Goal: Task Accomplishment & Management: Manage account settings

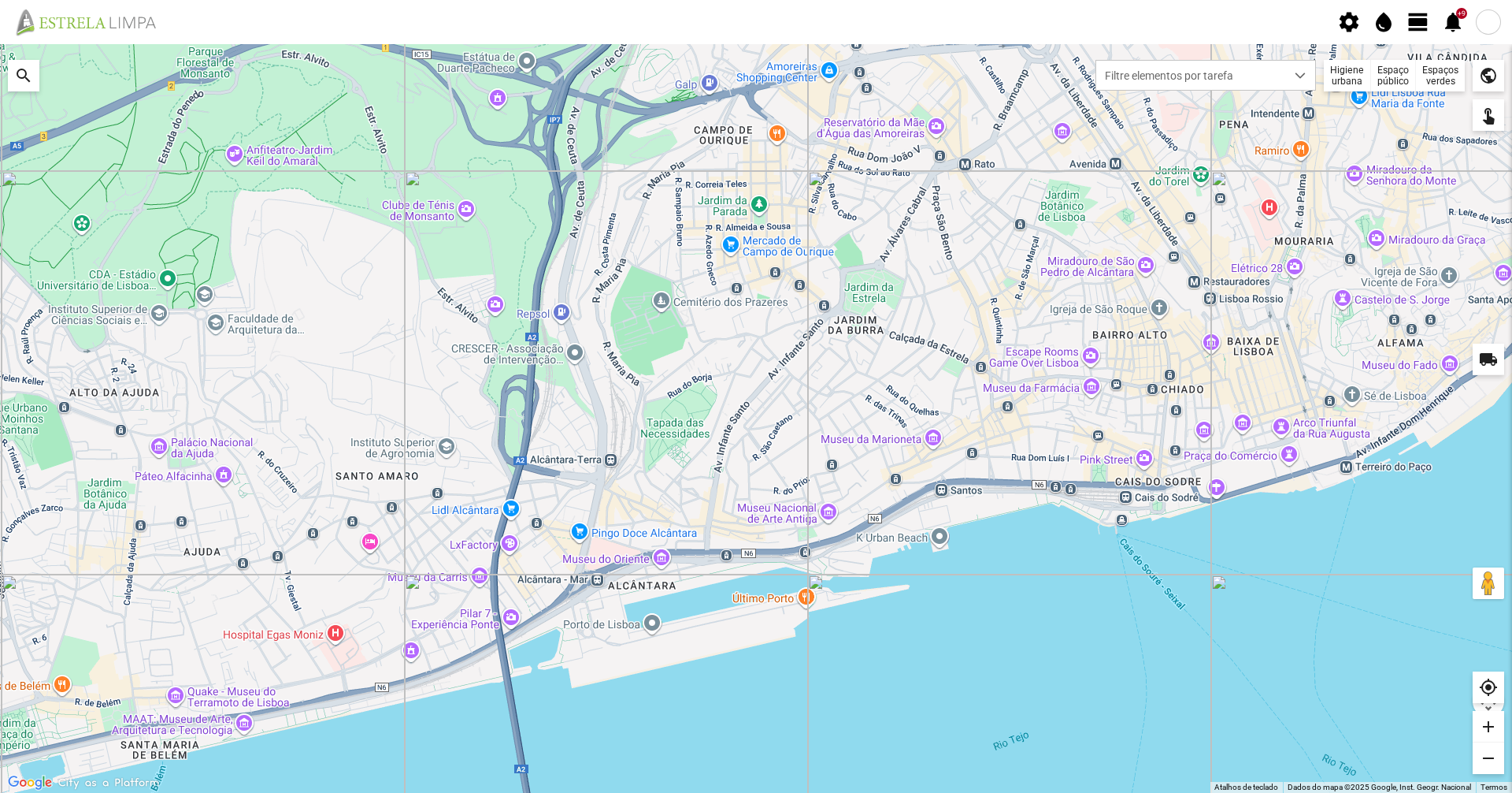
click at [1424, 32] on span "view_day" at bounding box center [1418, 21] width 24 height 24
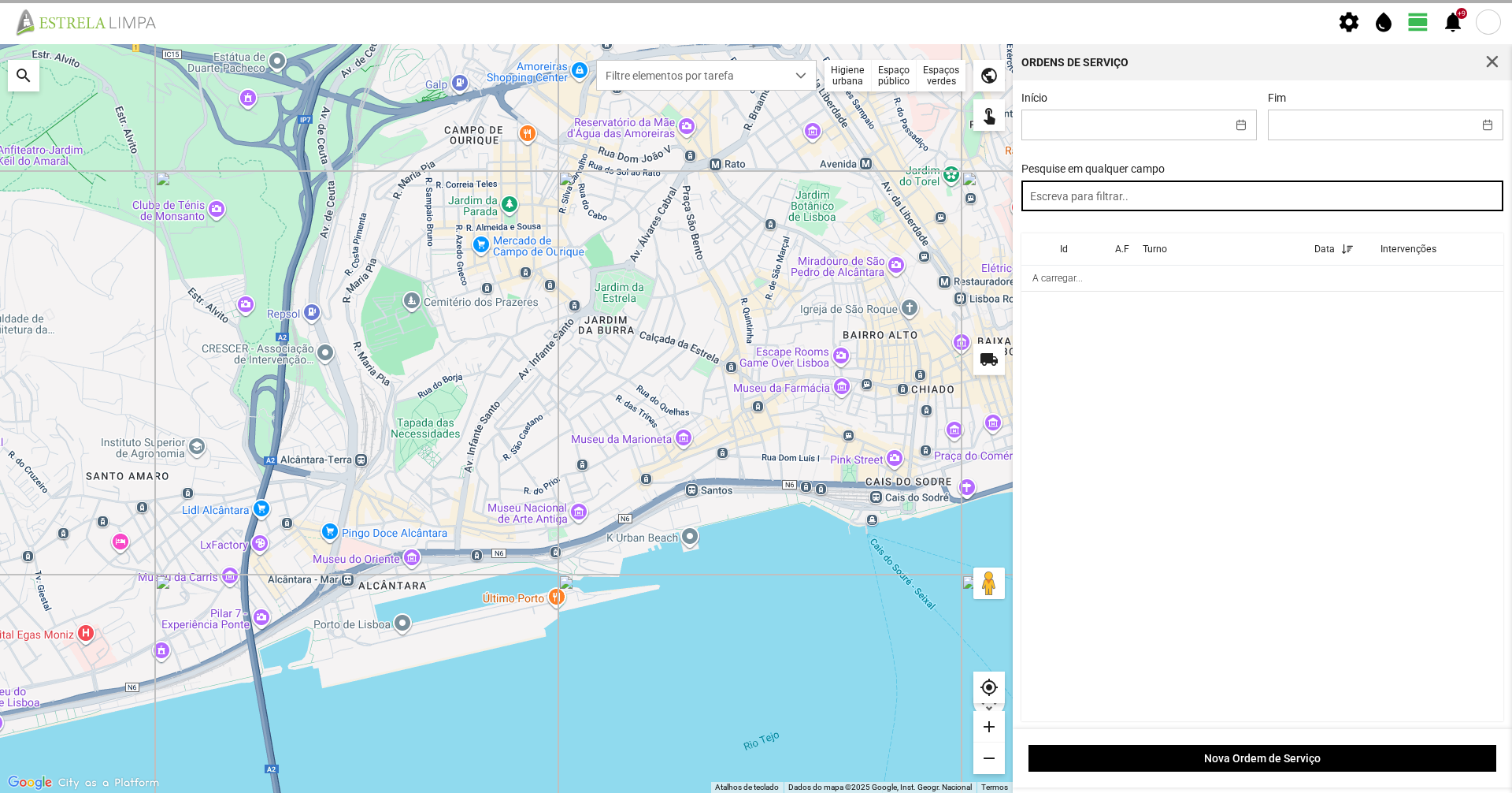
click at [1218, 197] on input "text" at bounding box center [1262, 195] width 483 height 30
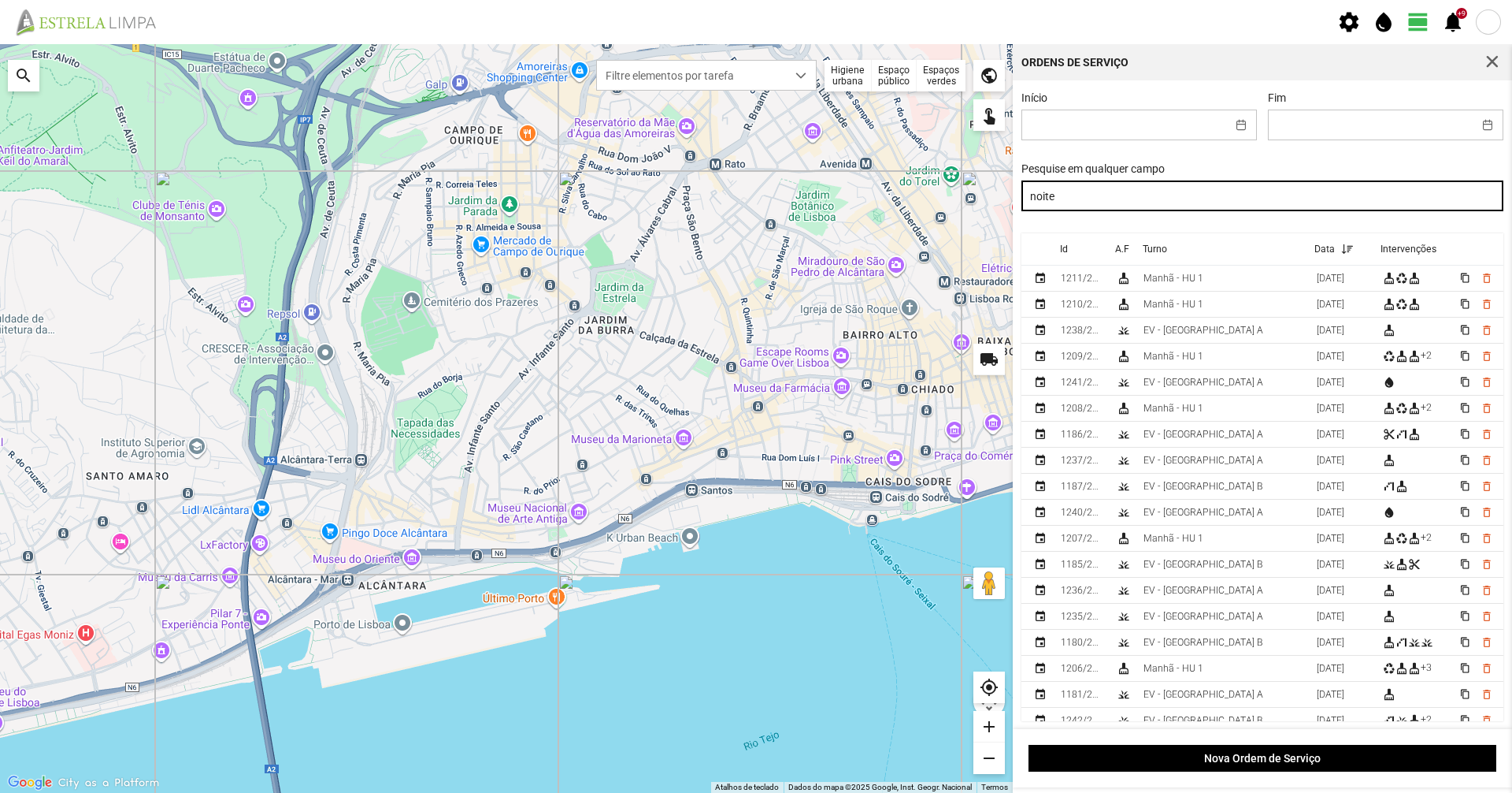
type input "noite"
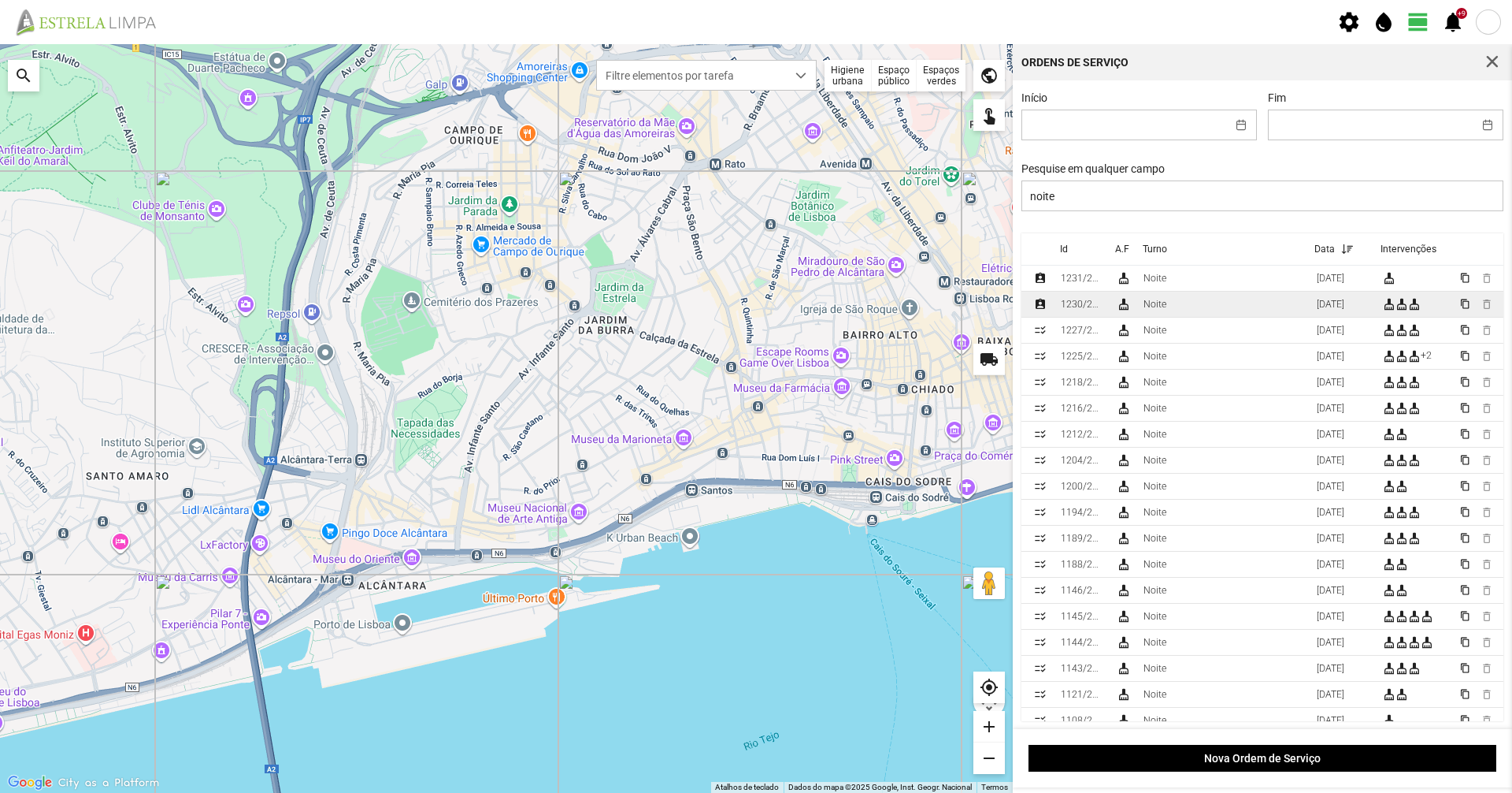
click at [1260, 307] on td "Noite" at bounding box center [1223, 304] width 173 height 26
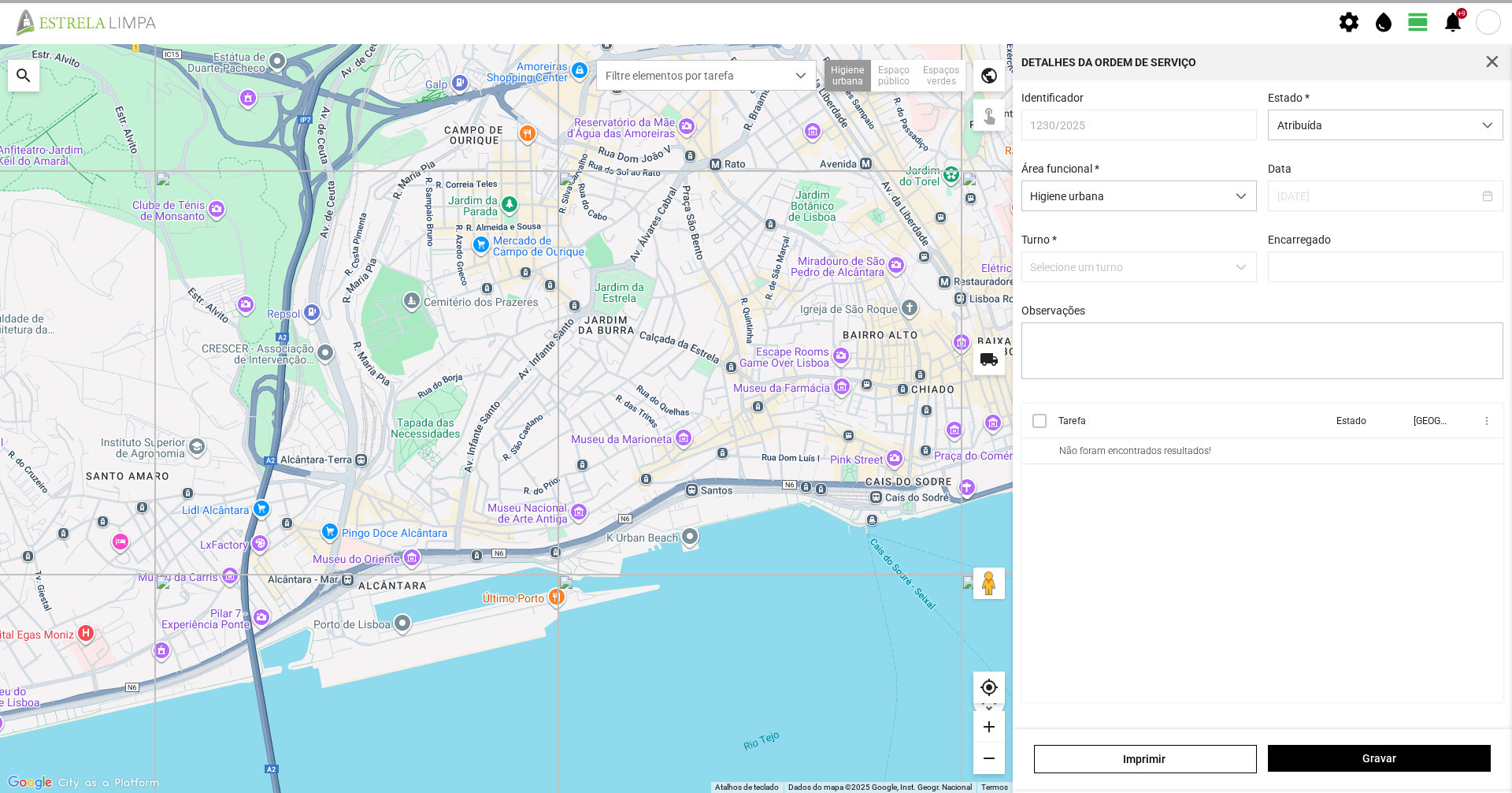
type input "[PERSON_NAME]"
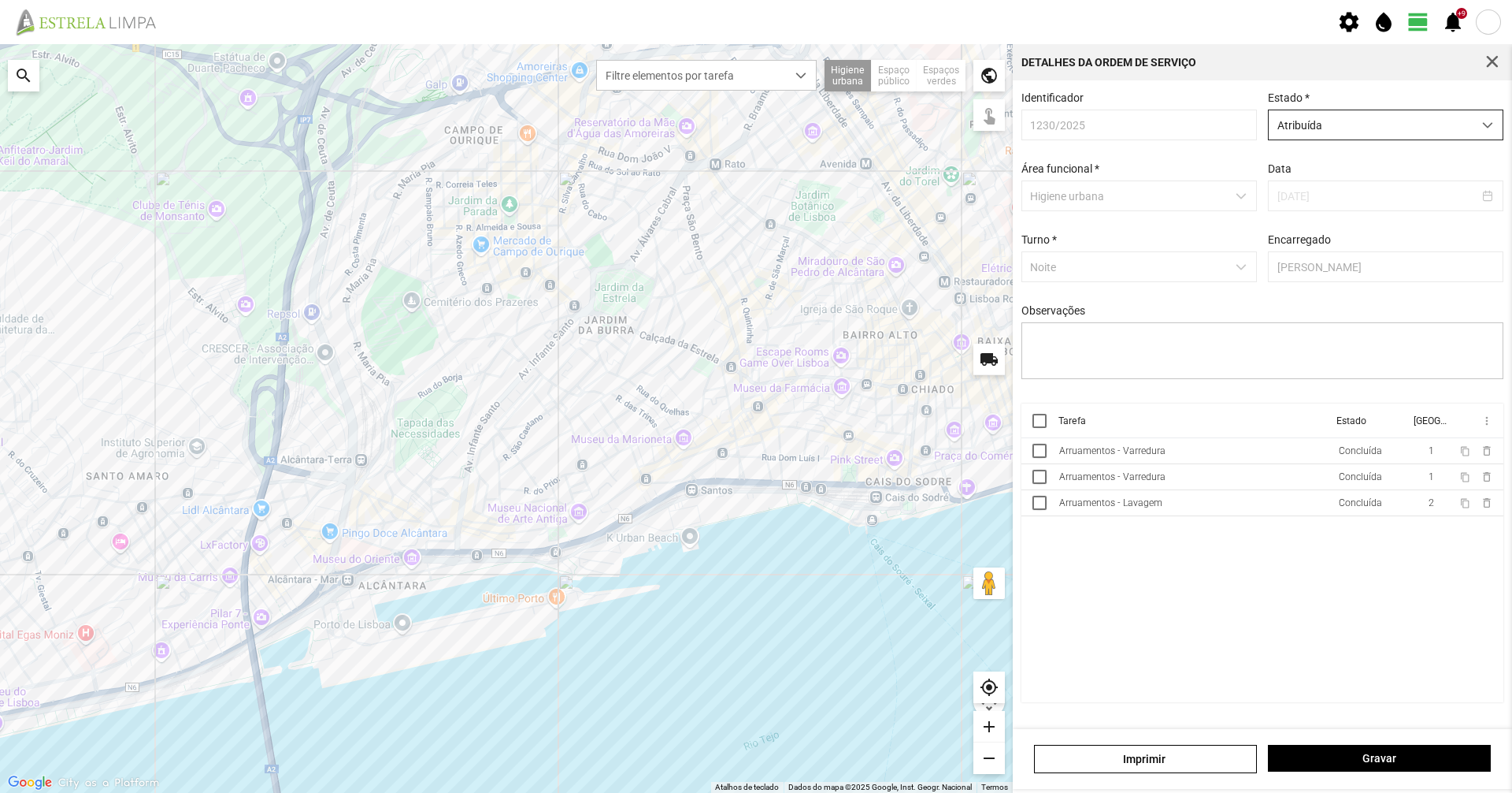
click at [1327, 111] on span "Atribuída" at bounding box center [1371, 124] width 204 height 29
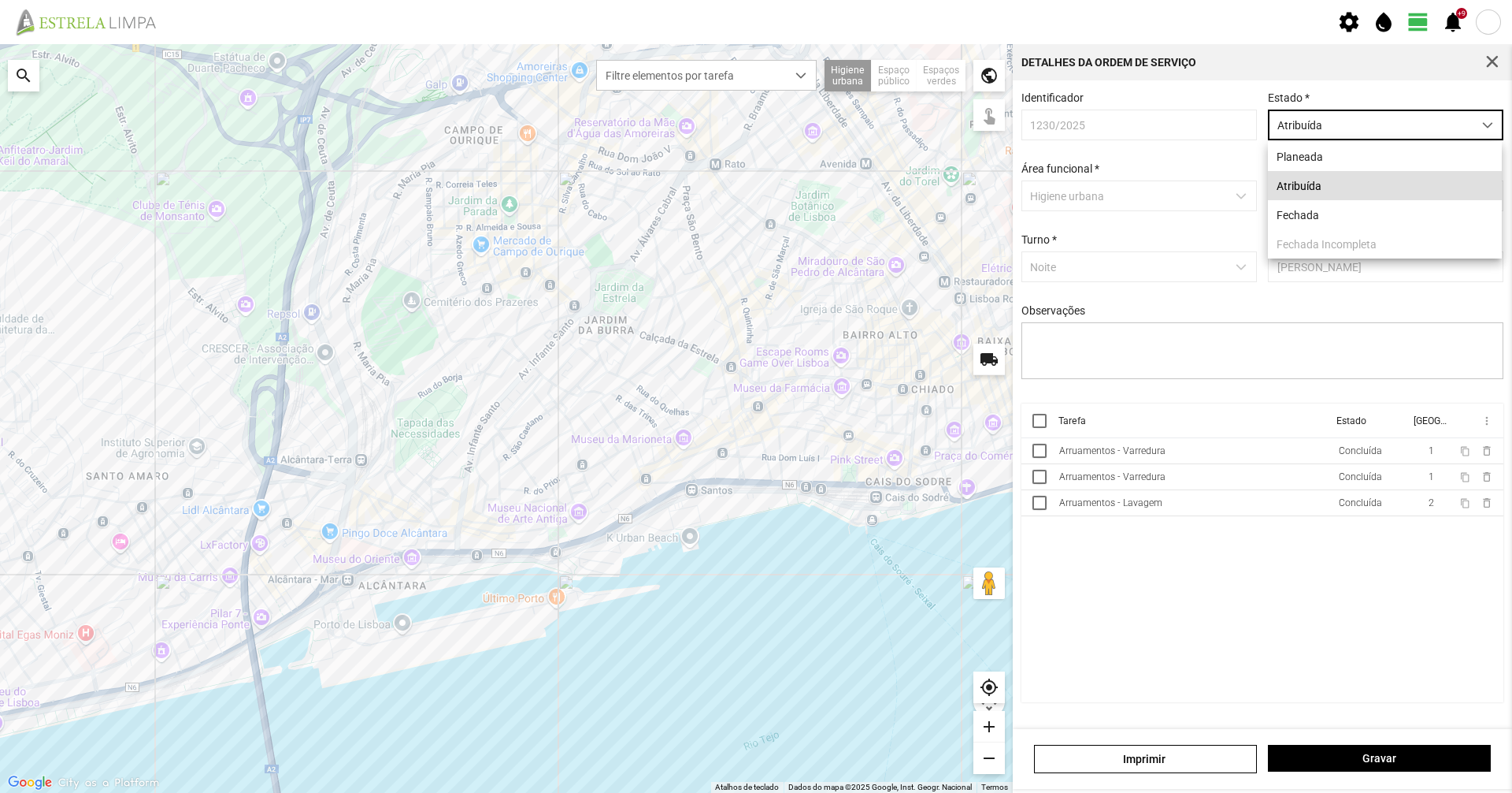
scroll to position [9, 70]
click at [1301, 216] on li "Fechada" at bounding box center [1385, 214] width 234 height 29
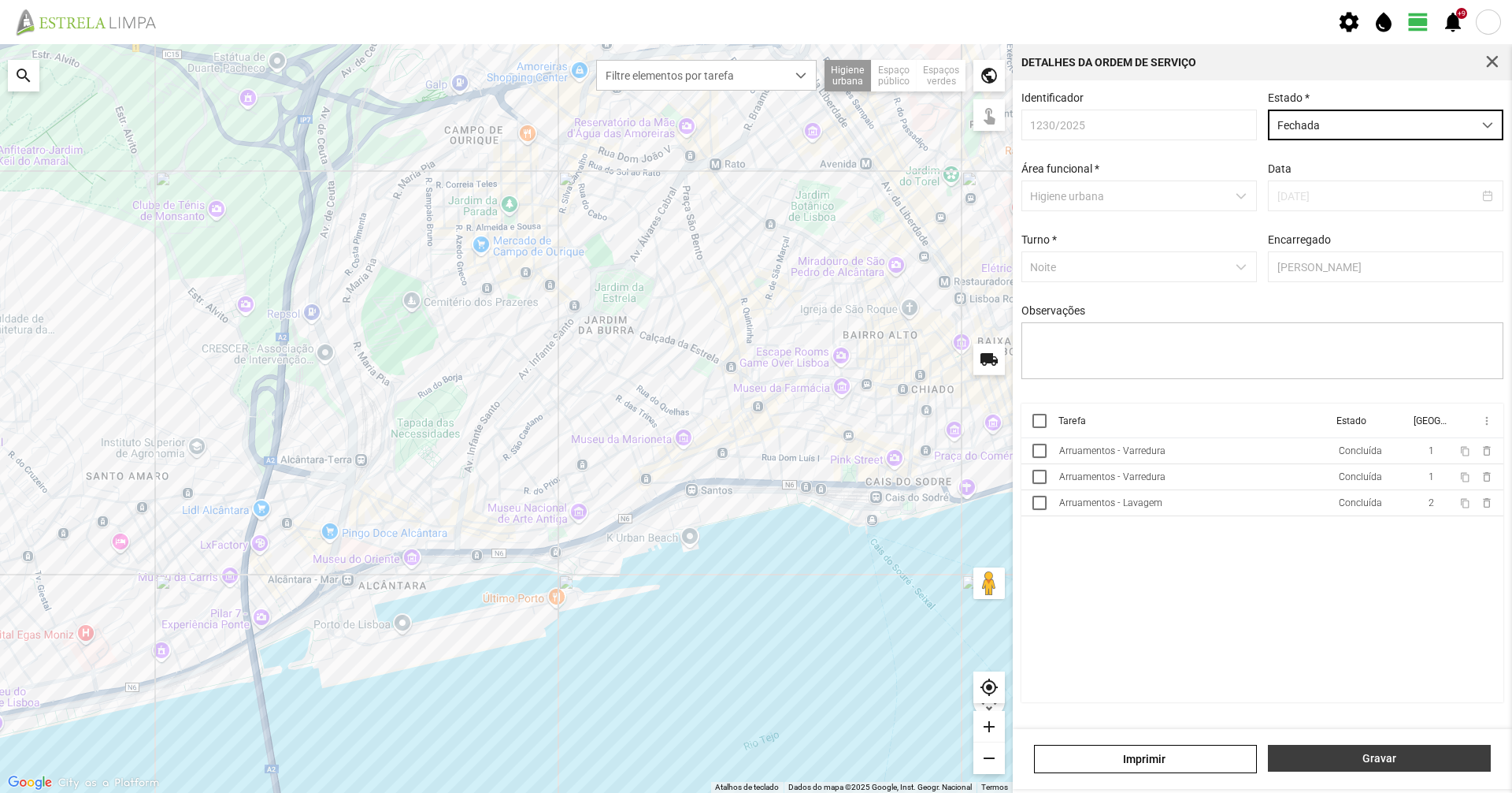
click at [1292, 744] on button "Gravar" at bounding box center [1379, 758] width 223 height 27
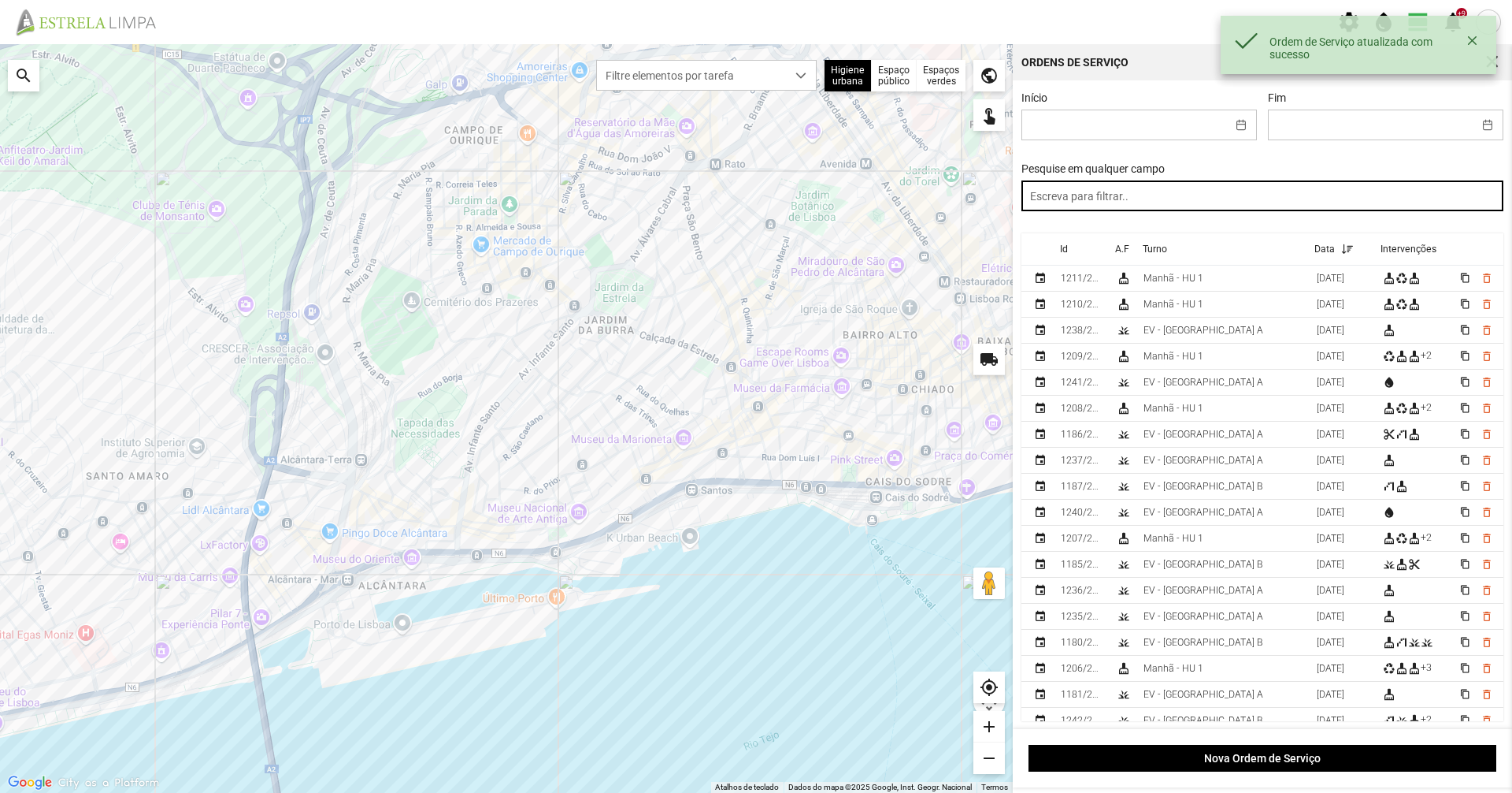
click at [1267, 197] on input "text" at bounding box center [1262, 195] width 483 height 30
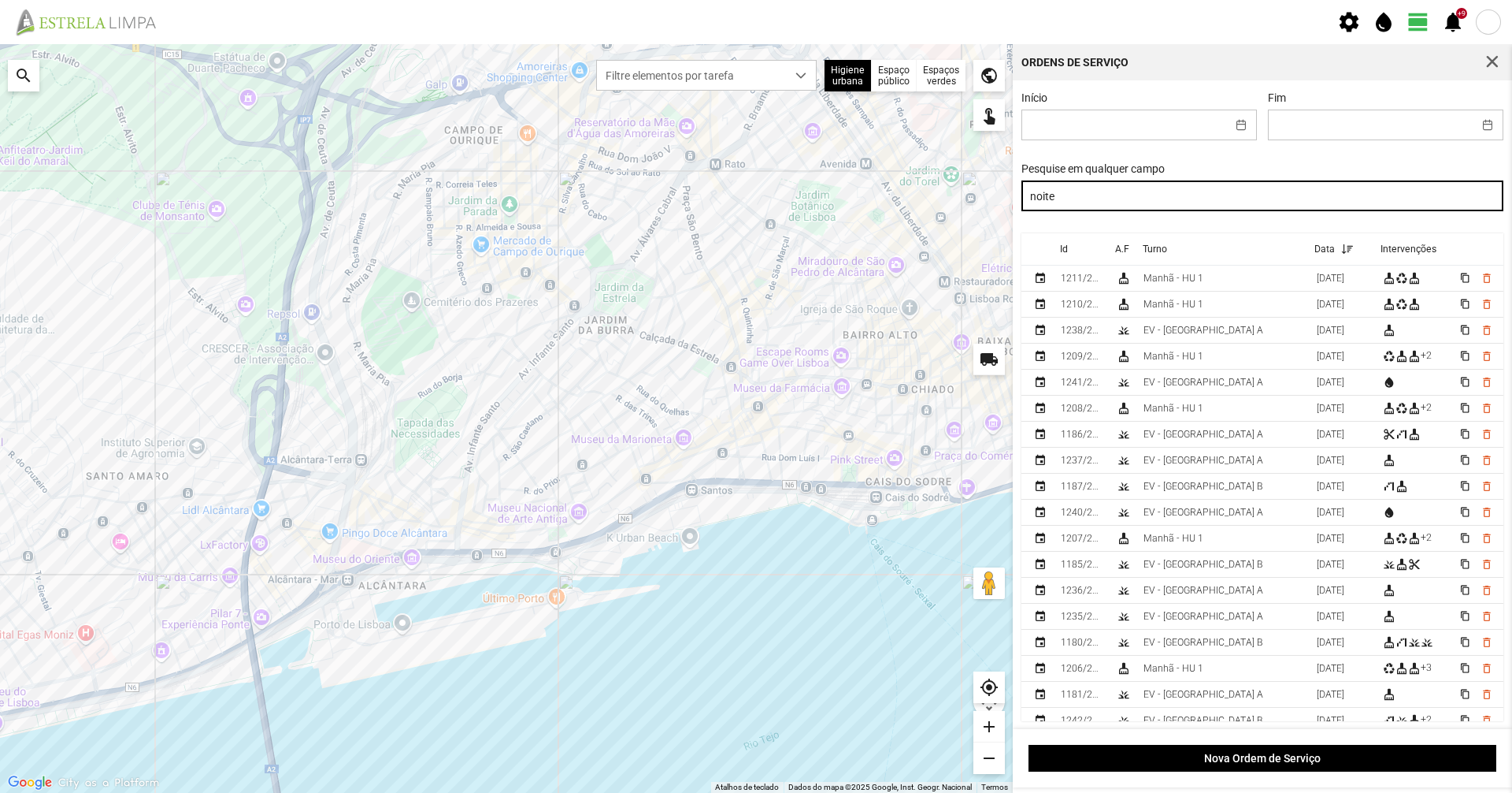
type input "noite"
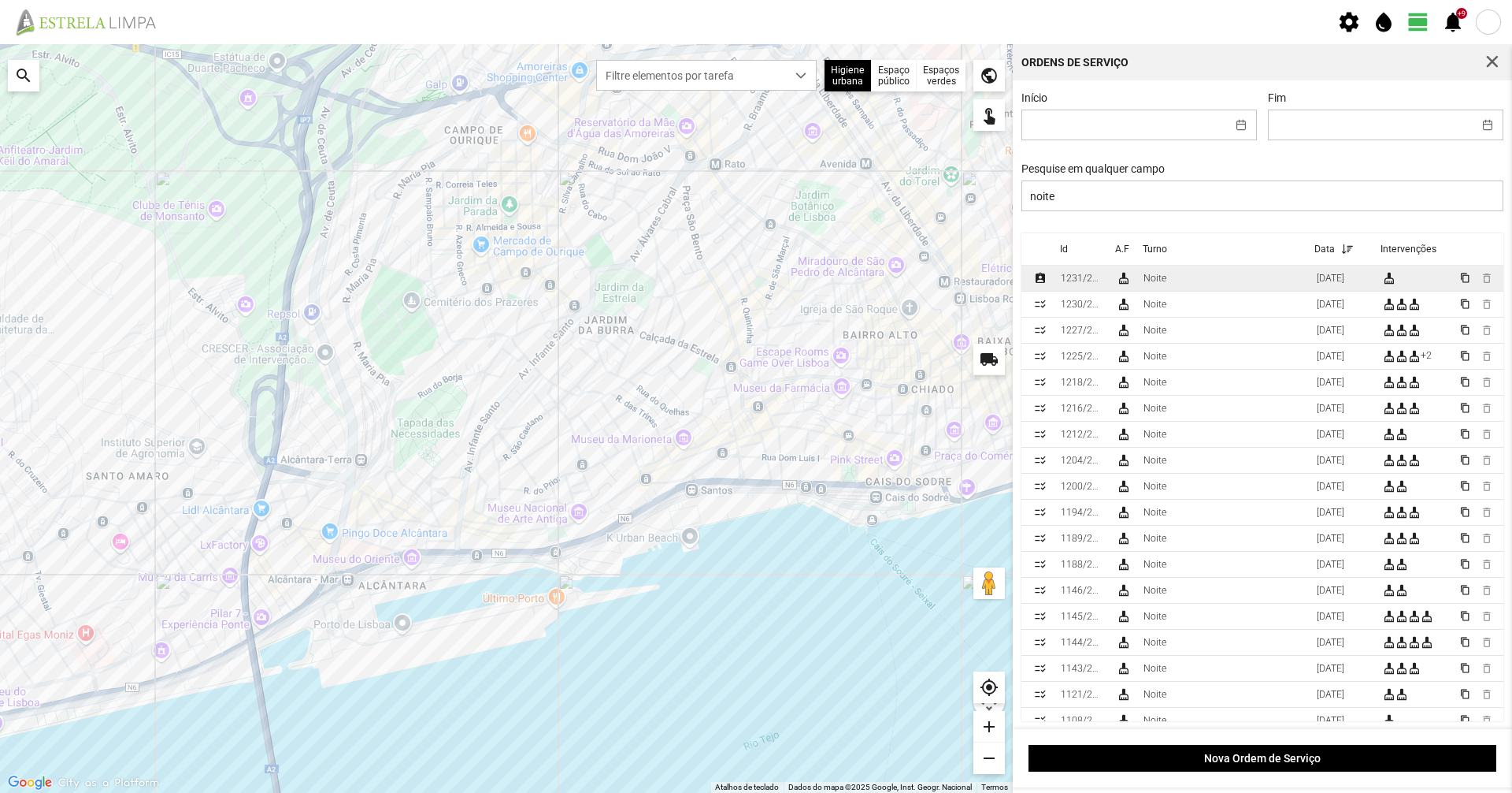
click at [1169, 290] on td "Noite" at bounding box center [1223, 279] width 173 height 26
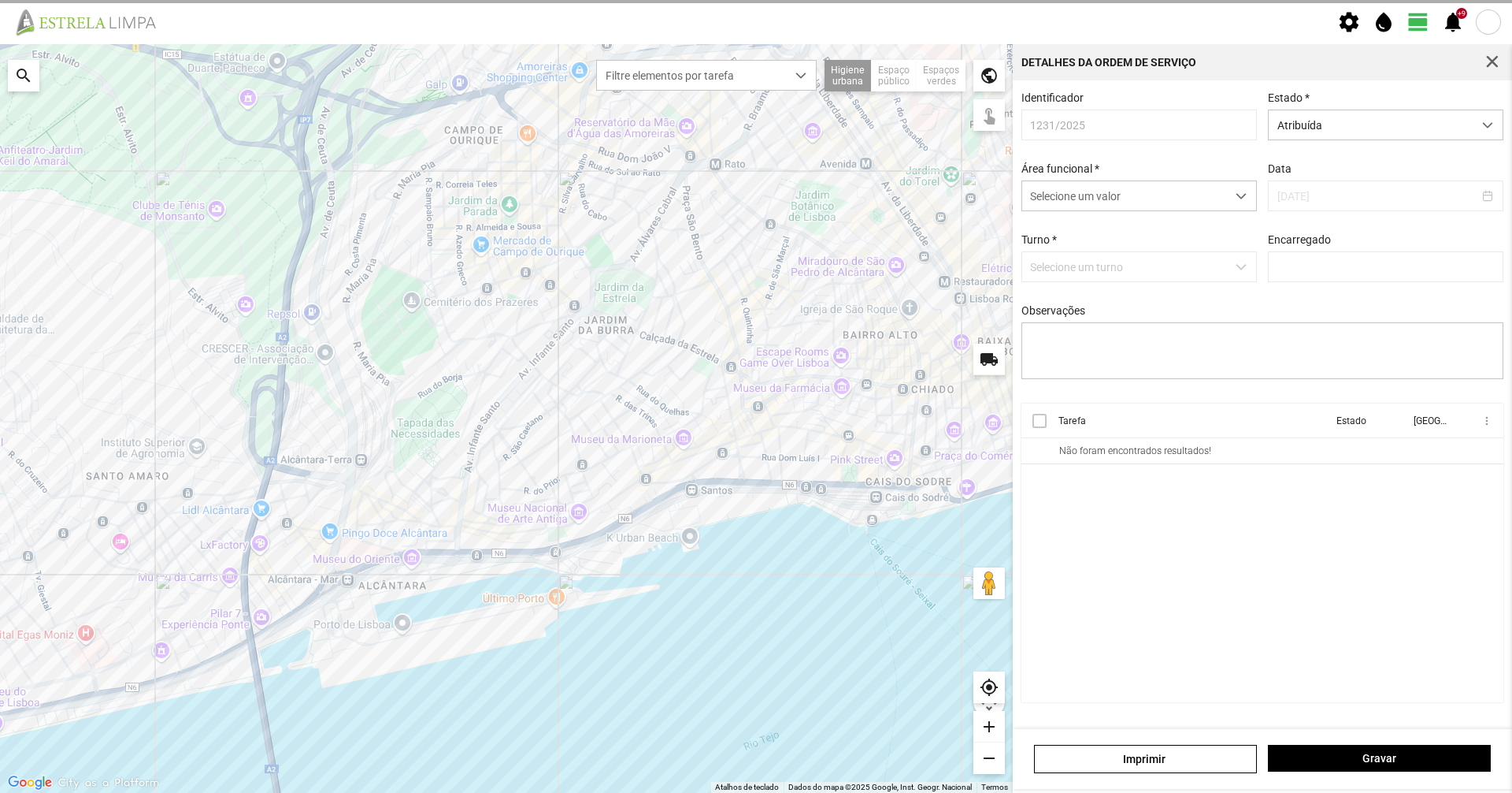
type input "[PERSON_NAME]"
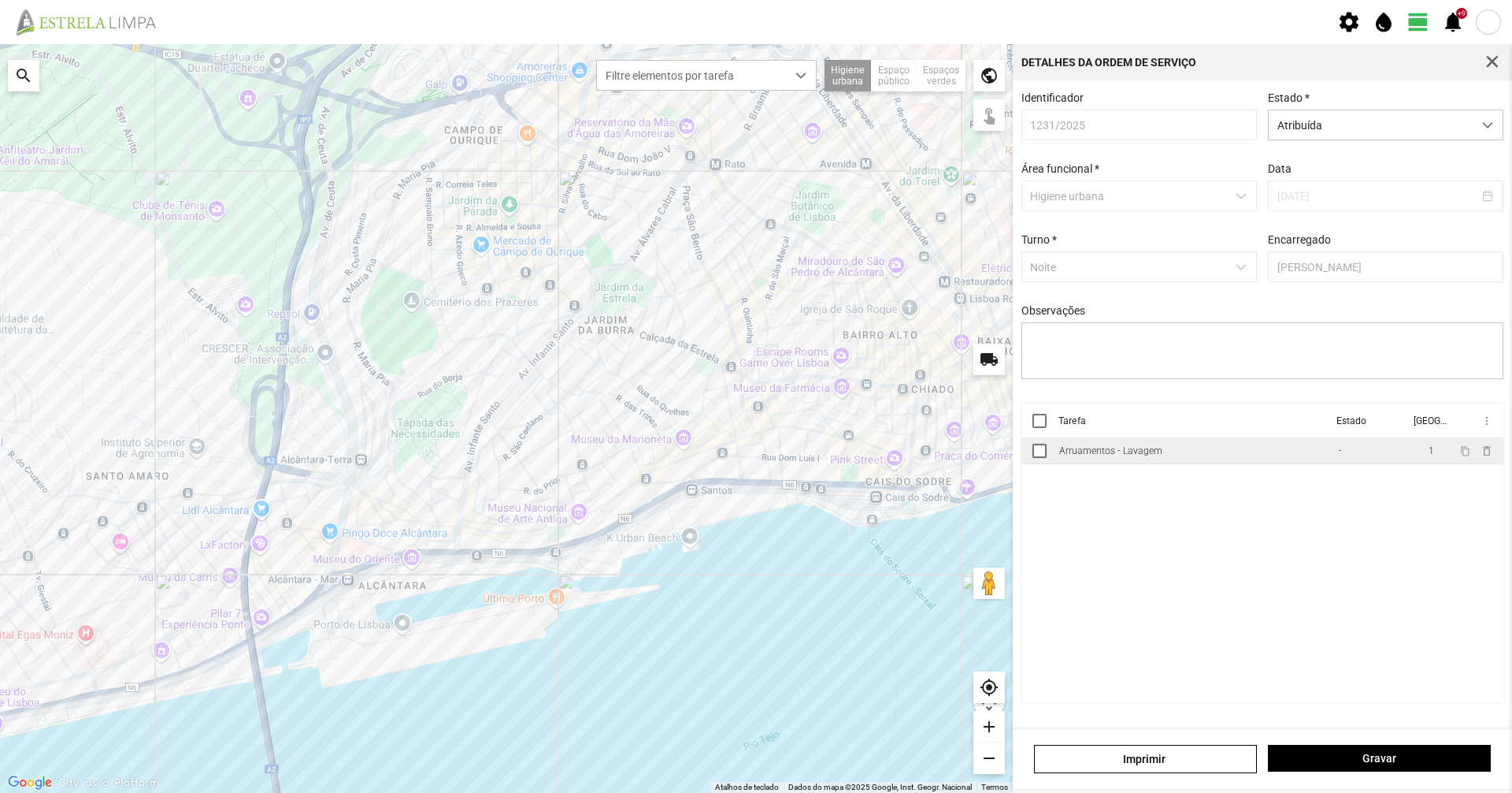
click at [1169, 455] on td "Arruamentos - Lavagem" at bounding box center [1193, 452] width 280 height 26
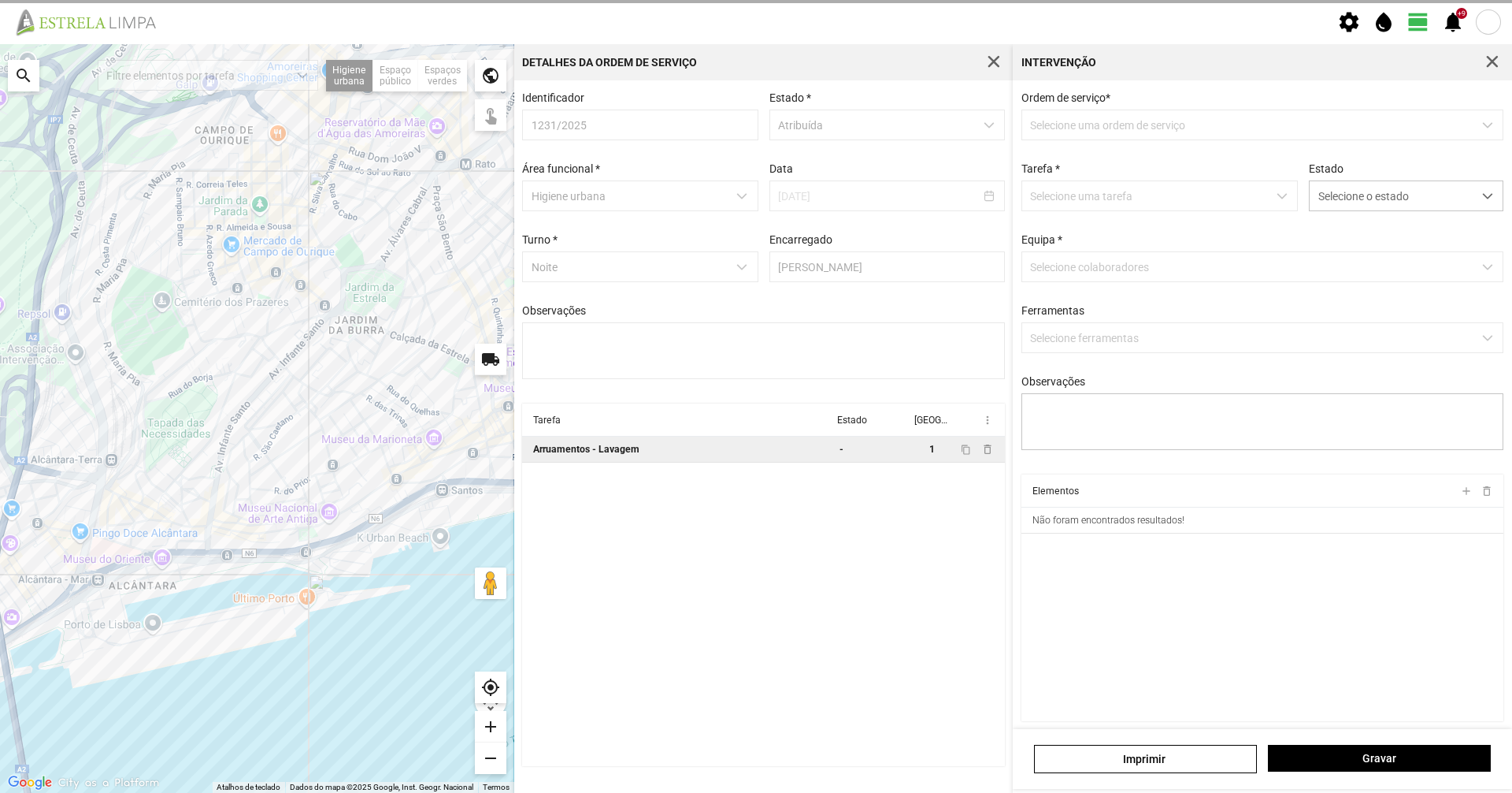
type textarea "[PERSON_NAME]"
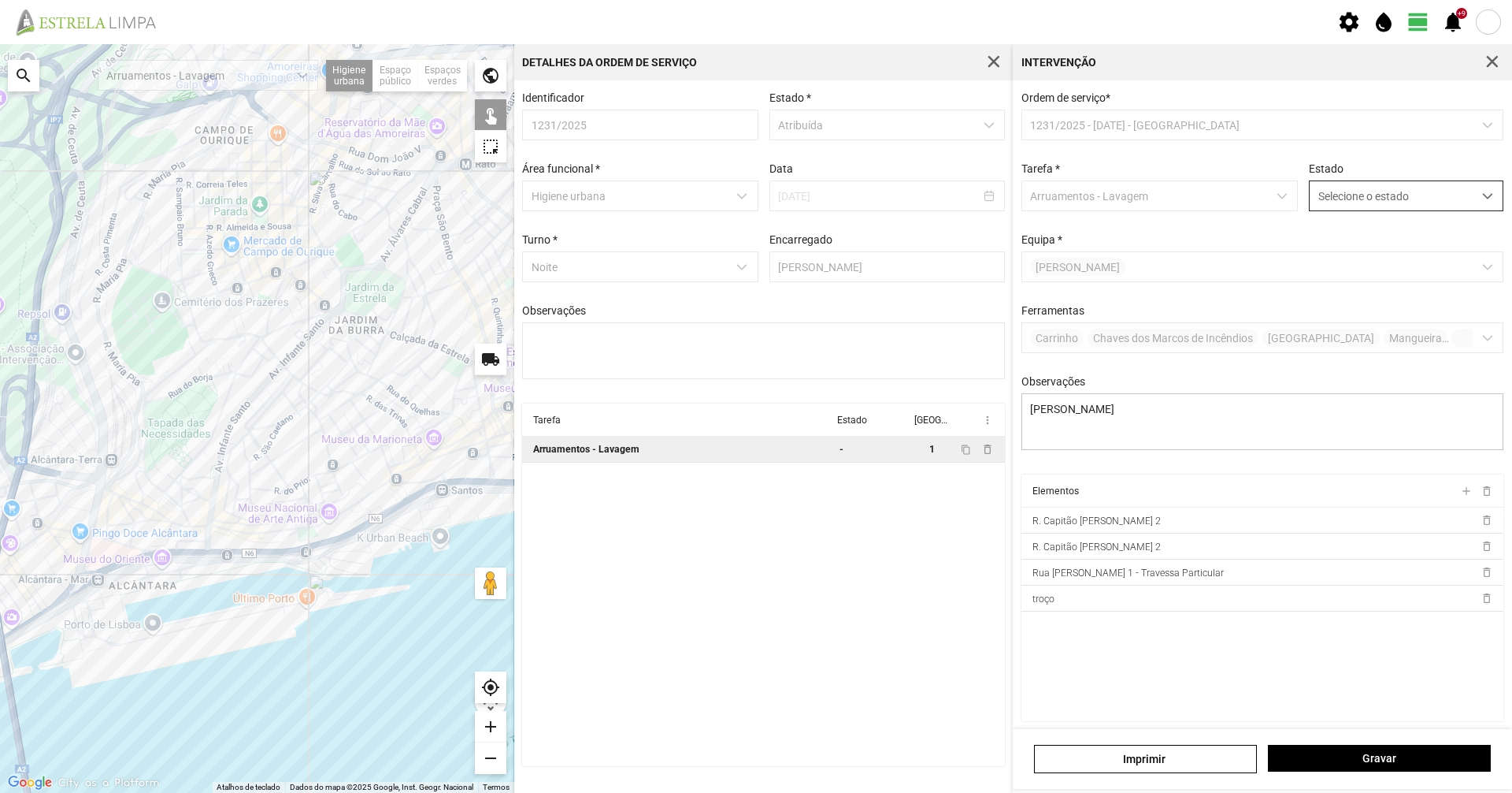
click at [1366, 195] on span "Selecione o estado" at bounding box center [1391, 195] width 163 height 29
click at [1336, 264] on li "Concluída" at bounding box center [1395, 257] width 187 height 29
click at [1305, 758] on span "Gravar" at bounding box center [1380, 758] width 206 height 12
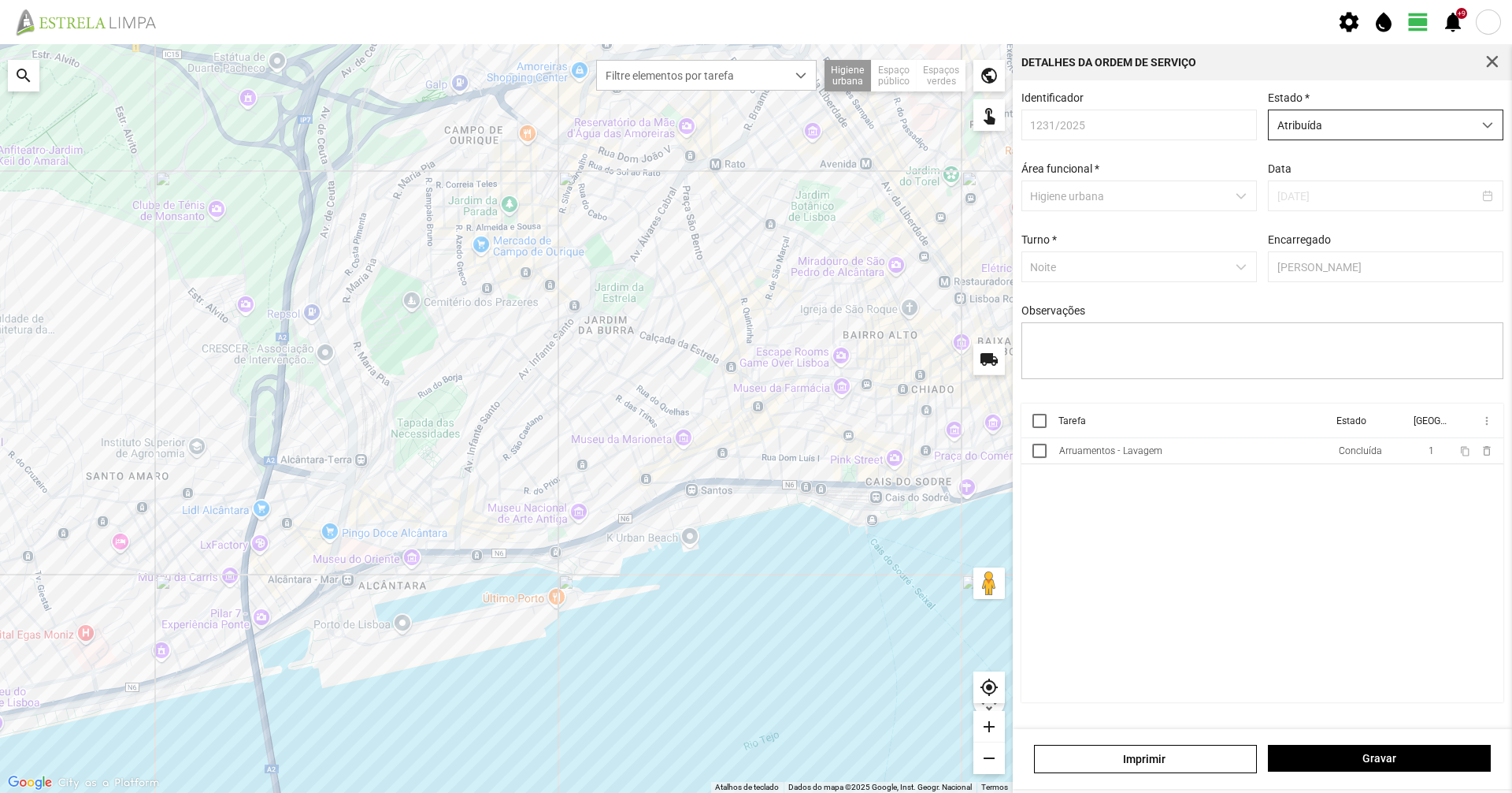
click at [1374, 119] on span "Atribuída" at bounding box center [1371, 124] width 204 height 29
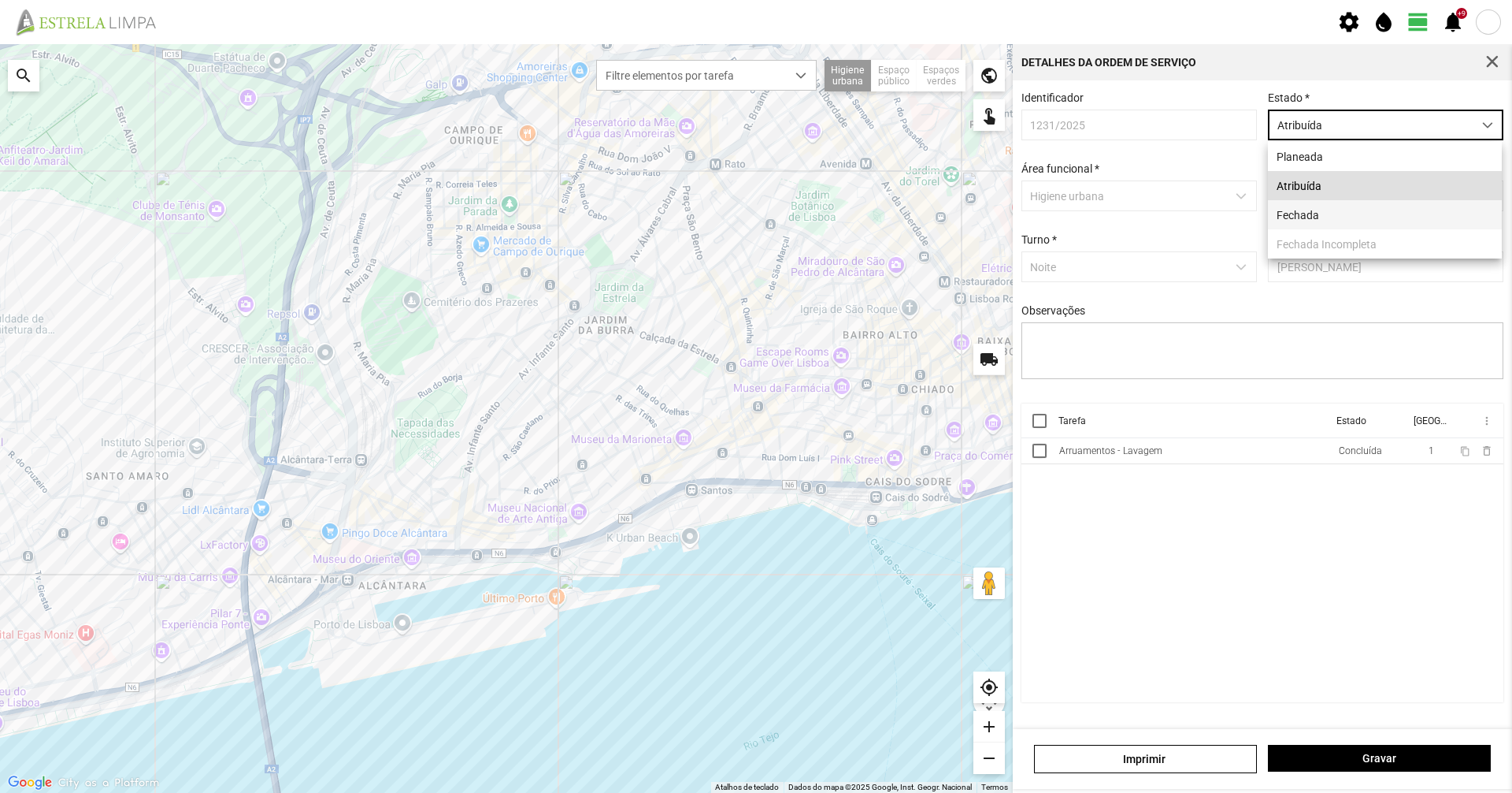
click at [1325, 211] on li "Fechada" at bounding box center [1385, 214] width 234 height 29
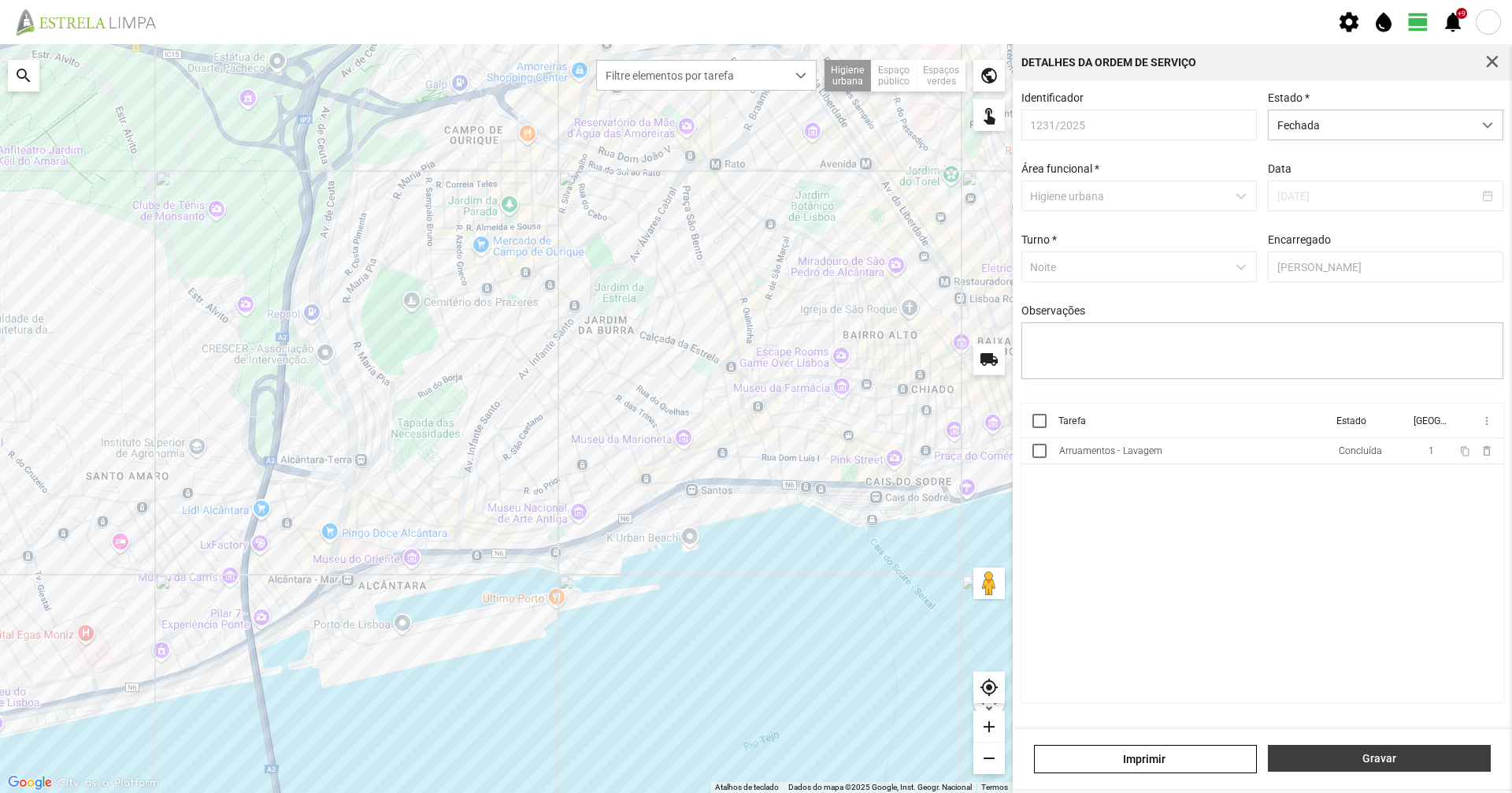
click at [1300, 757] on span "Gravar" at bounding box center [1380, 758] width 206 height 12
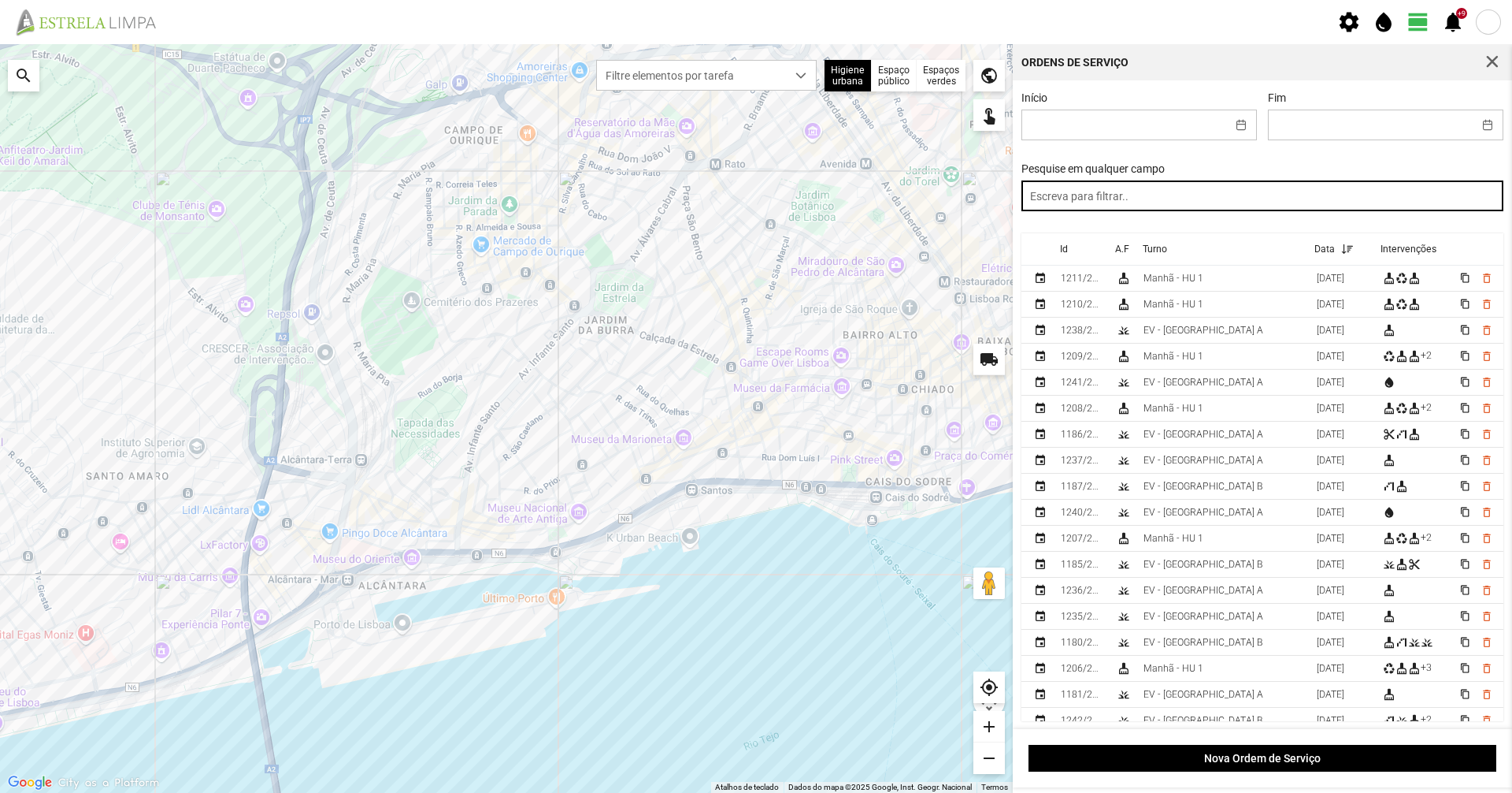
click at [1169, 197] on input "text" at bounding box center [1262, 195] width 483 height 30
type input "manhã"
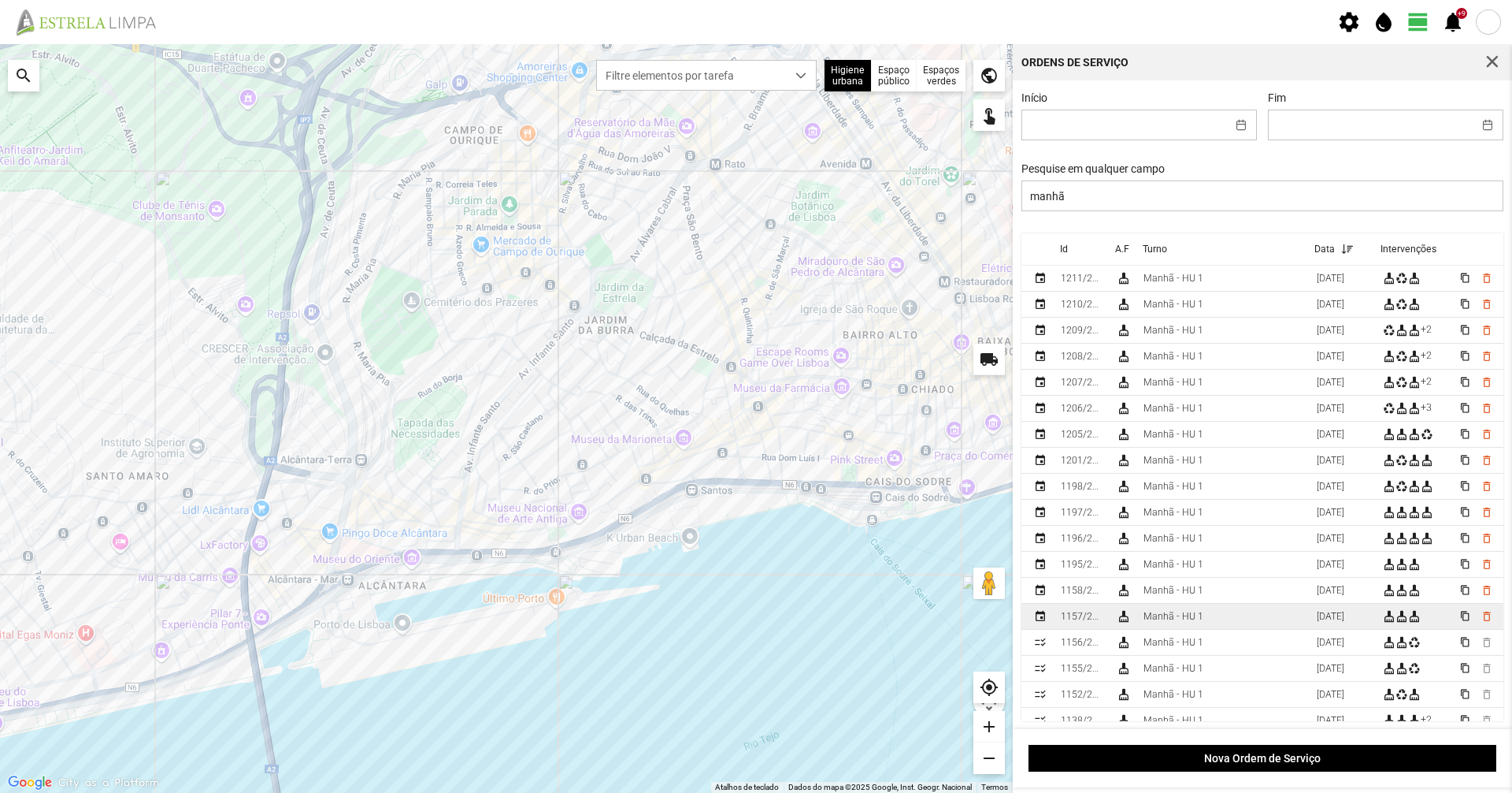
click at [1208, 623] on td "Manhã - HU 1" at bounding box center [1223, 617] width 173 height 26
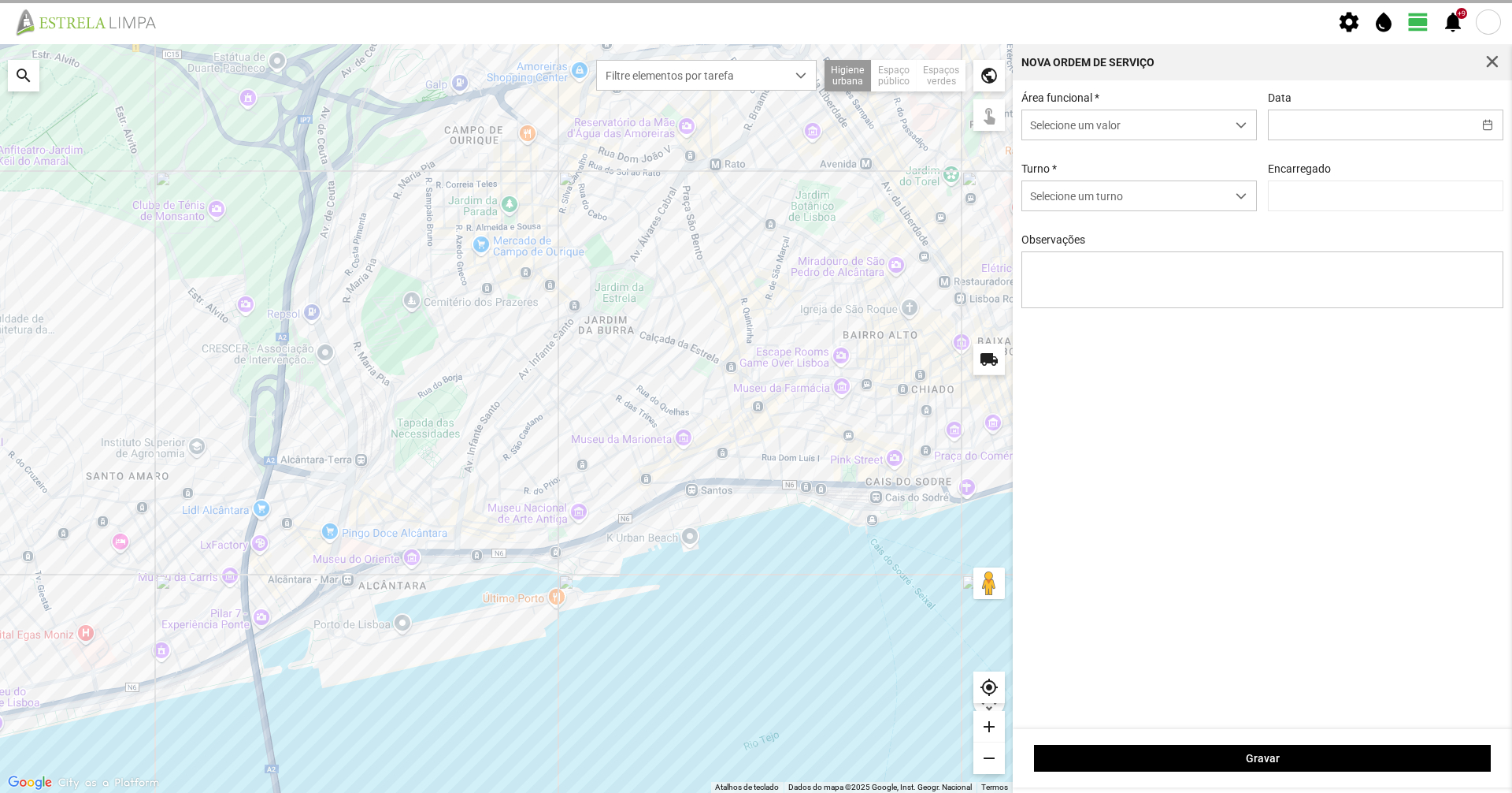
type input "[DATE]"
type textarea "6-10-44-45-49-Eo38-descanso Ao serviço-17-22-25-36-39-47-50"
type input "[PERSON_NAME]"
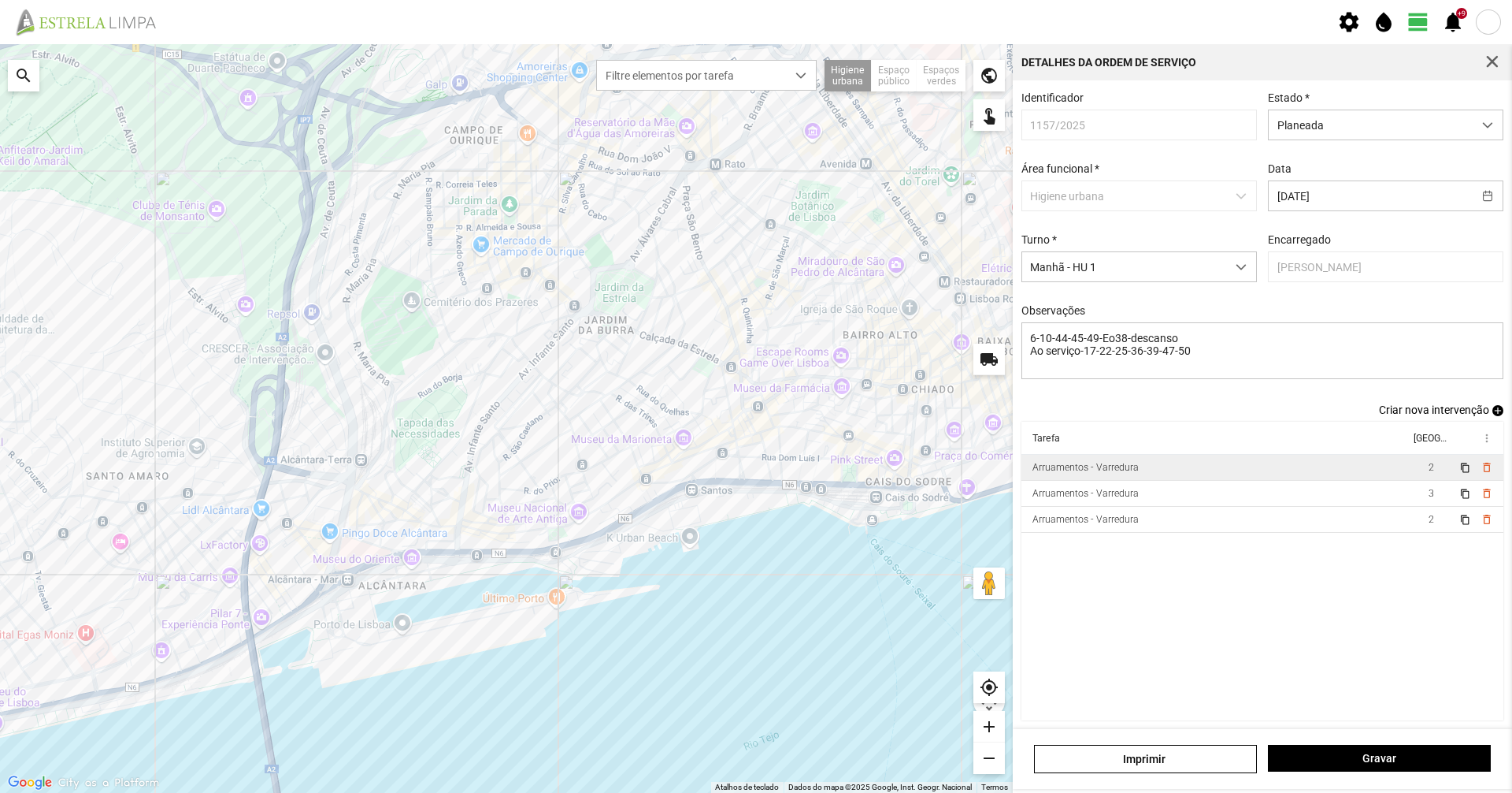
click at [1204, 478] on td "Arruamentos - Varredura" at bounding box center [1215, 468] width 388 height 26
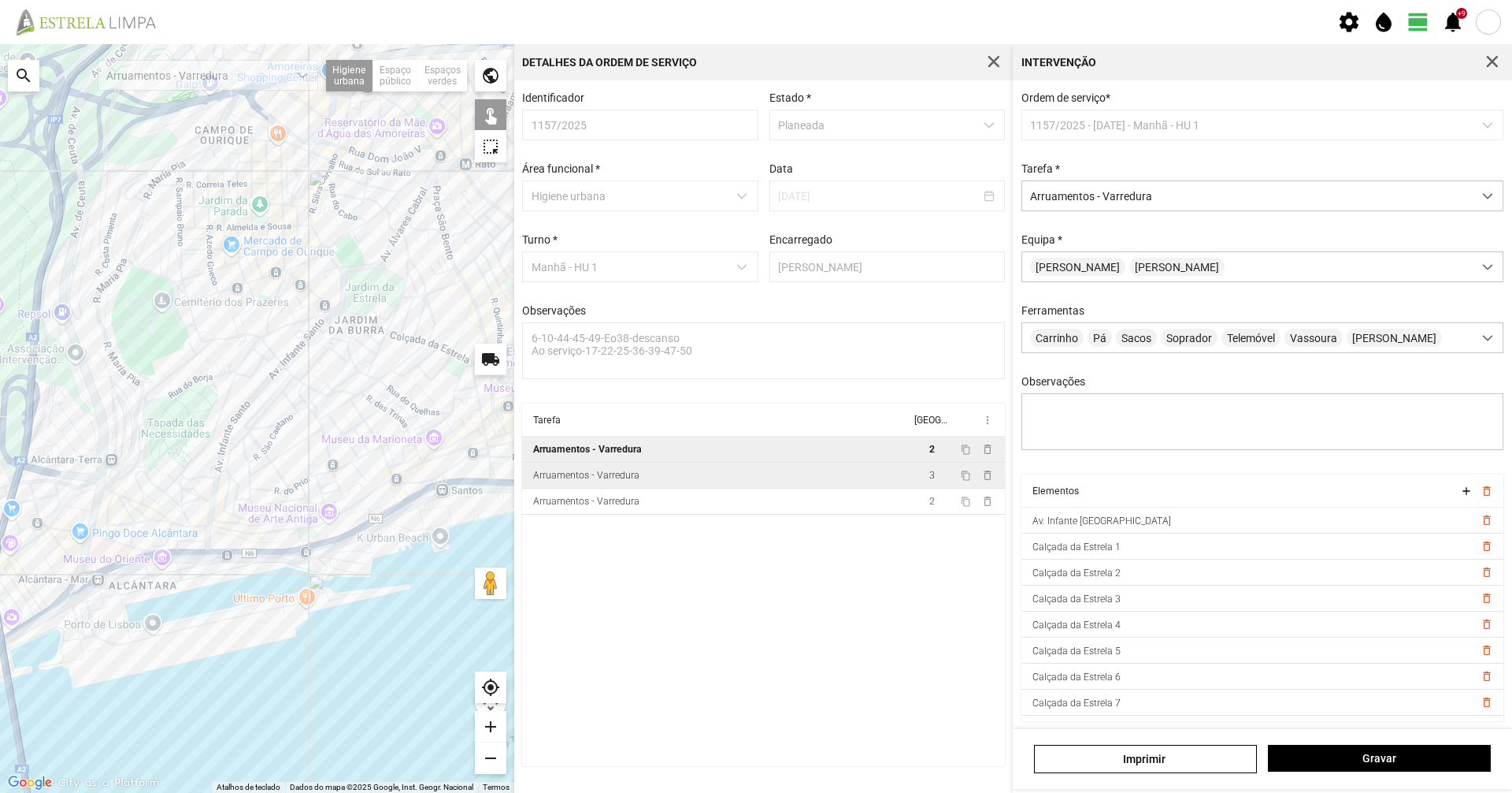
click at [738, 488] on td "Arruamentos - Varredura" at bounding box center [716, 475] width 388 height 26
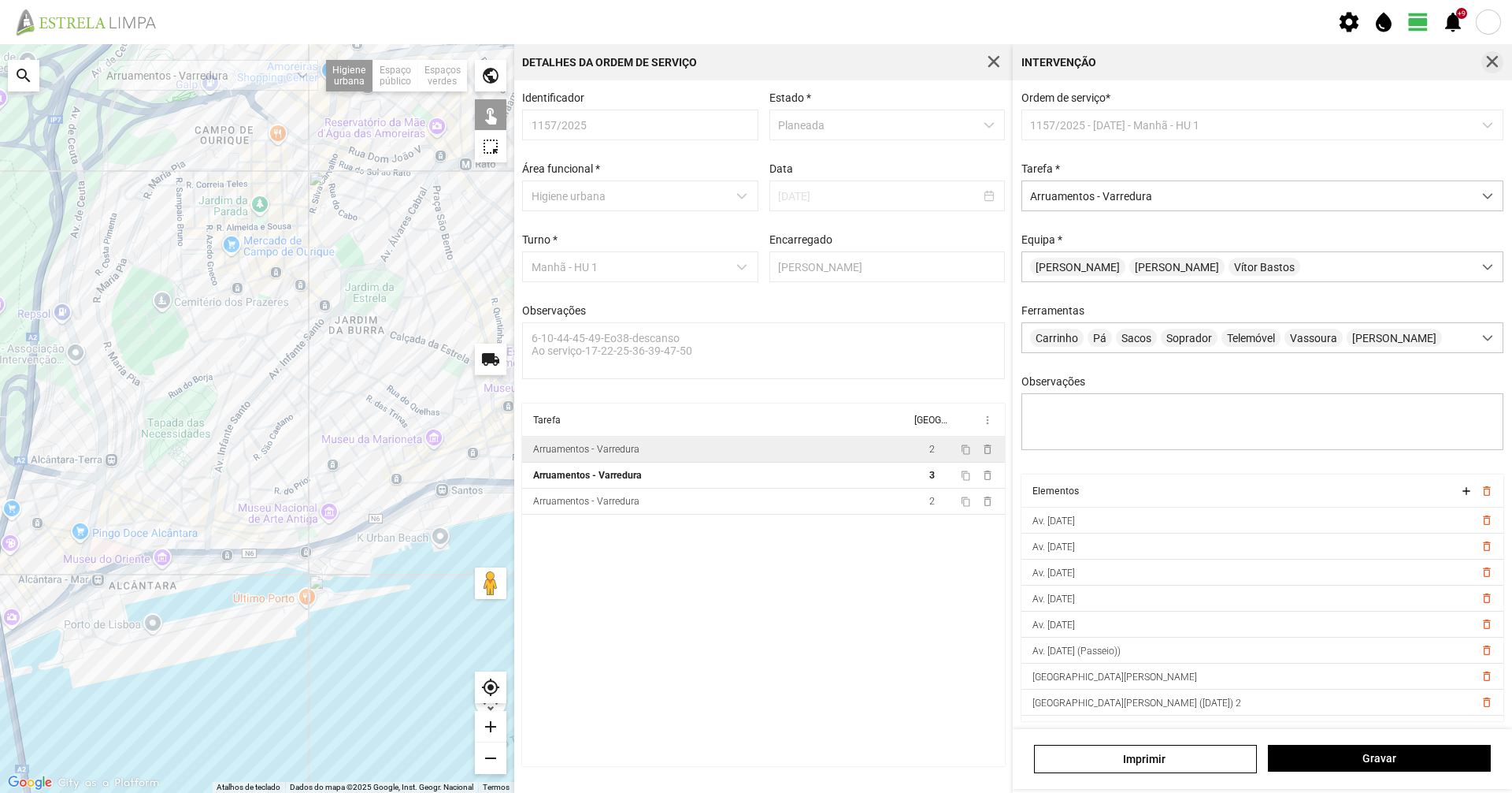
click at [1496, 61] on span "button" at bounding box center [1492, 62] width 14 height 14
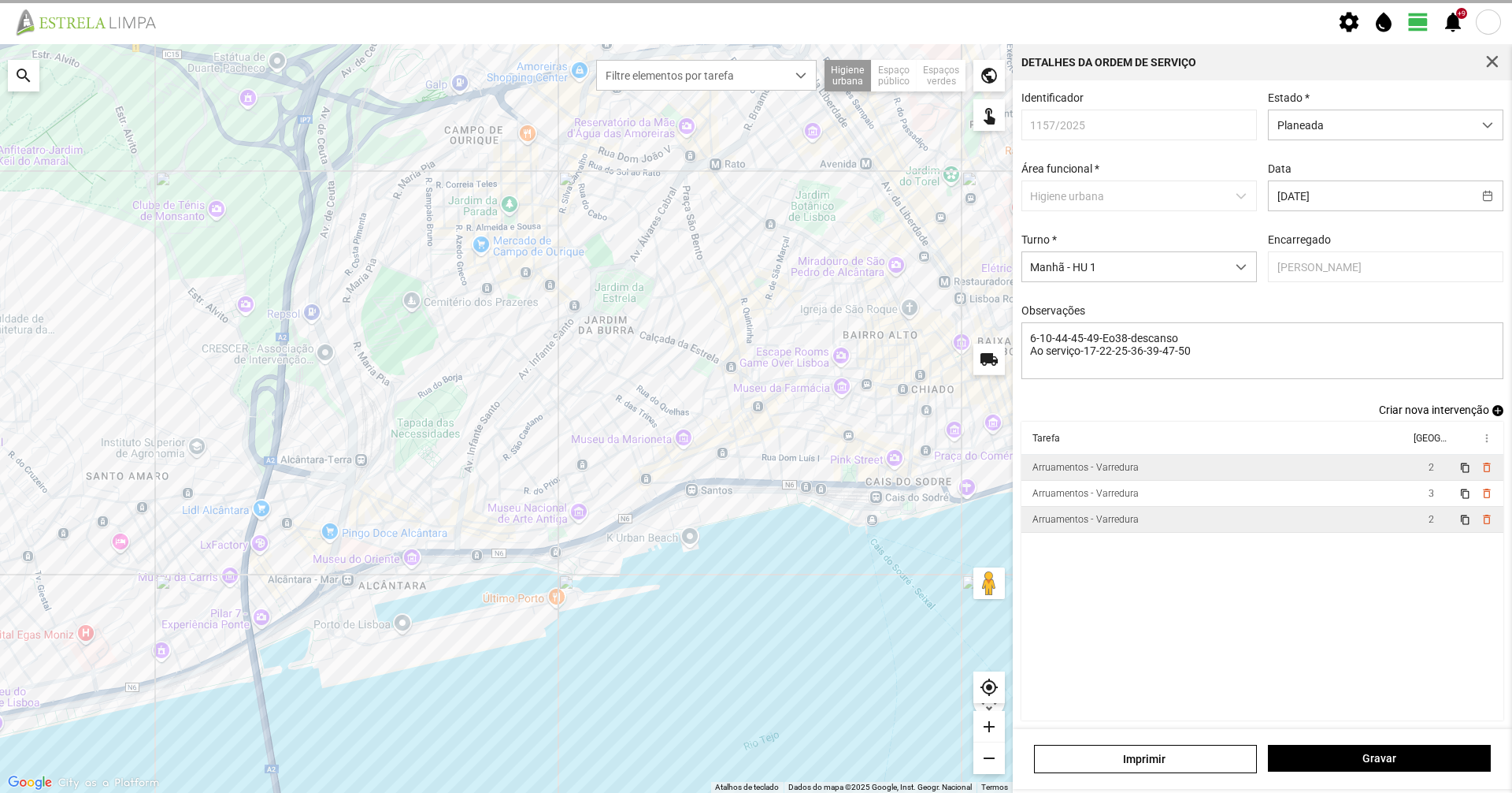
click at [1170, 515] on td "Arruamentos - Varredura" at bounding box center [1215, 520] width 388 height 26
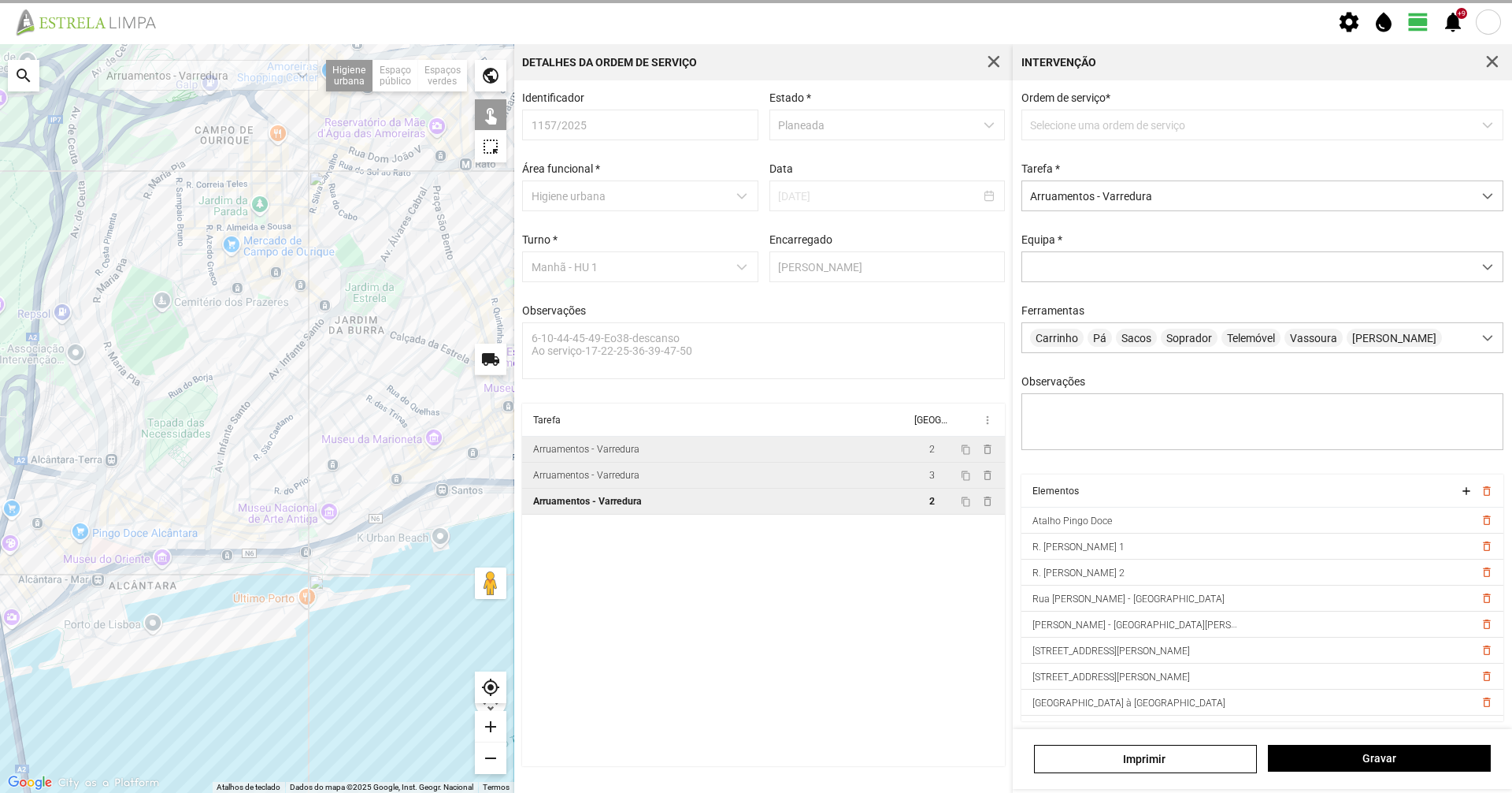
click at [797, 483] on td "Arruamentos - Varredura" at bounding box center [716, 475] width 388 height 26
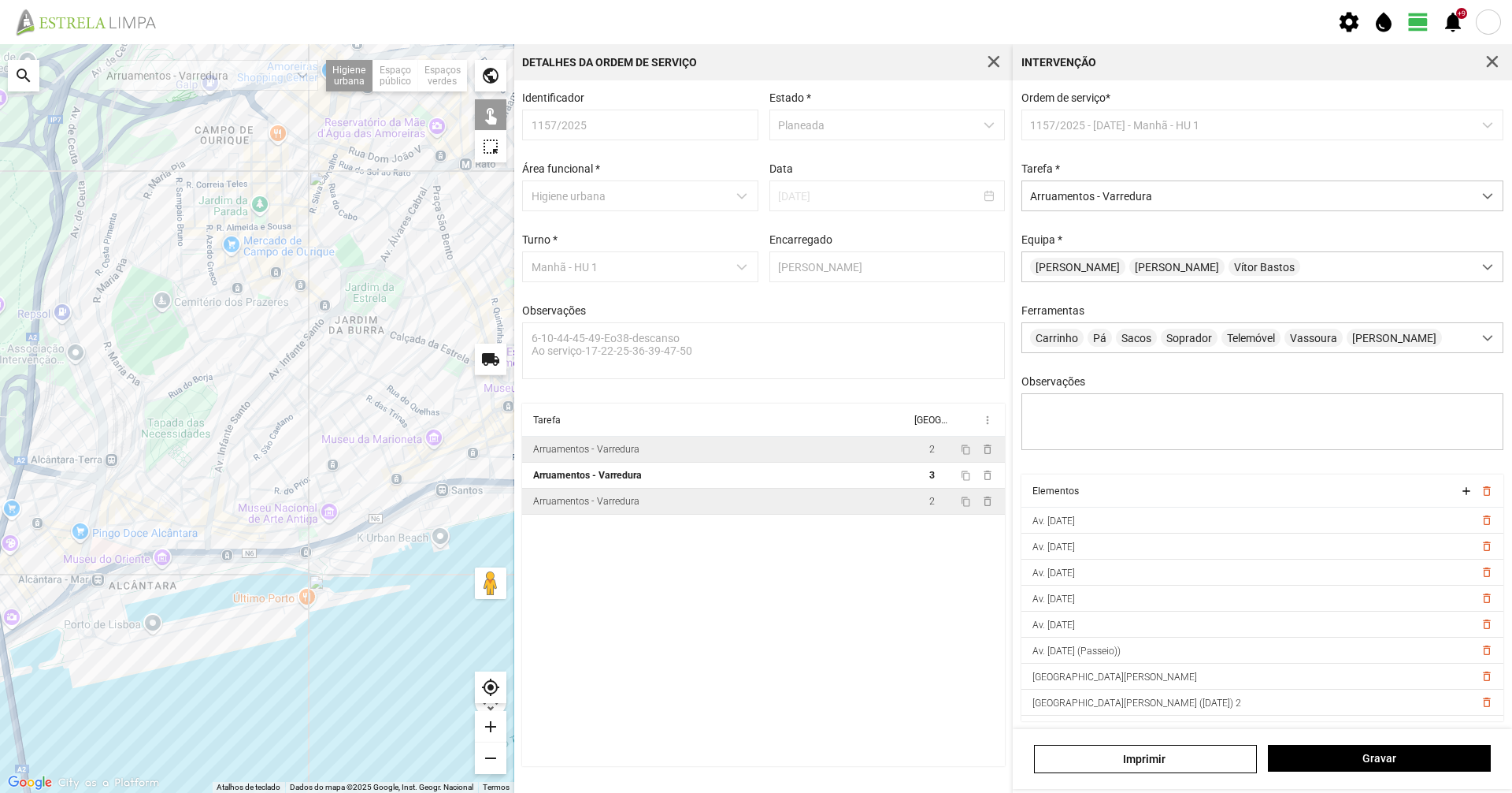
click at [1487, 63] on span "button" at bounding box center [1492, 62] width 14 height 14
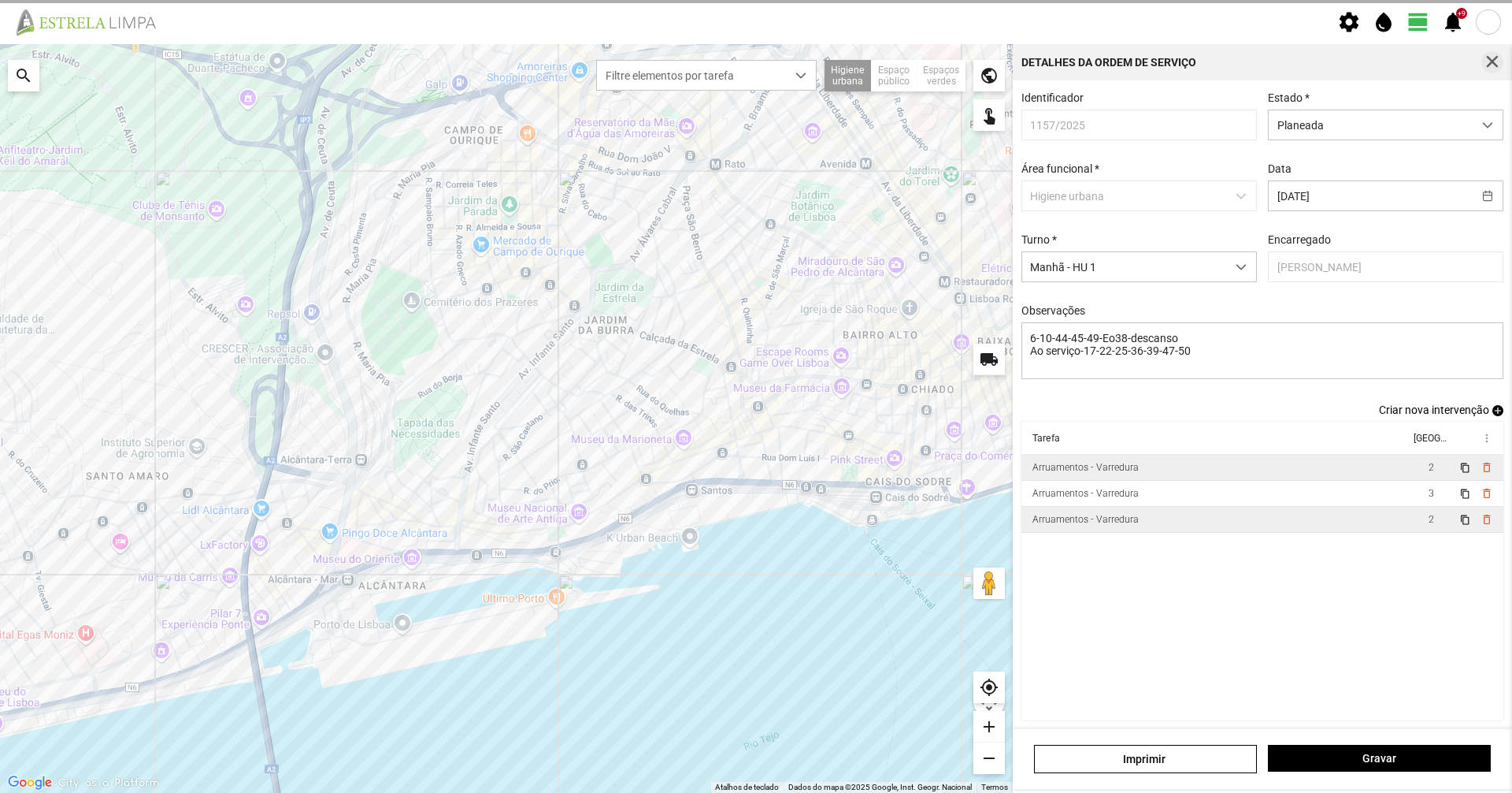
click at [1488, 63] on span "button" at bounding box center [1492, 62] width 14 height 14
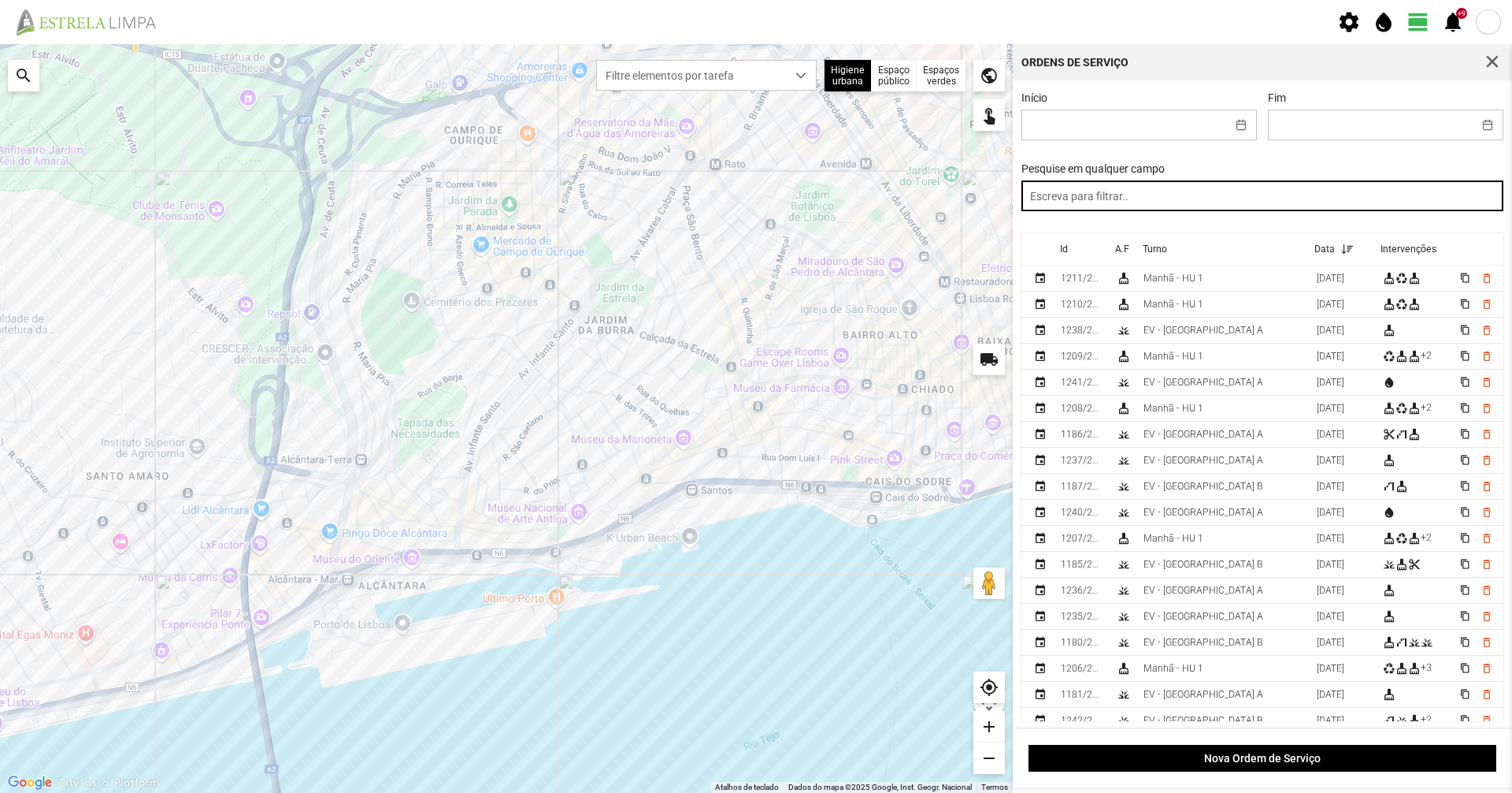
click at [1242, 205] on input "text" at bounding box center [1262, 195] width 483 height 30
type input "manhã"
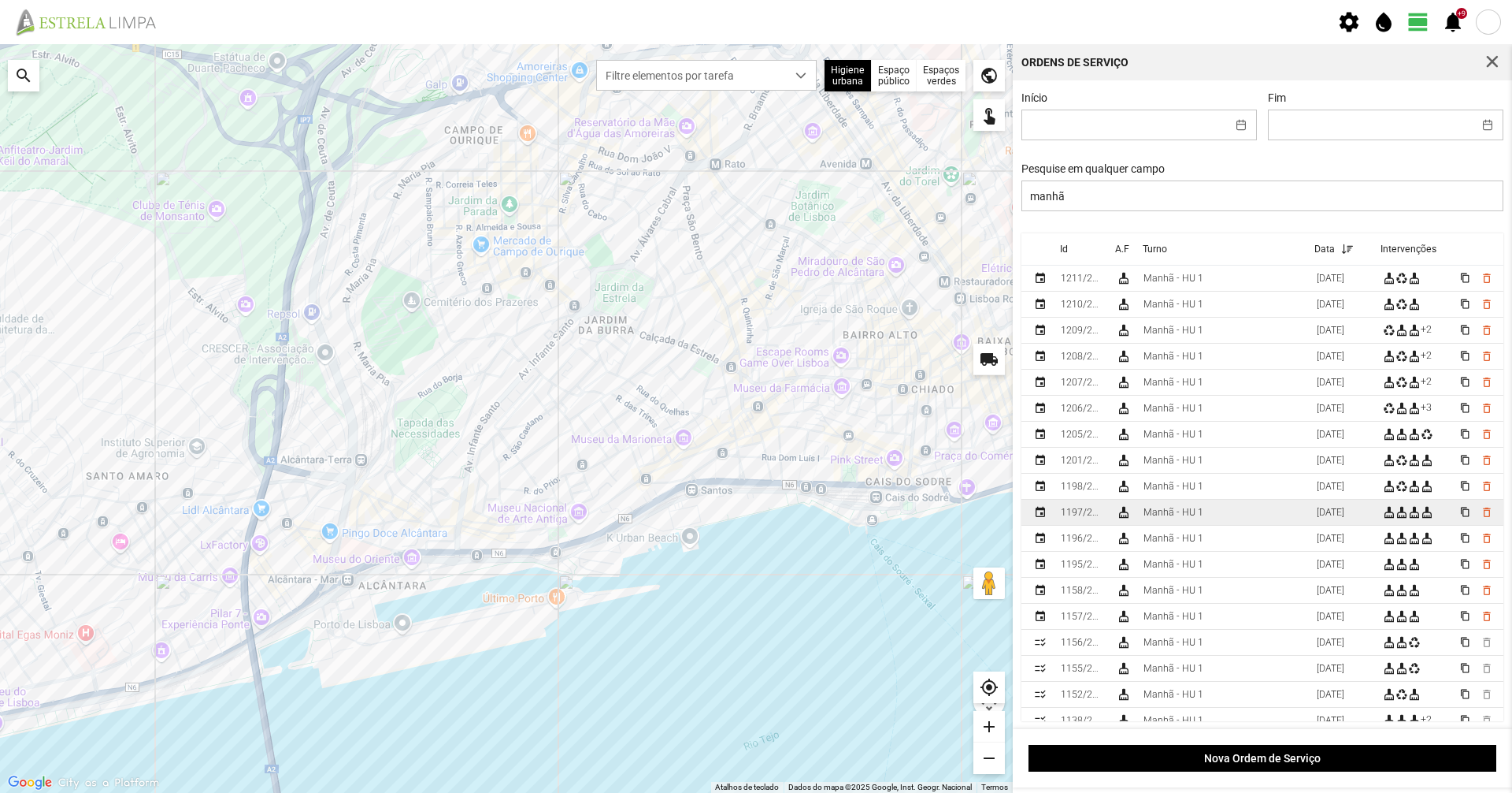
click at [1172, 526] on td "Manhã - HU 1" at bounding box center [1223, 512] width 173 height 26
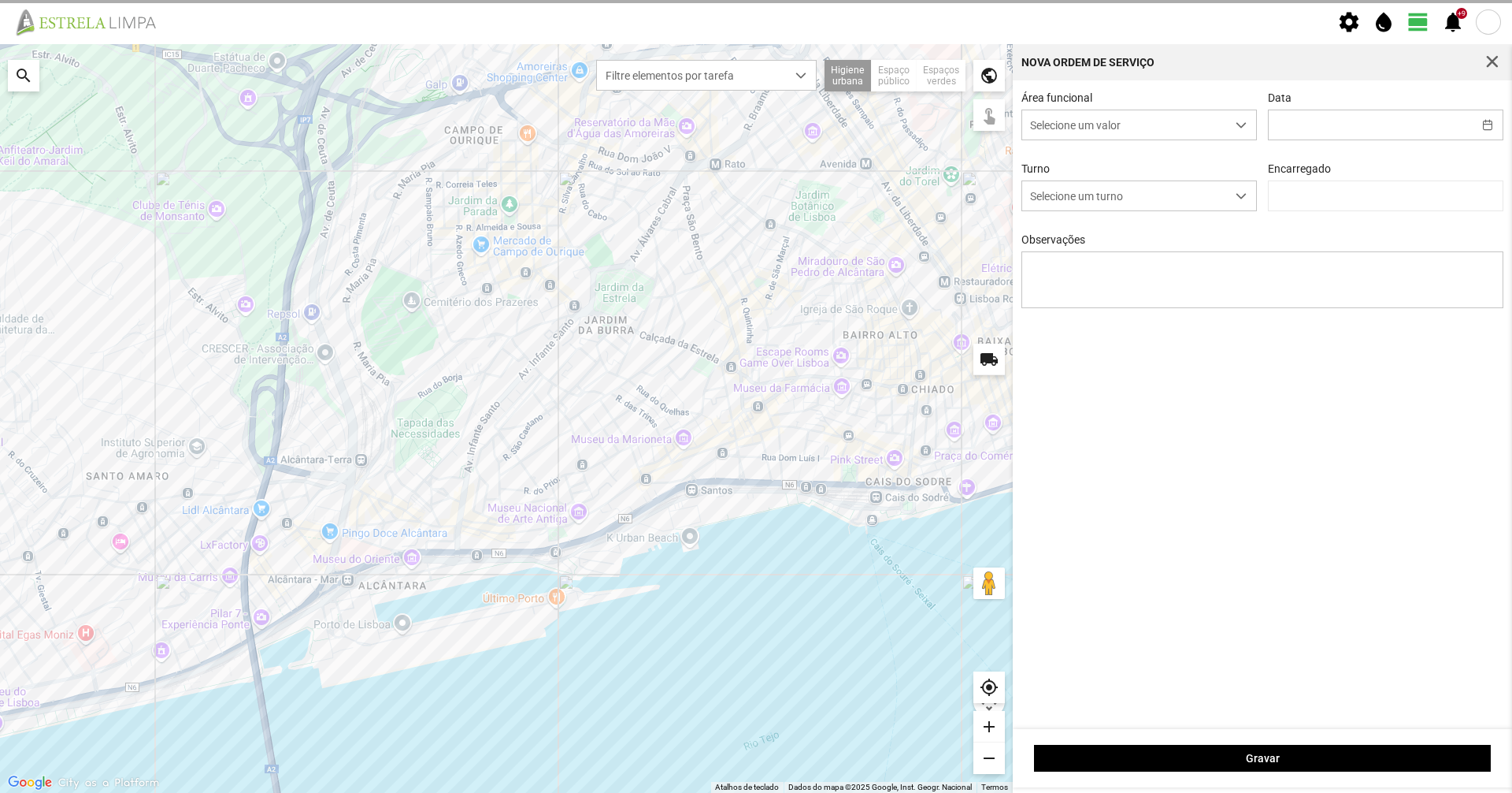
type input "[DATE]"
type textarea "6-45-49-Eo38-ferias Ao serviço-10-17-22-25-36-39-44-47-50 destribuiçao de pesso…"
type input "[PERSON_NAME]"
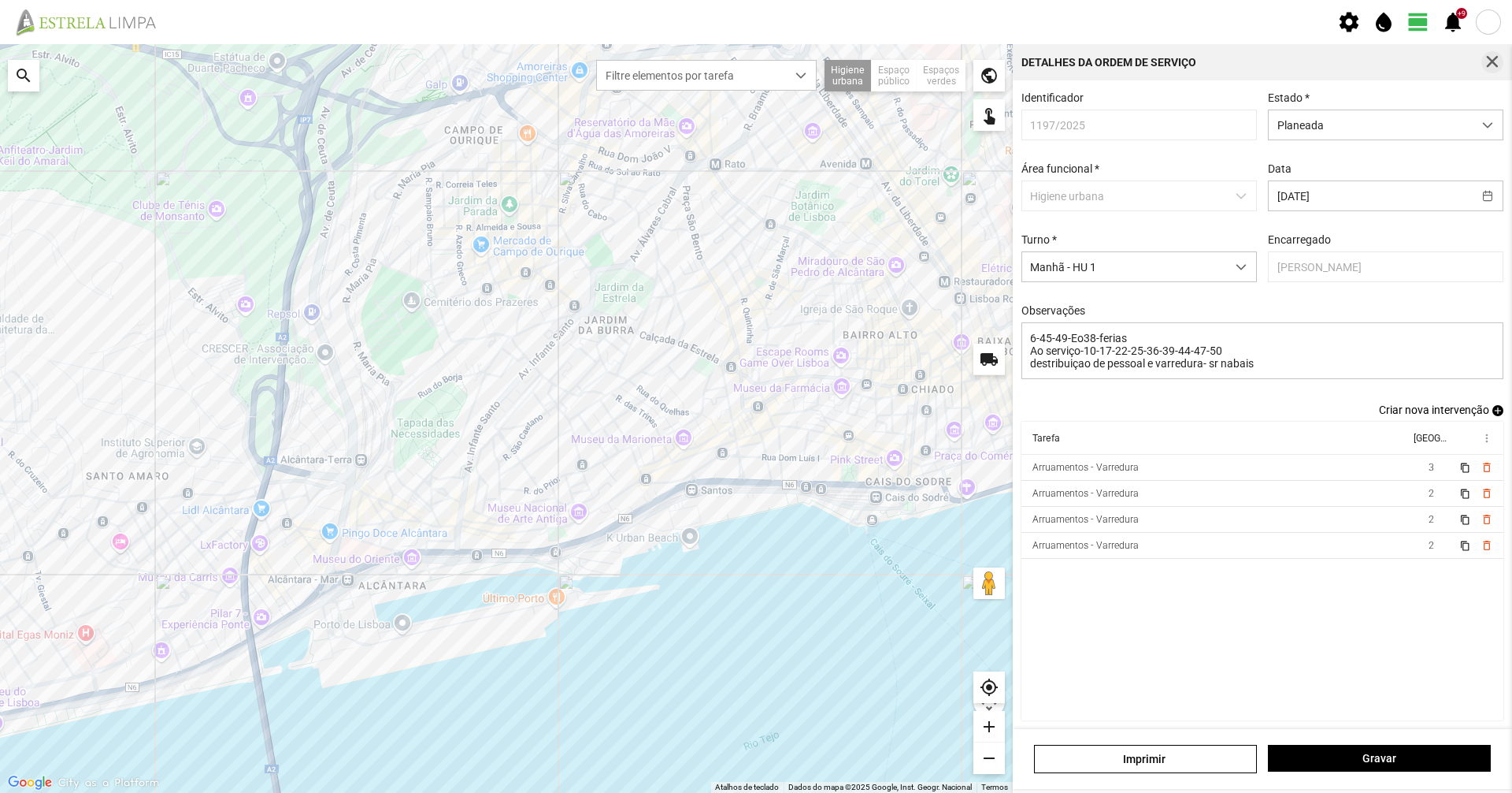
click at [1503, 58] on button "button" at bounding box center [1492, 62] width 22 height 22
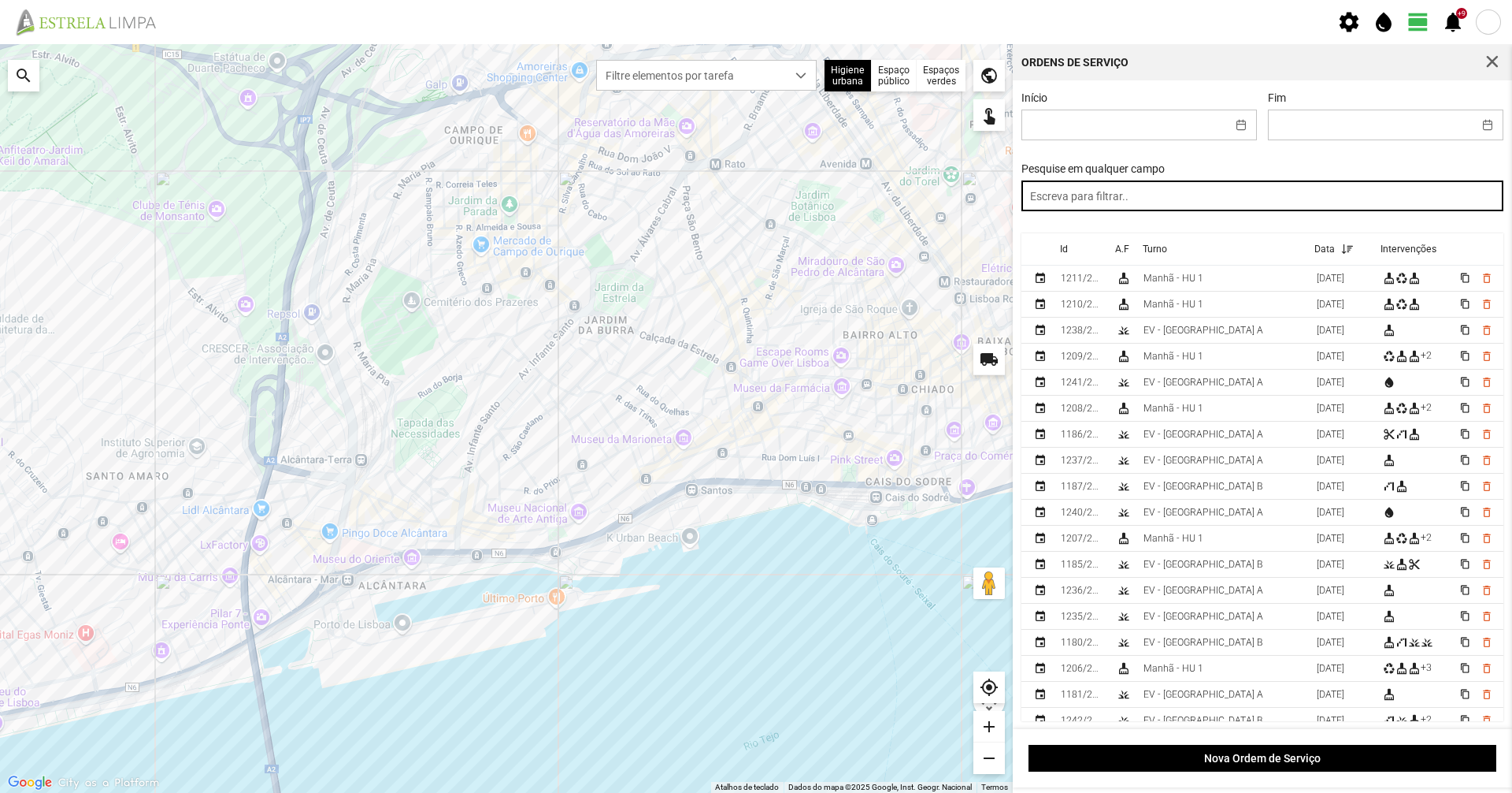
click at [1174, 200] on input "text" at bounding box center [1262, 195] width 483 height 30
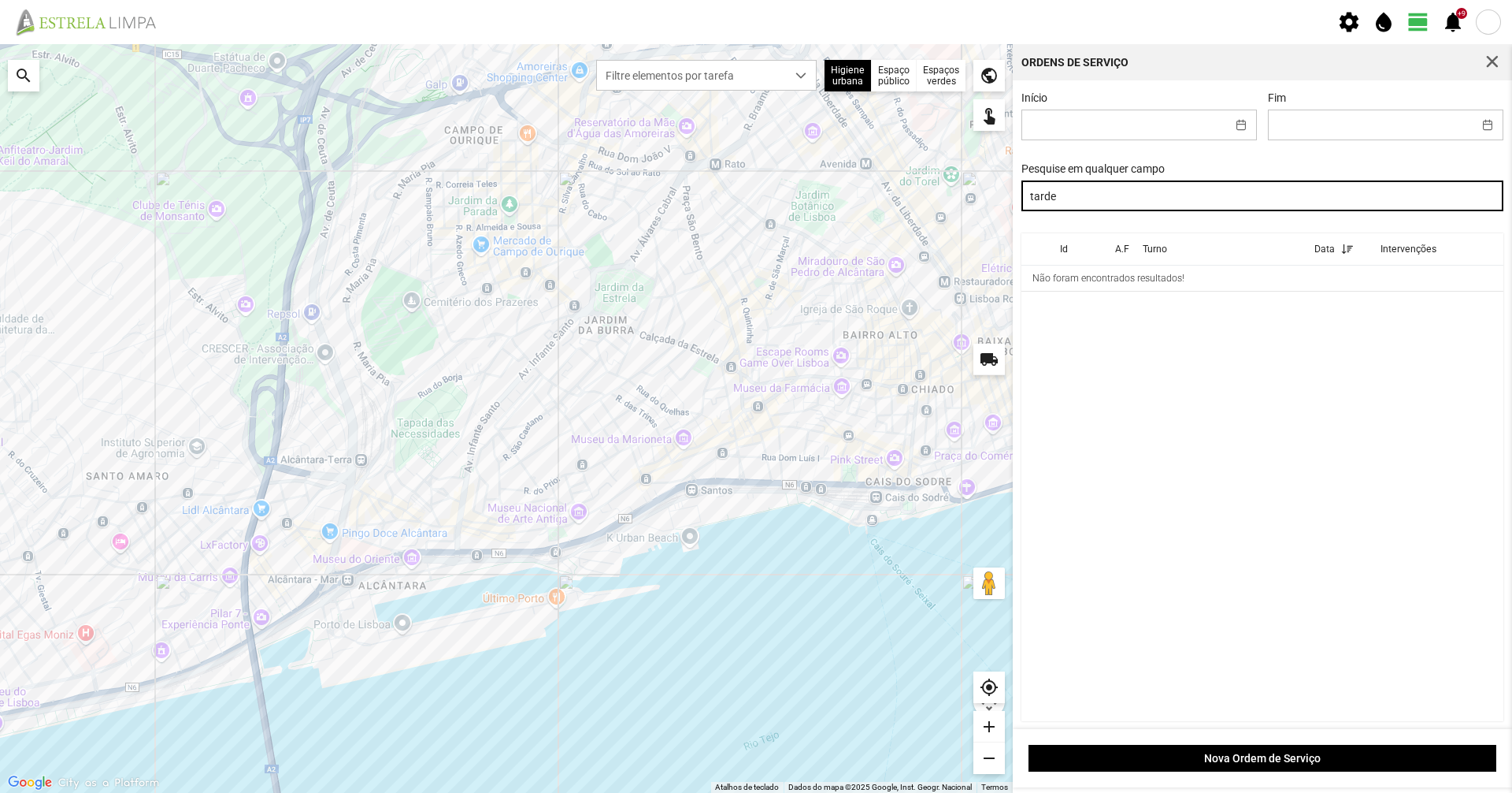
type input "tarde"
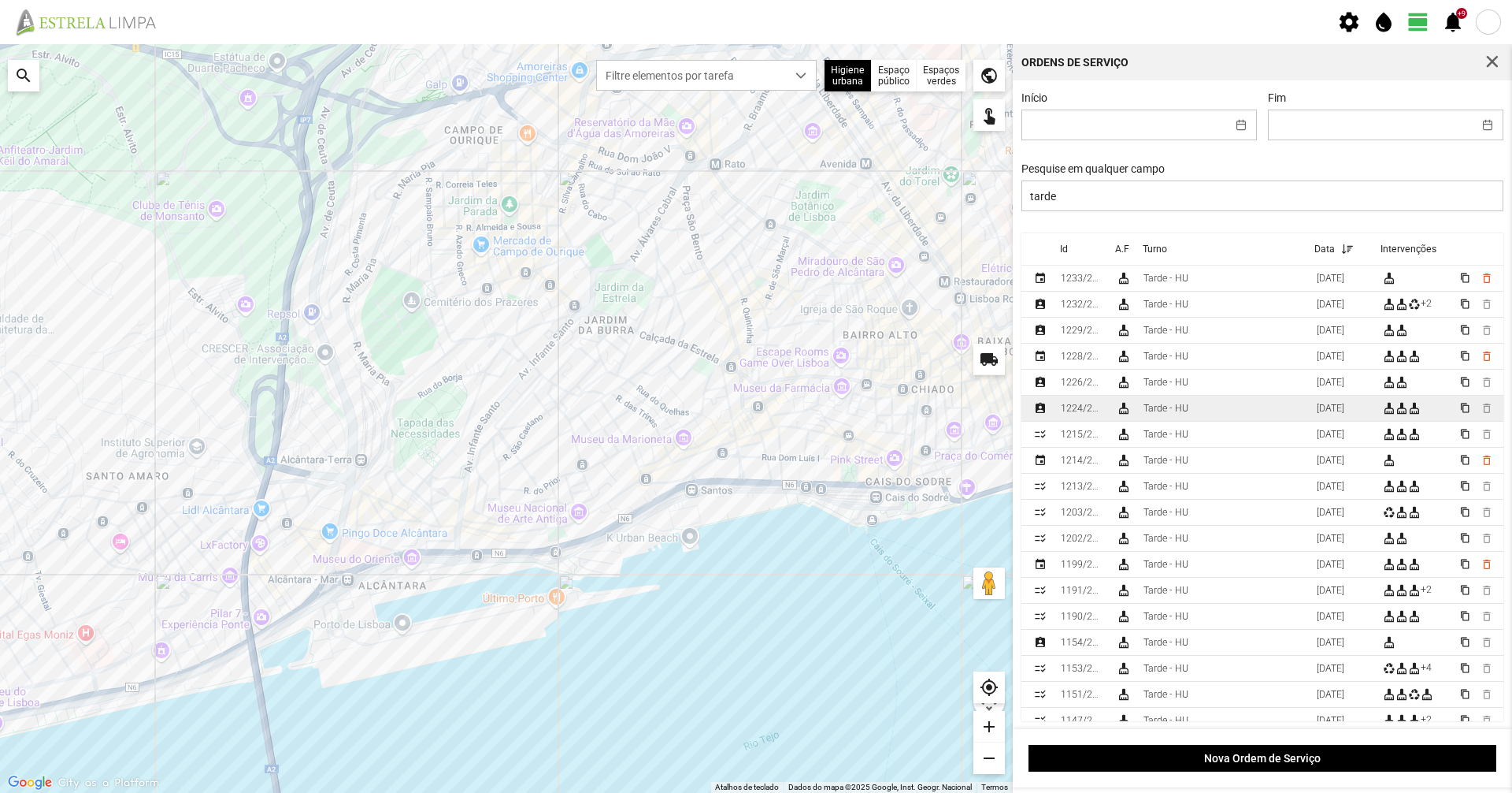
click at [1159, 414] on div "Tarde - HU" at bounding box center [1166, 407] width 45 height 11
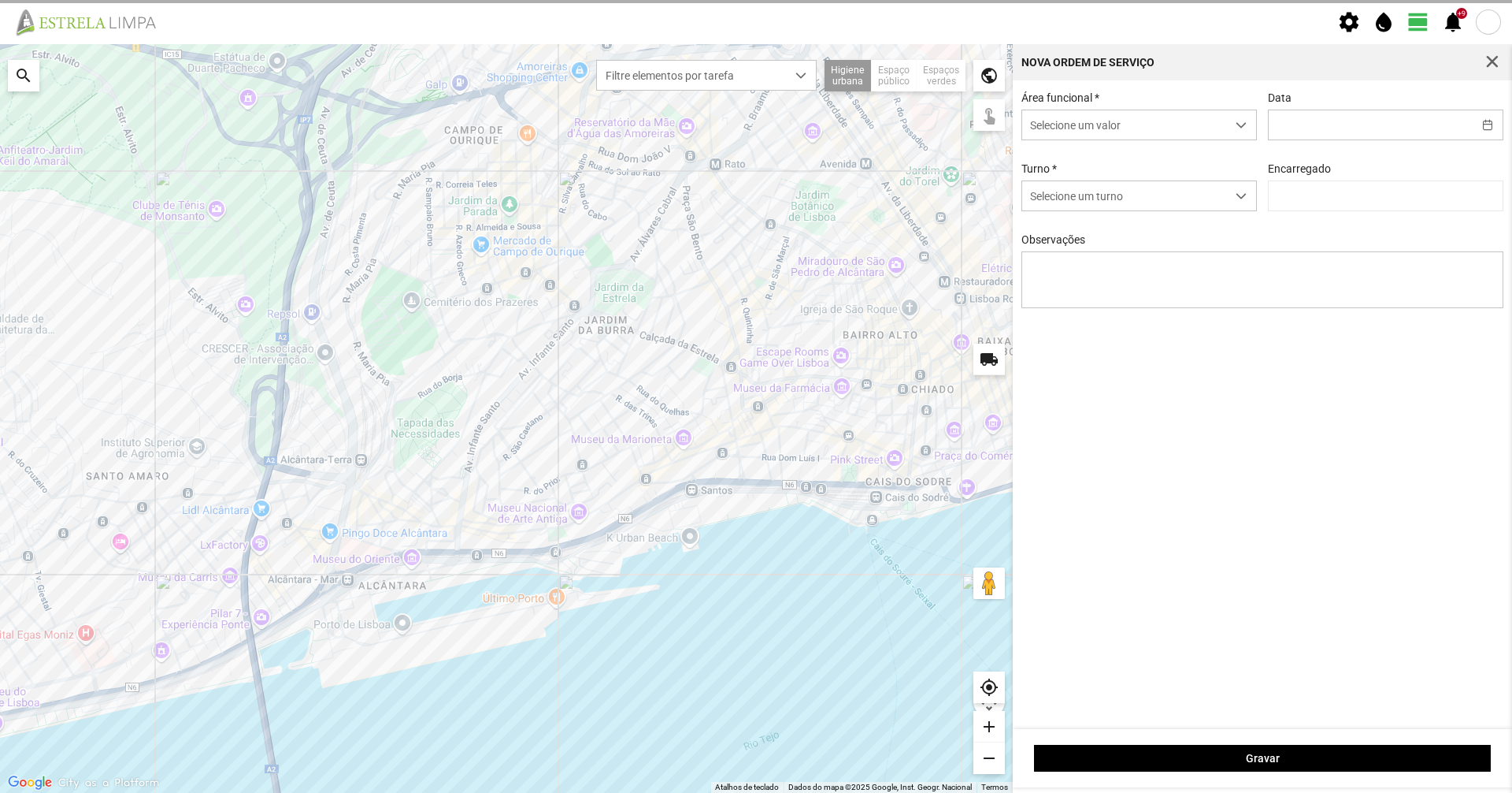
type input "[DATE]"
type input "[PERSON_NAME]"
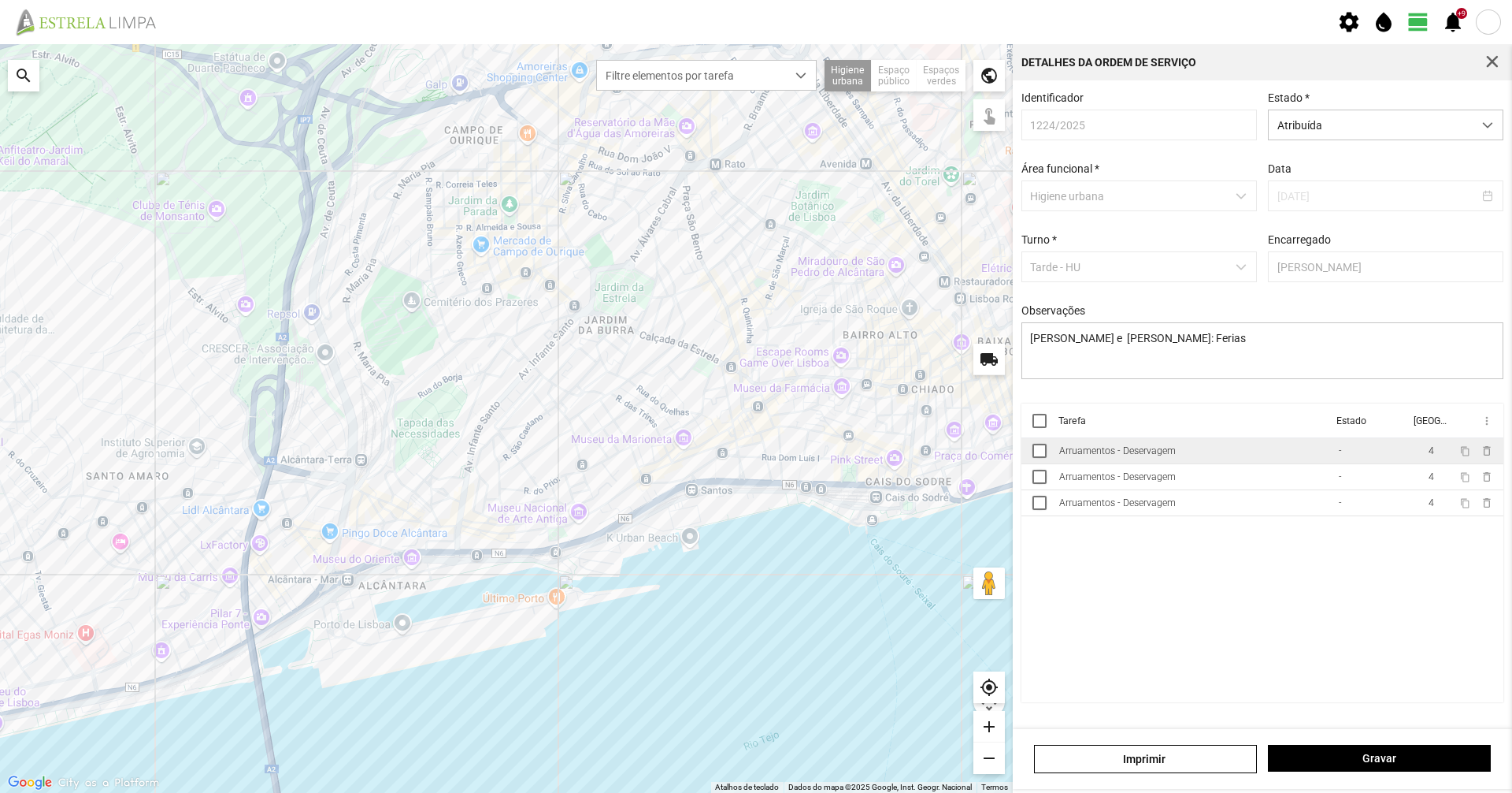
click at [1132, 457] on div "Arruamentos - Deservagem" at bounding box center [1117, 450] width 117 height 11
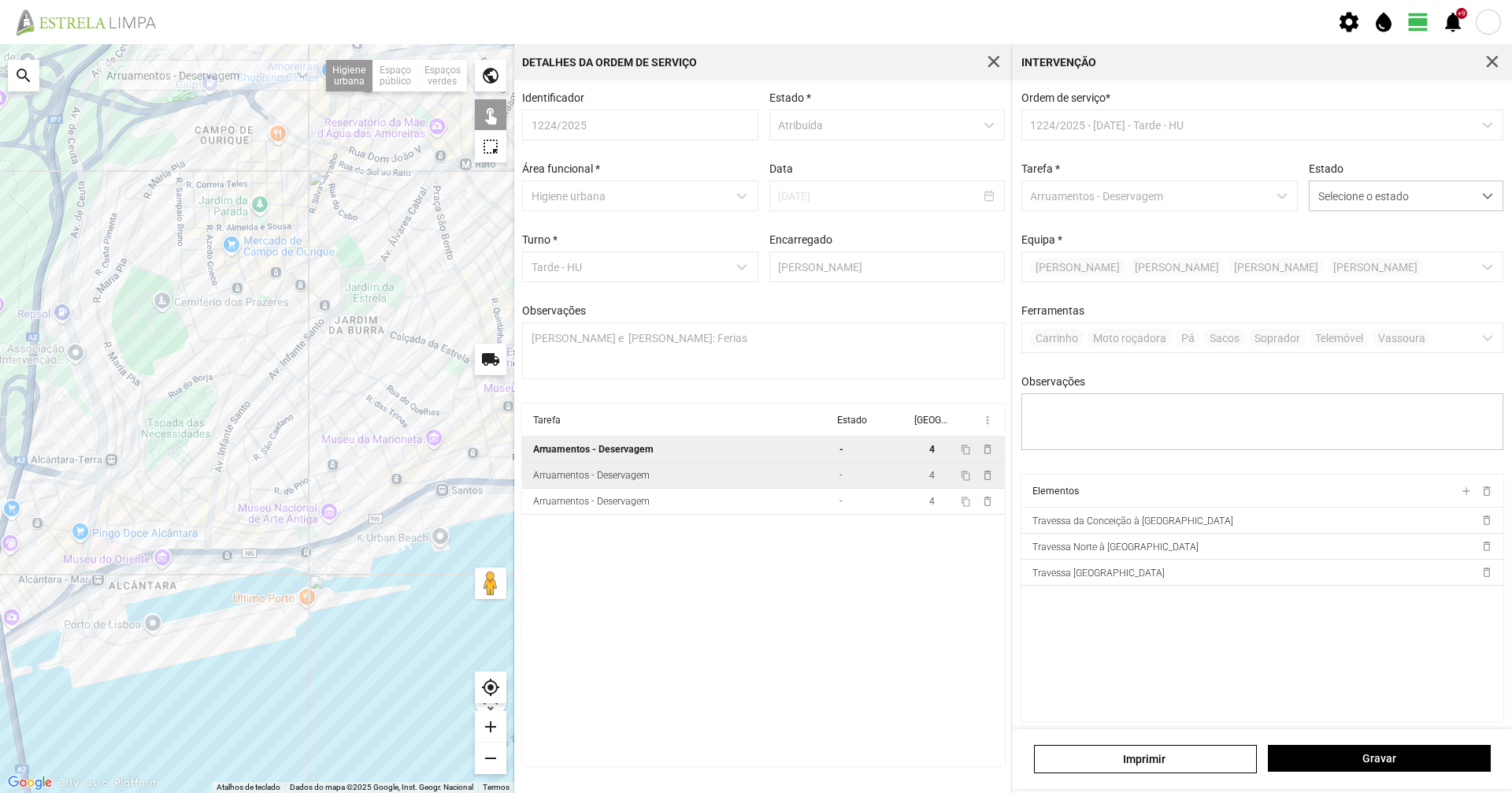
click at [647, 480] on div "Arruamentos - Deservagem" at bounding box center [591, 475] width 117 height 11
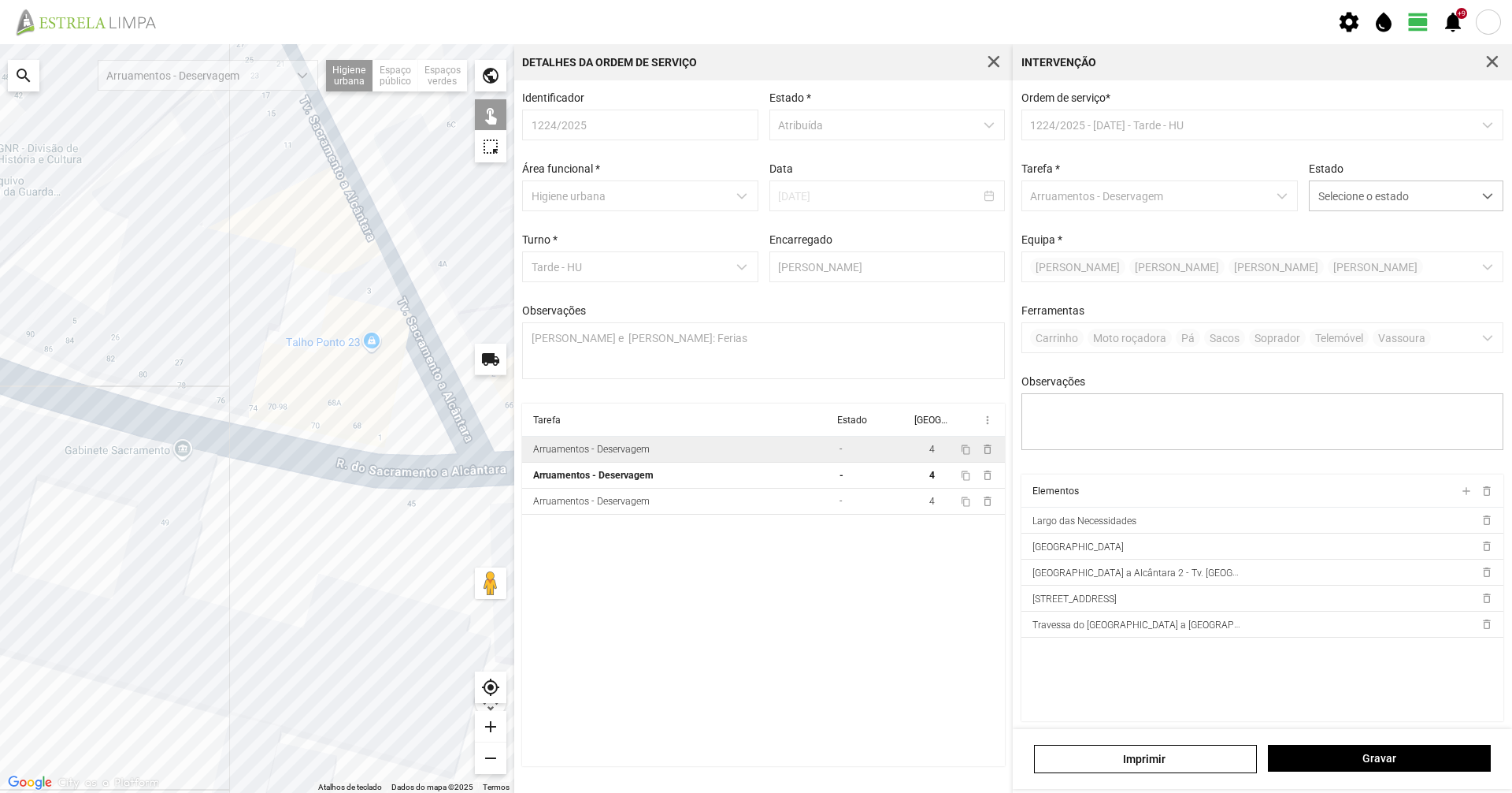
drag, startPoint x: 355, startPoint y: 476, endPoint x: 155, endPoint y: 493, distance: 200.7
click at [155, 493] on div at bounding box center [257, 419] width 515 height 749
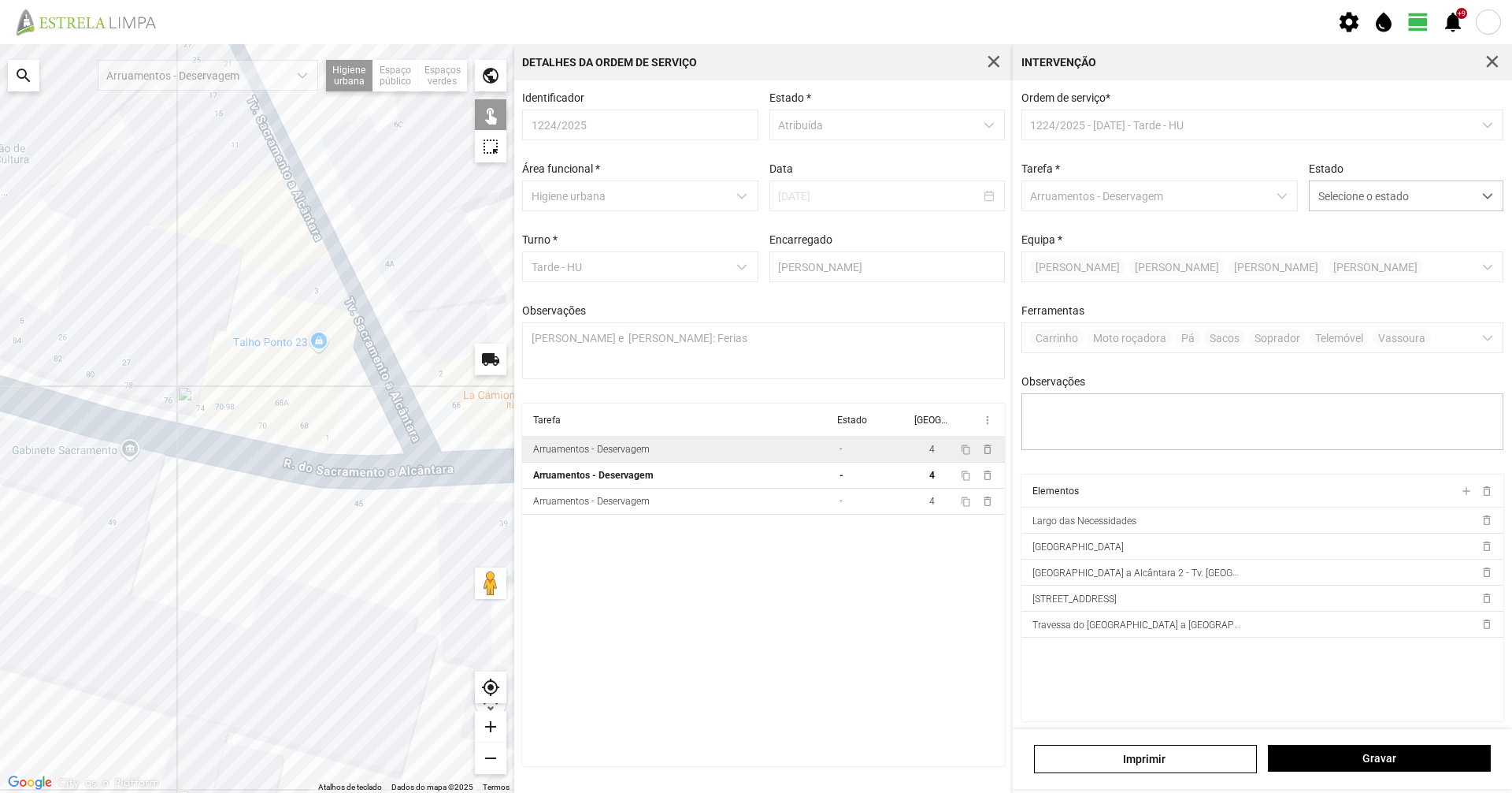
click at [378, 355] on div at bounding box center [257, 419] width 515 height 749
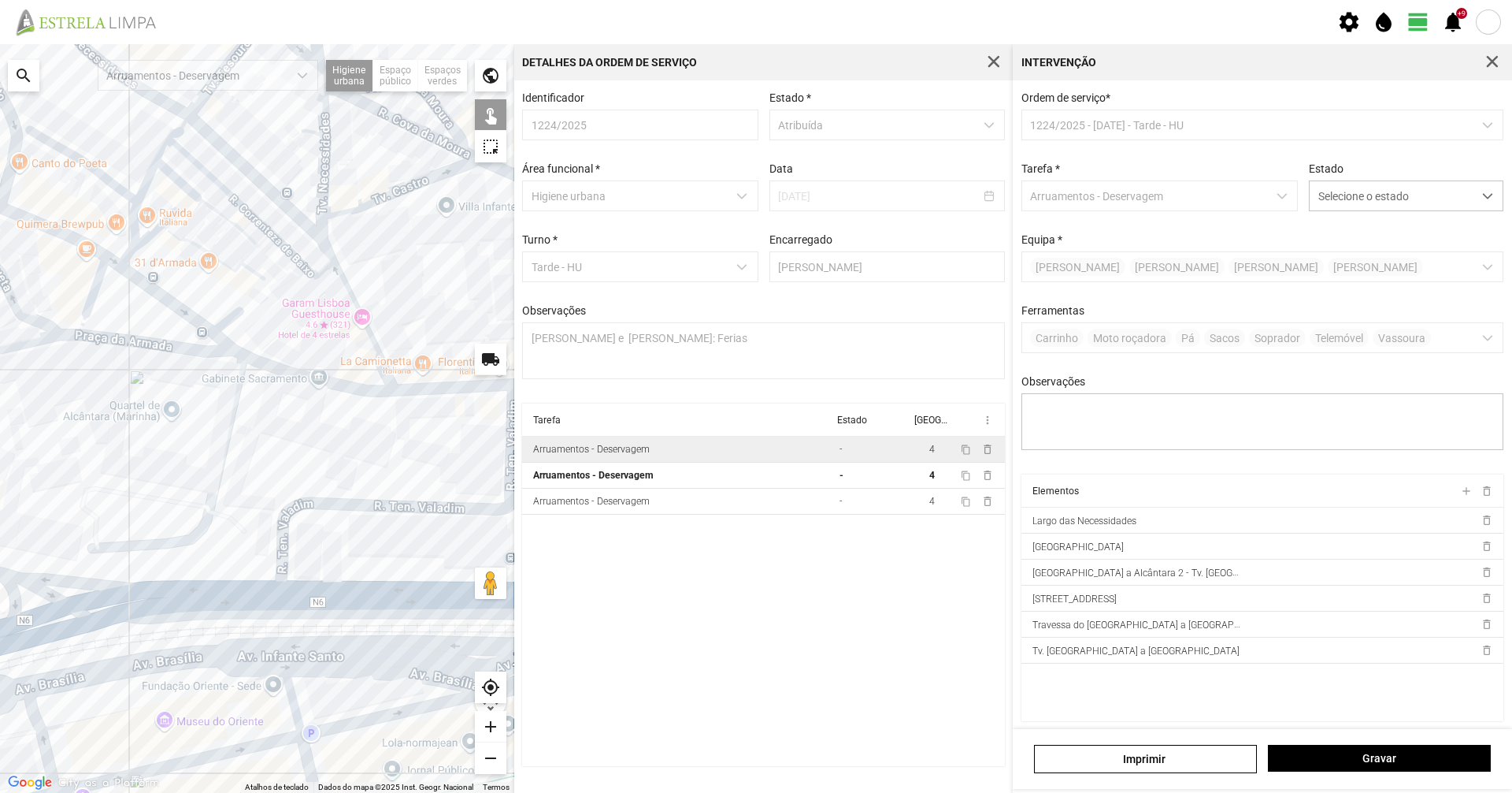
click at [360, 388] on div at bounding box center [257, 419] width 515 height 749
click at [416, 388] on div at bounding box center [257, 419] width 515 height 749
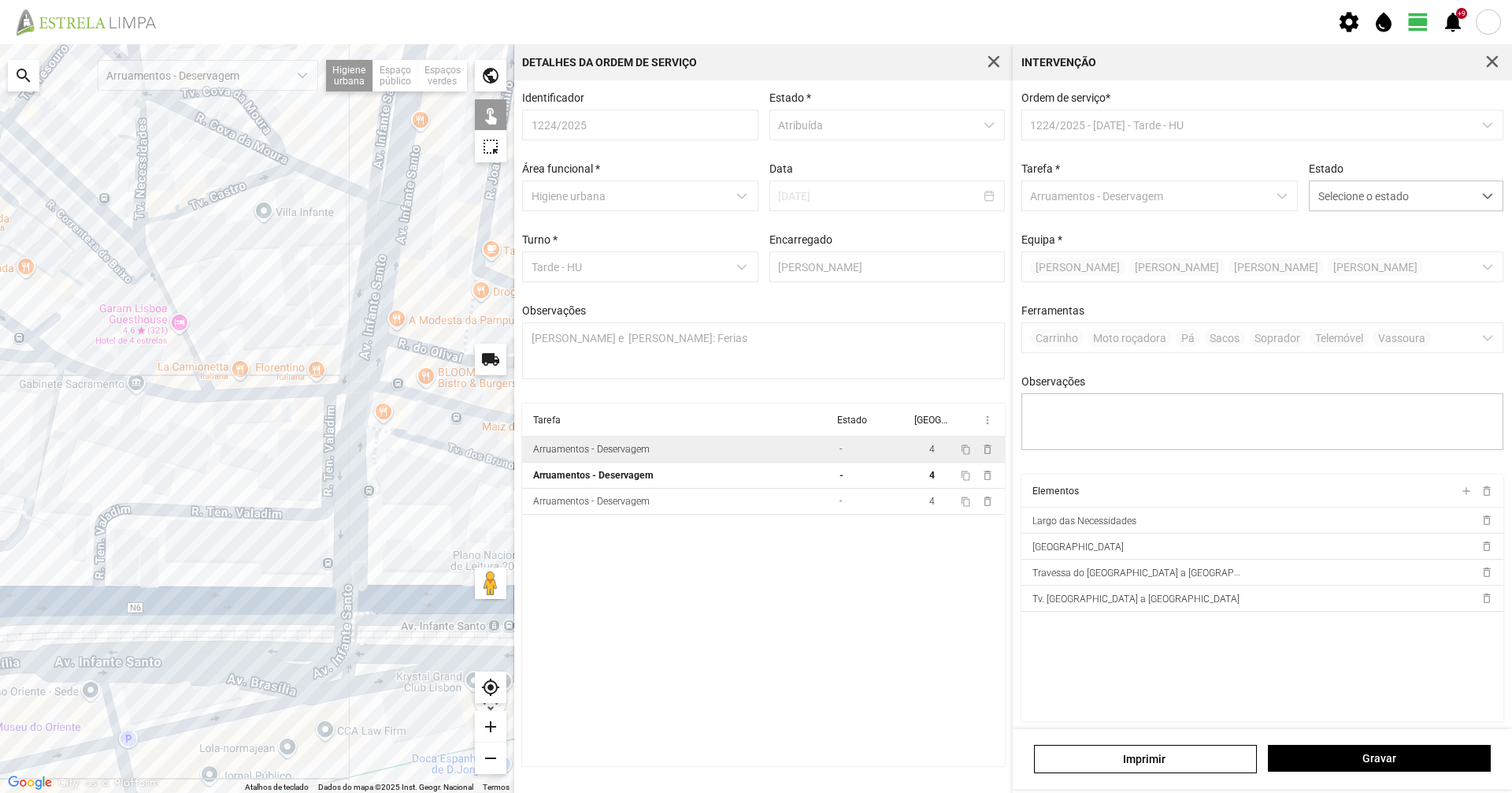
drag, startPoint x: 296, startPoint y: 402, endPoint x: 271, endPoint y: 405, distance: 25.2
click at [271, 405] on div at bounding box center [257, 419] width 515 height 749
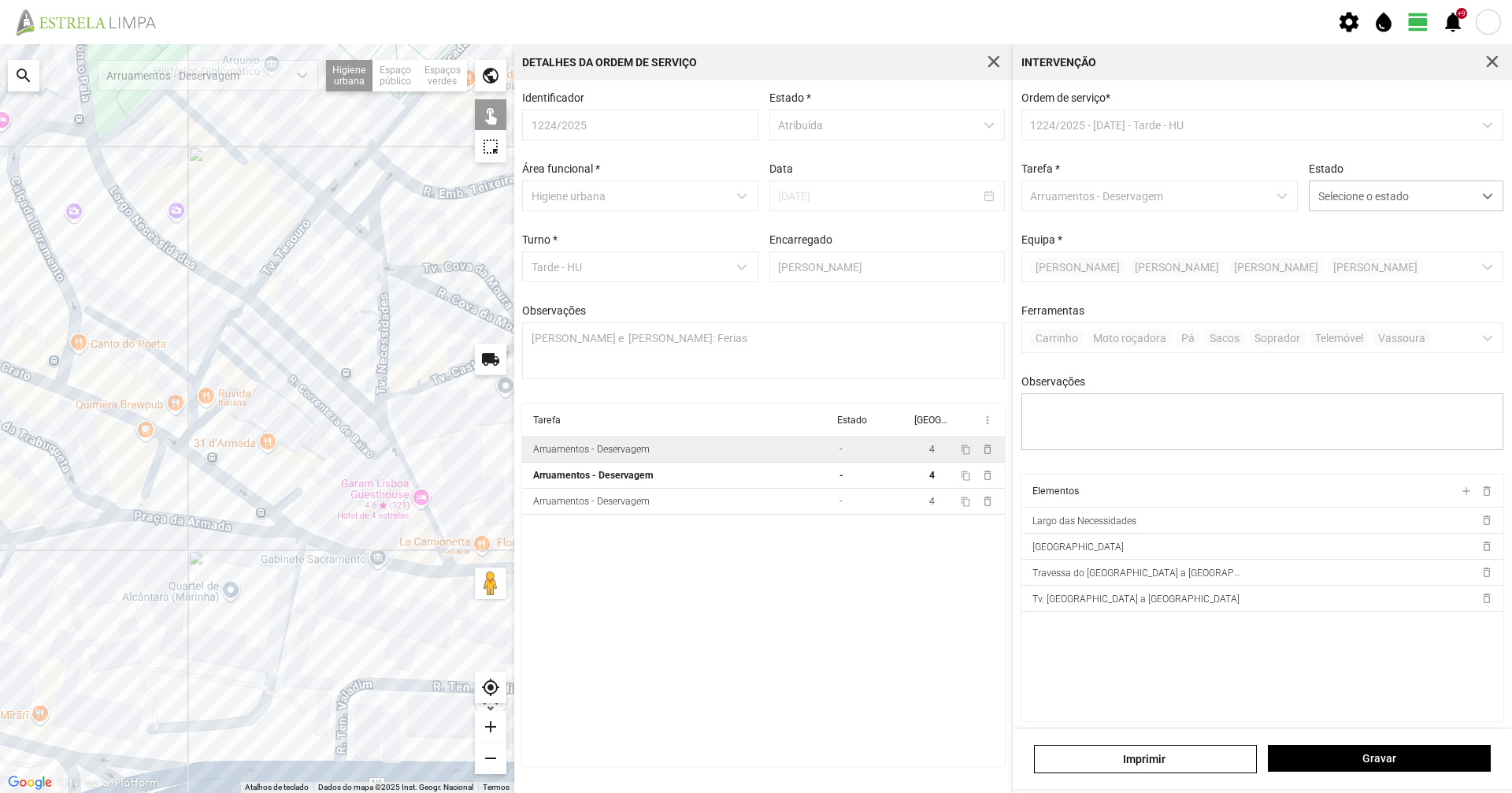
drag, startPoint x: 351, startPoint y: 366, endPoint x: 515, endPoint y: 504, distance: 214.3
click at [515, 504] on div "Para navegar no mapa com gestos de toque, toque duas vezes sem soltar no mapa e…" at bounding box center [756, 419] width 1512 height 749
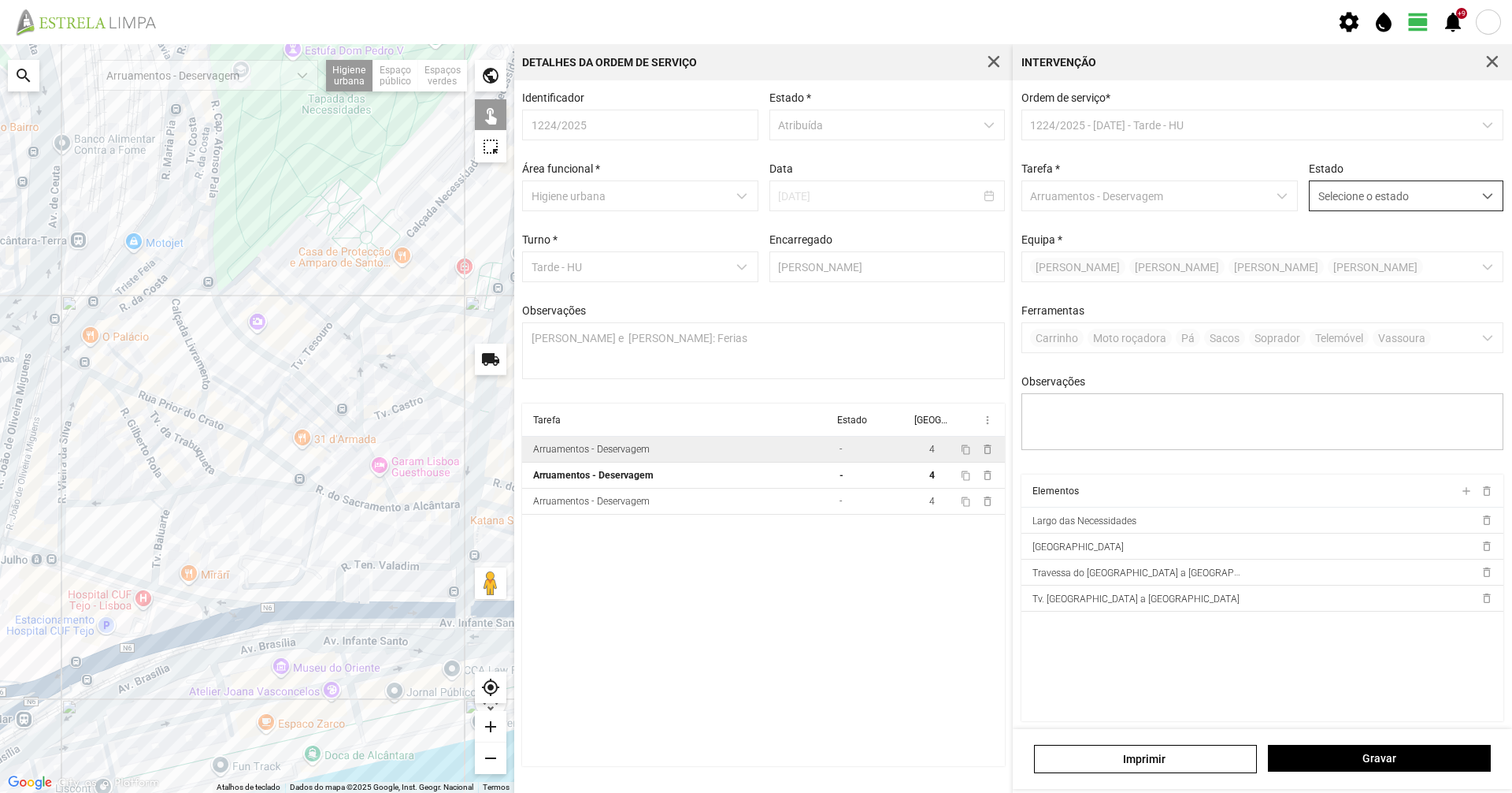
click at [1334, 202] on span "Selecione o estado" at bounding box center [1391, 195] width 163 height 29
click at [1328, 269] on li "Concluída" at bounding box center [1395, 257] width 187 height 29
click at [1366, 767] on button "Gravar" at bounding box center [1379, 758] width 223 height 27
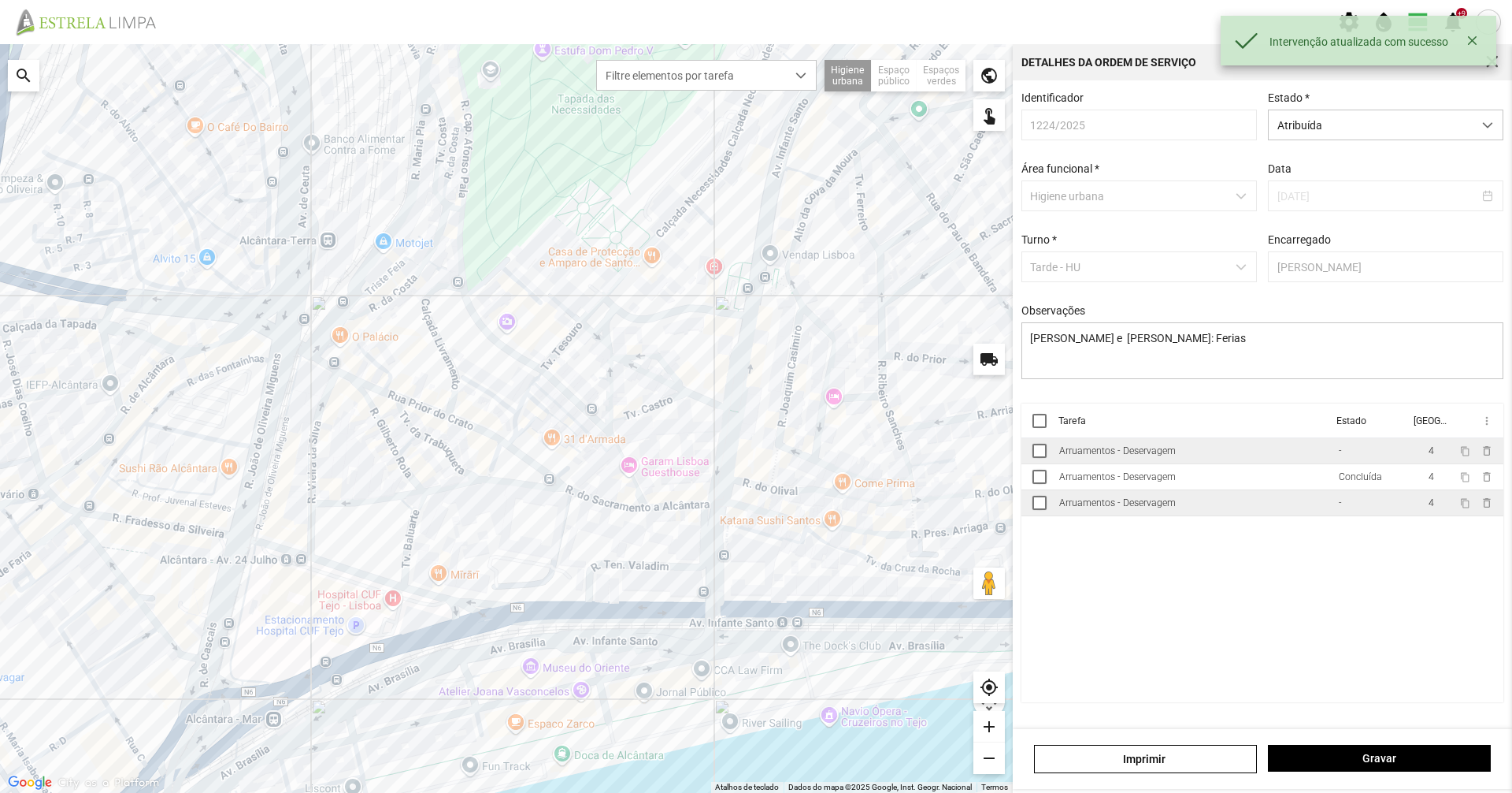
click at [1122, 508] on div "Arruamentos - Deservagem" at bounding box center [1117, 502] width 117 height 11
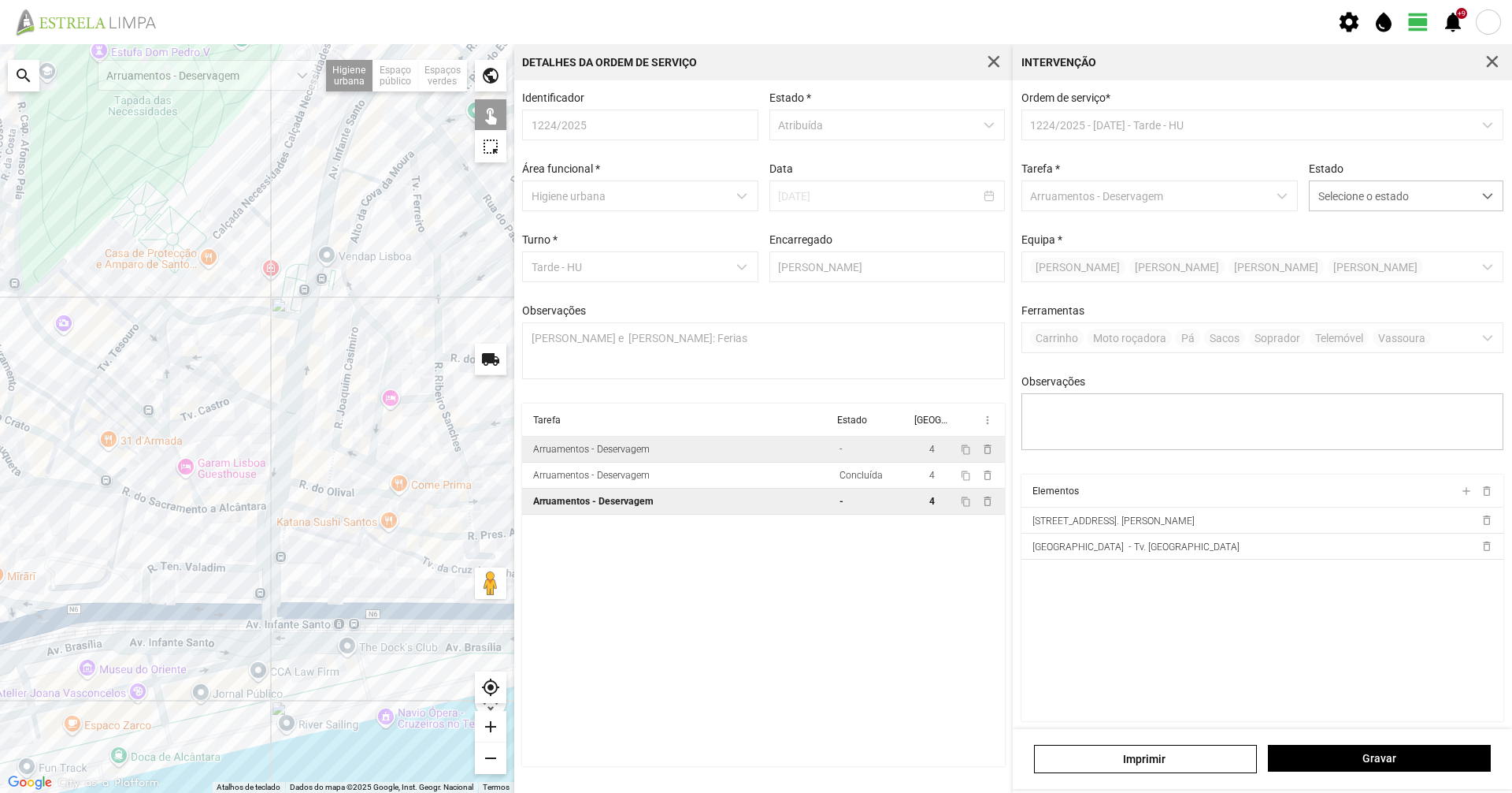
drag, startPoint x: 408, startPoint y: 464, endPoint x: 207, endPoint y: 466, distance: 201.0
click at [207, 466] on div at bounding box center [257, 419] width 515 height 749
click at [362, 493] on div at bounding box center [257, 419] width 515 height 749
click at [309, 480] on div at bounding box center [257, 419] width 515 height 749
click at [307, 485] on div at bounding box center [257, 419] width 515 height 749
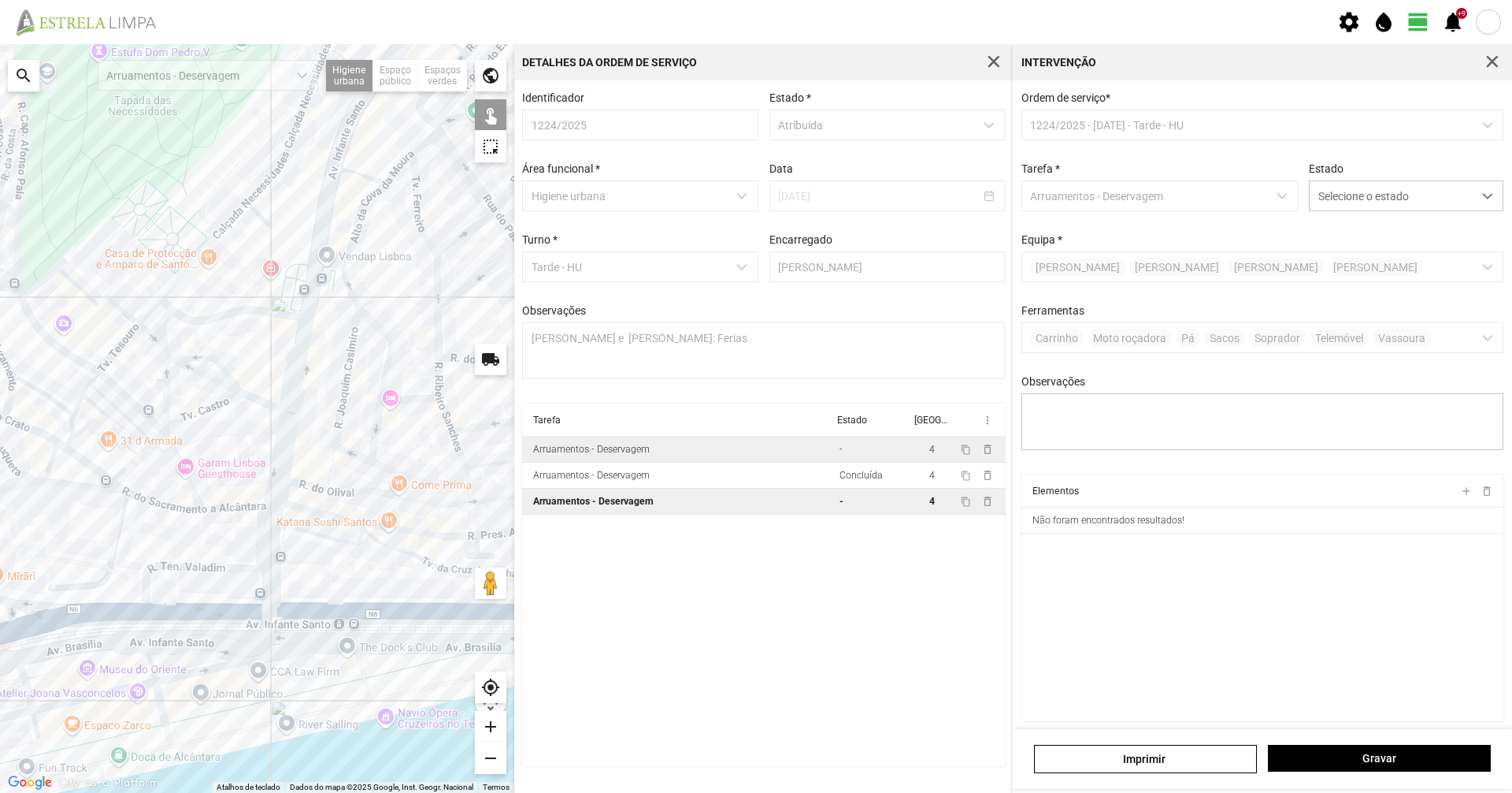
click at [204, 321] on div at bounding box center [257, 419] width 515 height 749
click at [1333, 194] on span "Selecione o estado" at bounding box center [1391, 195] width 163 height 29
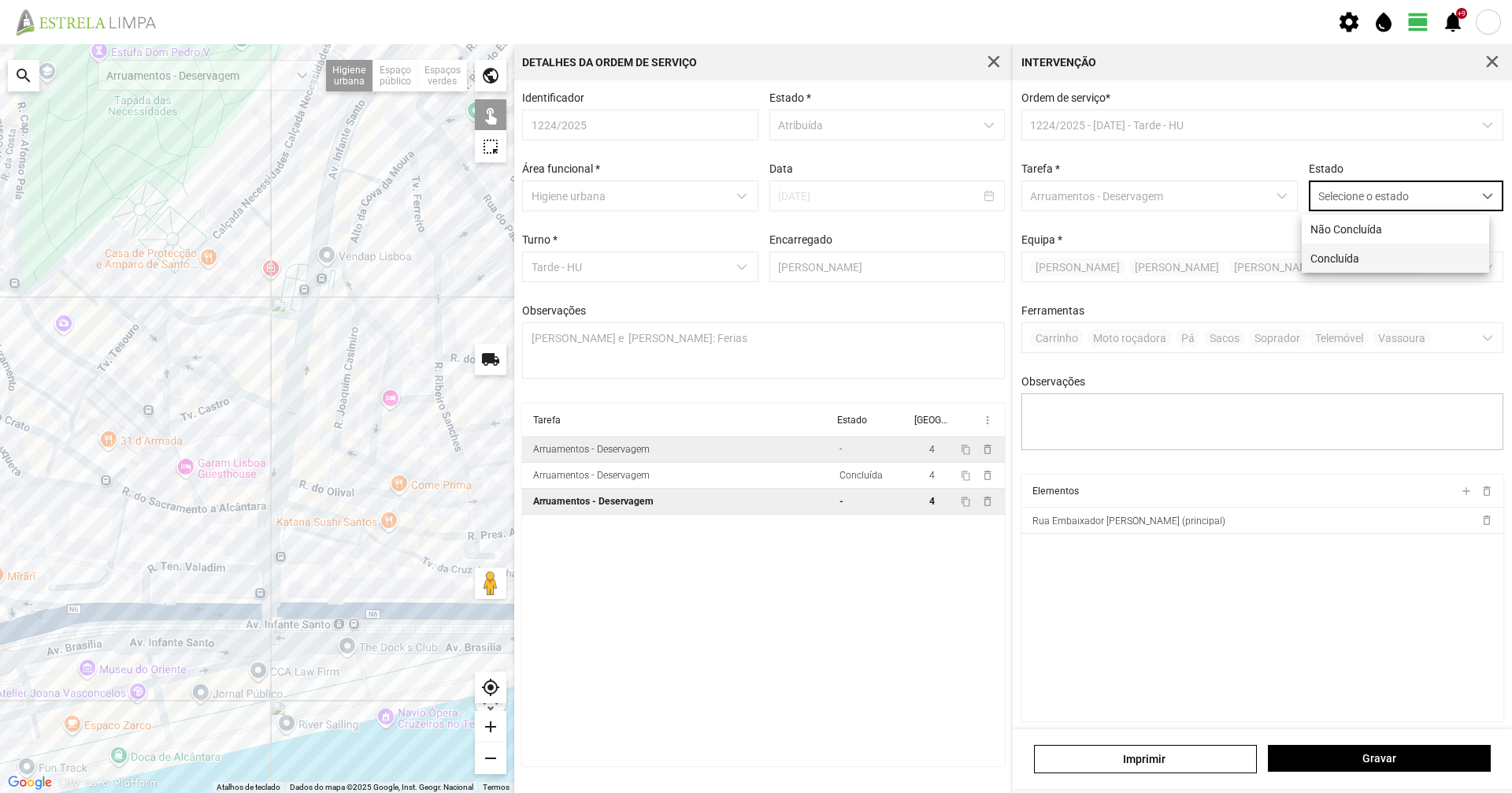
scroll to position [9, 70]
click at [1349, 260] on li "Concluída" at bounding box center [1395, 257] width 187 height 29
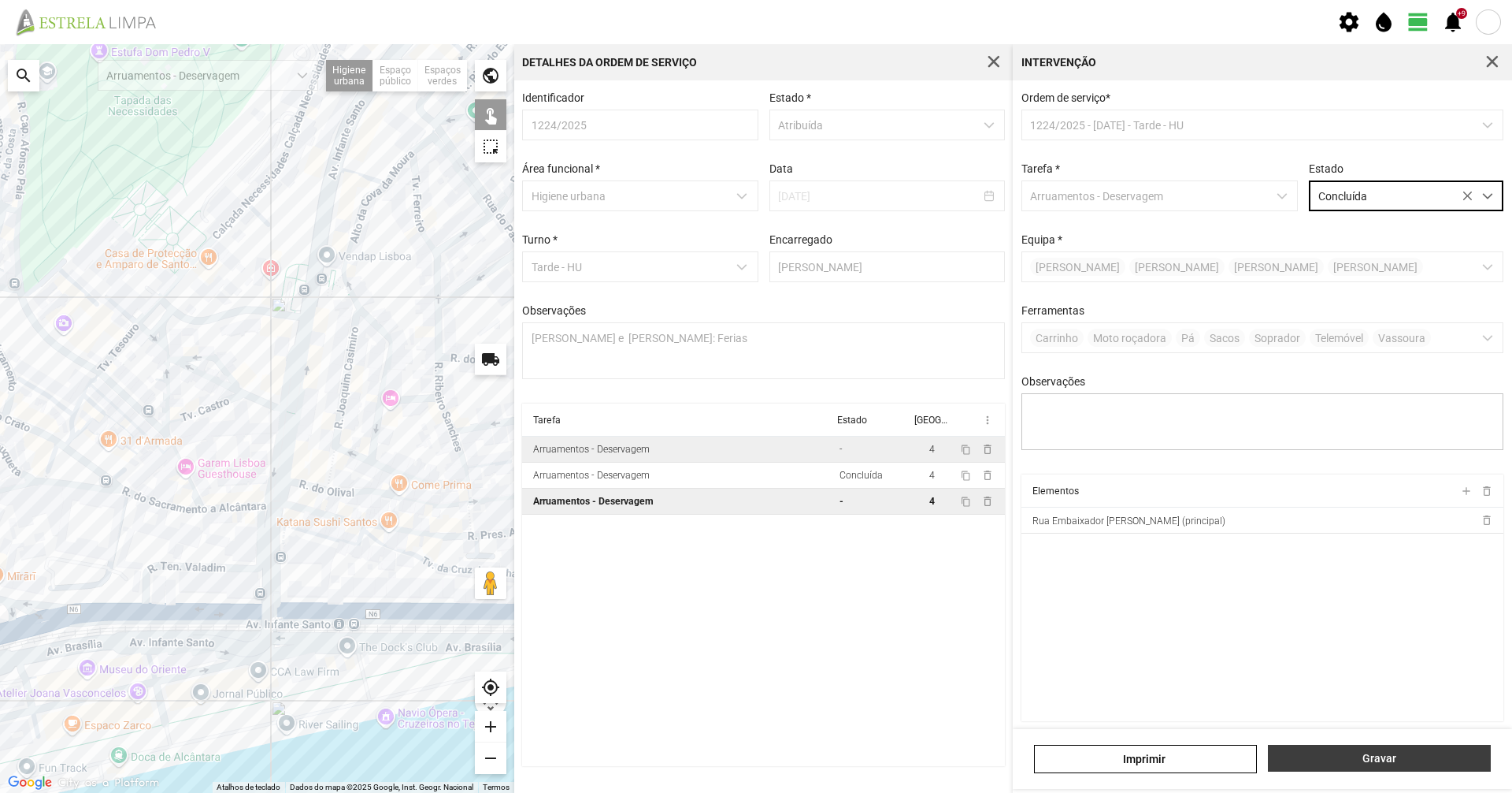
click at [1378, 750] on button "Gravar" at bounding box center [1379, 758] width 223 height 27
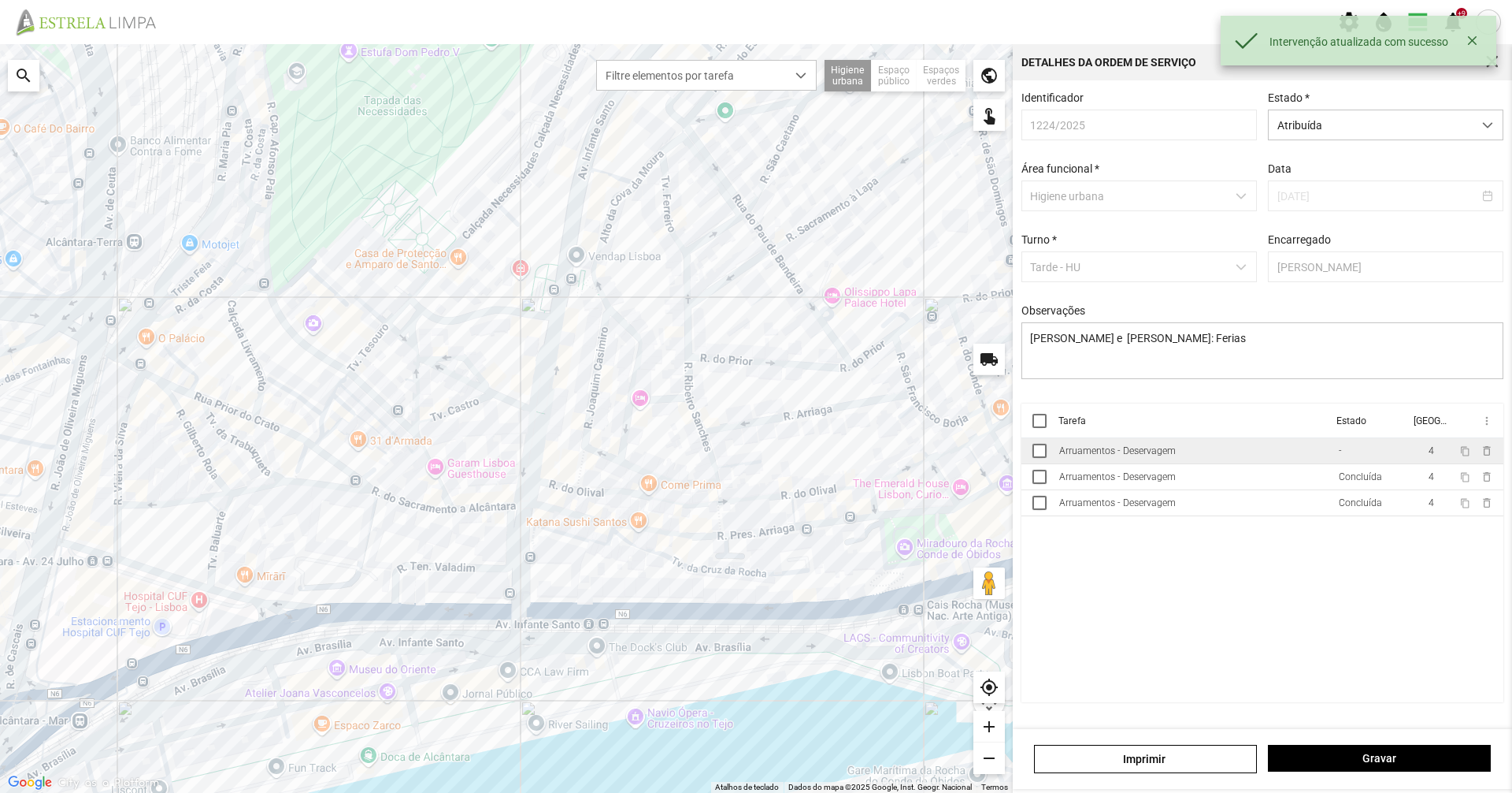
click at [1252, 445] on td "Arruamentos - Deservagem" at bounding box center [1193, 452] width 280 height 26
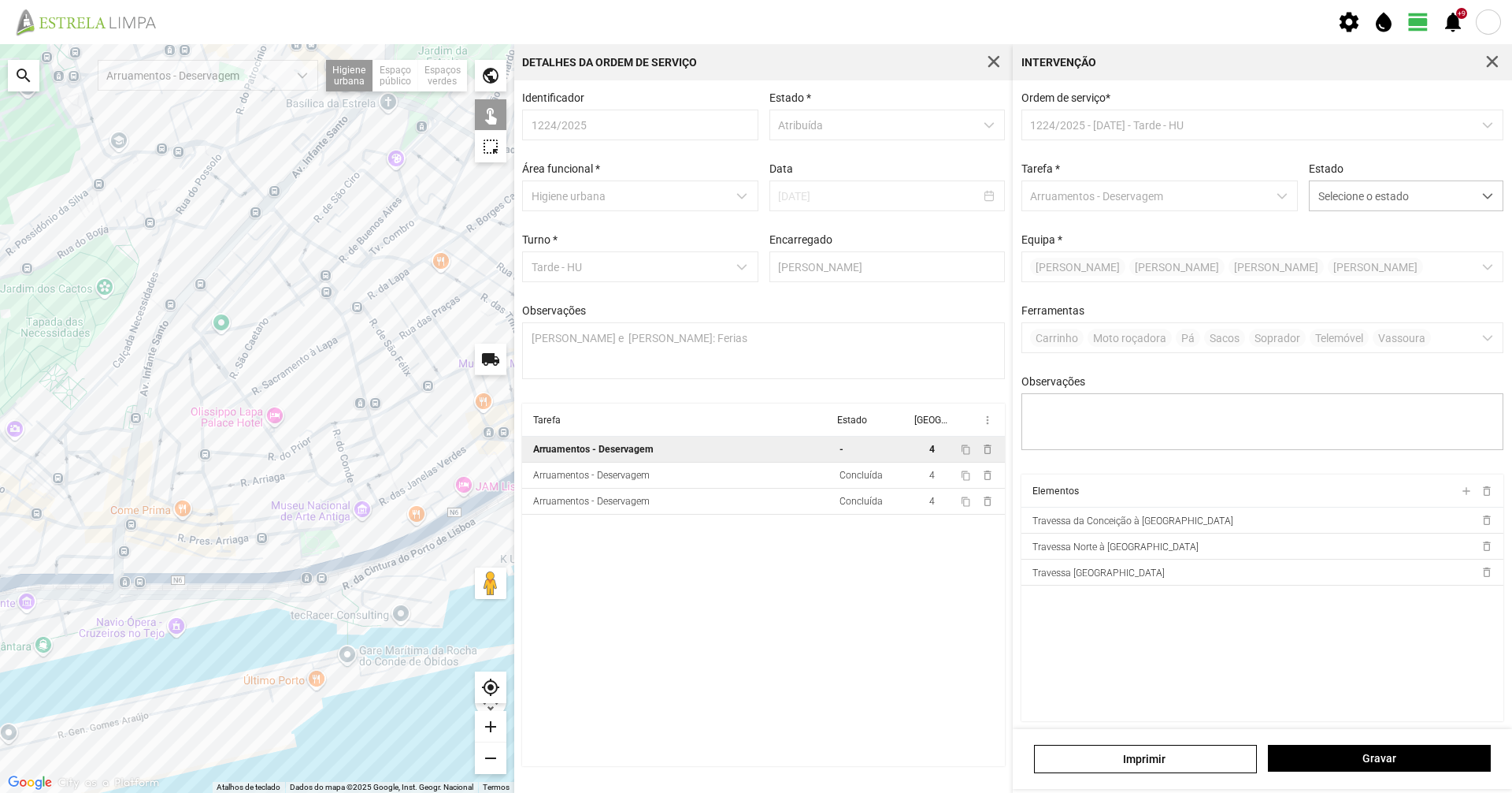
drag, startPoint x: 308, startPoint y: 412, endPoint x: 570, endPoint y: 366, distance: 266.0
click at [227, 445] on div at bounding box center [257, 419] width 515 height 749
click at [1490, 66] on span "button" at bounding box center [1492, 62] width 14 height 14
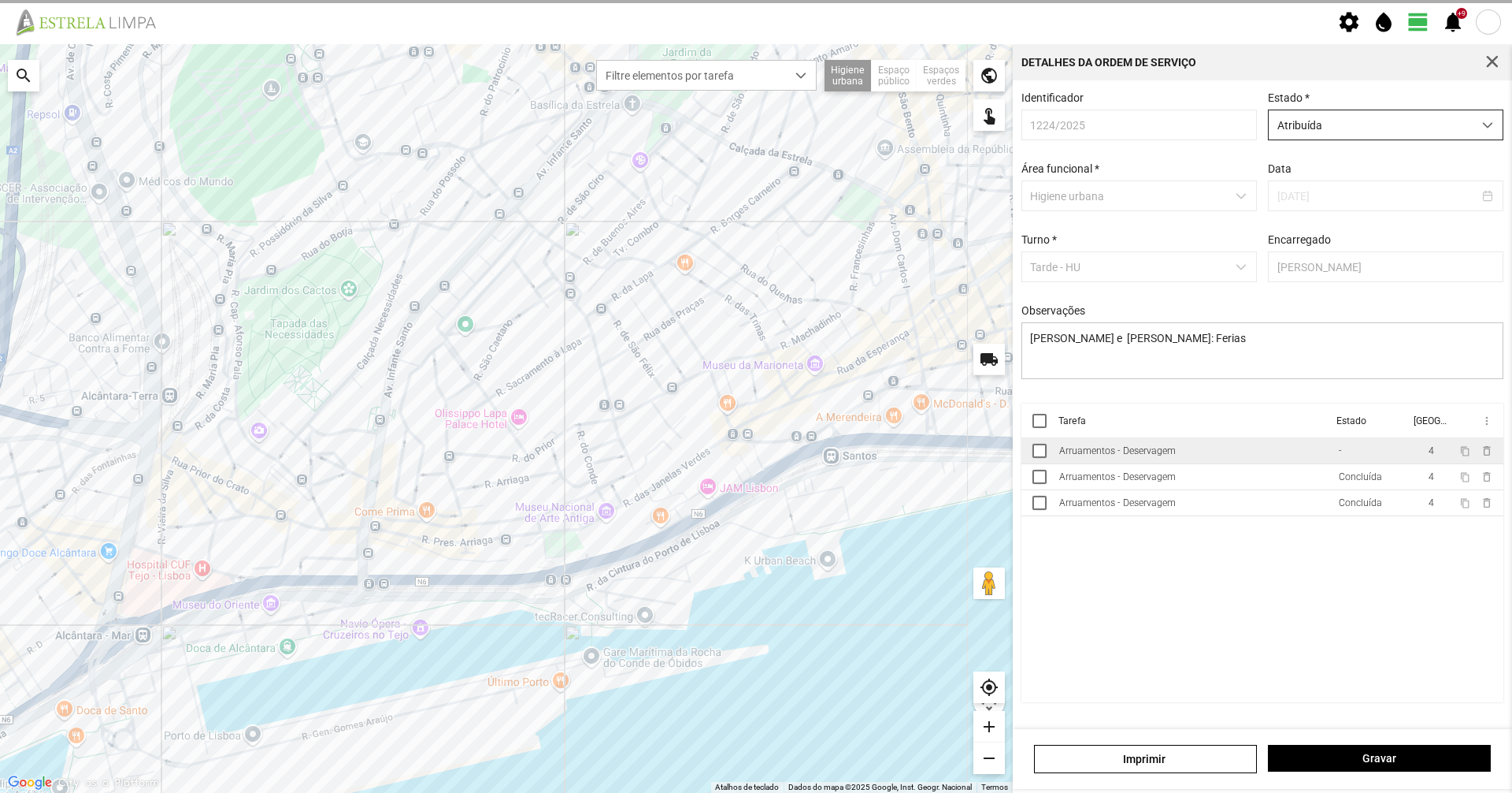
click at [1415, 127] on span "Atribuída" at bounding box center [1371, 124] width 204 height 29
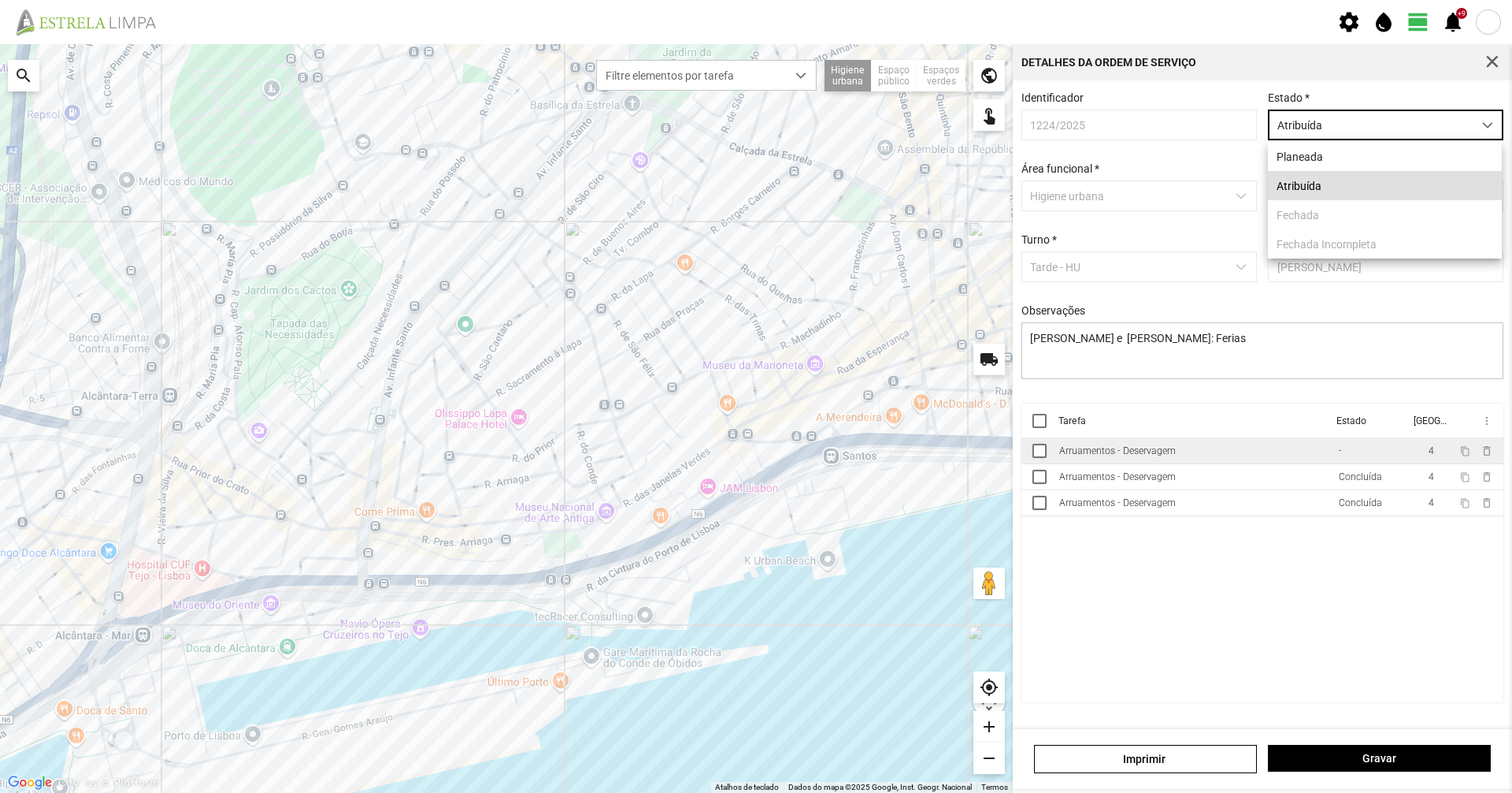
click at [1394, 160] on li "Planeada" at bounding box center [1385, 155] width 234 height 29
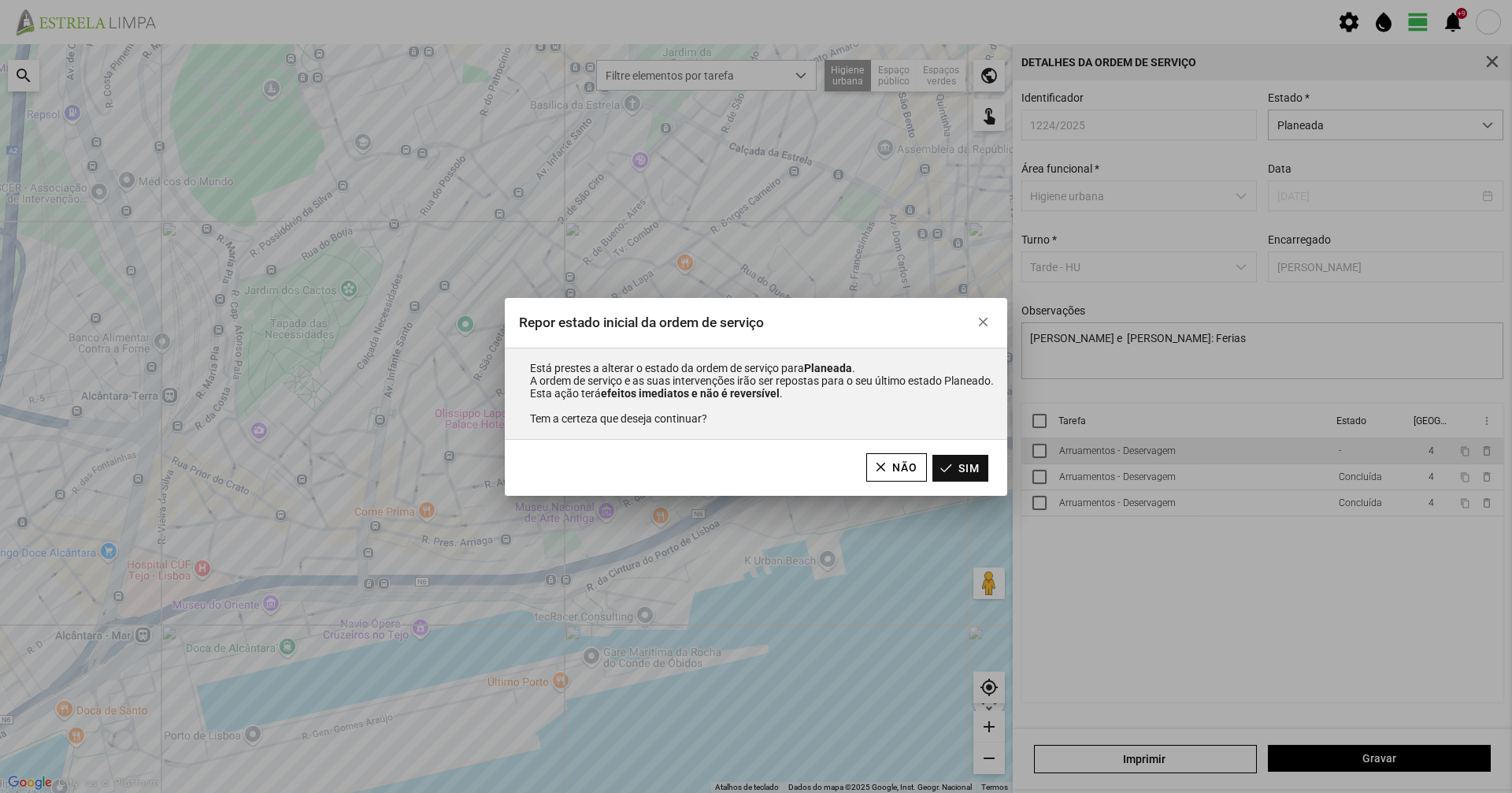
click at [972, 474] on button "Sim" at bounding box center [960, 468] width 56 height 27
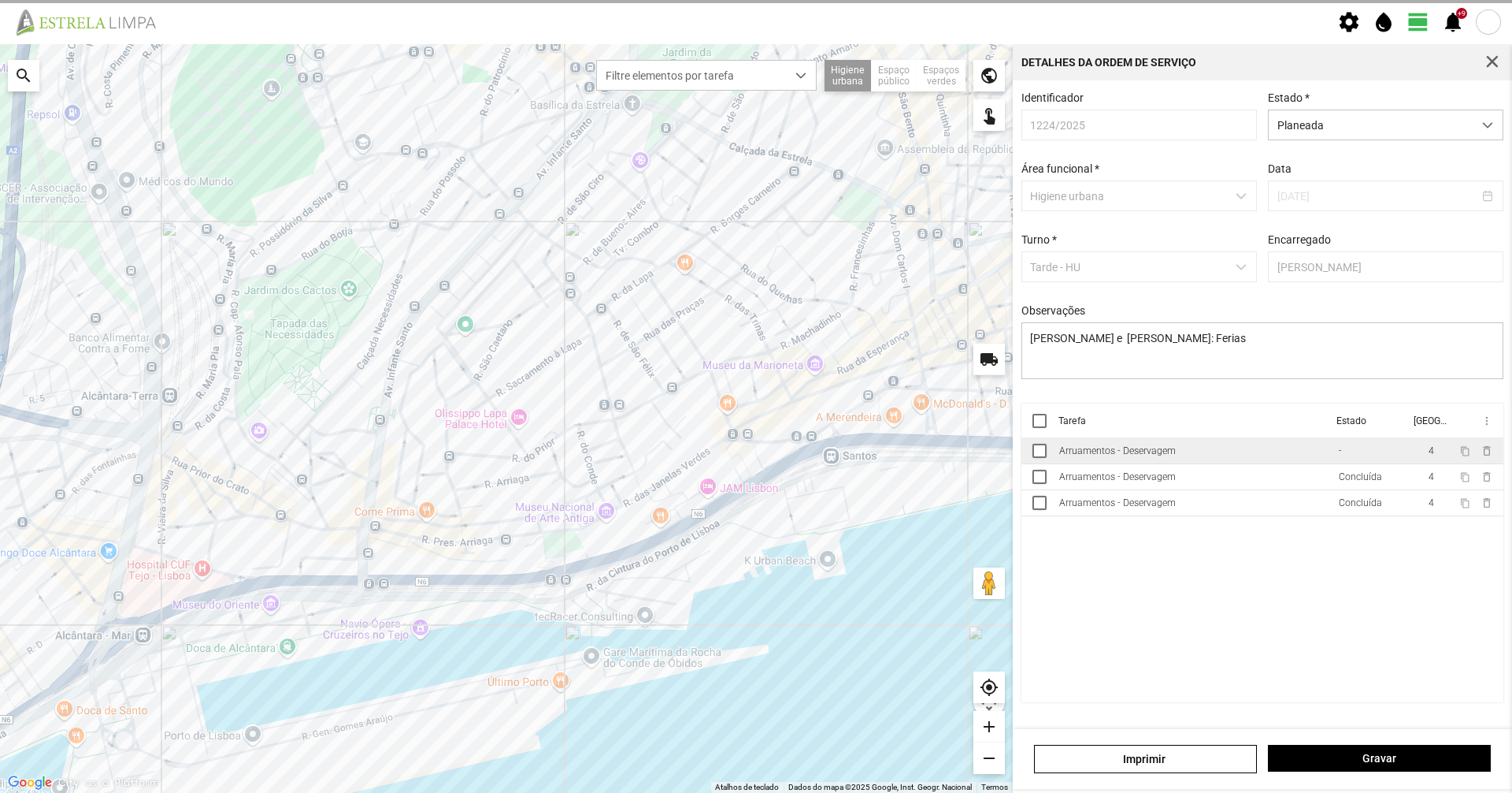
type textarea "[PERSON_NAME] E [PERSON_NAME]: Ferias"
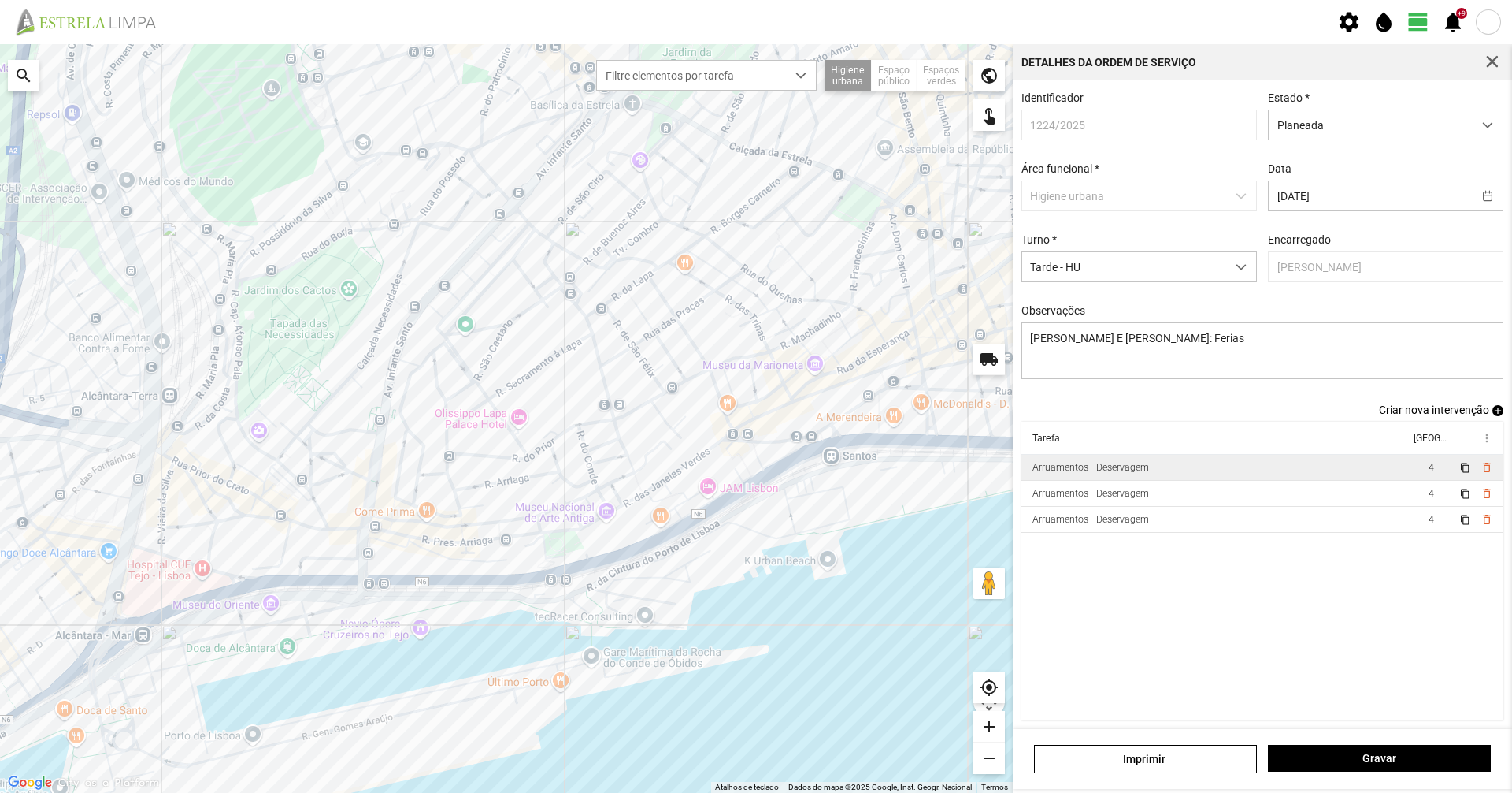
click at [1200, 472] on td "Arruamentos - Deservagem" at bounding box center [1215, 468] width 388 height 26
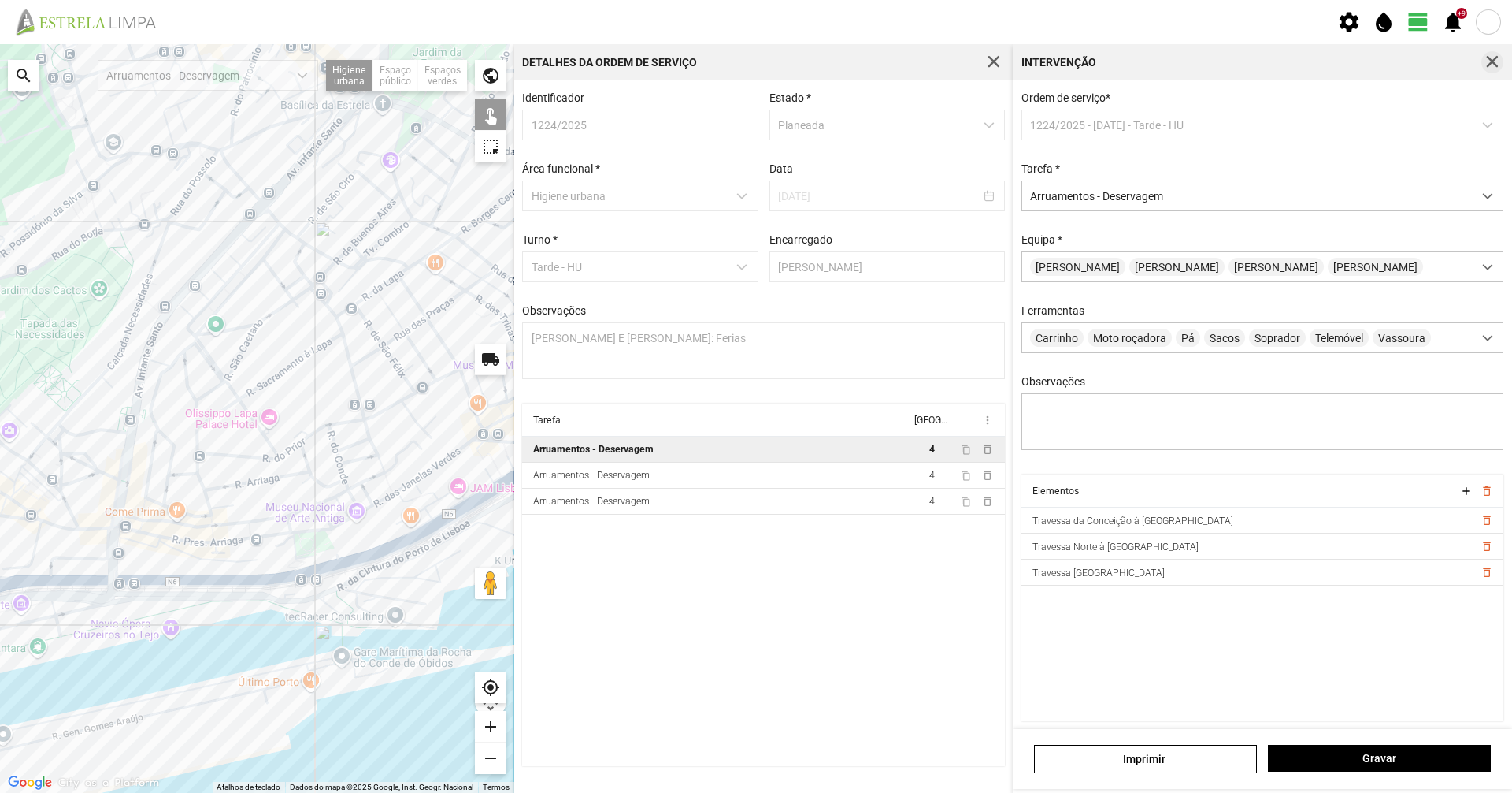
click at [1488, 58] on span "button" at bounding box center [1492, 62] width 14 height 14
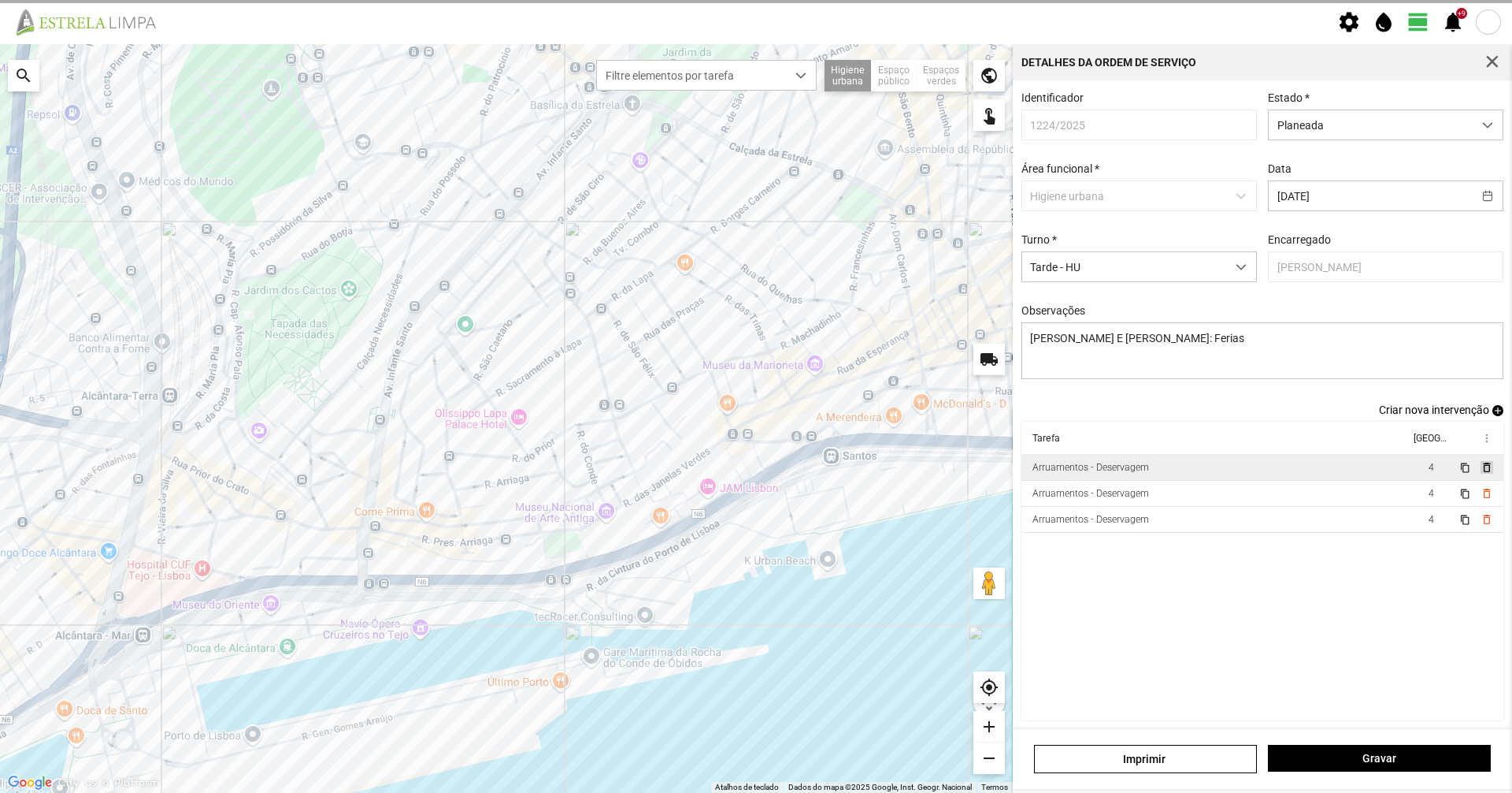
click at [1480, 474] on span "delete_outline" at bounding box center [1486, 466] width 12 height 12
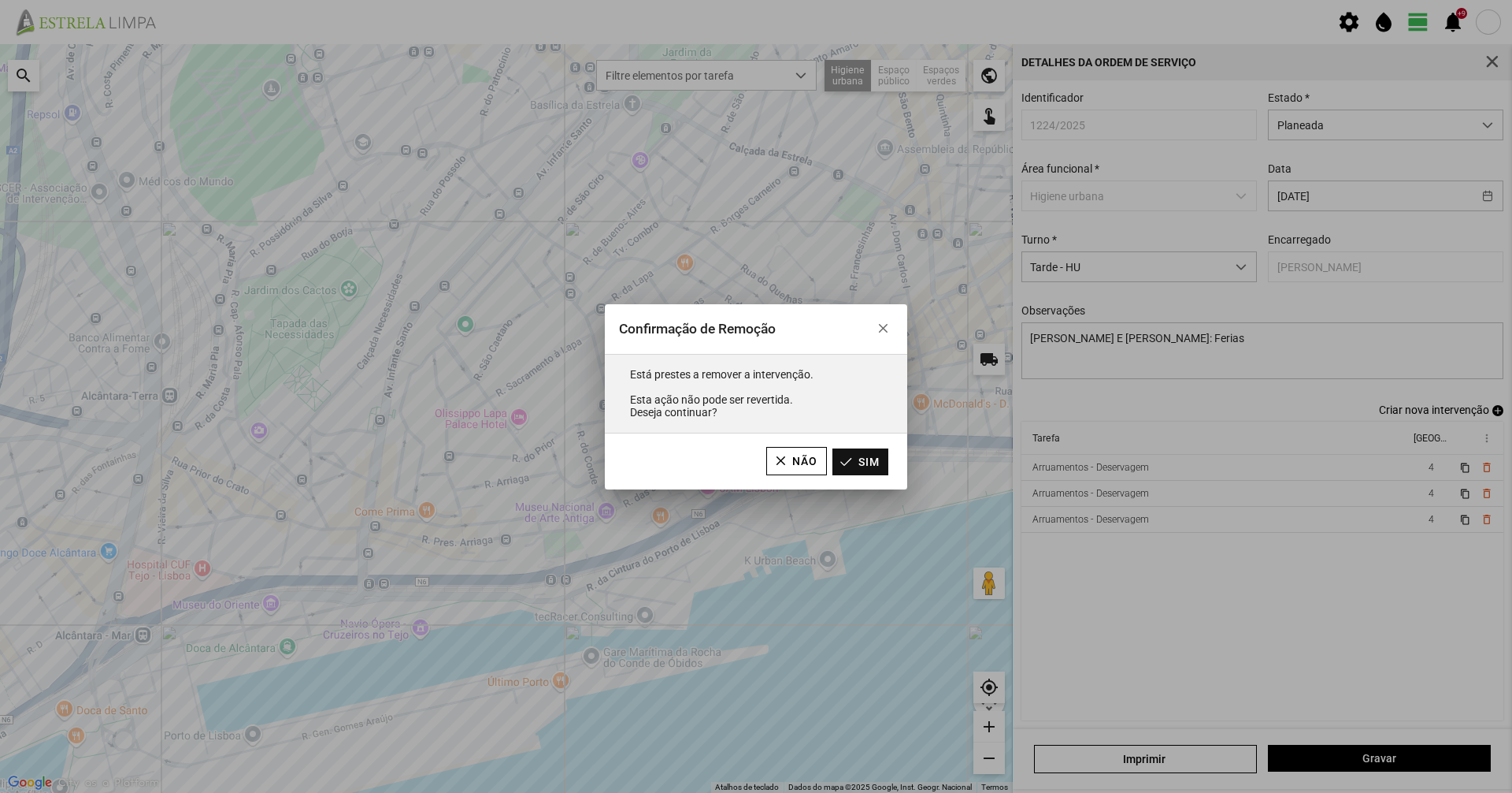
click at [869, 461] on button "Sim" at bounding box center [860, 461] width 56 height 27
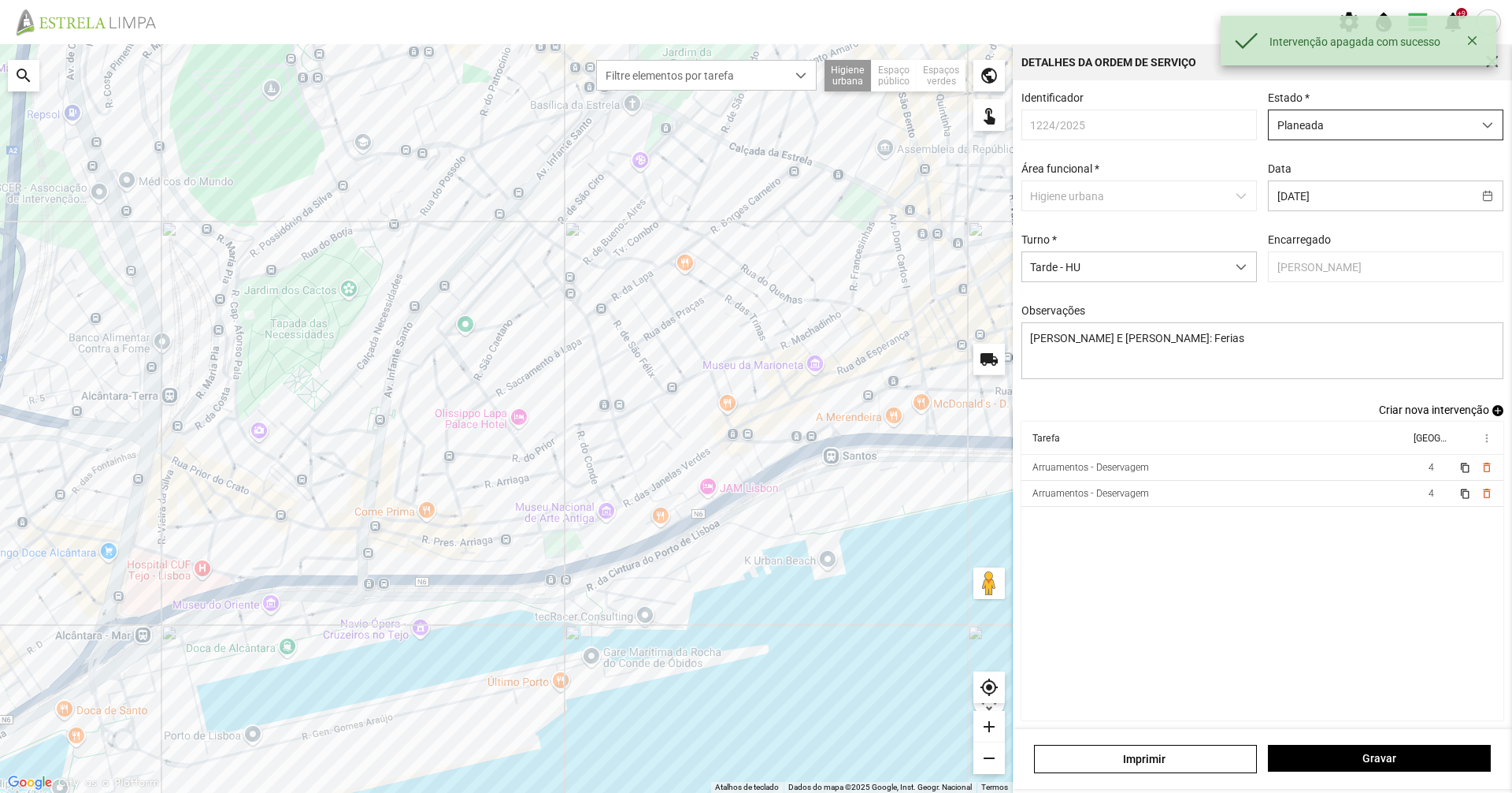
click at [1354, 117] on span "Planeada" at bounding box center [1371, 124] width 204 height 29
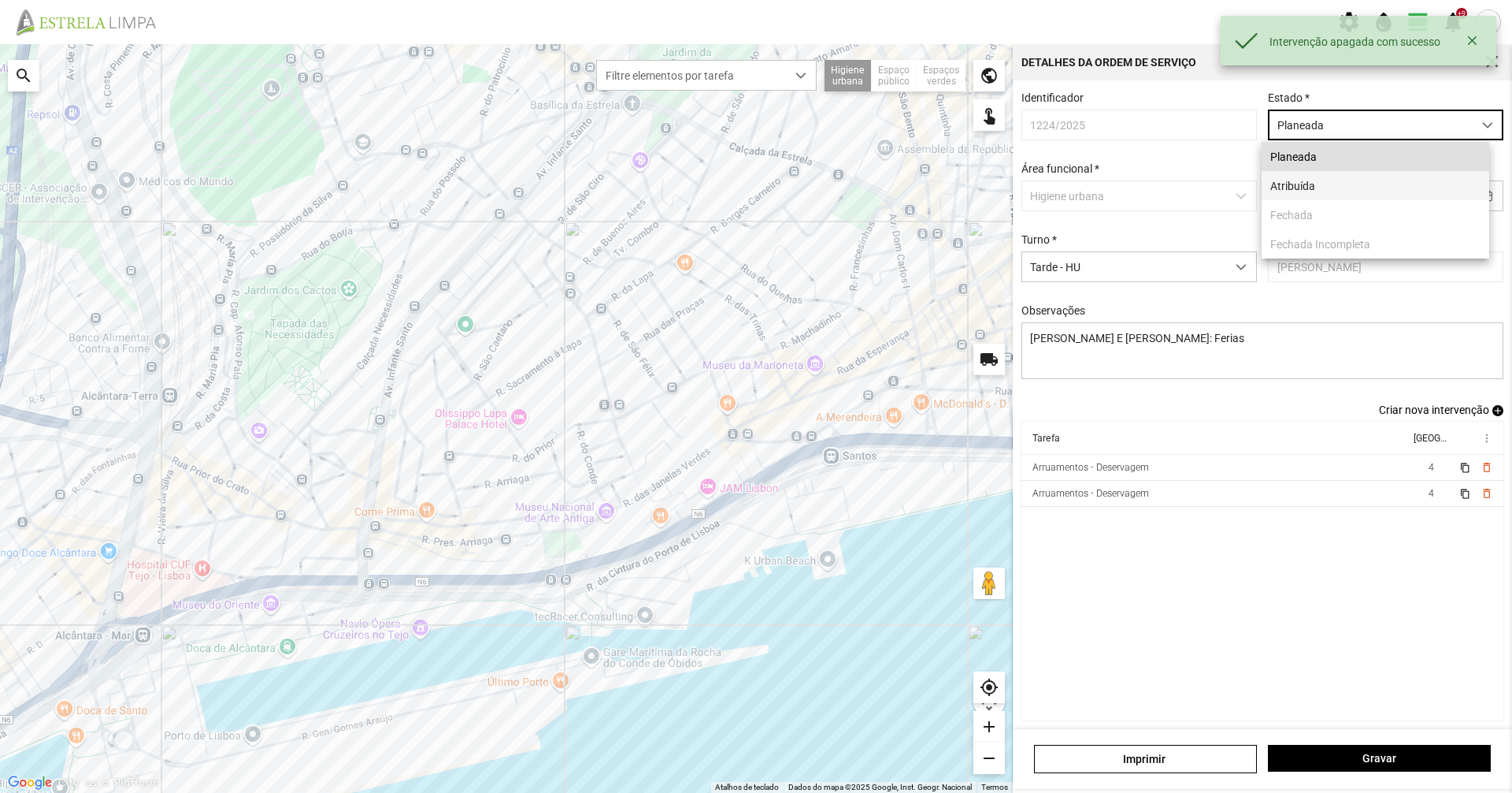
click at [1324, 183] on li "Atribuída" at bounding box center [1376, 185] width 228 height 29
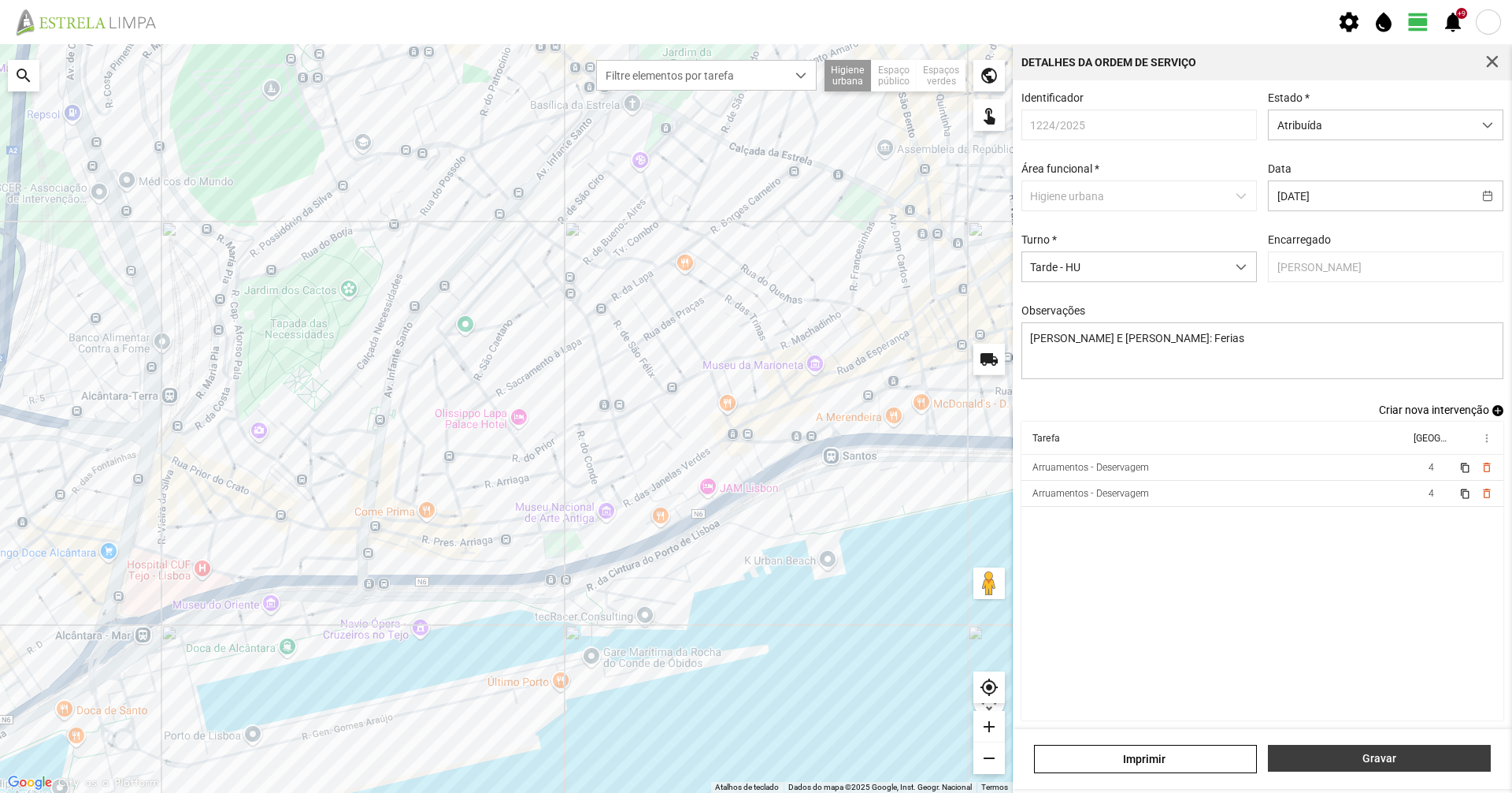
click at [1432, 755] on span "Gravar" at bounding box center [1380, 758] width 206 height 12
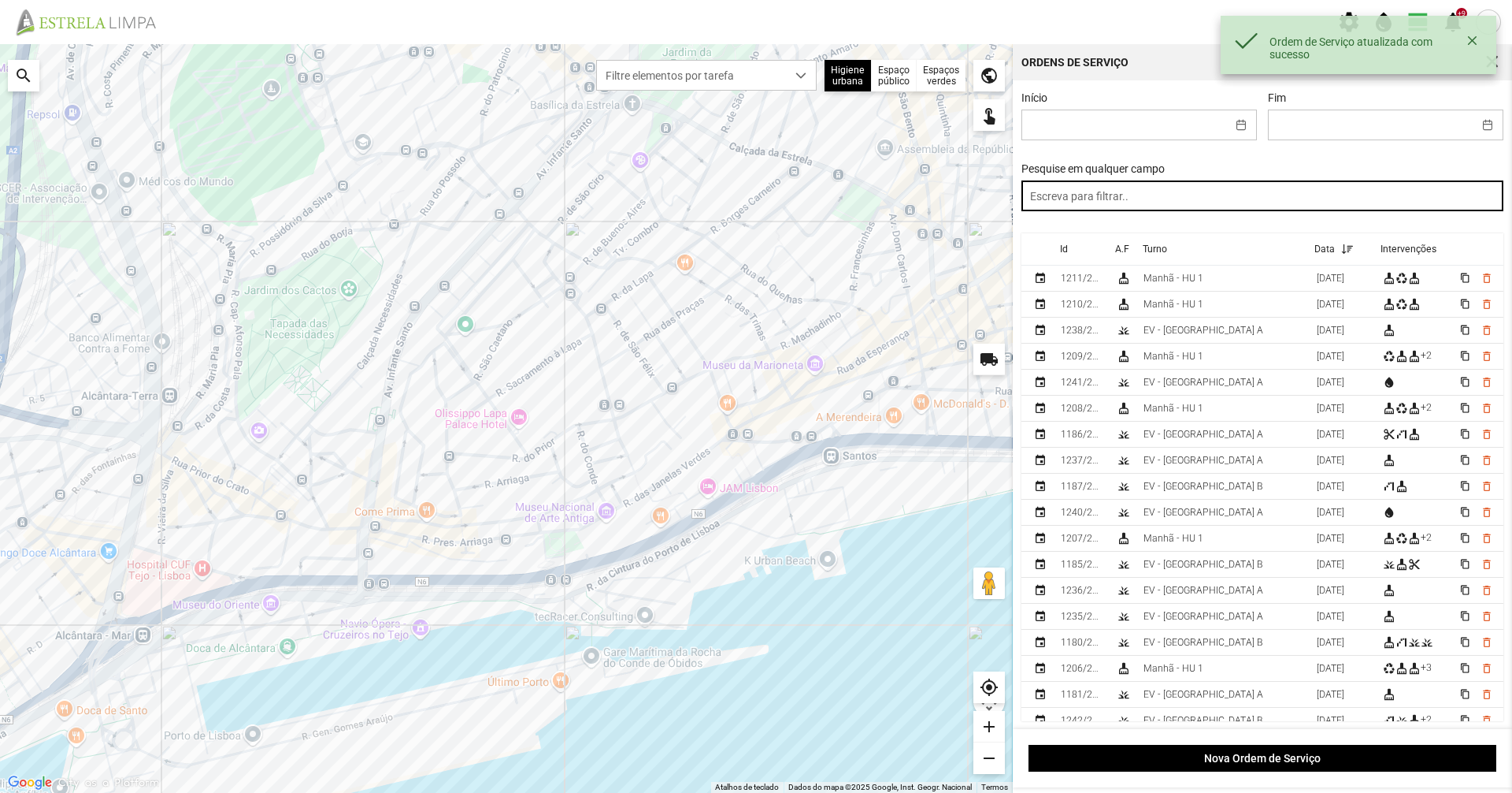
click at [1222, 204] on input "text" at bounding box center [1262, 195] width 483 height 30
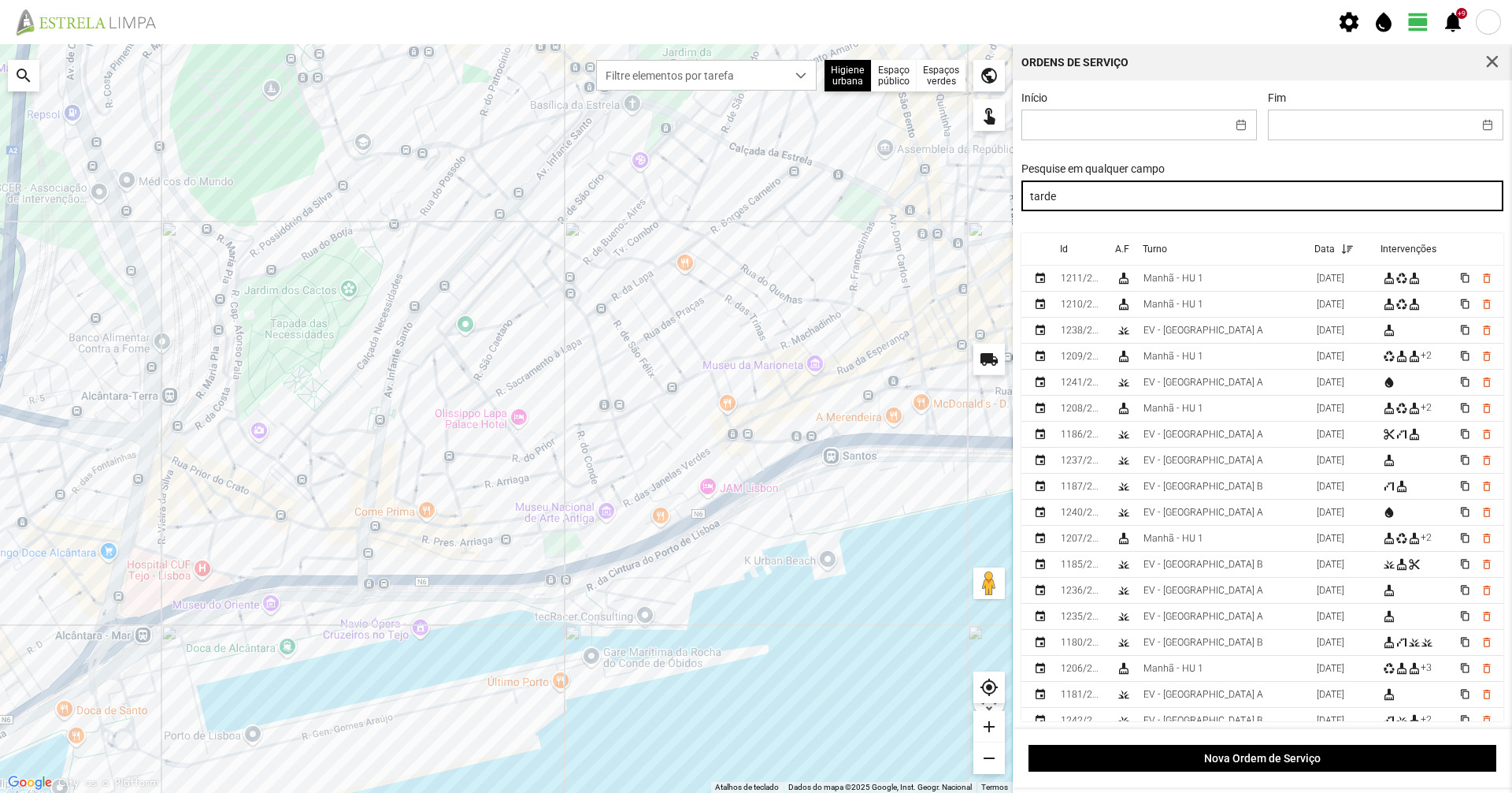
drag, startPoint x: 1214, startPoint y: 196, endPoint x: 802, endPoint y: 200, distance: 412.0
click at [803, 202] on div "Para navegar no mapa com gestos de toque, toque duas vezes sem soltar no mapa e…" at bounding box center [756, 419] width 1512 height 749
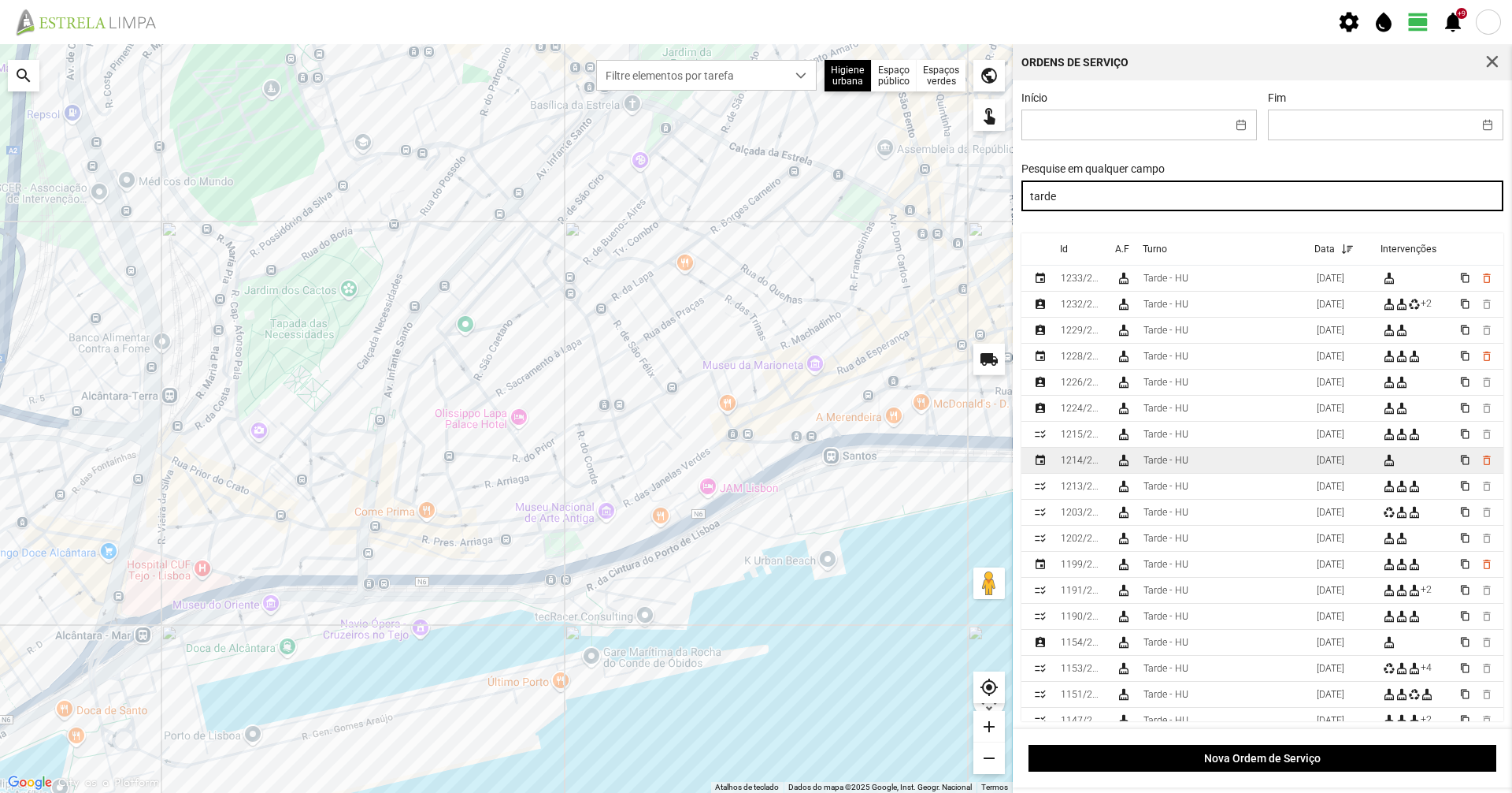
type input "tarde"
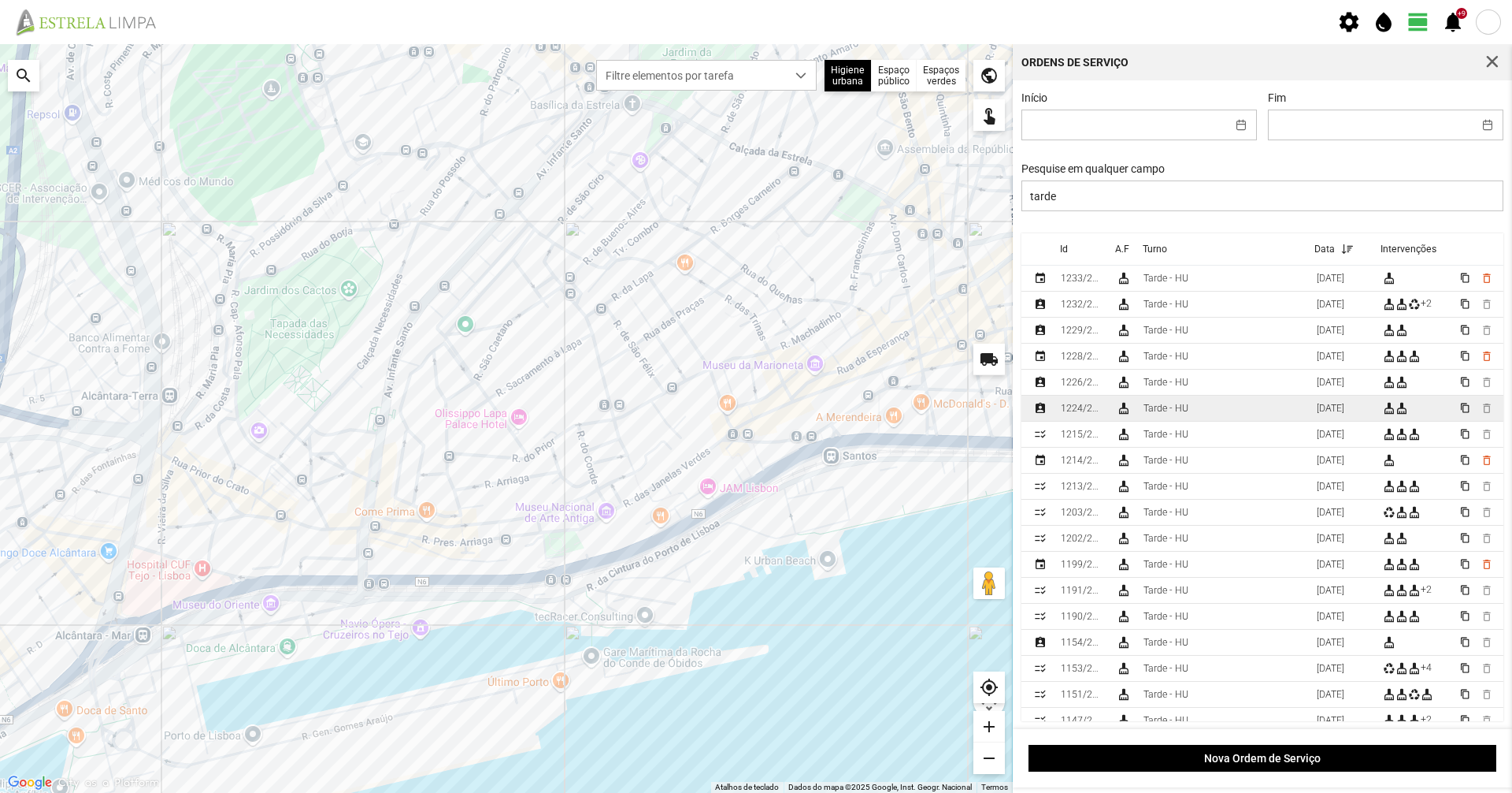
click at [1169, 414] on div "Tarde - HU" at bounding box center [1166, 407] width 45 height 11
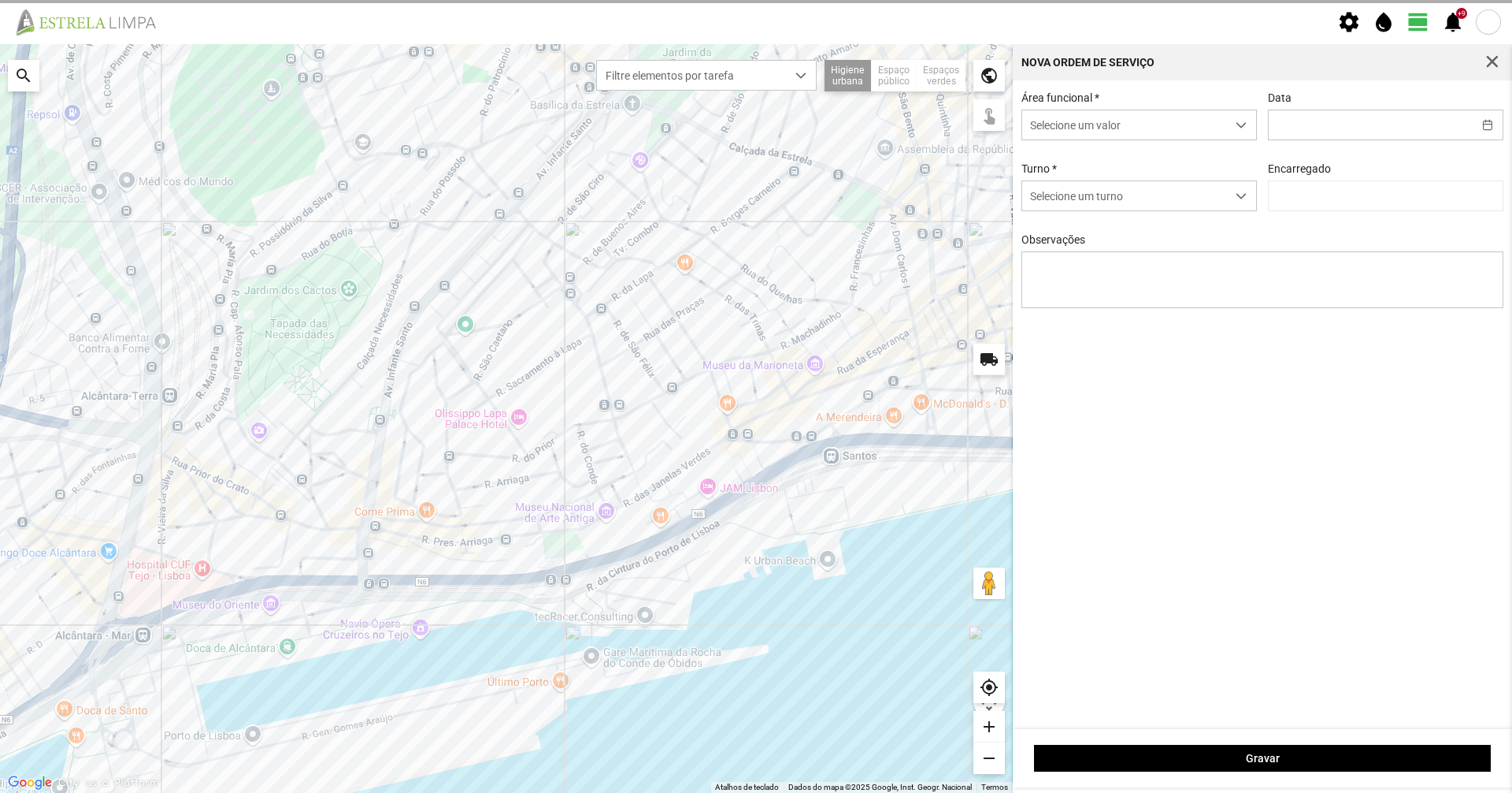
type input "[DATE]"
type input "[PERSON_NAME]"
type textarea "[PERSON_NAME] E [PERSON_NAME]: Ferias"
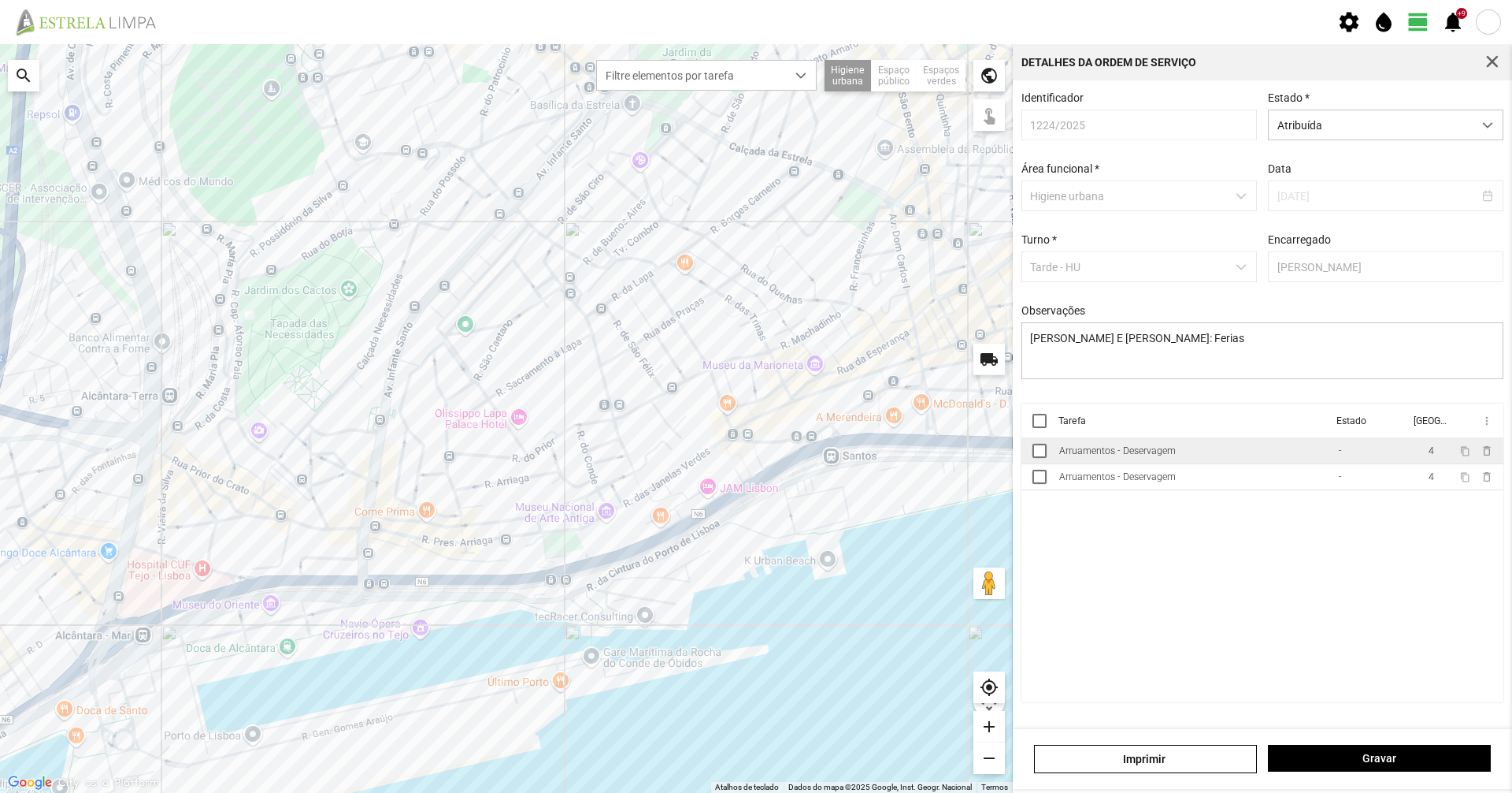
click at [1170, 457] on div "Arruamentos - Deservagem" at bounding box center [1117, 450] width 117 height 11
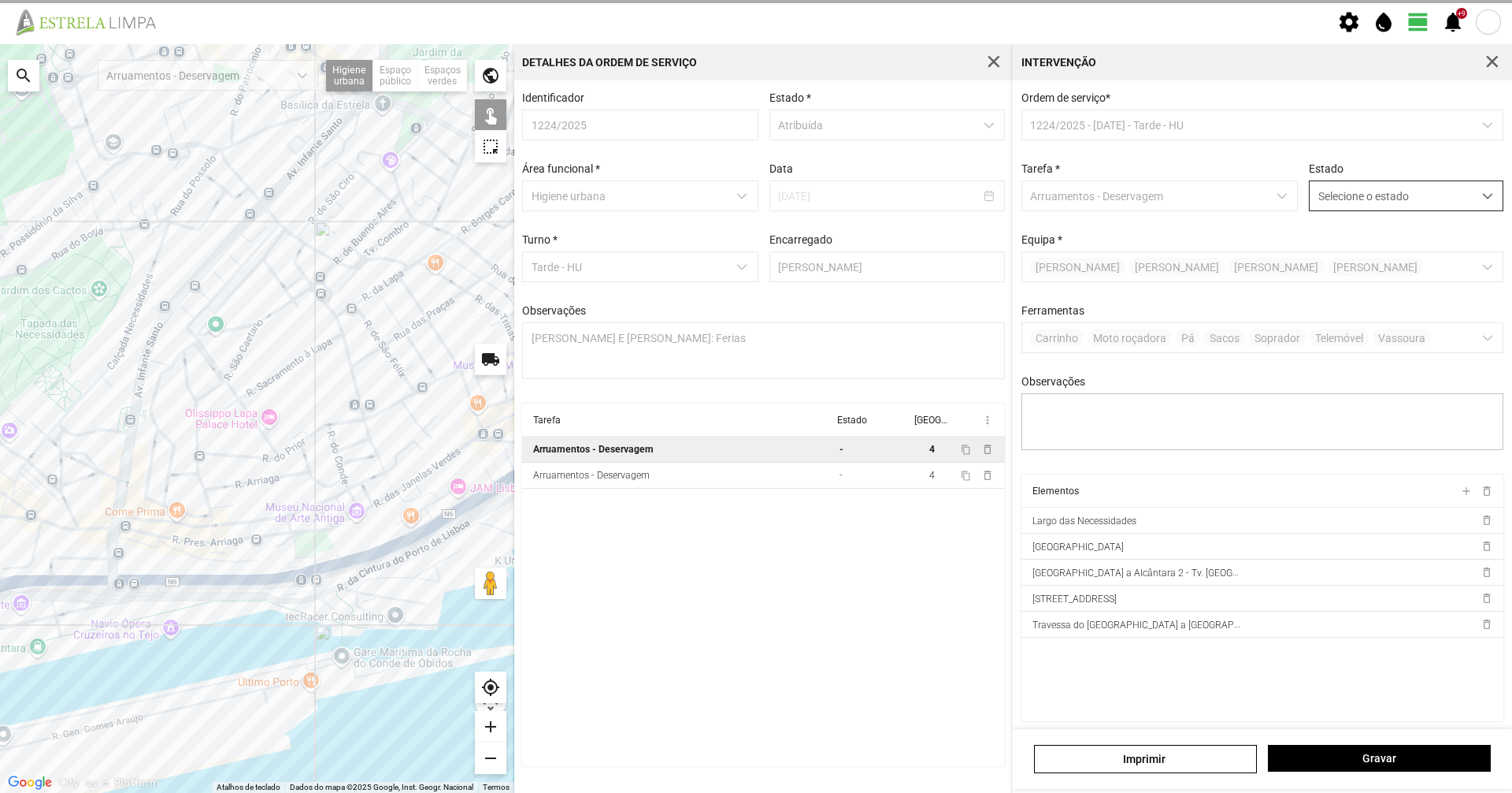
click at [1375, 191] on span "Selecione o estado" at bounding box center [1391, 195] width 163 height 29
click at [1377, 254] on li "Concluída" at bounding box center [1395, 257] width 187 height 29
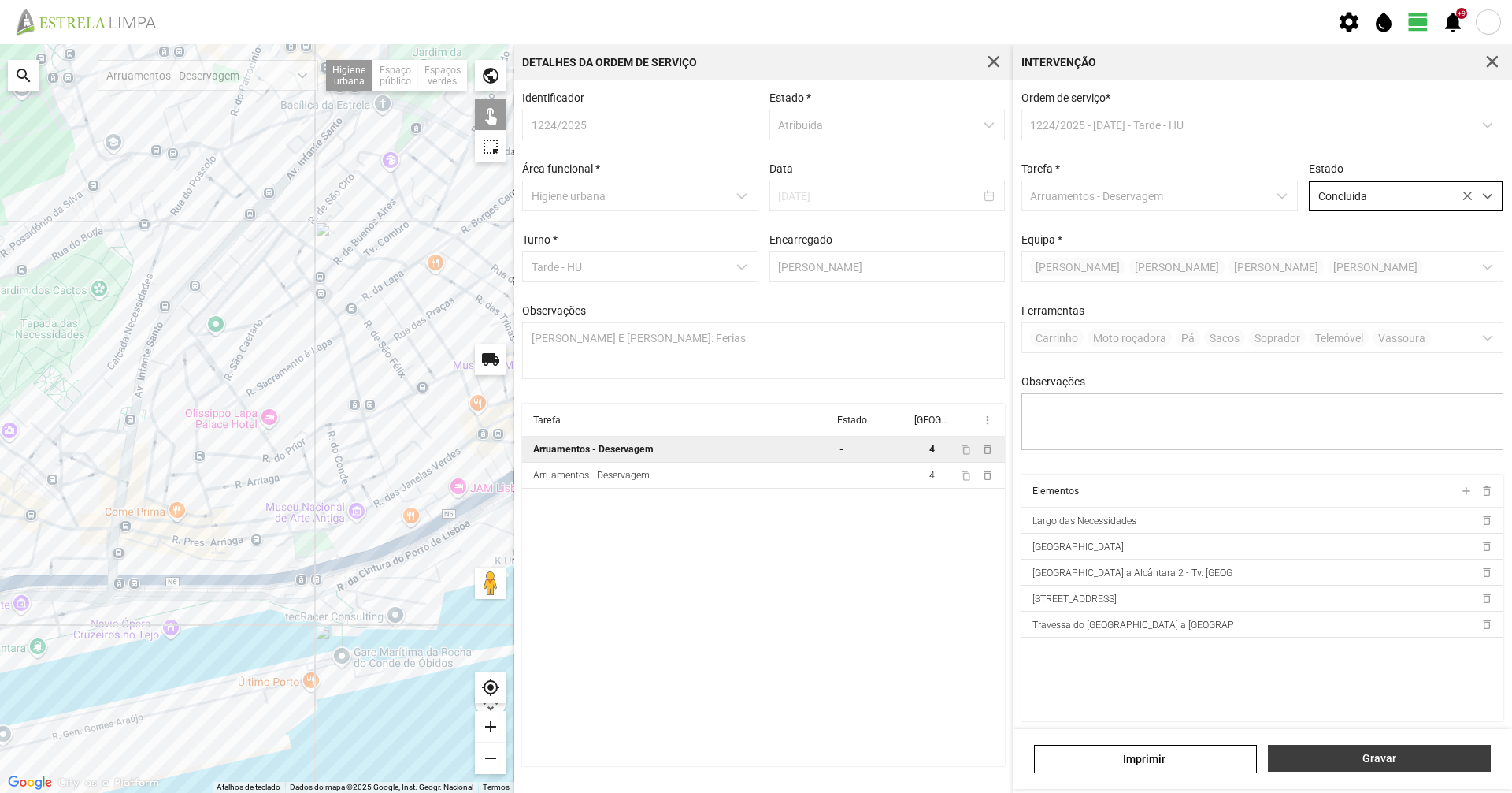
click at [1377, 753] on span "Gravar" at bounding box center [1380, 758] width 206 height 12
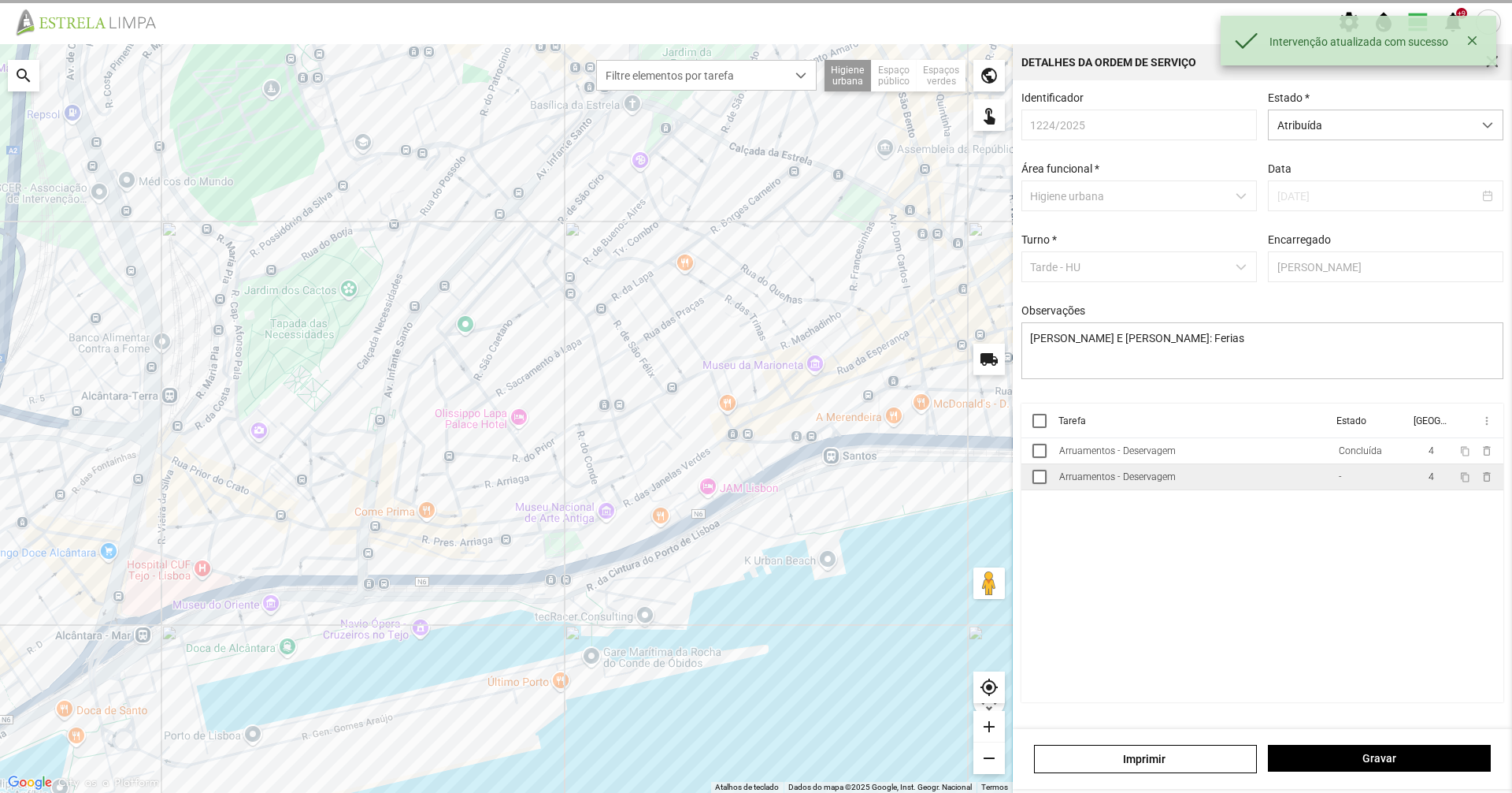
click at [1084, 482] on div "Arruamentos - Deservagem" at bounding box center [1117, 476] width 117 height 11
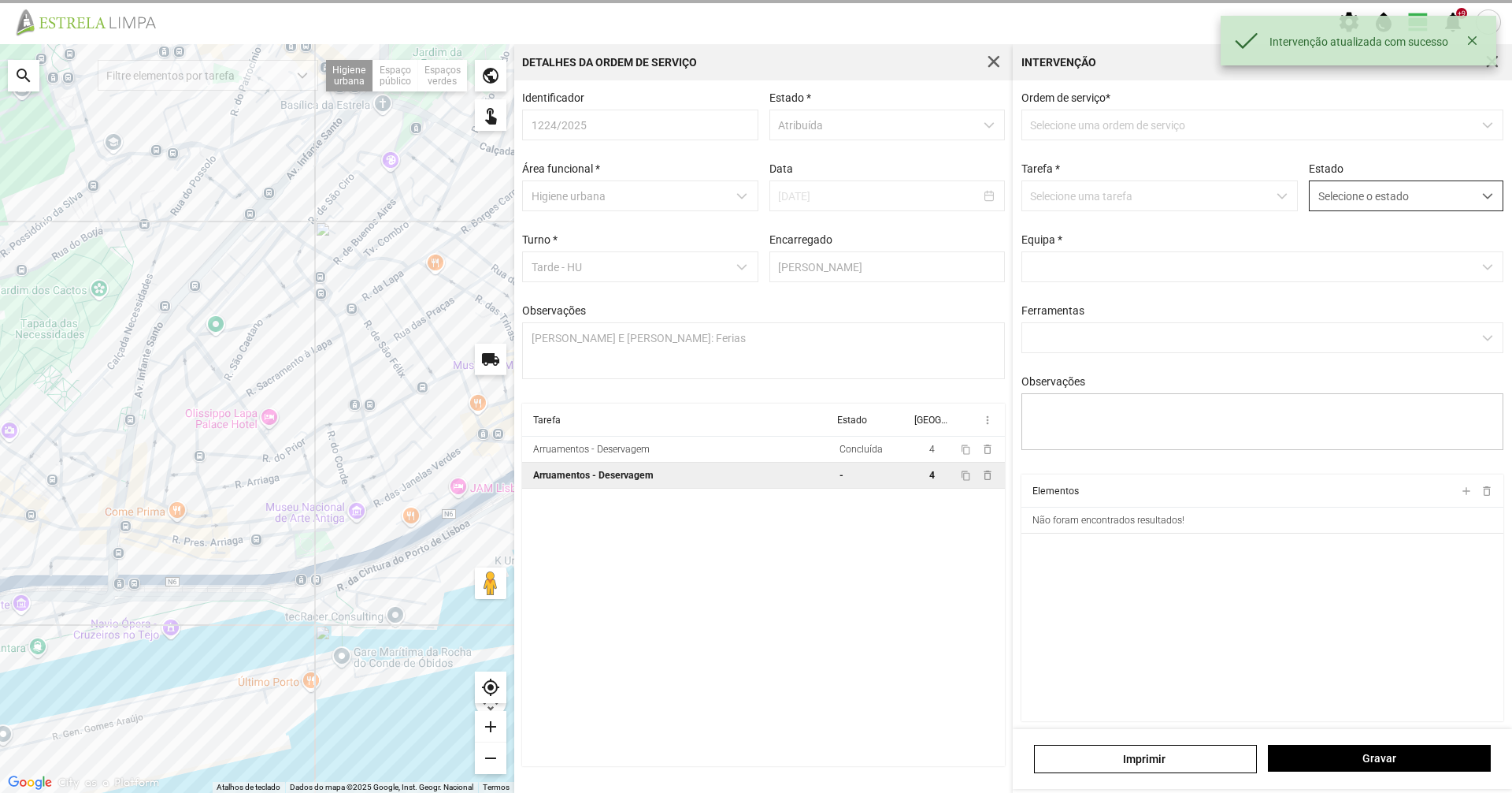
click at [1377, 221] on div "Ordem de serviço * Selecione uma ordem de serviço Tarefa * Selecione uma tarefa…" at bounding box center [1263, 283] width 494 height 383
click at [1376, 198] on span "Selecione o estado" at bounding box center [1391, 195] width 163 height 29
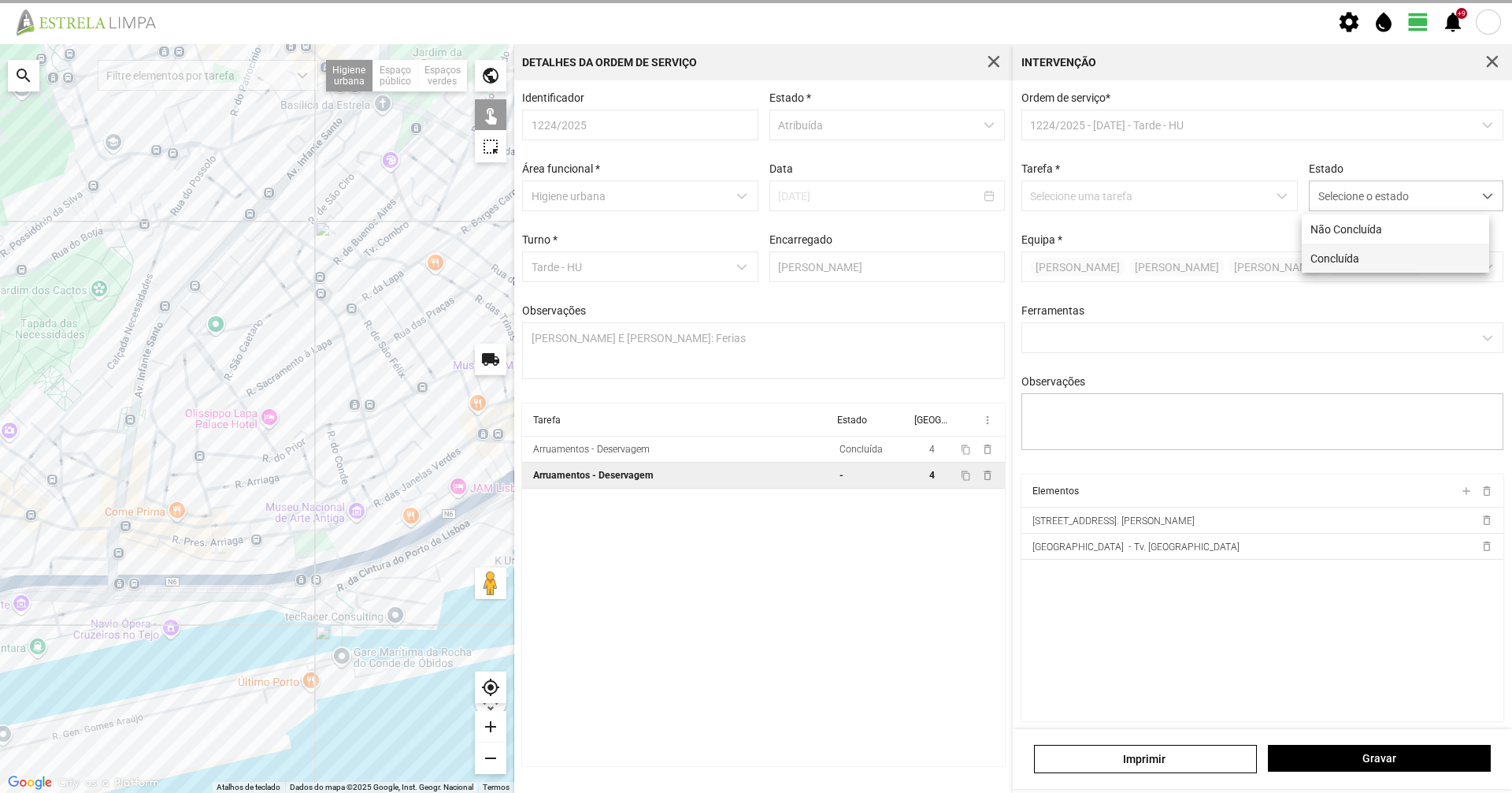
click at [1356, 267] on li "Concluída" at bounding box center [1395, 257] width 187 height 29
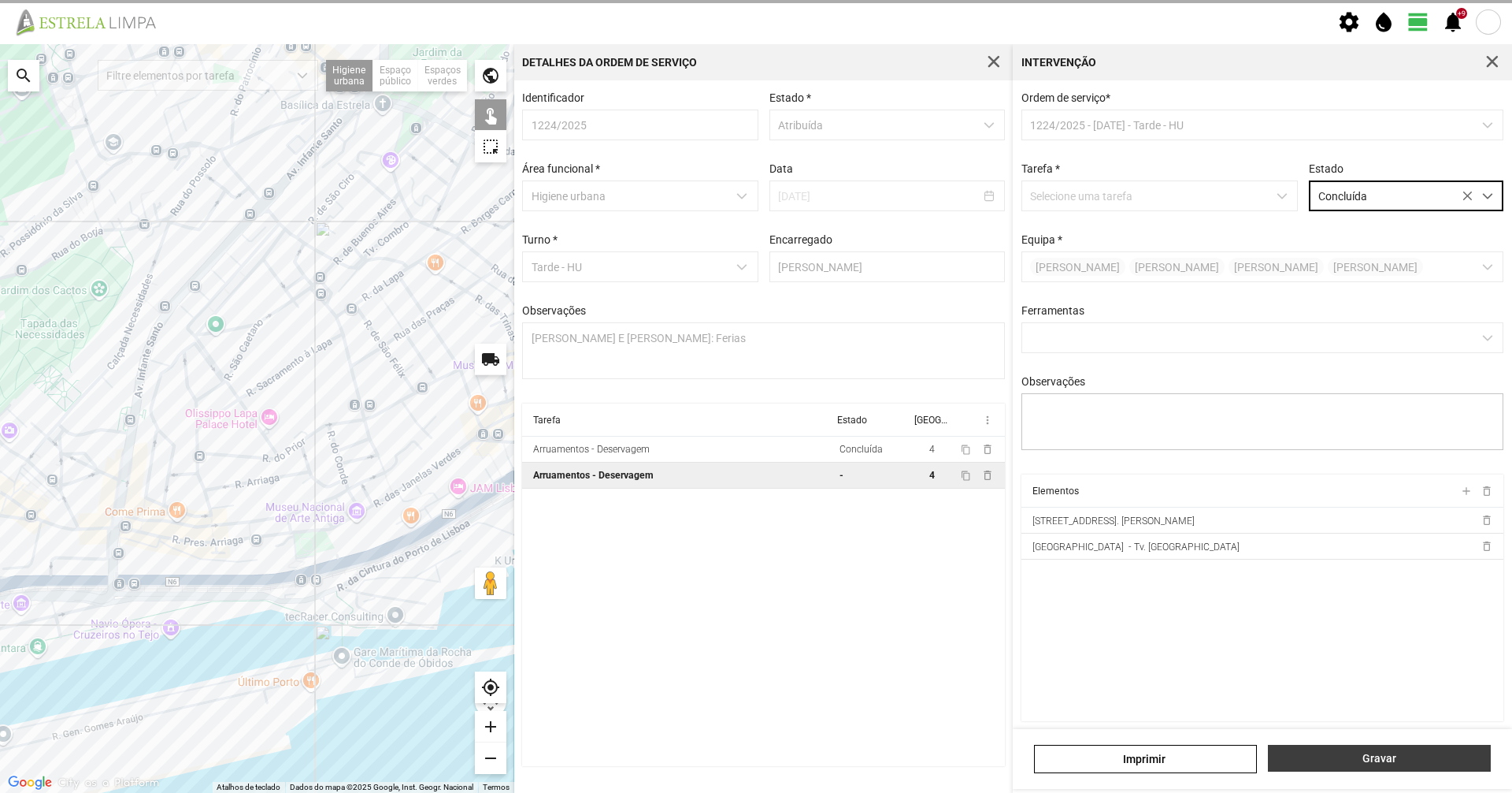
click at [1407, 749] on button "Gravar" at bounding box center [1379, 758] width 223 height 27
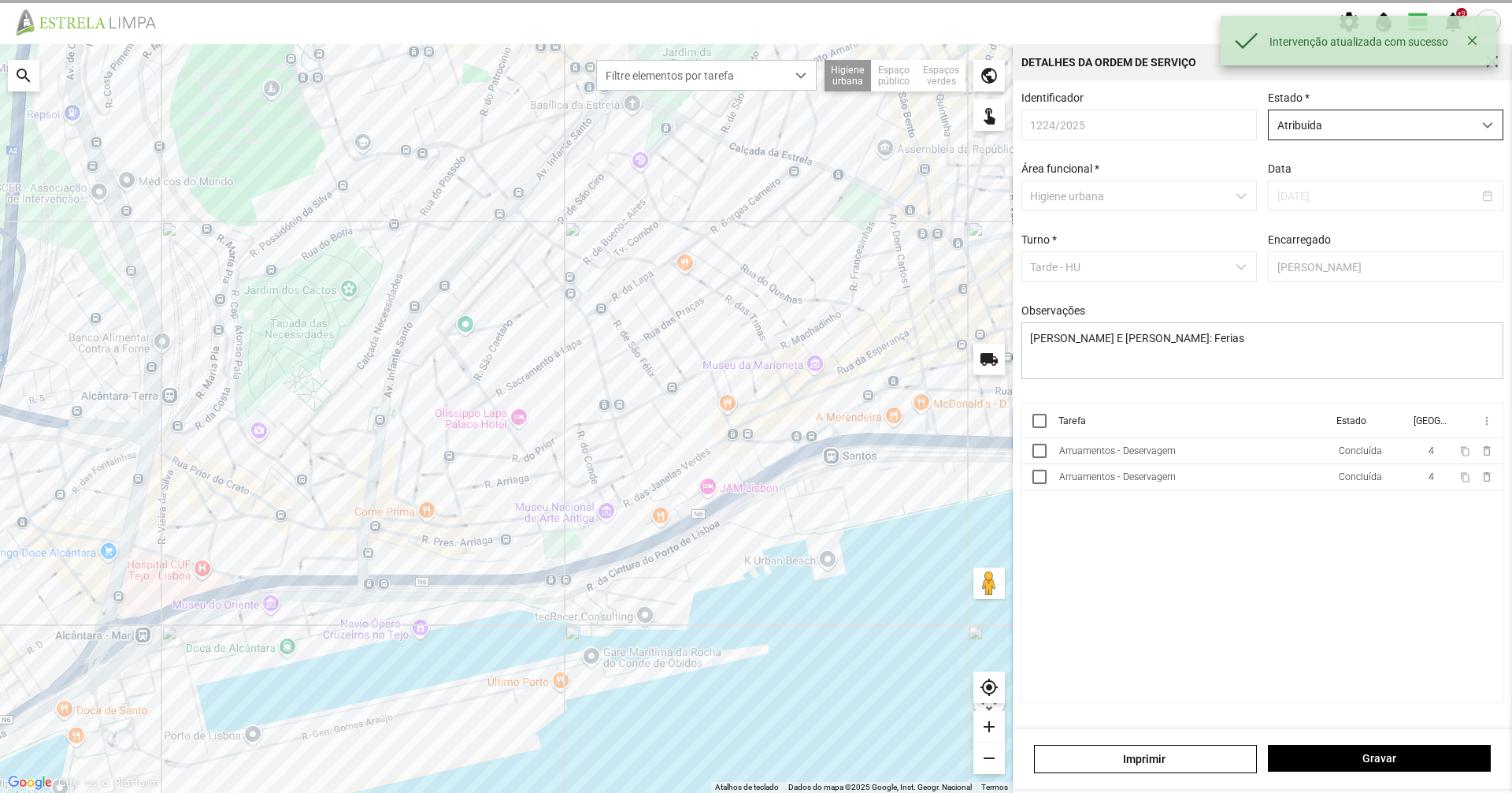
click at [1352, 135] on span "Atribuída" at bounding box center [1371, 124] width 204 height 29
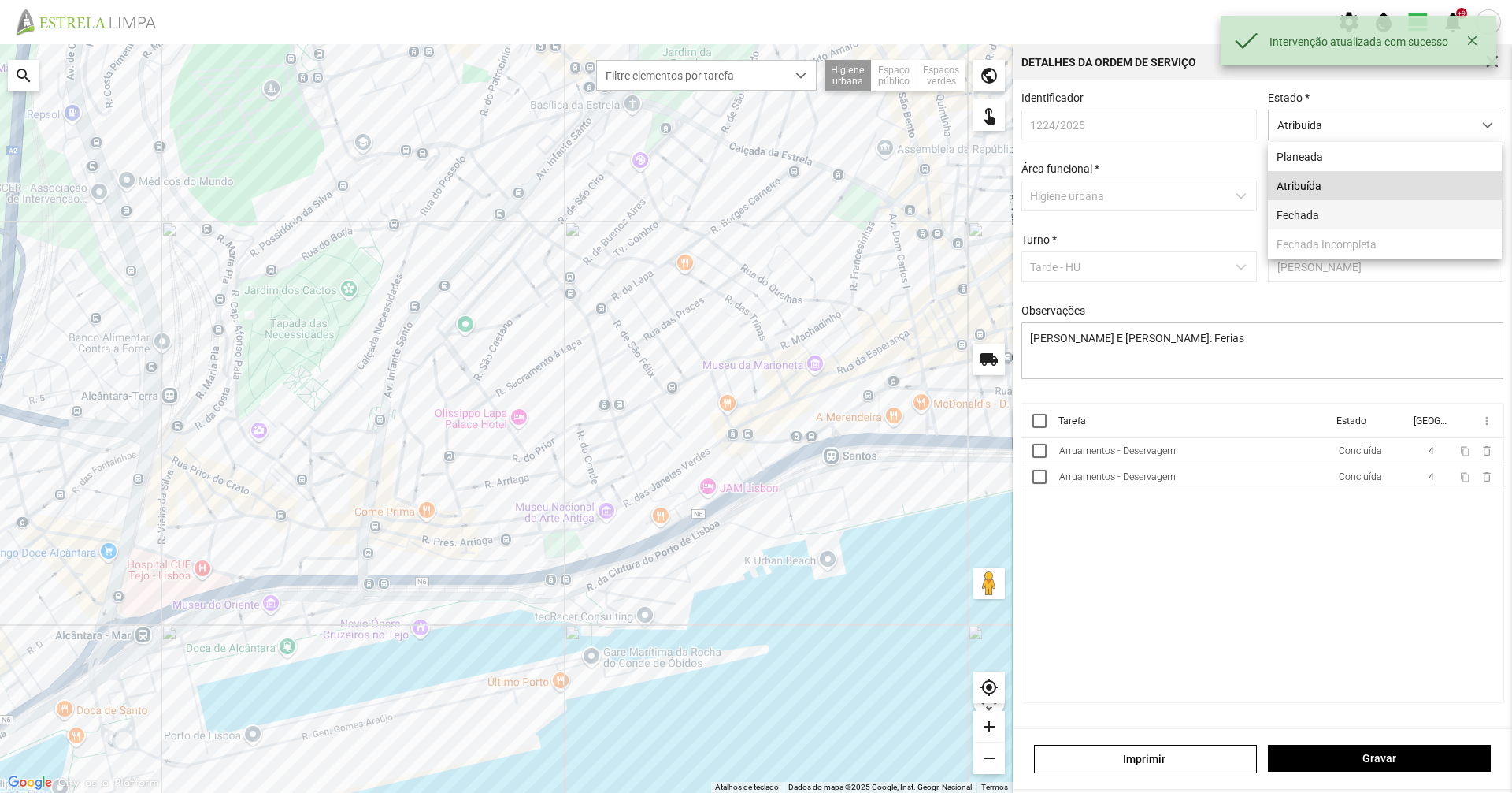
click at [1345, 206] on li "Fechada" at bounding box center [1385, 214] width 234 height 29
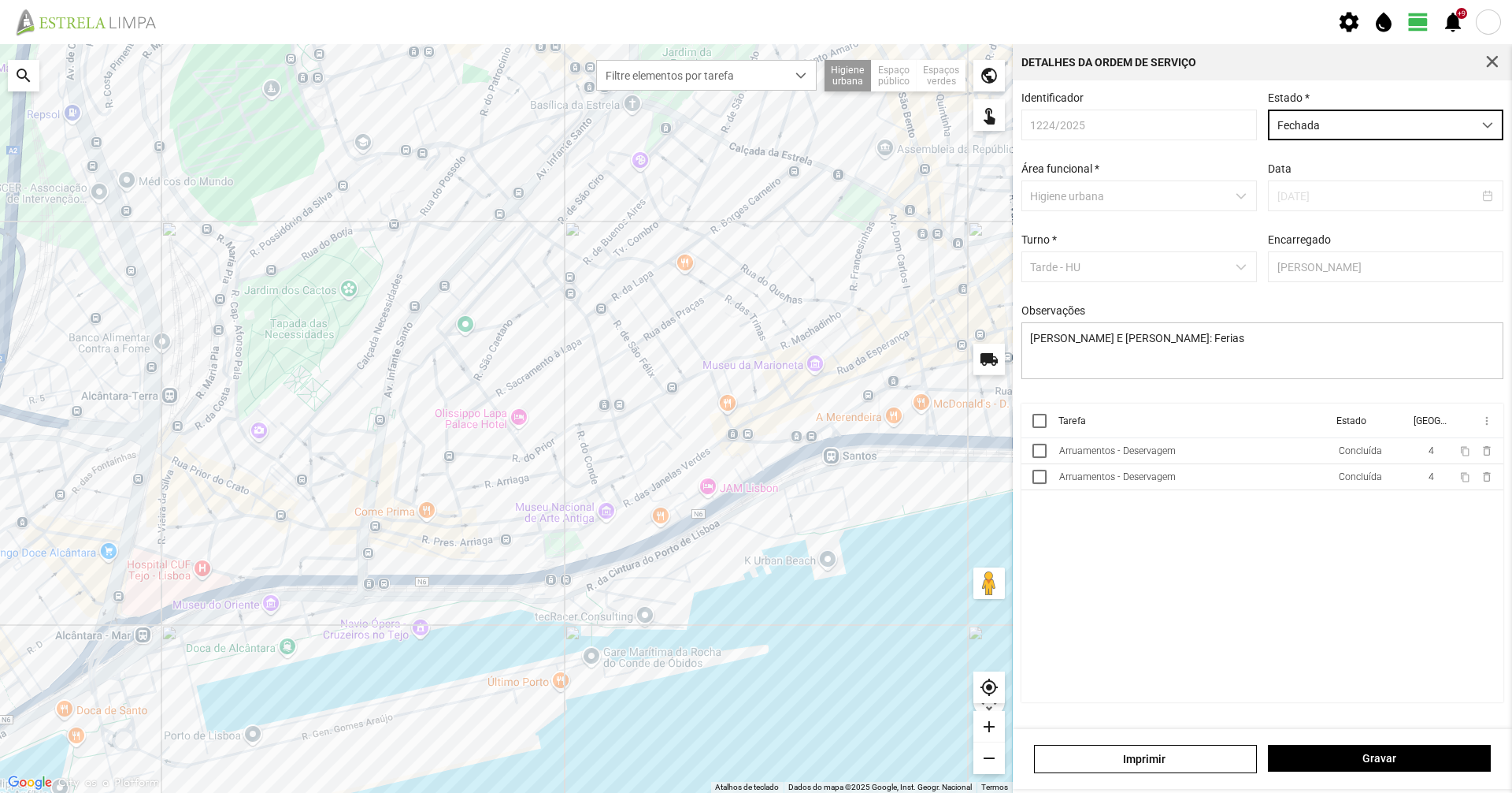
click at [1393, 773] on div "Gravar" at bounding box center [1380, 758] width 234 height 28
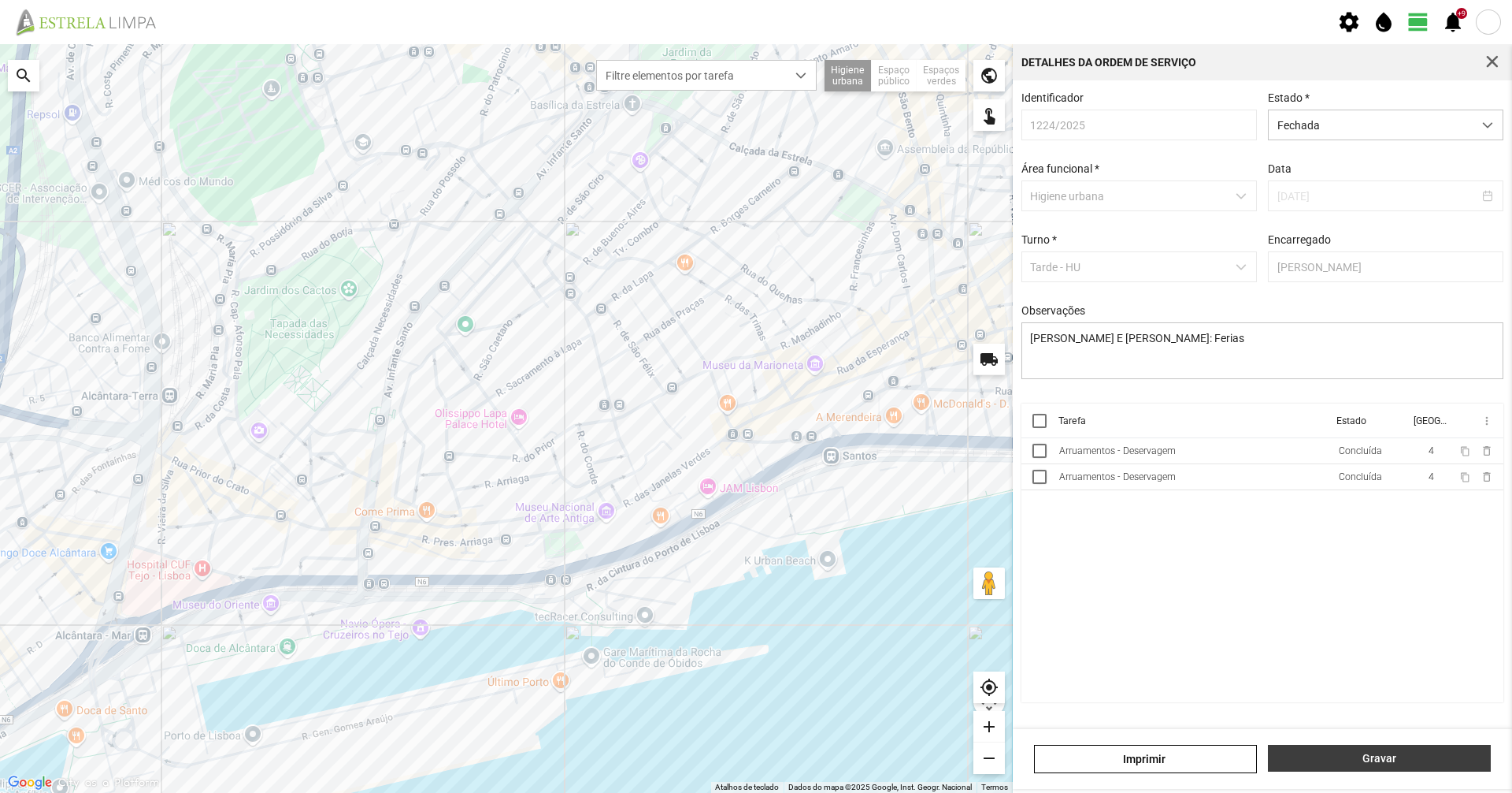
click at [1393, 765] on button "Gravar" at bounding box center [1379, 758] width 223 height 27
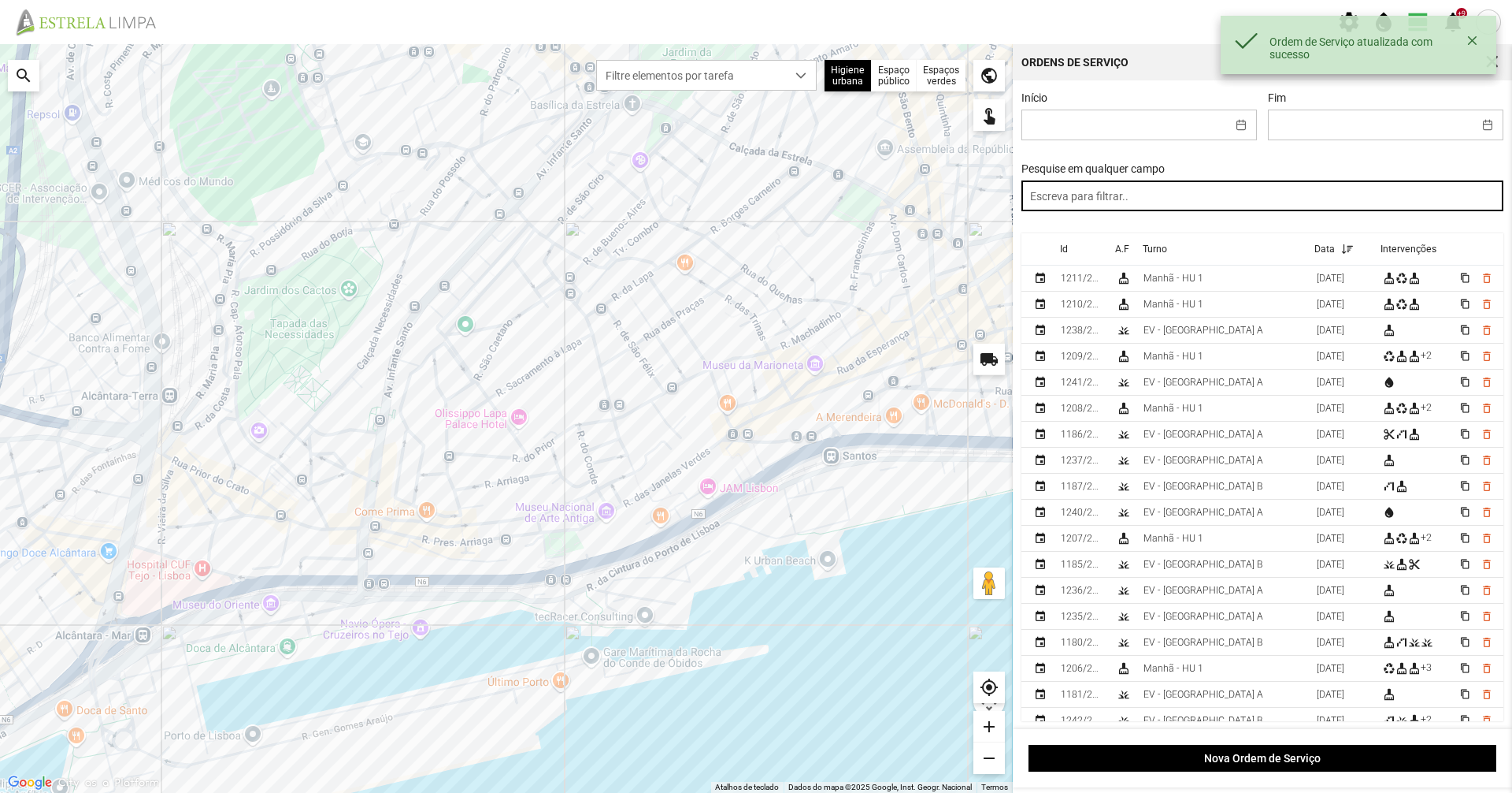
click at [1177, 211] on input "text" at bounding box center [1262, 195] width 483 height 30
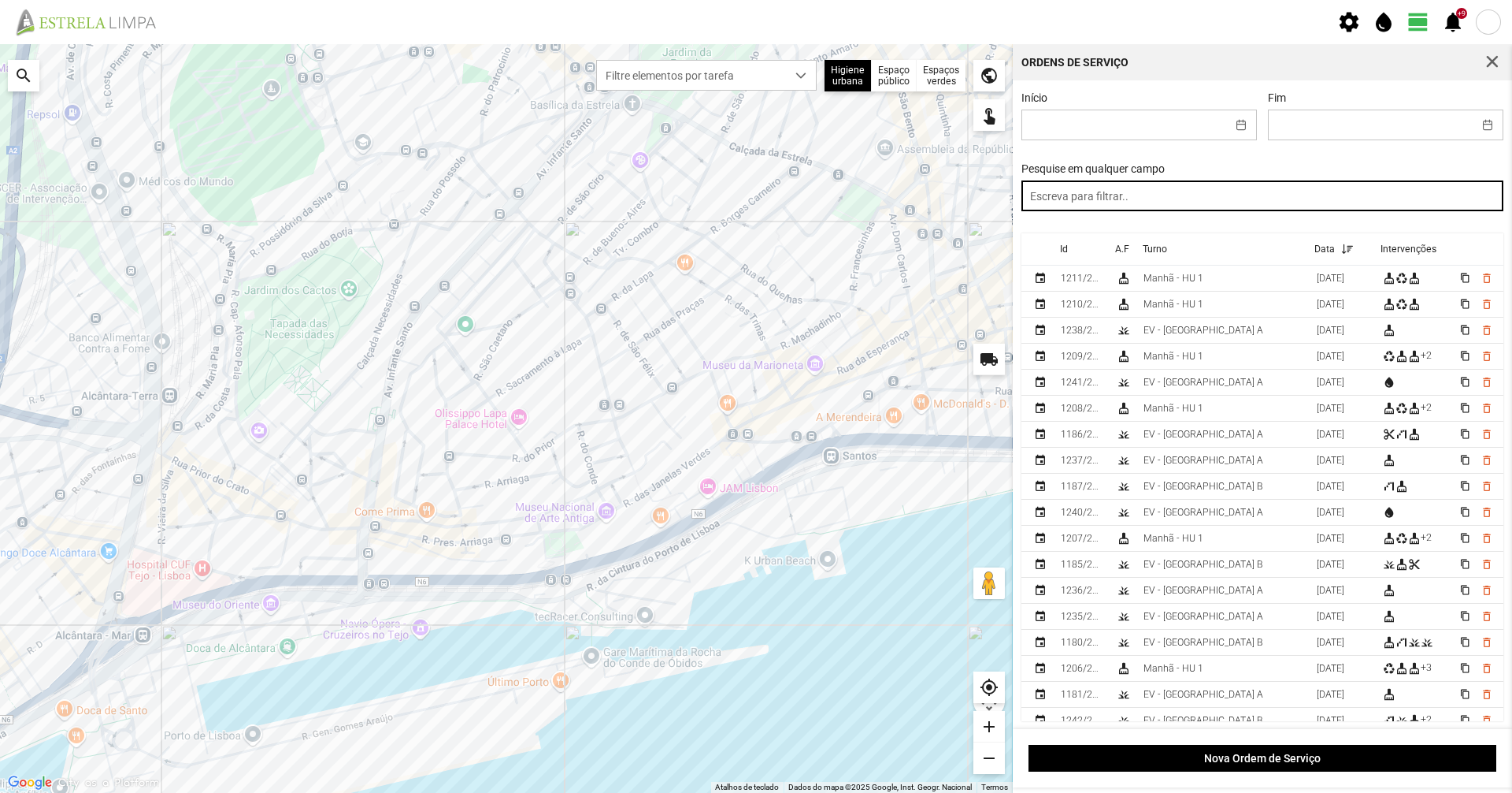
paste input "tarde"
type input "tarde"
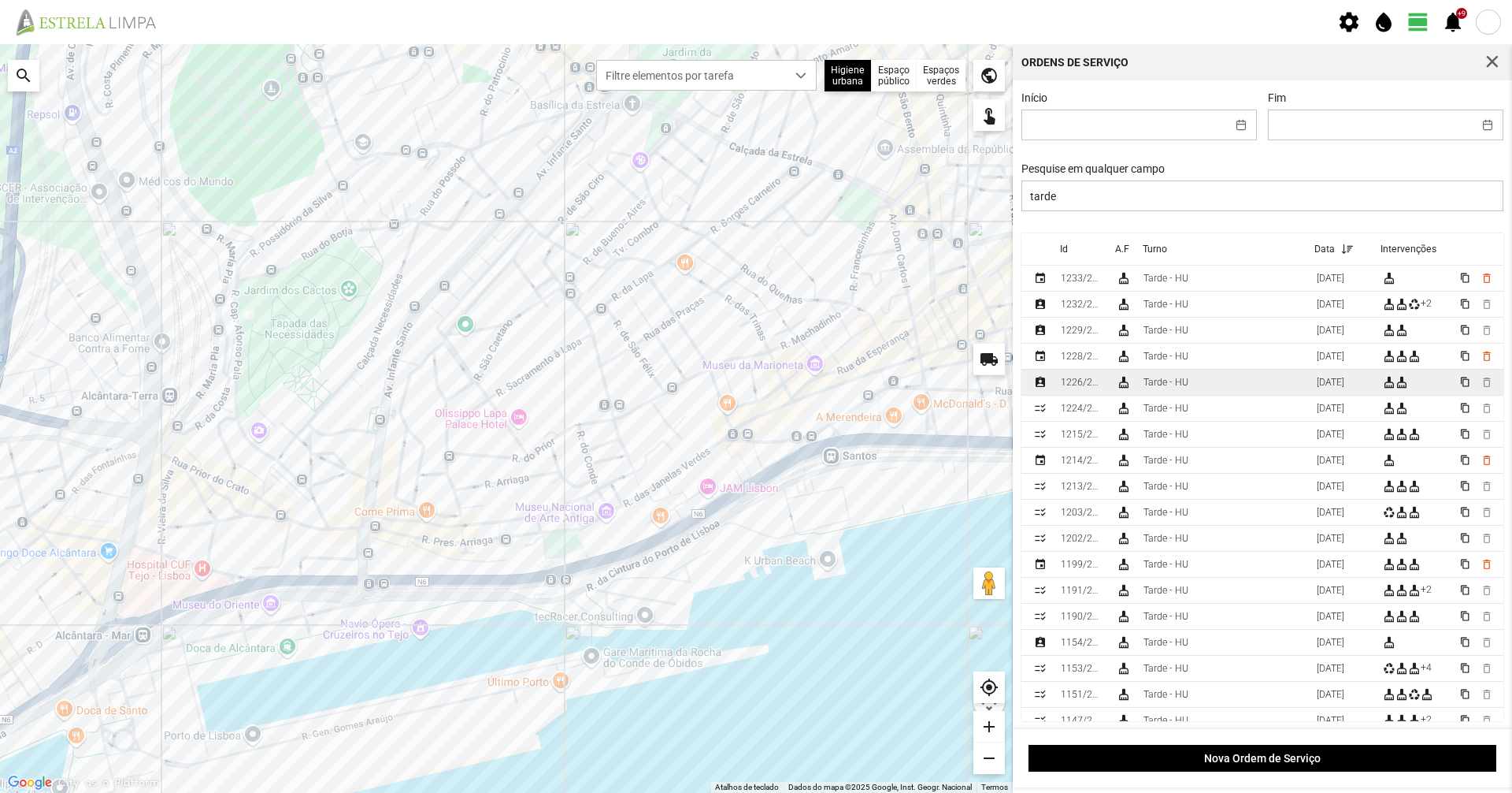
click at [1195, 402] on tbody "event 1233/2025 cleaning_services Tarde - HU [DATE] cleaning_services content_c…" at bounding box center [1262, 512] width 483 height 494
click at [1196, 382] on td "Tarde - HU" at bounding box center [1223, 383] width 173 height 26
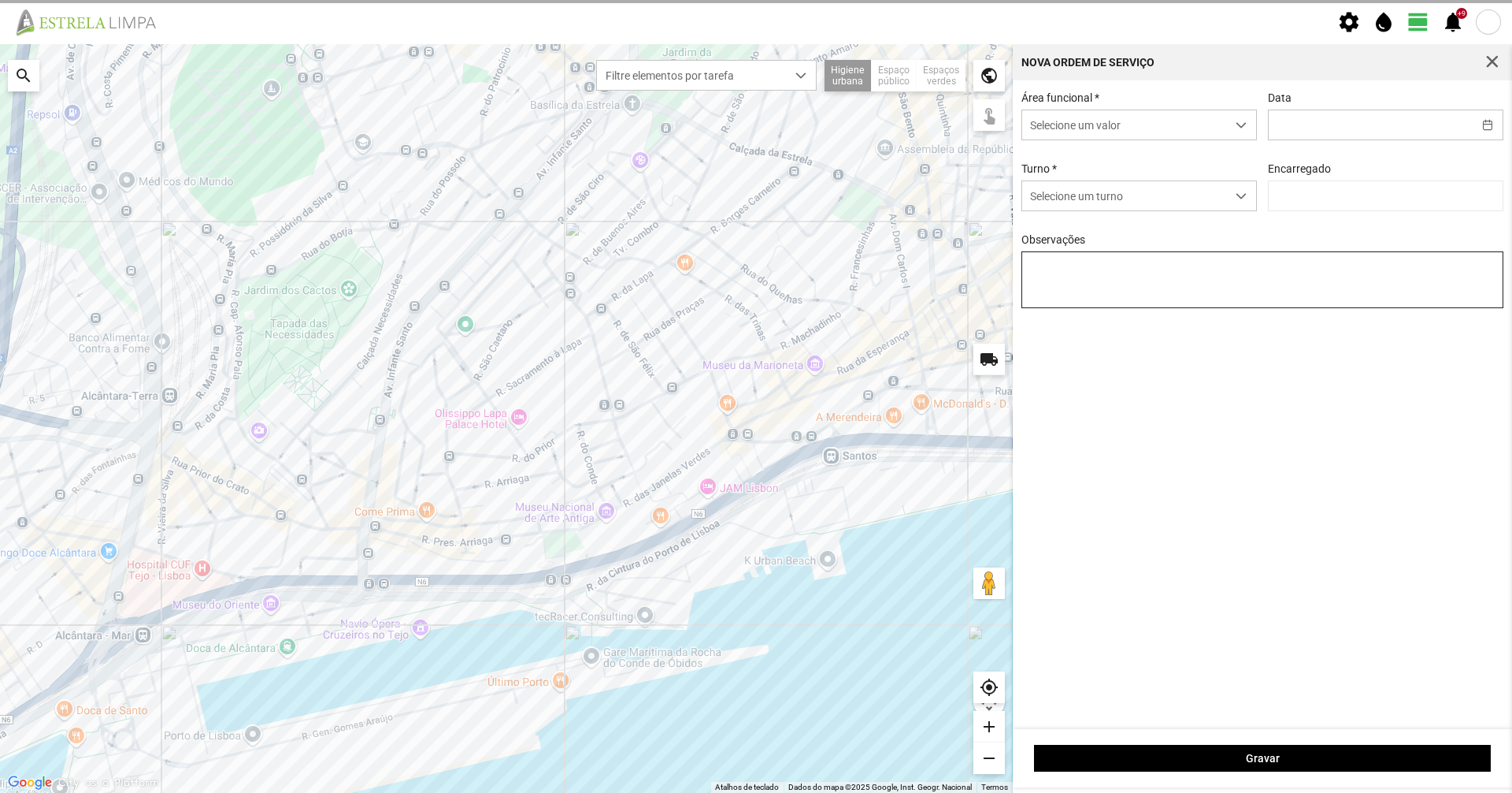
type input "[DATE]"
type textarea "[PERSON_NAME]: [PERSON_NAME] : [PERSON_NAME]: não vem. Casimiro. foi á finanças…"
type input "[PERSON_NAME]"
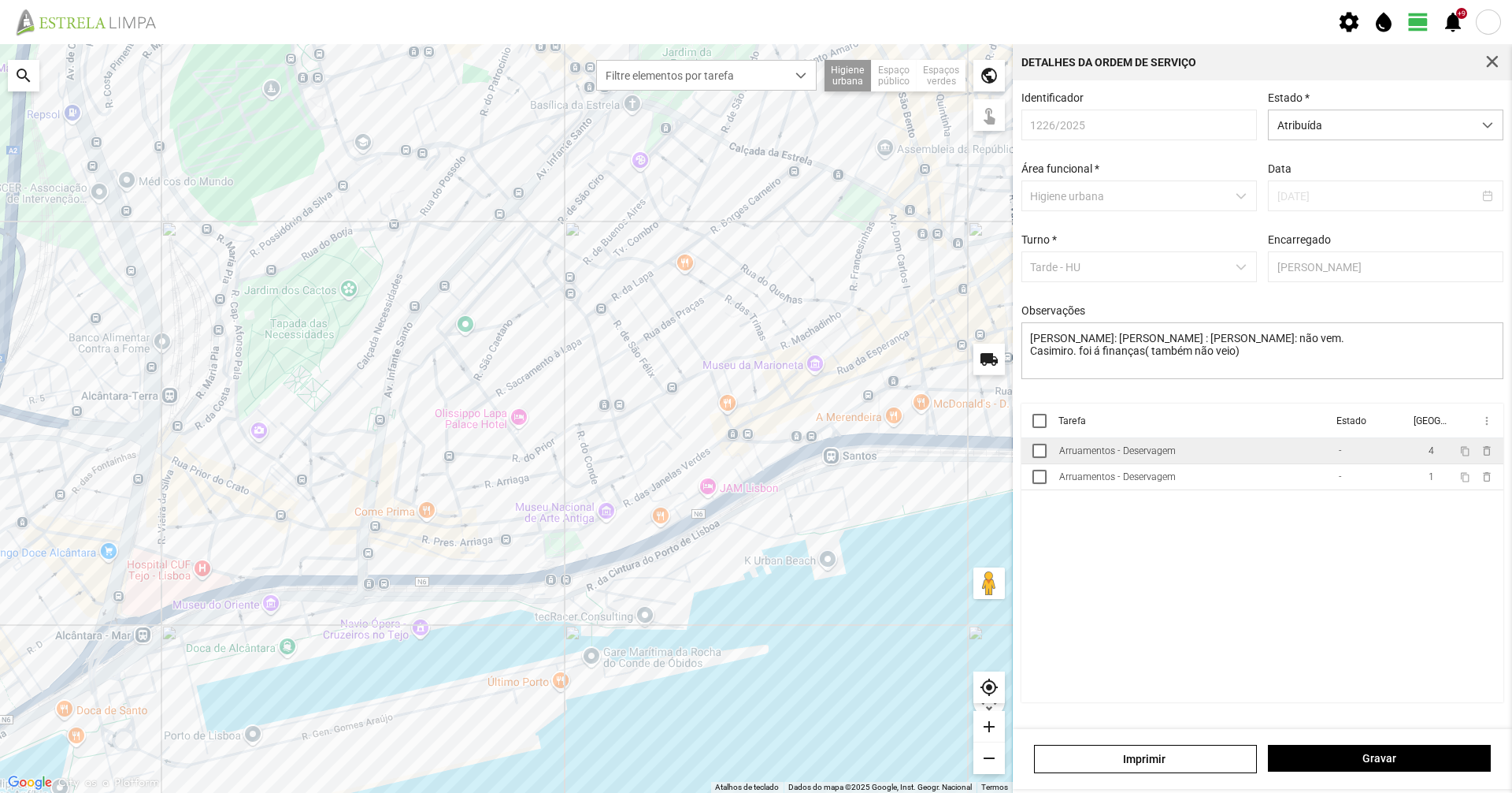
click at [1152, 450] on td "Arruamentos - Deservagem" at bounding box center [1193, 452] width 280 height 26
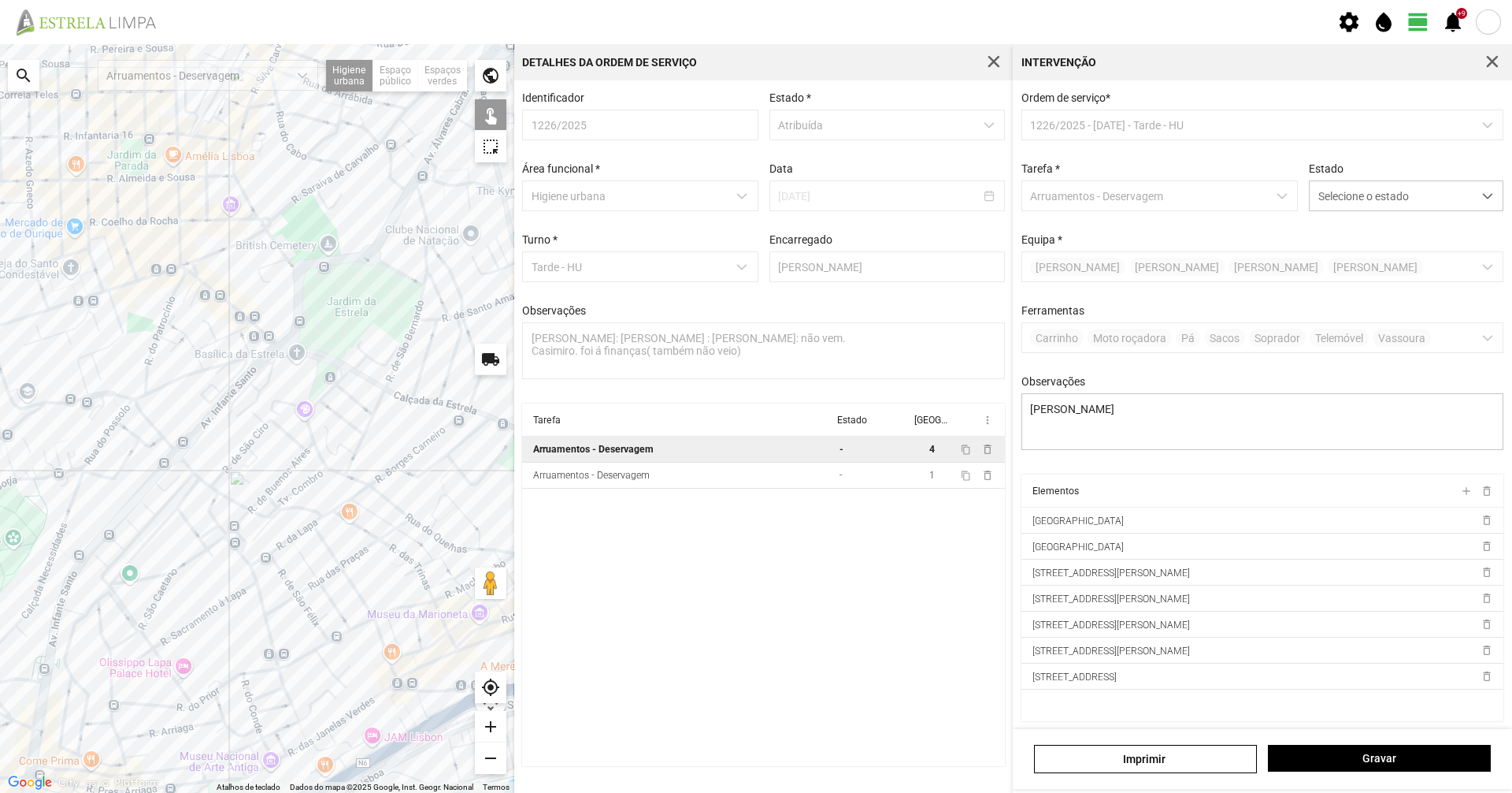
drag, startPoint x: 375, startPoint y: 165, endPoint x: 289, endPoint y: 417, distance: 266.3
click at [289, 417] on div at bounding box center [257, 419] width 515 height 749
click at [713, 477] on td "Arruamentos - Deservagem" at bounding box center [677, 475] width 311 height 26
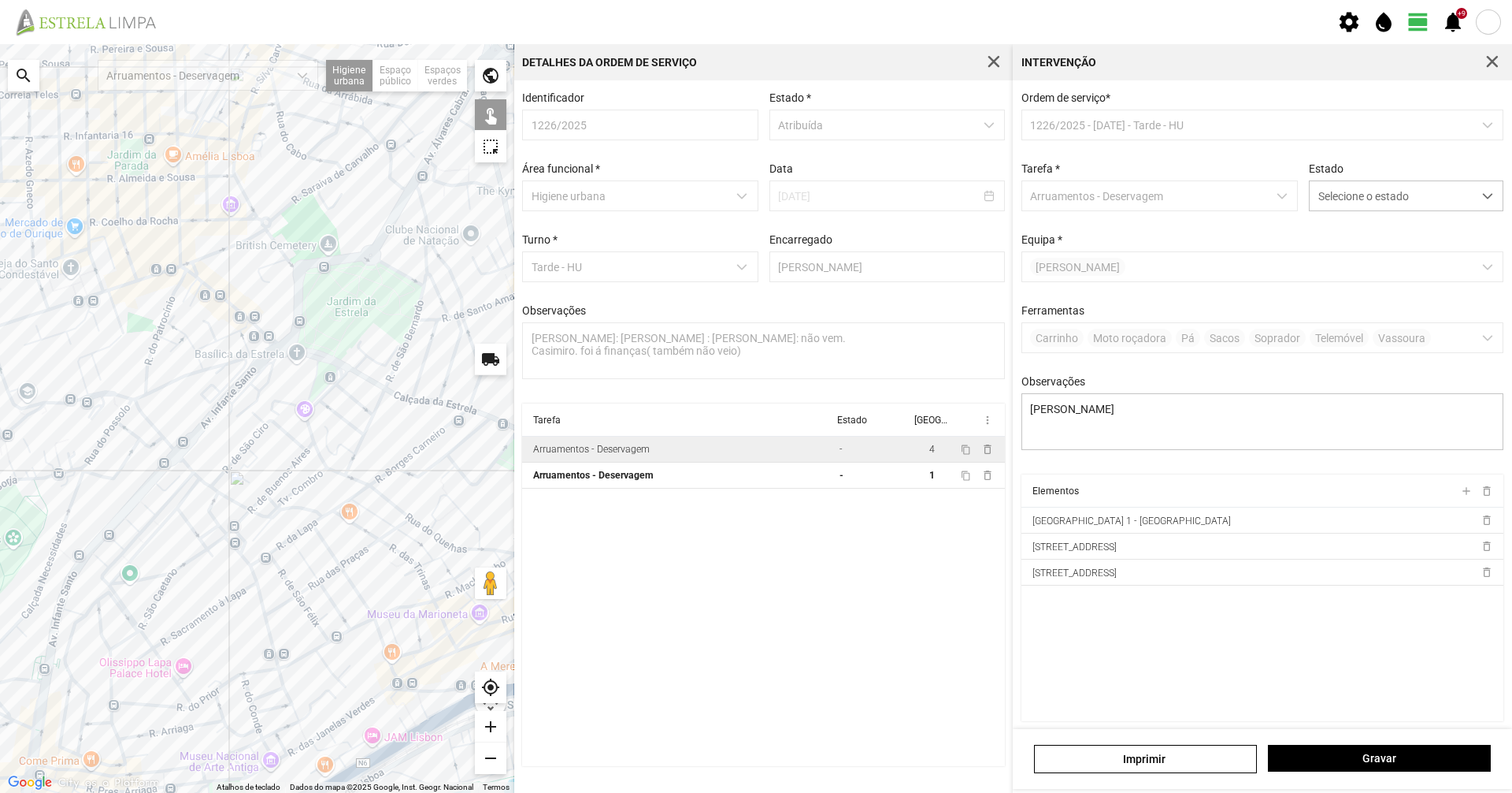
click at [685, 444] on td "Arruamentos - Deservagem" at bounding box center [677, 450] width 311 height 26
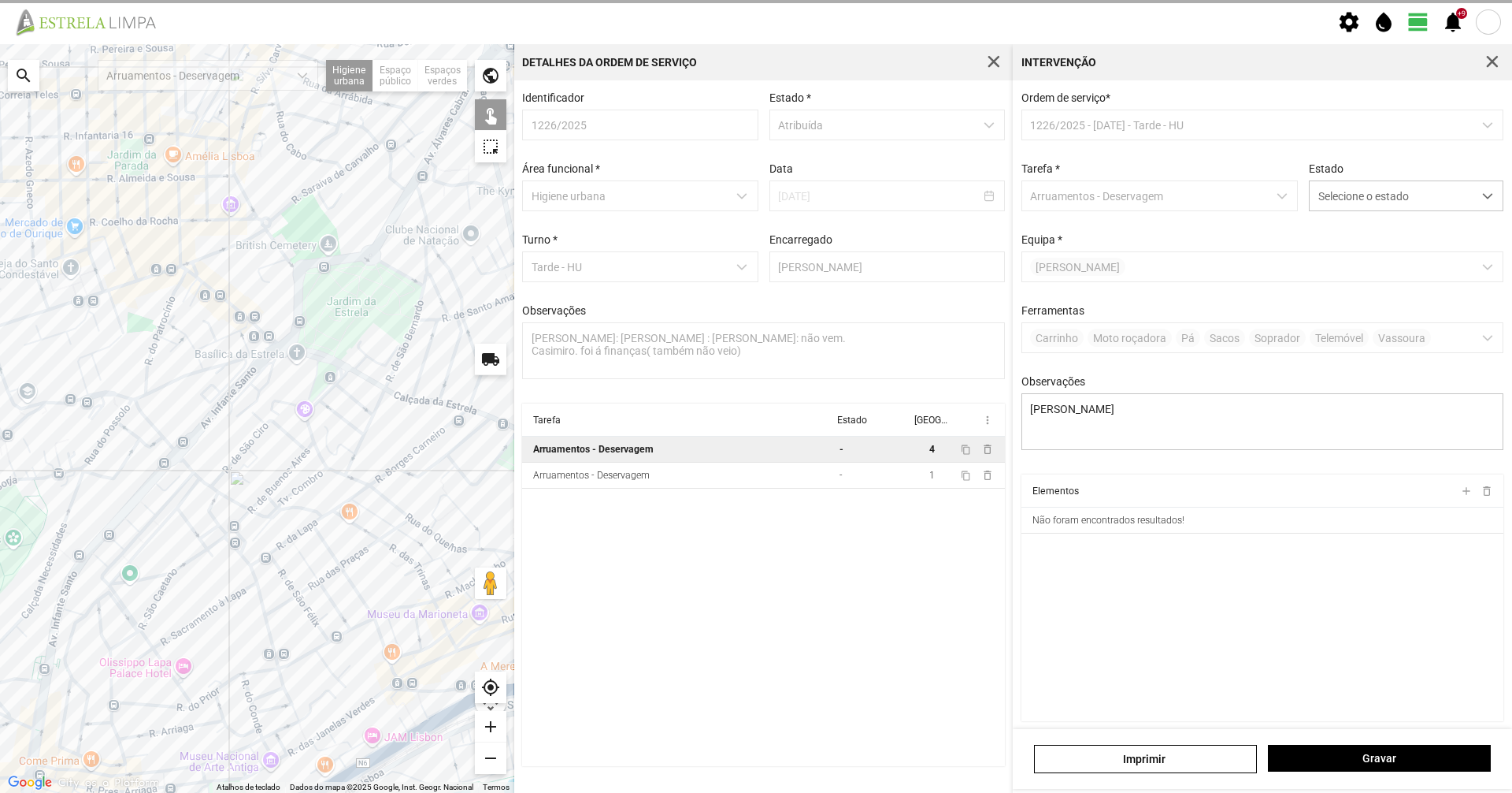
type textarea "[PERSON_NAME]"
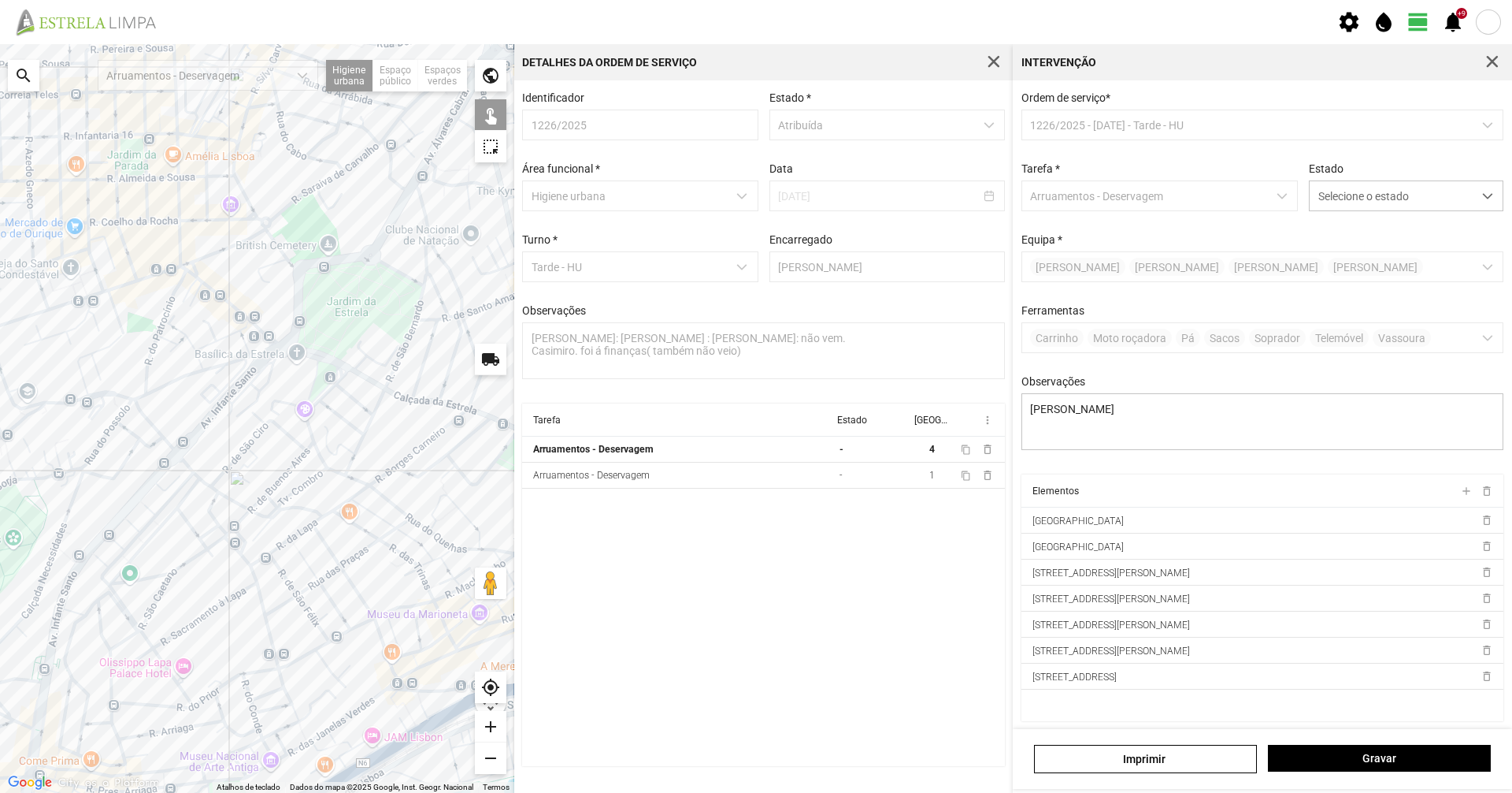
click at [182, 269] on div at bounding box center [257, 419] width 515 height 749
click at [1368, 203] on span "Selecione o estado" at bounding box center [1391, 195] width 163 height 29
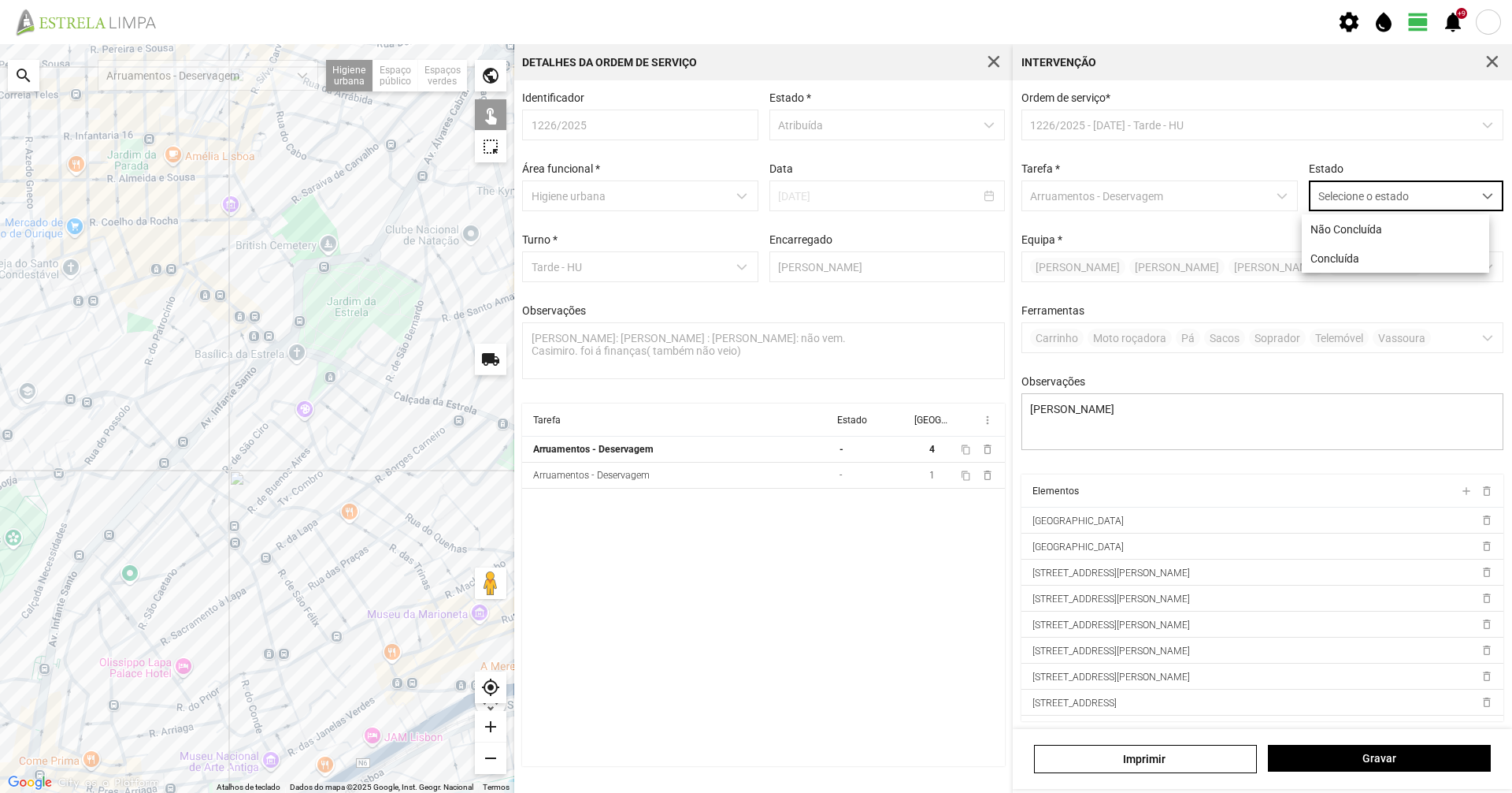
click at [1352, 276] on p-multiselect "[PERSON_NAME] [PERSON_NAME]" at bounding box center [1262, 267] width 483 height 30
click at [1373, 192] on span "Selecione o estado" at bounding box center [1391, 195] width 163 height 29
click at [1359, 248] on li "Concluída" at bounding box center [1395, 257] width 187 height 29
click at [1417, 744] on div "[PERSON_NAME]" at bounding box center [1262, 758] width 499 height 60
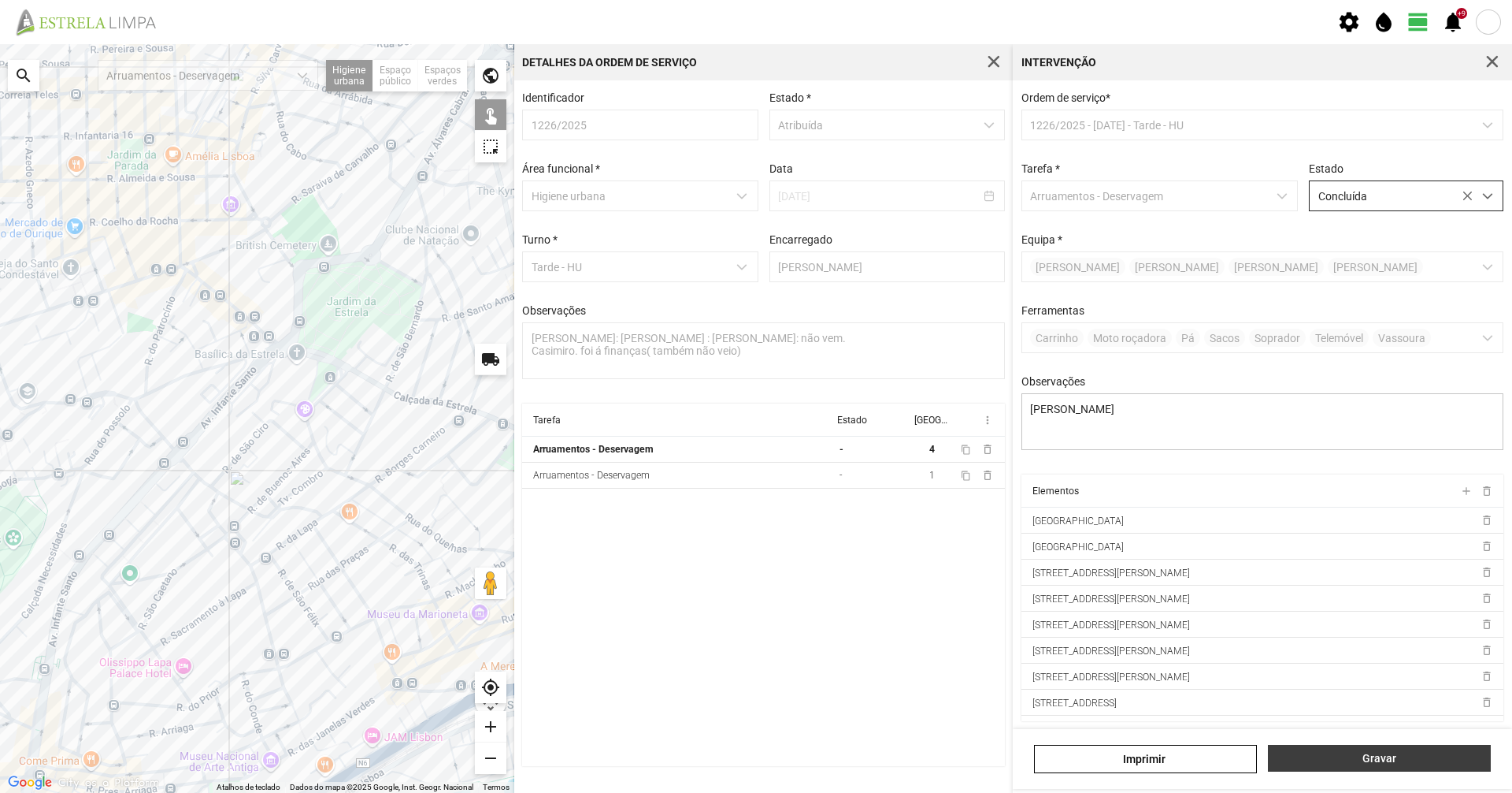
click at [1417, 753] on span "Gravar" at bounding box center [1380, 758] width 206 height 12
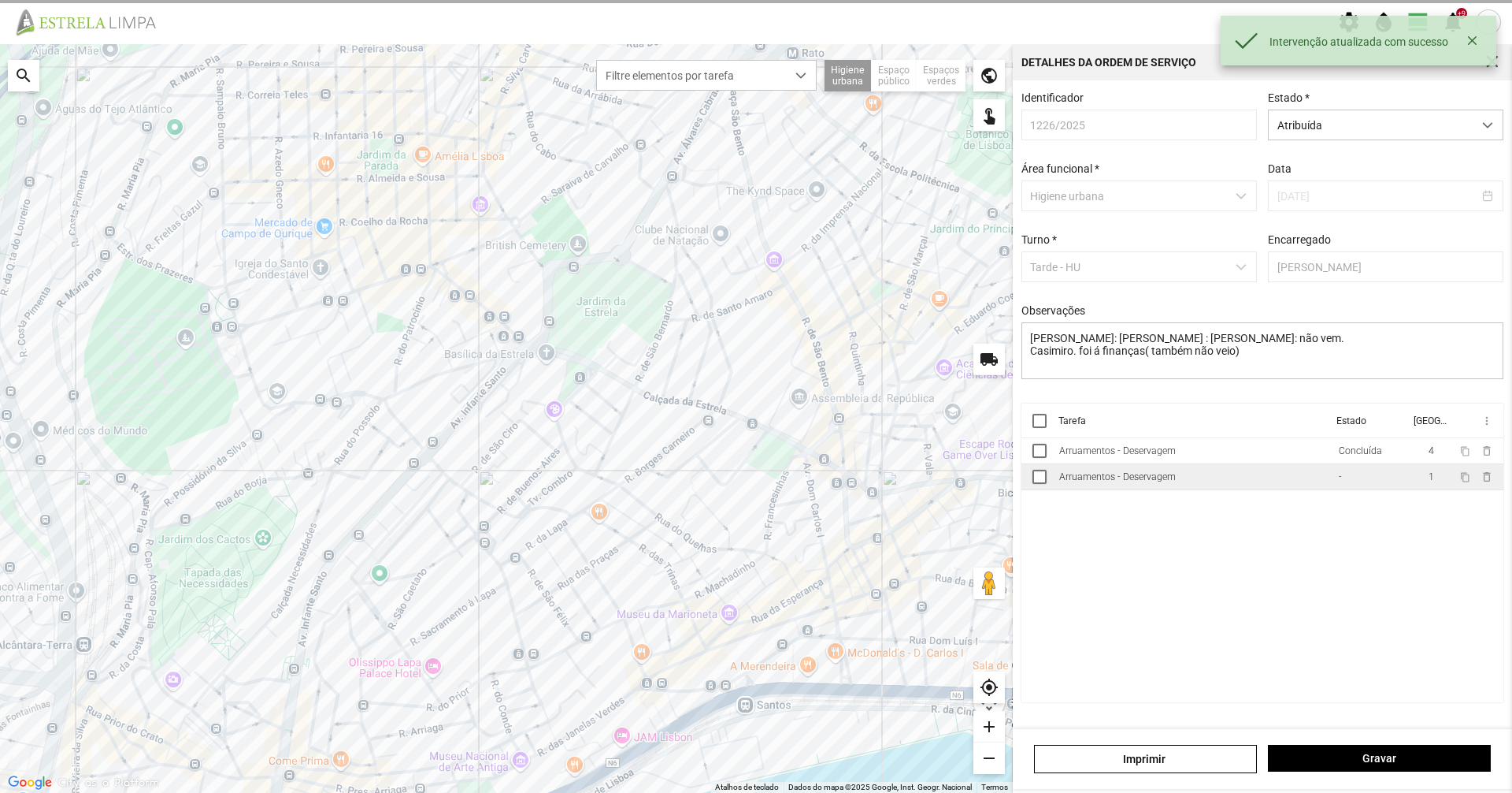
click at [1214, 485] on td "Arruamentos - Deservagem" at bounding box center [1193, 477] width 280 height 26
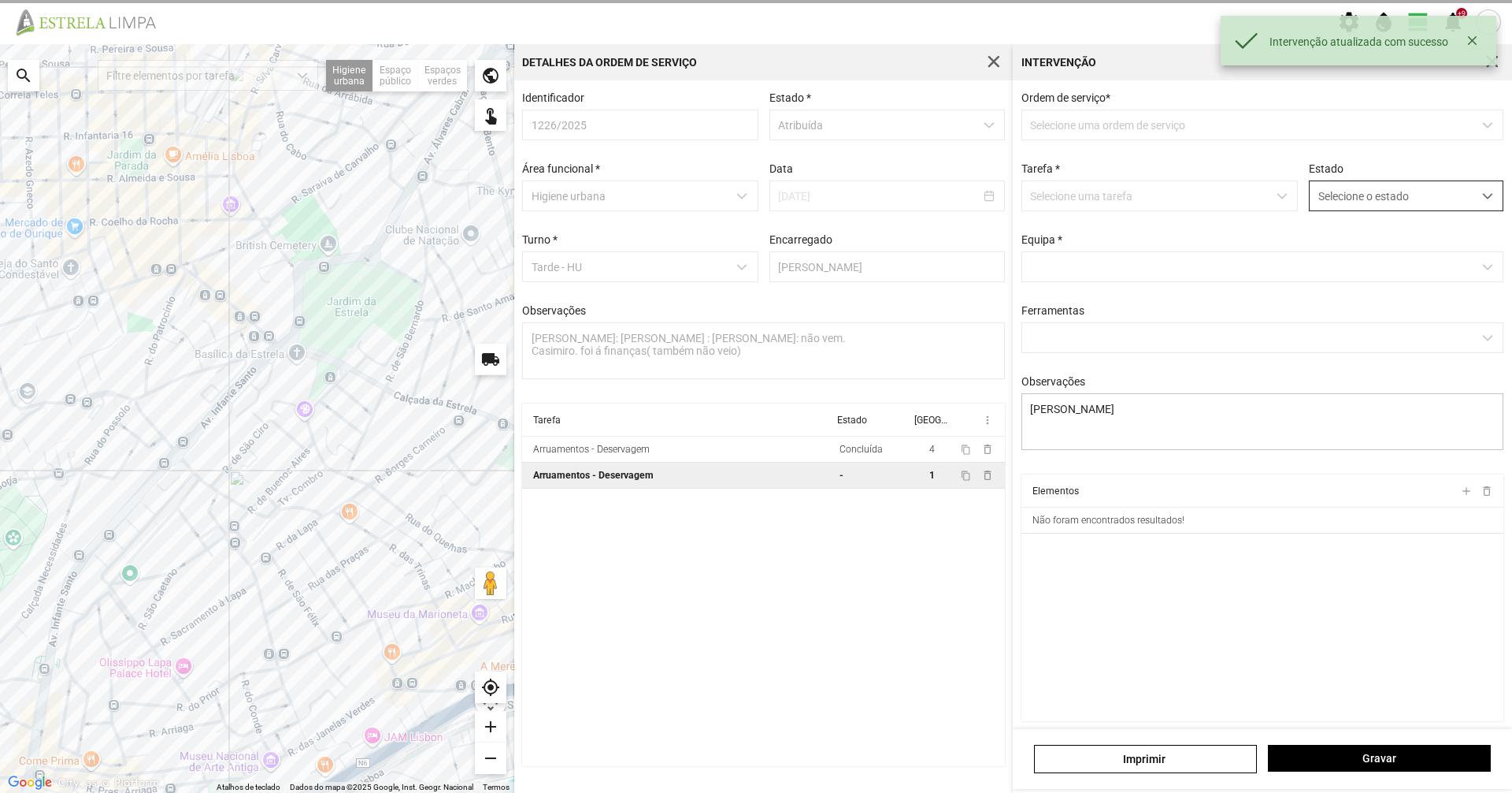
click at [1343, 199] on span "Selecione o estado" at bounding box center [1391, 195] width 163 height 29
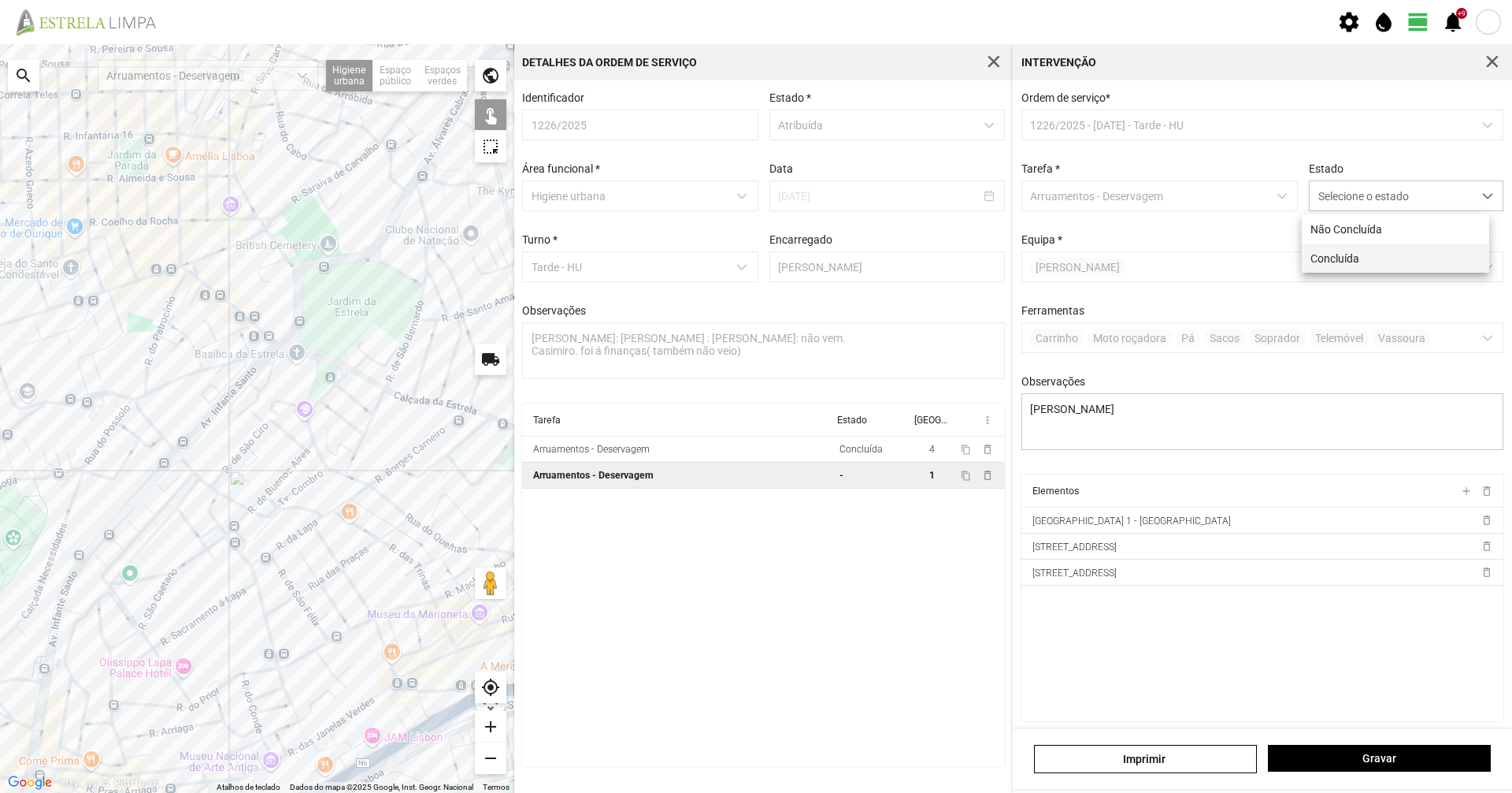
click at [1339, 252] on li "Concluída" at bounding box center [1395, 257] width 187 height 29
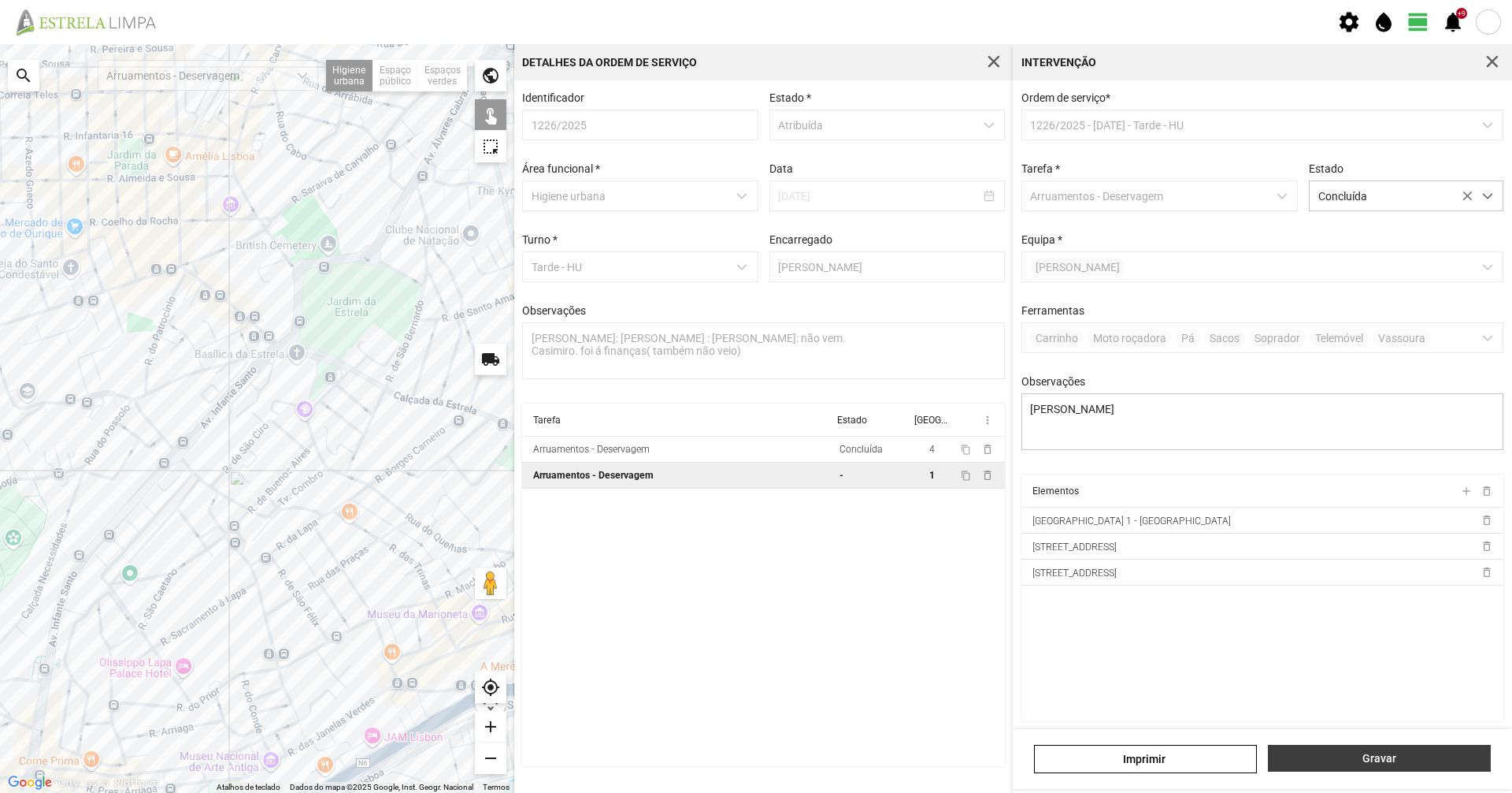
click at [1343, 758] on span "Gravar" at bounding box center [1380, 758] width 206 height 12
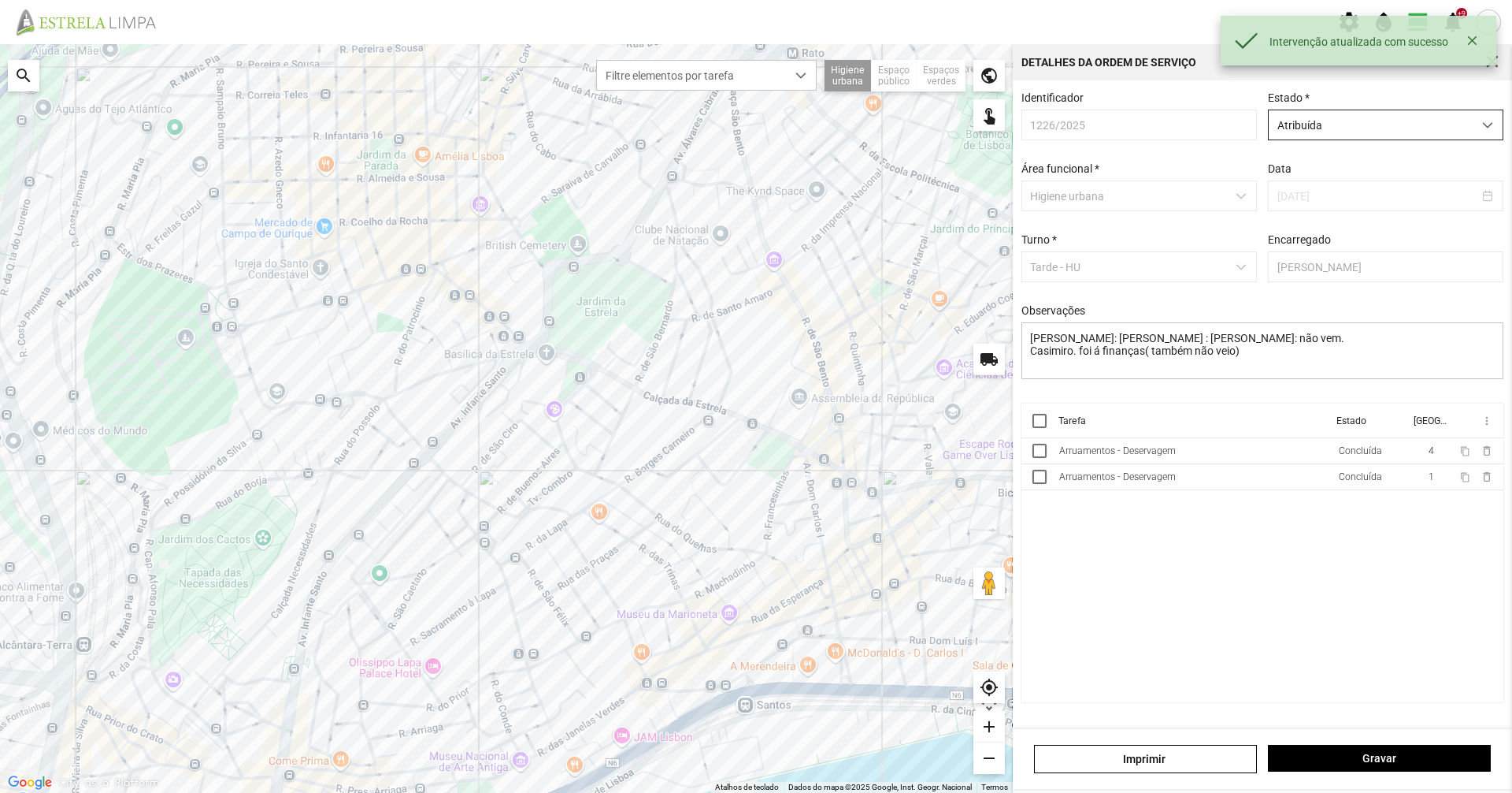
click at [1329, 130] on span "Atribuída" at bounding box center [1371, 124] width 204 height 29
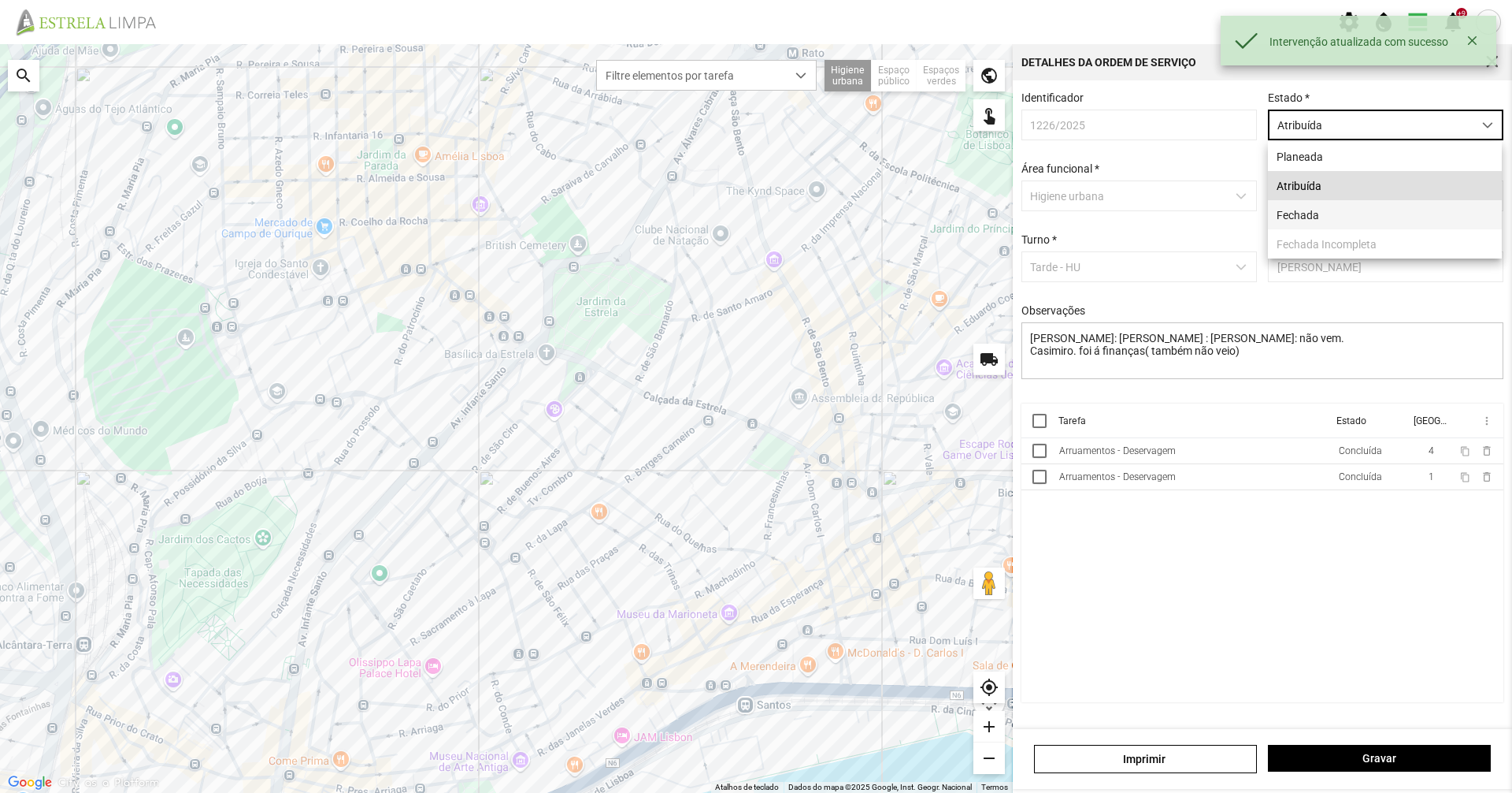
click at [1305, 217] on li "Fechada" at bounding box center [1385, 214] width 234 height 29
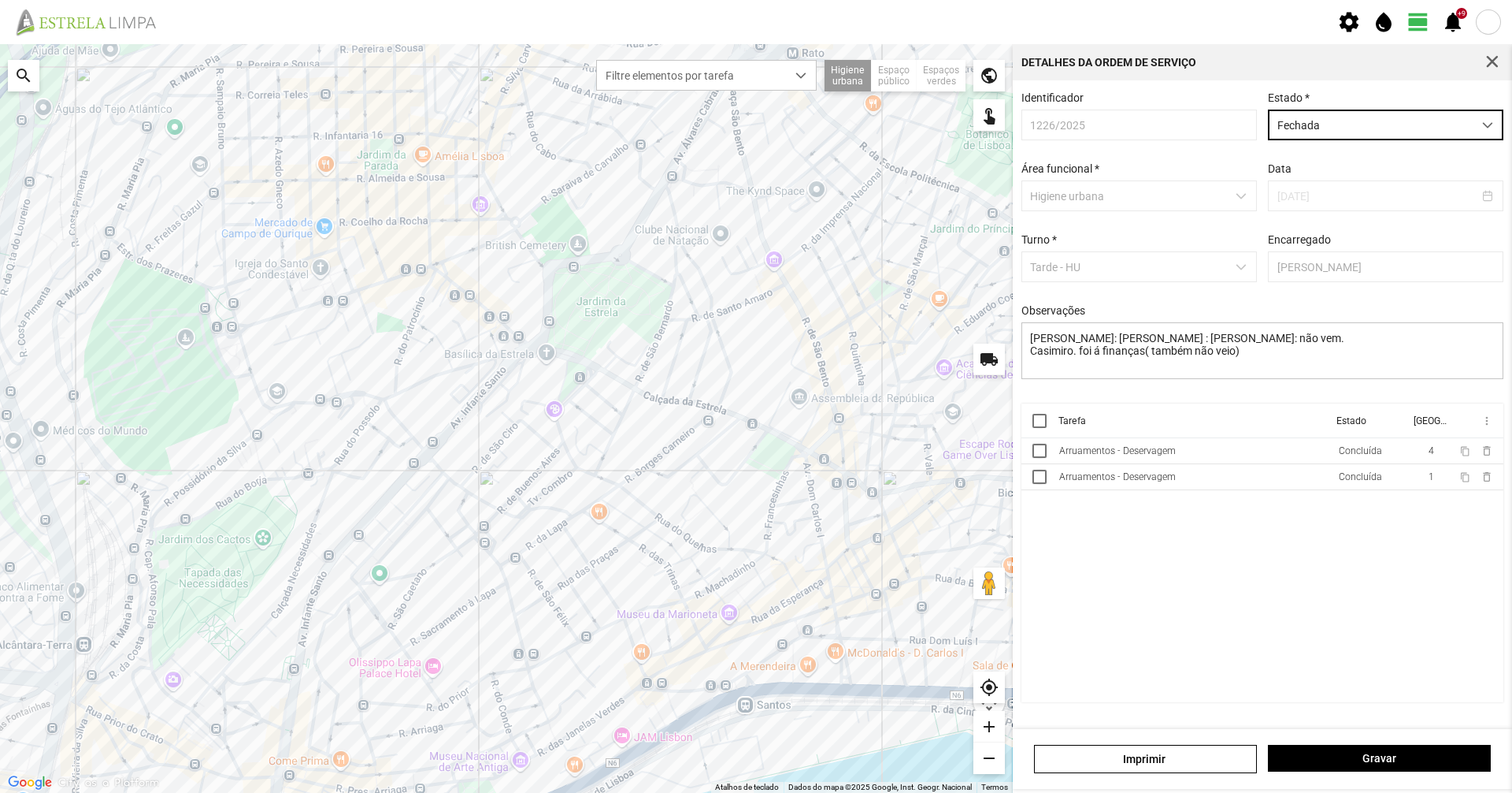
click at [1327, 776] on div "[PERSON_NAME]" at bounding box center [1262, 758] width 499 height 60
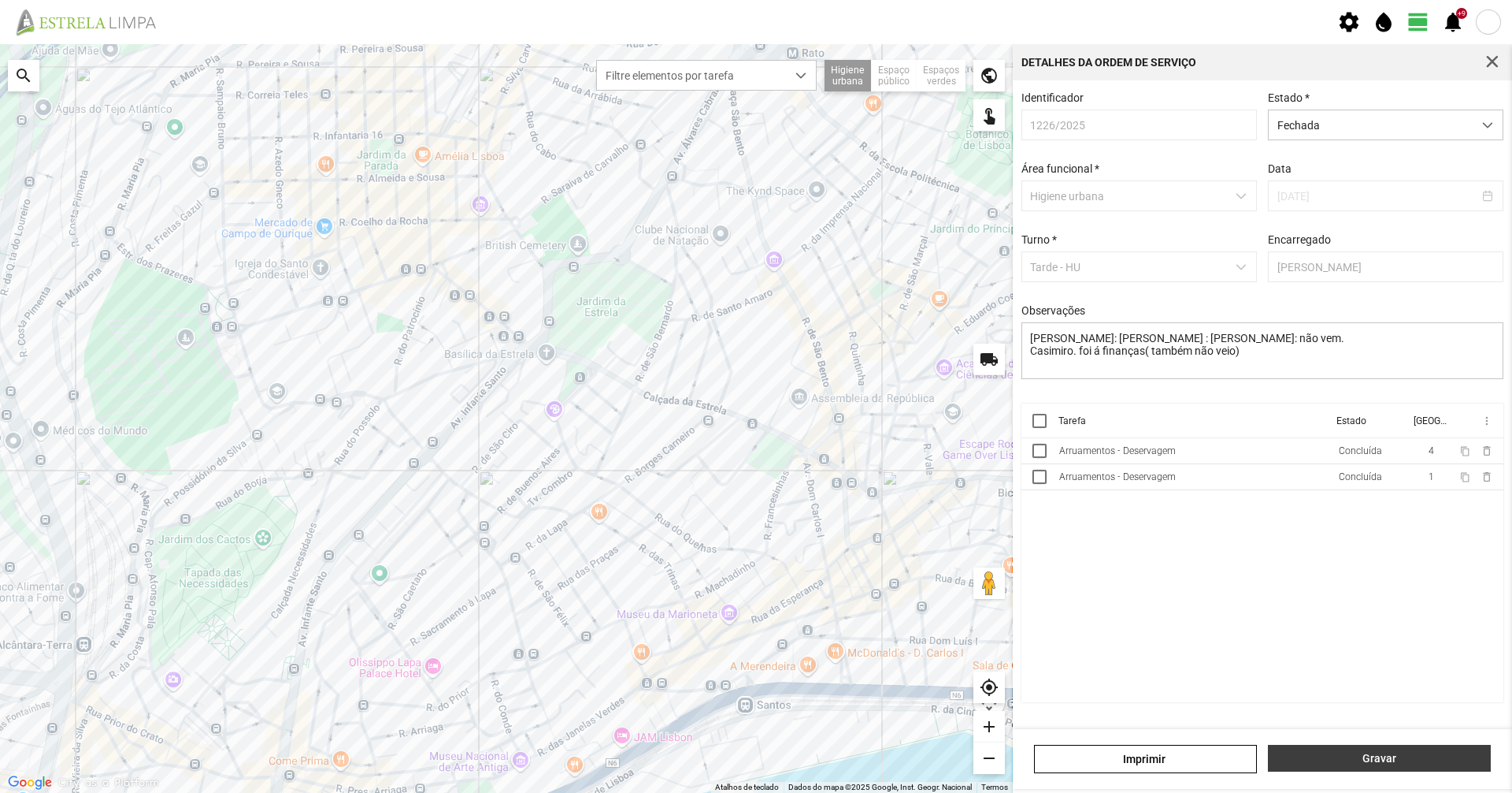
click at [1329, 767] on button "Gravar" at bounding box center [1379, 758] width 223 height 27
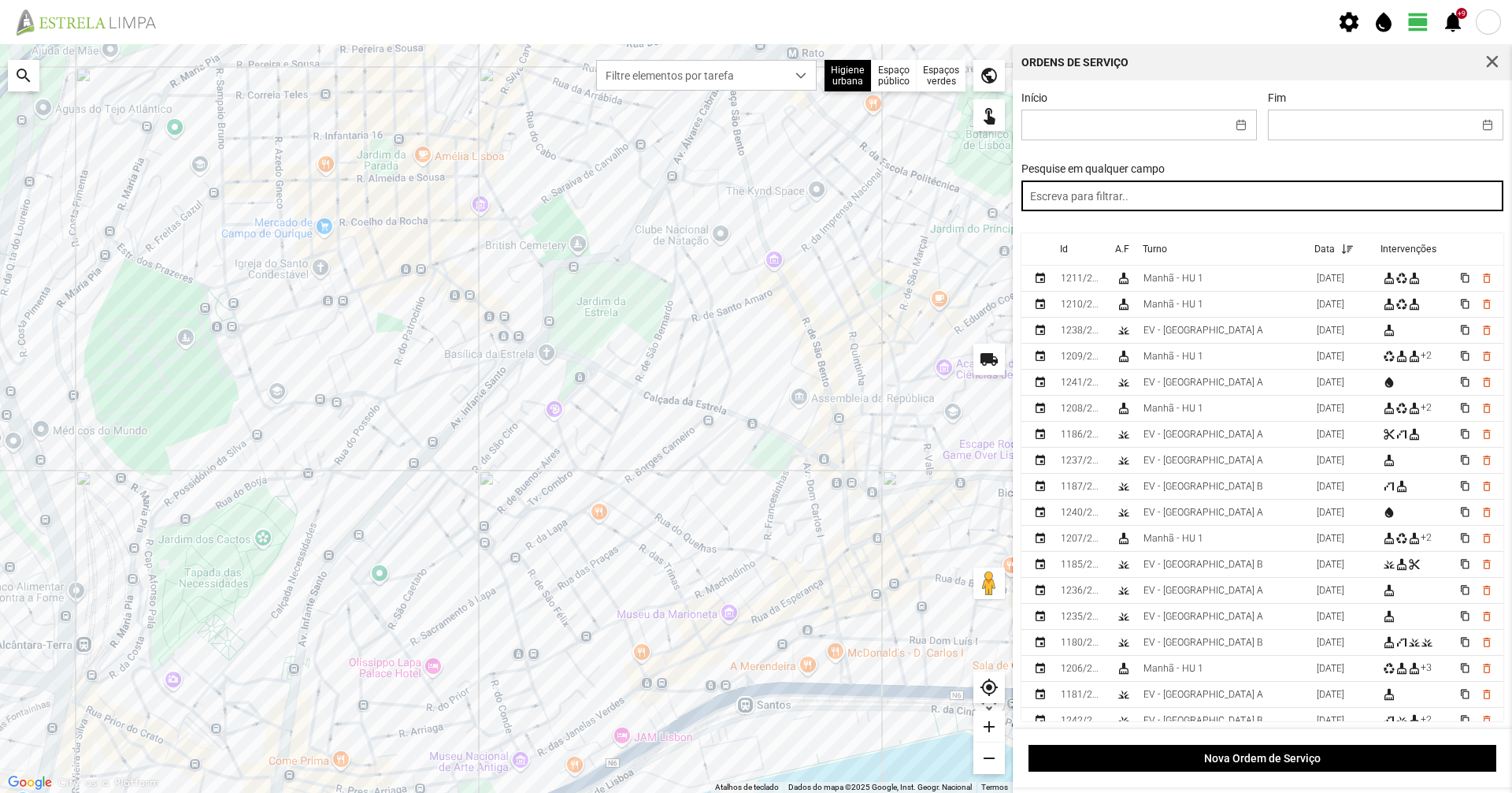
click at [1153, 206] on input "text" at bounding box center [1262, 195] width 483 height 30
paste input "tarde"
type input "tarde"
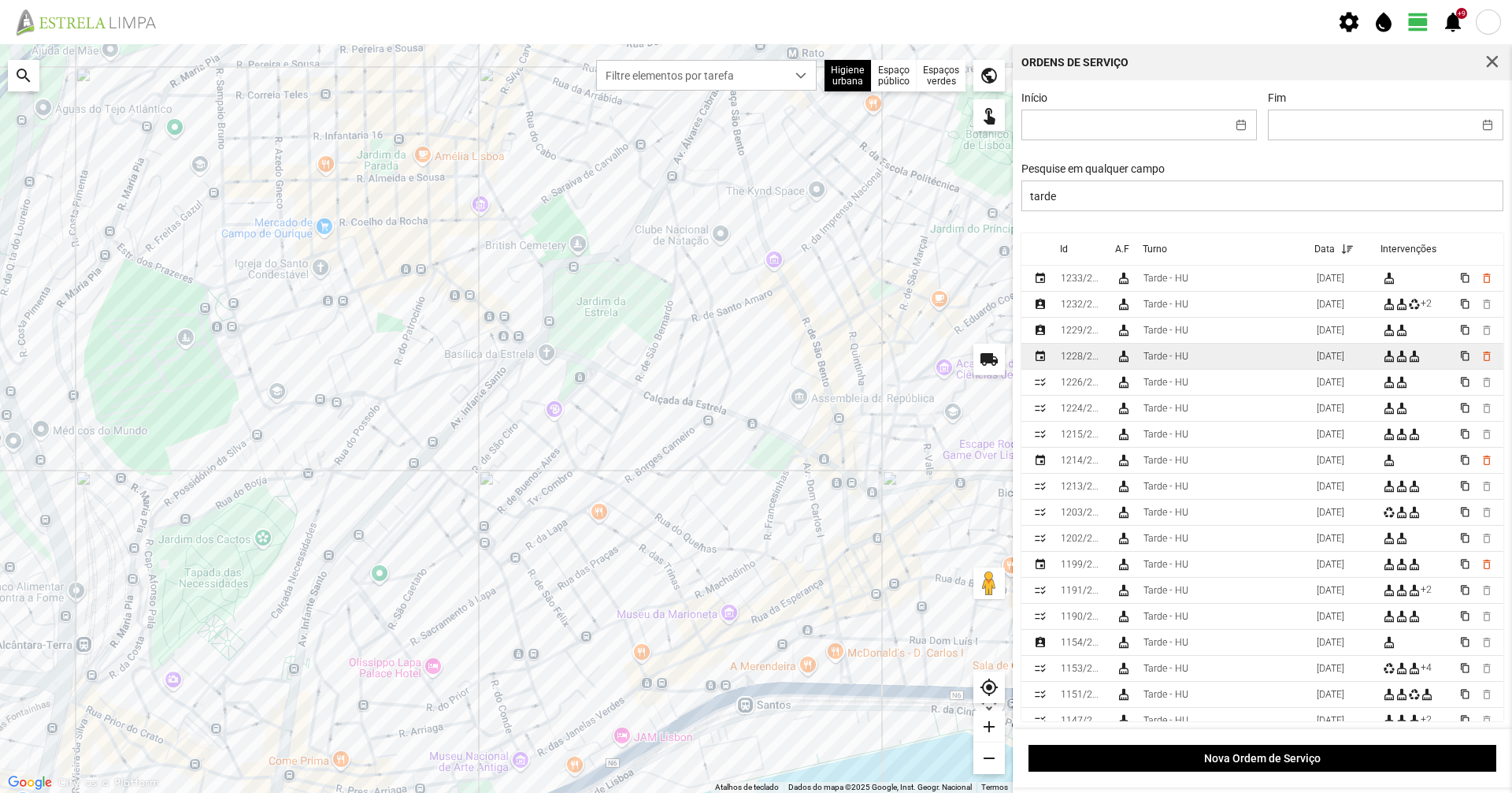
click at [1195, 357] on td "Tarde - HU" at bounding box center [1223, 357] width 173 height 26
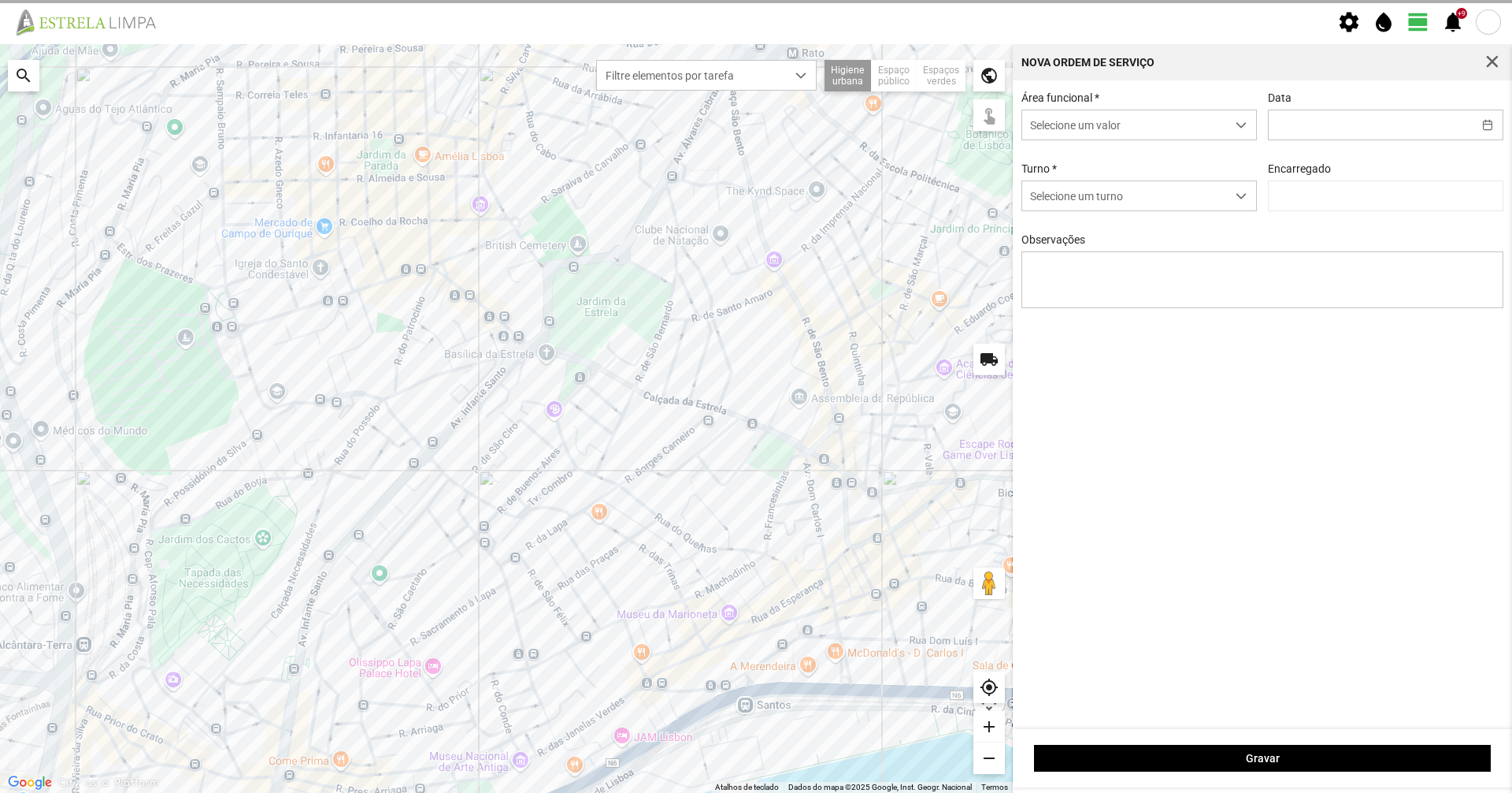
type input "[DATE]"
type input "[PERSON_NAME]"
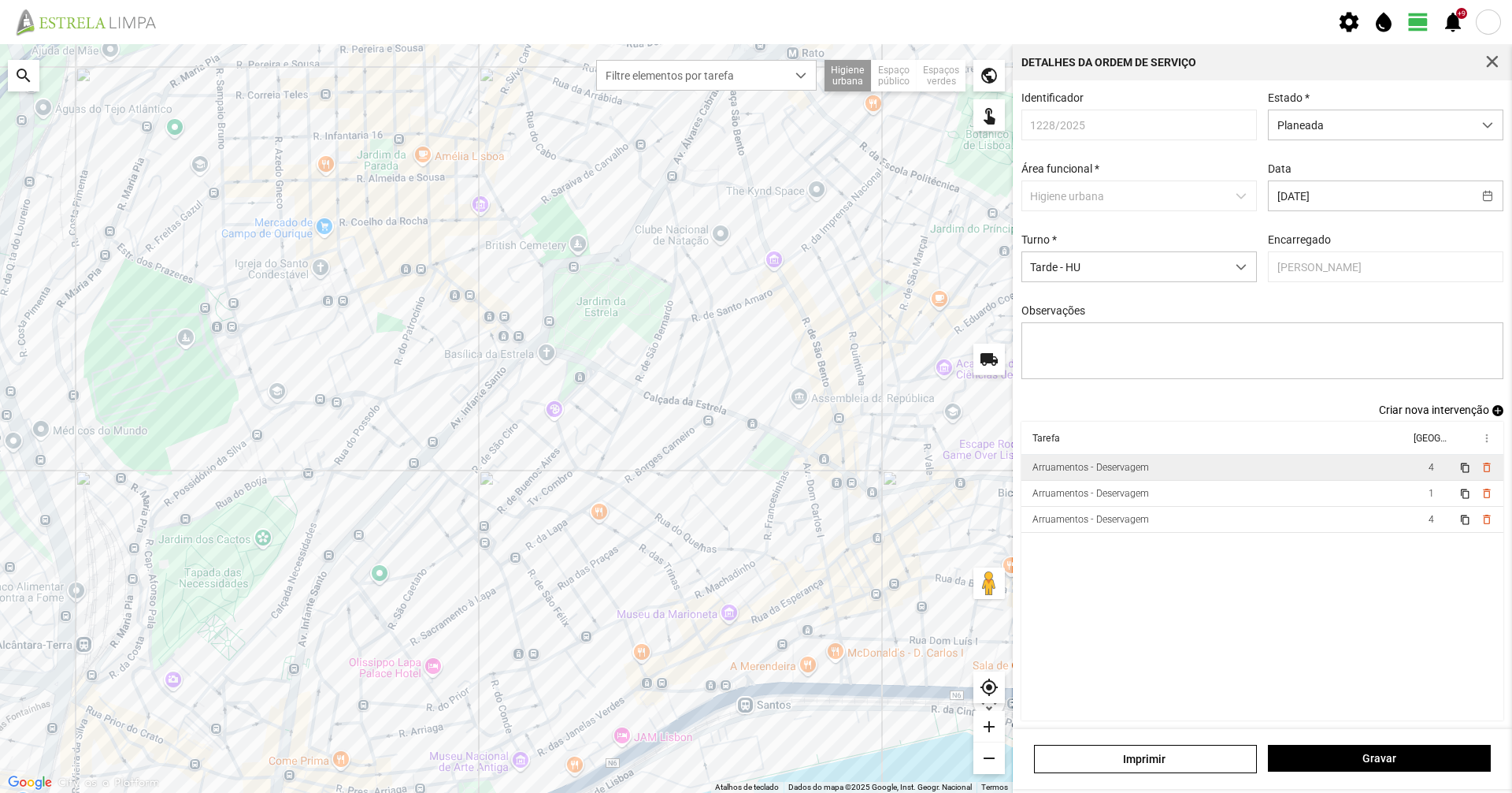
click at [1166, 475] on td "Arruamentos - Deservagem" at bounding box center [1215, 468] width 388 height 26
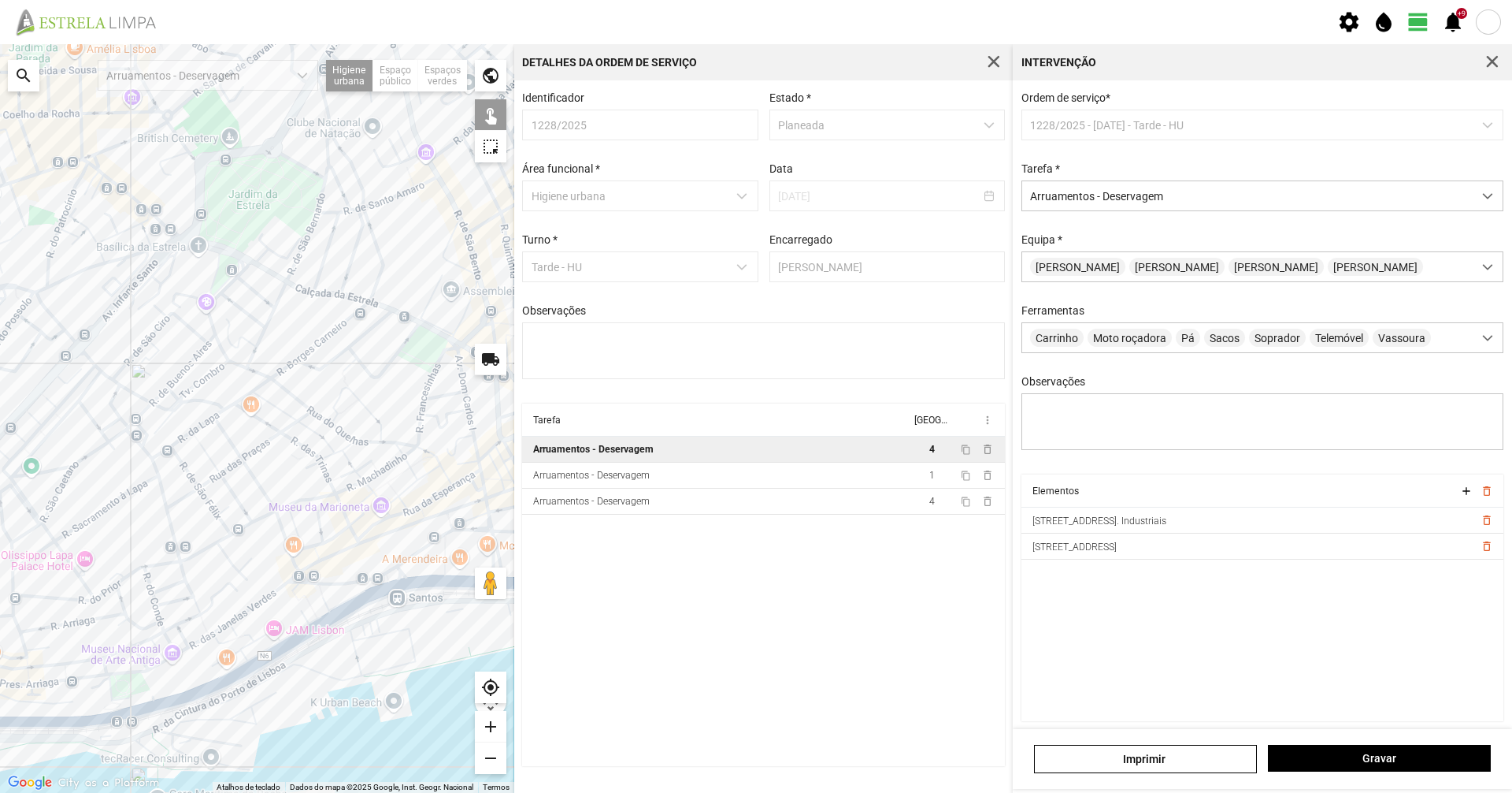
drag, startPoint x: 351, startPoint y: 381, endPoint x: 192, endPoint y: 303, distance: 177.1
click at [192, 303] on div at bounding box center [257, 419] width 515 height 749
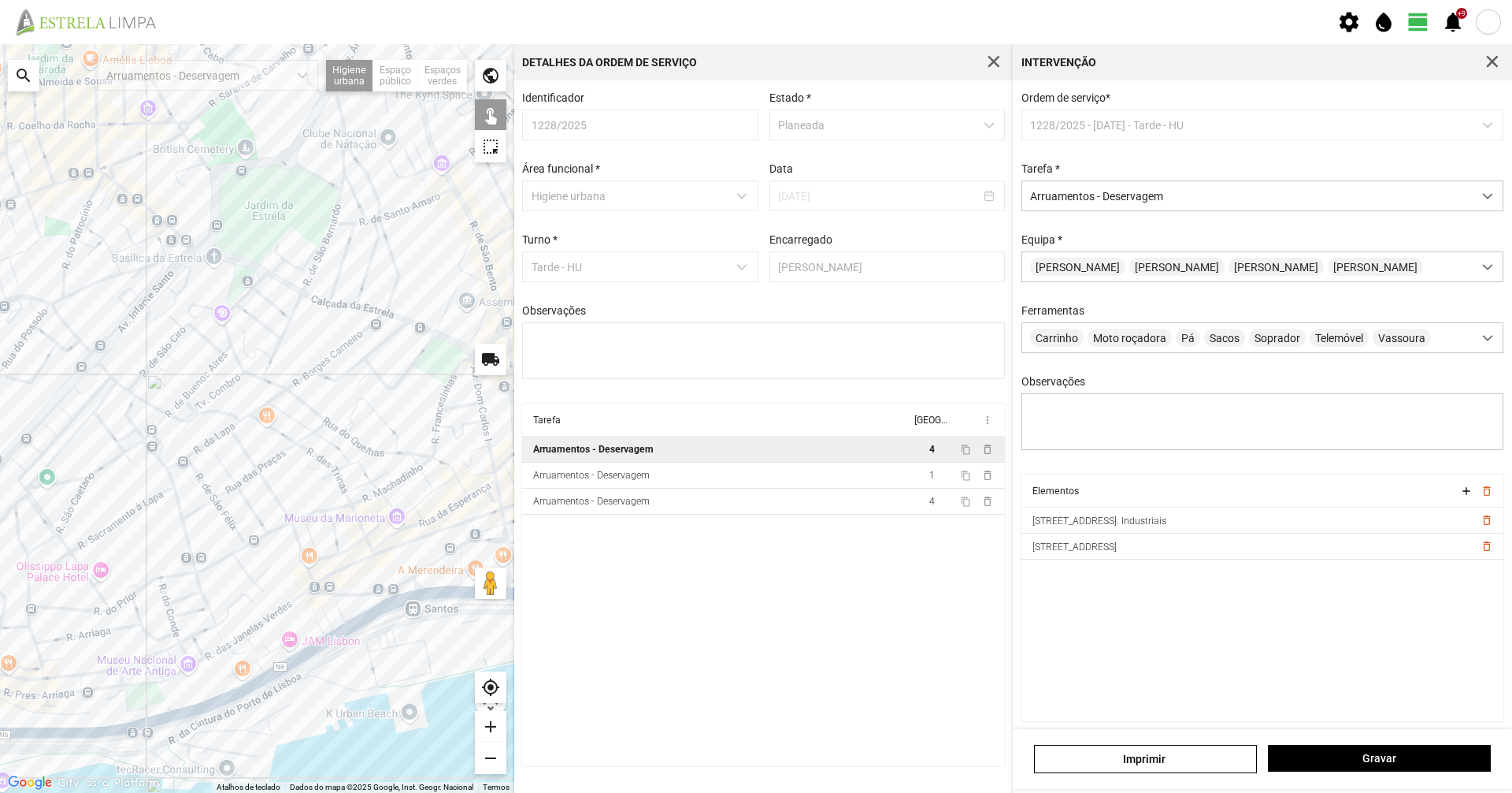
click at [461, 406] on div at bounding box center [257, 419] width 515 height 749
click at [1451, 763] on span "Gravar" at bounding box center [1380, 758] width 206 height 12
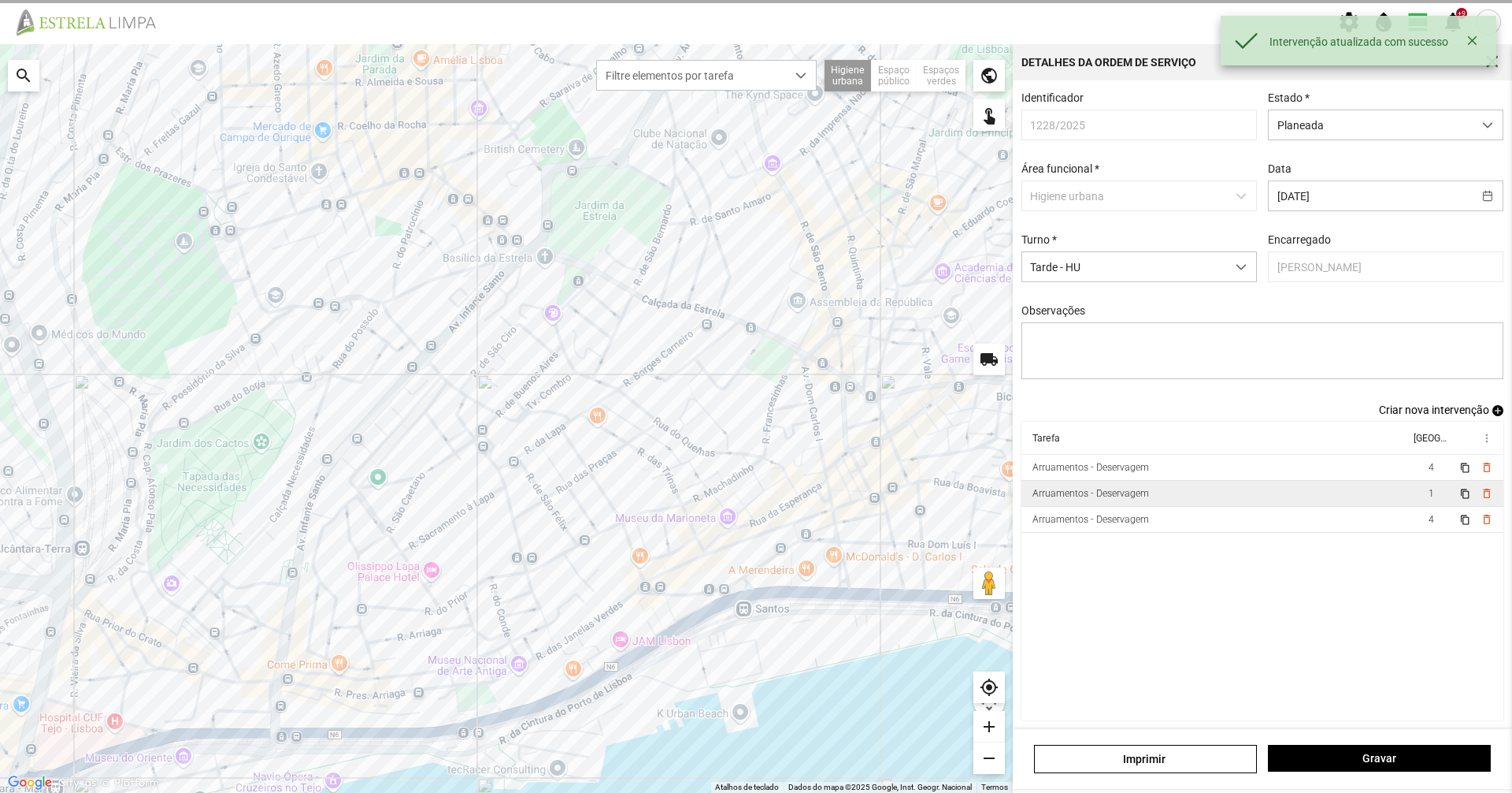
click at [1273, 503] on td "Arruamentos - Deservagem" at bounding box center [1215, 494] width 388 height 26
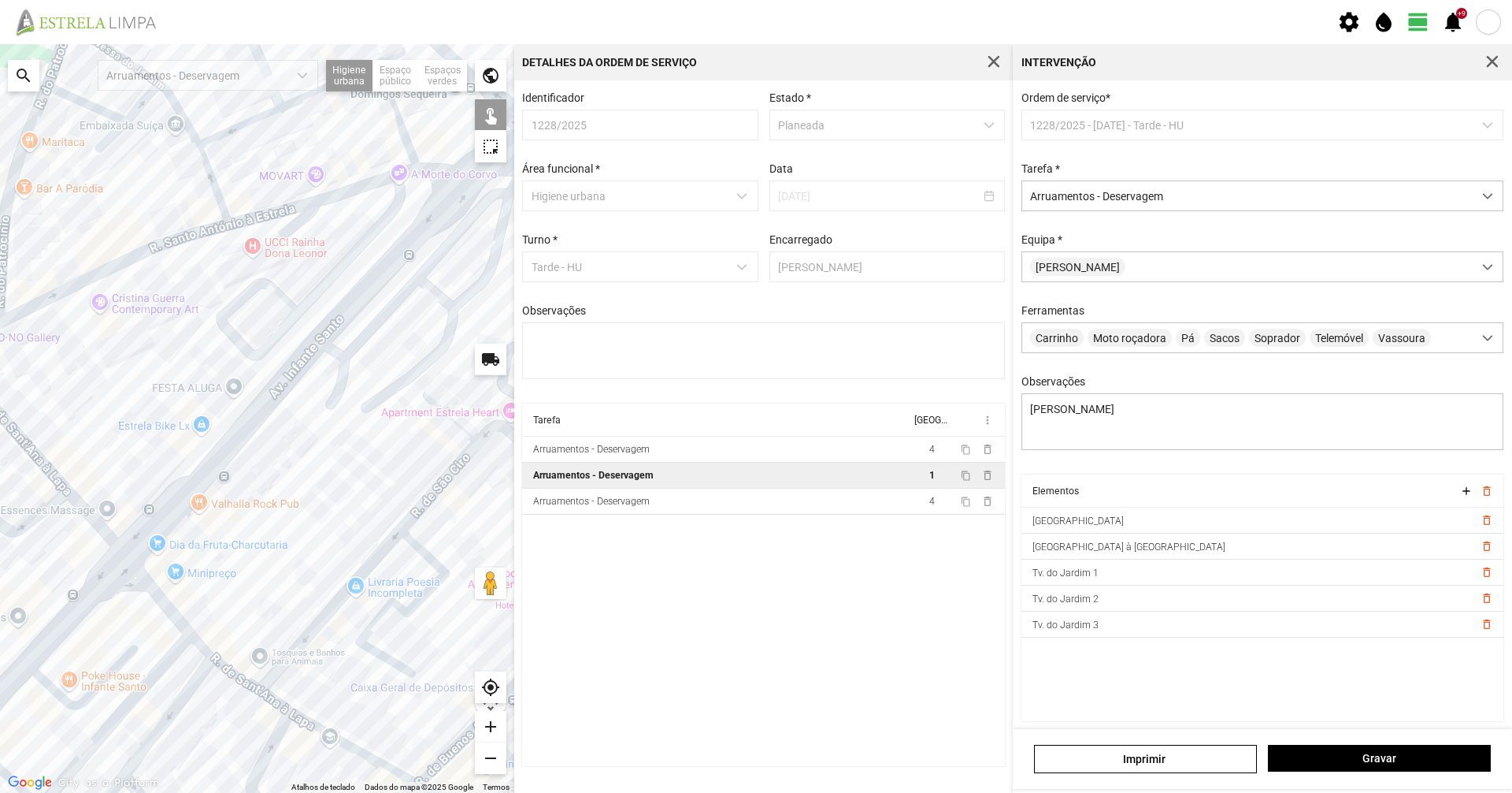
drag, startPoint x: 306, startPoint y: 196, endPoint x: 160, endPoint y: 331, distance: 198.8
click at [158, 341] on div at bounding box center [257, 419] width 515 height 749
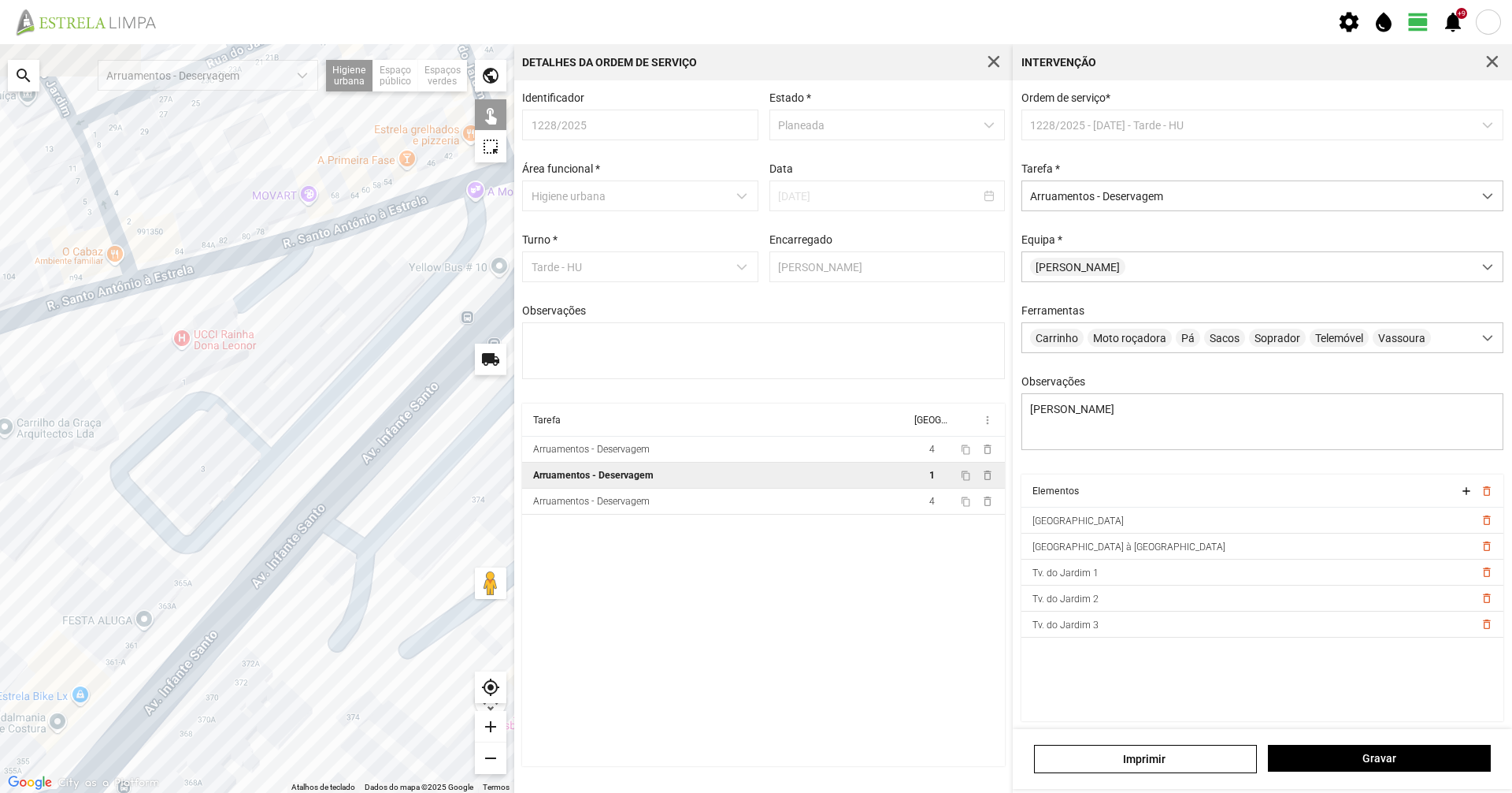
drag, startPoint x: 270, startPoint y: 231, endPoint x: 351, endPoint y: 285, distance: 97.3
click at [351, 285] on div at bounding box center [257, 419] width 515 height 749
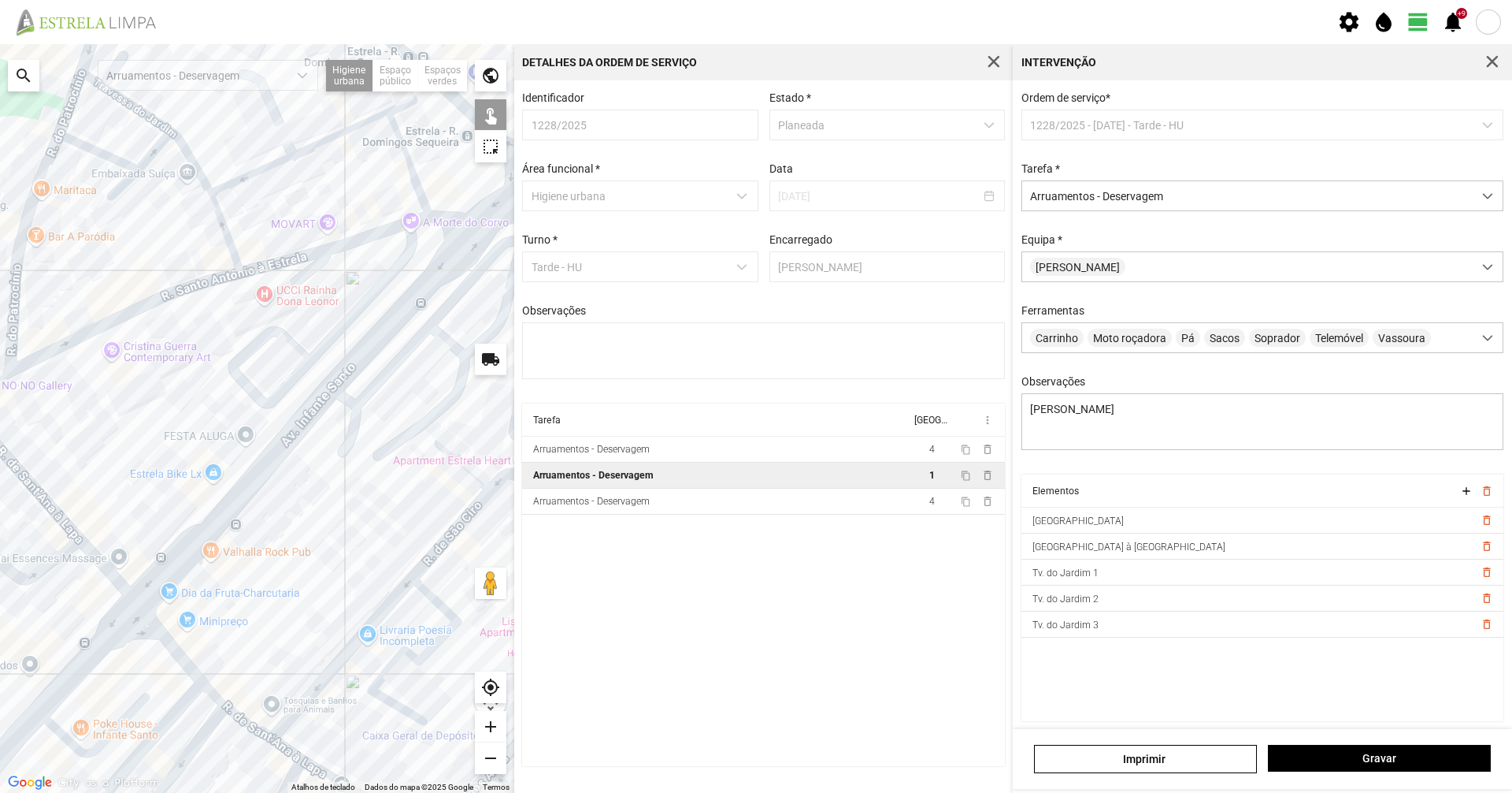
click at [362, 237] on div at bounding box center [257, 419] width 515 height 749
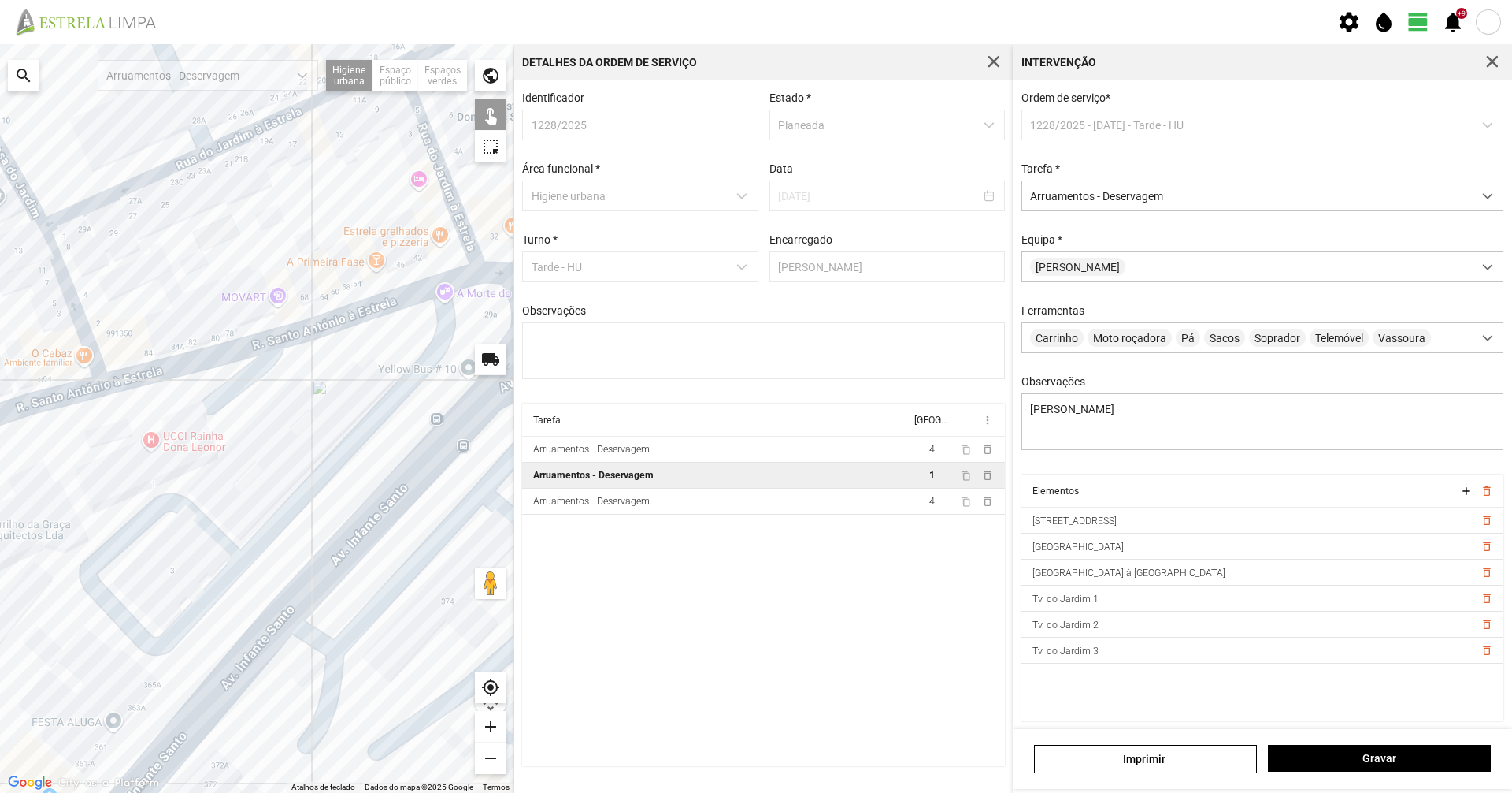
drag, startPoint x: 191, startPoint y: 213, endPoint x: 103, endPoint y: 313, distance: 133.2
click at [103, 313] on div at bounding box center [257, 419] width 515 height 749
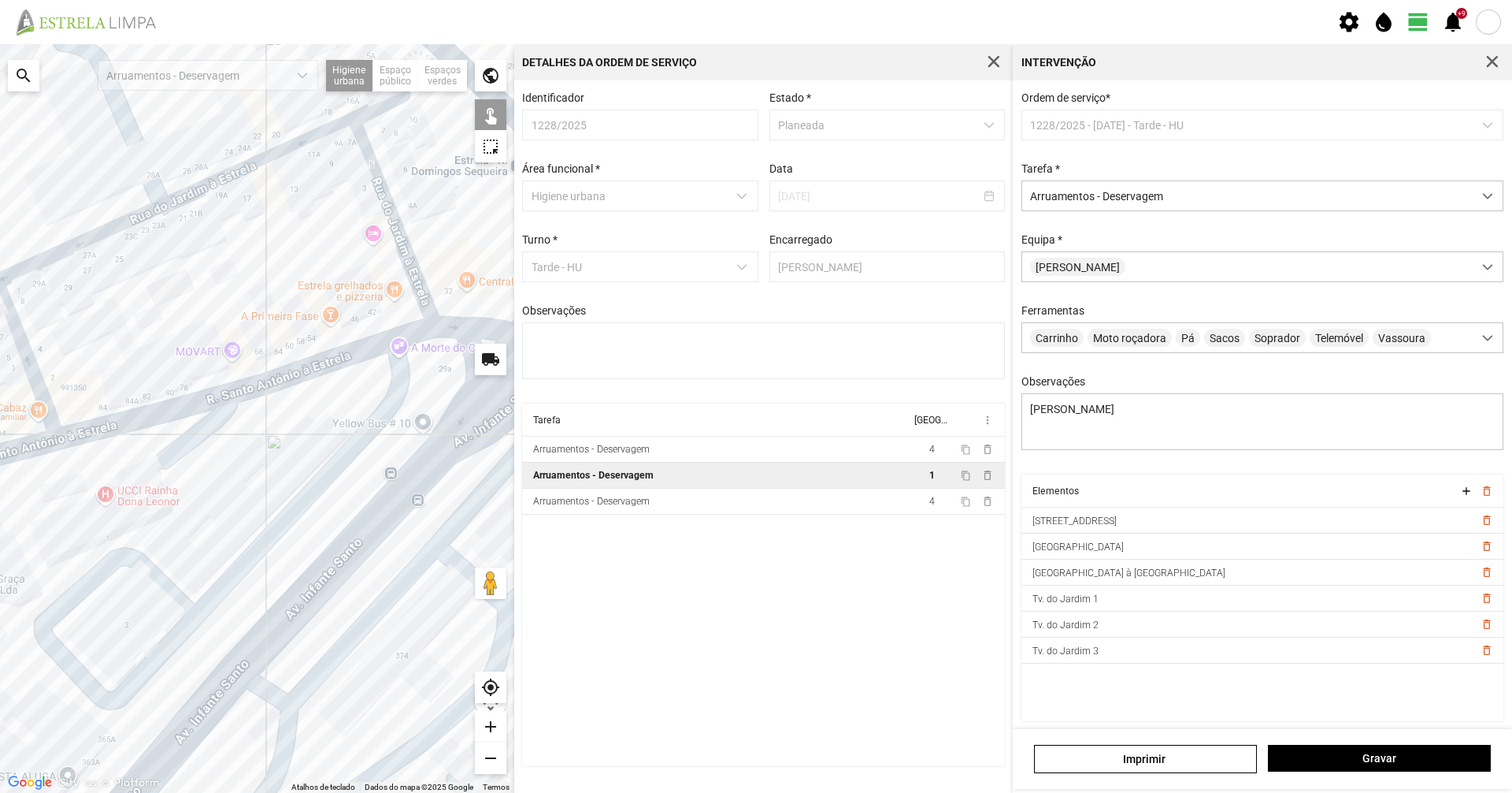
drag, startPoint x: 368, startPoint y: 197, endPoint x: 329, endPoint y: 237, distance: 55.9
click at [330, 236] on div at bounding box center [257, 419] width 515 height 749
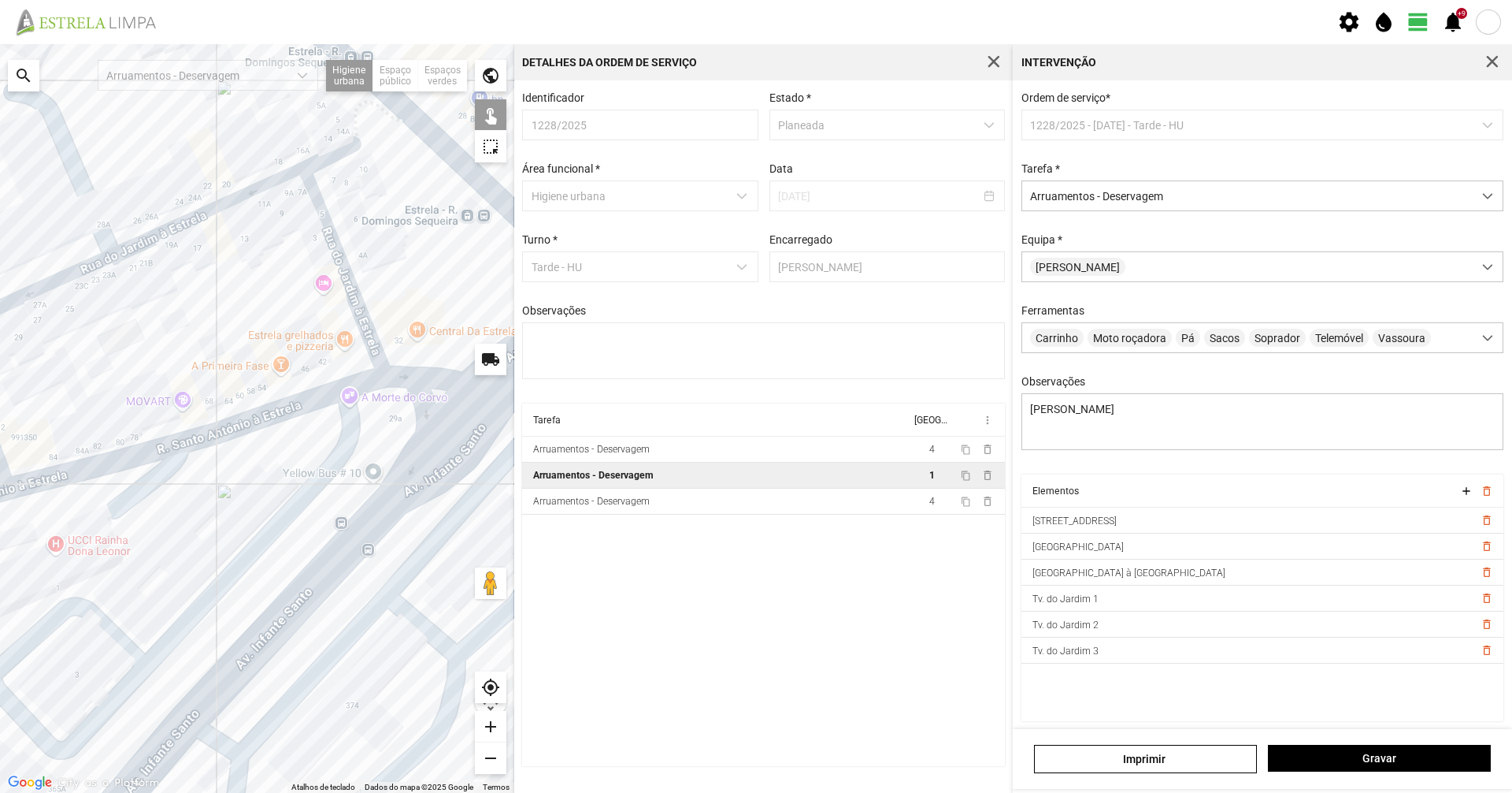
click at [341, 149] on div at bounding box center [257, 419] width 515 height 749
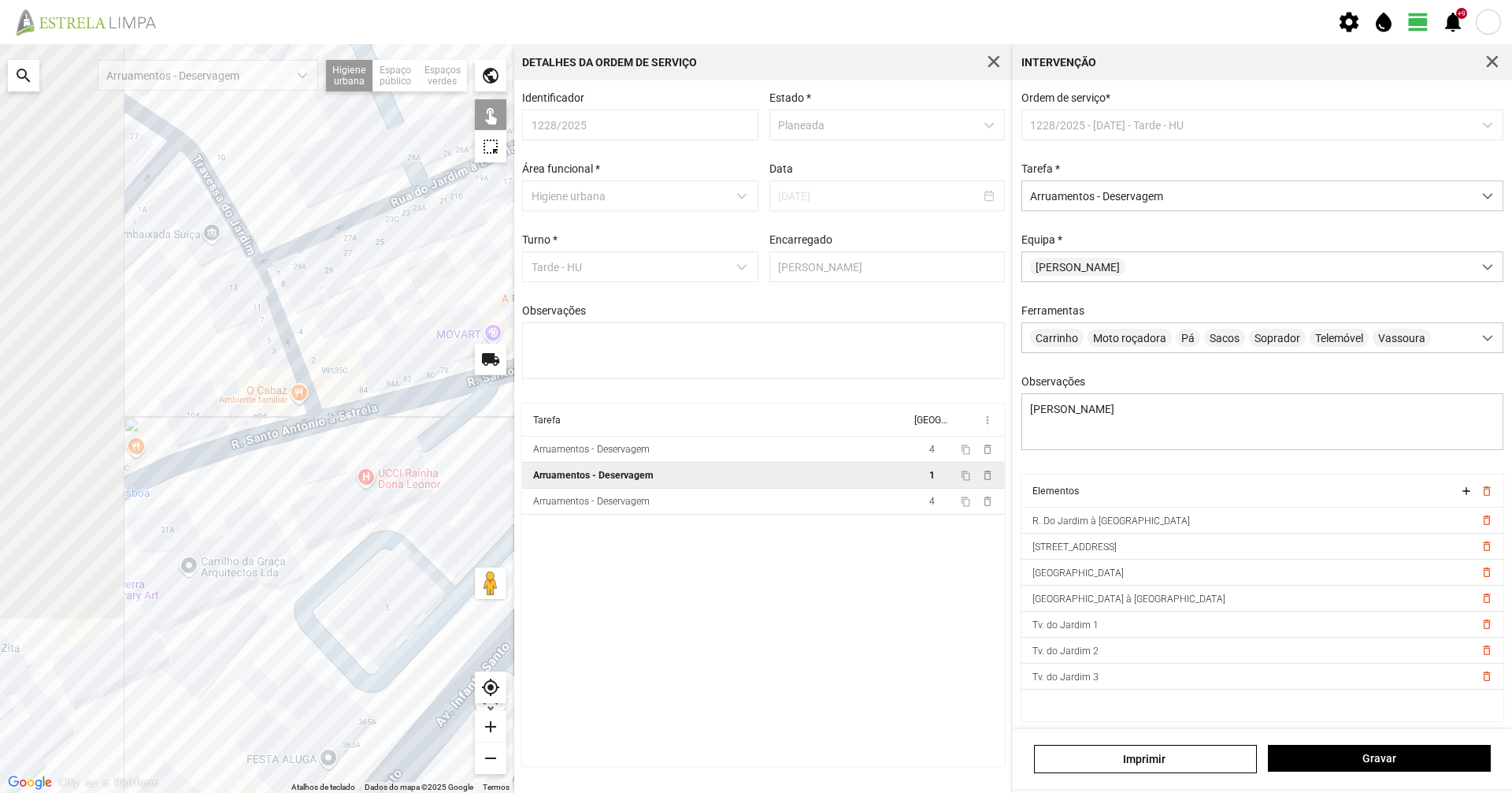
drag, startPoint x: 159, startPoint y: 289, endPoint x: 493, endPoint y: 214, distance: 342.3
click at [493, 214] on div at bounding box center [257, 419] width 515 height 749
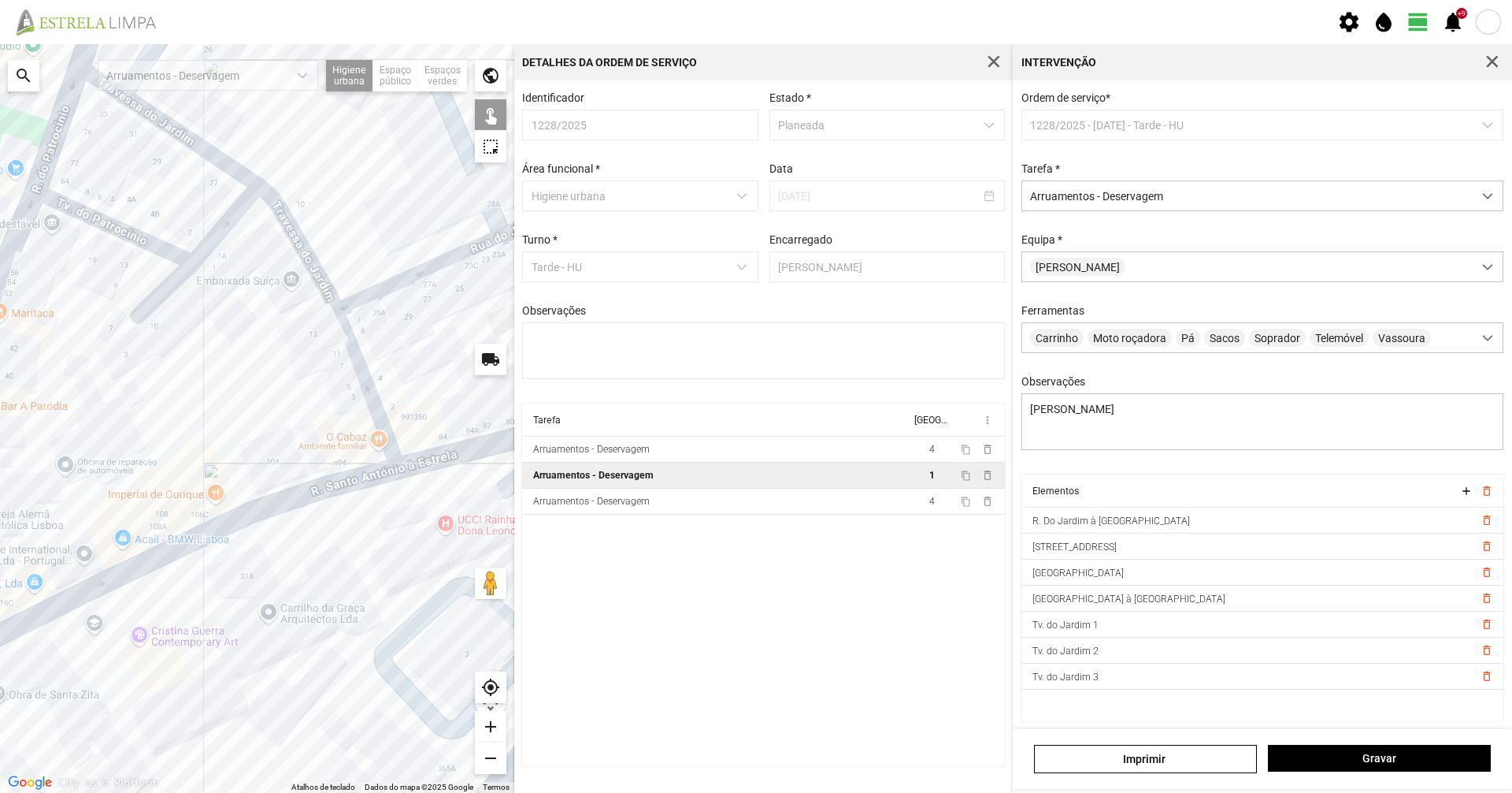
drag, startPoint x: 229, startPoint y: 216, endPoint x: 268, endPoint y: 270, distance: 66.6
click at [268, 270] on div at bounding box center [257, 419] width 515 height 749
click at [233, 172] on div at bounding box center [257, 419] width 515 height 749
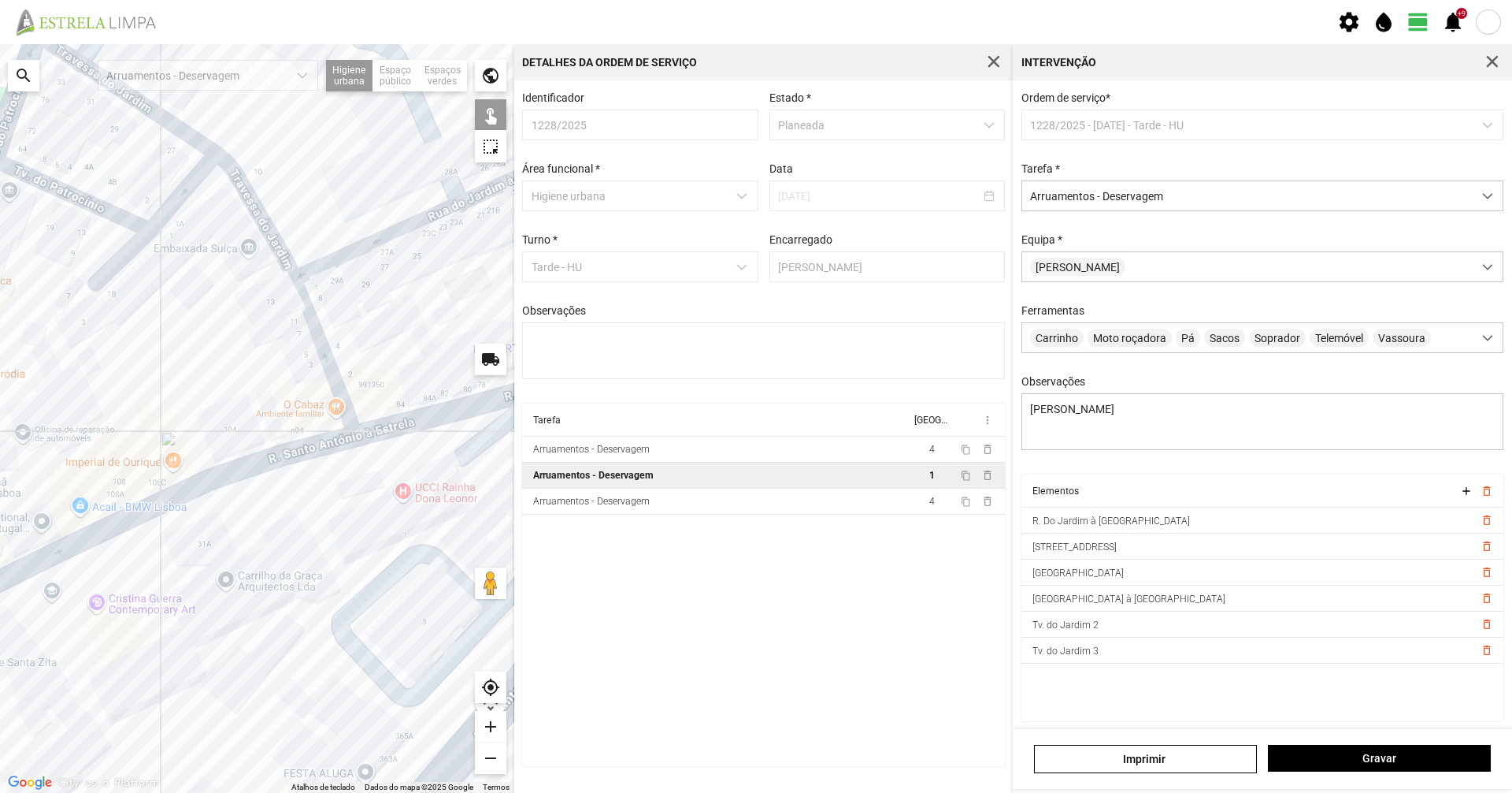
drag, startPoint x: 378, startPoint y: 206, endPoint x: 372, endPoint y: 178, distance: 28.6
click at [333, 174] on div at bounding box center [257, 419] width 515 height 749
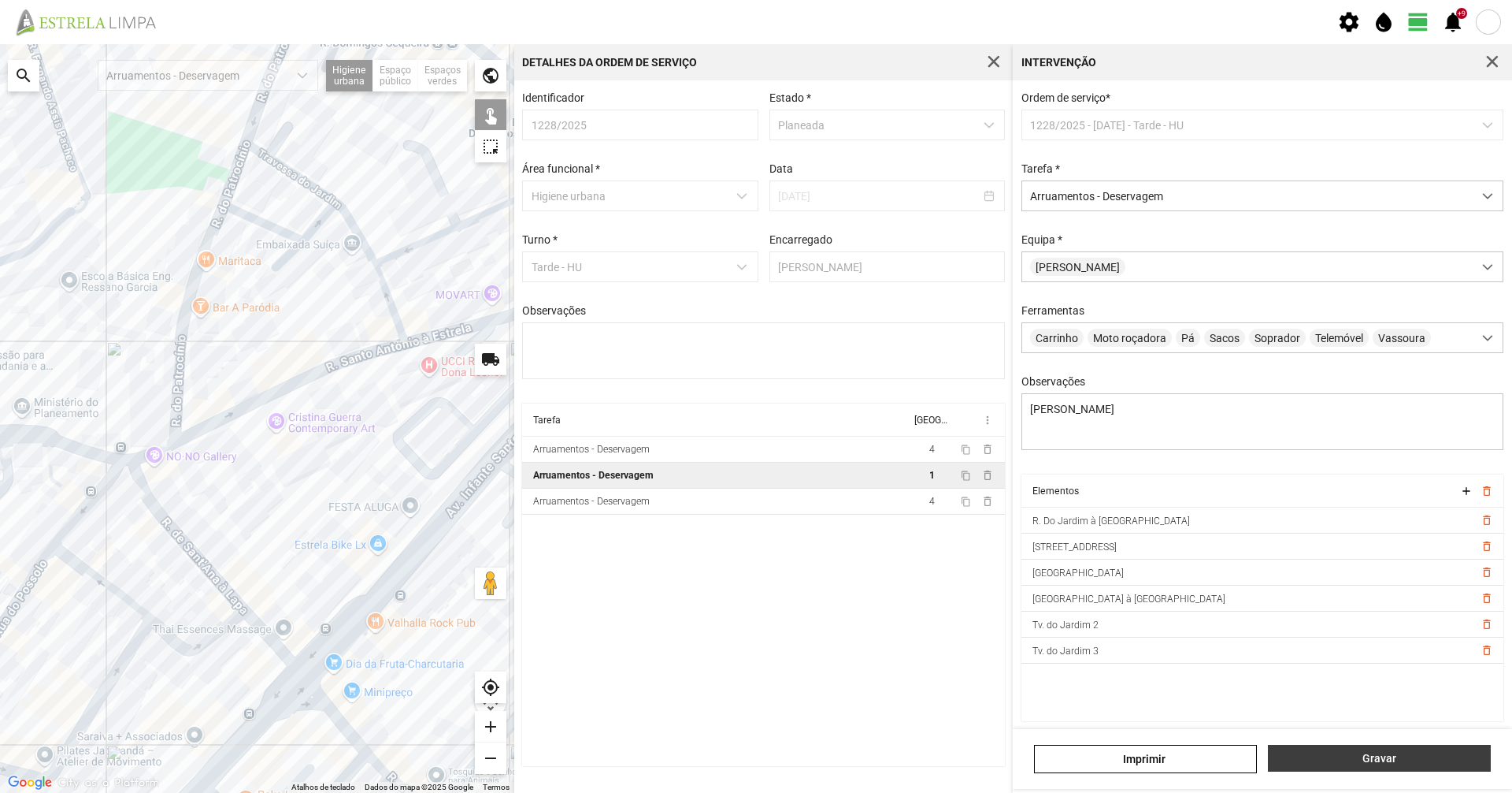
click at [1450, 756] on span "Gravar" at bounding box center [1380, 758] width 206 height 12
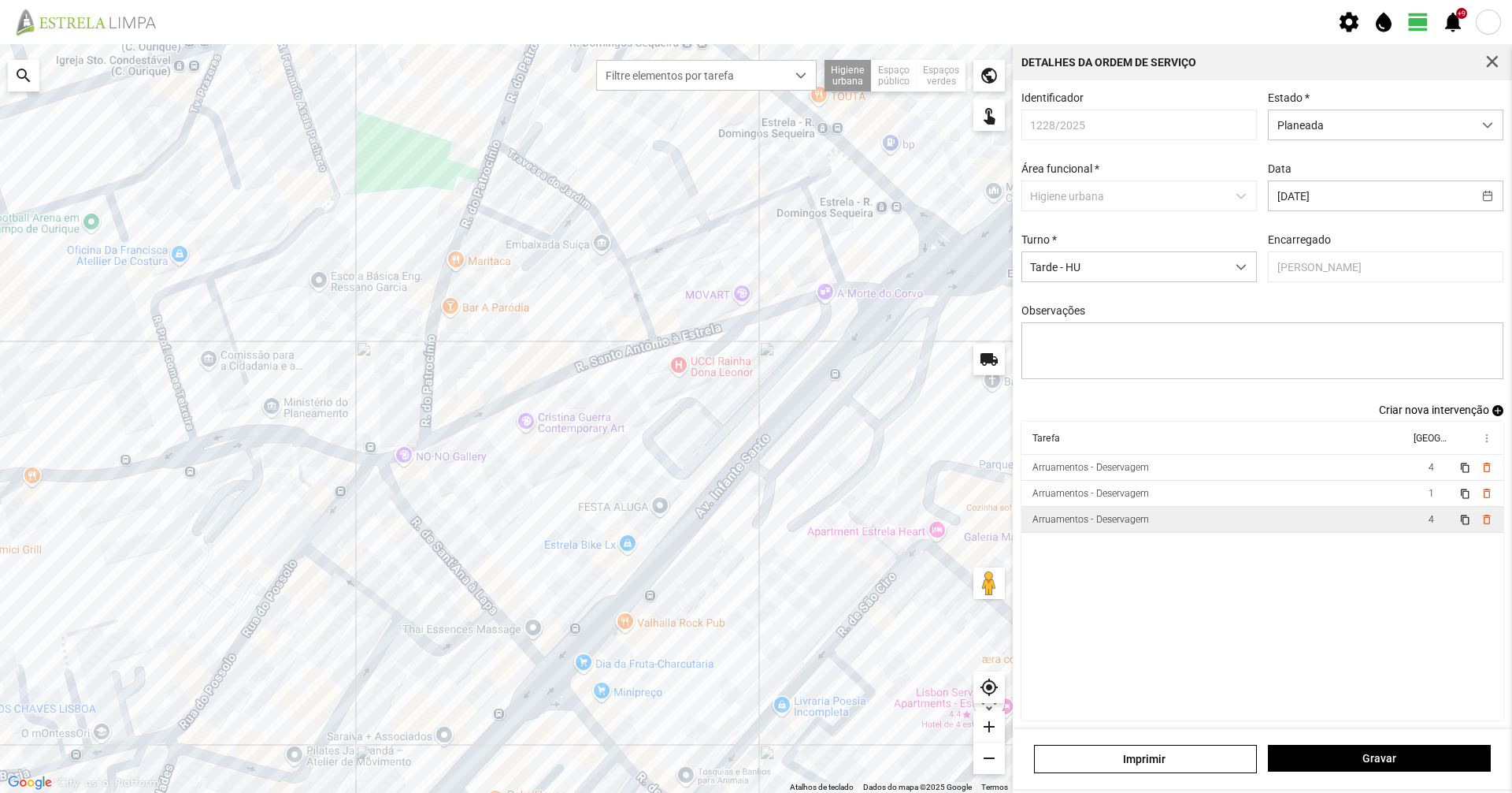
click at [1158, 528] on td "Arruamentos - Deservagem" at bounding box center [1215, 520] width 388 height 26
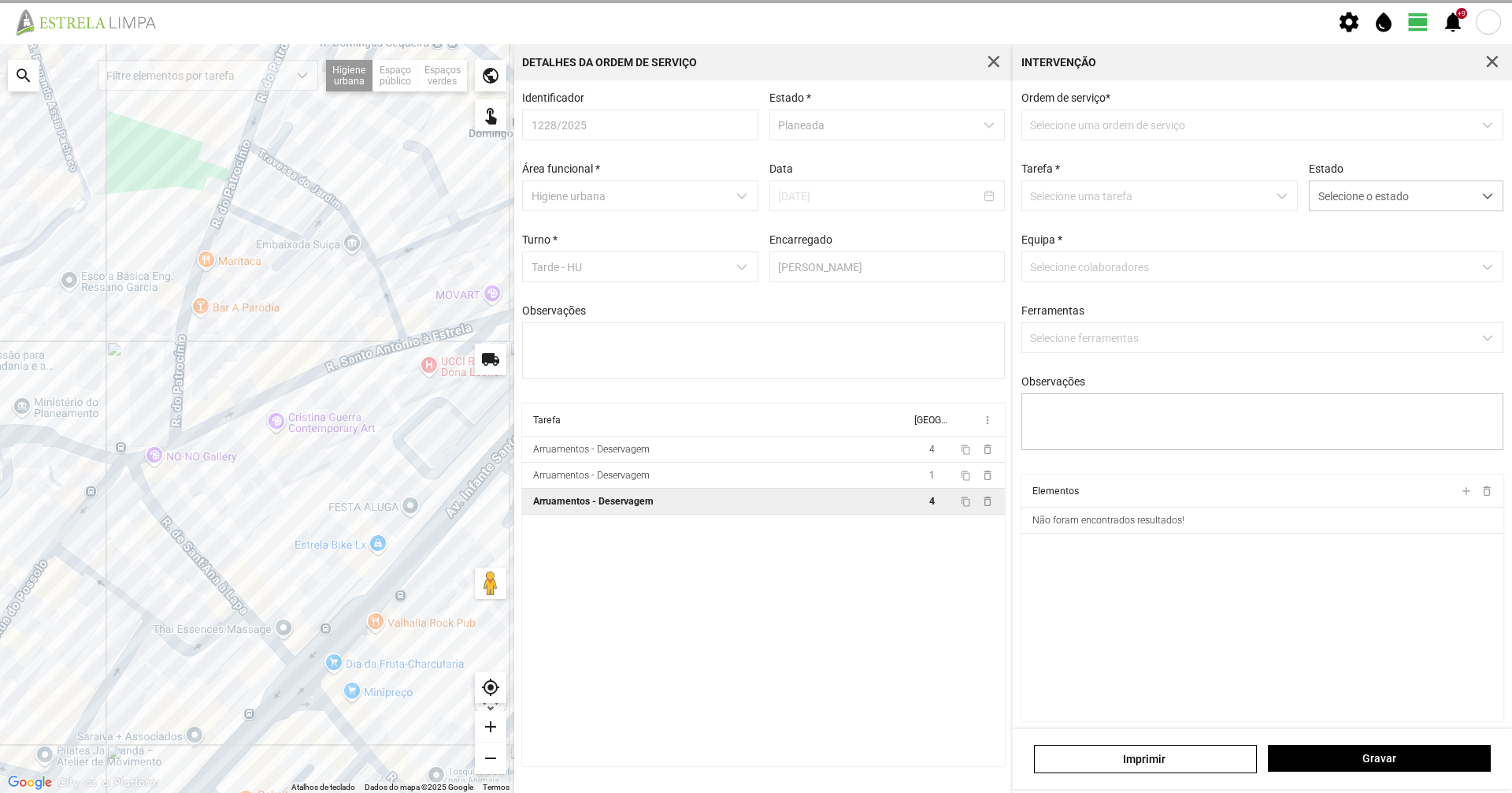
type textarea "[PERSON_NAME]"
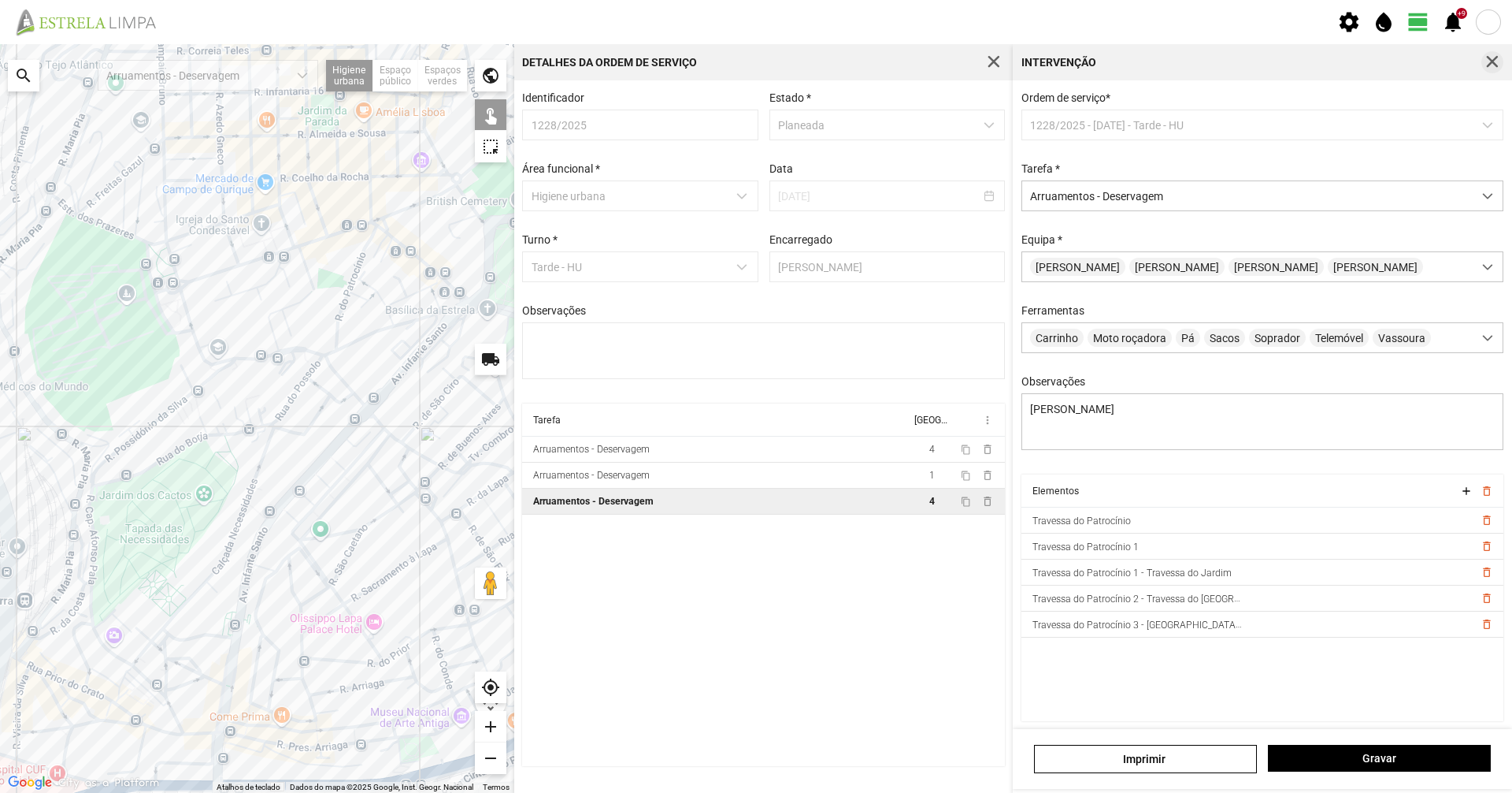
click at [1498, 64] on span "button" at bounding box center [1492, 62] width 14 height 14
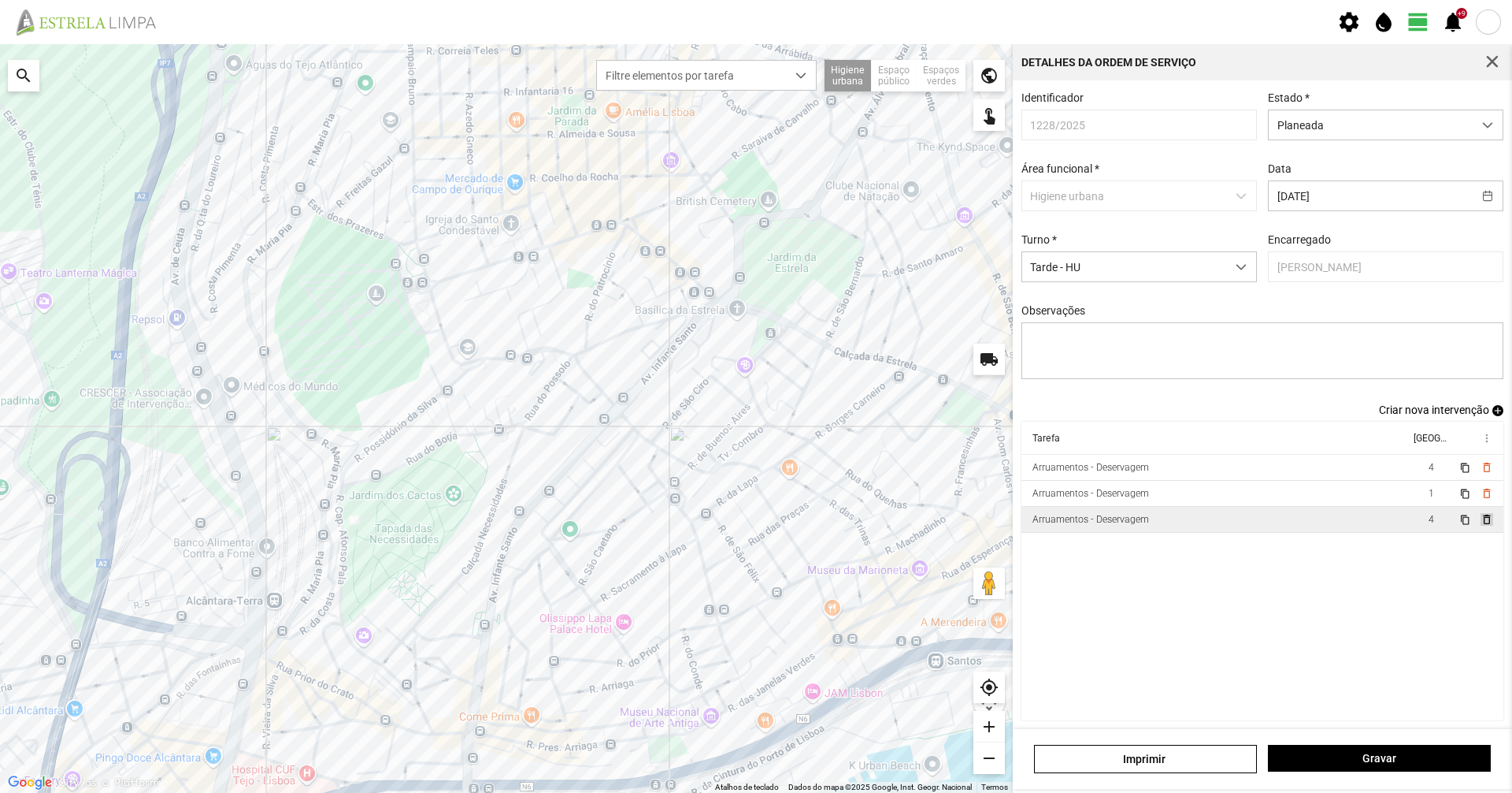
click at [1480, 526] on span "delete_outline" at bounding box center [1486, 519] width 12 height 12
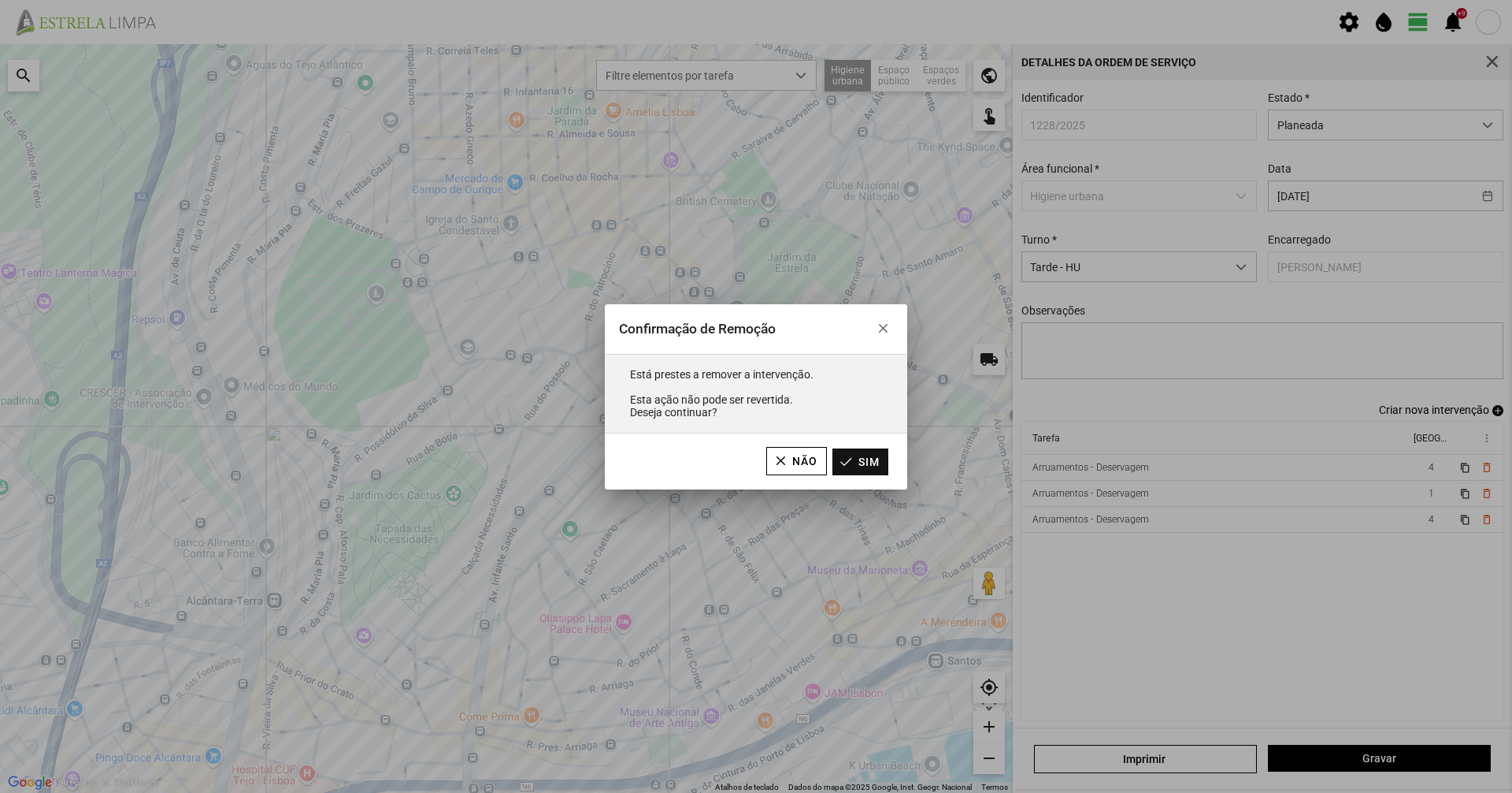
click at [862, 461] on button "Sim" at bounding box center [860, 461] width 56 height 27
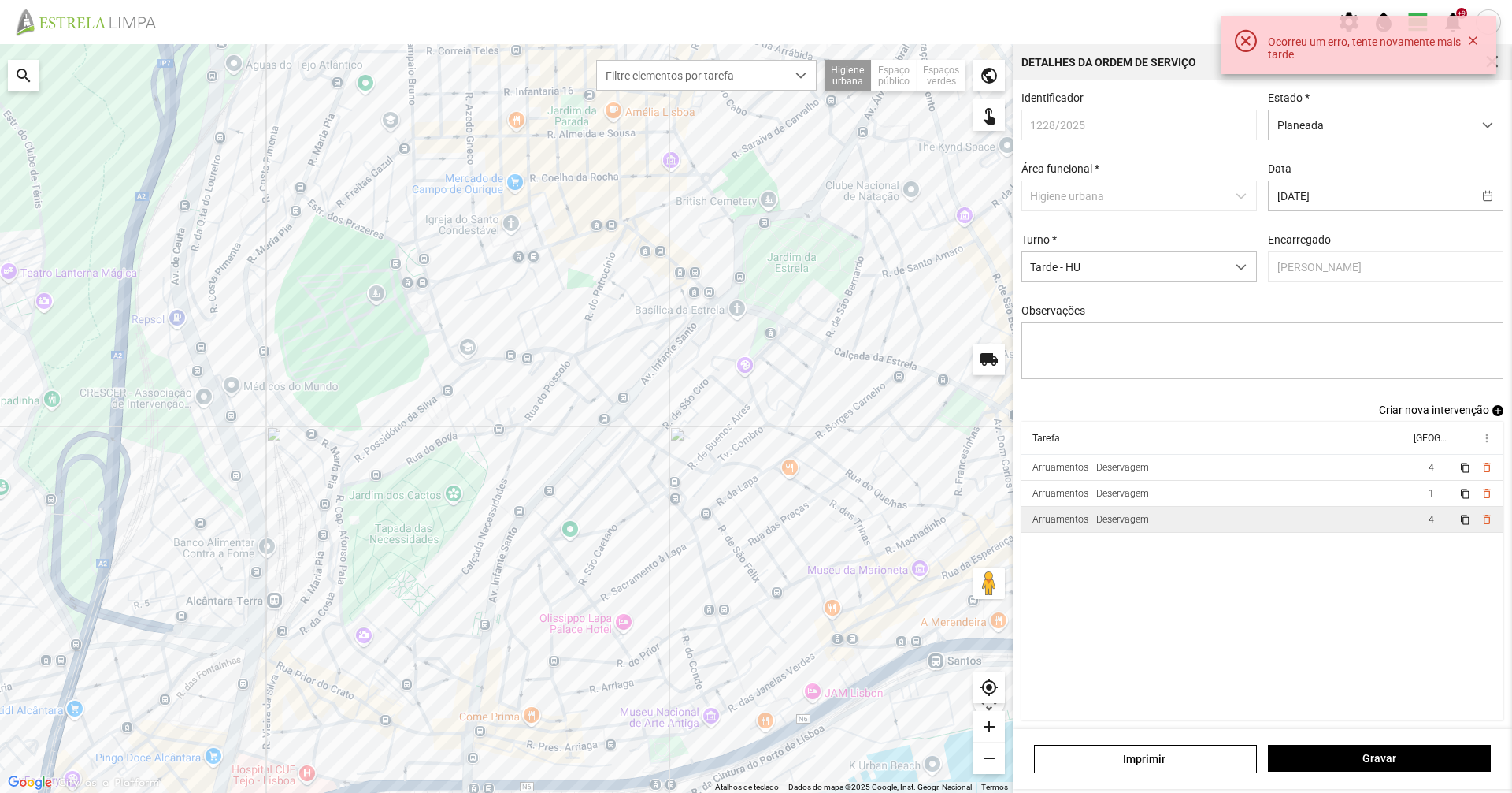
click at [1348, 517] on td "Arruamentos - Deservagem" at bounding box center [1215, 520] width 388 height 26
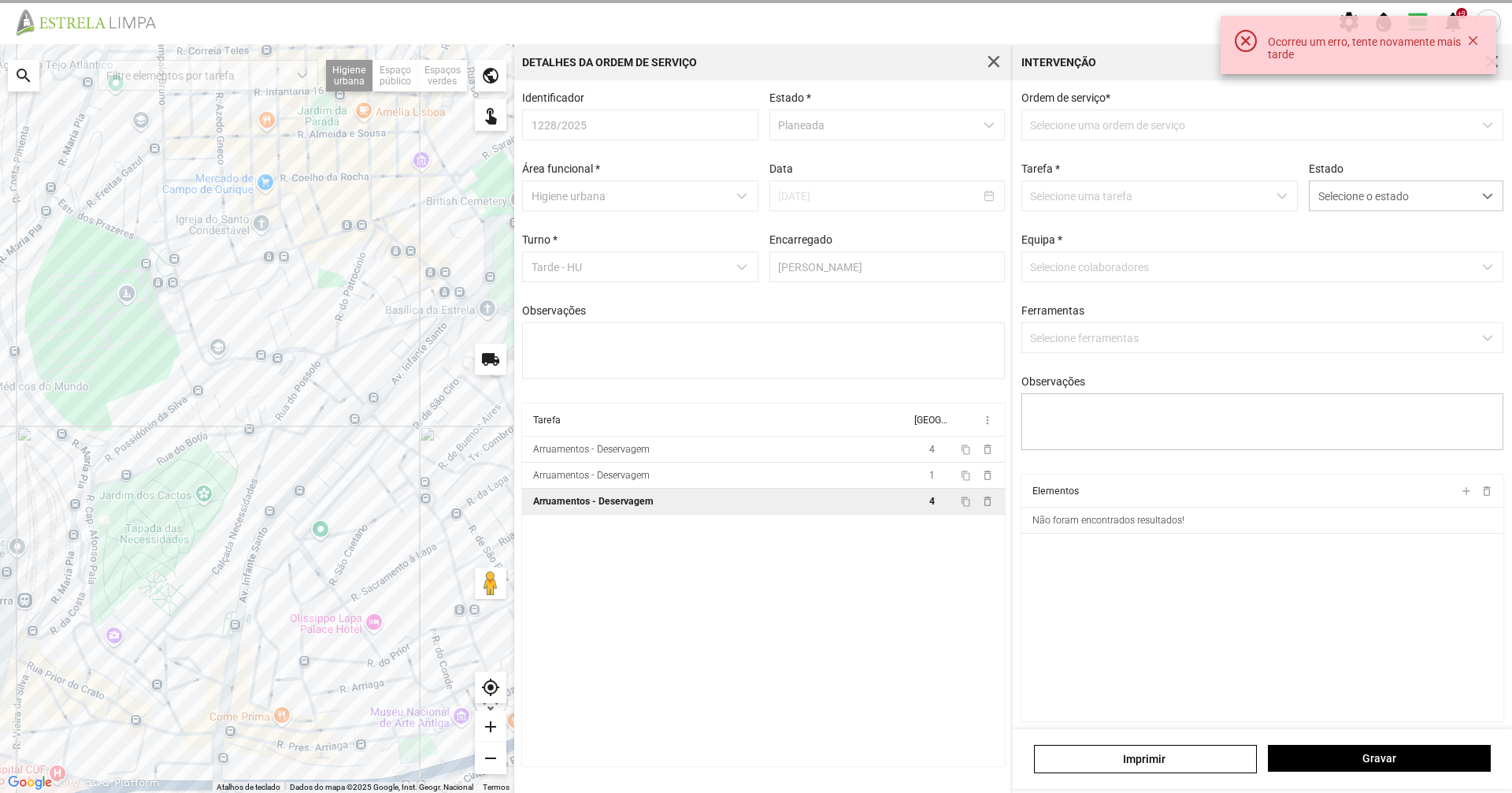
type textarea "[PERSON_NAME]"
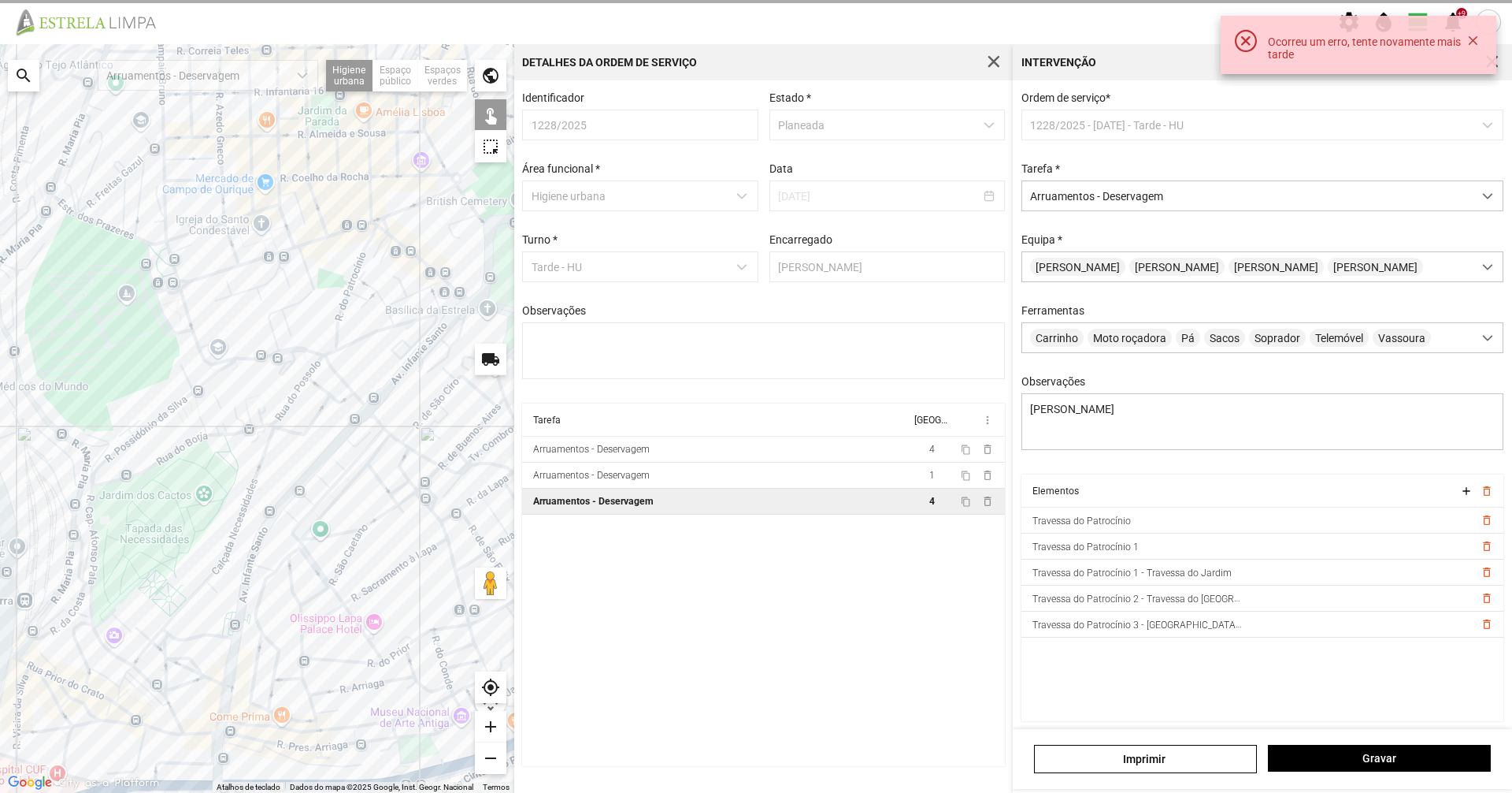
click at [1099, 521] on td "Travessa do Patrocínio" at bounding box center [1247, 521] width 453 height 26
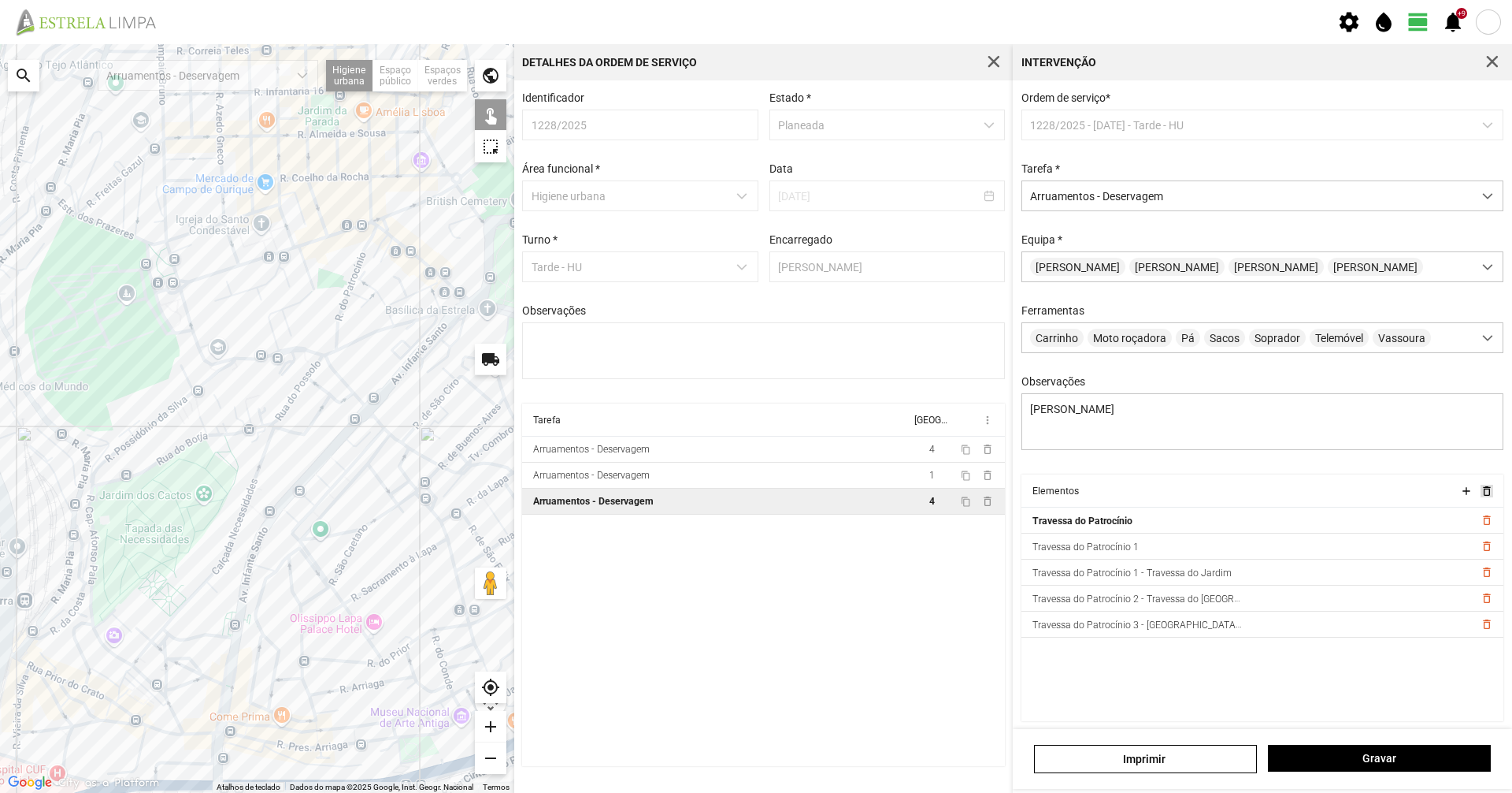
click at [1480, 497] on span "delete_outline" at bounding box center [1486, 490] width 12 height 12
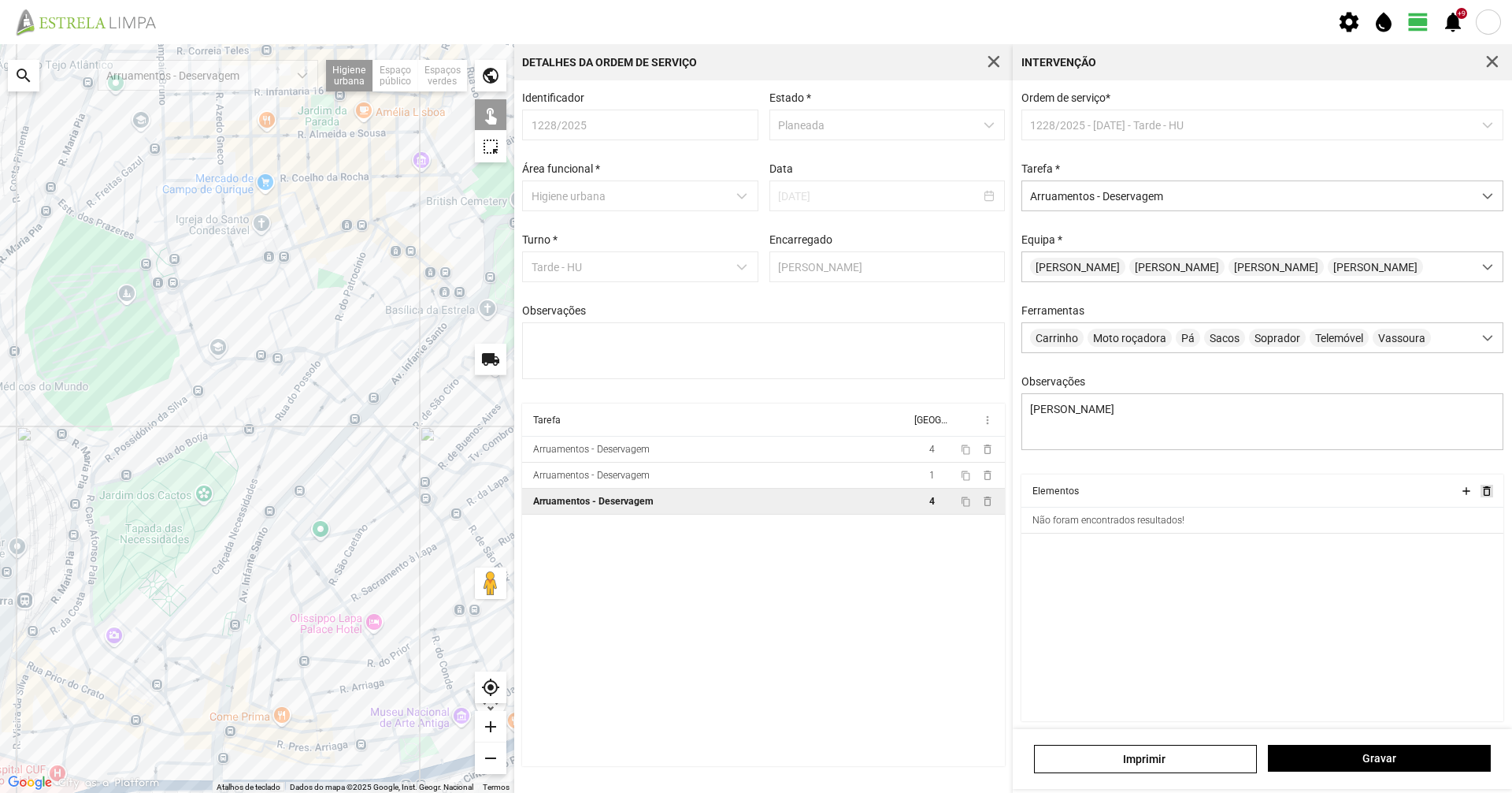
click at [1480, 497] on span "delete_outline" at bounding box center [1486, 490] width 12 height 12
click at [1385, 761] on span "Gravar" at bounding box center [1380, 758] width 206 height 12
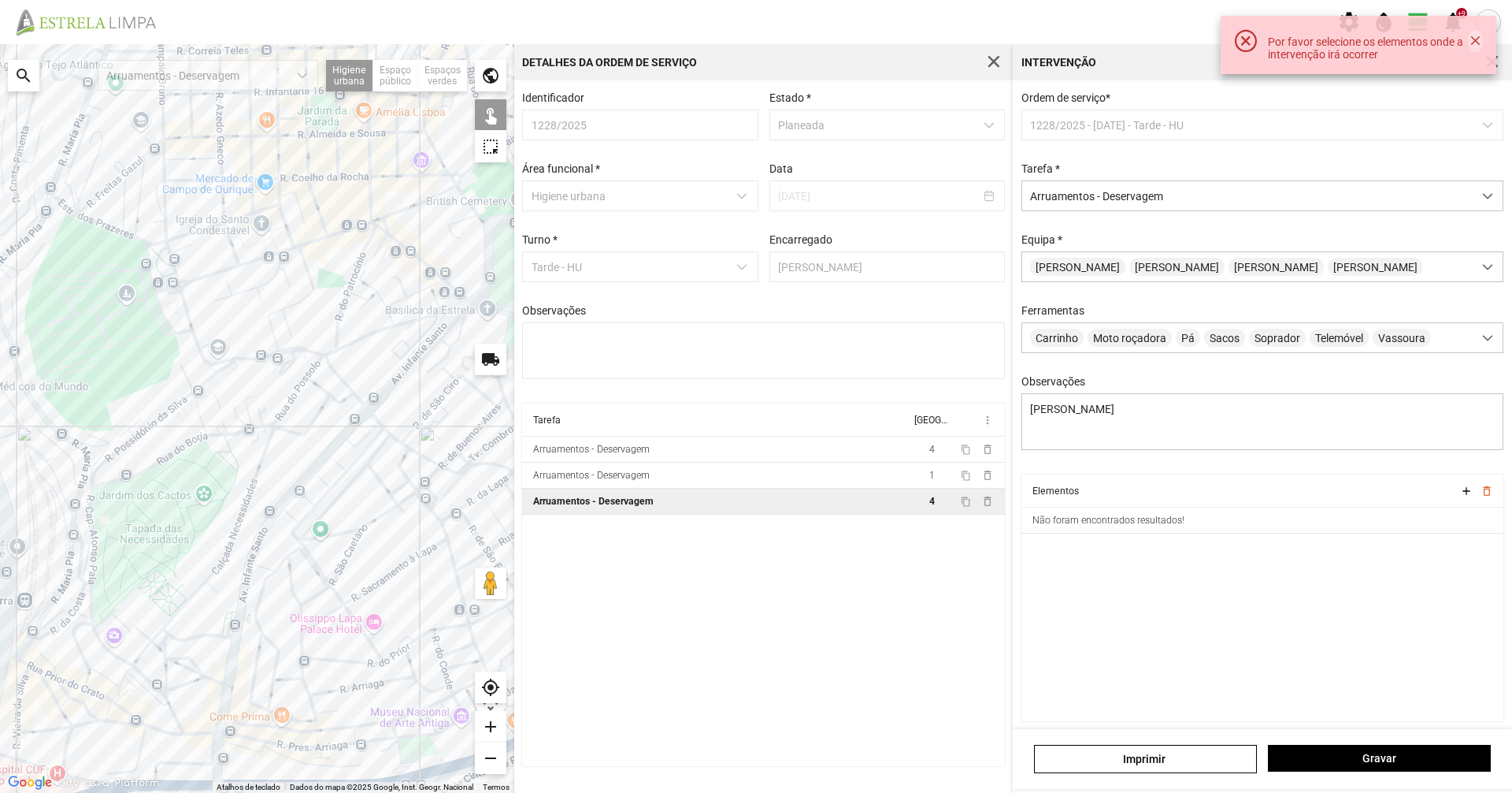
click at [1468, 39] on button "button" at bounding box center [1475, 40] width 14 height 22
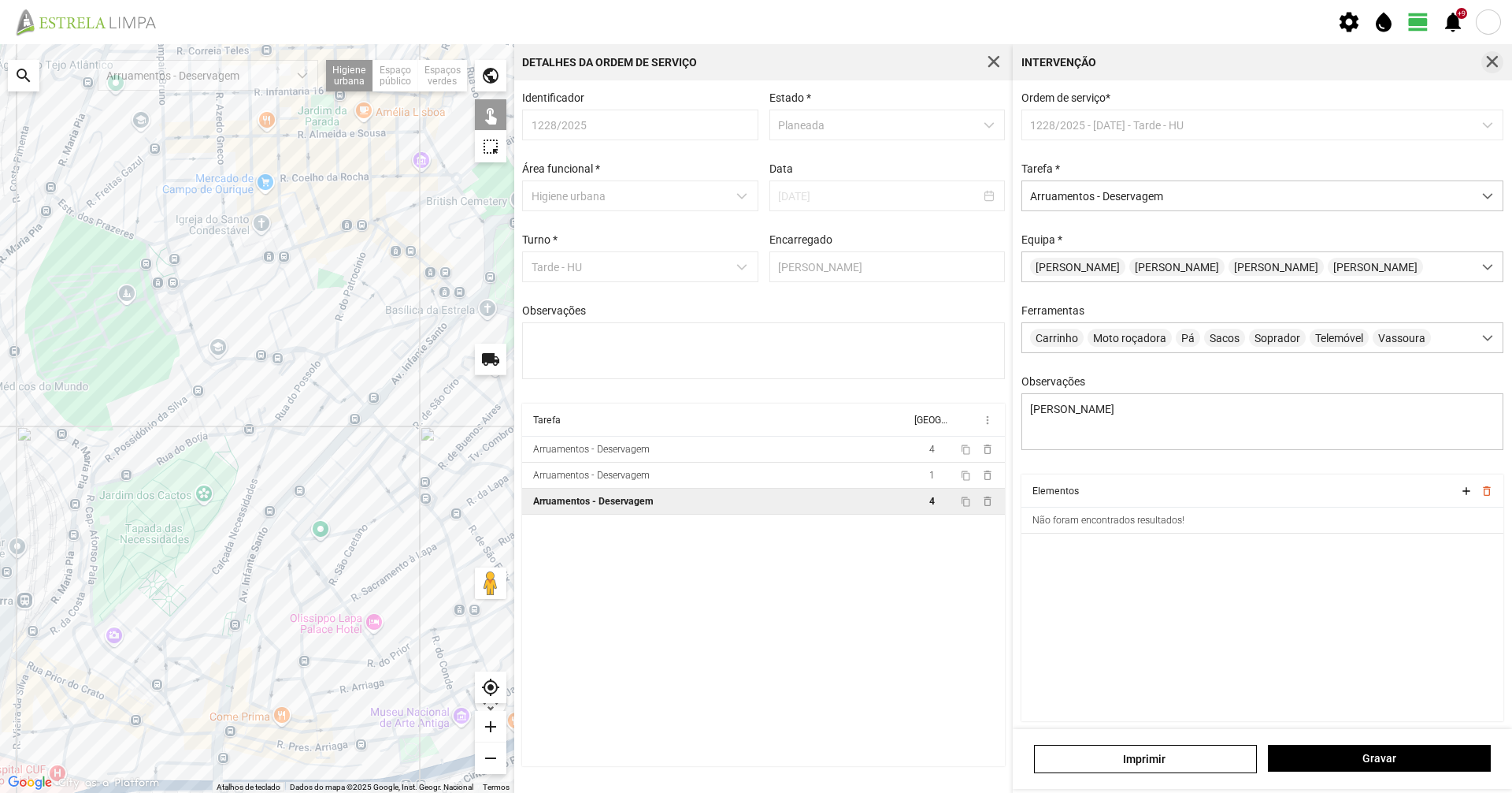
click at [1489, 63] on span "button" at bounding box center [1492, 62] width 14 height 14
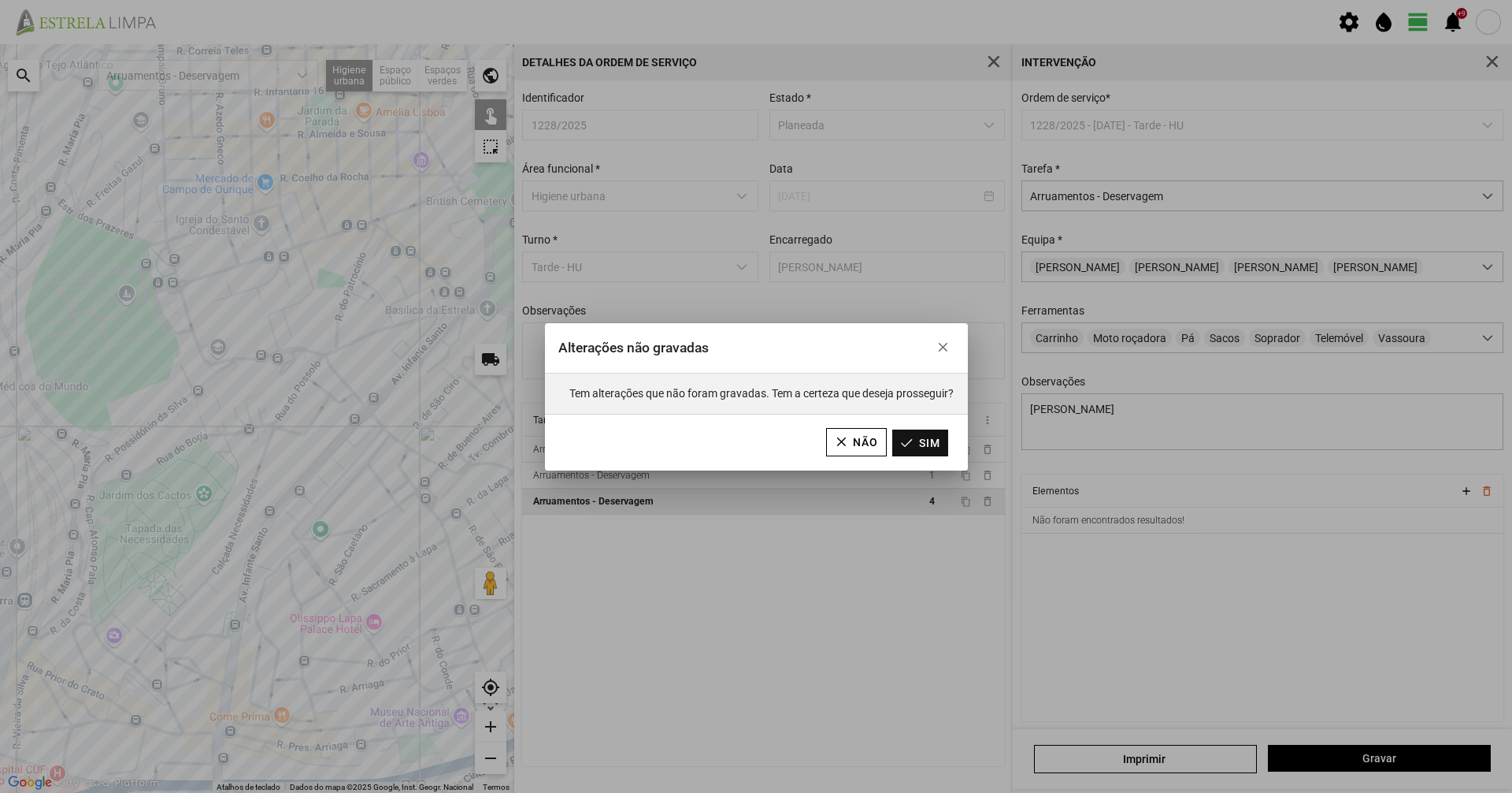
click at [936, 449] on button "Sim" at bounding box center [920, 443] width 56 height 27
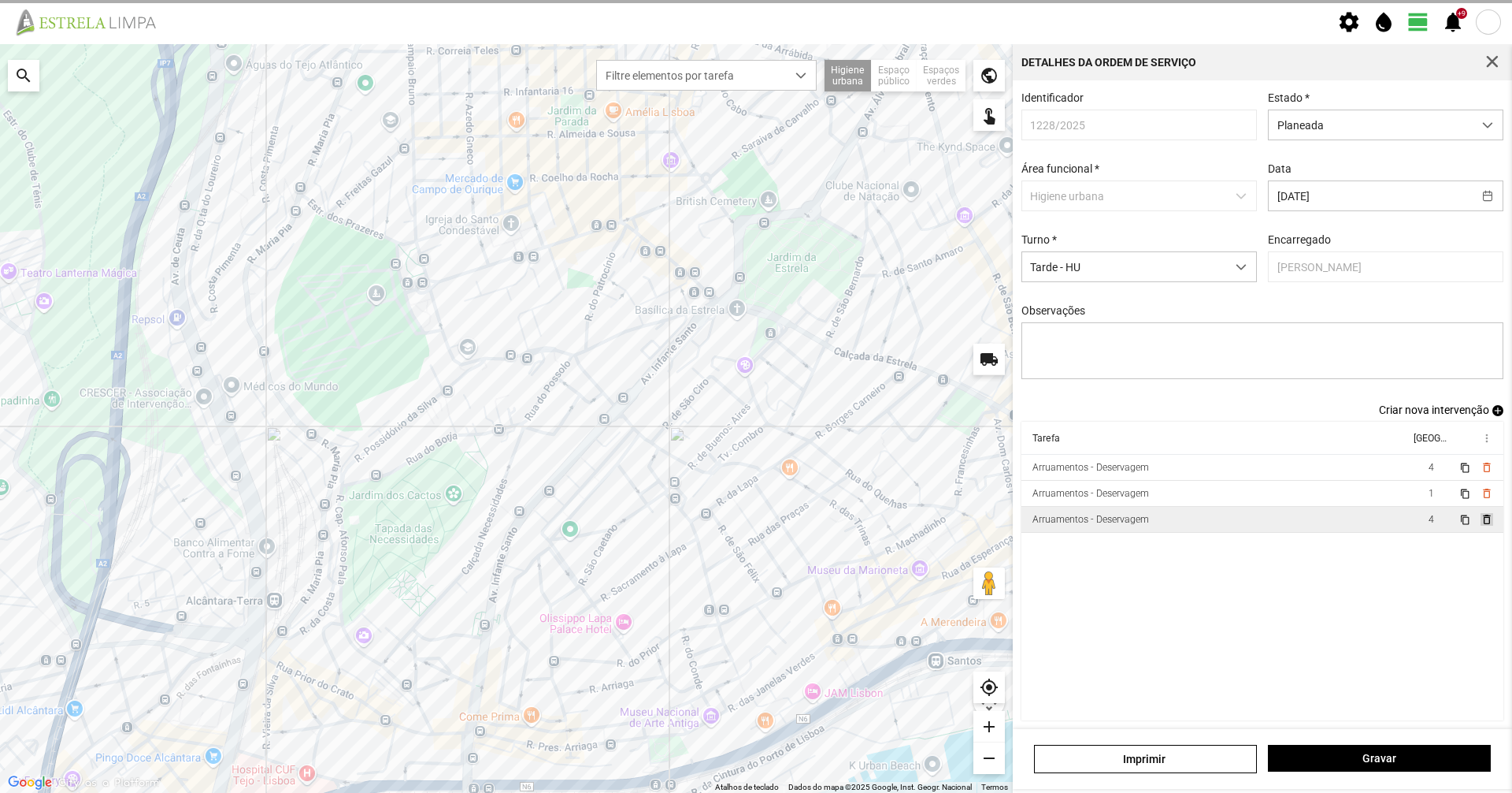
click at [1480, 526] on span "delete_outline" at bounding box center [1486, 519] width 12 height 12
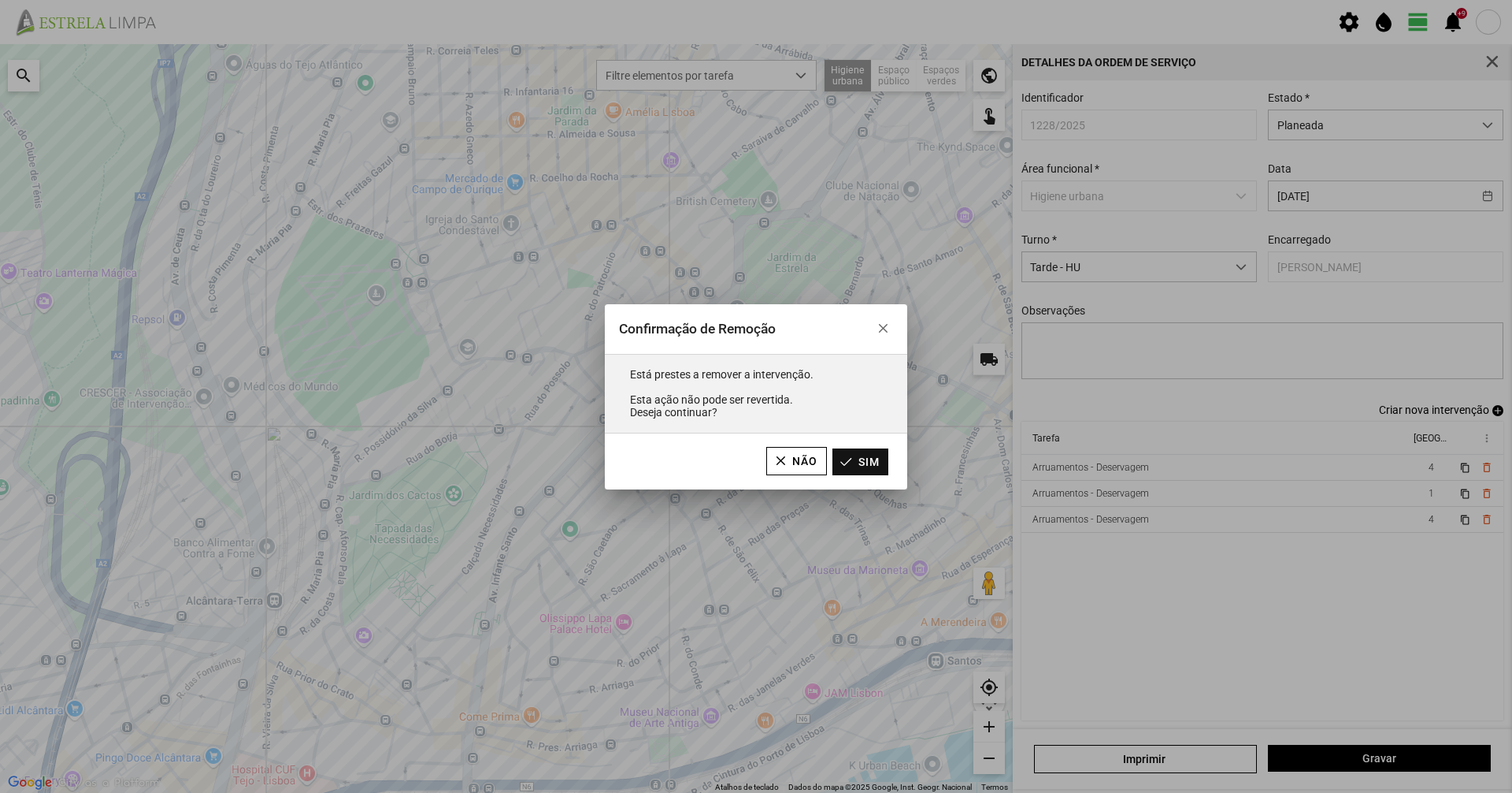
click at [879, 462] on button "Sim" at bounding box center [860, 461] width 56 height 27
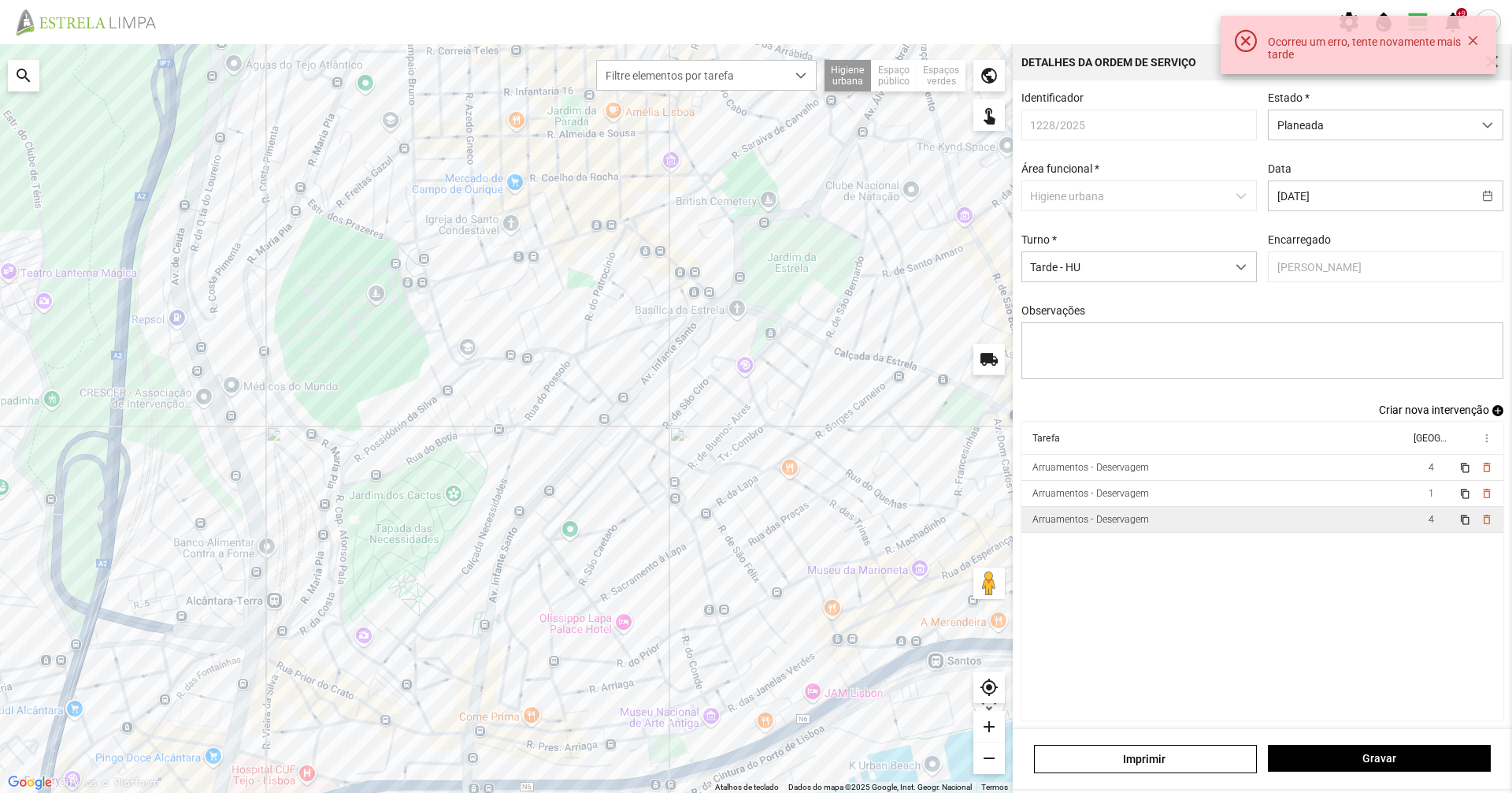
click at [1151, 533] on td "Arruamentos - Deservagem" at bounding box center [1215, 520] width 388 height 26
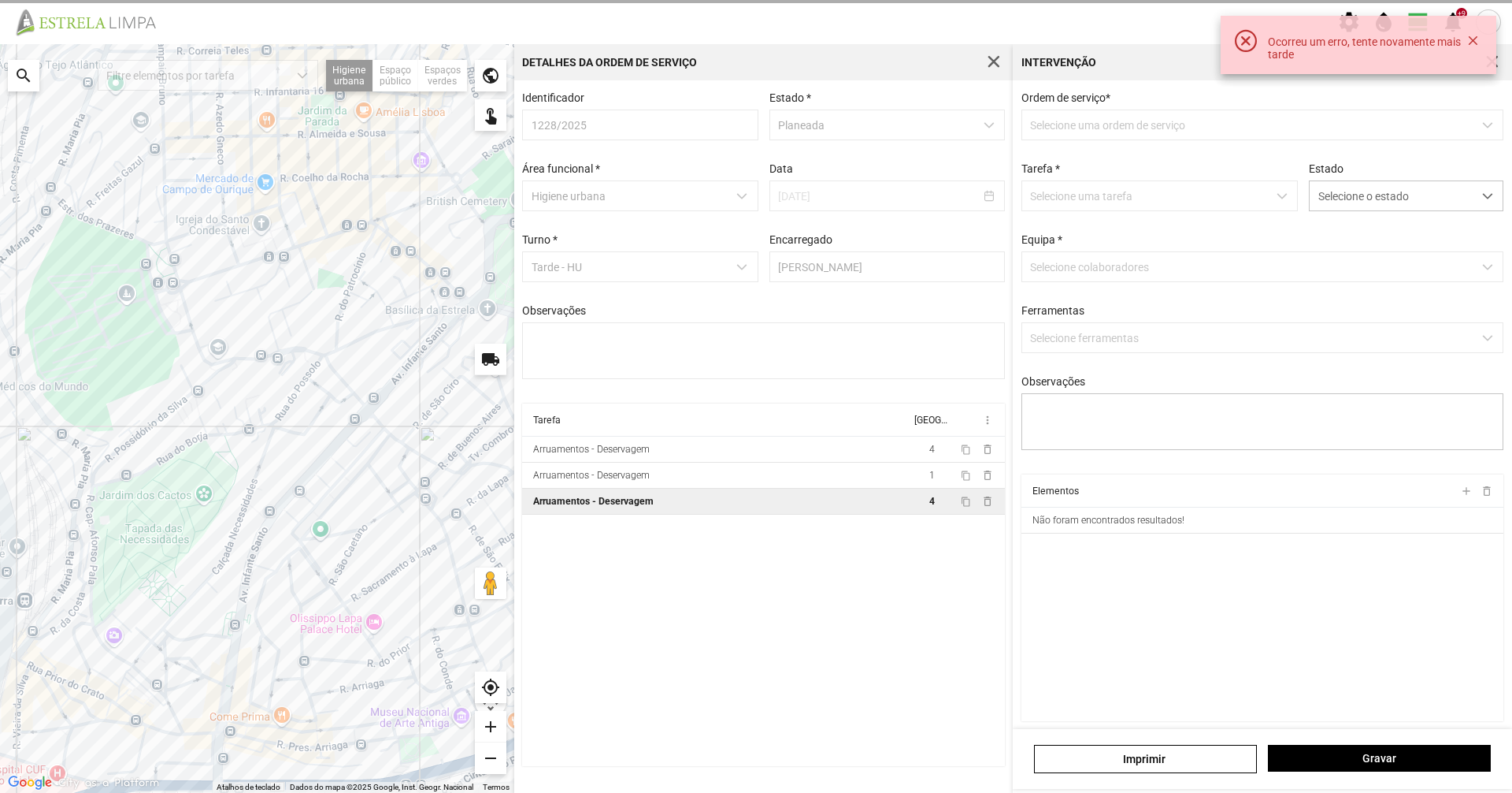
type textarea "[PERSON_NAME]"
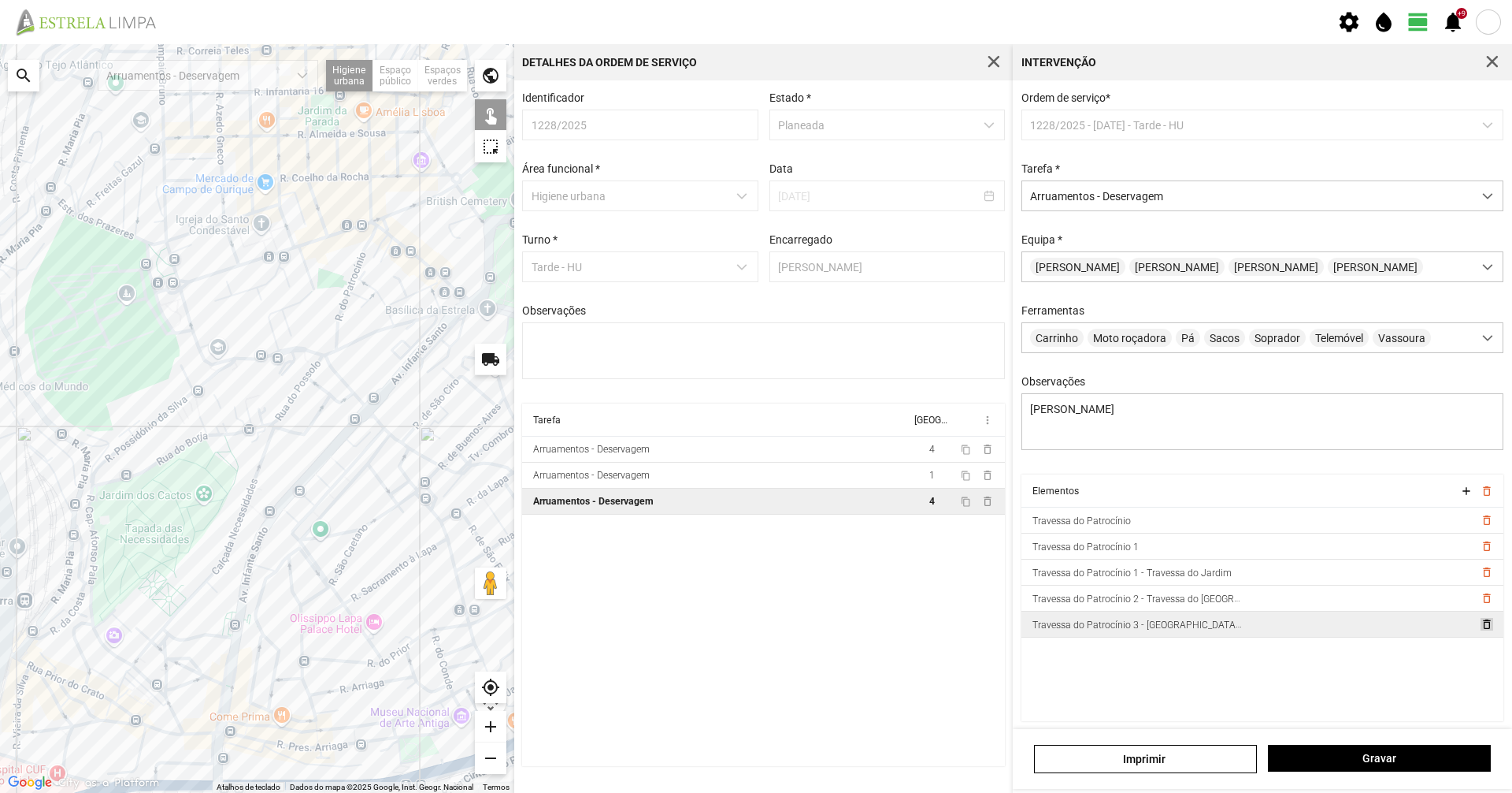
click at [1480, 628] on span "delete_outline" at bounding box center [1486, 624] width 12 height 12
click at [1480, 605] on span "delete_outline" at bounding box center [1486, 597] width 12 height 12
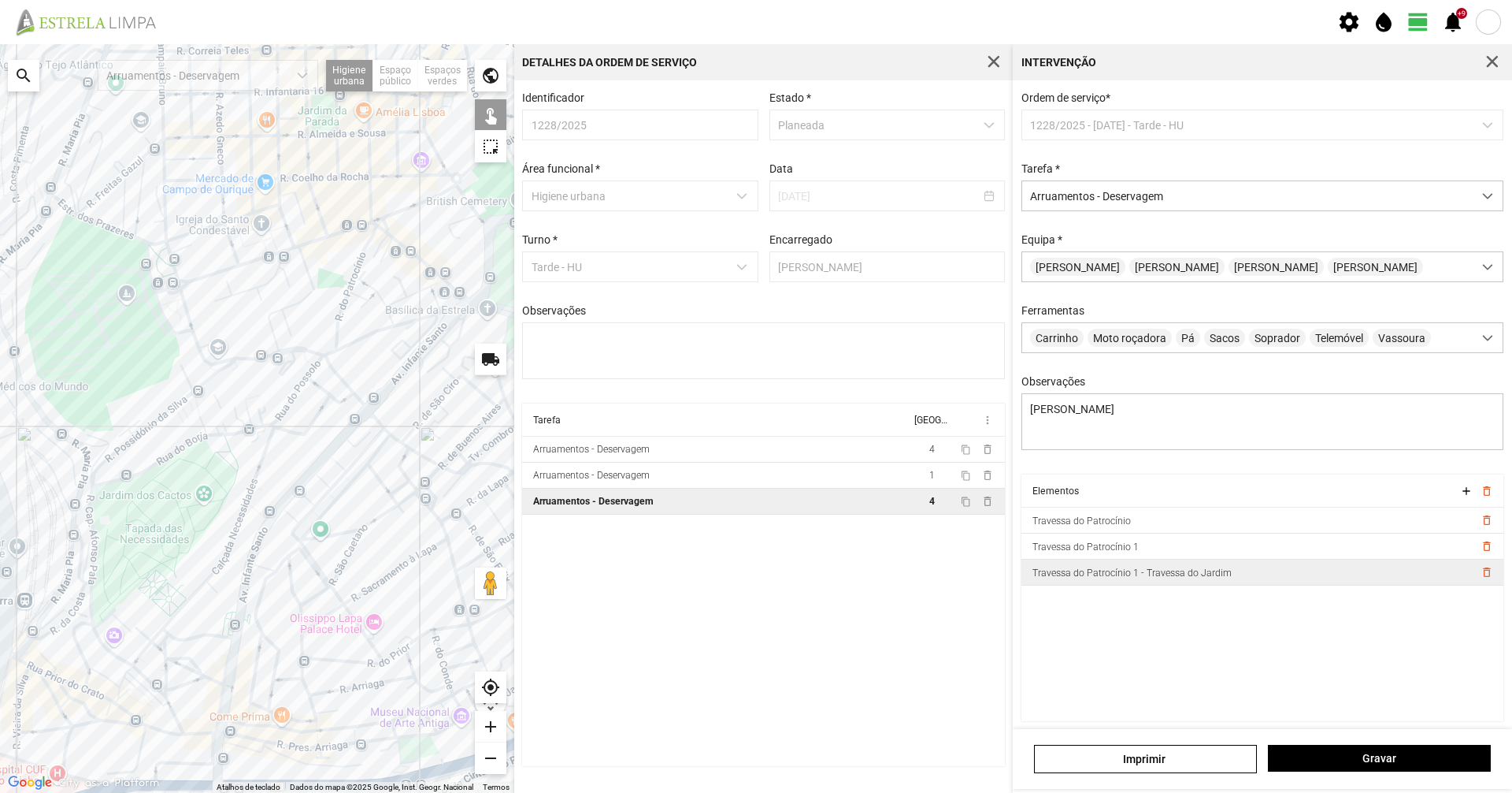
click at [1475, 568] on td "delete_outline" at bounding box center [1488, 573] width 30 height 26
click at [1480, 552] on span "delete_outline" at bounding box center [1486, 545] width 12 height 12
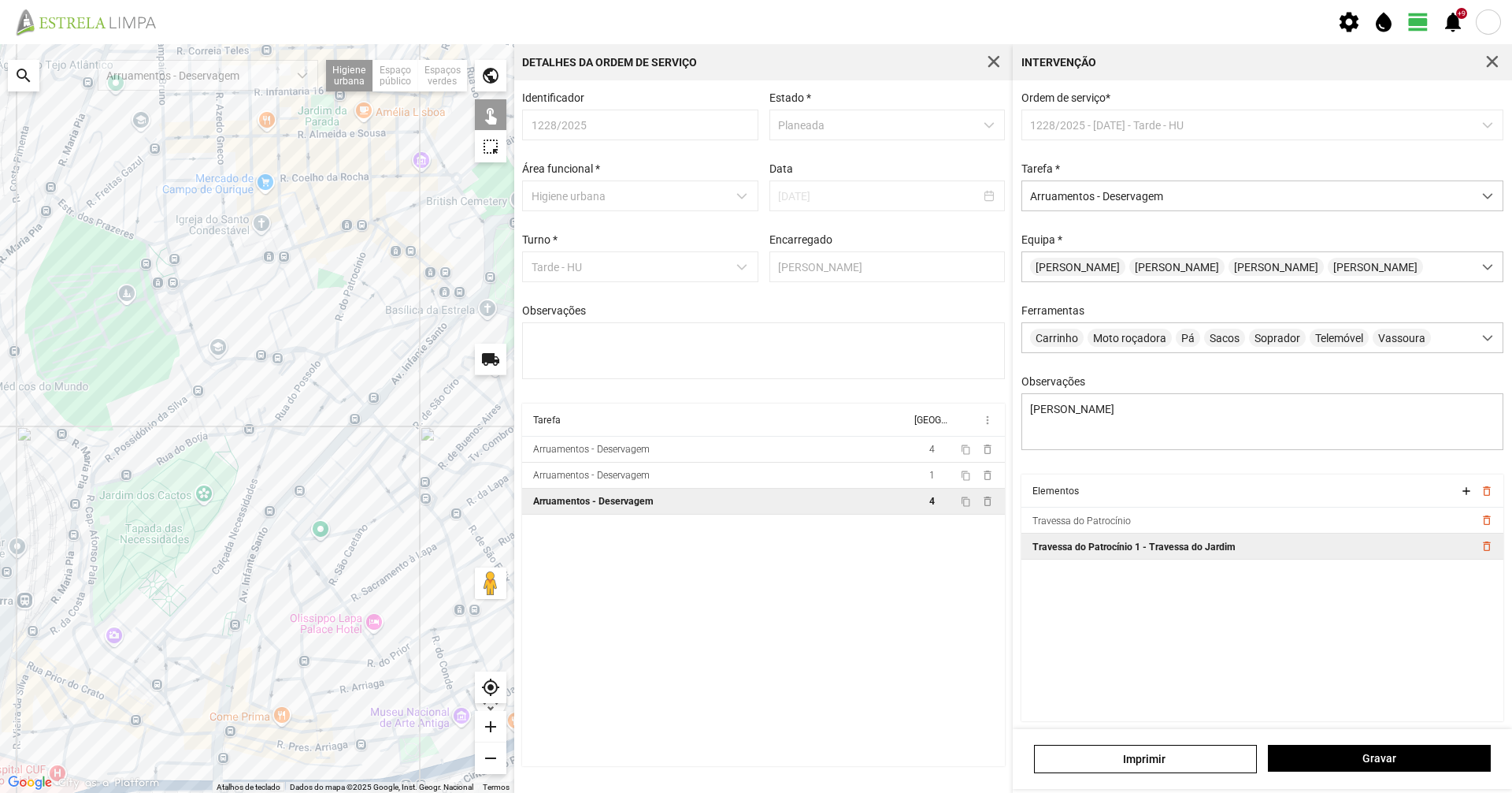
click at [1473, 553] on td "delete_outline" at bounding box center [1488, 546] width 30 height 26
click at [1480, 552] on span "delete_outline" at bounding box center [1486, 545] width 12 height 12
click at [1480, 526] on span "delete_outline" at bounding box center [1486, 520] width 12 height 12
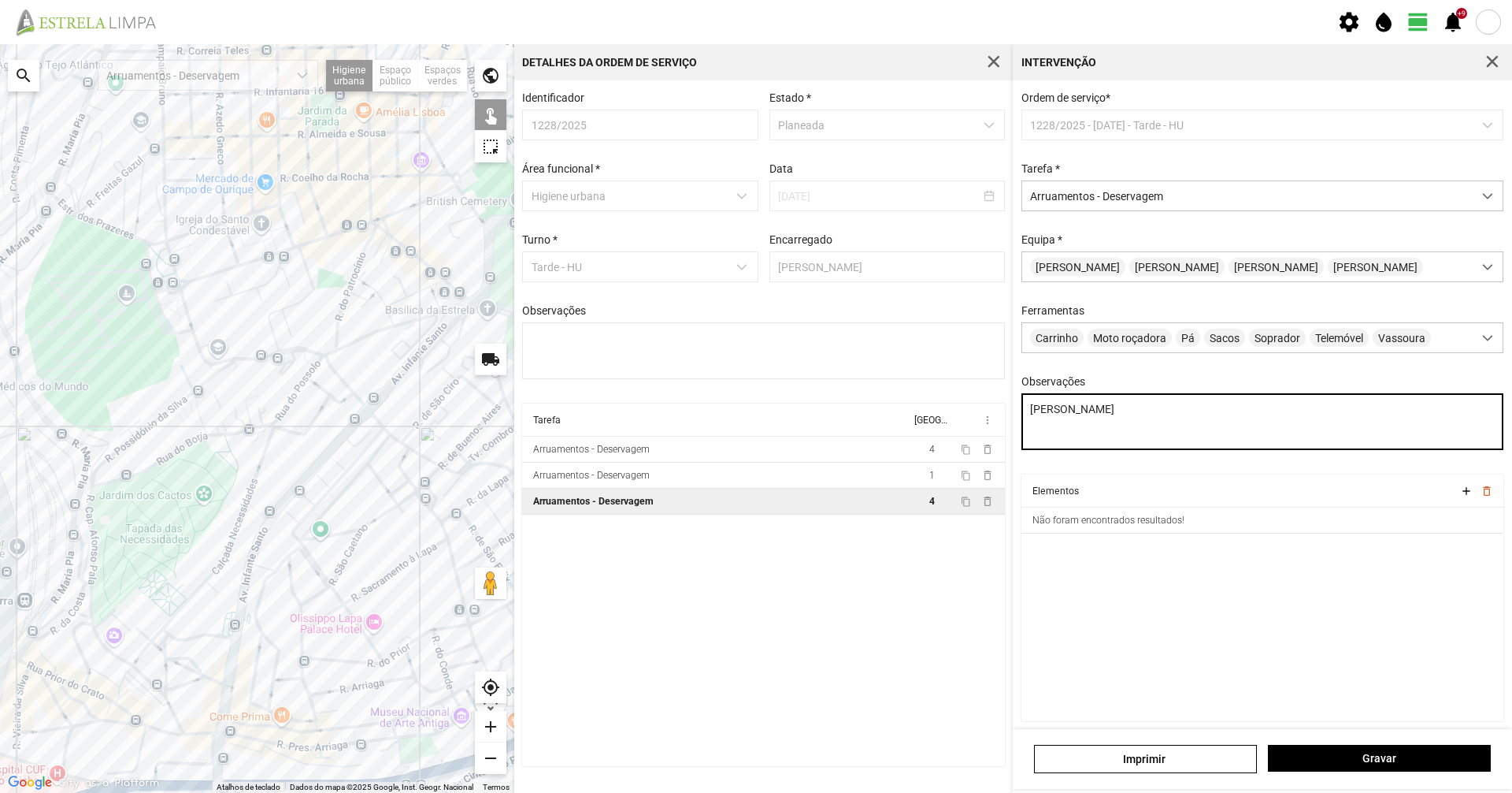
drag, startPoint x: 1309, startPoint y: 420, endPoint x: 956, endPoint y: 421, distance: 353.0
click at [956, 421] on div "Para navegar no mapa com gestos de toque, toque duas vezes sem soltar no mapa e…" at bounding box center [756, 419] width 1512 height 749
click at [852, 382] on div "Para navegar no mapa com gestos de toque, toque duas vezes sem soltar no mapa e…" at bounding box center [756, 419] width 1512 height 749
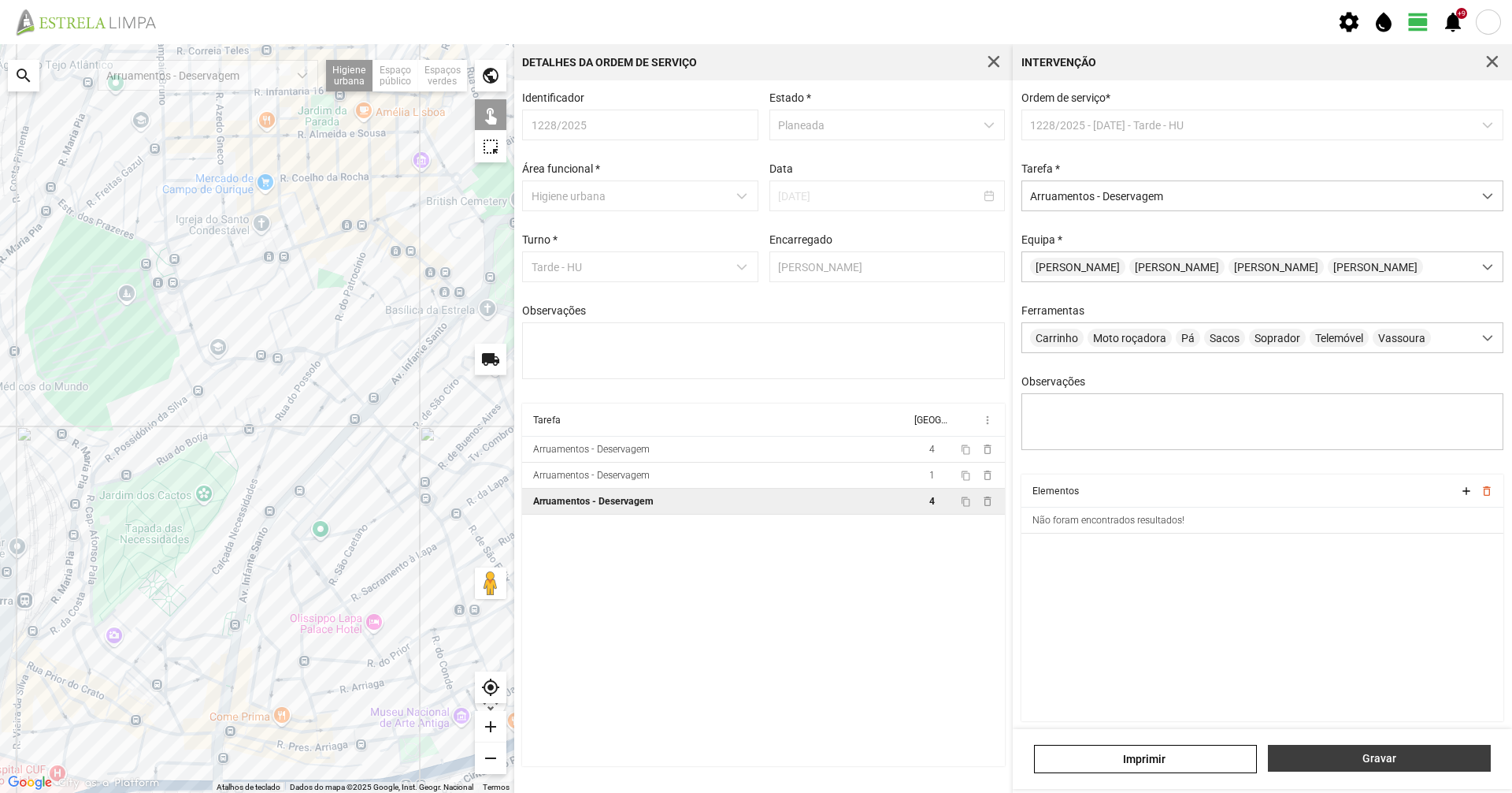
click at [1366, 759] on span "Gravar" at bounding box center [1380, 758] width 206 height 12
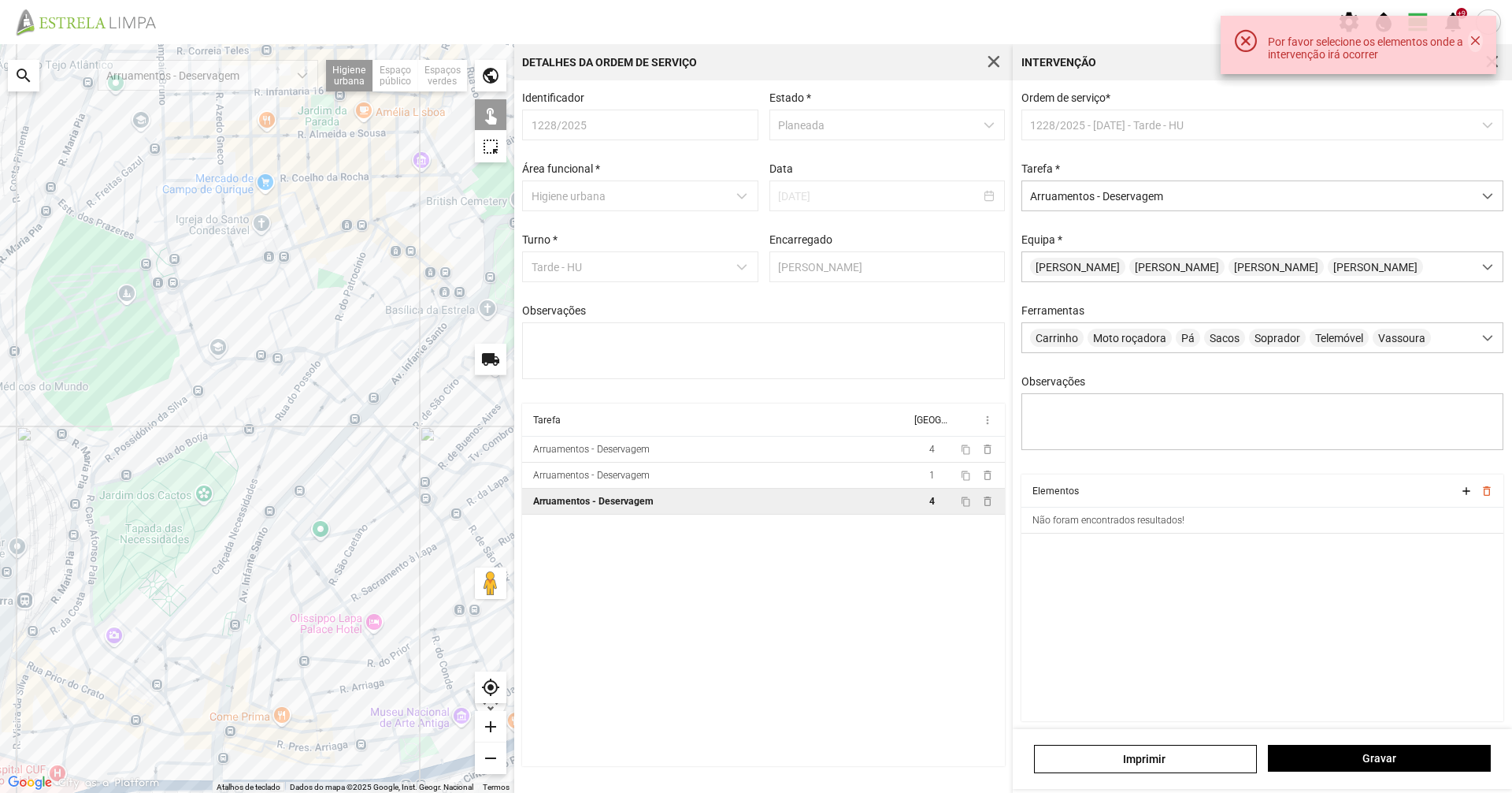
click at [1468, 40] on button "button" at bounding box center [1475, 40] width 14 height 22
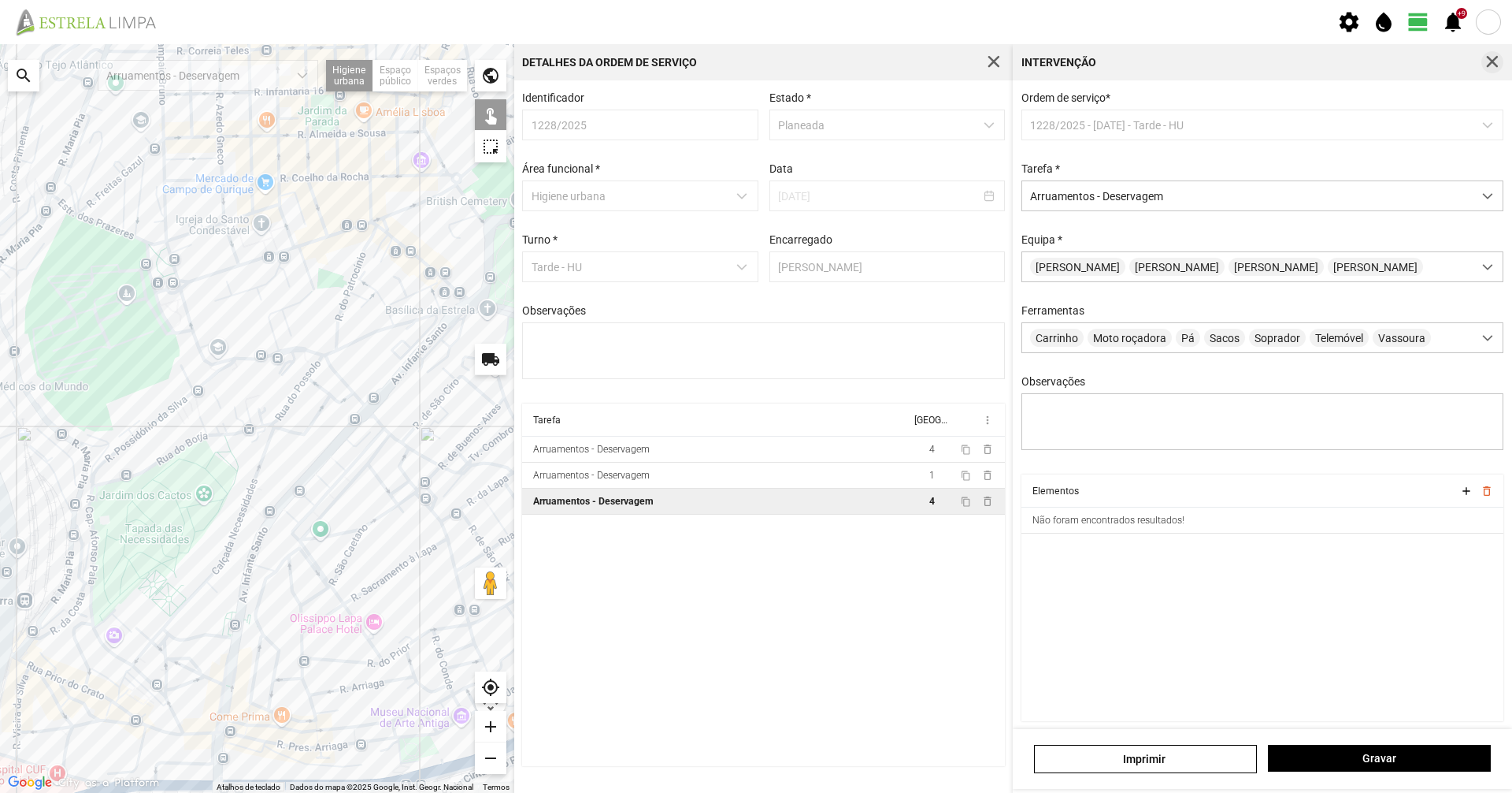
click at [1486, 60] on span "button" at bounding box center [1492, 62] width 14 height 14
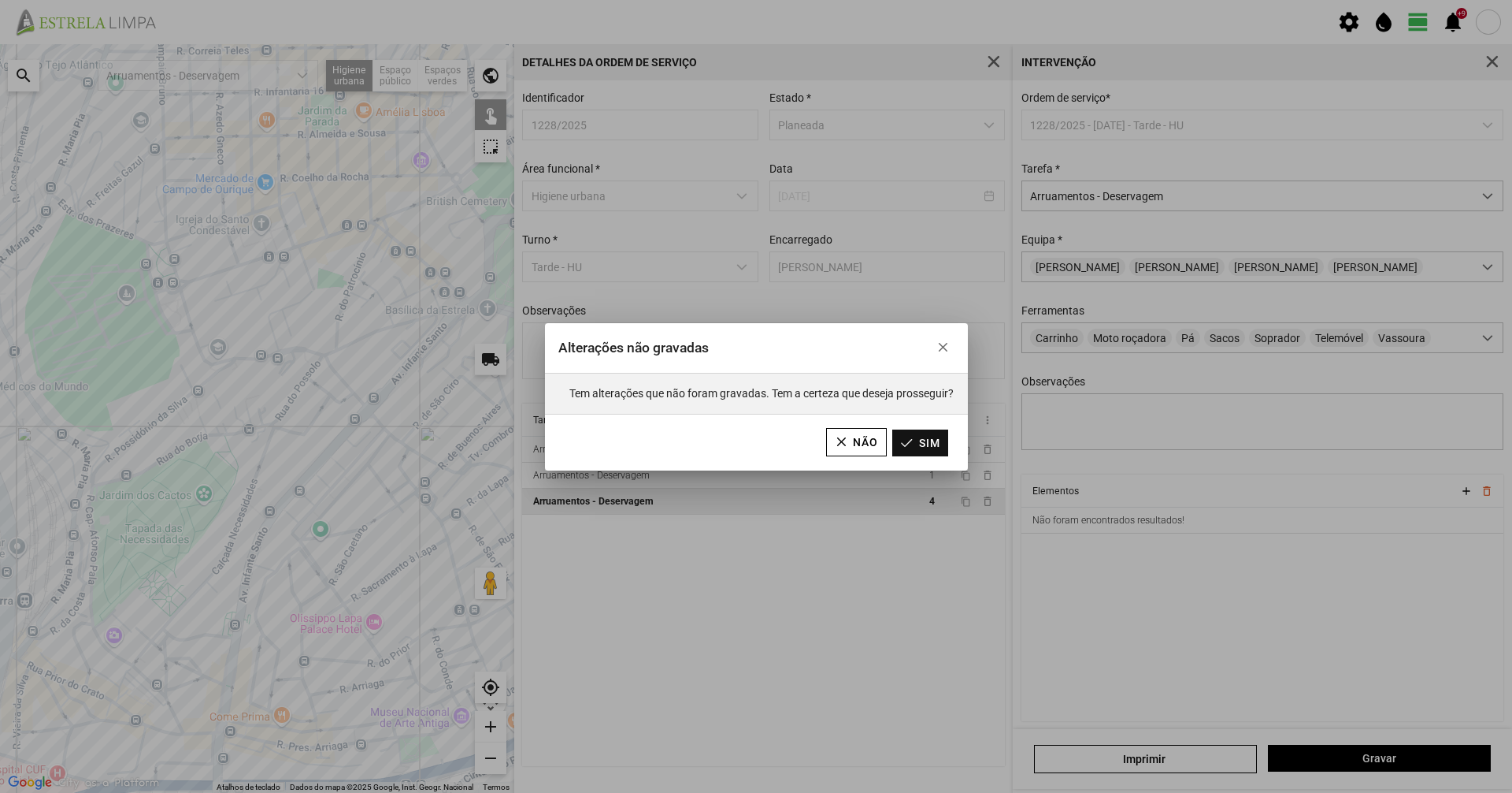
click at [920, 431] on button "Sim" at bounding box center [920, 443] width 56 height 27
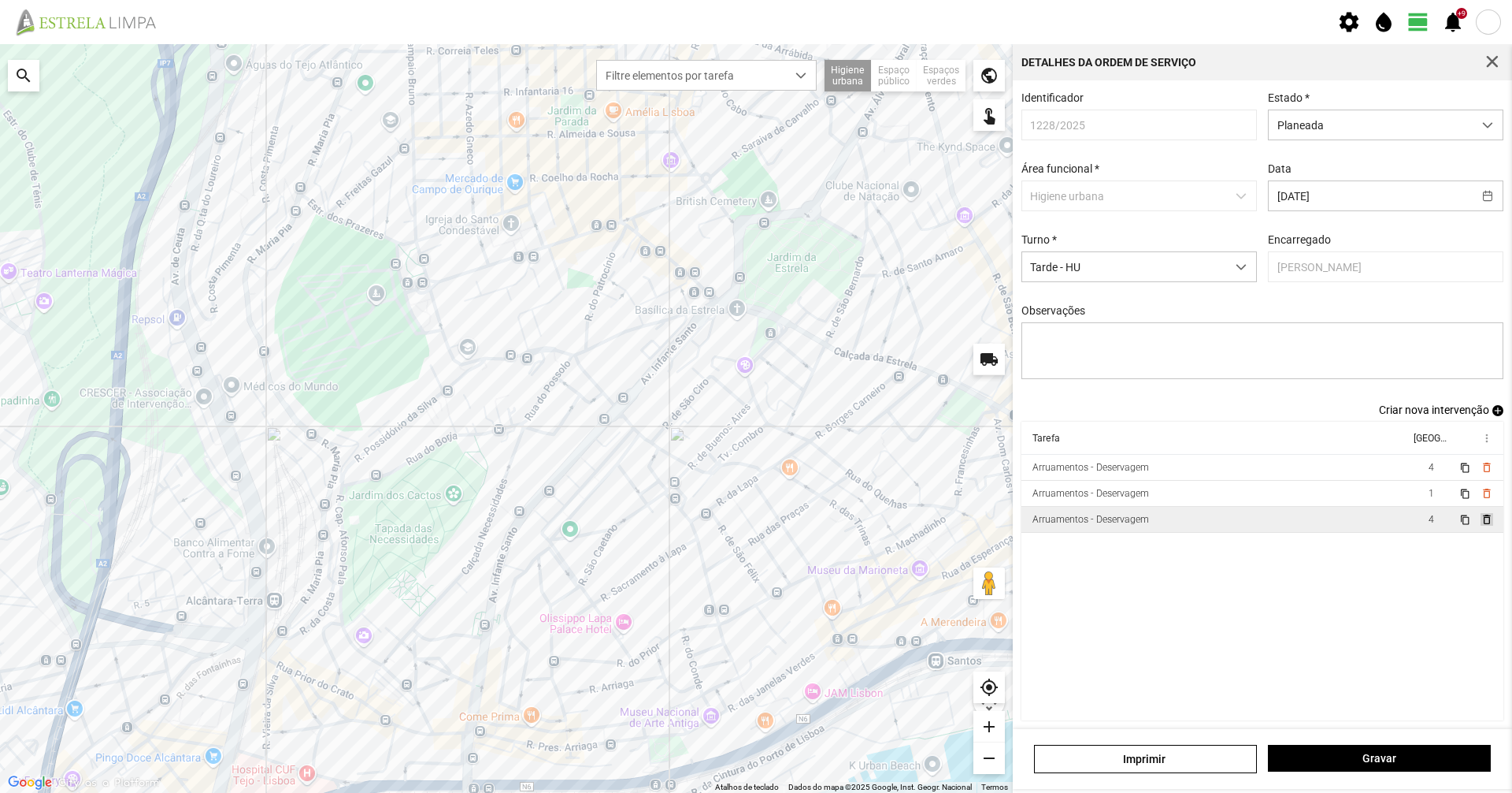
click at [1480, 526] on span "delete_outline" at bounding box center [1486, 519] width 12 height 12
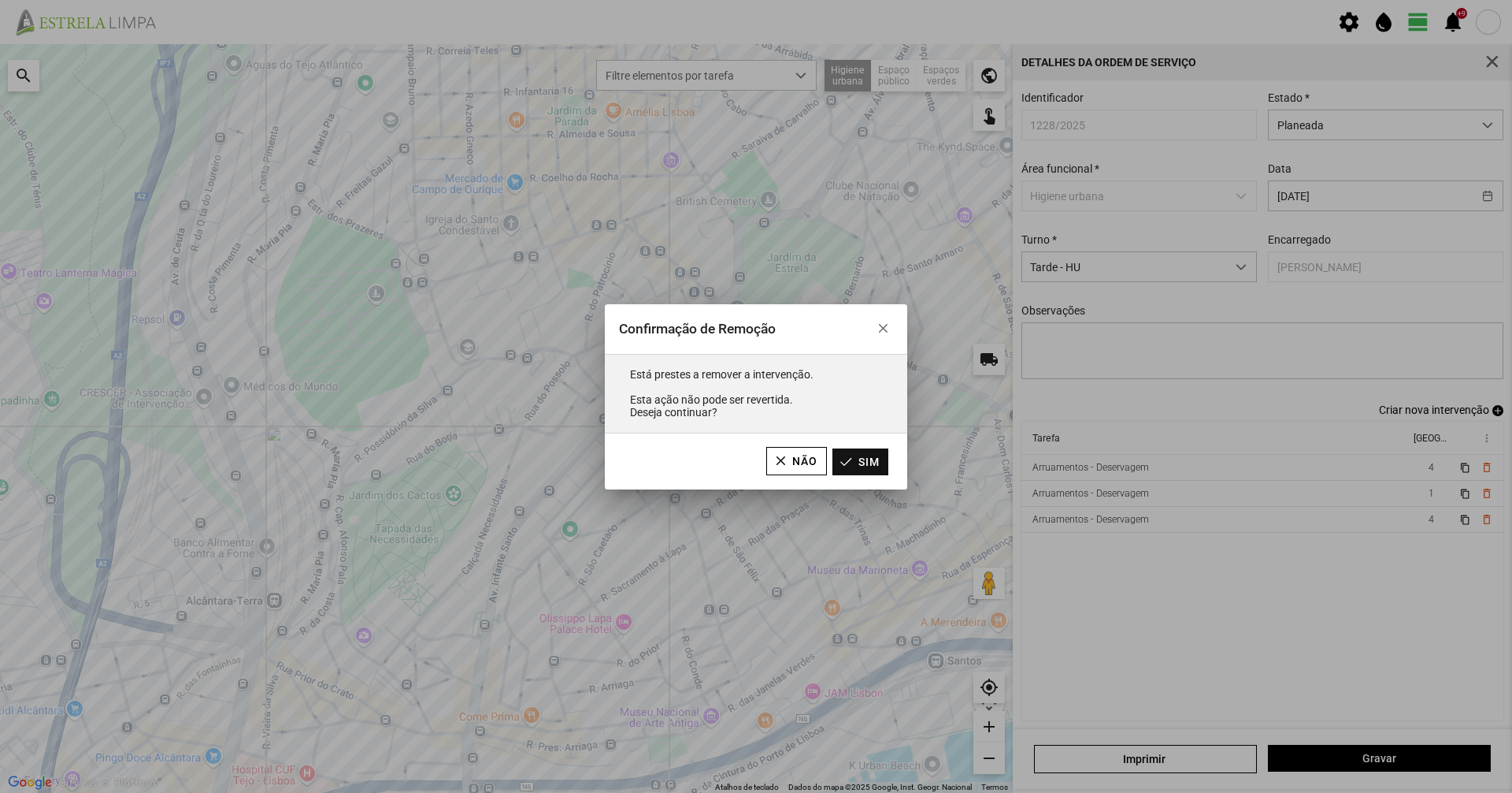
click at [879, 457] on button "Sim" at bounding box center [860, 461] width 56 height 27
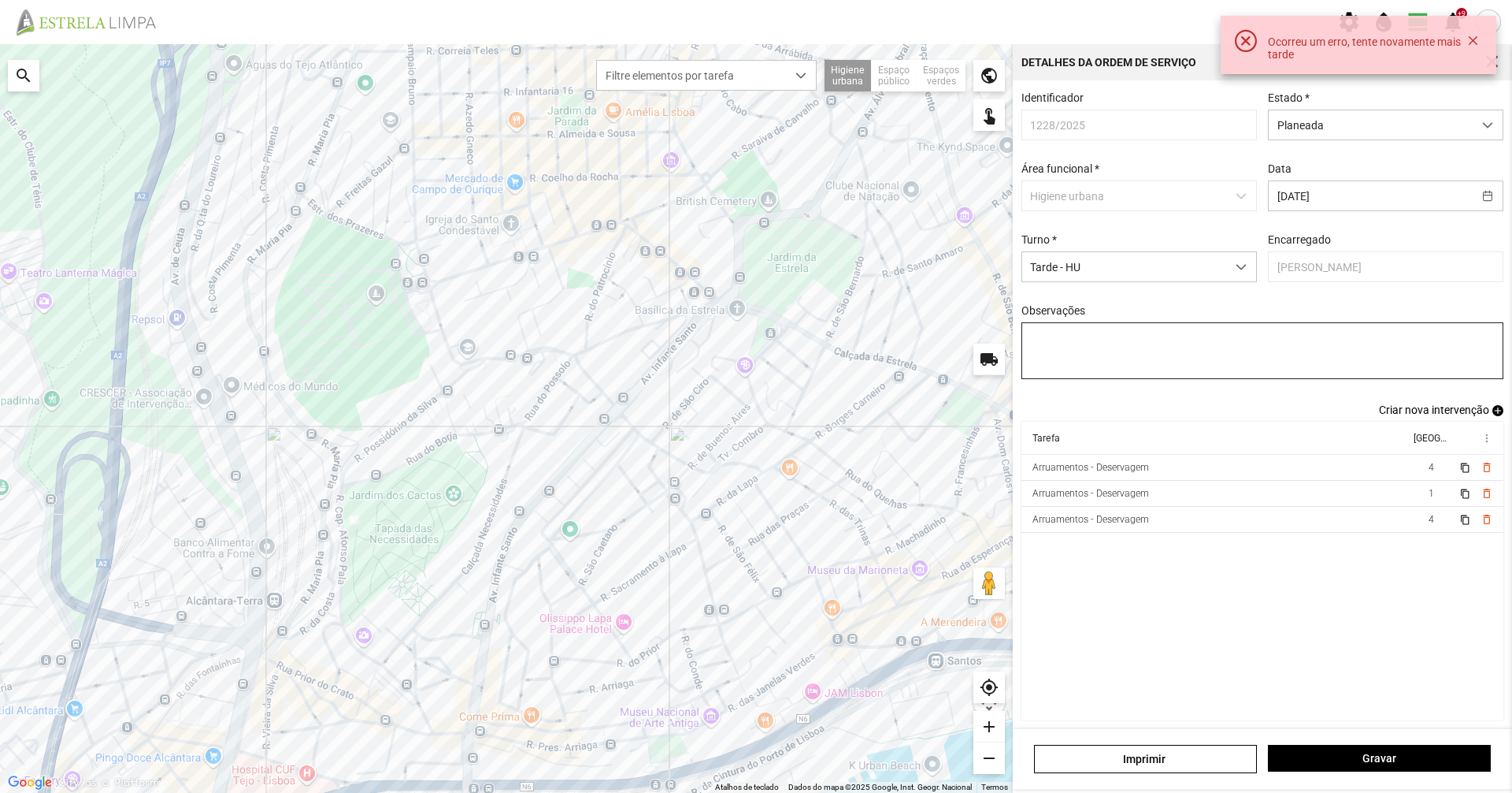
scroll to position [7, 0]
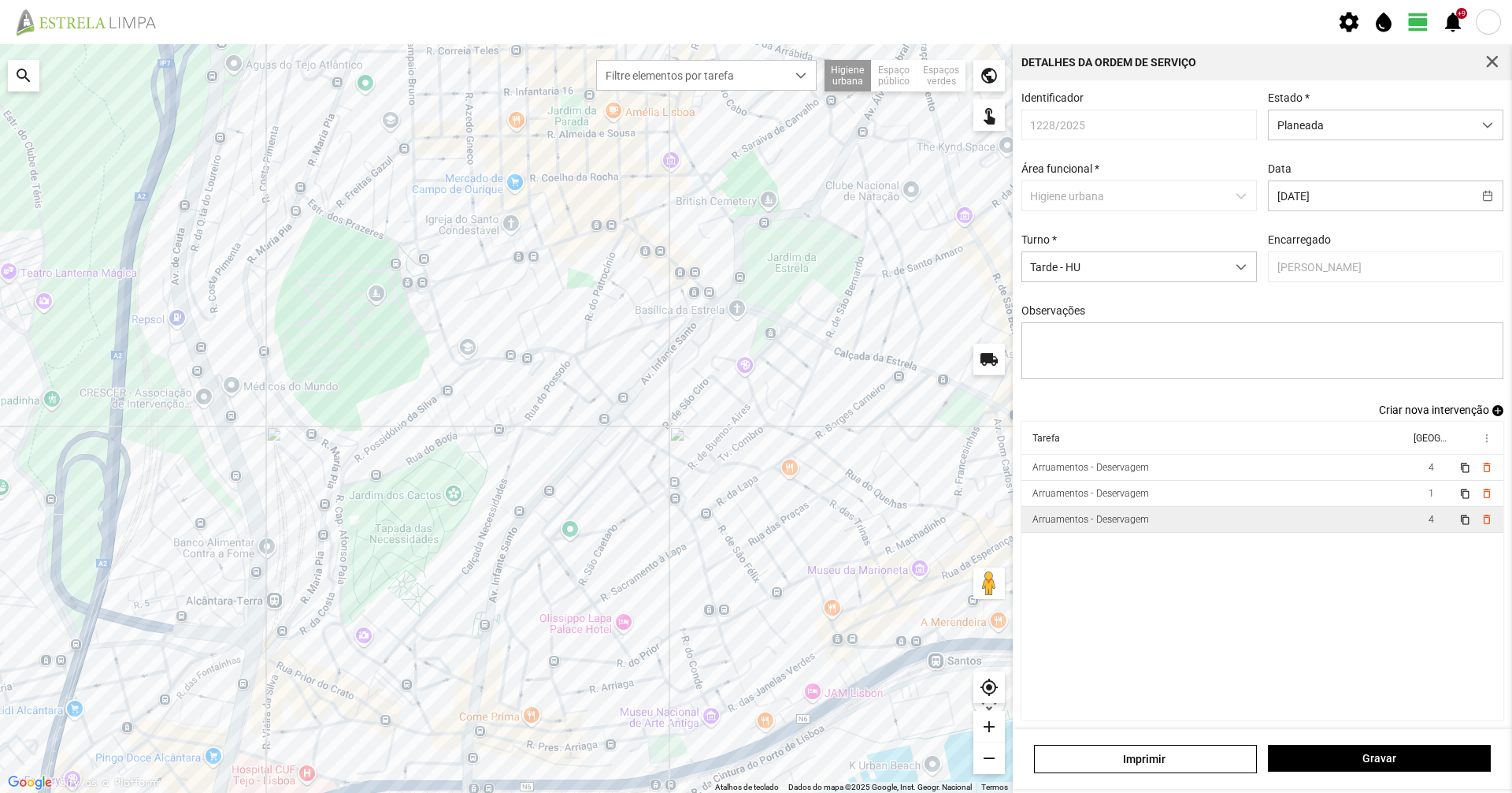
click at [1323, 512] on td "Arruamentos - Deservagem" at bounding box center [1215, 520] width 388 height 26
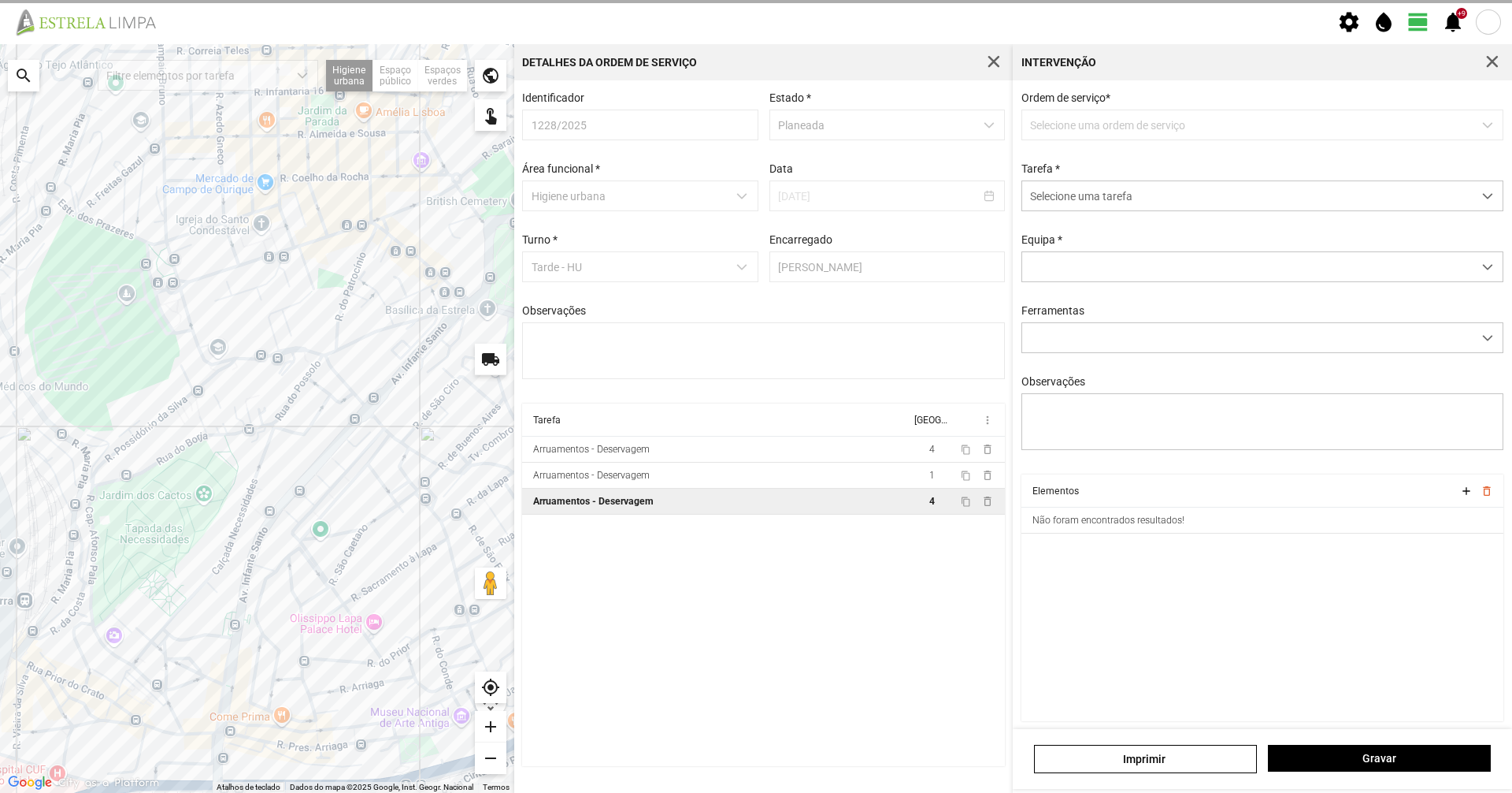
type textarea "[PERSON_NAME]"
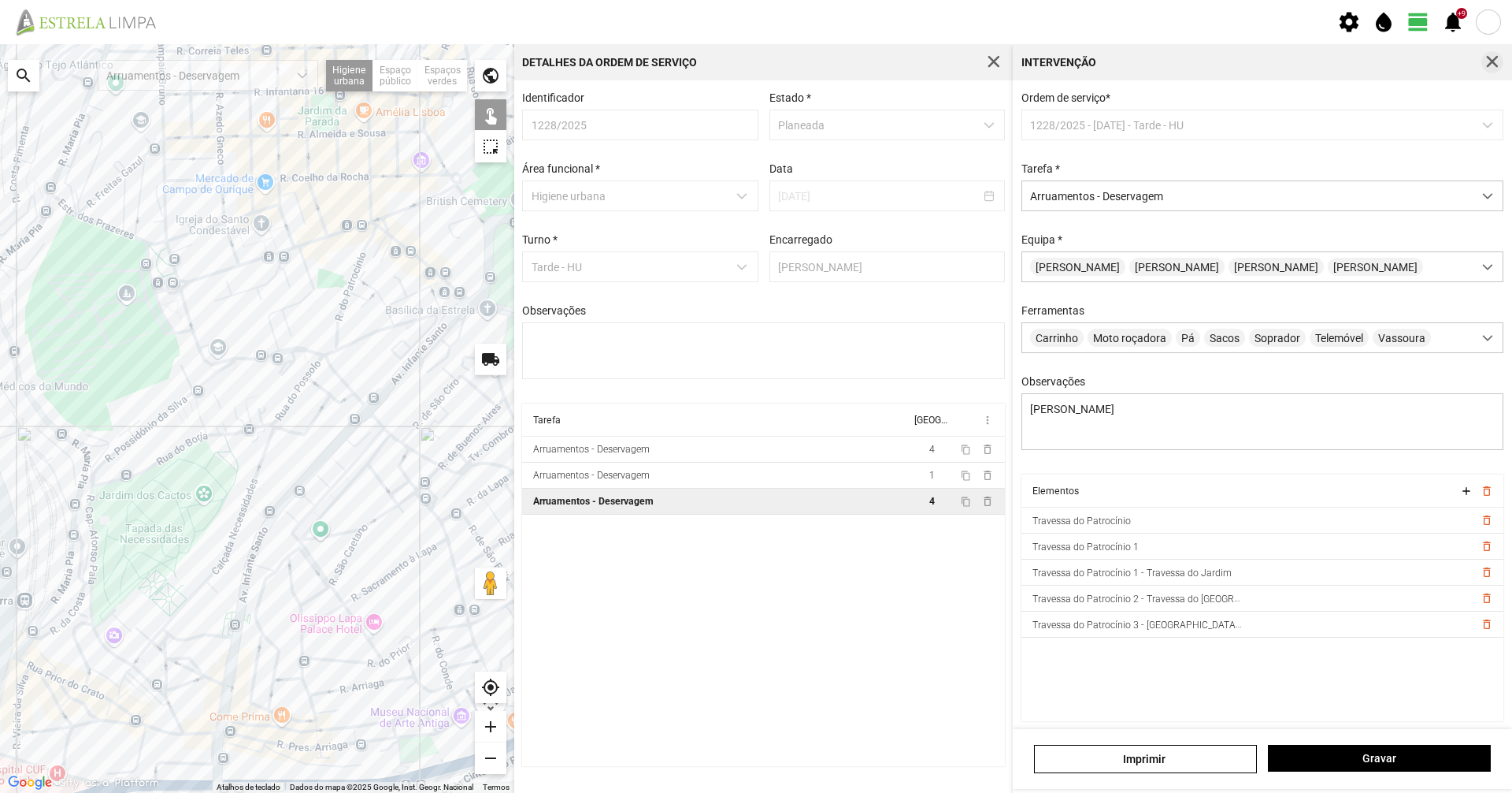
click at [1495, 63] on span "button" at bounding box center [1492, 62] width 14 height 14
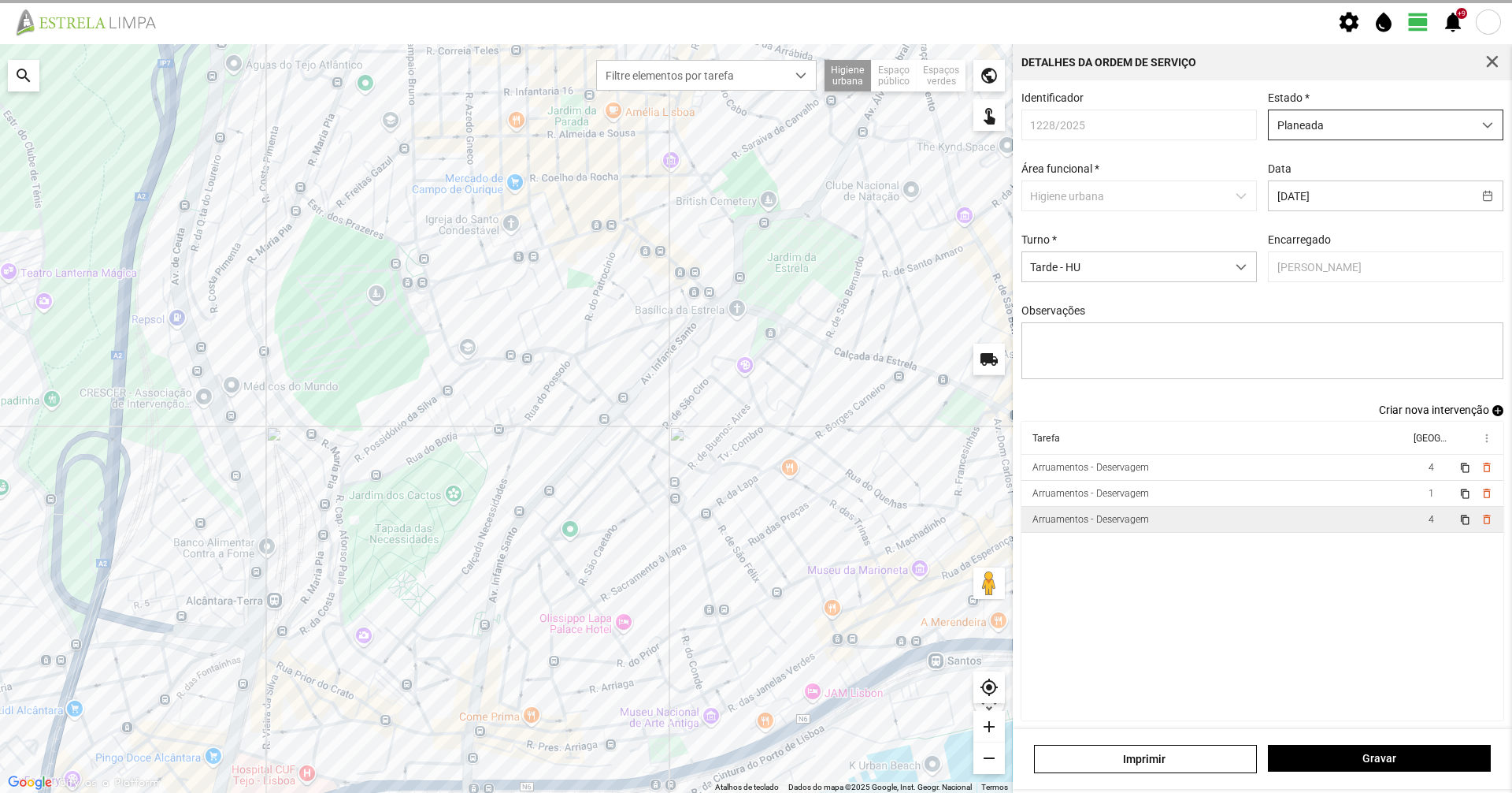
click at [1405, 135] on span "Planeada" at bounding box center [1371, 124] width 204 height 29
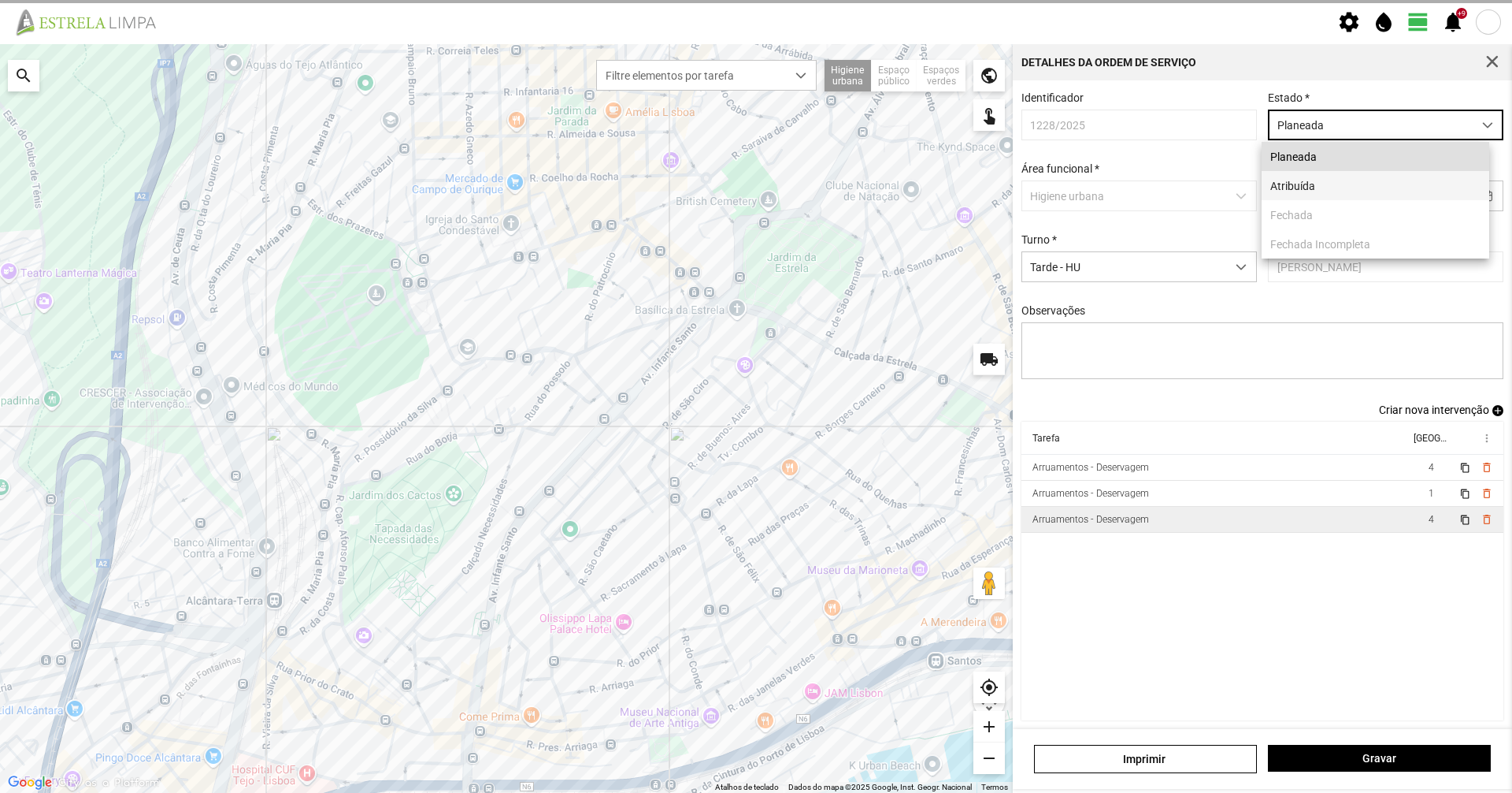
scroll to position [9, 70]
click at [1371, 192] on li "Atribuída" at bounding box center [1376, 185] width 228 height 29
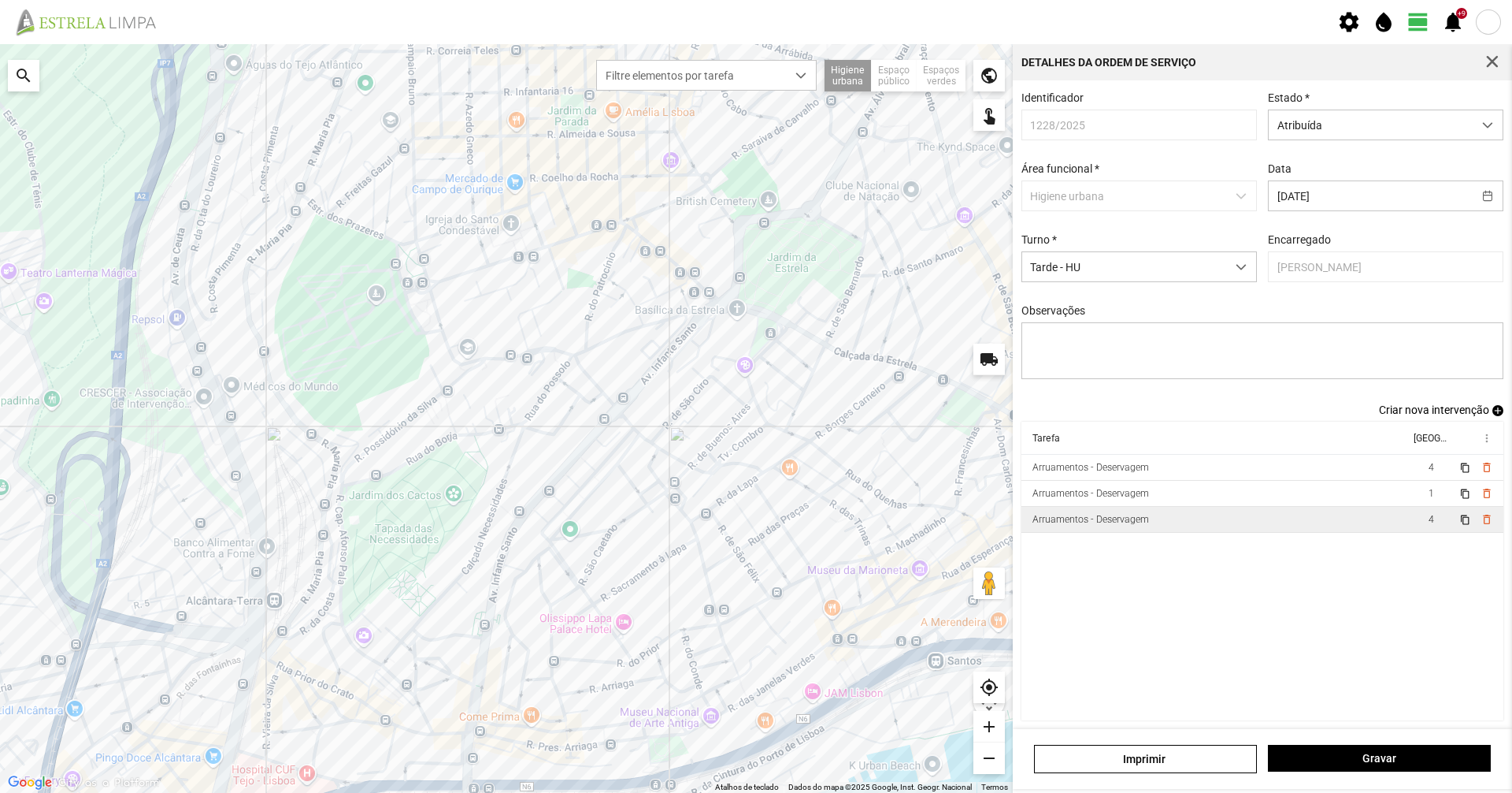
click at [1375, 735] on div "[PERSON_NAME]" at bounding box center [1262, 758] width 499 height 60
click at [1375, 740] on div "[PERSON_NAME]" at bounding box center [1262, 758] width 499 height 60
click at [1375, 749] on button "Gravar" at bounding box center [1379, 758] width 223 height 27
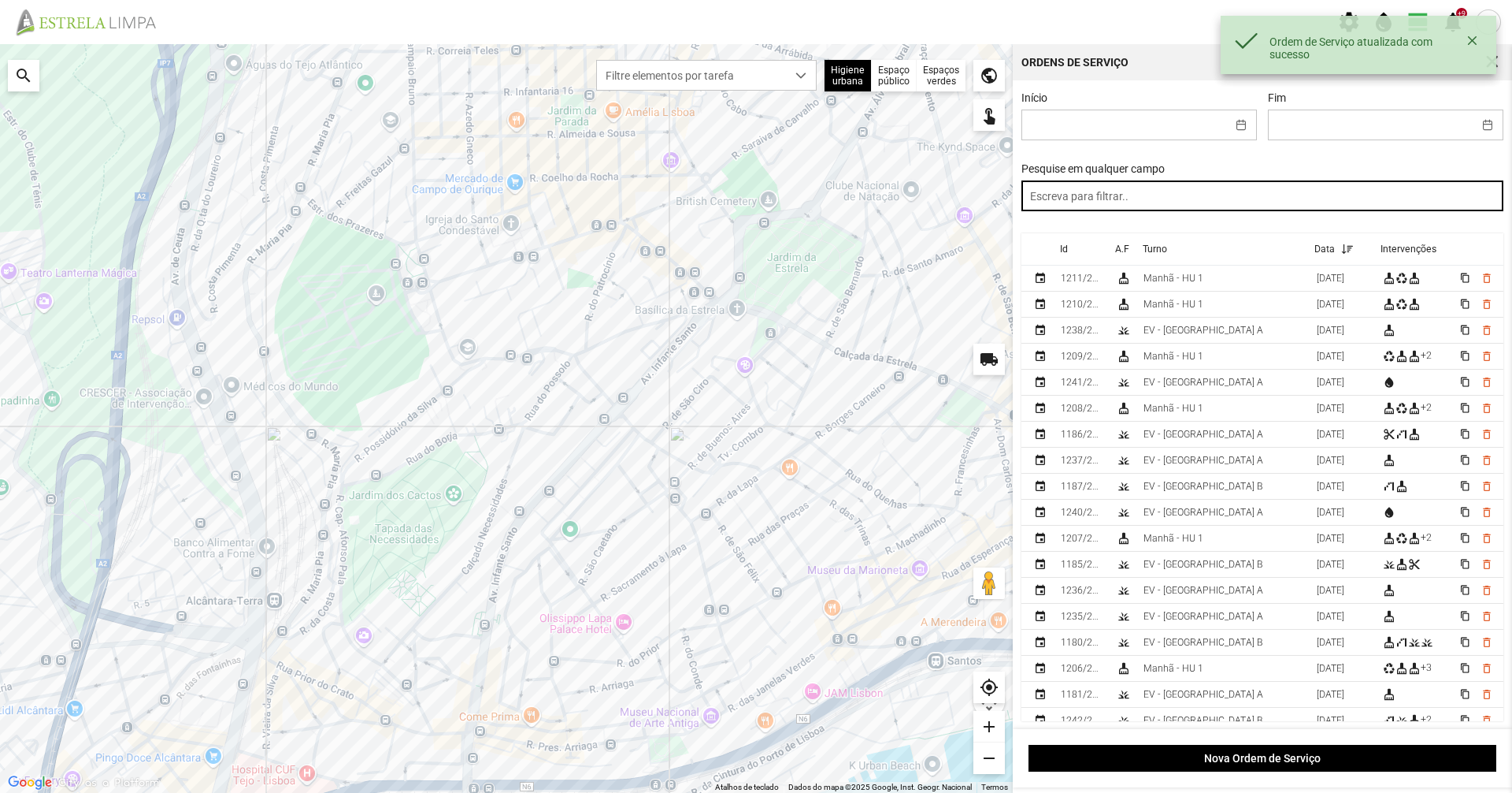
click at [1189, 192] on input "text" at bounding box center [1262, 195] width 483 height 30
paste input "tarde"
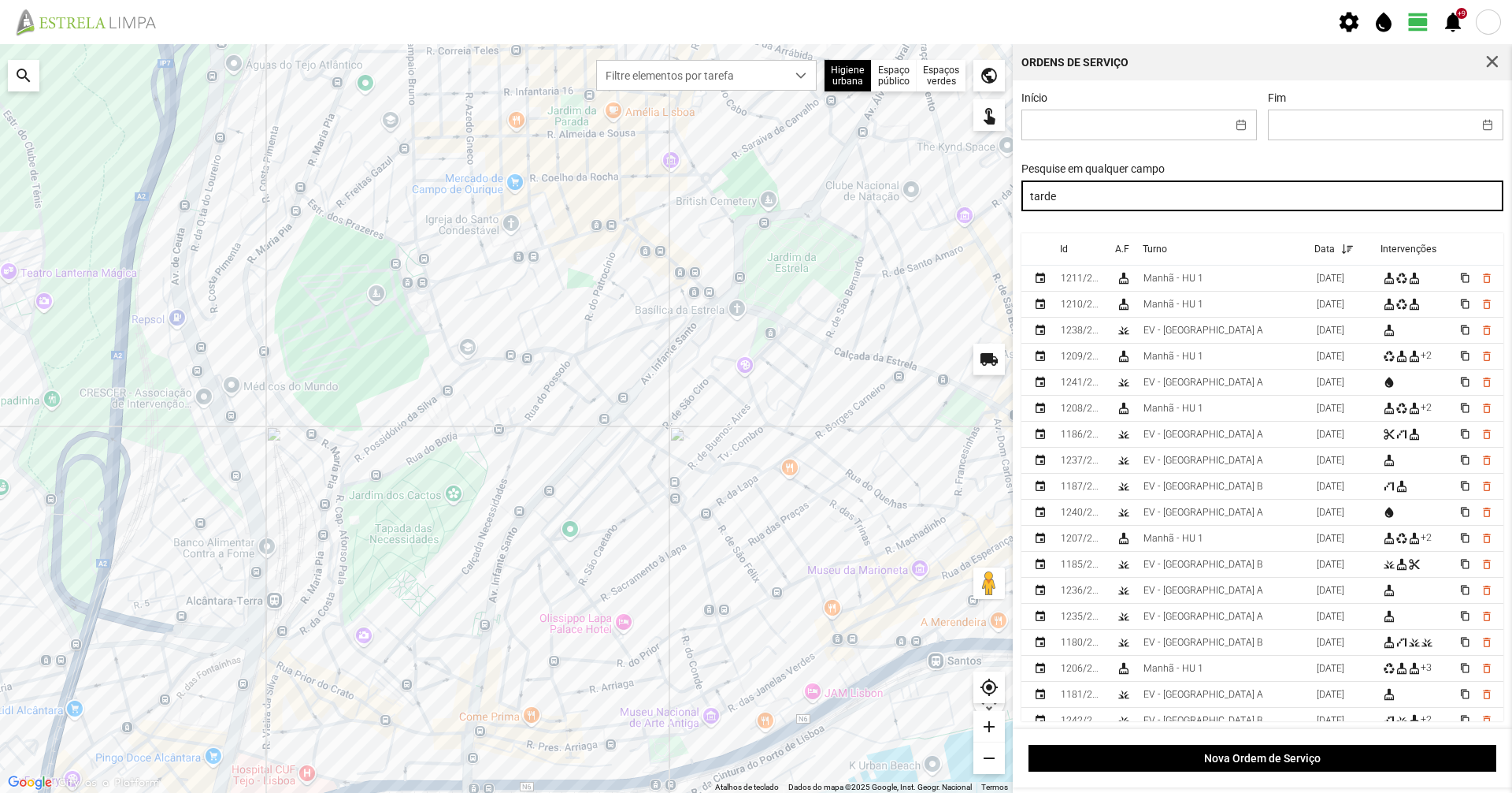
type input "tarde"
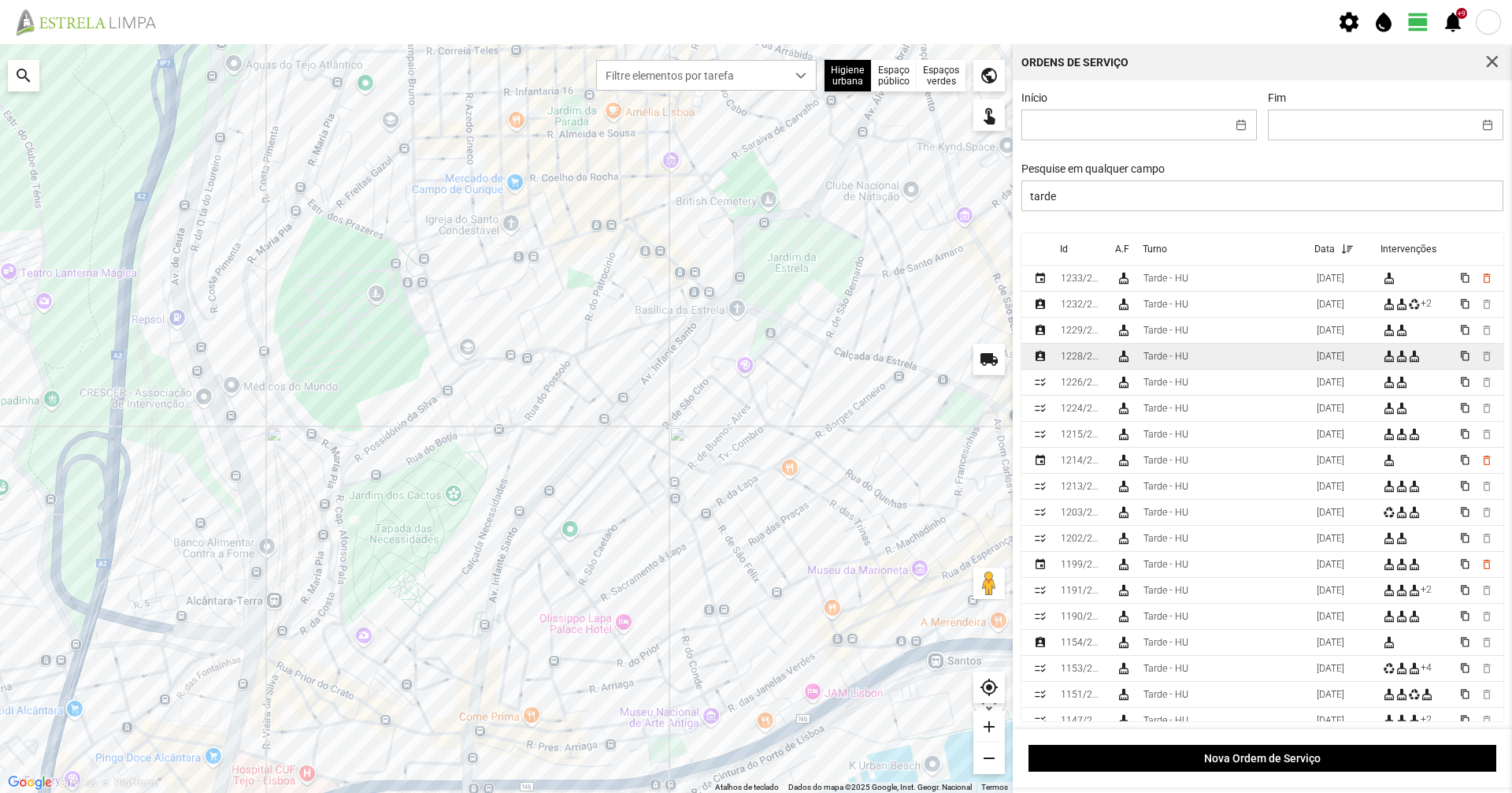
click at [1168, 362] on div "Tarde - HU" at bounding box center [1166, 355] width 45 height 11
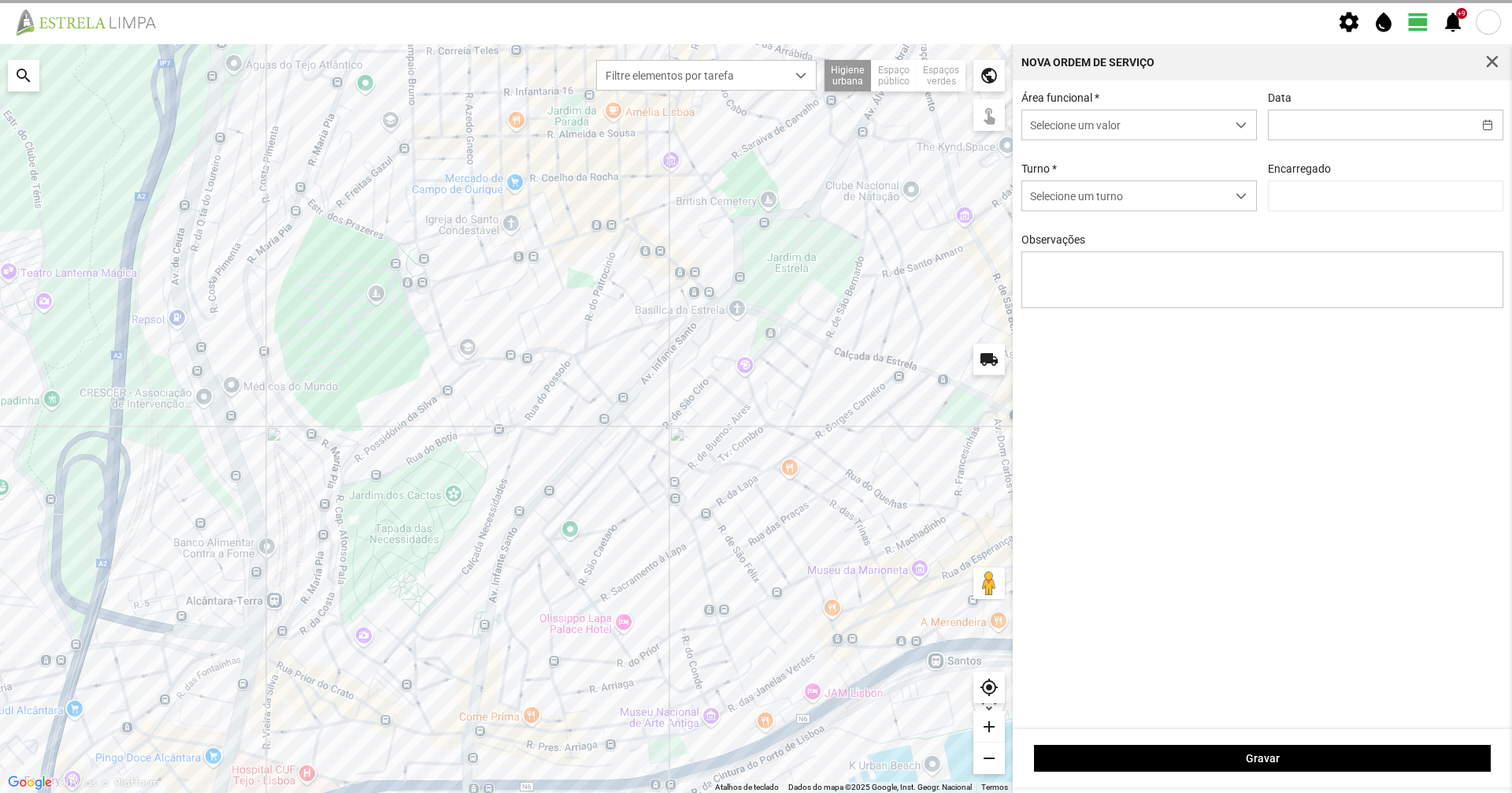
type input "[DATE]"
type input "[PERSON_NAME]"
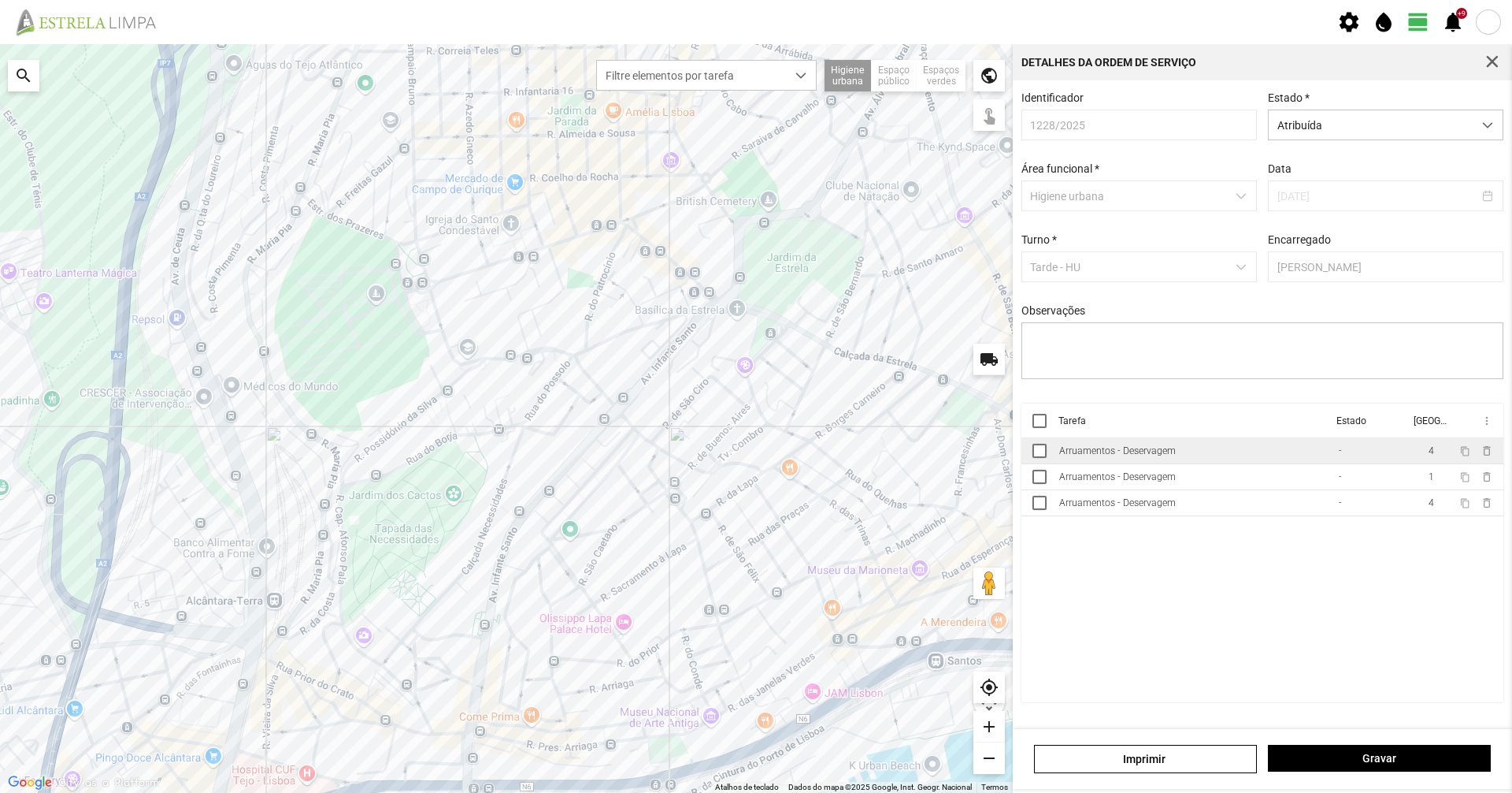
click at [1130, 457] on div "Arruamentos - Deservagem" at bounding box center [1117, 450] width 117 height 11
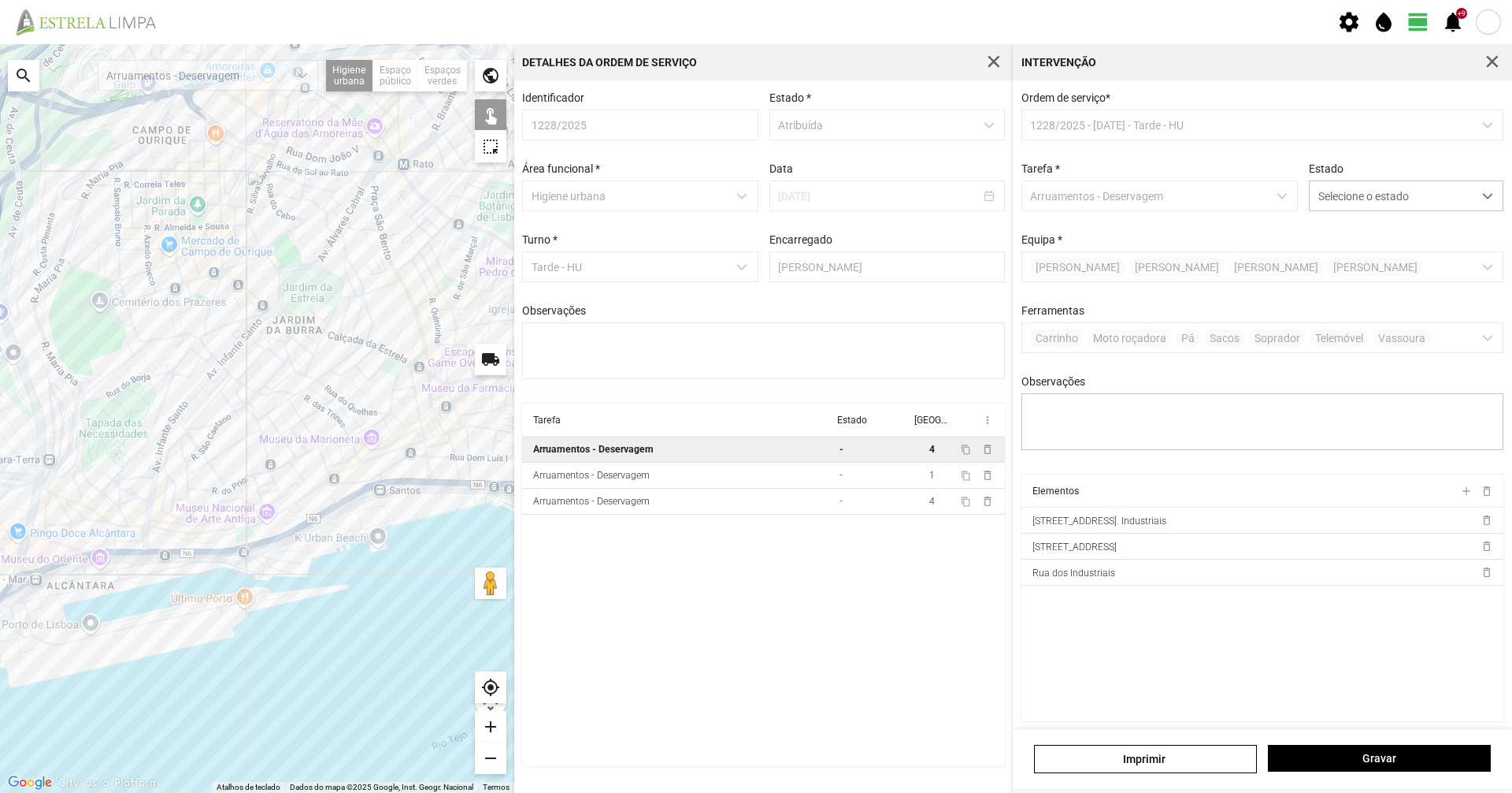
drag, startPoint x: 437, startPoint y: 379, endPoint x: 298, endPoint y: 396, distance: 140.0
click at [298, 396] on div at bounding box center [257, 419] width 515 height 749
click at [1388, 188] on span "Selecione o estado" at bounding box center [1391, 195] width 163 height 29
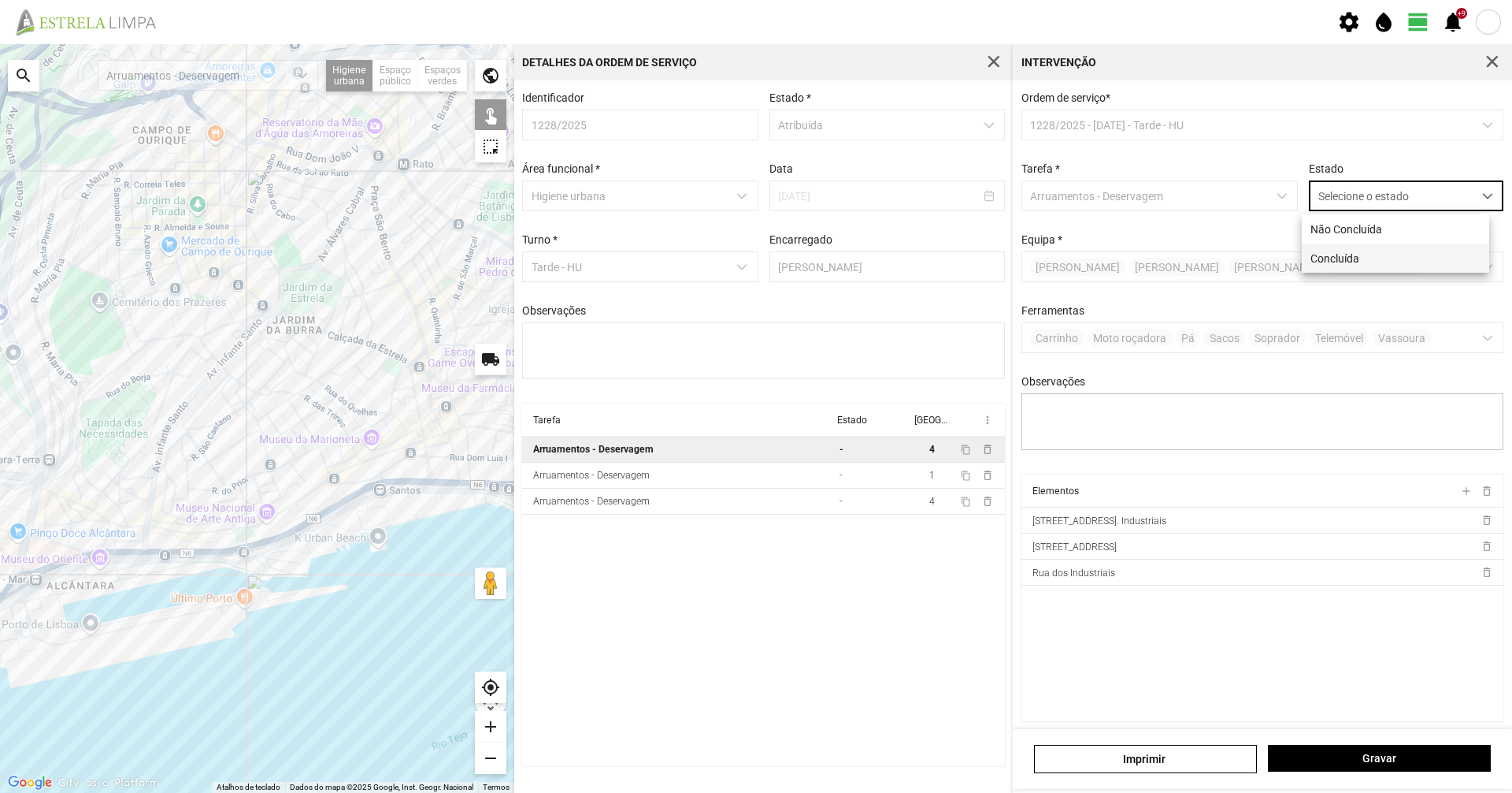
click at [1371, 246] on li "Concluída" at bounding box center [1395, 257] width 187 height 29
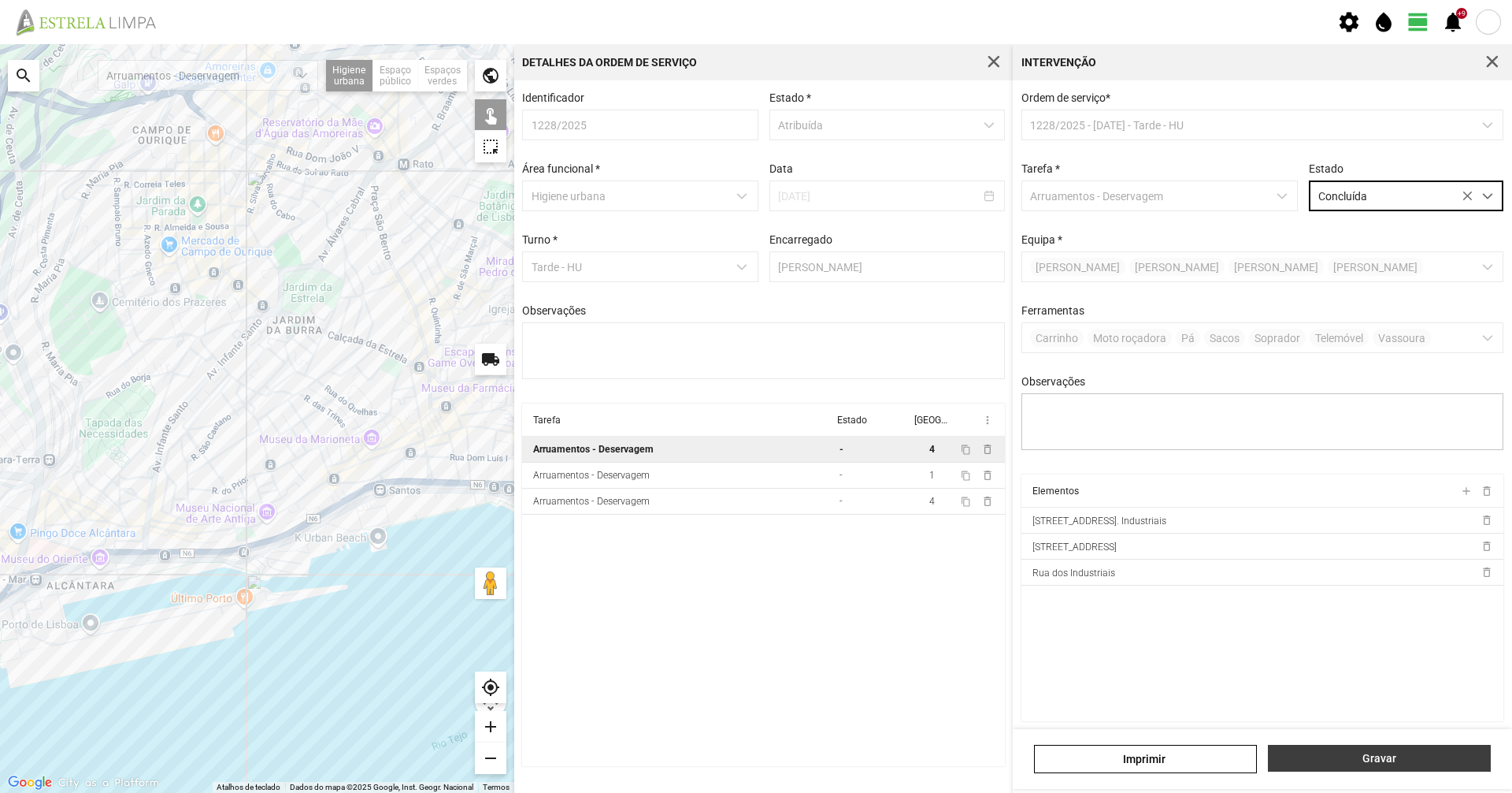
click at [1343, 752] on span "Gravar" at bounding box center [1380, 758] width 206 height 12
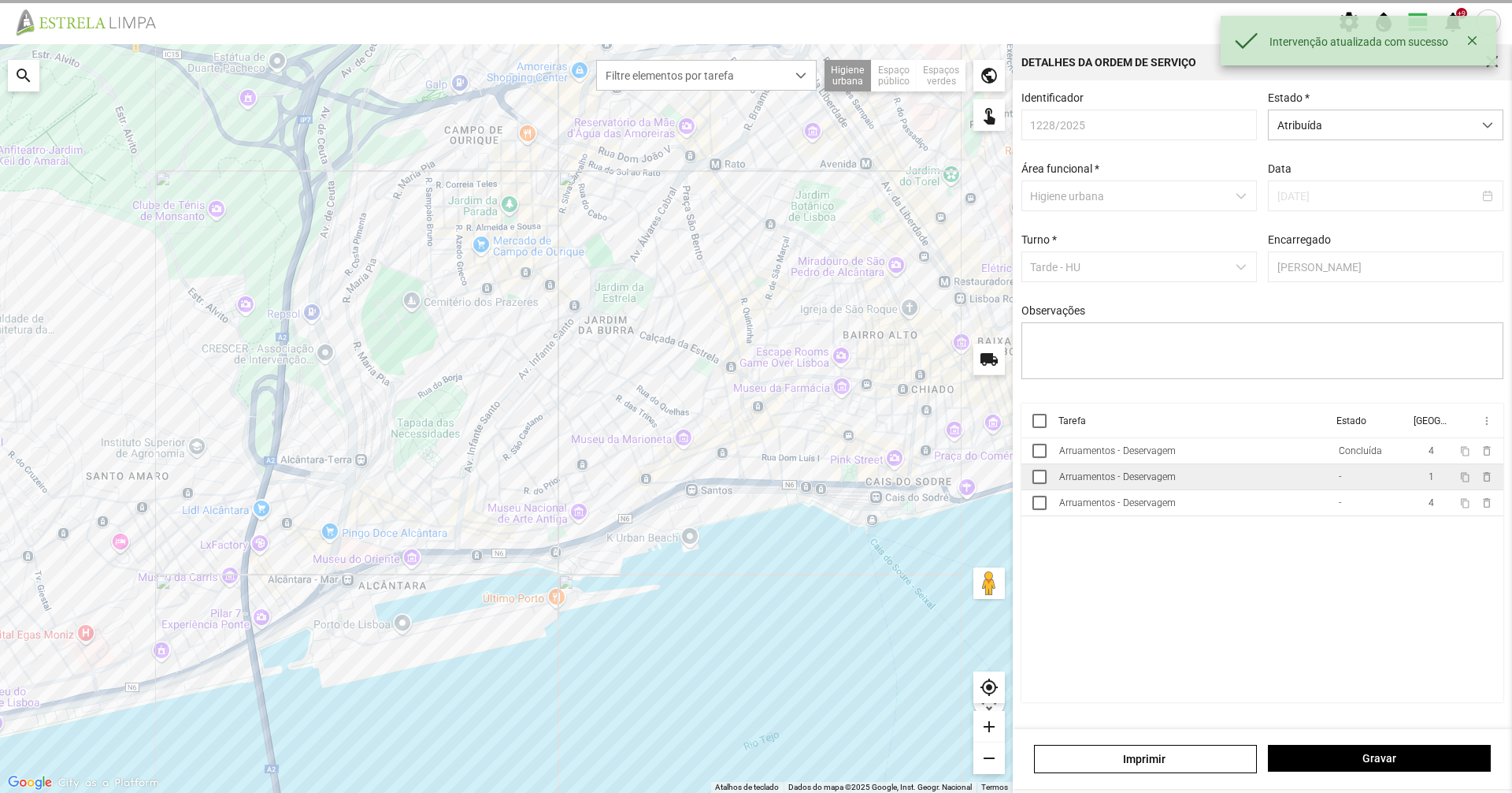
click at [1282, 483] on td "Arruamentos - Deservagem" at bounding box center [1193, 477] width 280 height 26
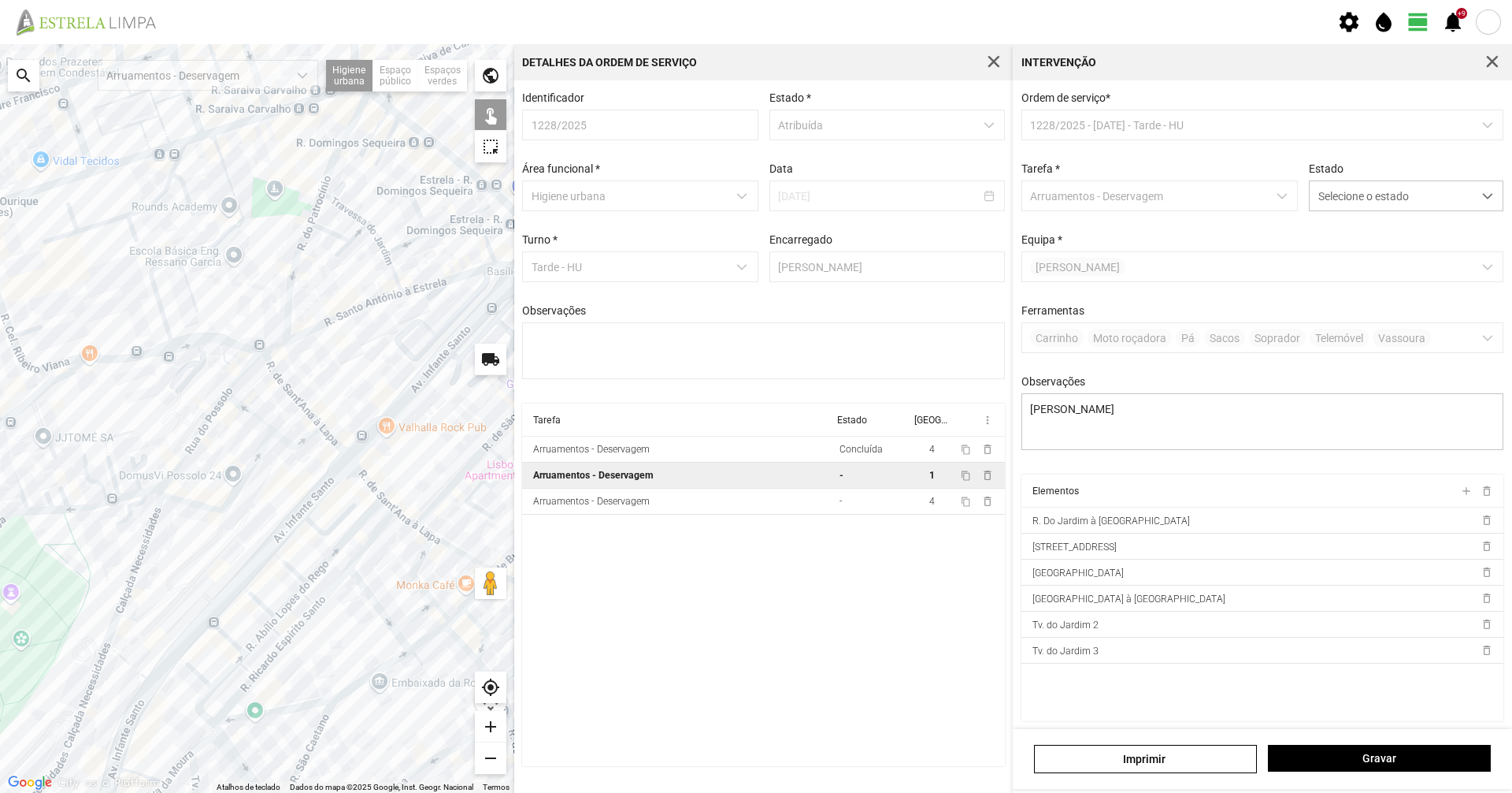
click at [1400, 219] on div "Ordem de serviço * 1228/2025 - [DATE] - Tarde - HU Tarefa * Arruamentos - Deser…" at bounding box center [1263, 283] width 494 height 383
click at [1398, 206] on span "Selecione o estado" at bounding box center [1391, 195] width 163 height 29
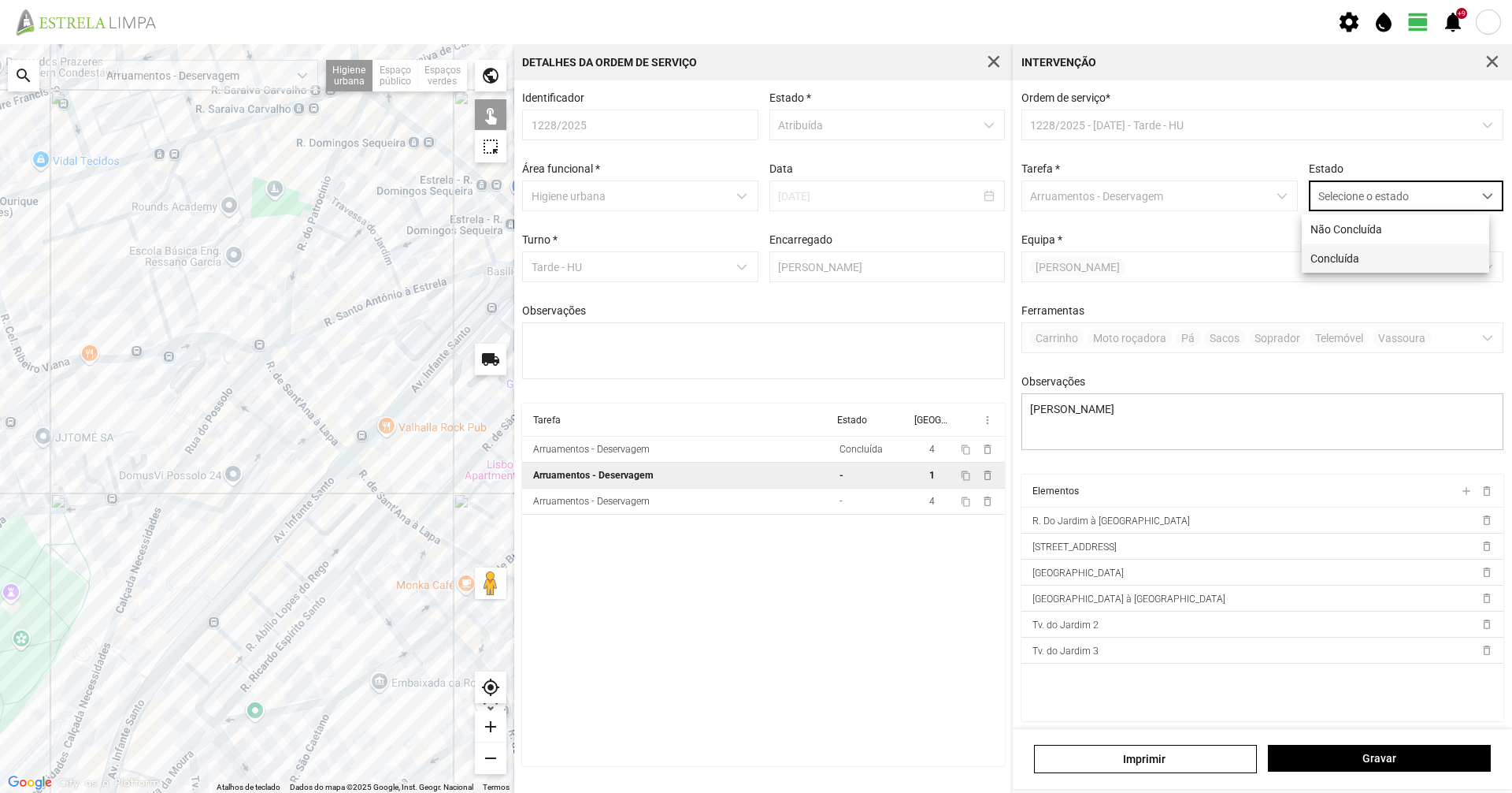
scroll to position [9, 70]
click at [1362, 266] on li "Concluída" at bounding box center [1395, 257] width 187 height 29
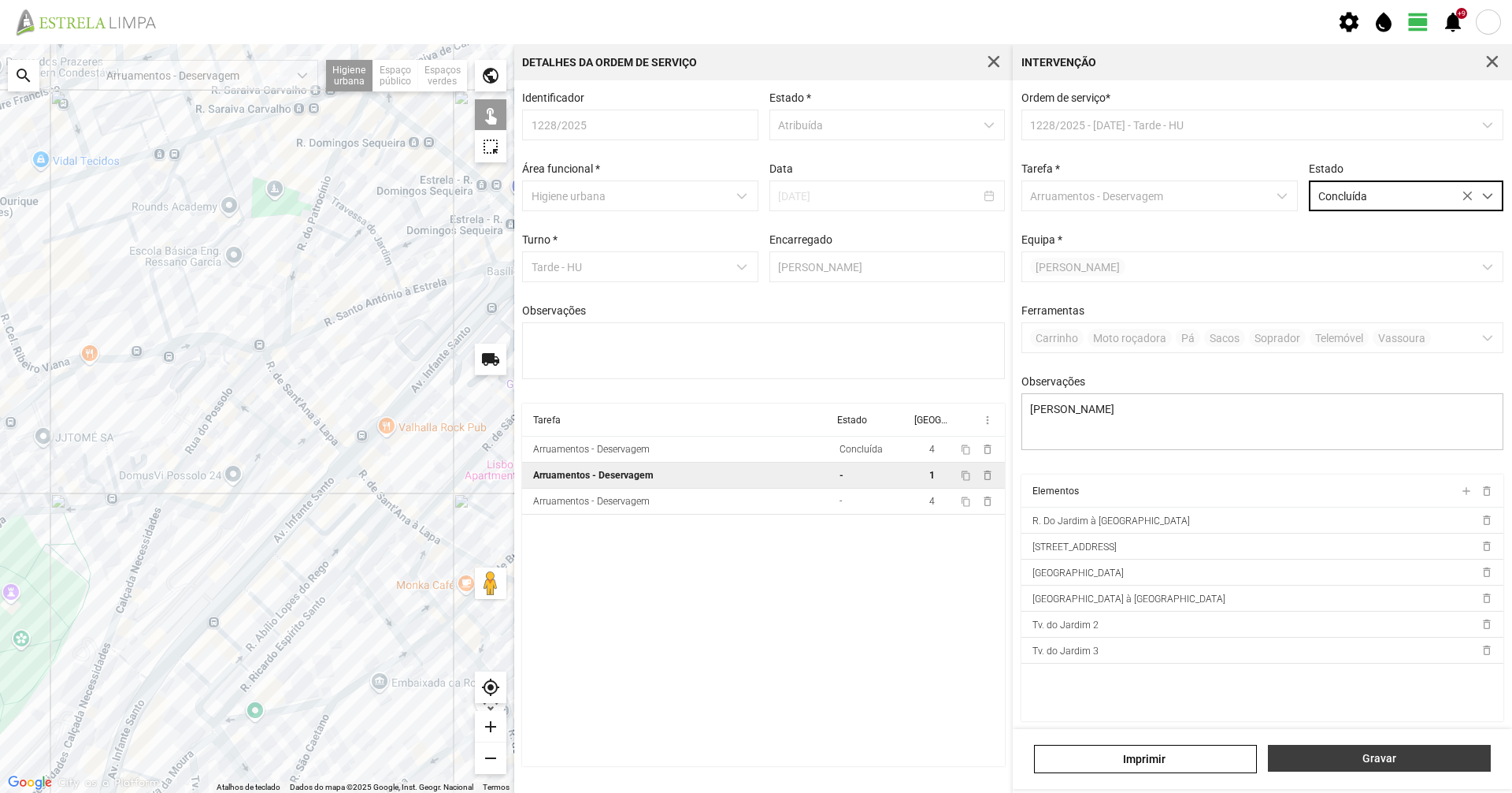
click at [1343, 751] on button "Gravar" at bounding box center [1379, 758] width 223 height 27
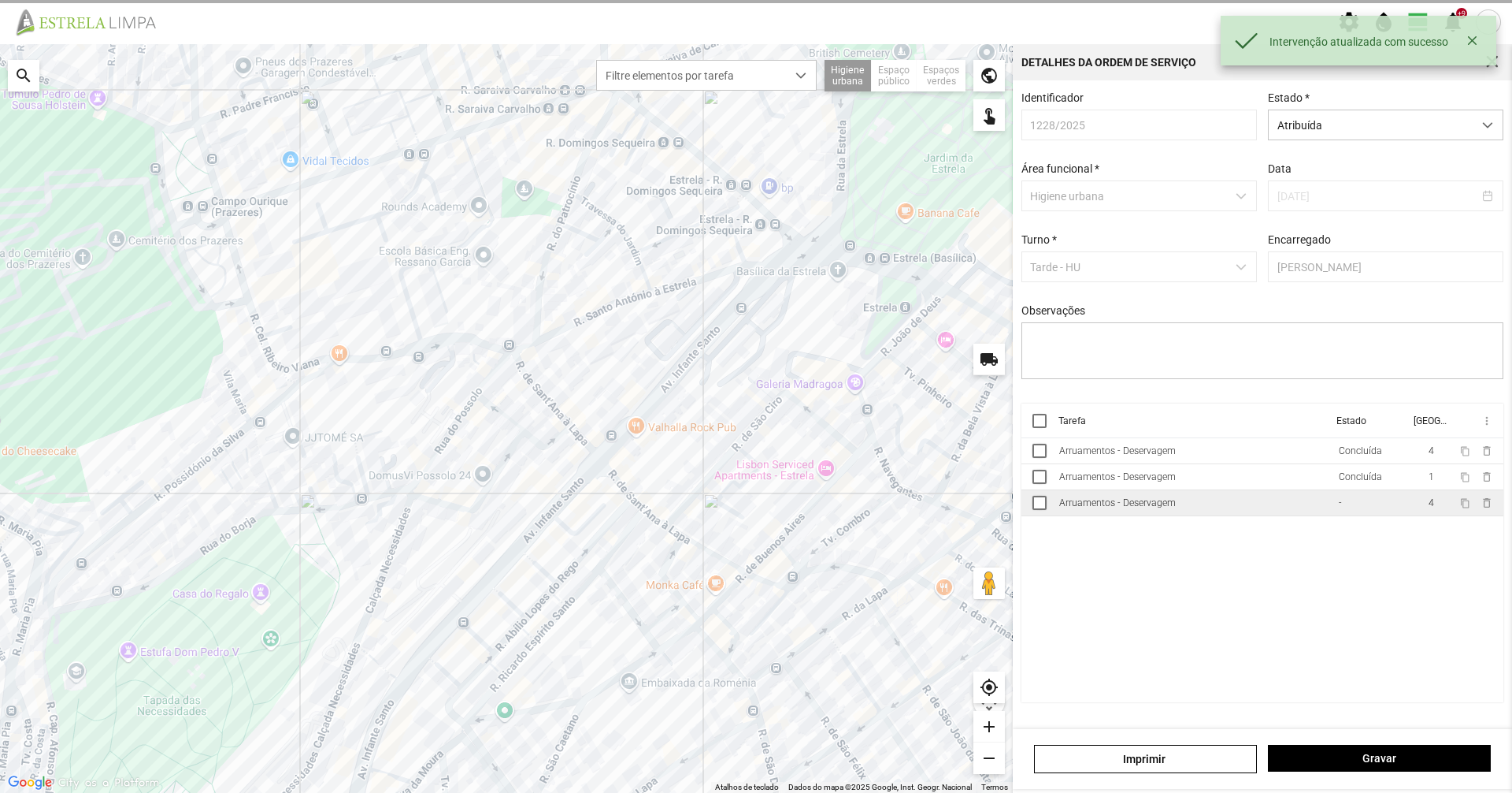
click at [1197, 505] on td "Arruamentos - Deservagem" at bounding box center [1193, 503] width 280 height 26
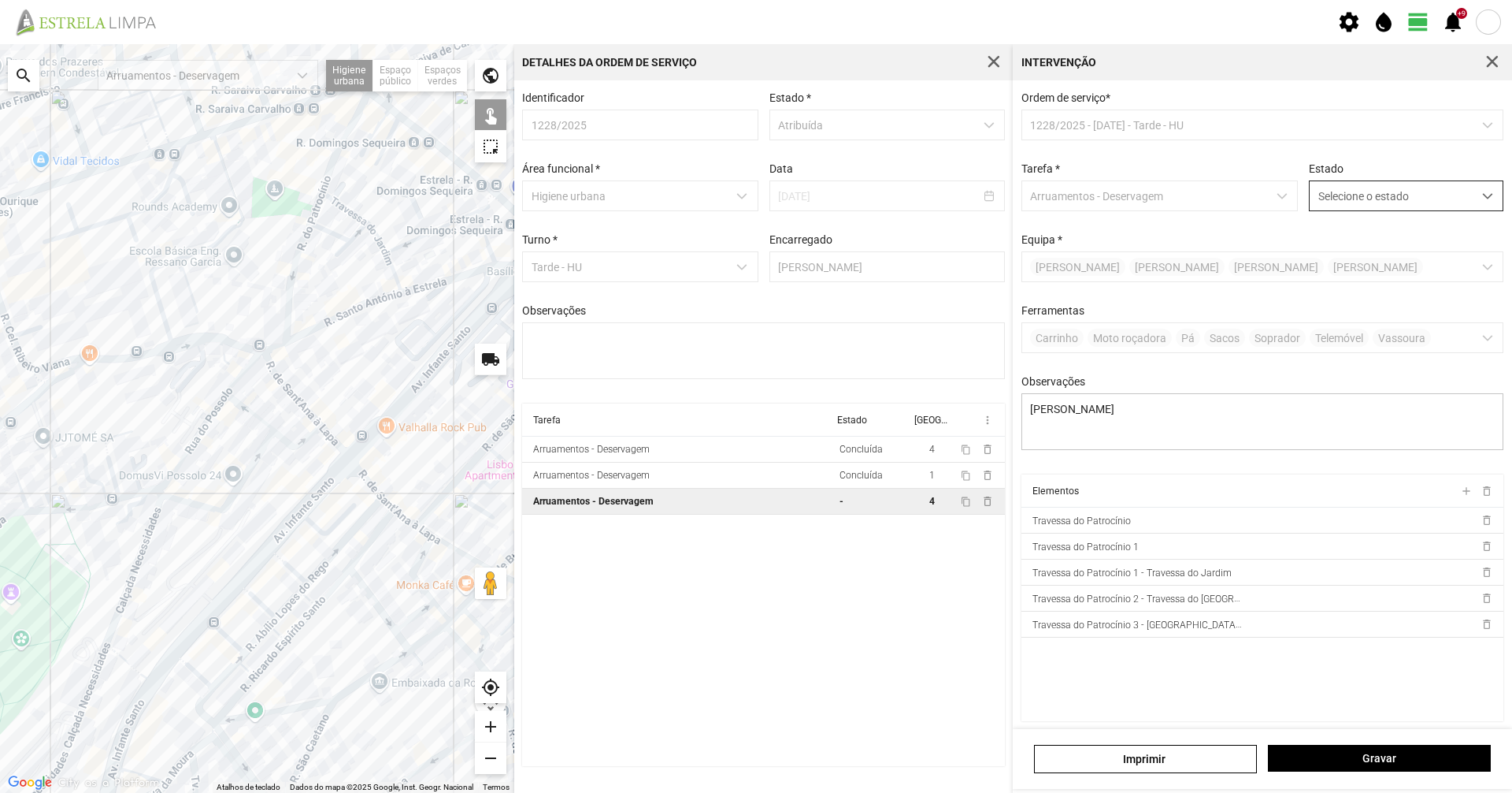
click at [1431, 187] on span "Selecione o estado" at bounding box center [1391, 195] width 163 height 29
click at [1405, 262] on li "Concluída" at bounding box center [1395, 257] width 187 height 29
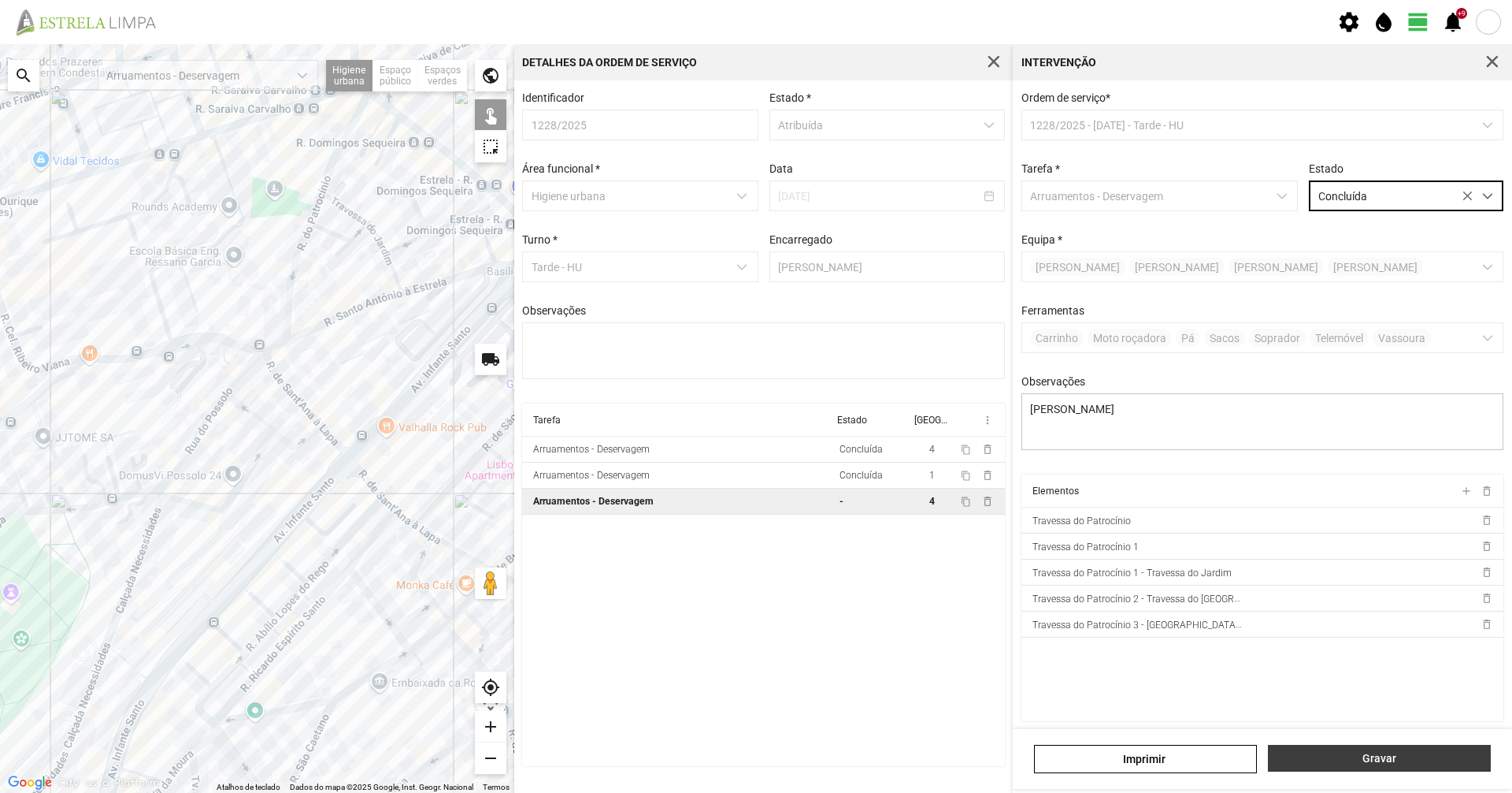
click at [1450, 754] on span "Gravar" at bounding box center [1380, 758] width 206 height 12
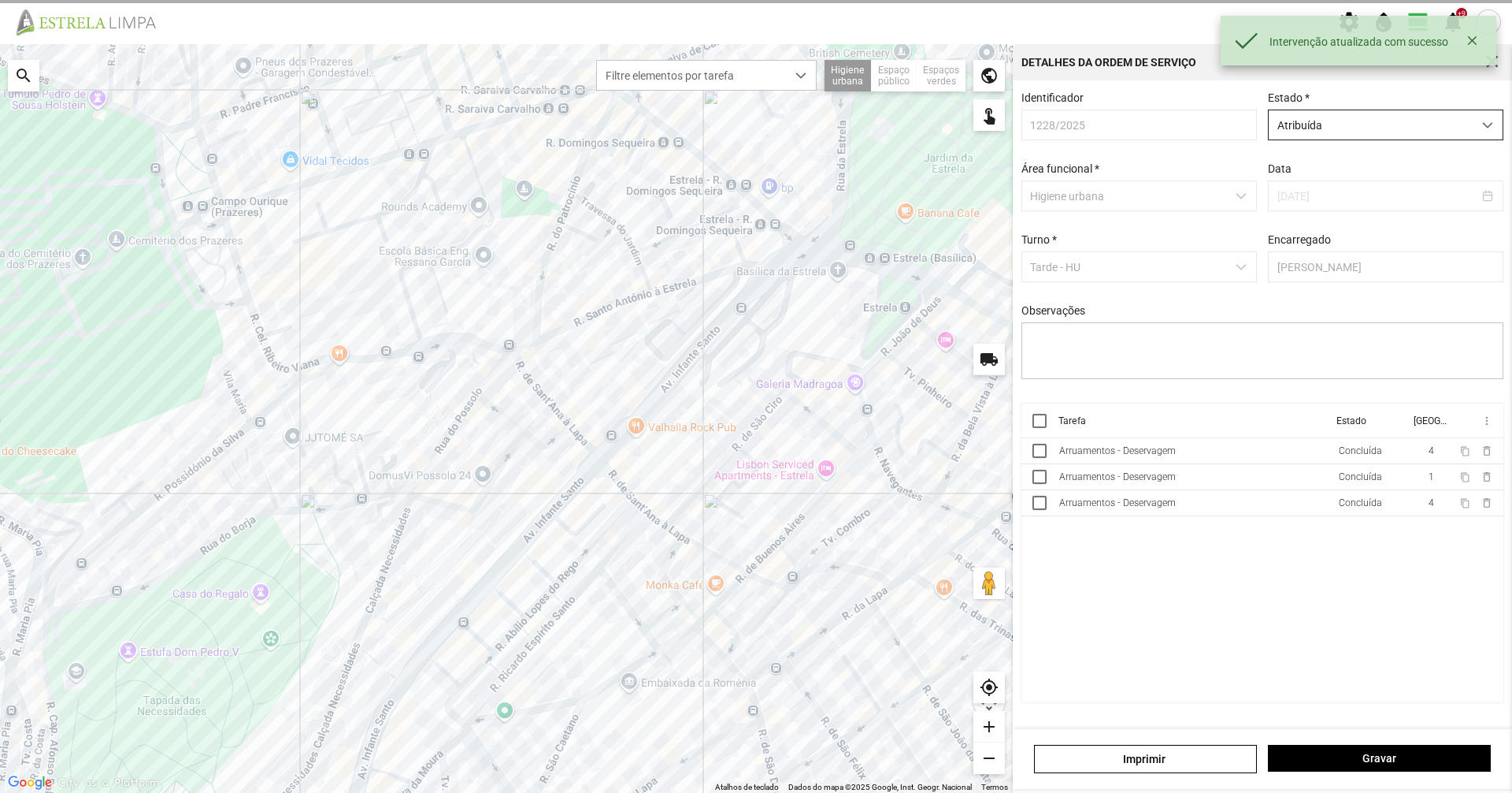
click at [1343, 124] on span "Atribuída" at bounding box center [1371, 124] width 204 height 29
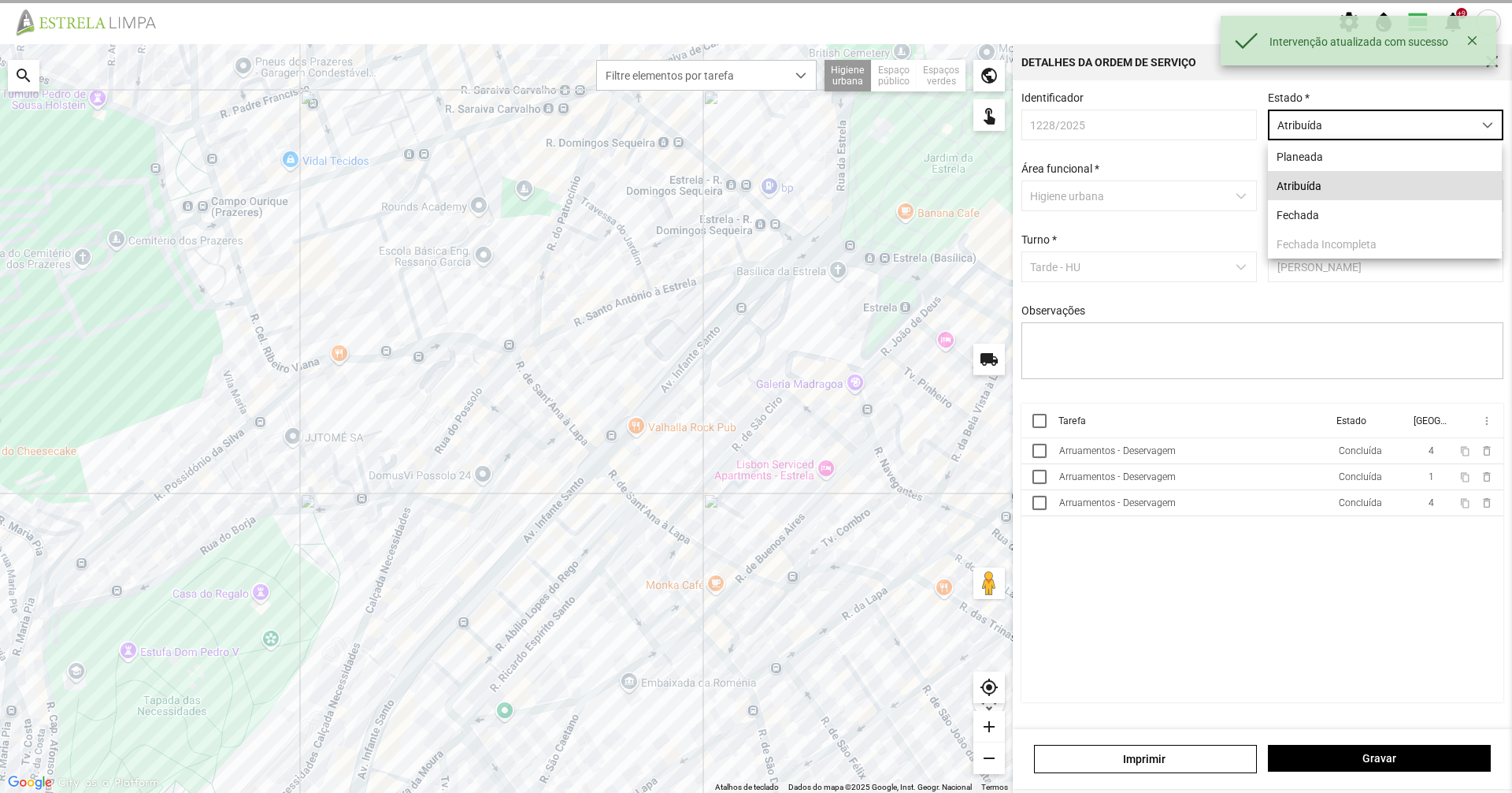
scroll to position [9, 70]
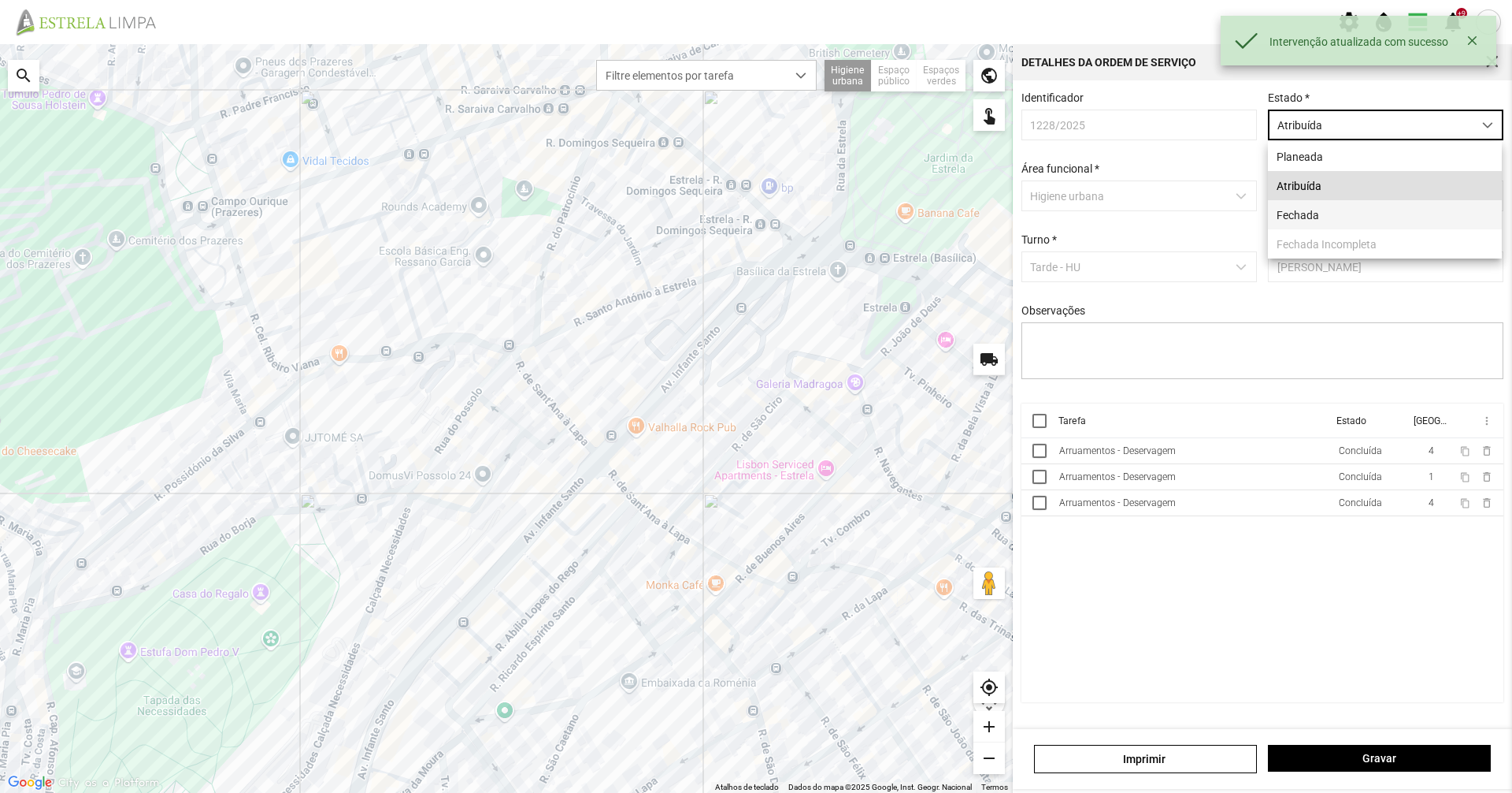
click at [1309, 226] on li "Fechada" at bounding box center [1385, 214] width 234 height 29
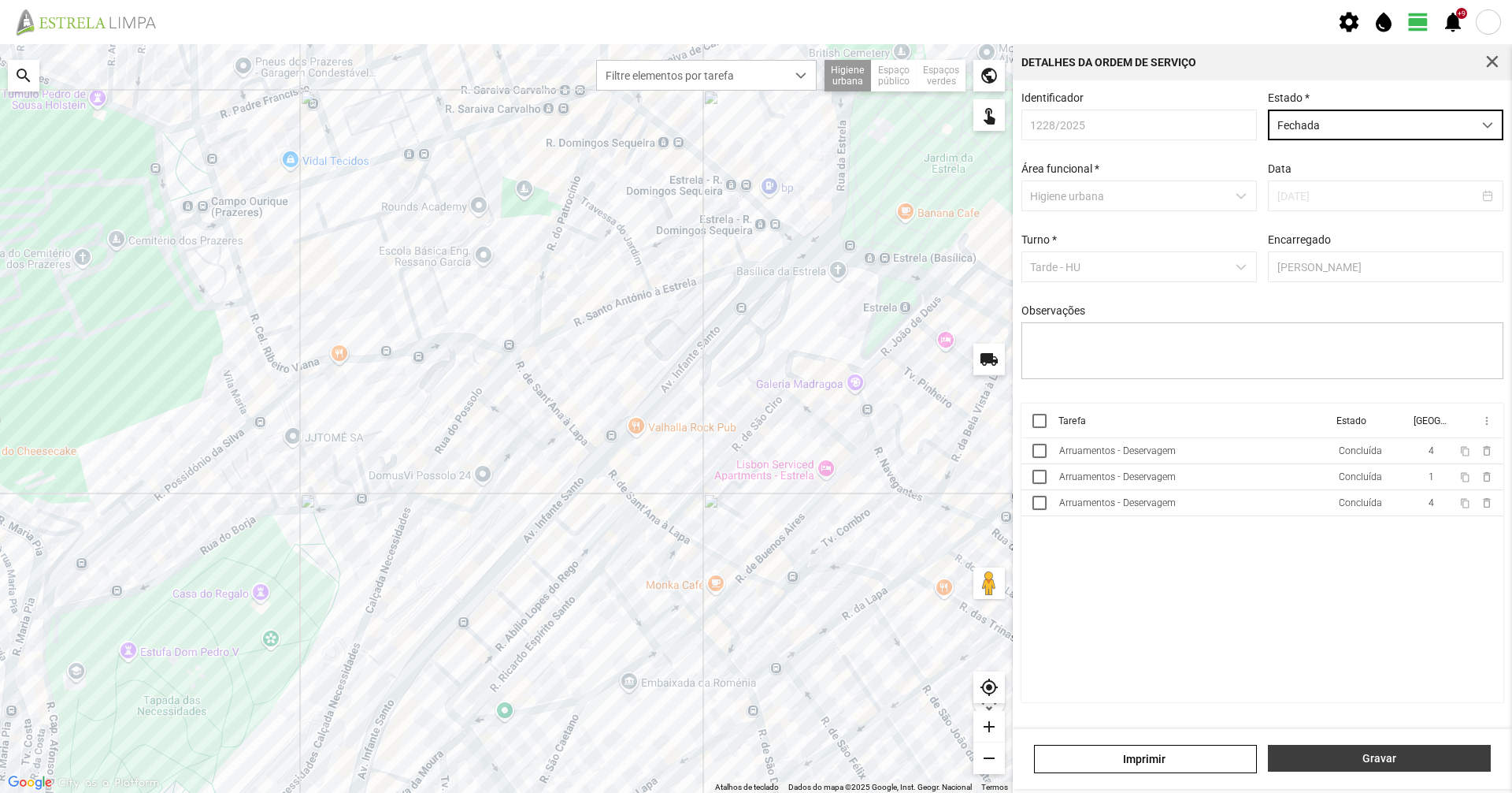
click at [1370, 766] on button "Gravar" at bounding box center [1379, 758] width 223 height 27
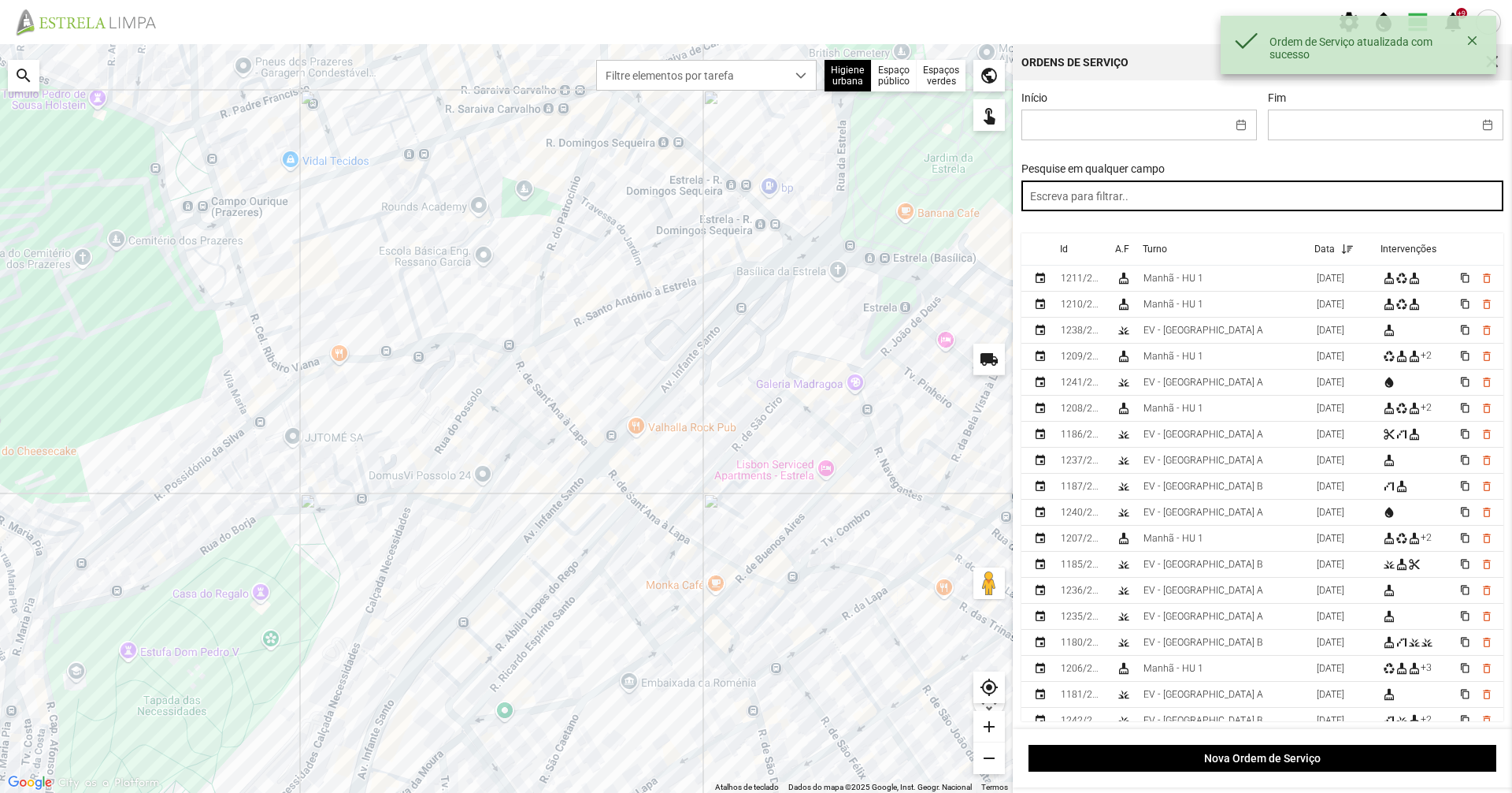
click at [1154, 202] on input "text" at bounding box center [1262, 195] width 483 height 30
paste input "tarde"
type input "tarde"
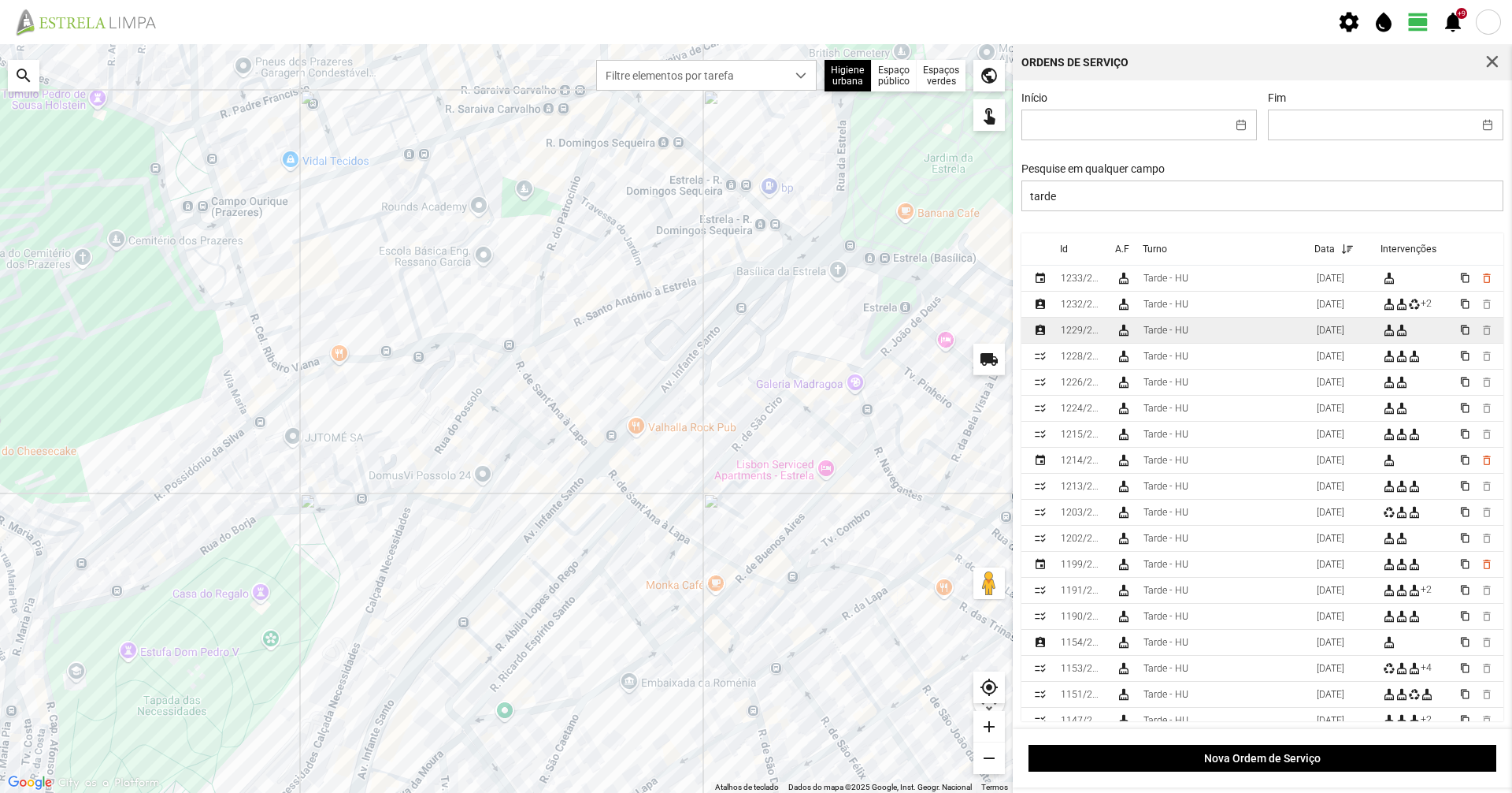
click at [1196, 332] on td "Tarde - HU" at bounding box center [1223, 331] width 173 height 26
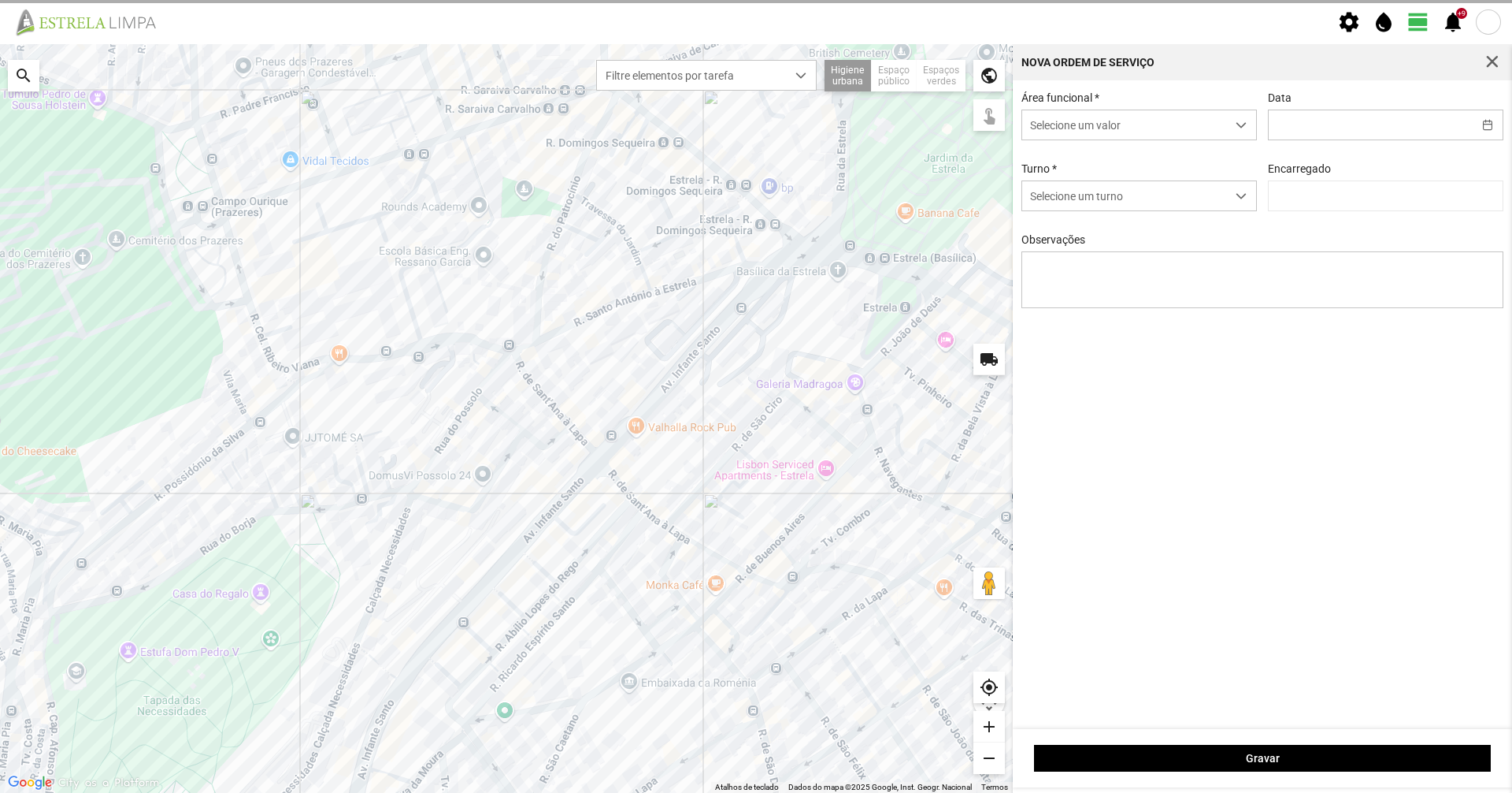
type input "[DATE]"
type textarea "[PERSON_NAME], [PERSON_NAME], [PERSON_NAME], [PERSON_NAME]: [PERSON_NAME]. falt…"
type input "[PERSON_NAME]"
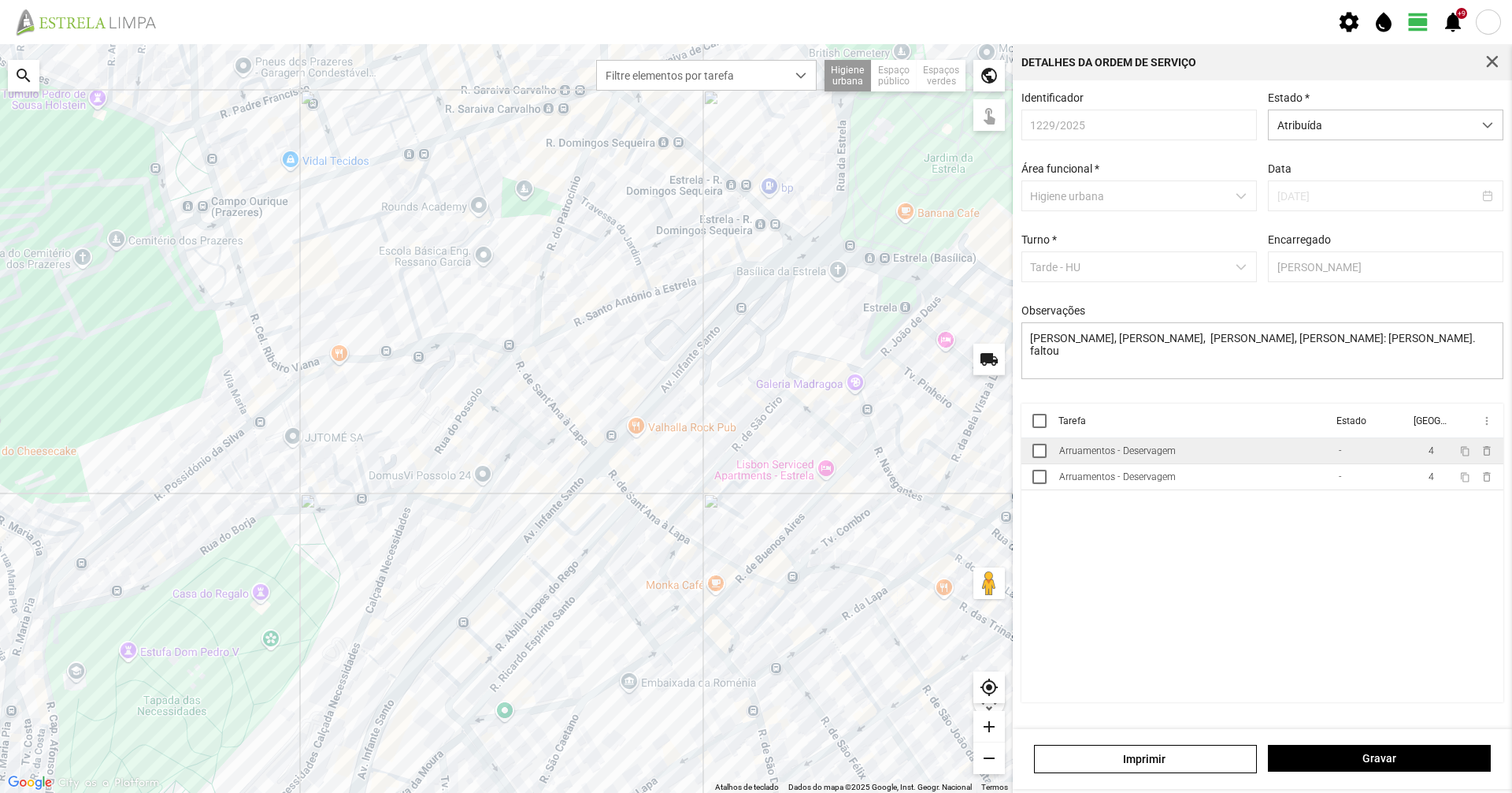
click at [1094, 464] on td "Arruamentos - Deservagem" at bounding box center [1193, 452] width 280 height 26
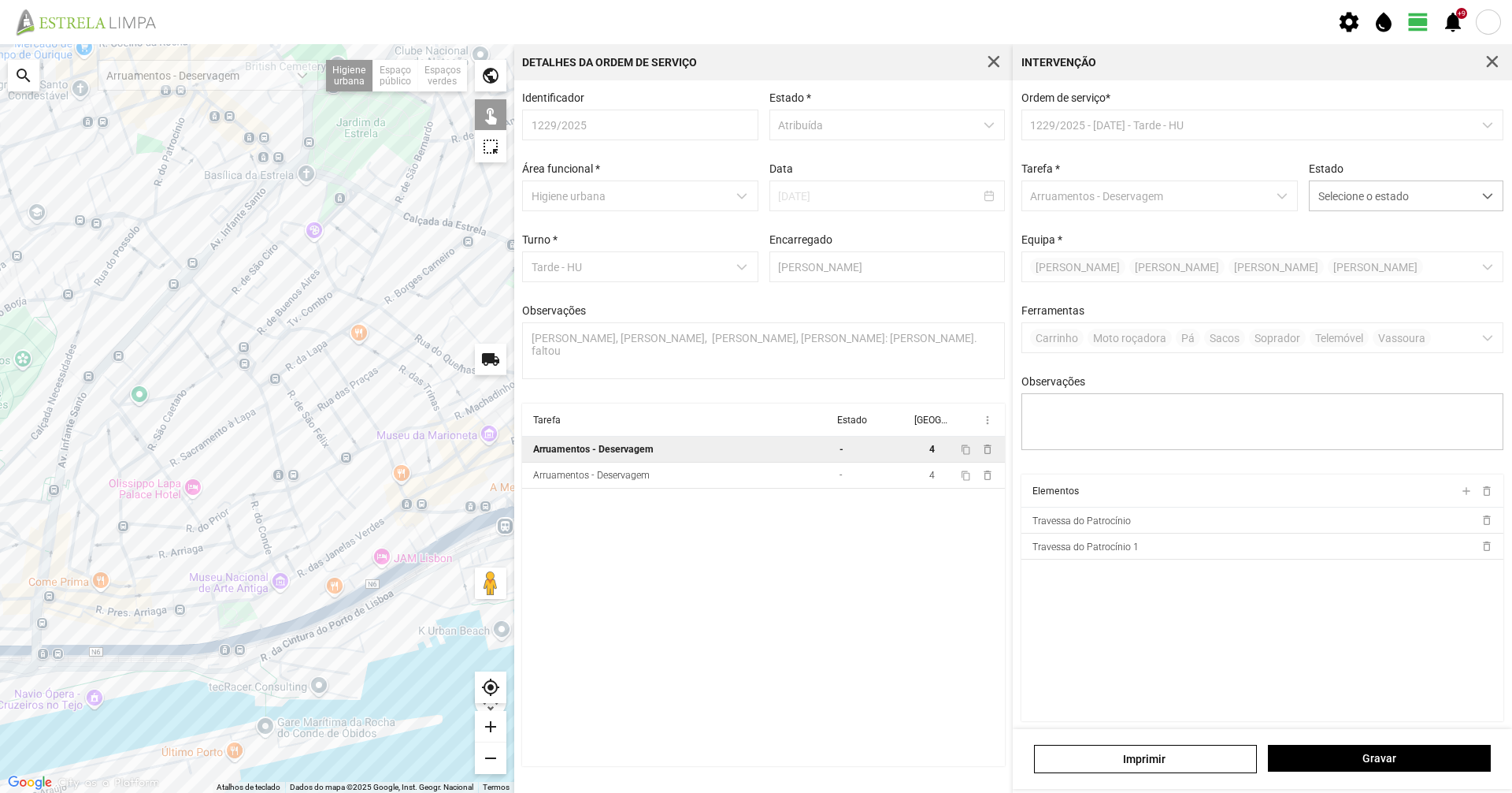
drag, startPoint x: 395, startPoint y: 437, endPoint x: 245, endPoint y: 362, distance: 167.7
click at [239, 359] on div at bounding box center [257, 419] width 515 height 749
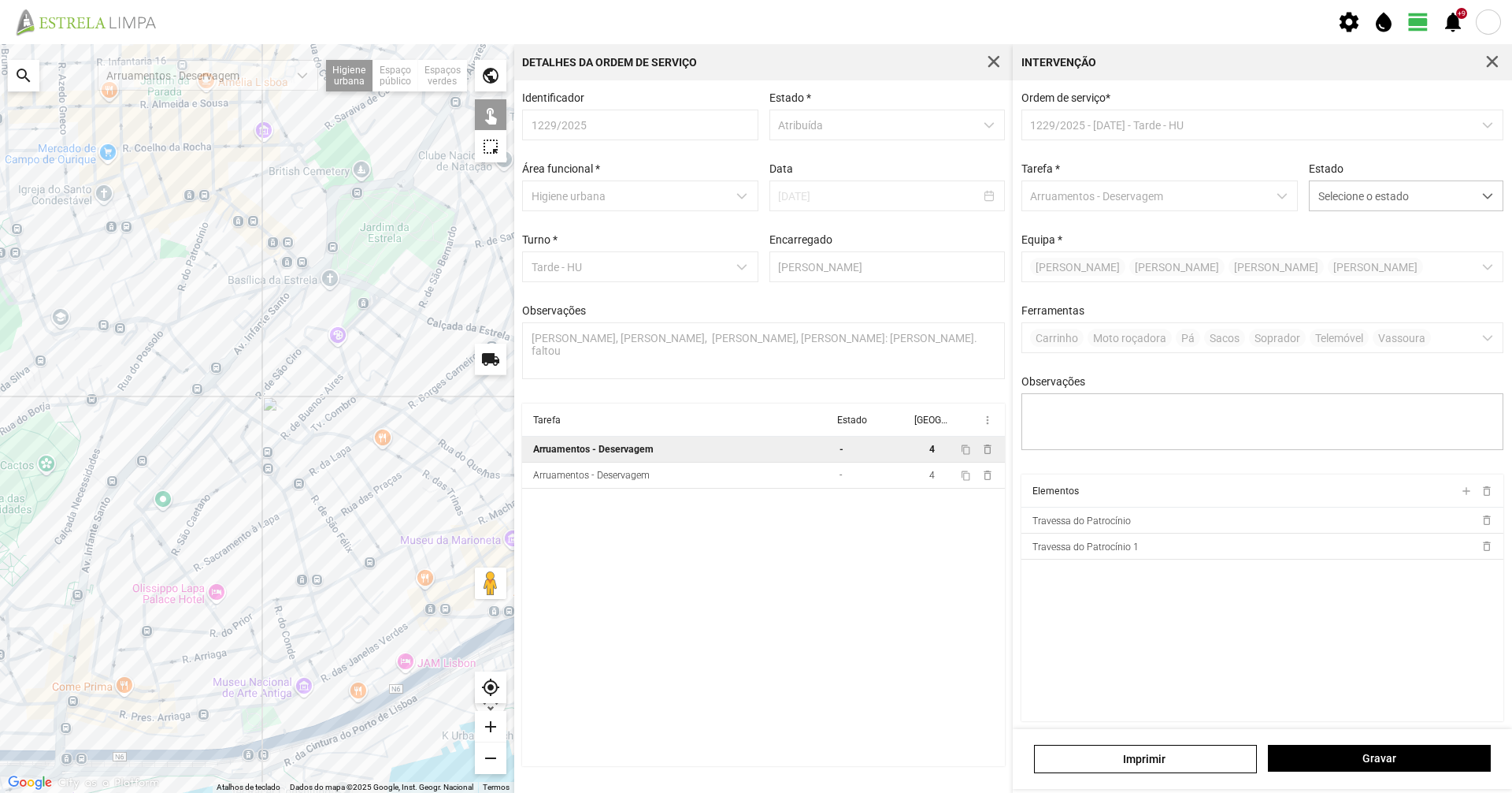
click at [311, 381] on div at bounding box center [257, 419] width 515 height 749
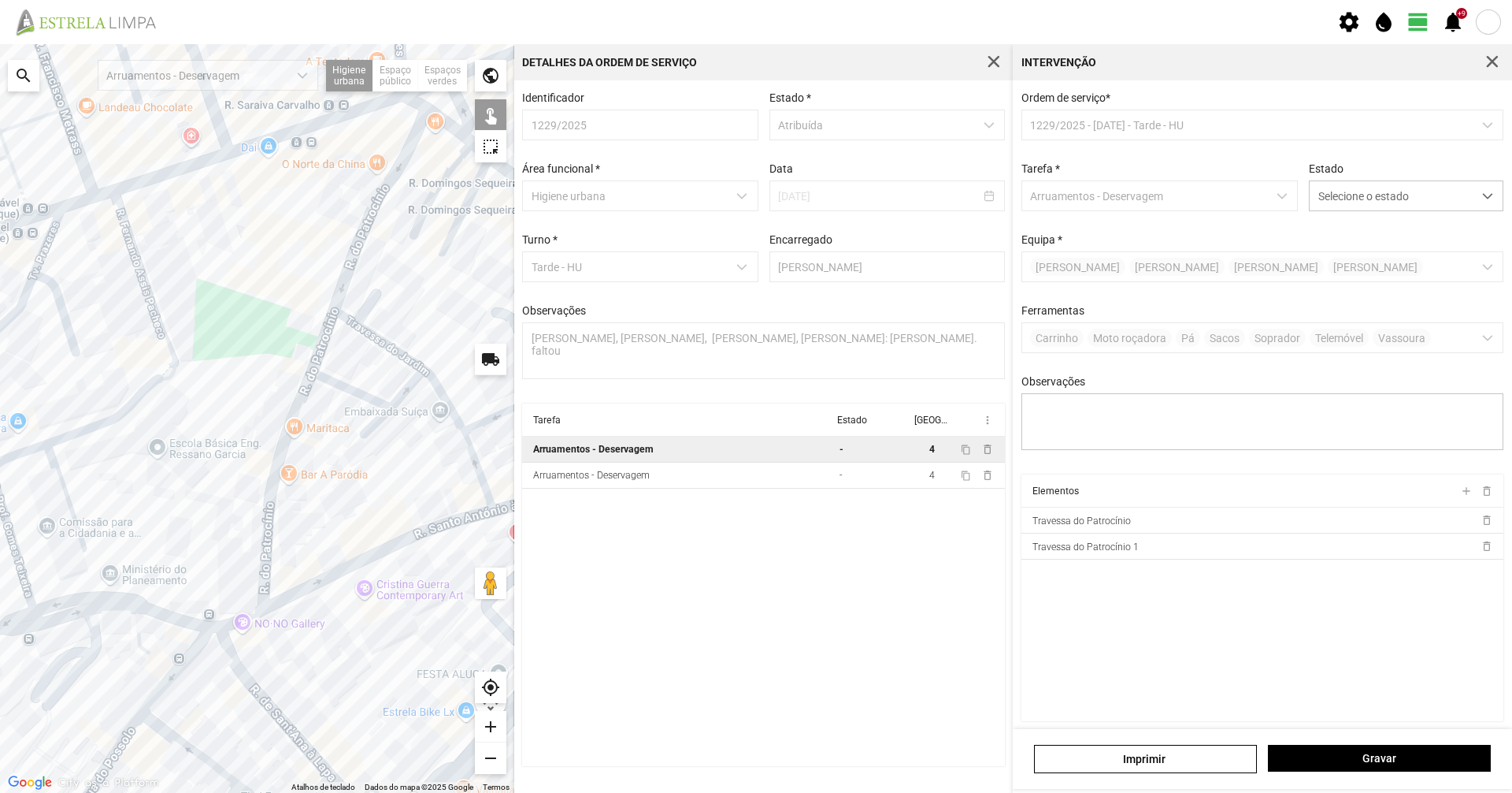
click at [383, 344] on div at bounding box center [257, 419] width 515 height 749
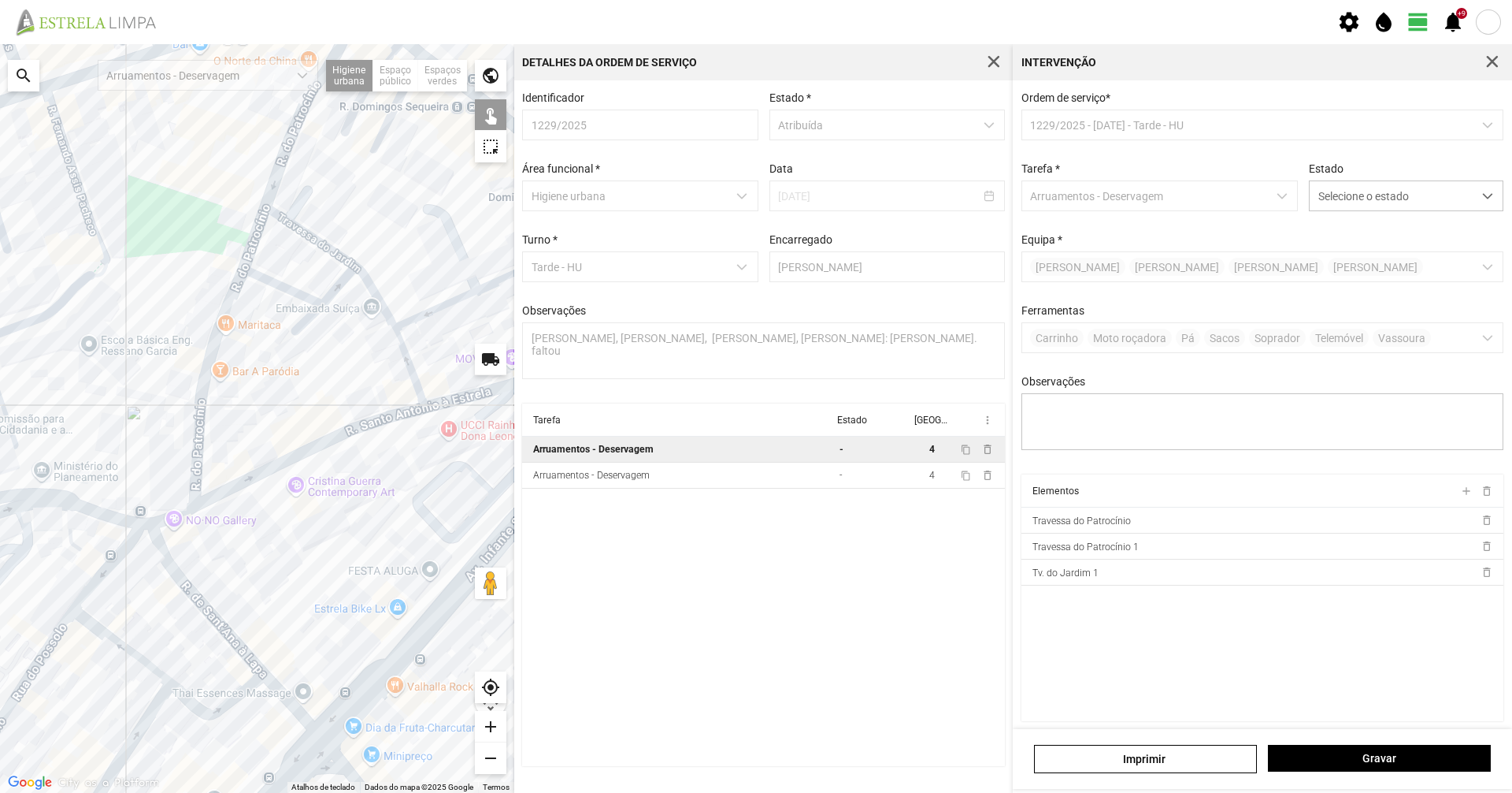
drag, startPoint x: 377, startPoint y: 367, endPoint x: 301, endPoint y: 270, distance: 123.2
click at [303, 262] on div at bounding box center [257, 419] width 515 height 749
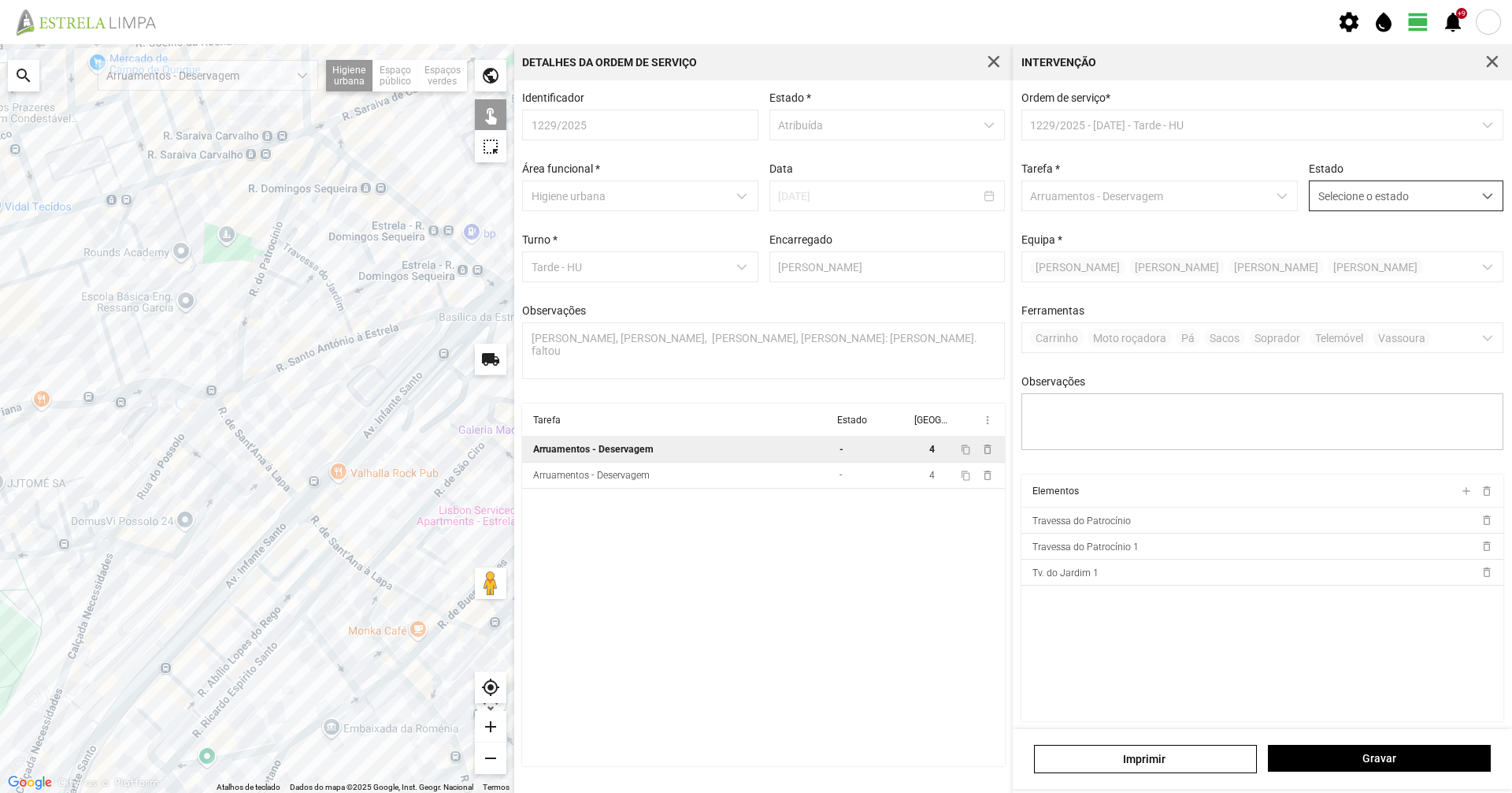
click at [1353, 201] on span "Selecione o estado" at bounding box center [1391, 195] width 163 height 29
click at [1319, 270] on li "Concluída" at bounding box center [1395, 257] width 187 height 29
click at [1370, 730] on div "[PERSON_NAME]" at bounding box center [1262, 758] width 499 height 60
click at [1370, 740] on div "[PERSON_NAME]" at bounding box center [1262, 758] width 499 height 60
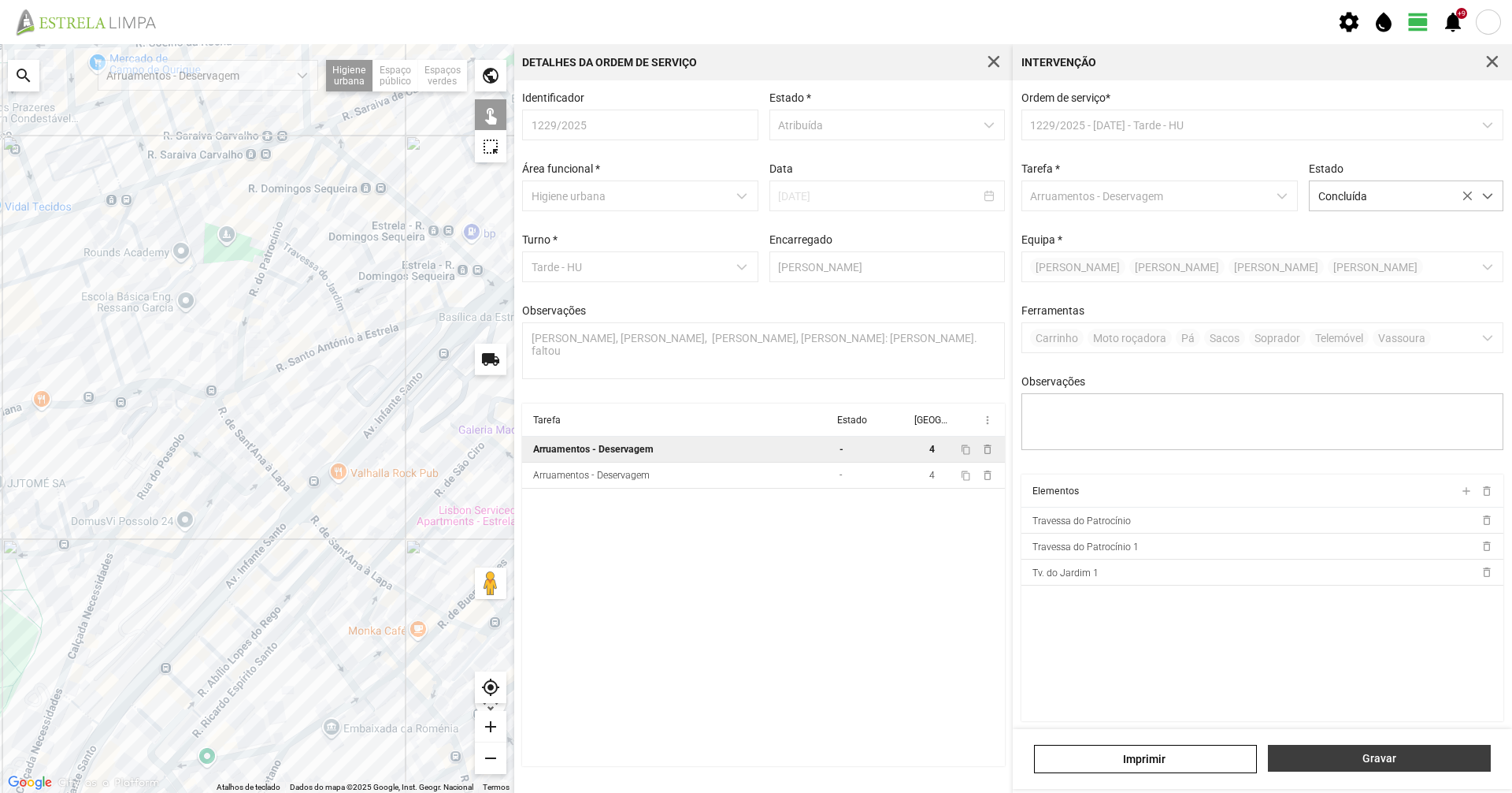
click at [1370, 754] on span "Gravar" at bounding box center [1380, 758] width 206 height 12
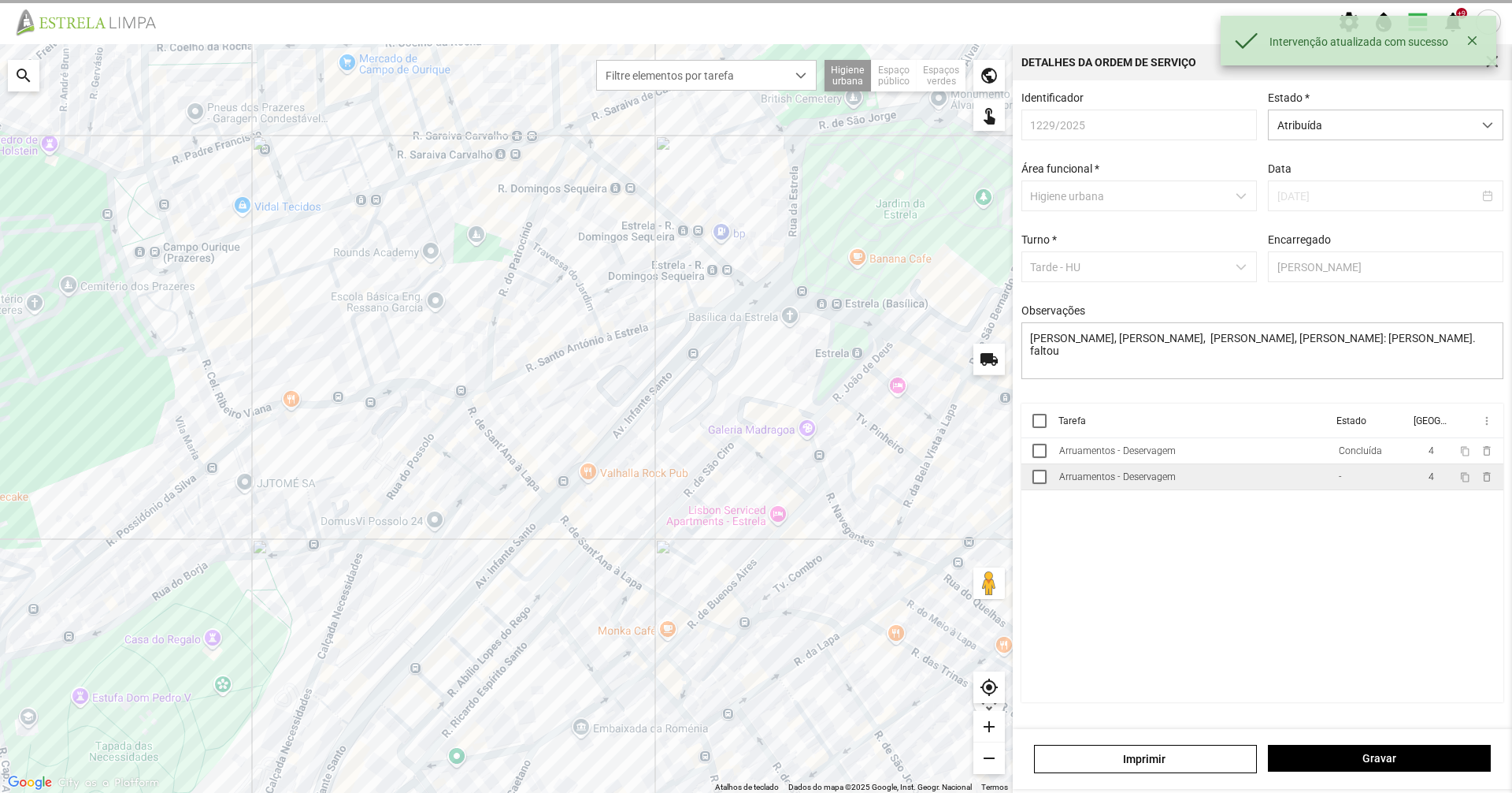
click at [1182, 487] on td "Arruamentos - Deservagem" at bounding box center [1193, 477] width 280 height 26
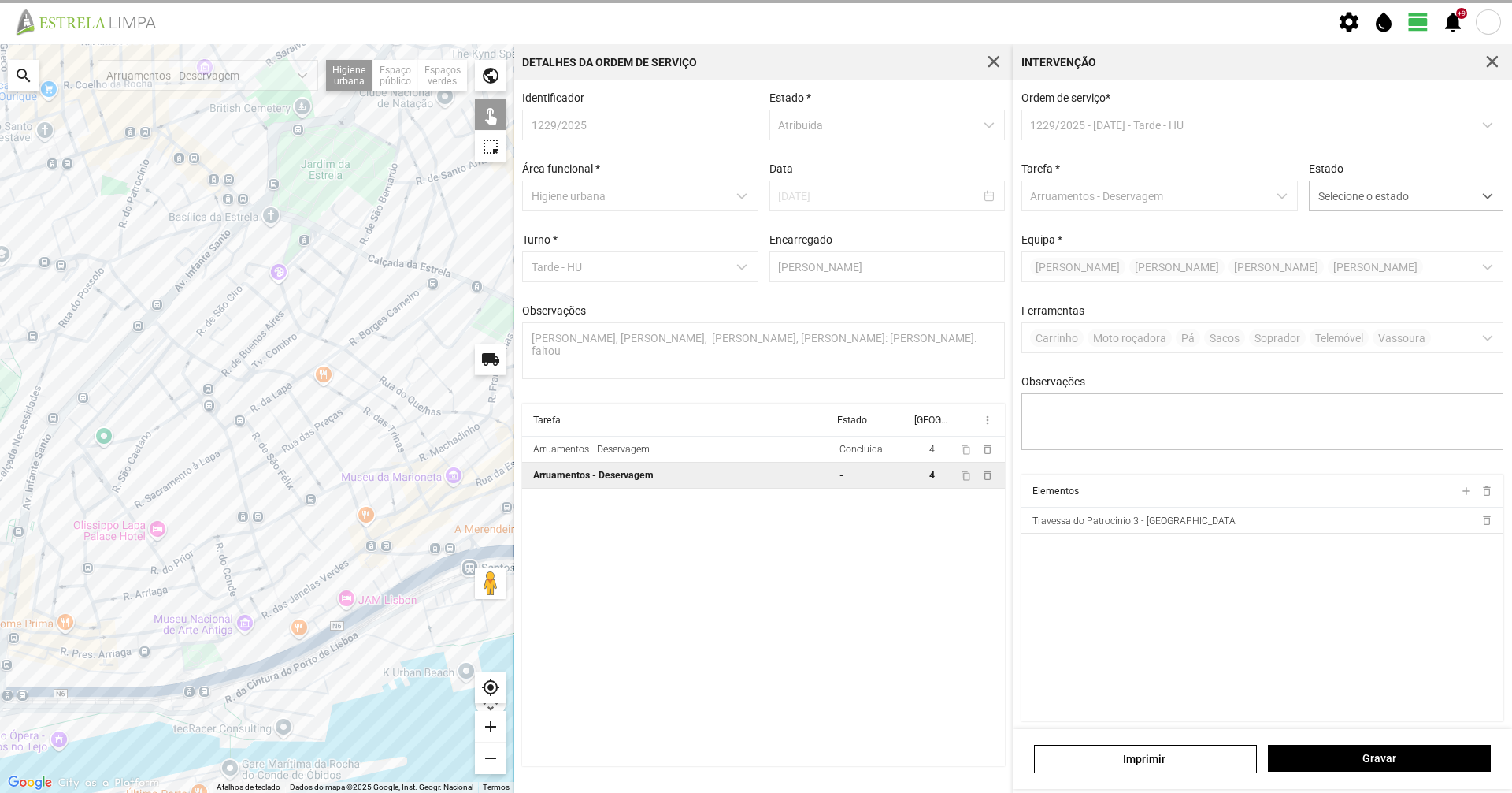
drag, startPoint x: 421, startPoint y: 440, endPoint x: 206, endPoint y: 294, distance: 259.9
click at [206, 294] on div at bounding box center [257, 419] width 515 height 749
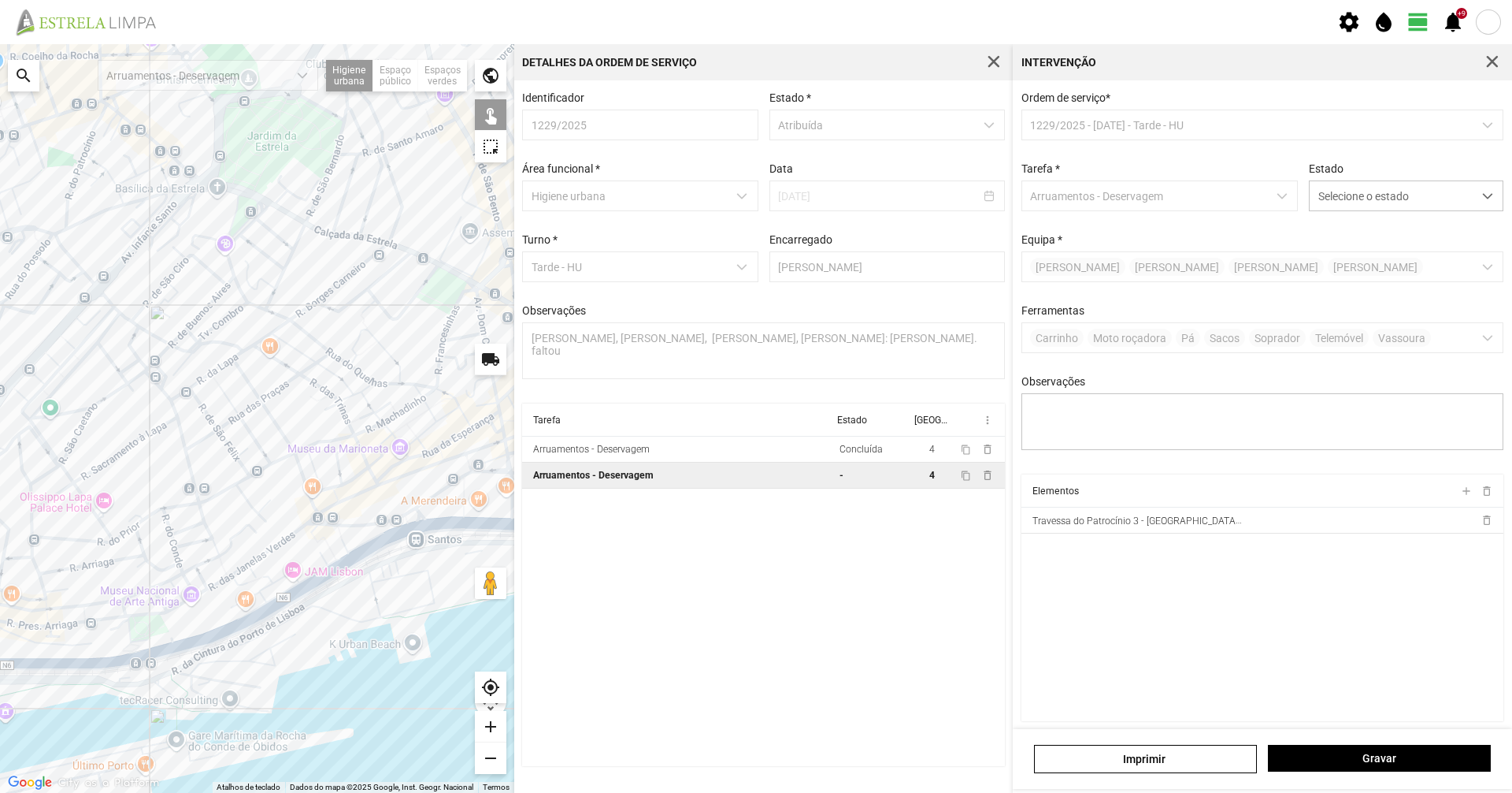
drag, startPoint x: 324, startPoint y: 402, endPoint x: 136, endPoint y: 346, distance: 196.2
click at [136, 346] on div at bounding box center [257, 419] width 515 height 749
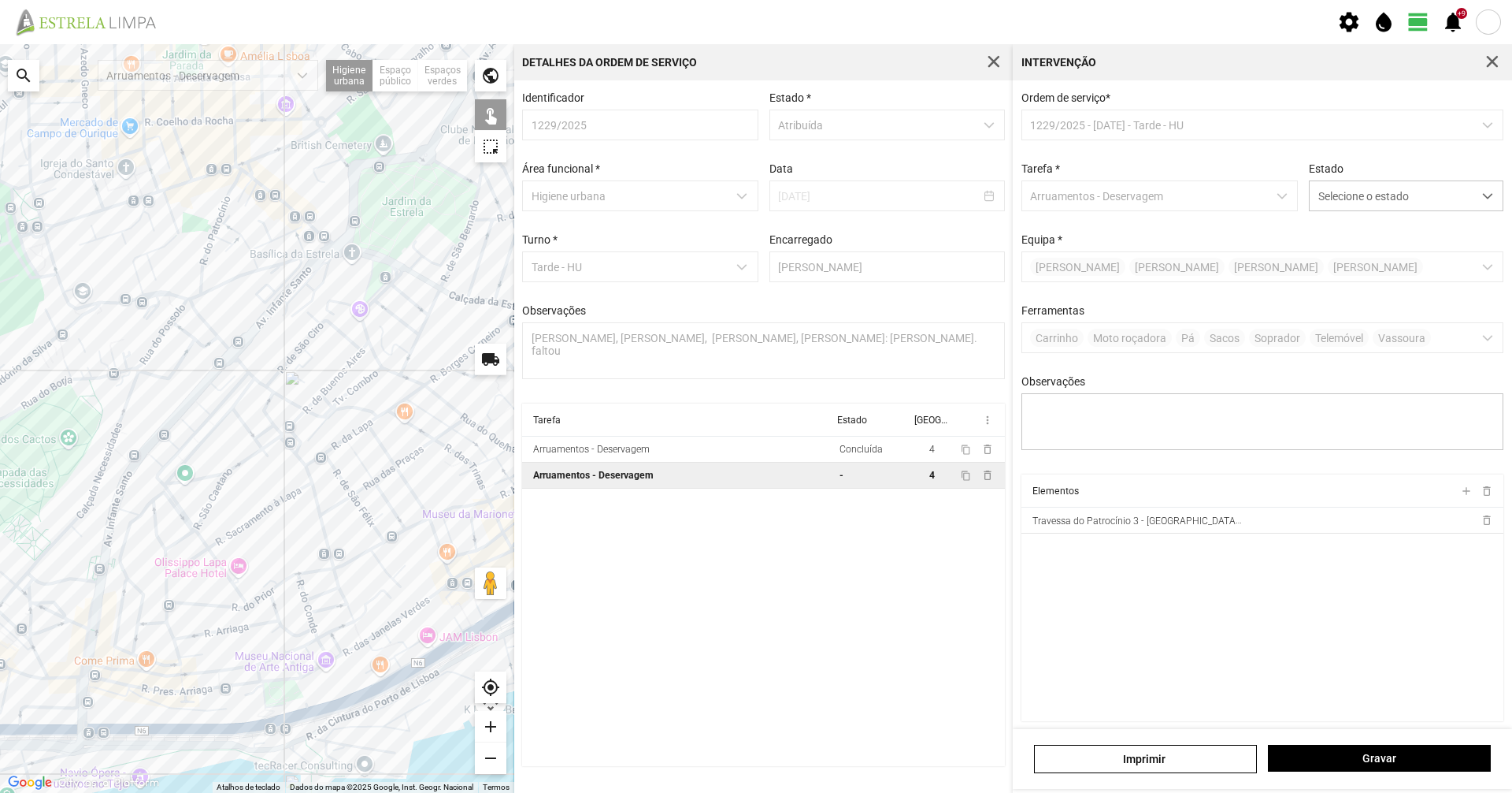
drag, startPoint x: 169, startPoint y: 411, endPoint x: 449, endPoint y: 501, distance: 294.1
click at [460, 516] on div at bounding box center [257, 419] width 515 height 749
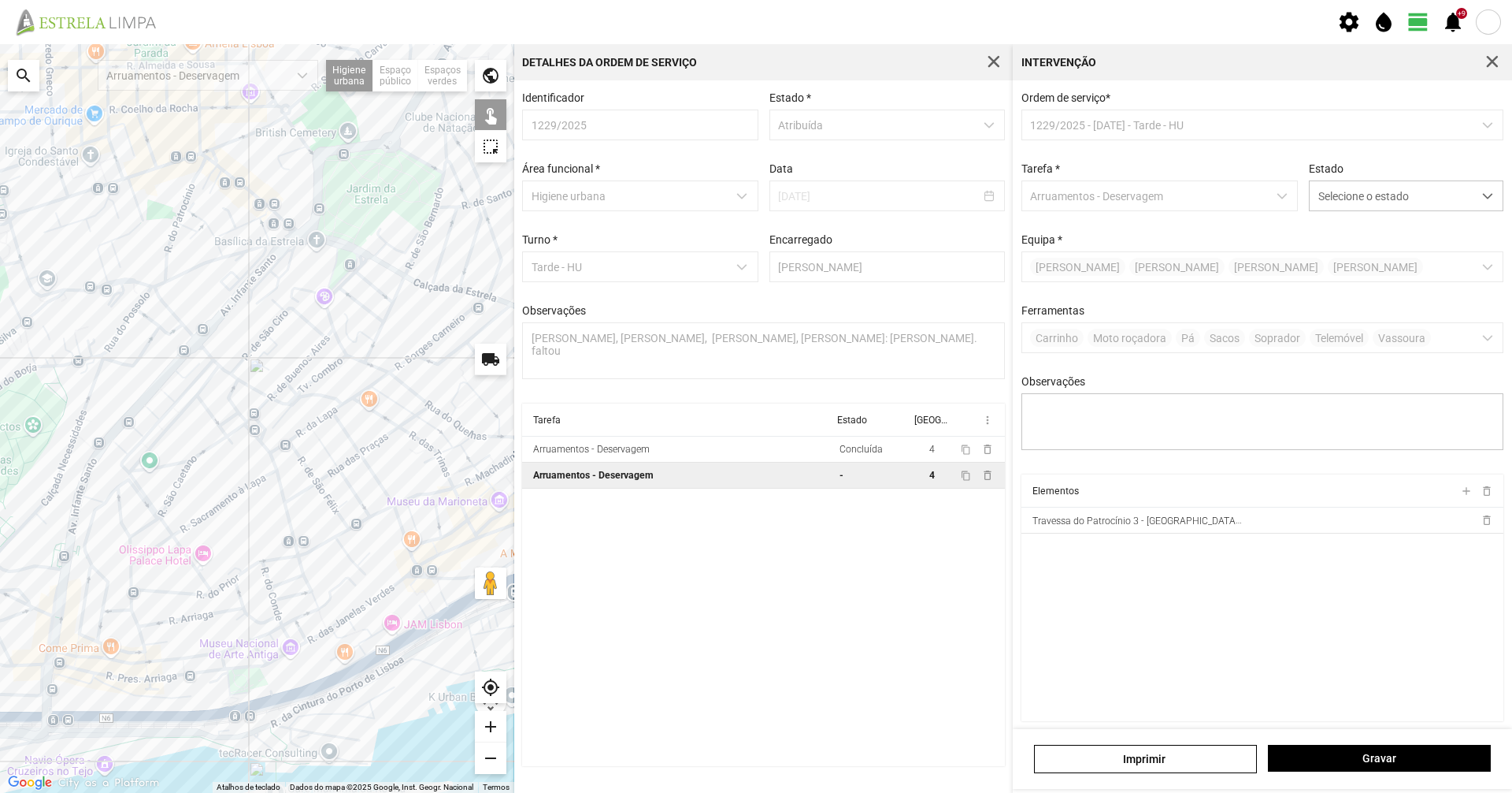
click at [166, 260] on div at bounding box center [257, 419] width 515 height 749
click at [202, 220] on div at bounding box center [257, 419] width 515 height 749
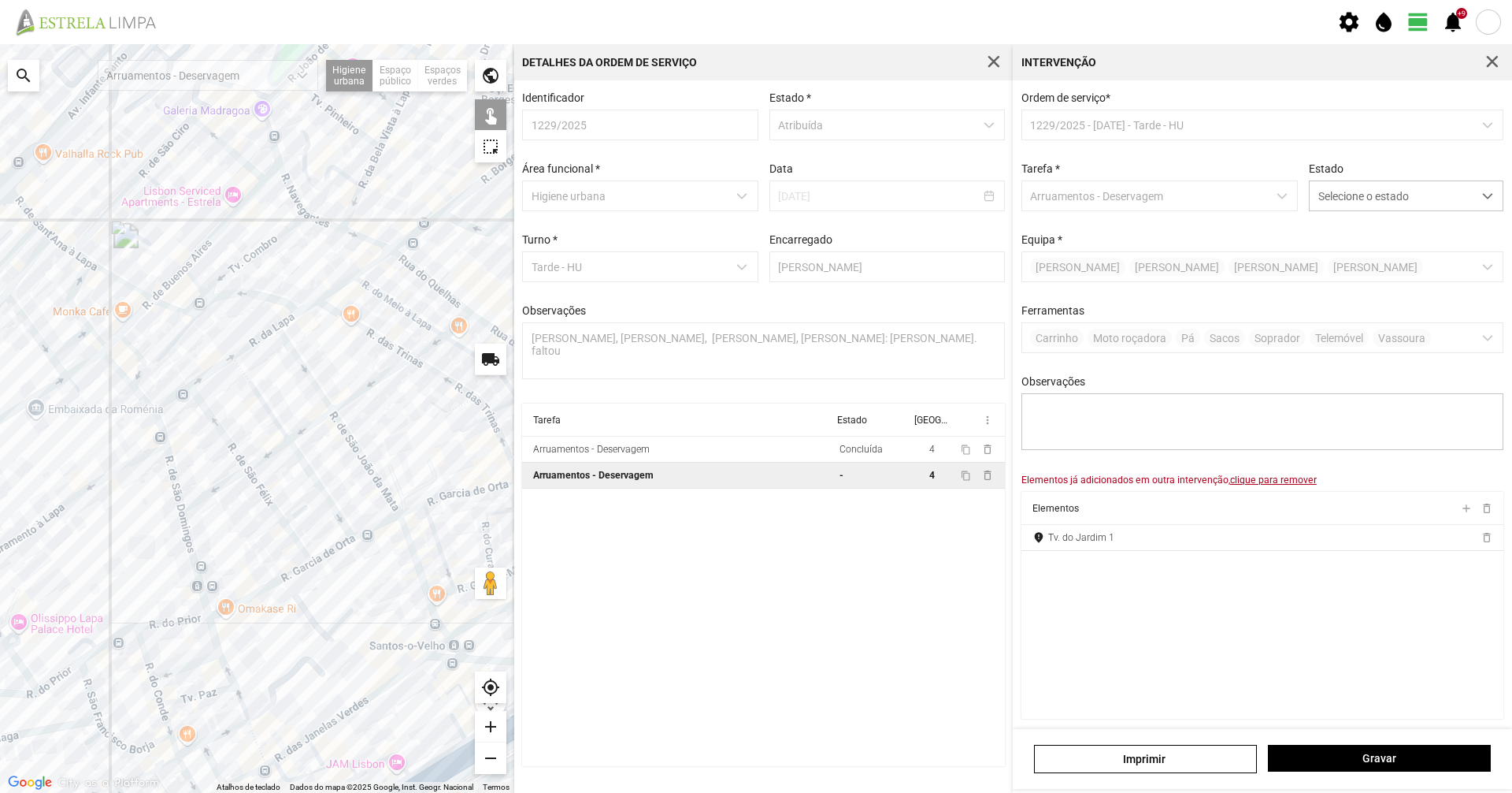
drag, startPoint x: 445, startPoint y: 471, endPoint x: 270, endPoint y: 406, distance: 186.7
click at [271, 407] on div at bounding box center [257, 419] width 515 height 749
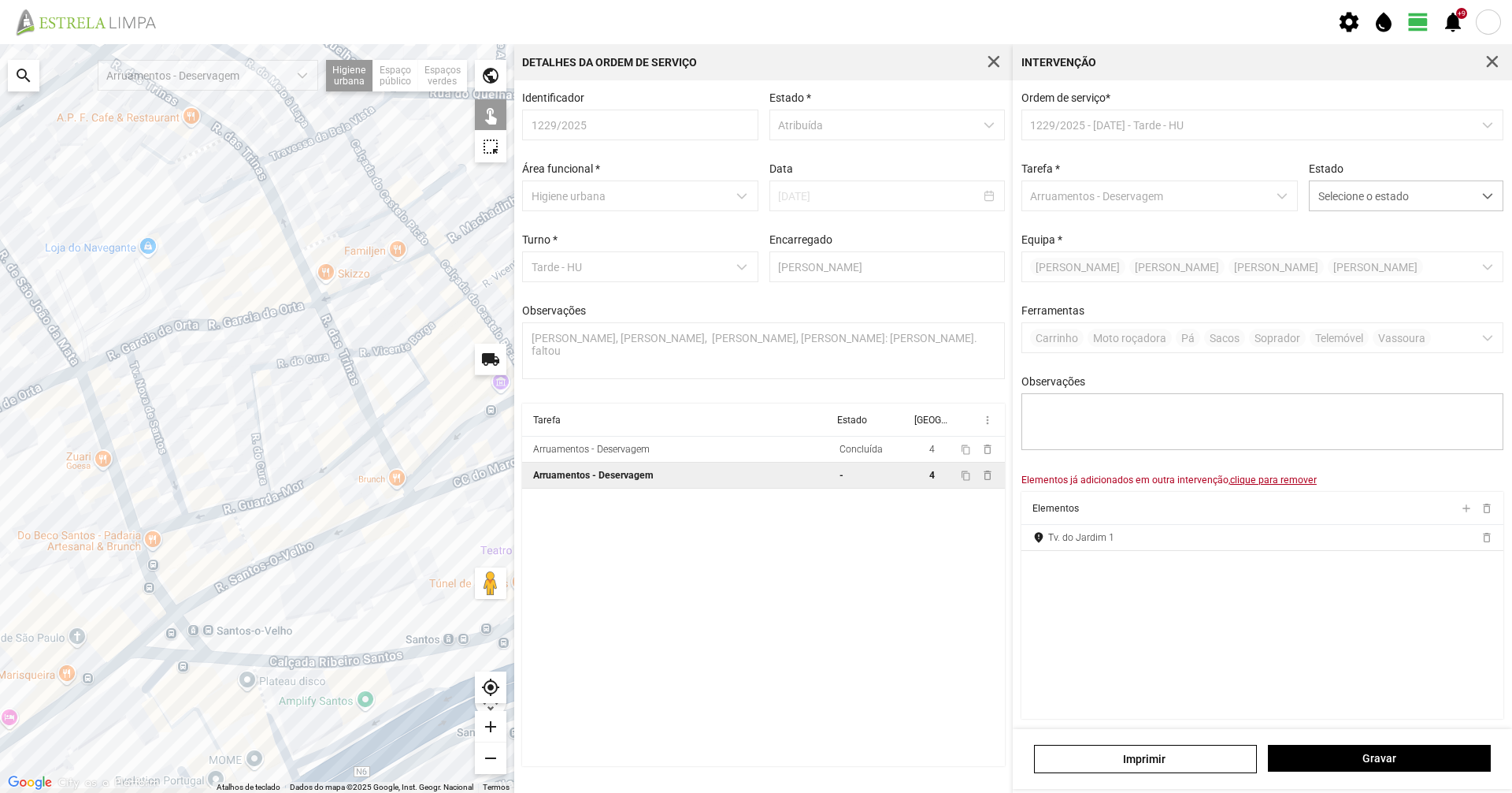
drag, startPoint x: 164, startPoint y: 448, endPoint x: 247, endPoint y: 388, distance: 102.4
click at [247, 388] on div at bounding box center [257, 419] width 515 height 749
click at [155, 406] on div at bounding box center [257, 419] width 515 height 749
click at [210, 512] on div at bounding box center [257, 419] width 515 height 749
click at [182, 518] on div at bounding box center [257, 419] width 515 height 749
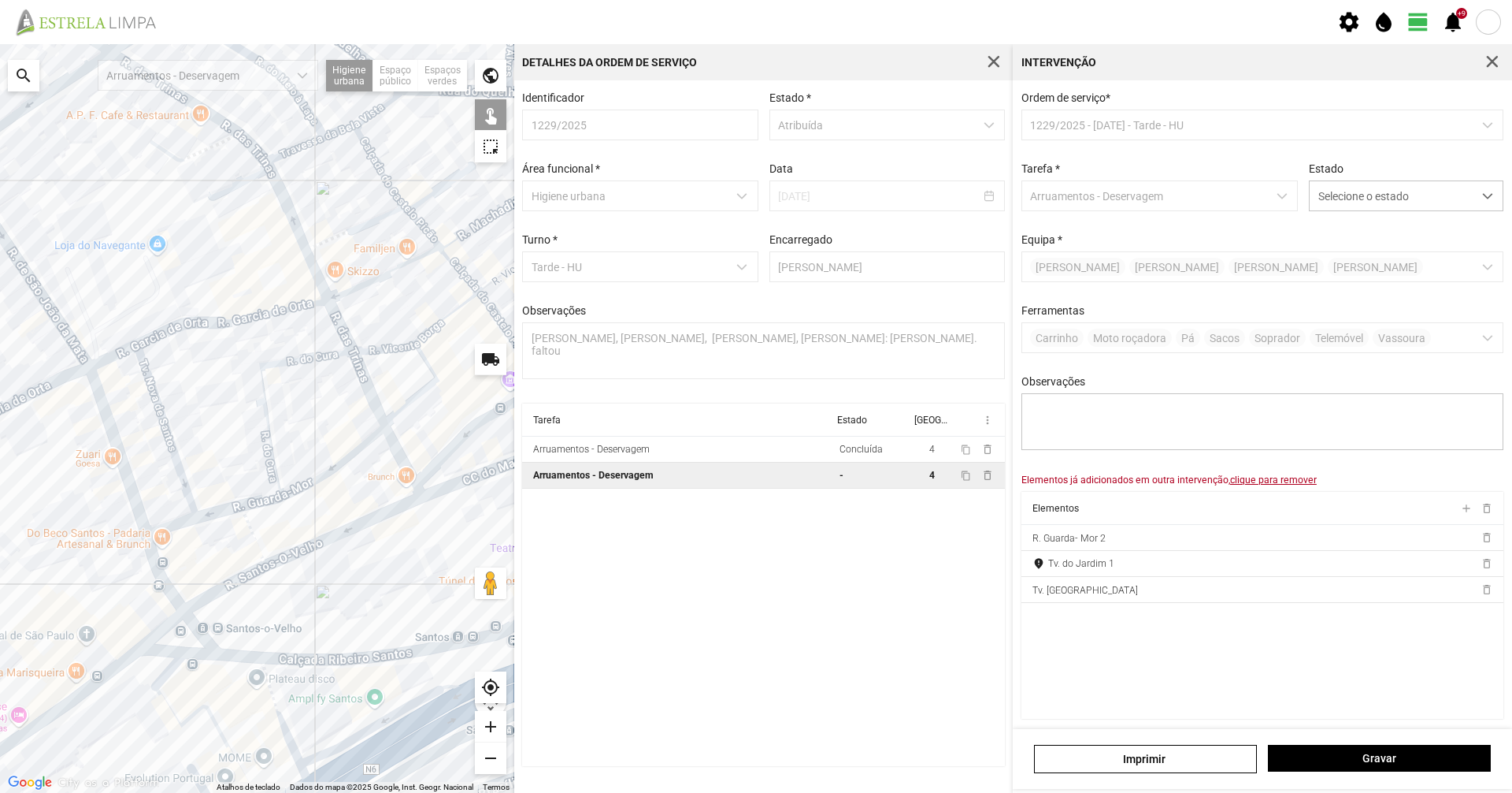
click at [178, 522] on div at bounding box center [257, 419] width 515 height 749
click at [254, 499] on div at bounding box center [257, 419] width 515 height 749
click at [294, 490] on div at bounding box center [257, 419] width 515 height 749
click at [280, 497] on div at bounding box center [257, 419] width 515 height 749
click at [1343, 200] on span "Selecione o estado" at bounding box center [1391, 195] width 163 height 29
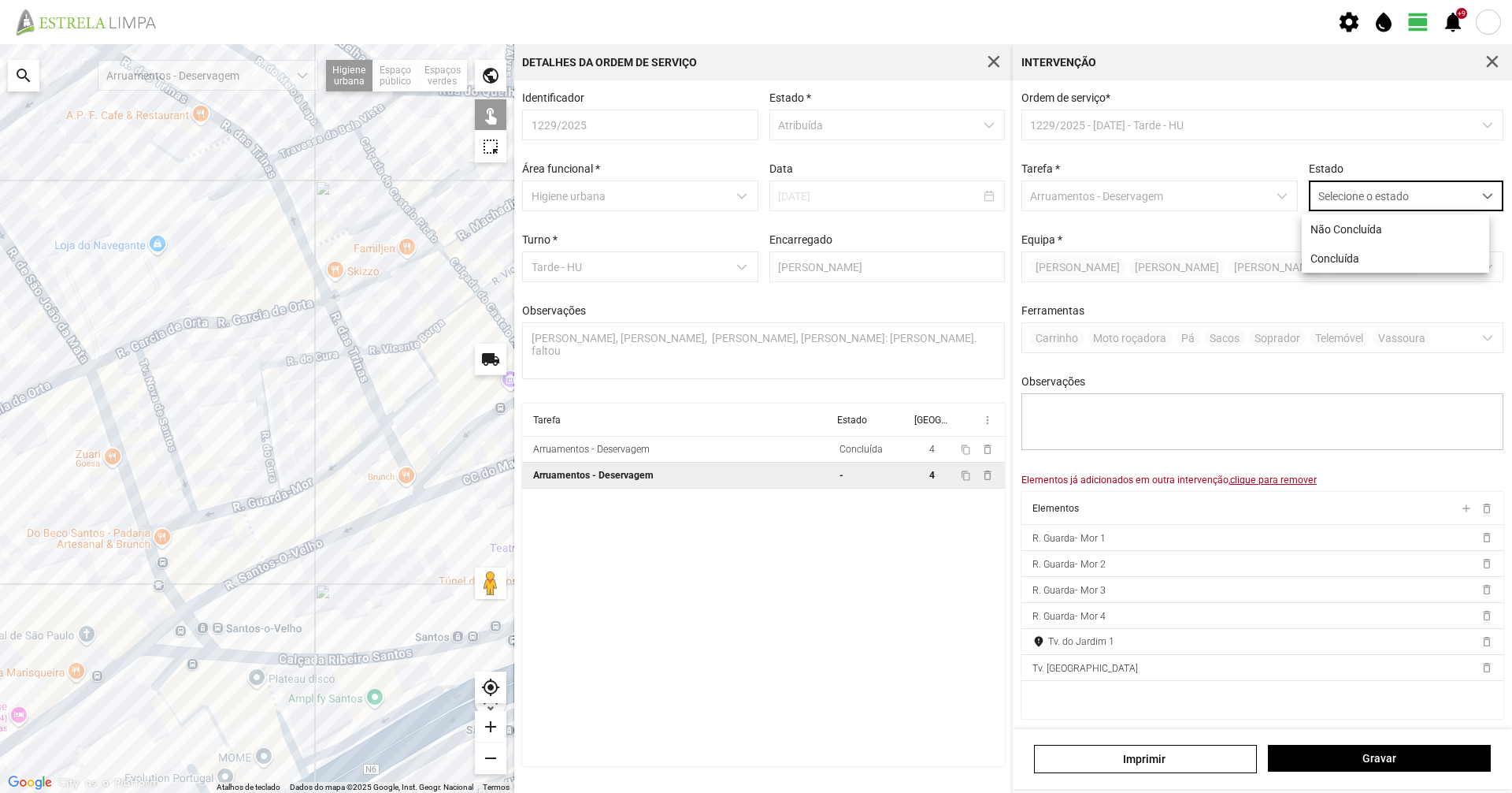
scroll to position [9, 70]
click at [1311, 256] on li "Concluída" at bounding box center [1395, 257] width 187 height 29
click at [1255, 485] on u "clique para remover" at bounding box center [1273, 480] width 86 height 11
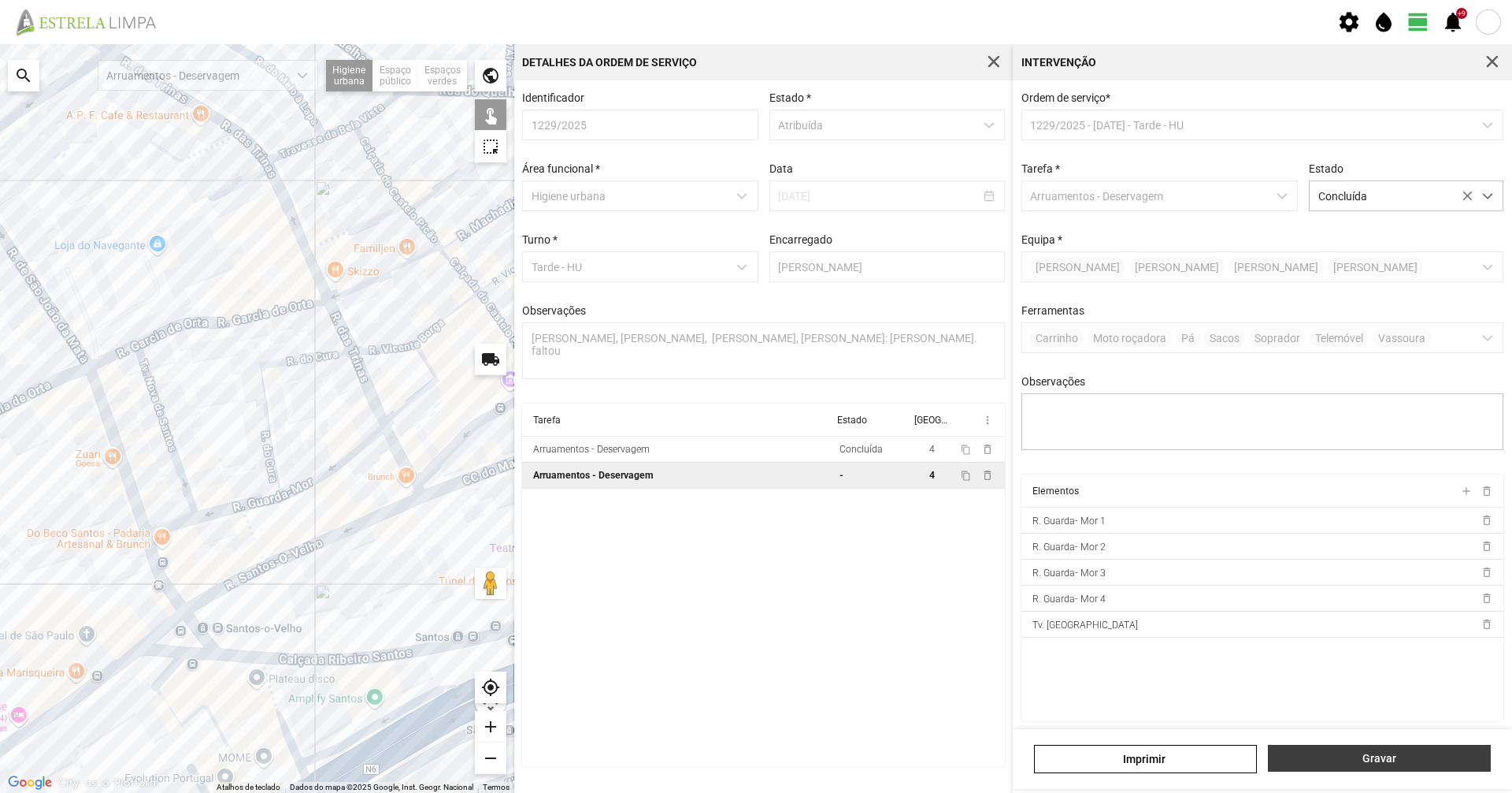
click at [1372, 761] on span "Gravar" at bounding box center [1380, 758] width 206 height 12
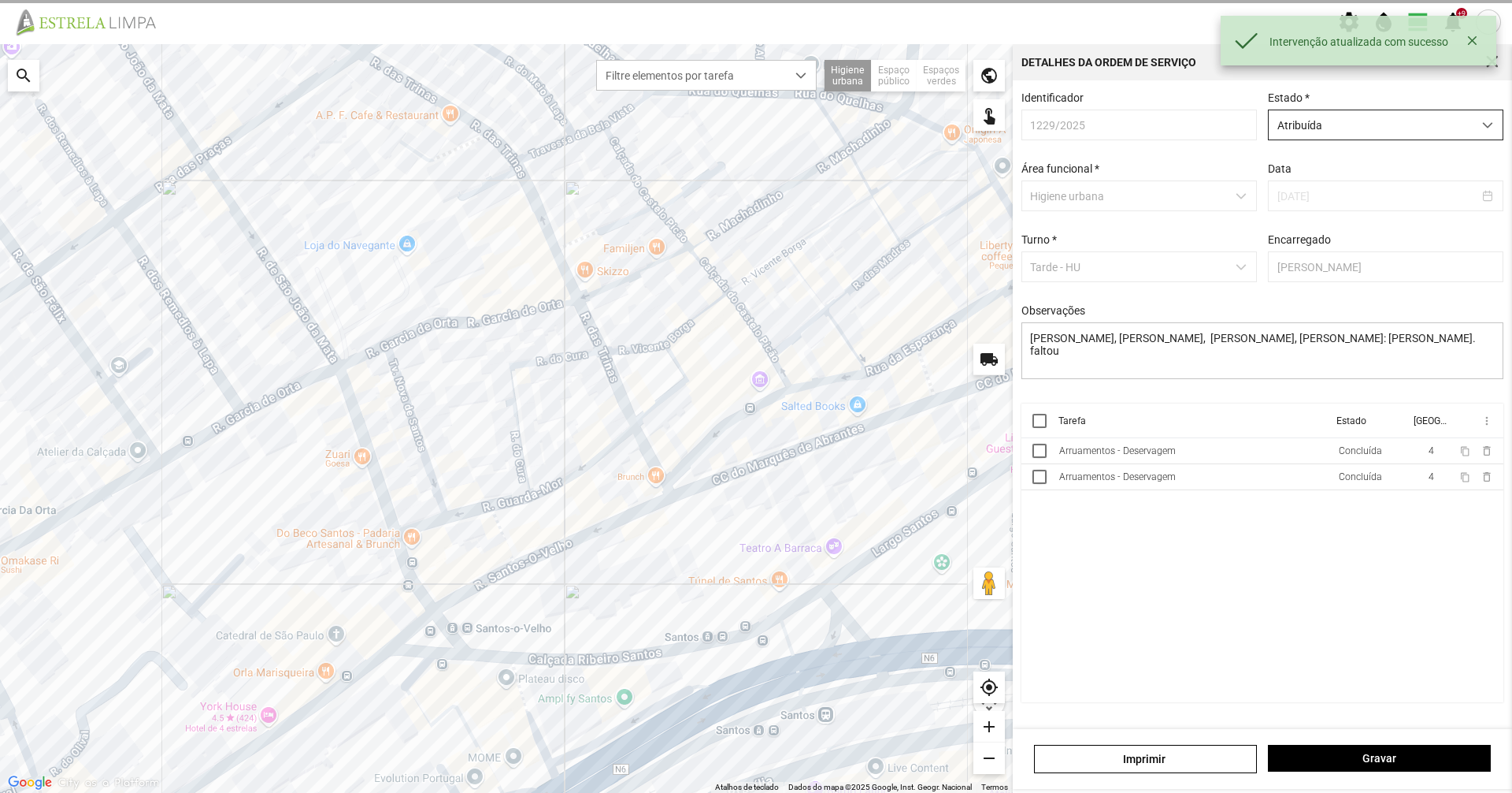
click at [1334, 125] on span "Atribuída" at bounding box center [1371, 124] width 204 height 29
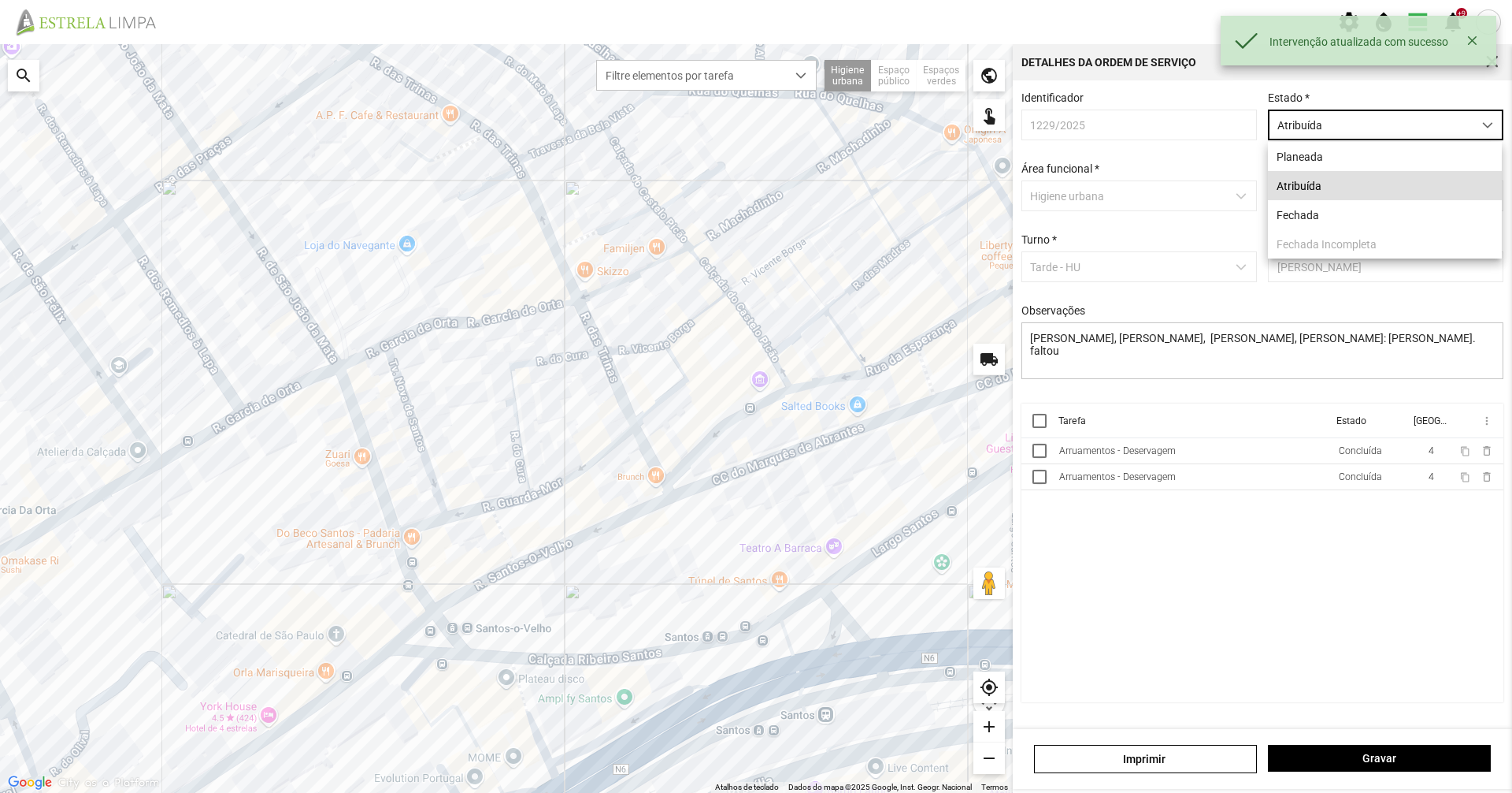
scroll to position [9, 70]
click at [1323, 216] on li "Fechada" at bounding box center [1385, 214] width 234 height 29
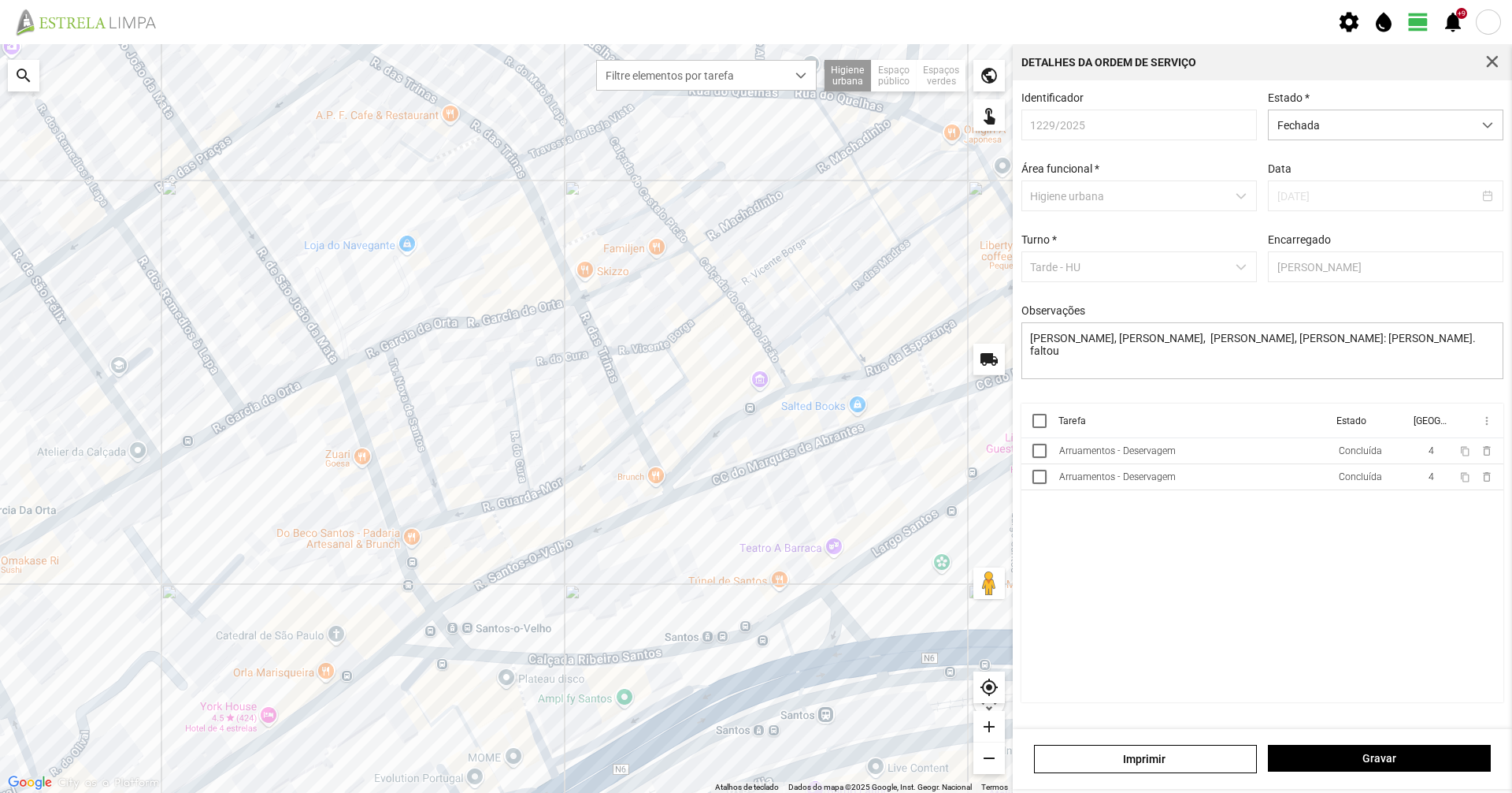
click at [1349, 775] on div "[PERSON_NAME]" at bounding box center [1262, 758] width 499 height 60
click at [1349, 763] on span "Gravar" at bounding box center [1380, 758] width 206 height 12
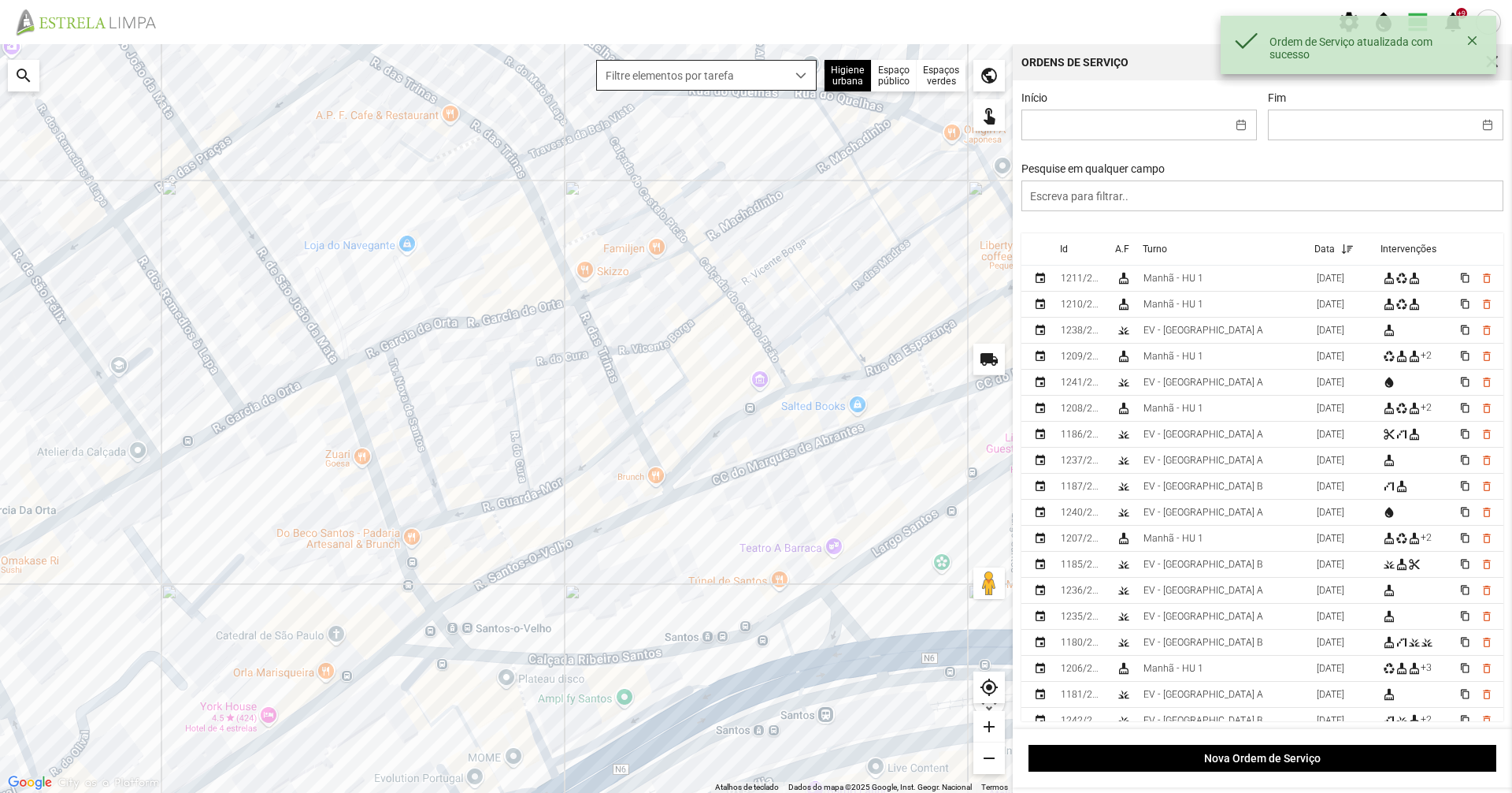
click at [769, 78] on span "Filtre elementos por tarefa" at bounding box center [691, 75] width 189 height 29
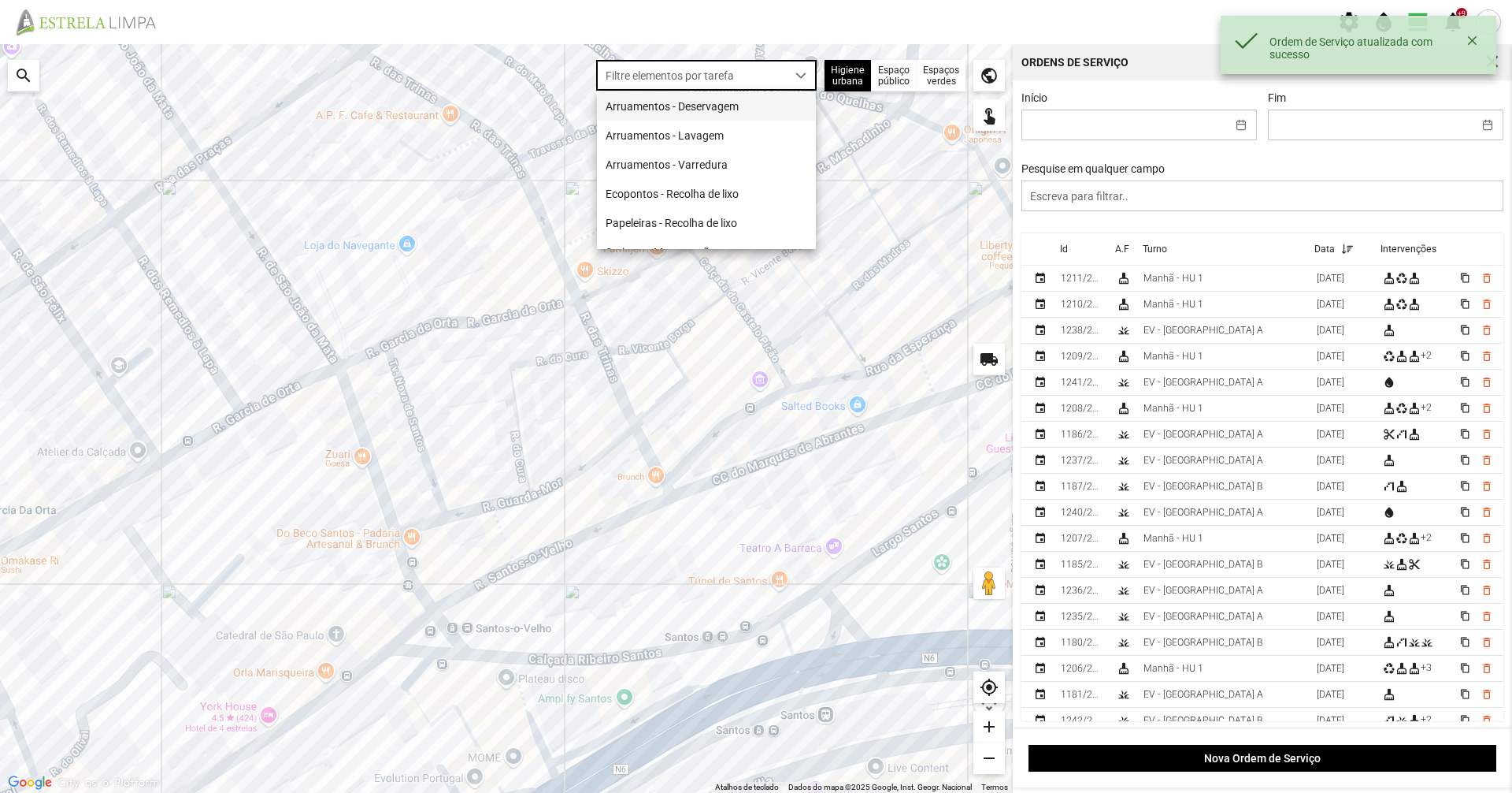
scroll to position [9, 70]
click at [745, 104] on li "Arruamentos - Deservagem" at bounding box center [706, 105] width 219 height 29
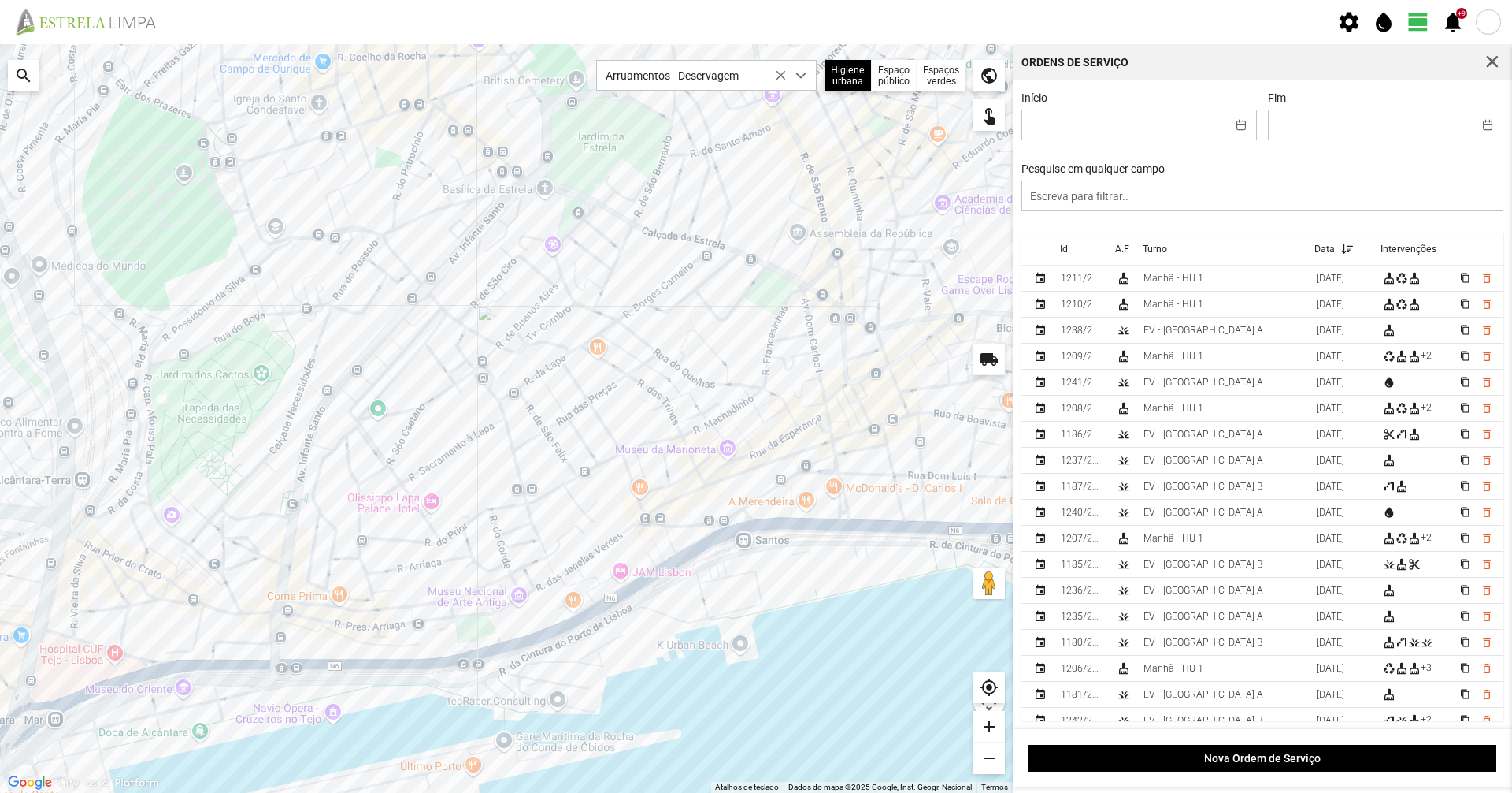
drag, startPoint x: 617, startPoint y: 289, endPoint x: 465, endPoint y: 241, distance: 159.4
click at [465, 241] on div at bounding box center [506, 419] width 1013 height 749
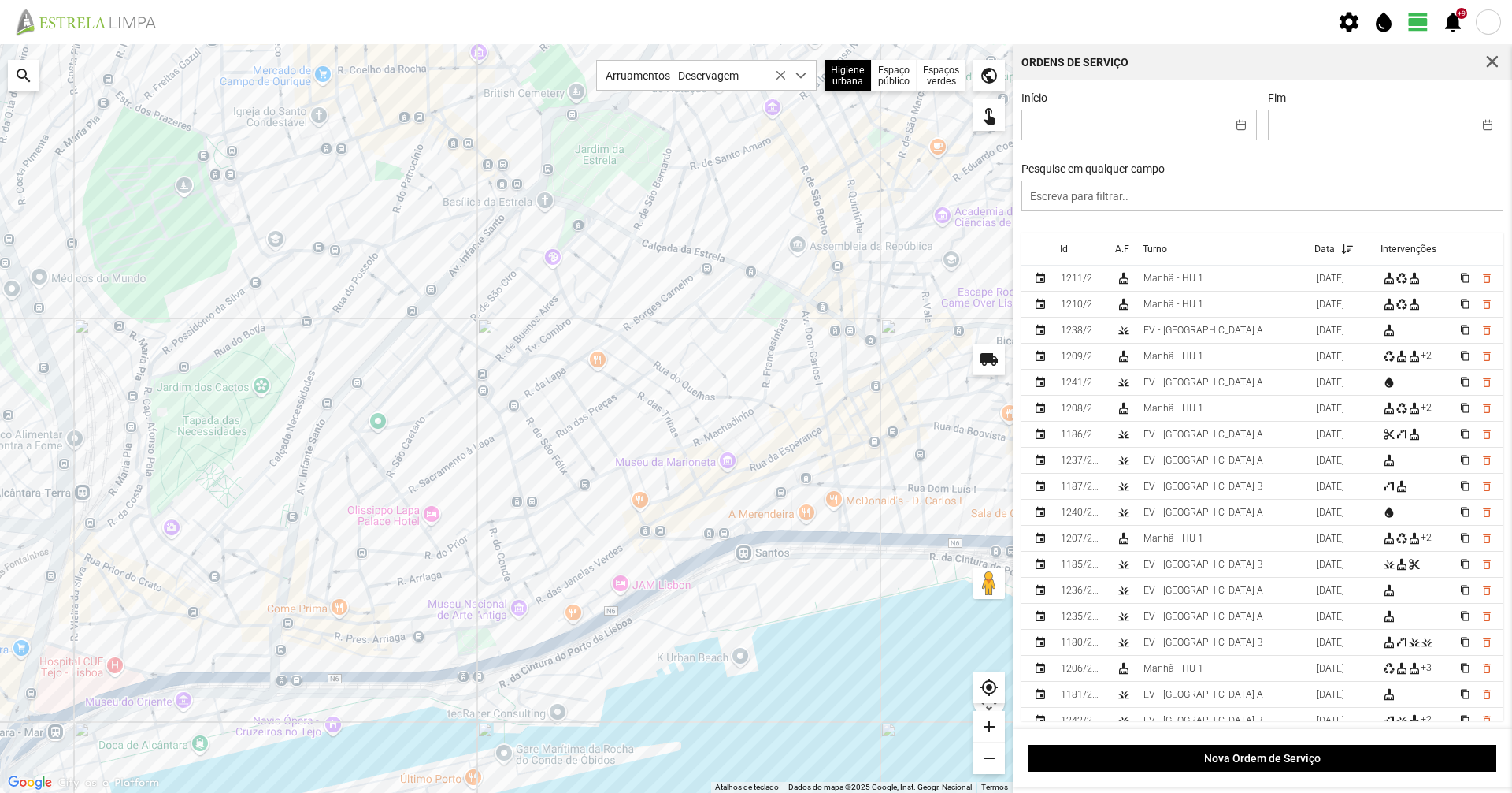
drag, startPoint x: 529, startPoint y: 235, endPoint x: 488, endPoint y: 245, distance: 42.2
click at [488, 245] on div at bounding box center [506, 419] width 1013 height 749
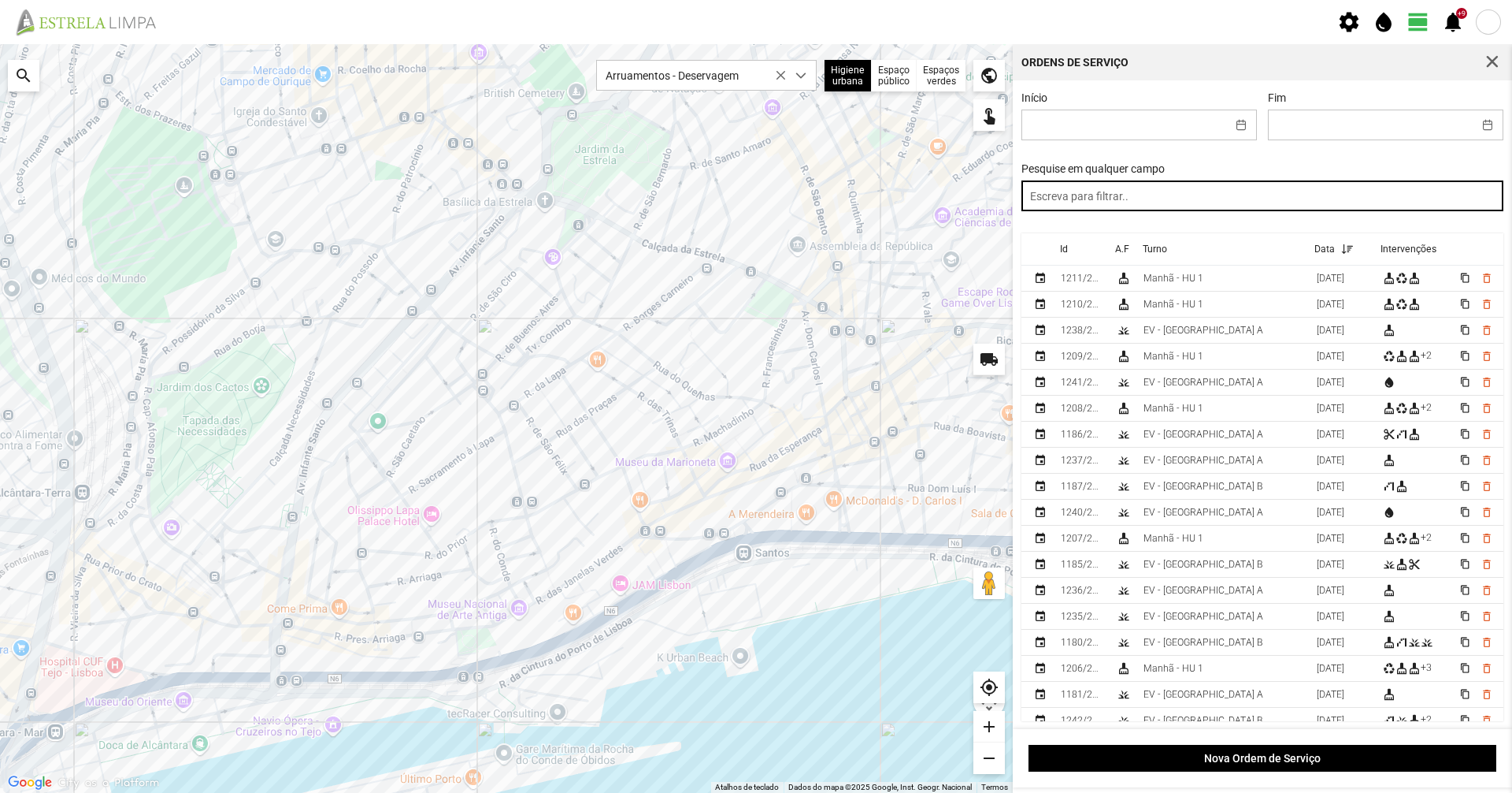
click at [1113, 208] on input "text" at bounding box center [1262, 195] width 483 height 30
paste input "tarde"
type input "tarde"
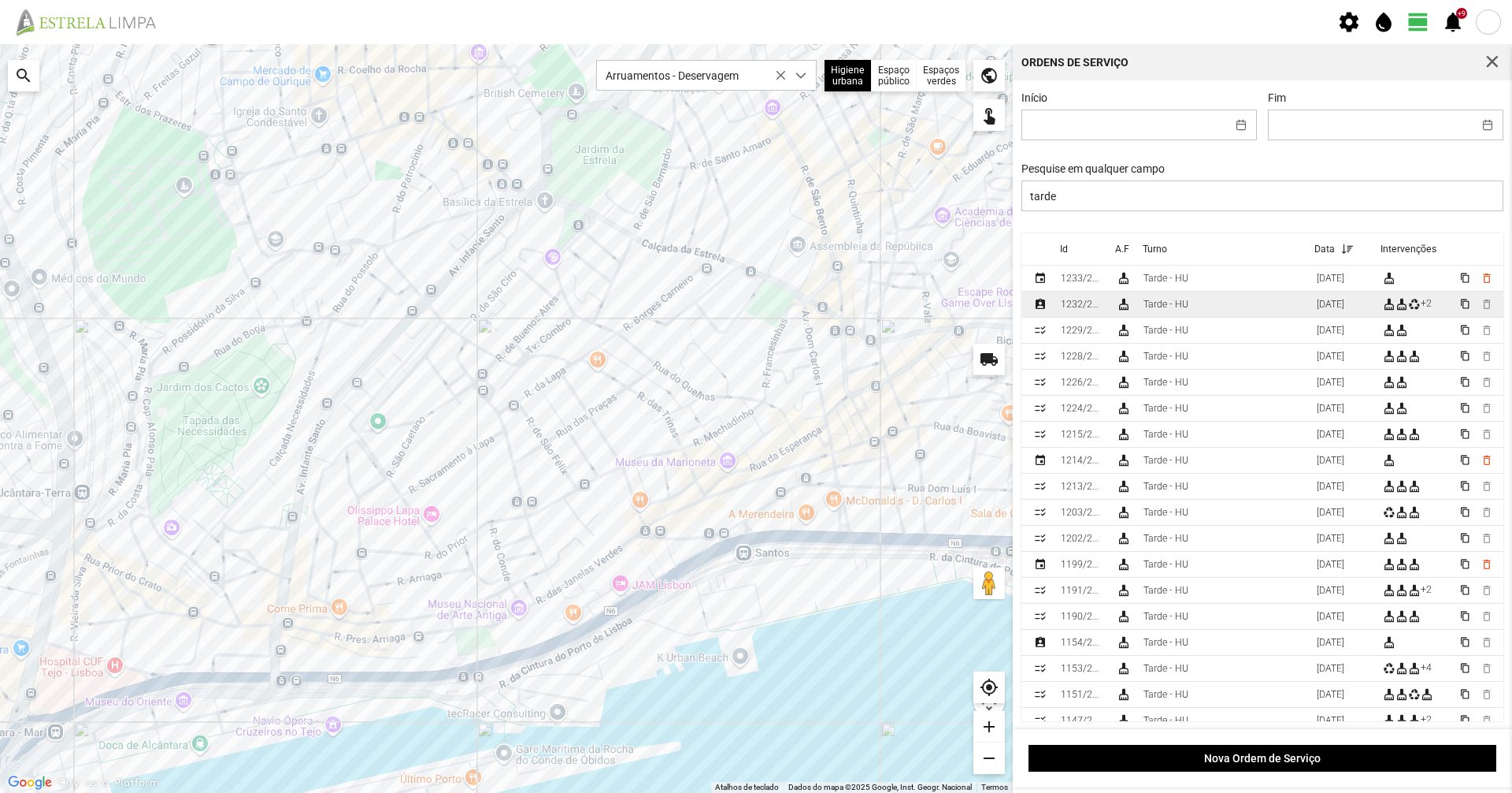
click at [1179, 308] on div "Tarde - HU" at bounding box center [1166, 304] width 45 height 11
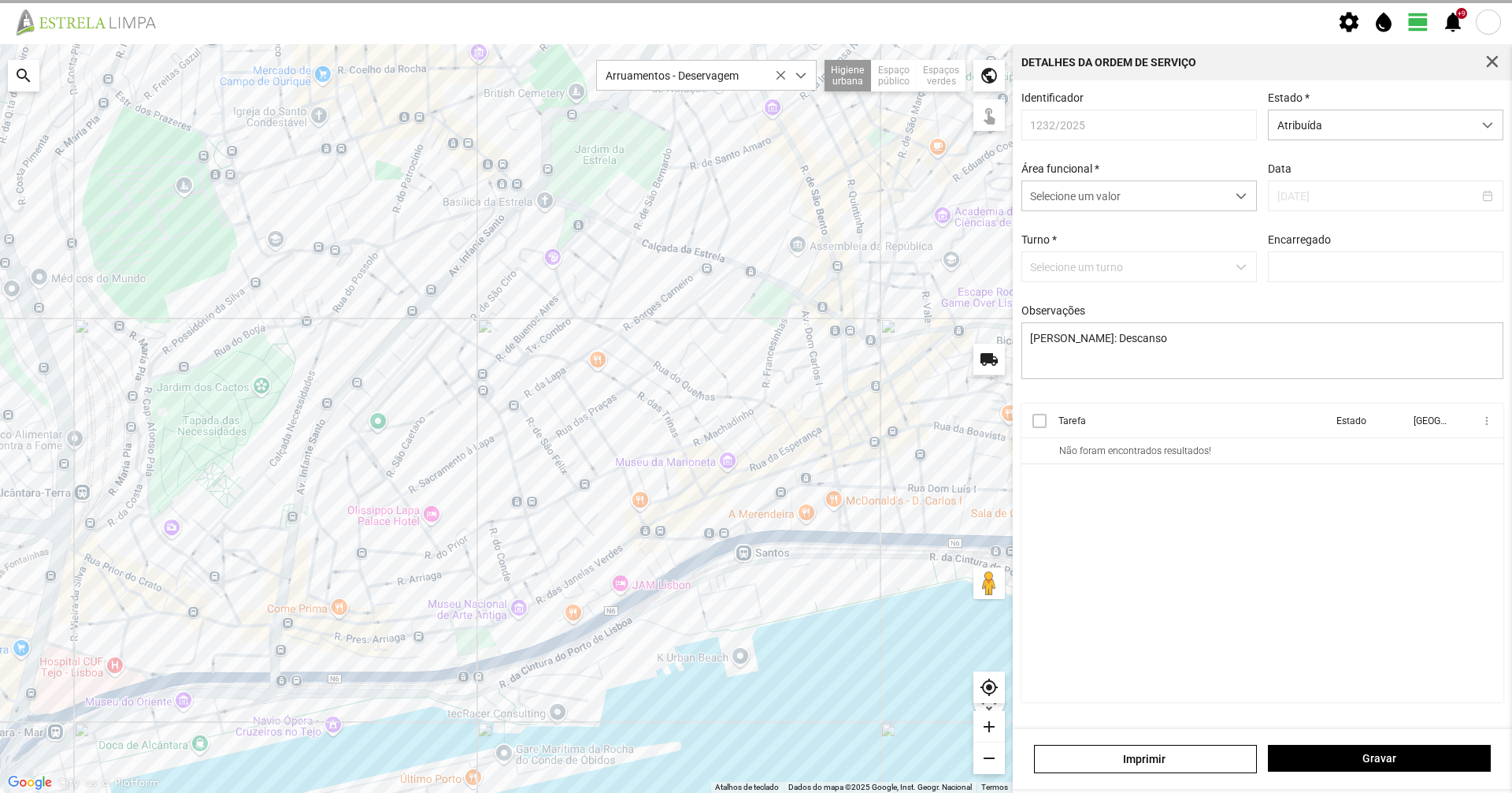
type input "[PERSON_NAME]"
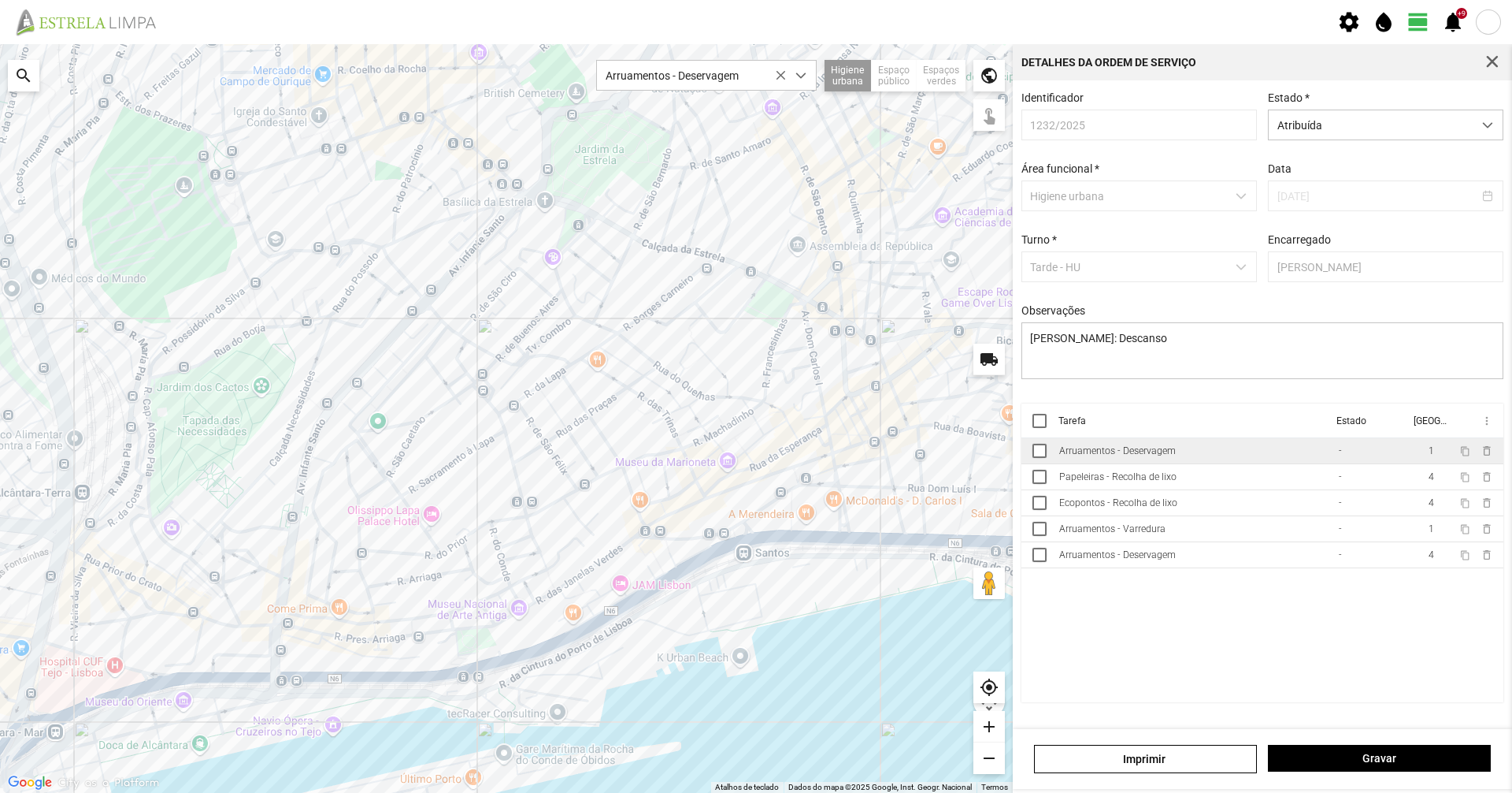
click at [1139, 452] on div "Arruamentos - Deservagem" at bounding box center [1117, 450] width 117 height 11
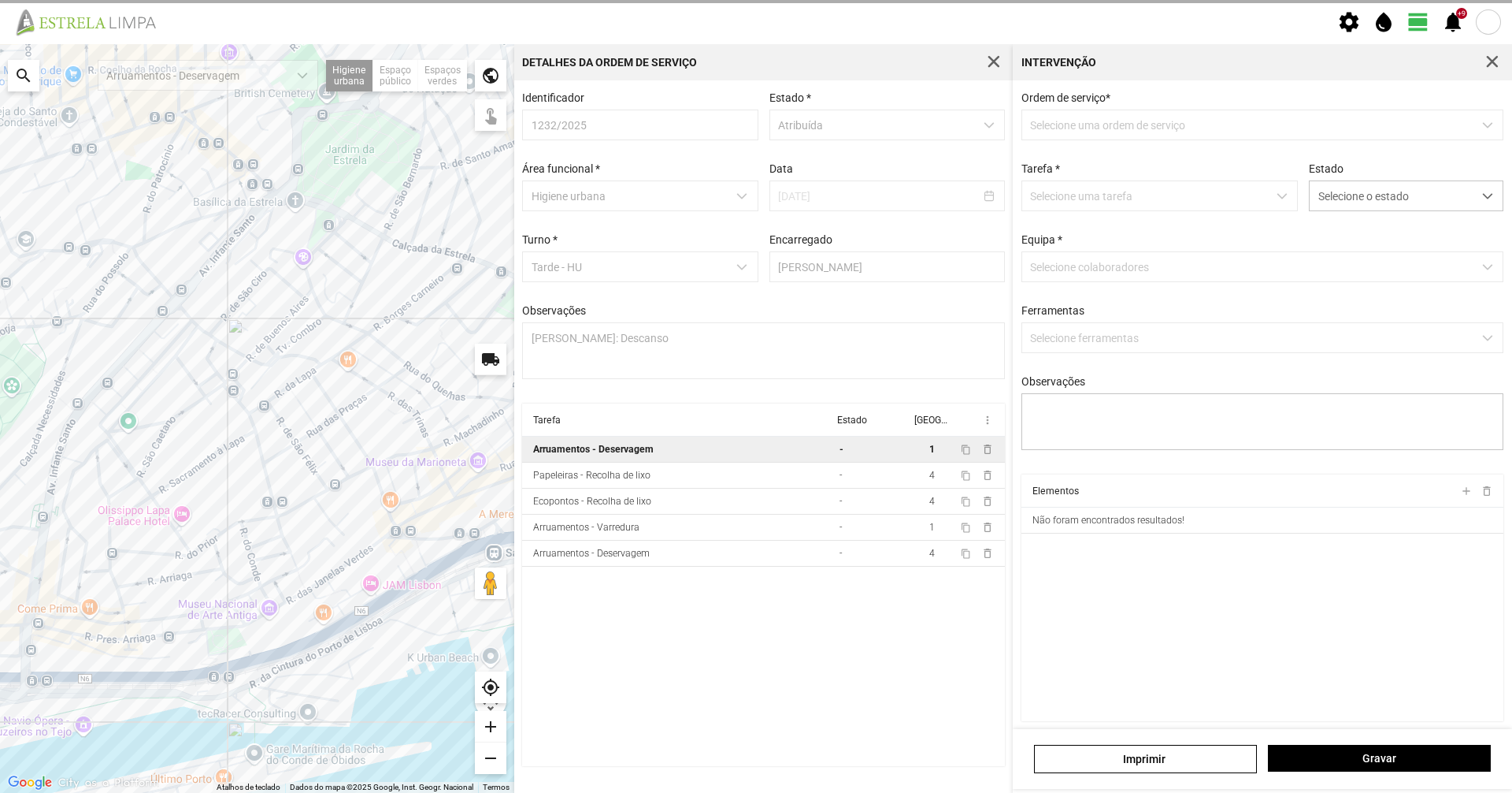
type textarea "[PERSON_NAME]"
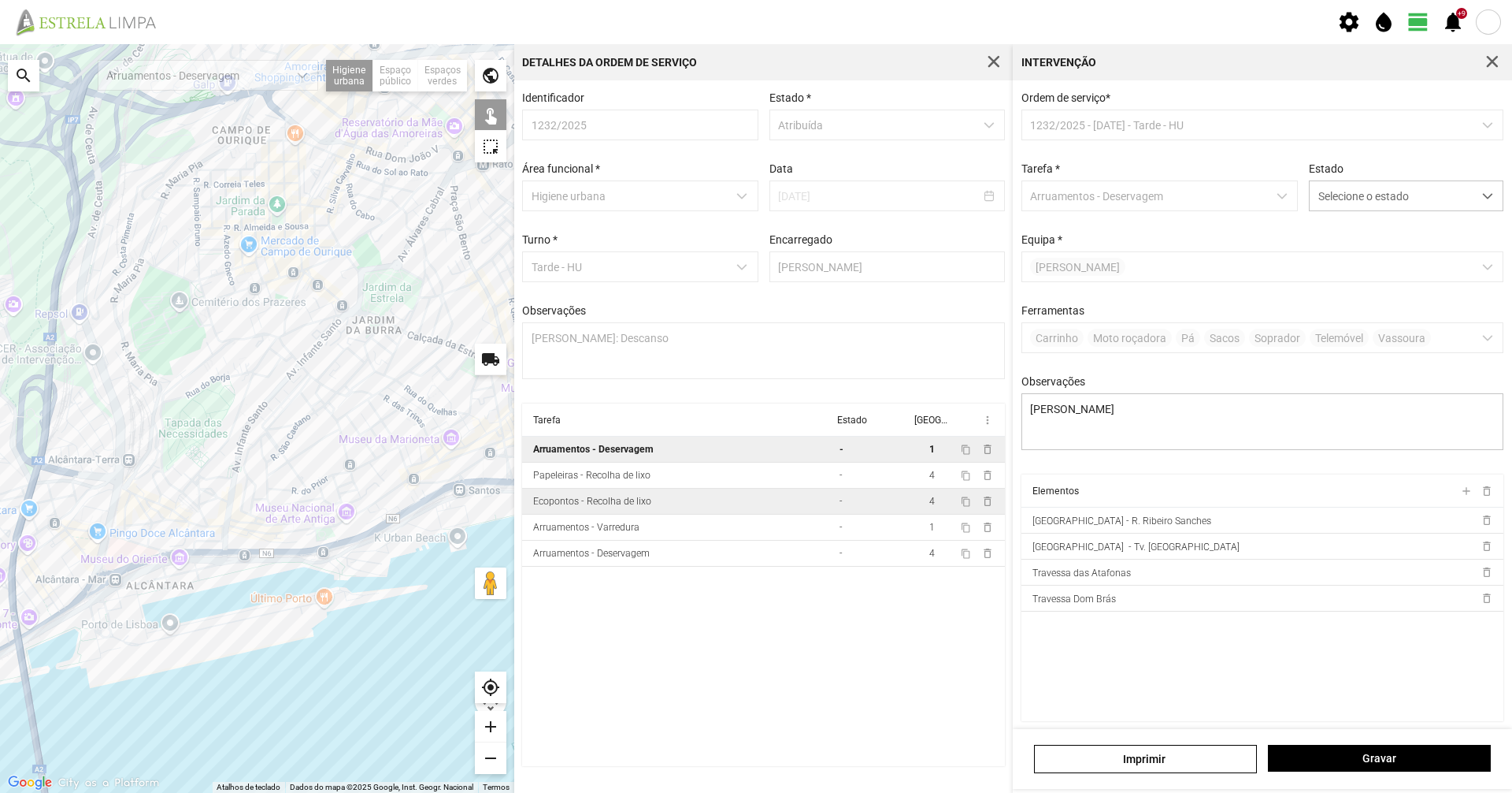
click at [608, 507] on div "Ecopontos - Recolha de lixo" at bounding box center [592, 501] width 118 height 11
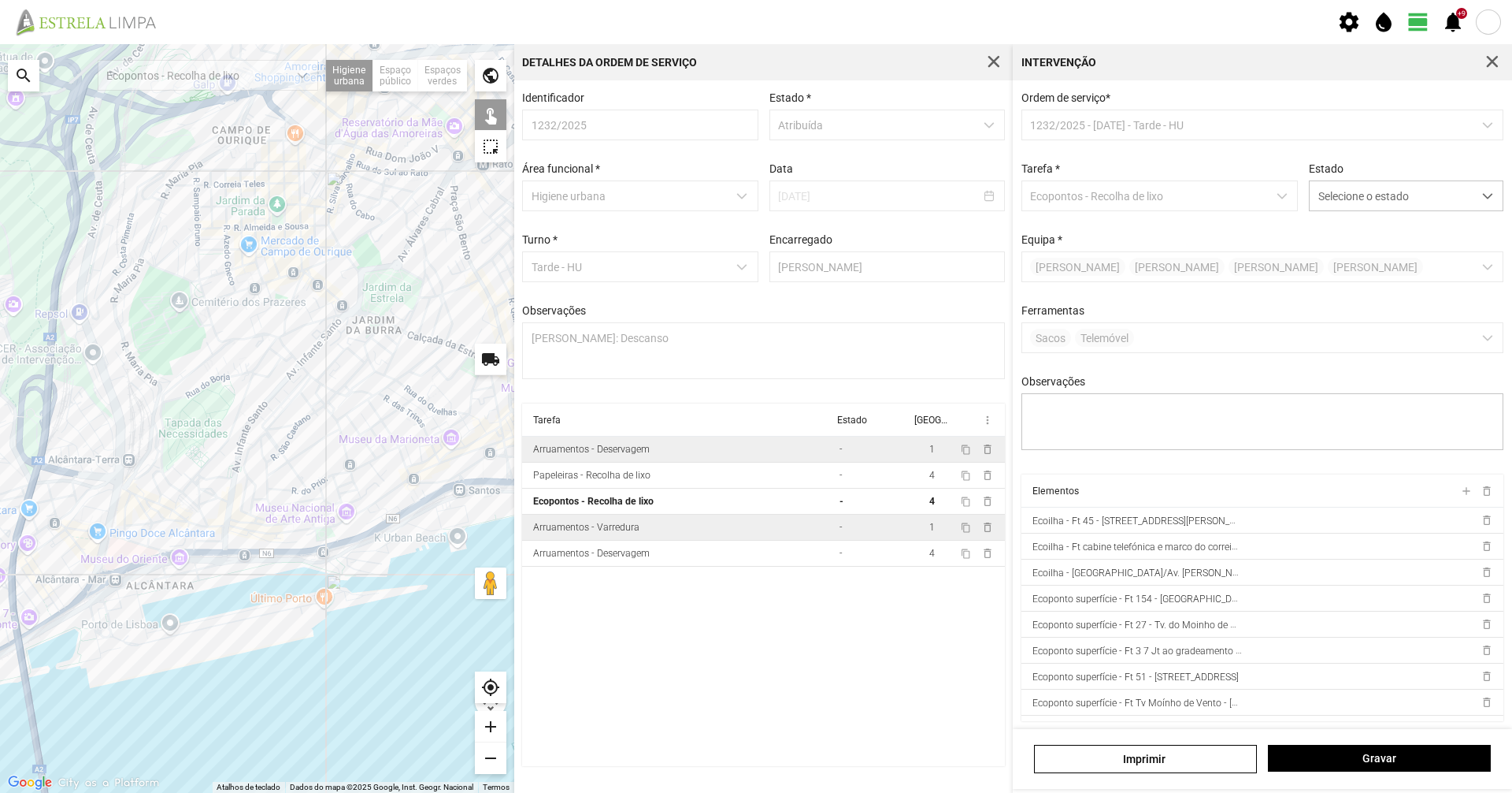
click at [599, 533] on div "Arruamentos - Varredura" at bounding box center [585, 526] width 106 height 11
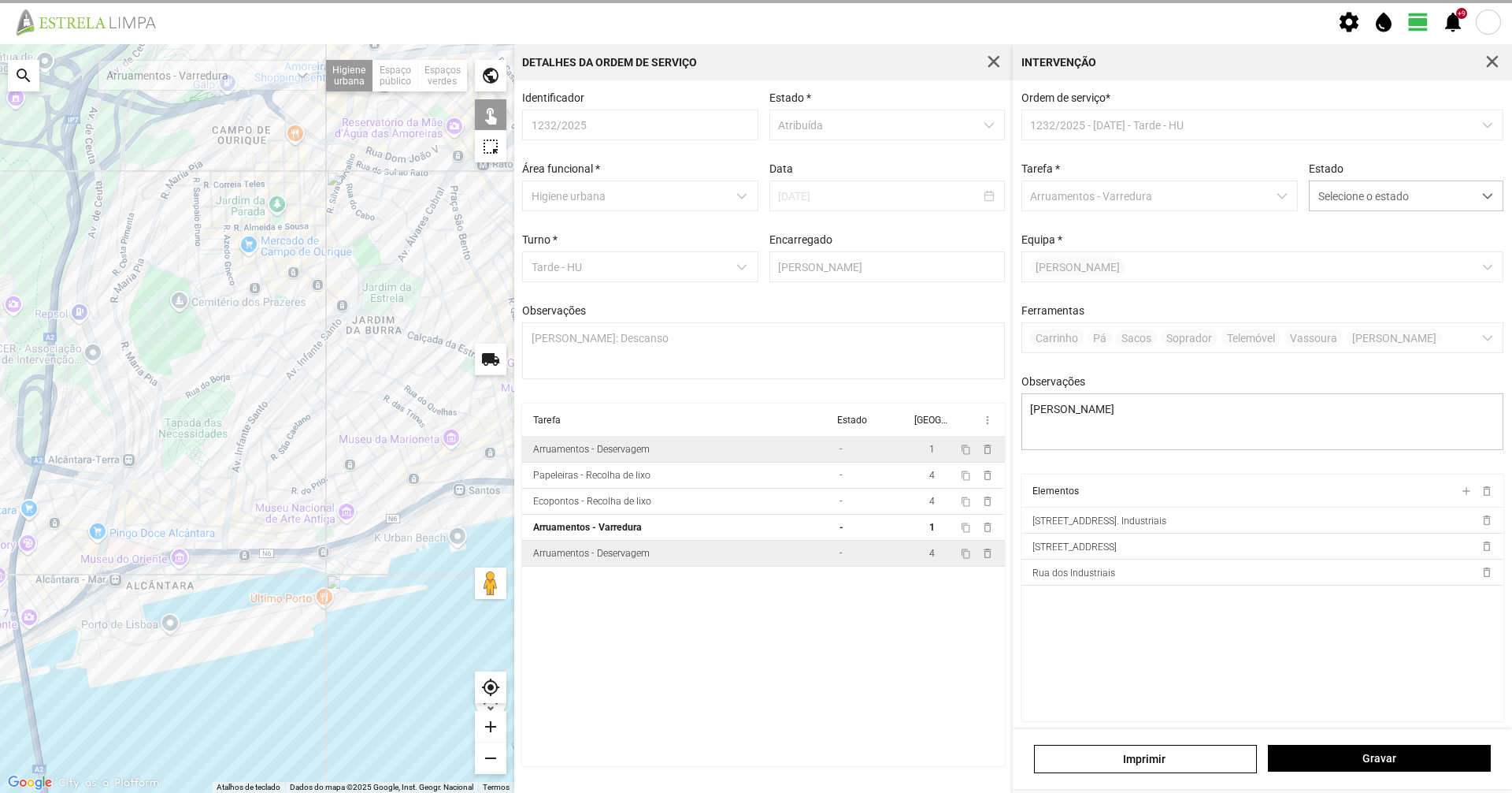
click at [590, 554] on div "Arruamentos - Deservagem" at bounding box center [591, 553] width 117 height 11
type textarea "[PERSON_NAME] [PERSON_NAME]"
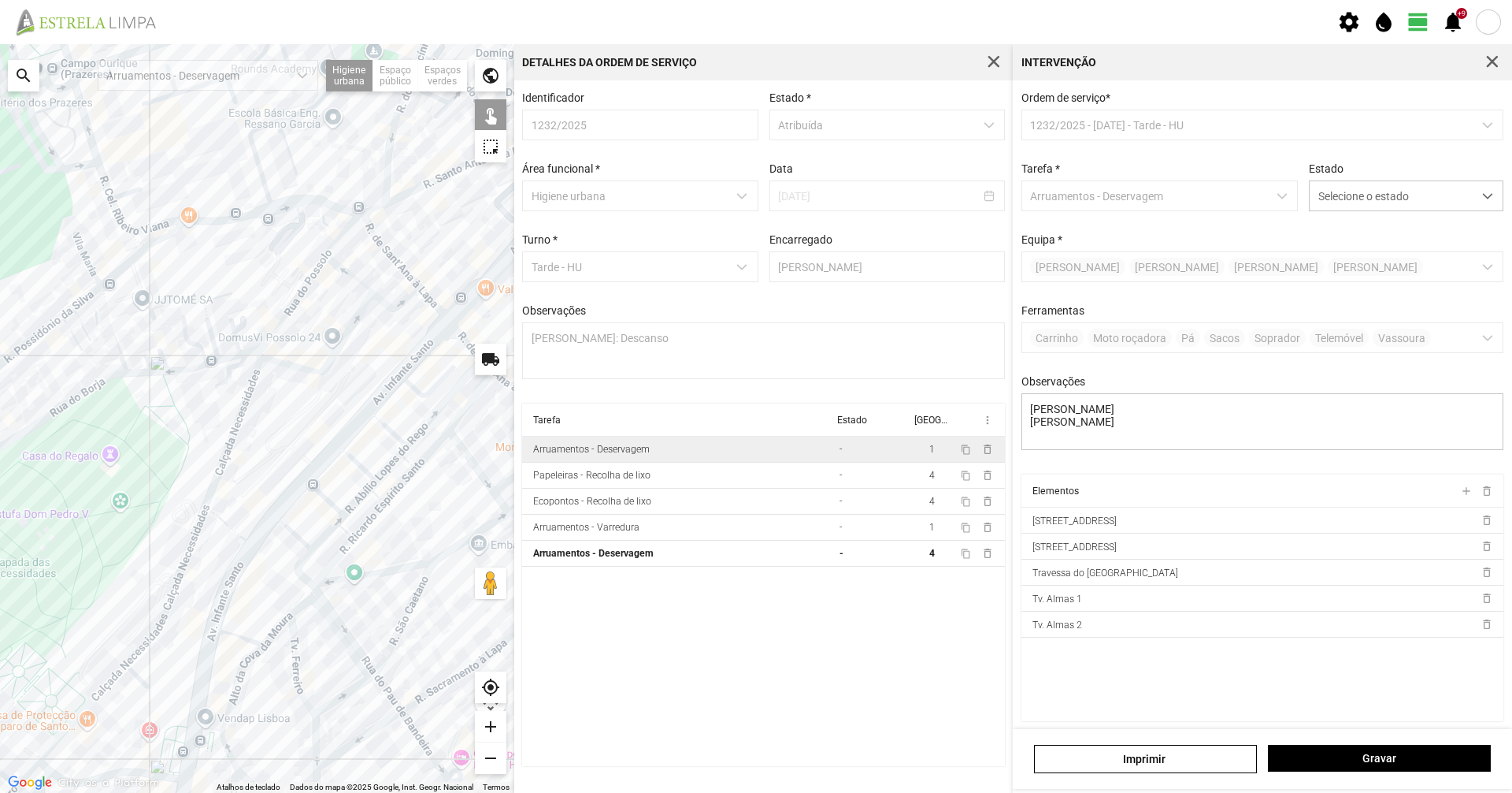
drag, startPoint x: 332, startPoint y: 394, endPoint x: 305, endPoint y: 410, distance: 31.4
click at [305, 410] on div at bounding box center [257, 419] width 515 height 749
click at [259, 354] on div at bounding box center [257, 419] width 515 height 749
click at [258, 355] on div at bounding box center [257, 419] width 515 height 749
click at [1407, 188] on span "Selecione o estado" at bounding box center [1391, 195] width 163 height 29
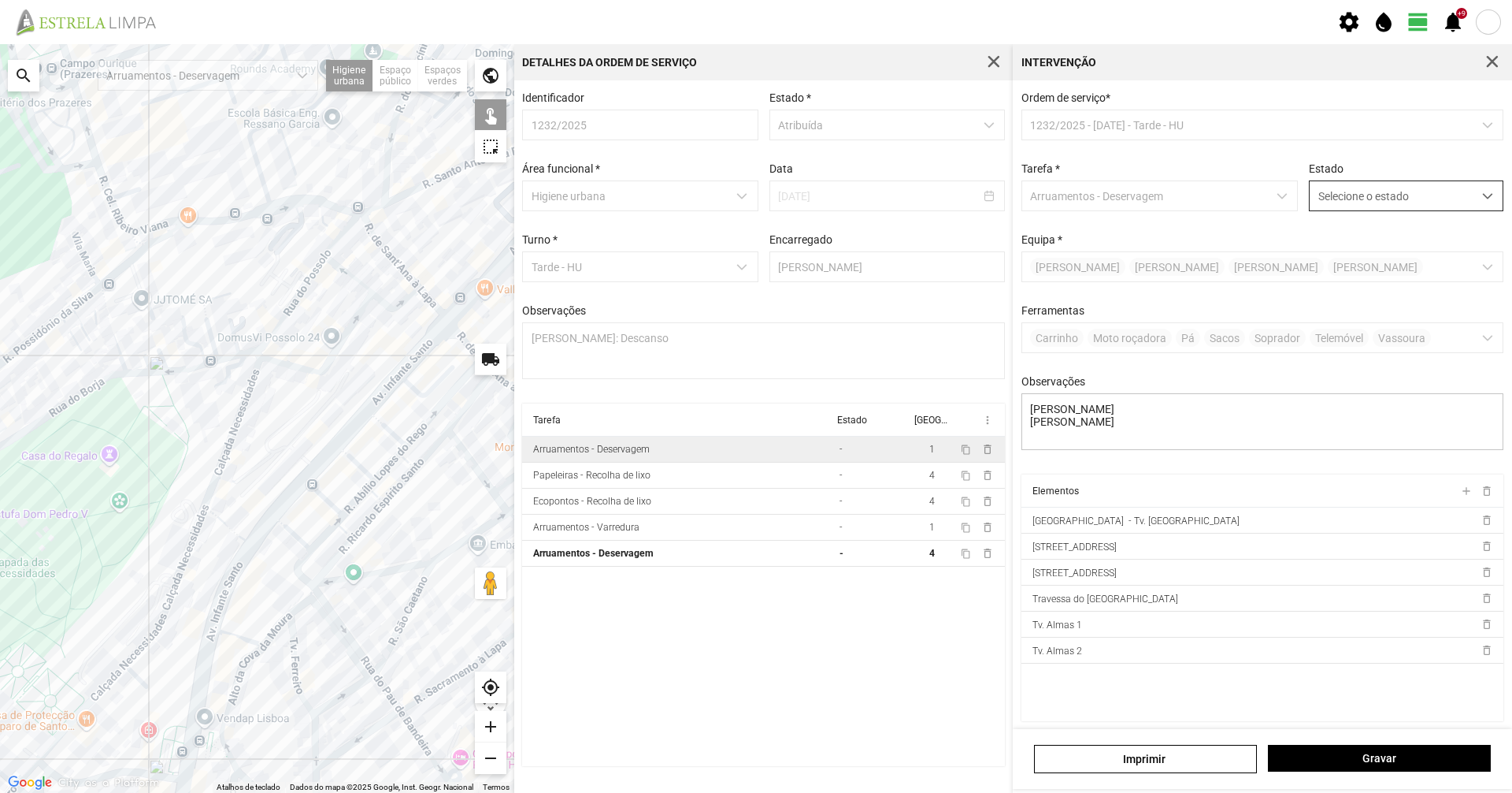
scroll to position [9, 70]
click at [1349, 257] on li "Concluída" at bounding box center [1395, 257] width 187 height 29
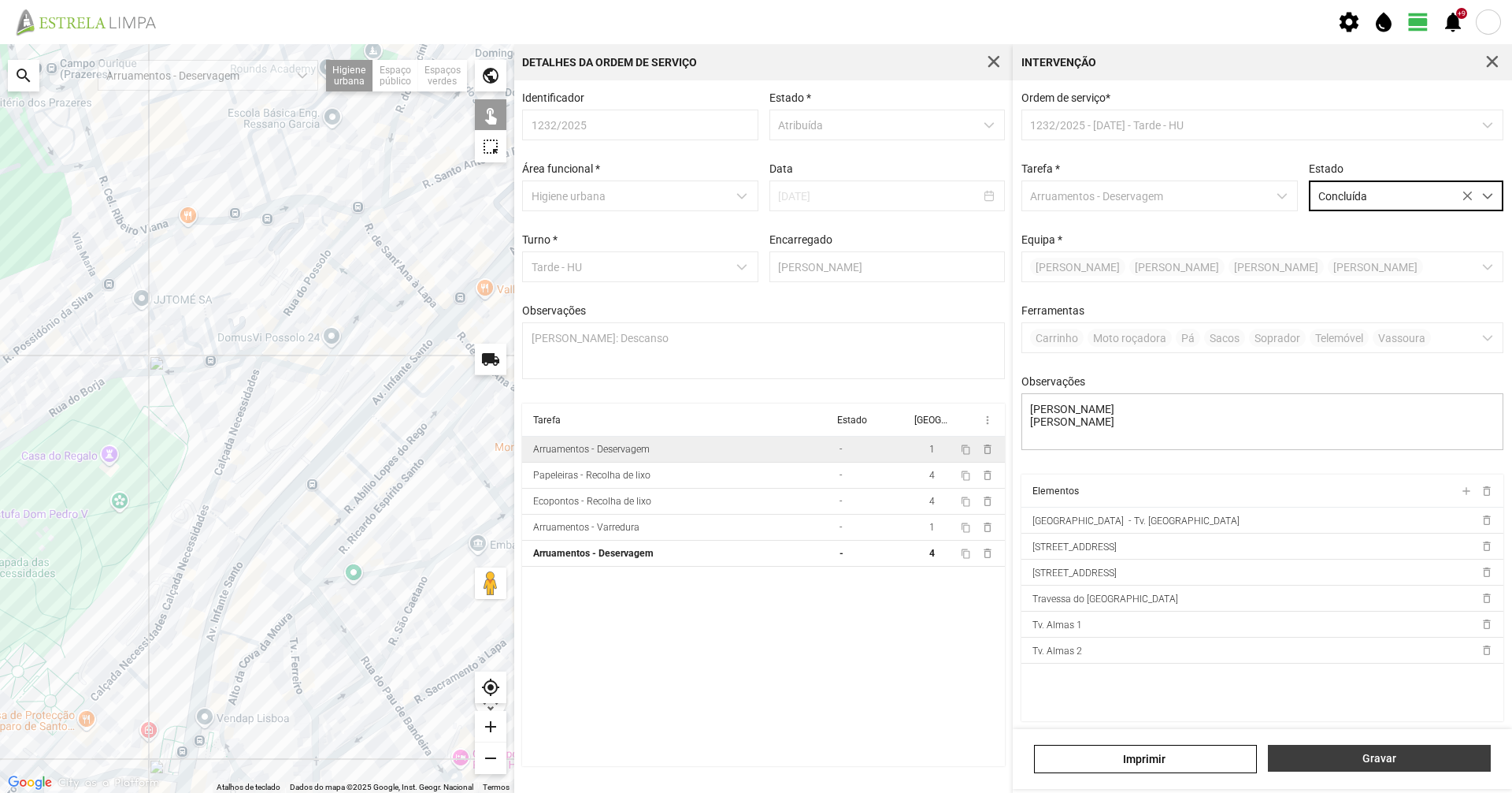
click at [1395, 751] on button "Gravar" at bounding box center [1379, 758] width 223 height 27
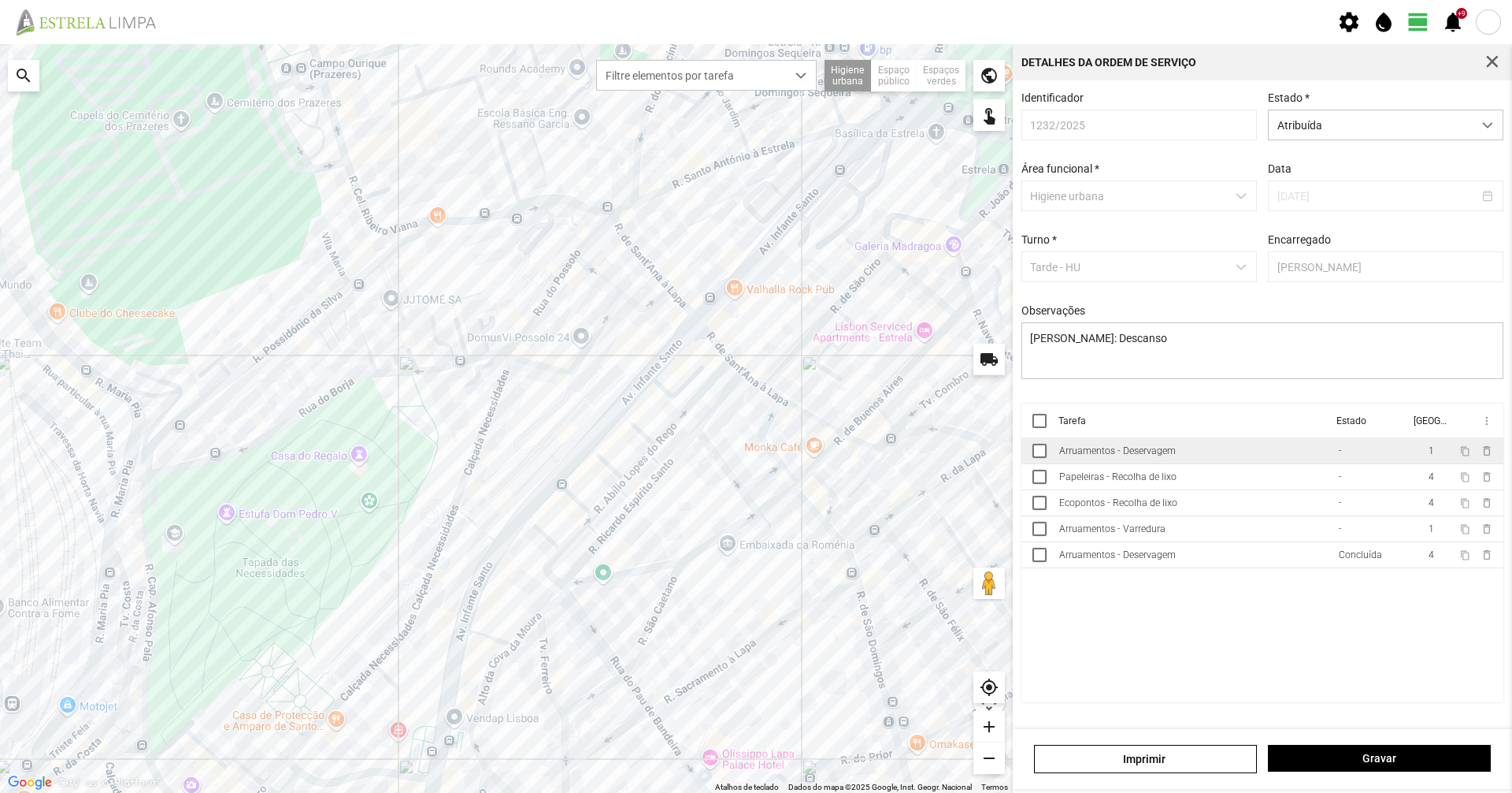
click at [1147, 457] on div "Arruamentos - Deservagem" at bounding box center [1117, 450] width 117 height 11
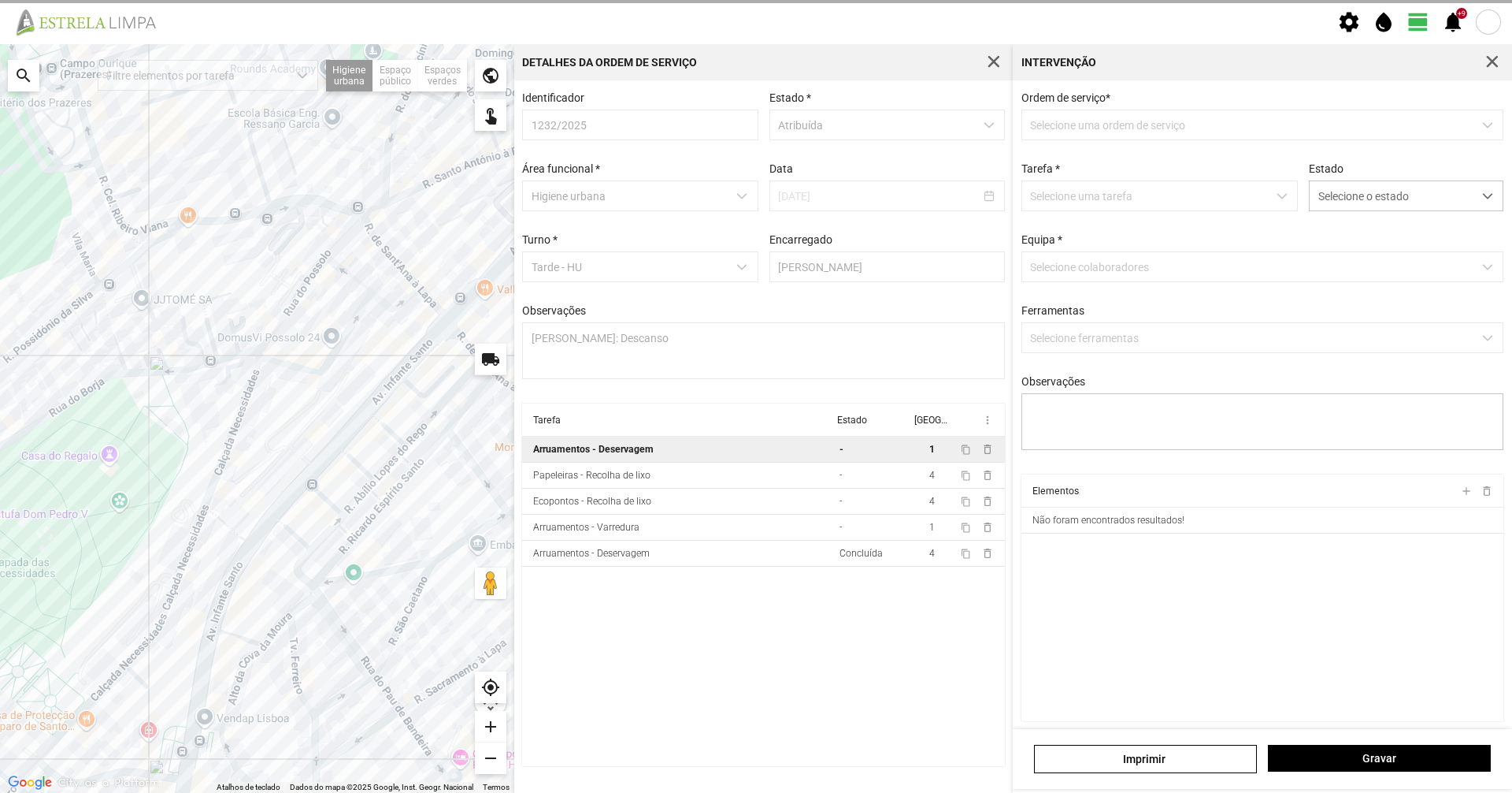
type textarea "[PERSON_NAME]"
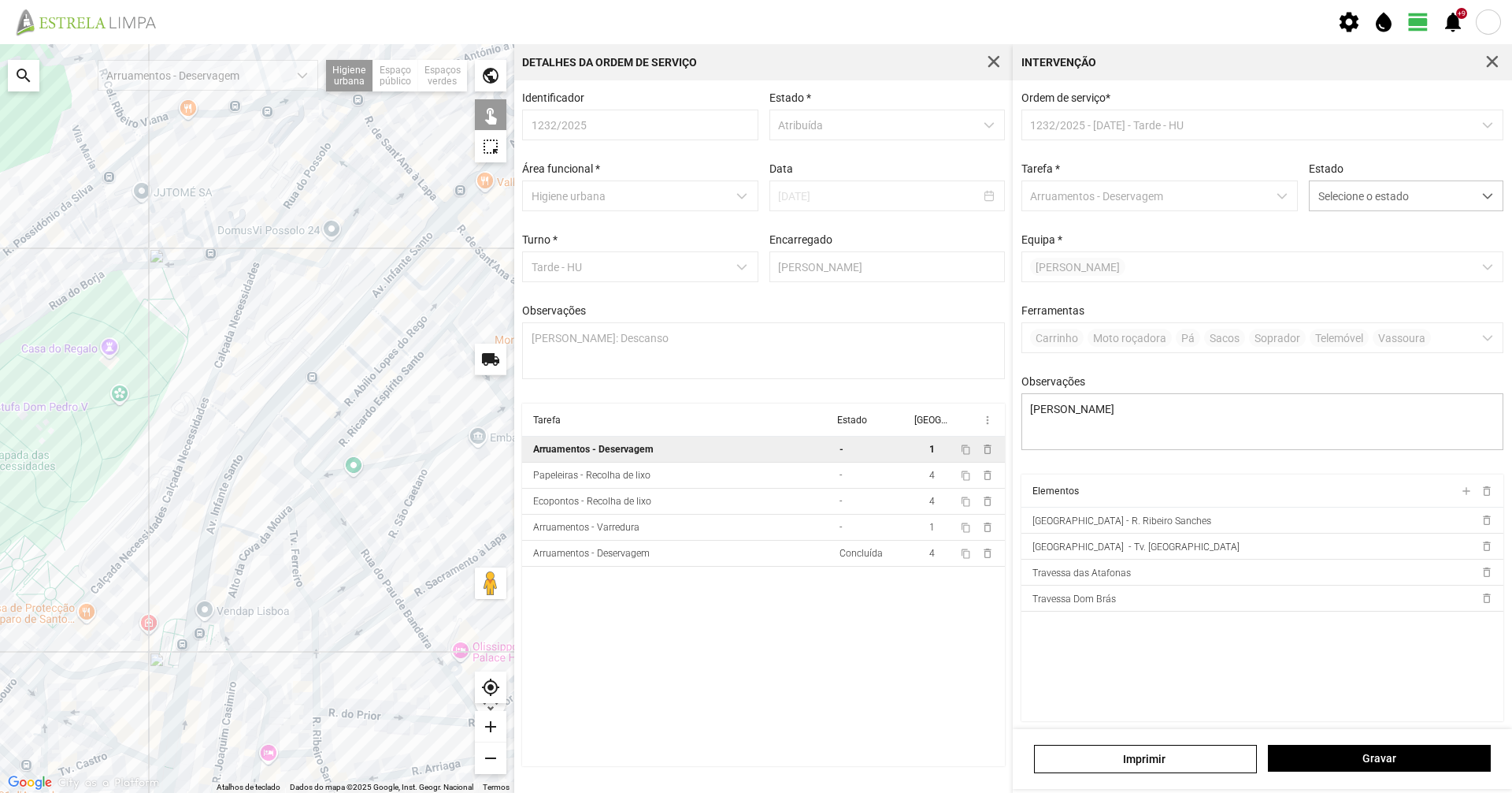
drag, startPoint x: 269, startPoint y: 281, endPoint x: 261, endPoint y: 200, distance: 81.4
click at [261, 205] on div at bounding box center [257, 419] width 515 height 749
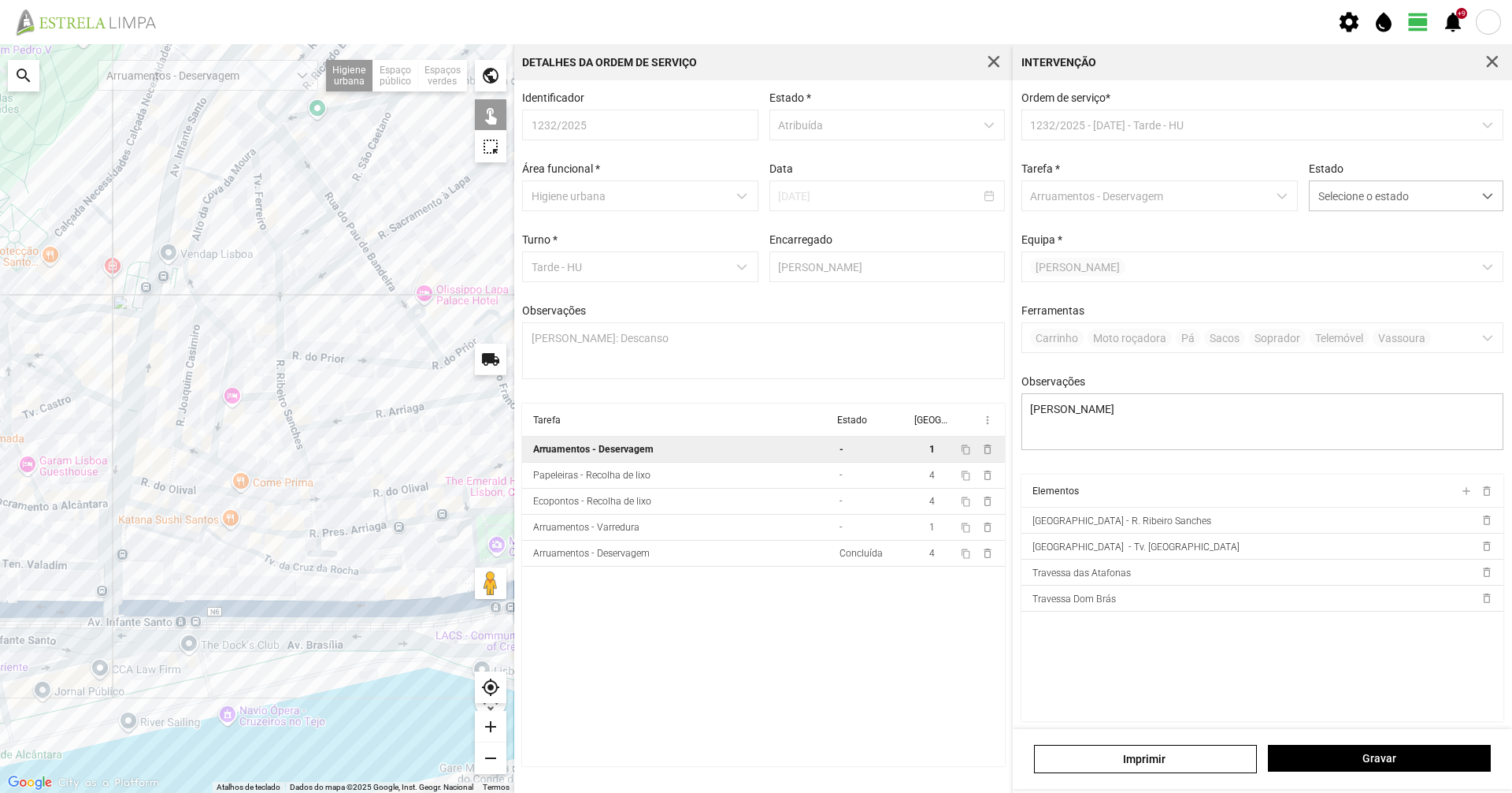
drag, startPoint x: 292, startPoint y: 577, endPoint x: 234, endPoint y: 408, distance: 178.7
click at [263, 383] on div at bounding box center [257, 419] width 515 height 749
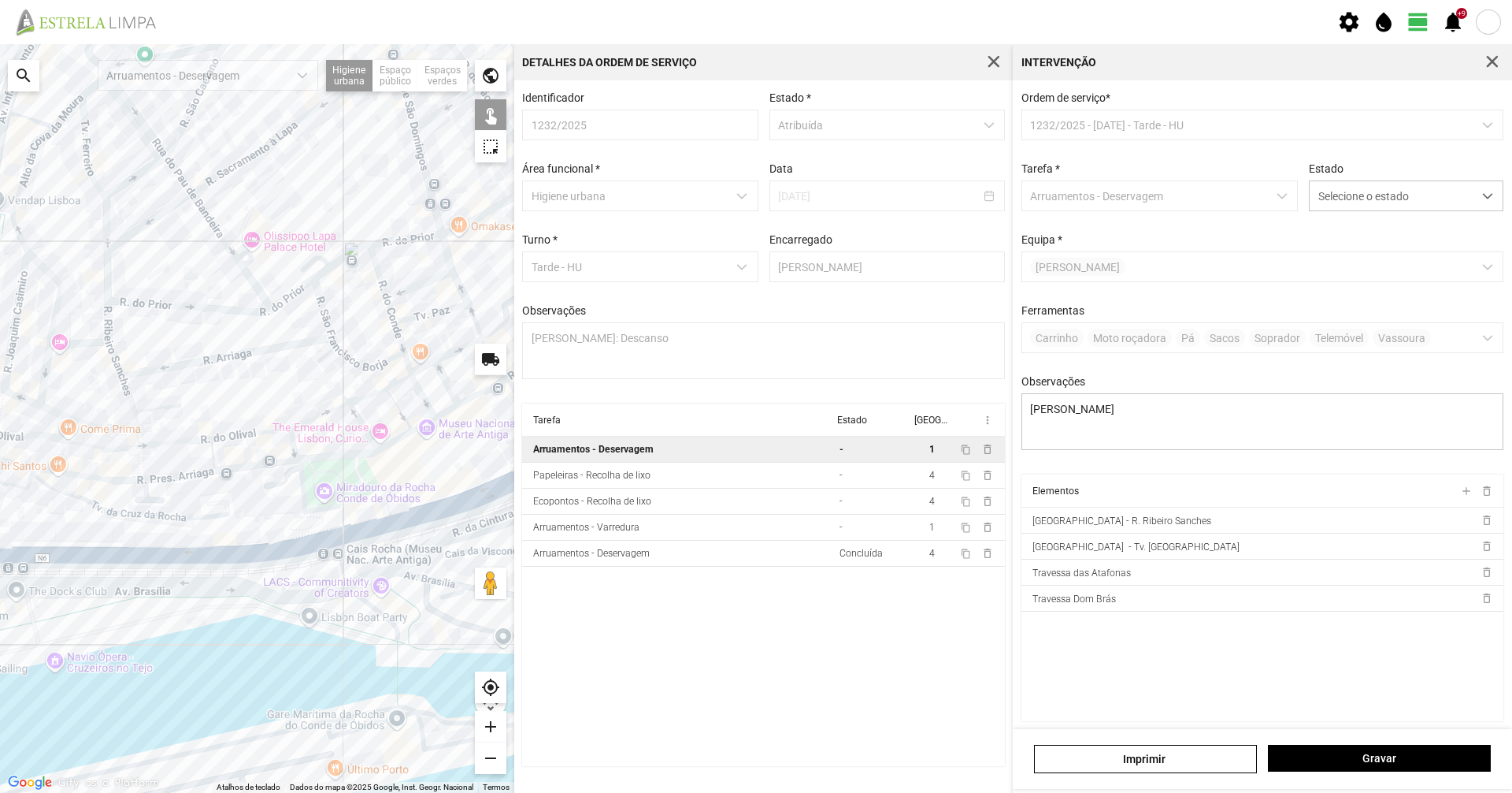
drag, startPoint x: 267, startPoint y: 457, endPoint x: 129, endPoint y: 420, distance: 142.9
click at [129, 420] on div at bounding box center [257, 419] width 515 height 749
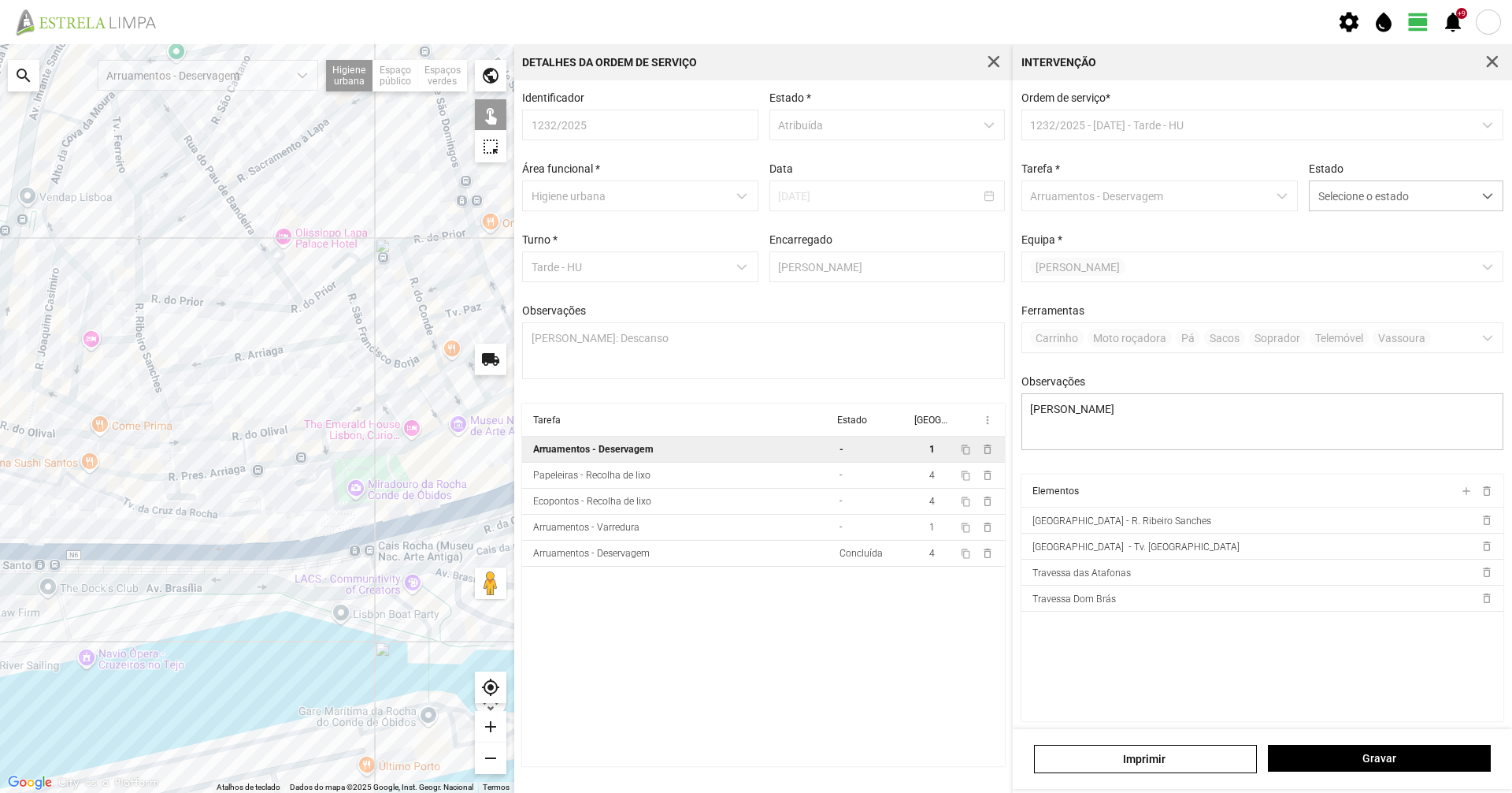
drag, startPoint x: 229, startPoint y: 424, endPoint x: 237, endPoint y: 420, distance: 8.9
click at [240, 420] on div at bounding box center [257, 419] width 515 height 749
click at [67, 429] on div at bounding box center [257, 419] width 515 height 749
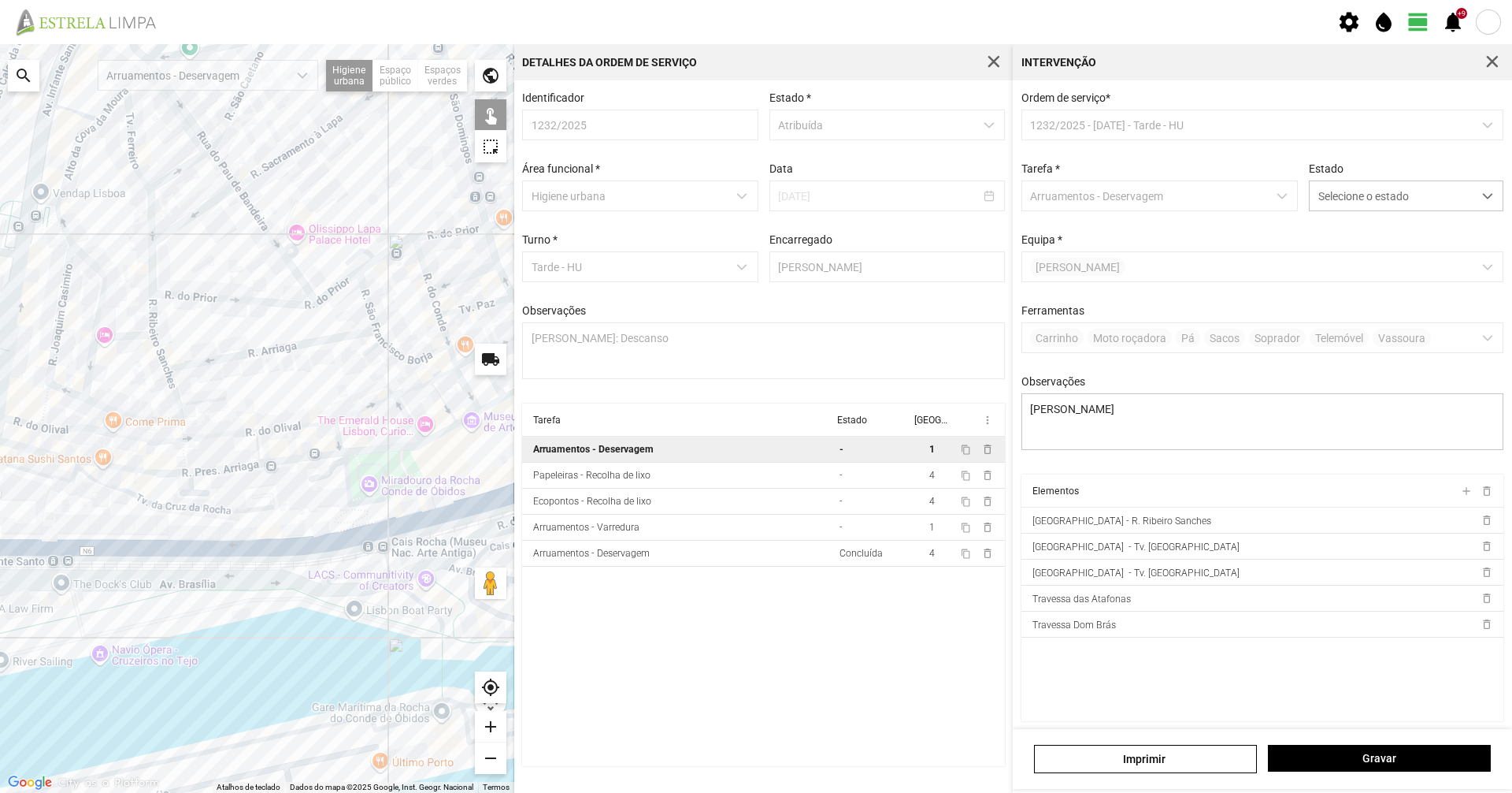
click at [34, 424] on div at bounding box center [257, 419] width 515 height 749
click at [283, 426] on div at bounding box center [257, 419] width 515 height 749
click at [372, 403] on div at bounding box center [257, 419] width 515 height 749
click at [405, 389] on div at bounding box center [257, 419] width 515 height 749
click at [437, 373] on div at bounding box center [257, 419] width 515 height 749
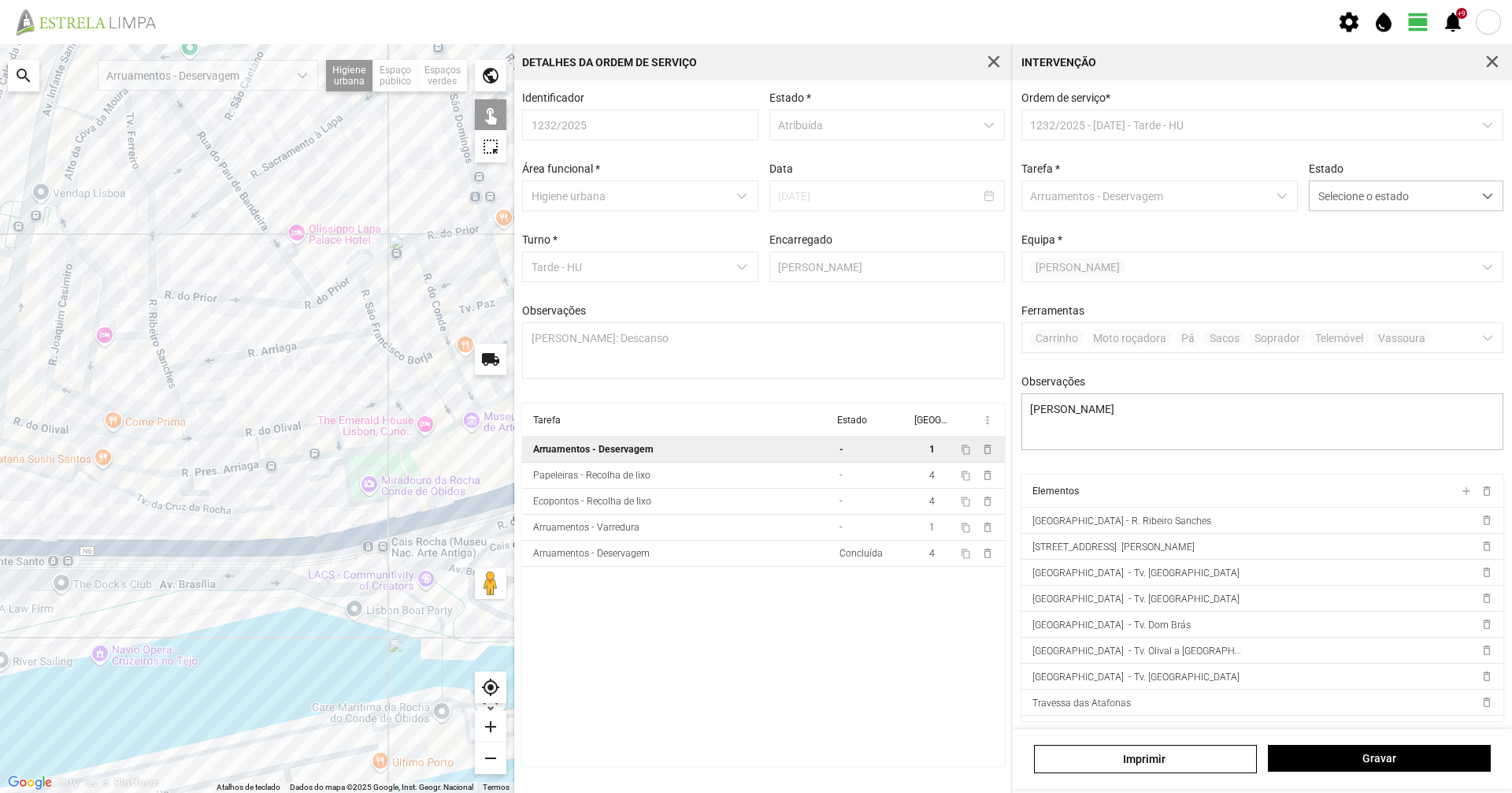
click at [442, 373] on div at bounding box center [257, 419] width 515 height 749
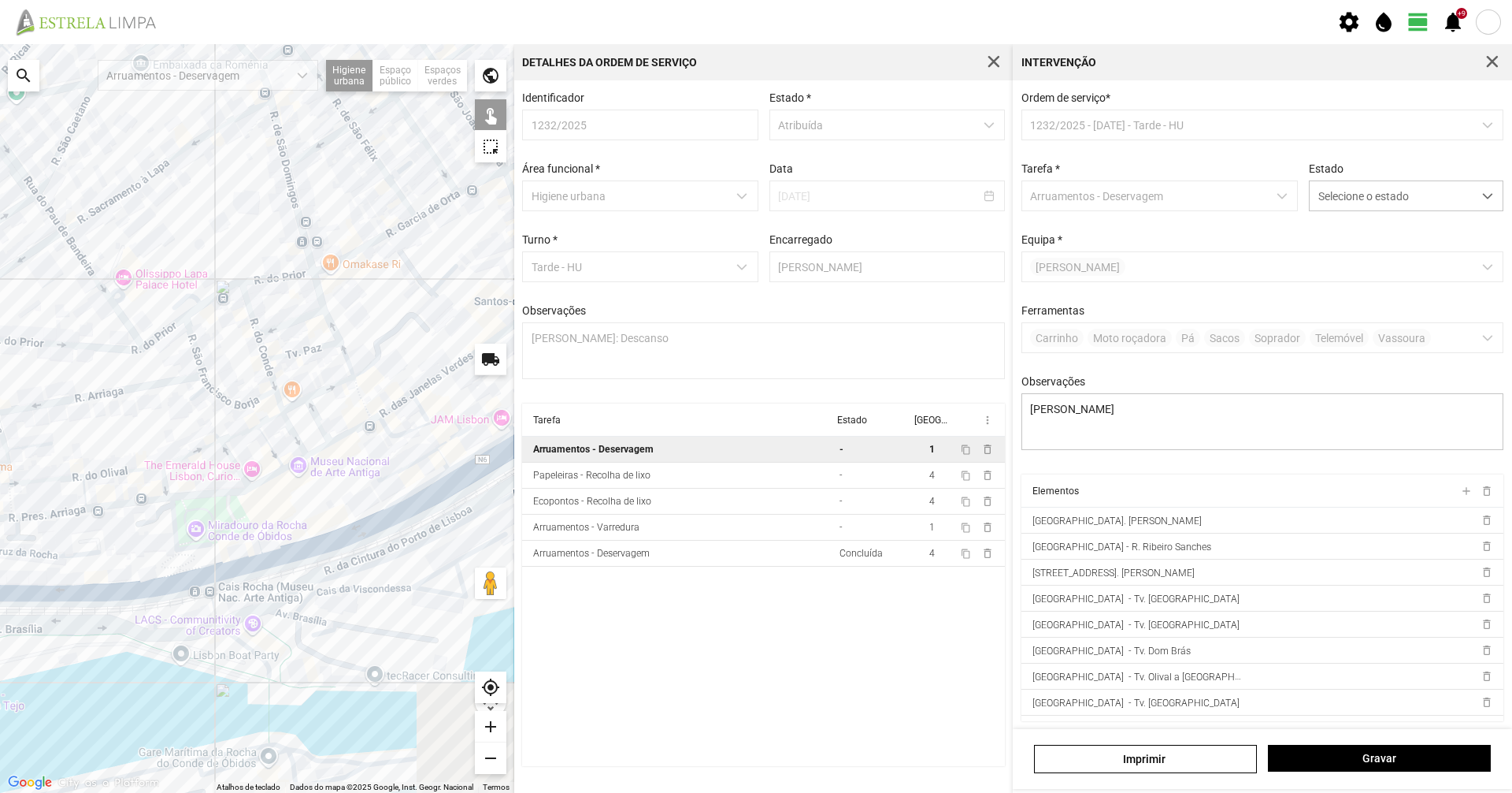
drag, startPoint x: 442, startPoint y: 373, endPoint x: 254, endPoint y: 422, distance: 194.3
click at [254, 422] on div at bounding box center [257, 419] width 515 height 749
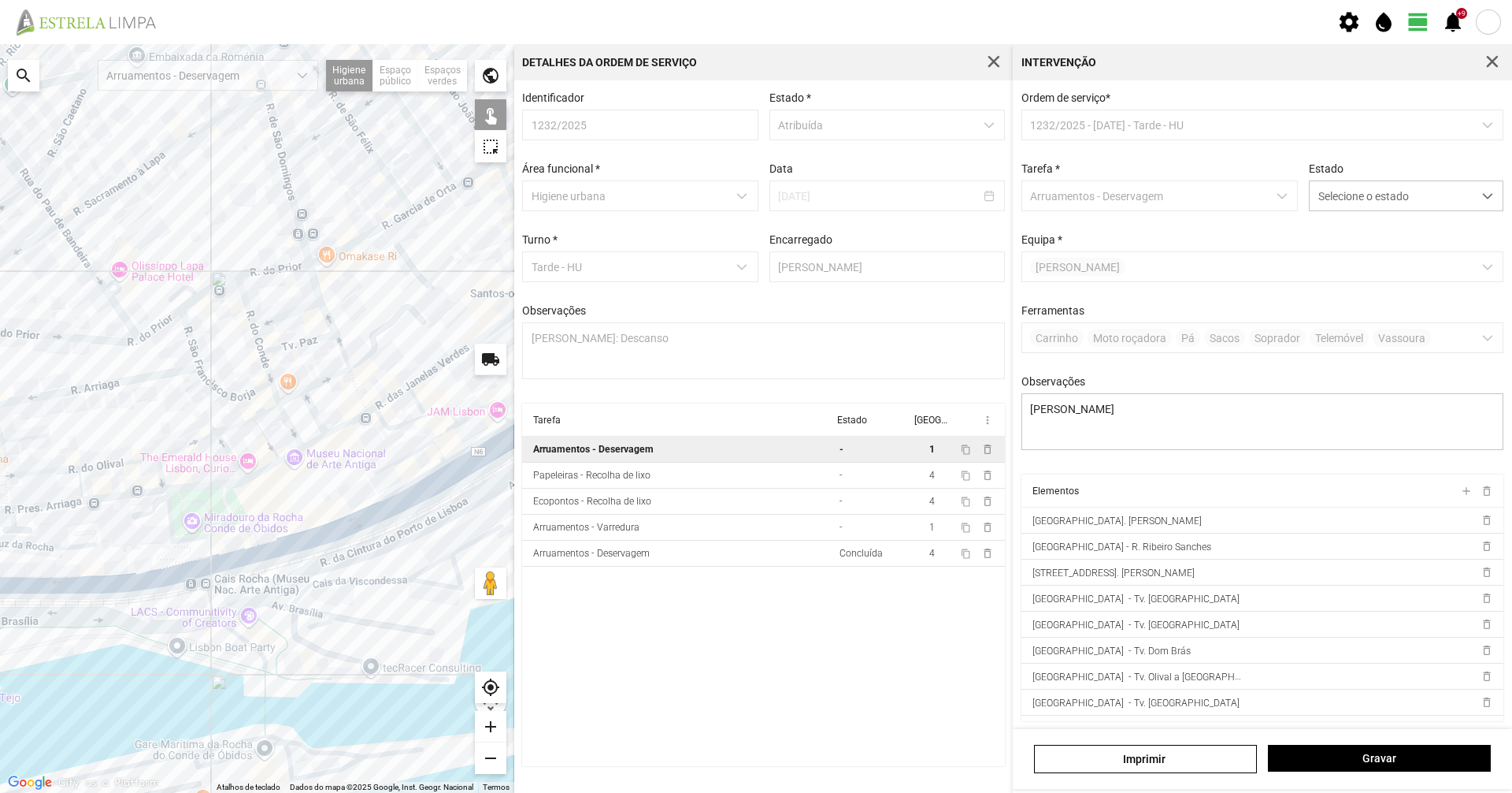
drag, startPoint x: 252, startPoint y: 409, endPoint x: 322, endPoint y: 381, distance: 75.4
click at [322, 381] on div at bounding box center [257, 419] width 515 height 749
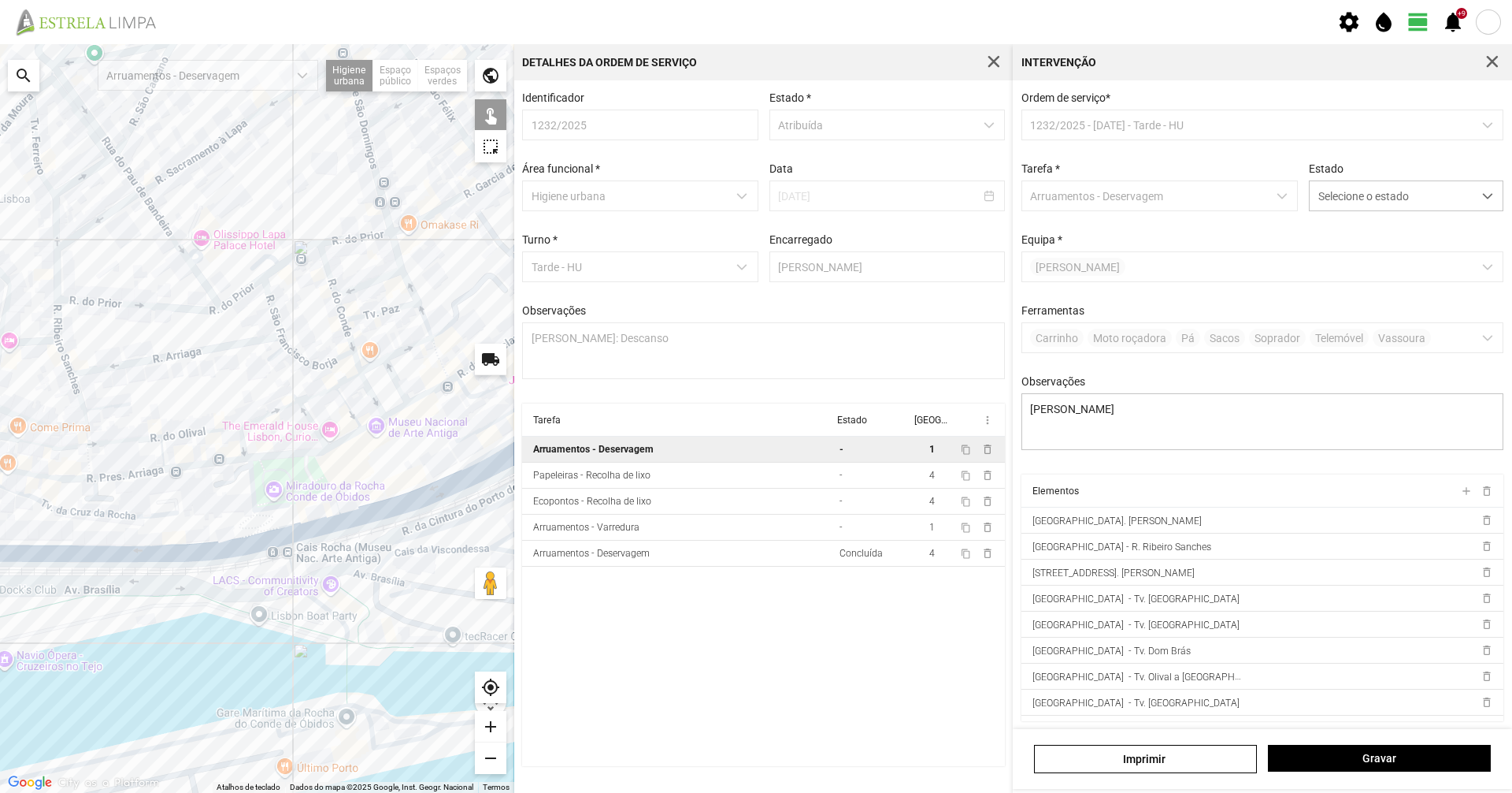
click at [346, 382] on div at bounding box center [257, 419] width 515 height 749
click at [314, 394] on div at bounding box center [257, 419] width 515 height 749
click at [278, 407] on div at bounding box center [257, 419] width 515 height 749
click at [216, 430] on div at bounding box center [257, 419] width 515 height 749
click at [215, 428] on div at bounding box center [257, 419] width 515 height 749
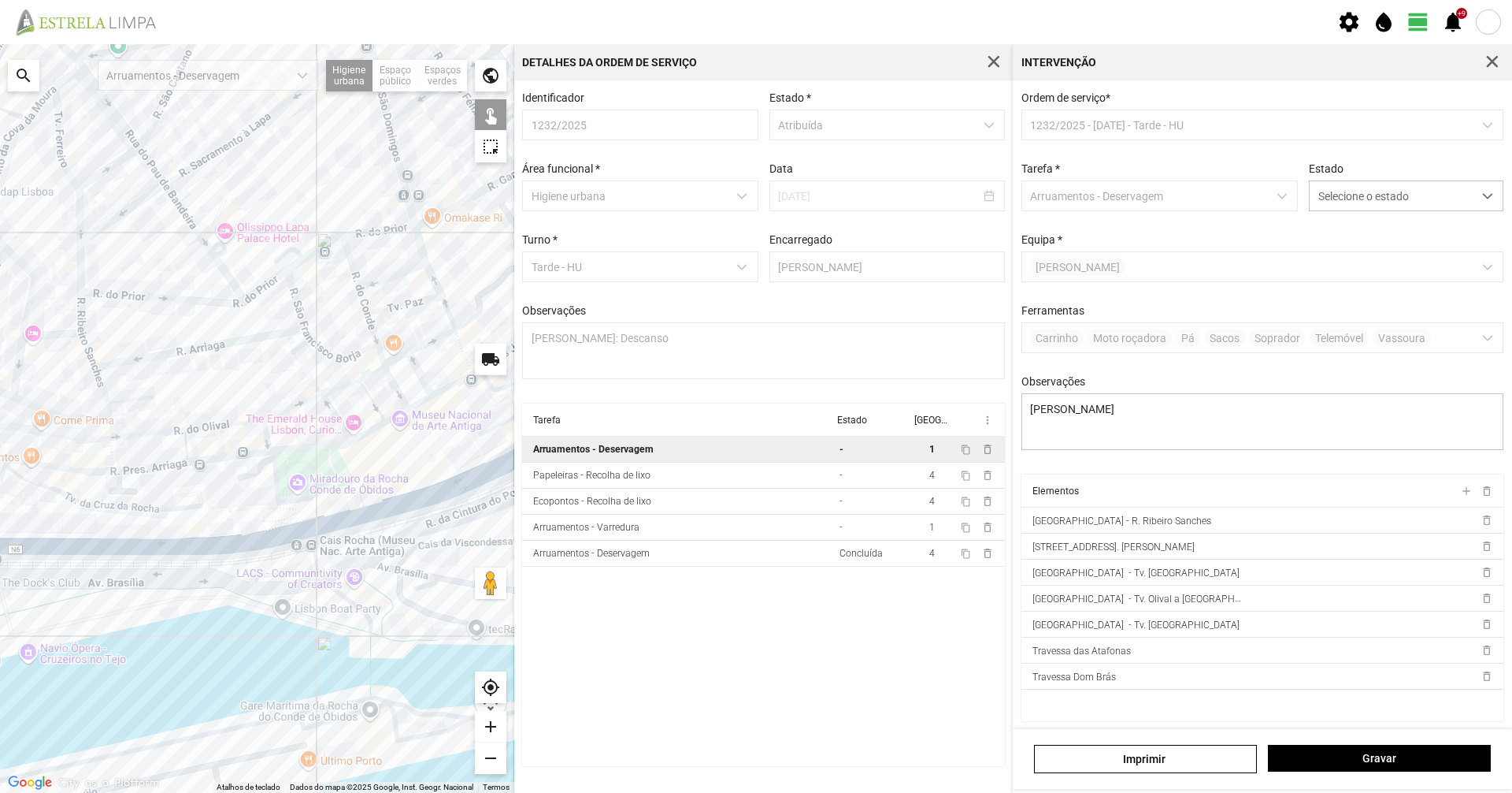
drag, startPoint x: 217, startPoint y: 402, endPoint x: 329, endPoint y: 371, distance: 116.2
click at [329, 371] on div at bounding box center [257, 419] width 515 height 749
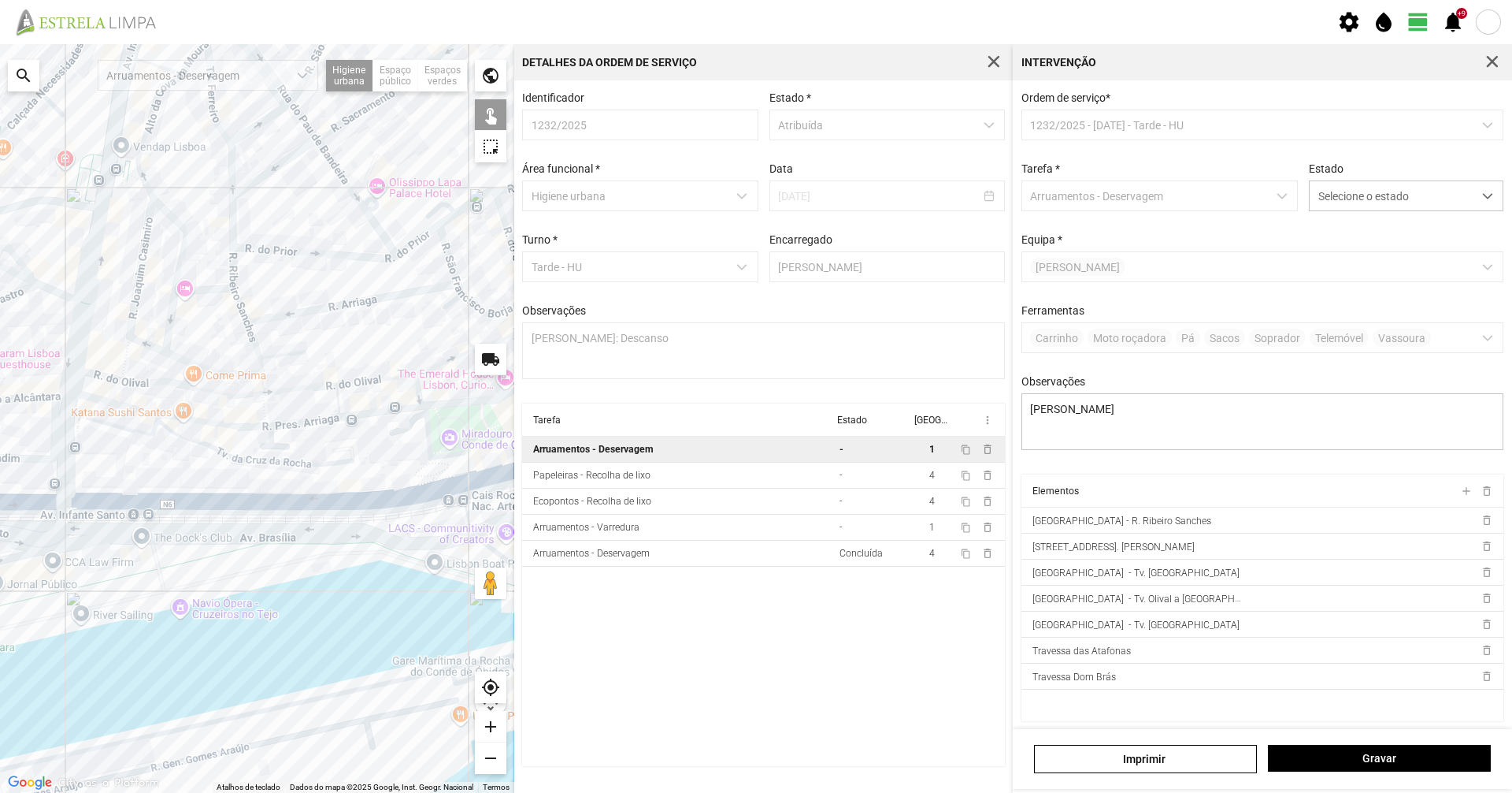
click at [374, 381] on div at bounding box center [257, 419] width 515 height 749
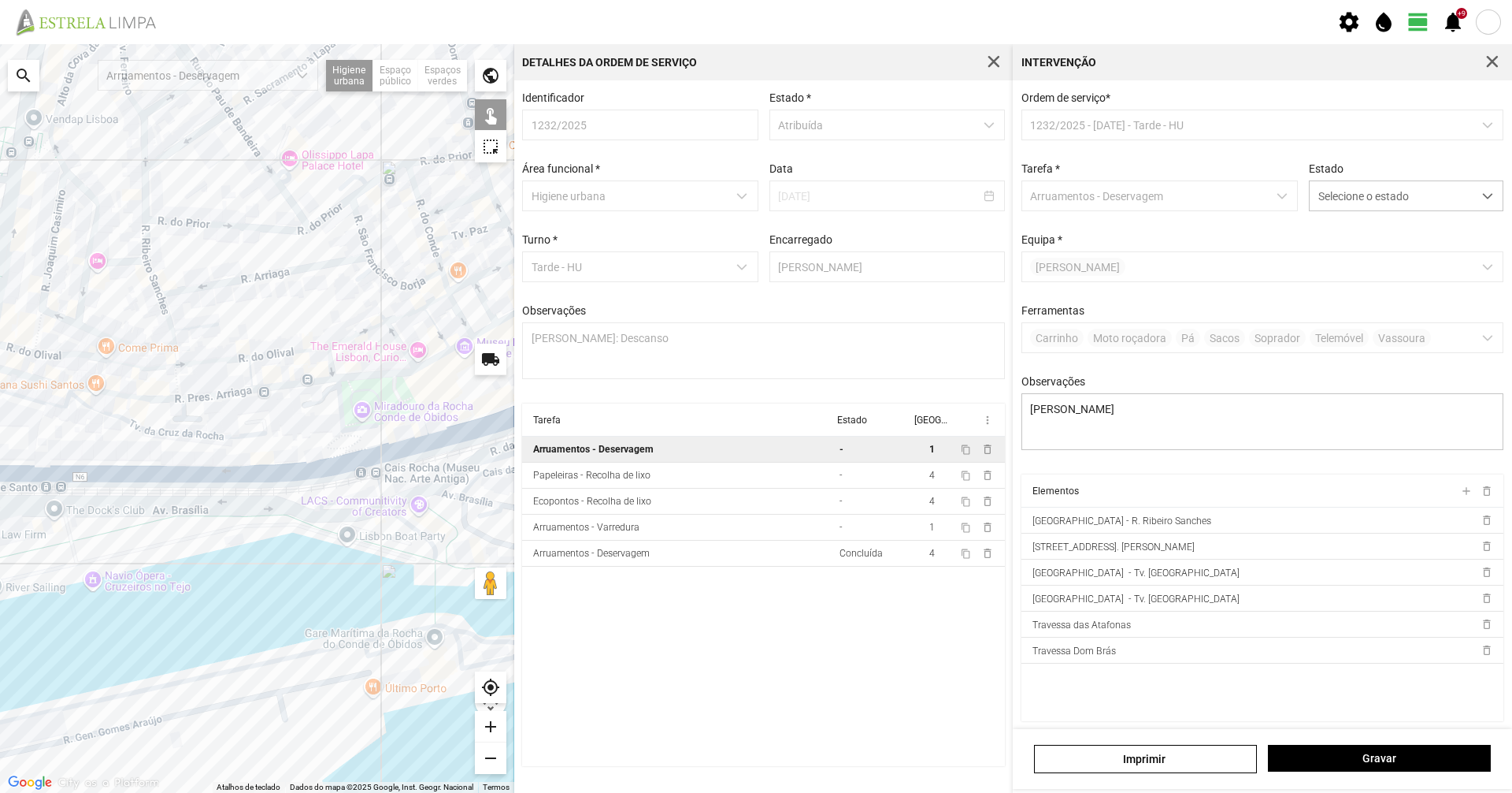
drag, startPoint x: 374, startPoint y: 332, endPoint x: 288, endPoint y: 303, distance: 90.8
click at [288, 303] on div at bounding box center [257, 419] width 515 height 749
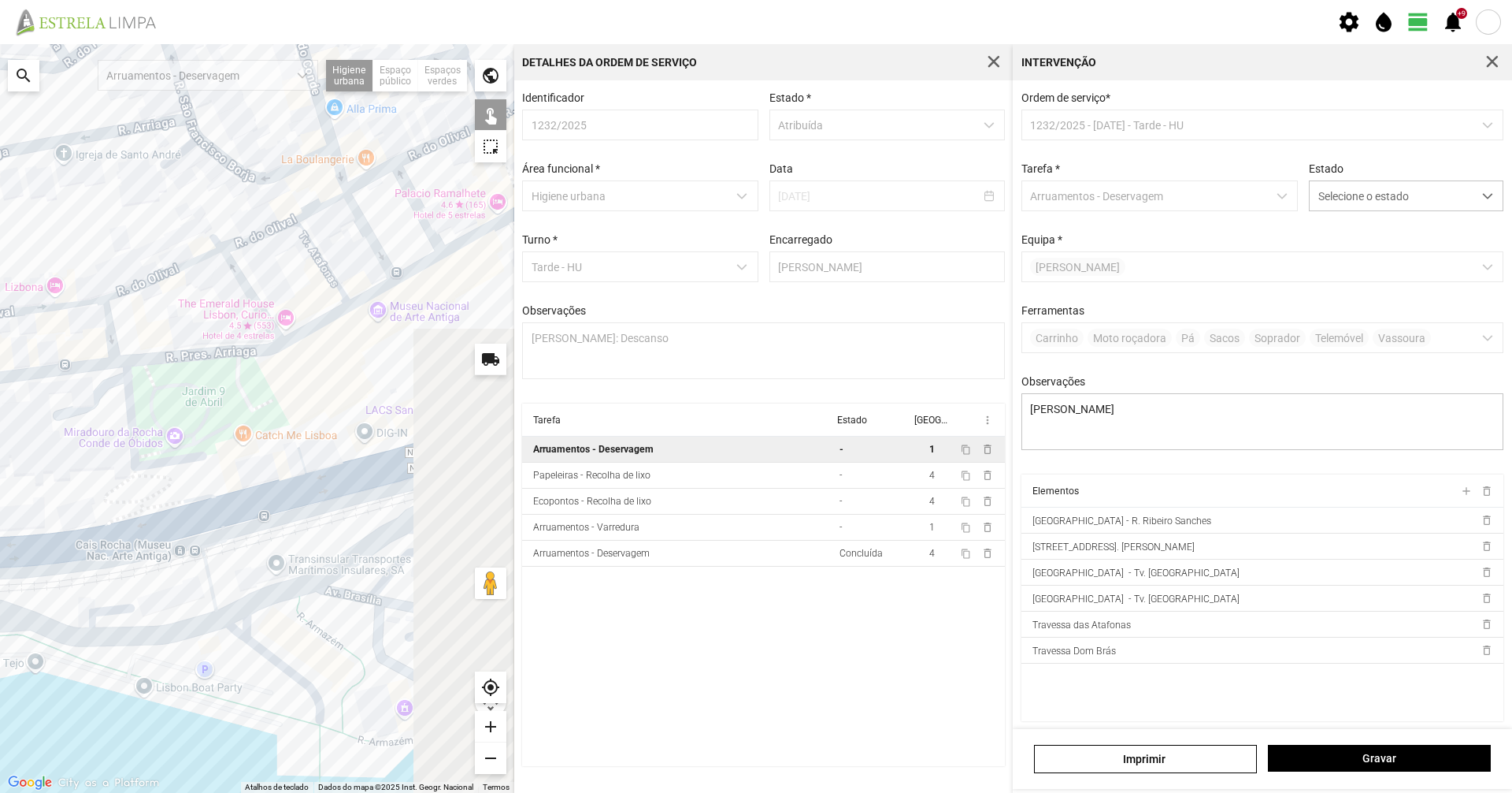
drag, startPoint x: 182, startPoint y: 311, endPoint x: 169, endPoint y: 336, distance: 28.2
click at [169, 334] on div at bounding box center [257, 419] width 515 height 749
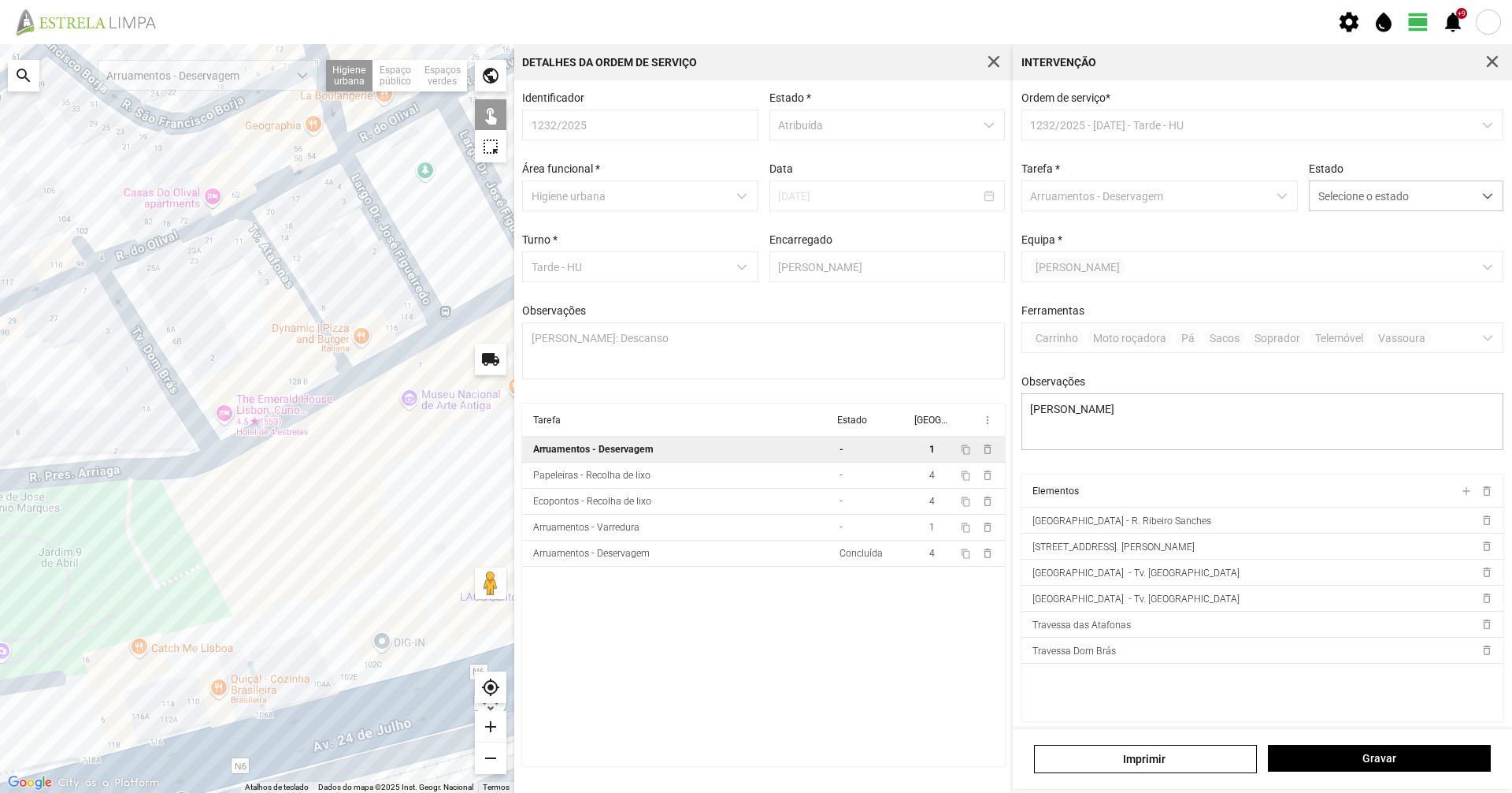
drag, startPoint x: 391, startPoint y: 308, endPoint x: 257, endPoint y: 352, distance: 141.0
click at [257, 352] on div at bounding box center [257, 419] width 515 height 749
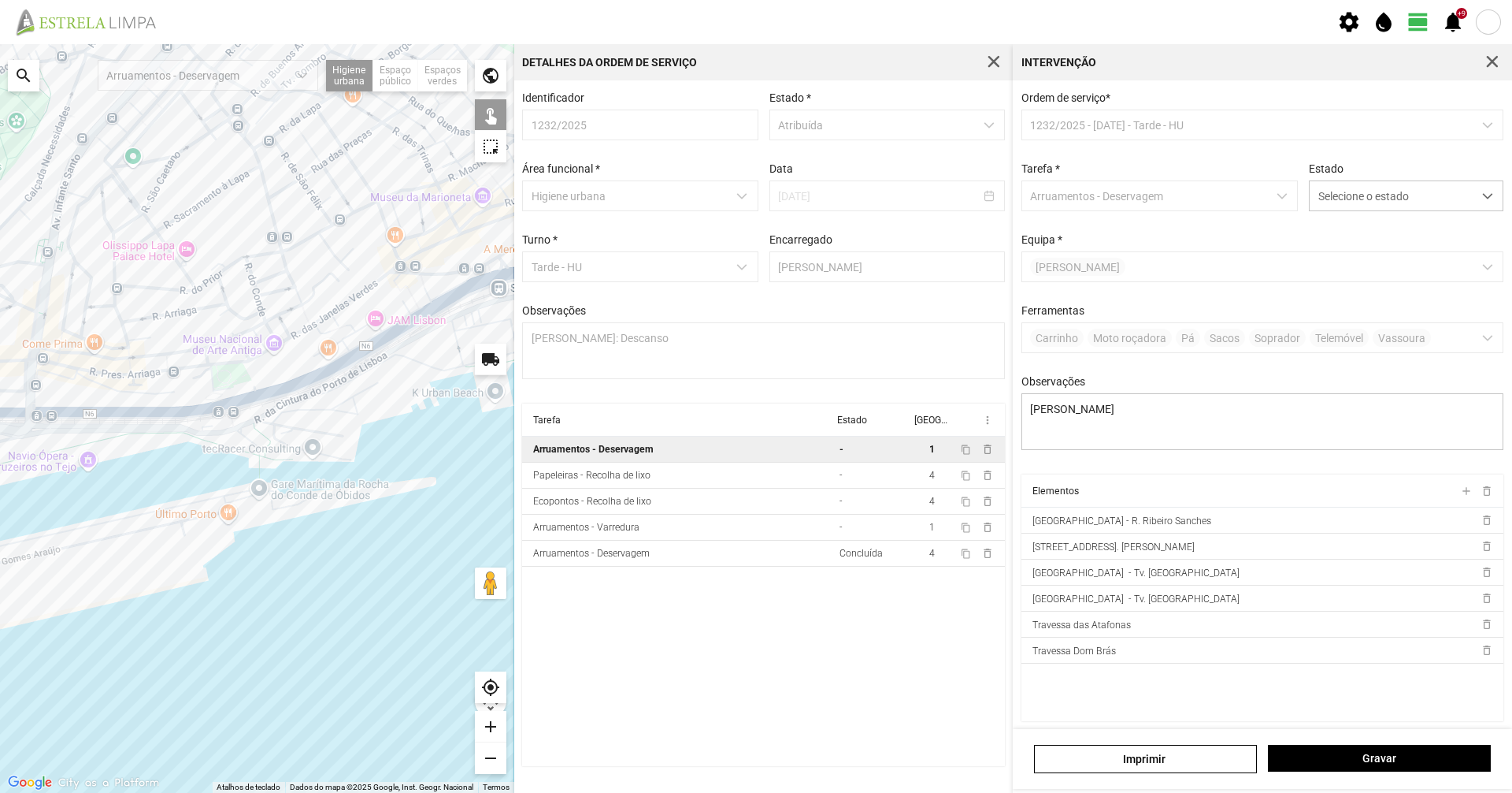
click at [1322, 216] on div "Ordem de serviço * 1232/2025 - [DATE] - Tarde - HU Tarefa * Arruamentos - Deser…" at bounding box center [1263, 283] width 494 height 383
click at [1316, 202] on span "Selecione o estado" at bounding box center [1391, 195] width 163 height 29
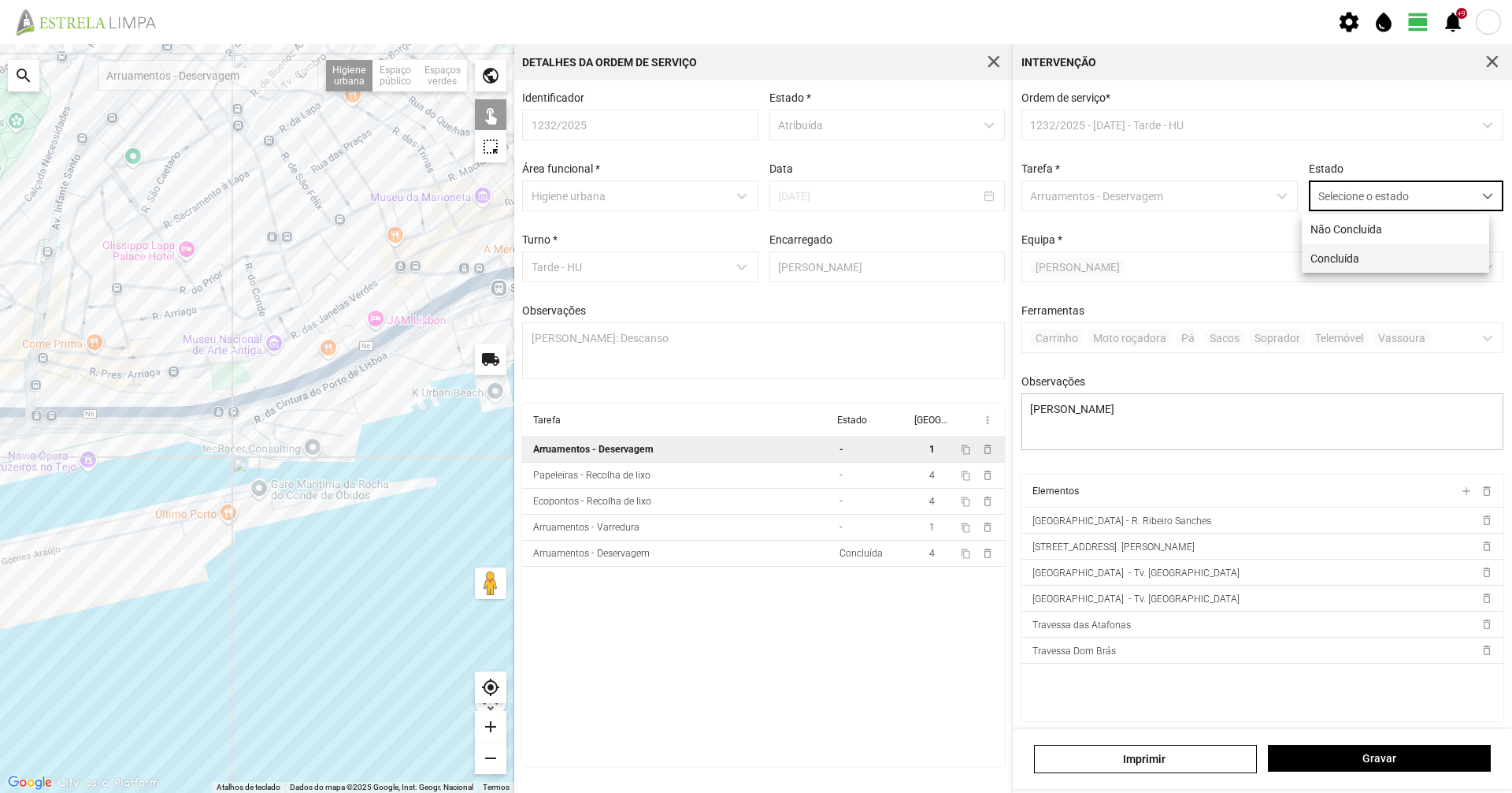
click at [1323, 261] on li "Concluída" at bounding box center [1395, 257] width 187 height 29
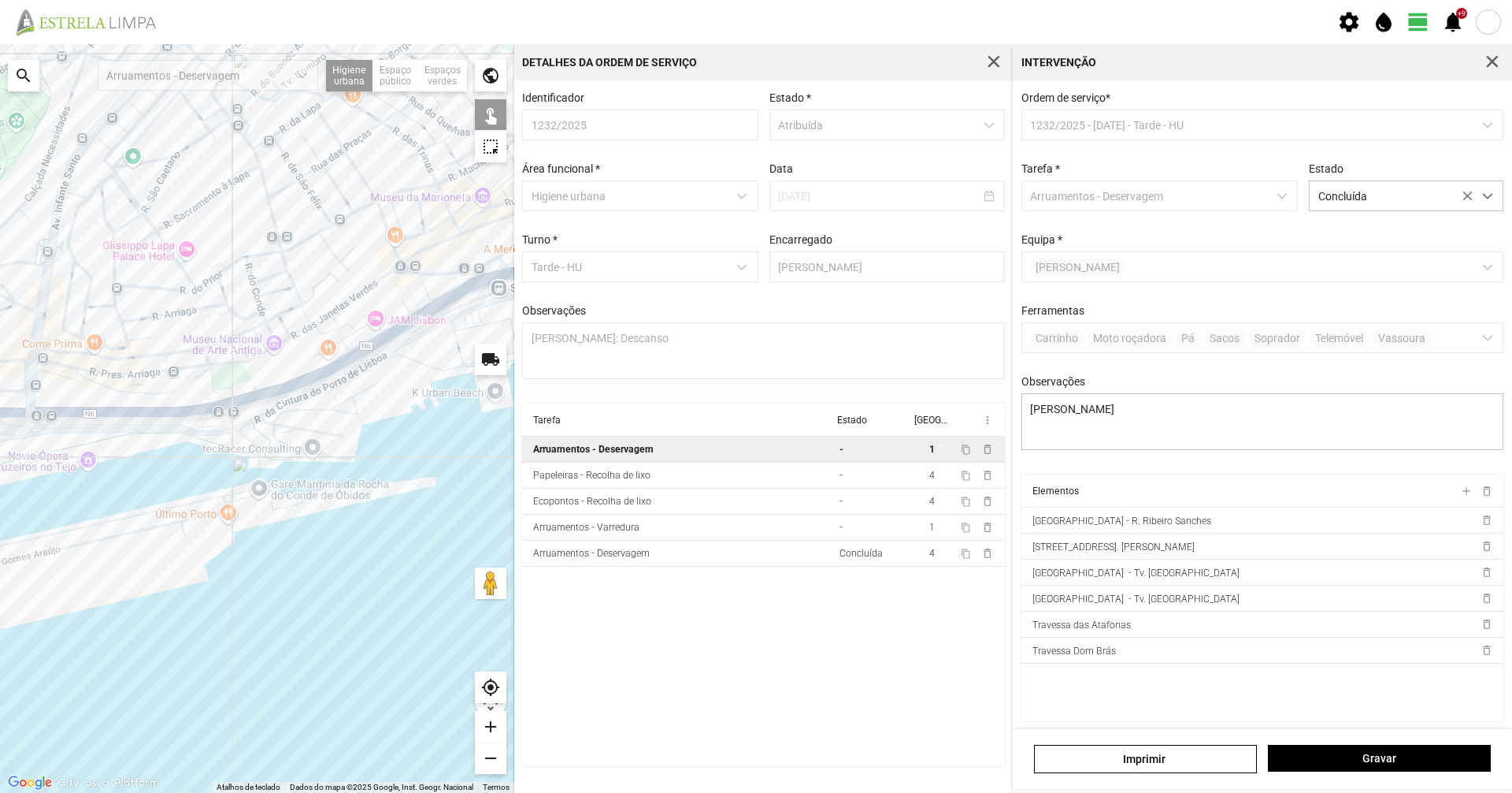
click at [1376, 776] on div "[PERSON_NAME]" at bounding box center [1262, 758] width 499 height 60
click at [1376, 763] on span "Gravar" at bounding box center [1380, 758] width 206 height 12
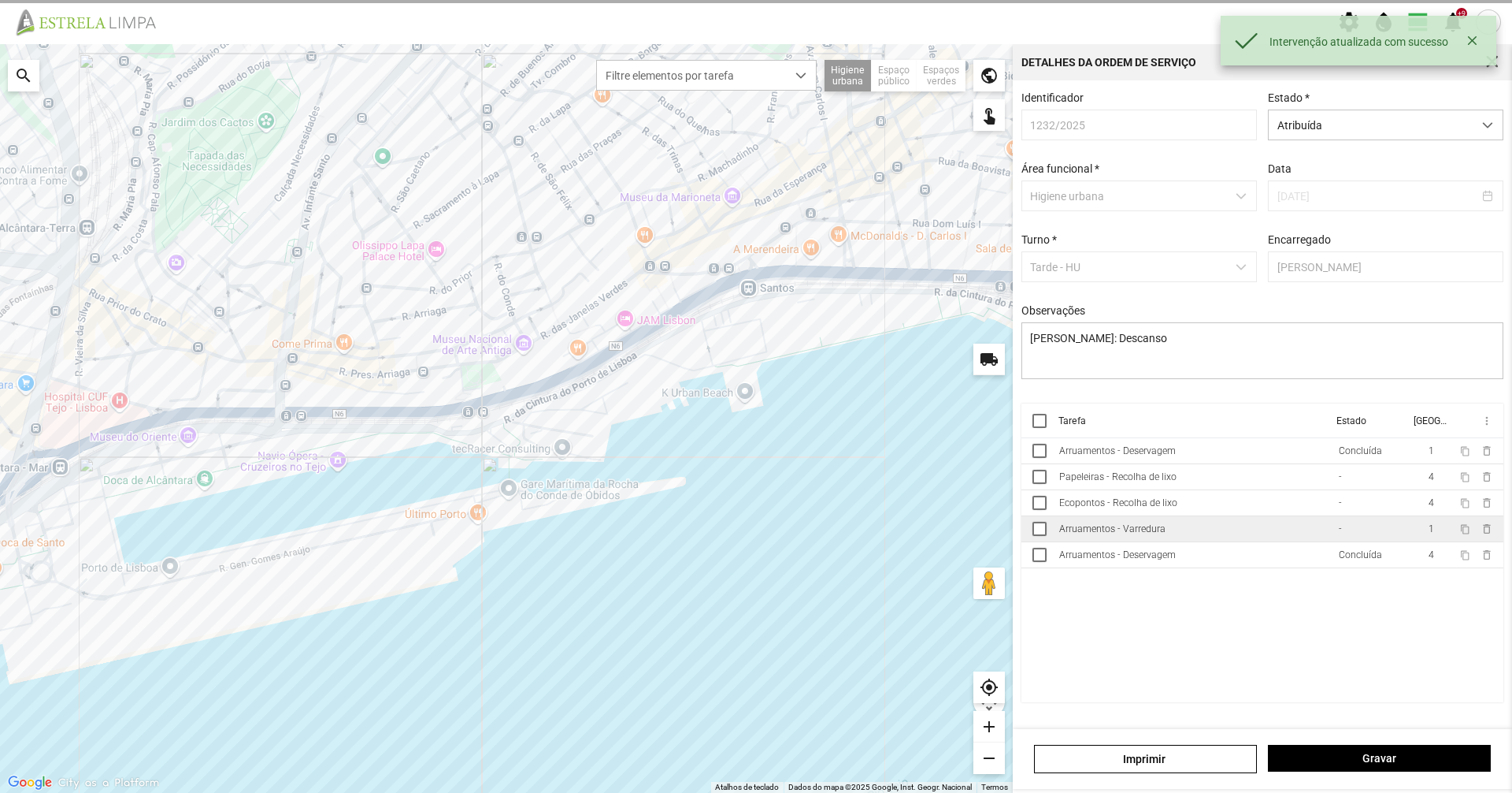
click at [1246, 540] on td "Arruamentos - Varredura" at bounding box center [1193, 529] width 280 height 26
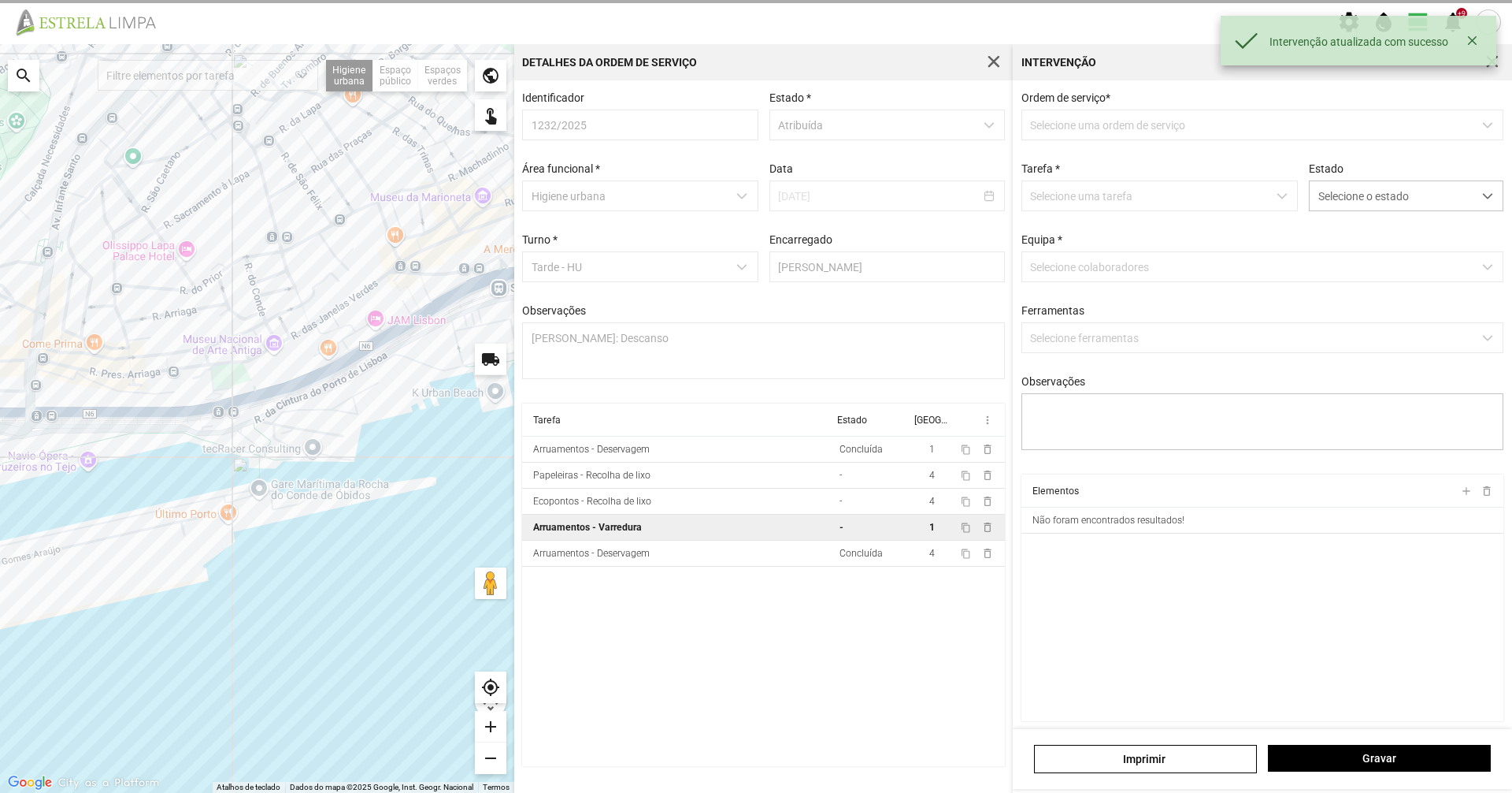
type textarea "[PERSON_NAME]"
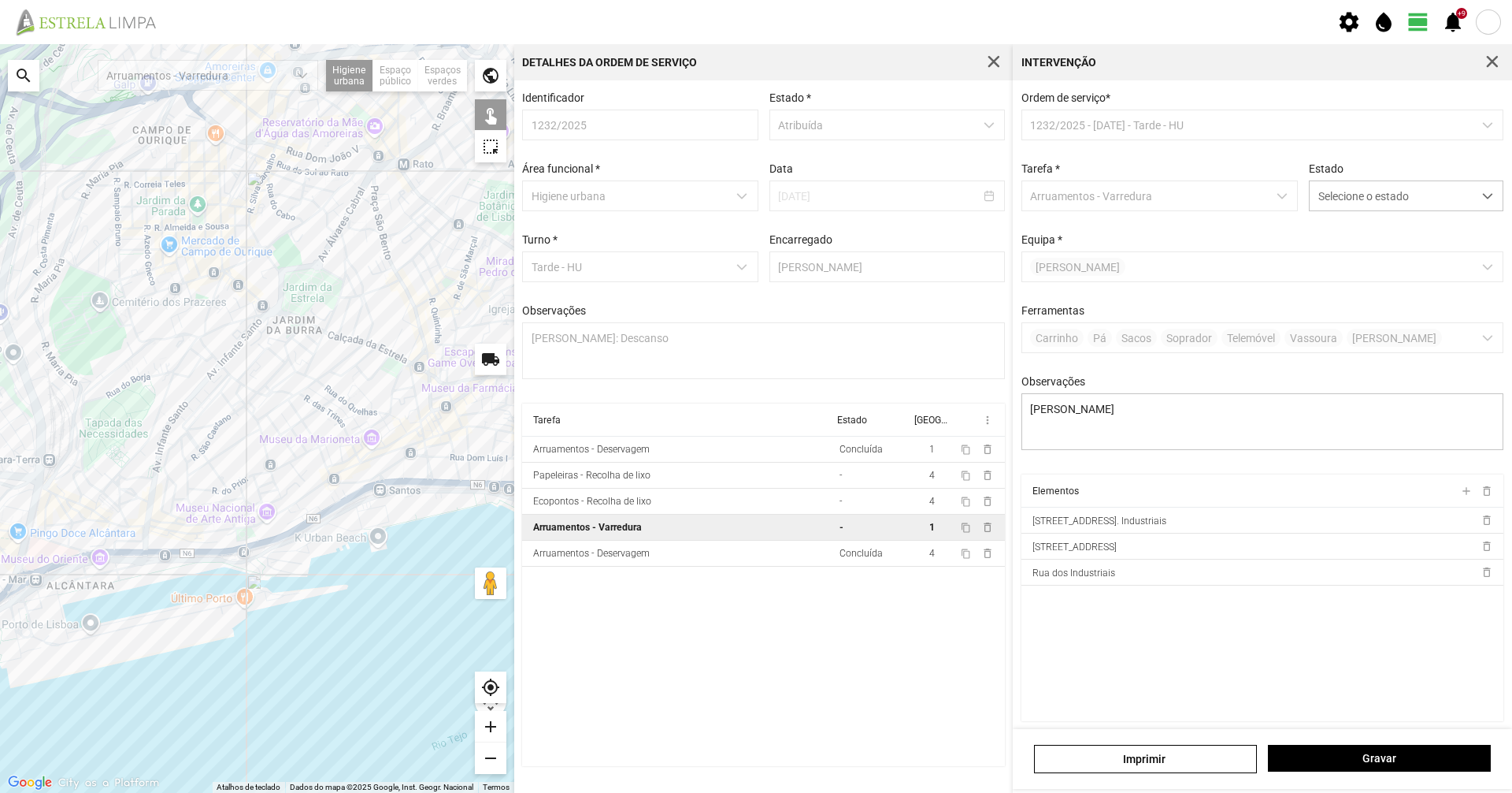
drag, startPoint x: 466, startPoint y: 420, endPoint x: 409, endPoint y: 420, distance: 57.0
click at [409, 420] on div at bounding box center [257, 419] width 515 height 749
click at [1333, 192] on span "Selecione o estado" at bounding box center [1391, 195] width 163 height 29
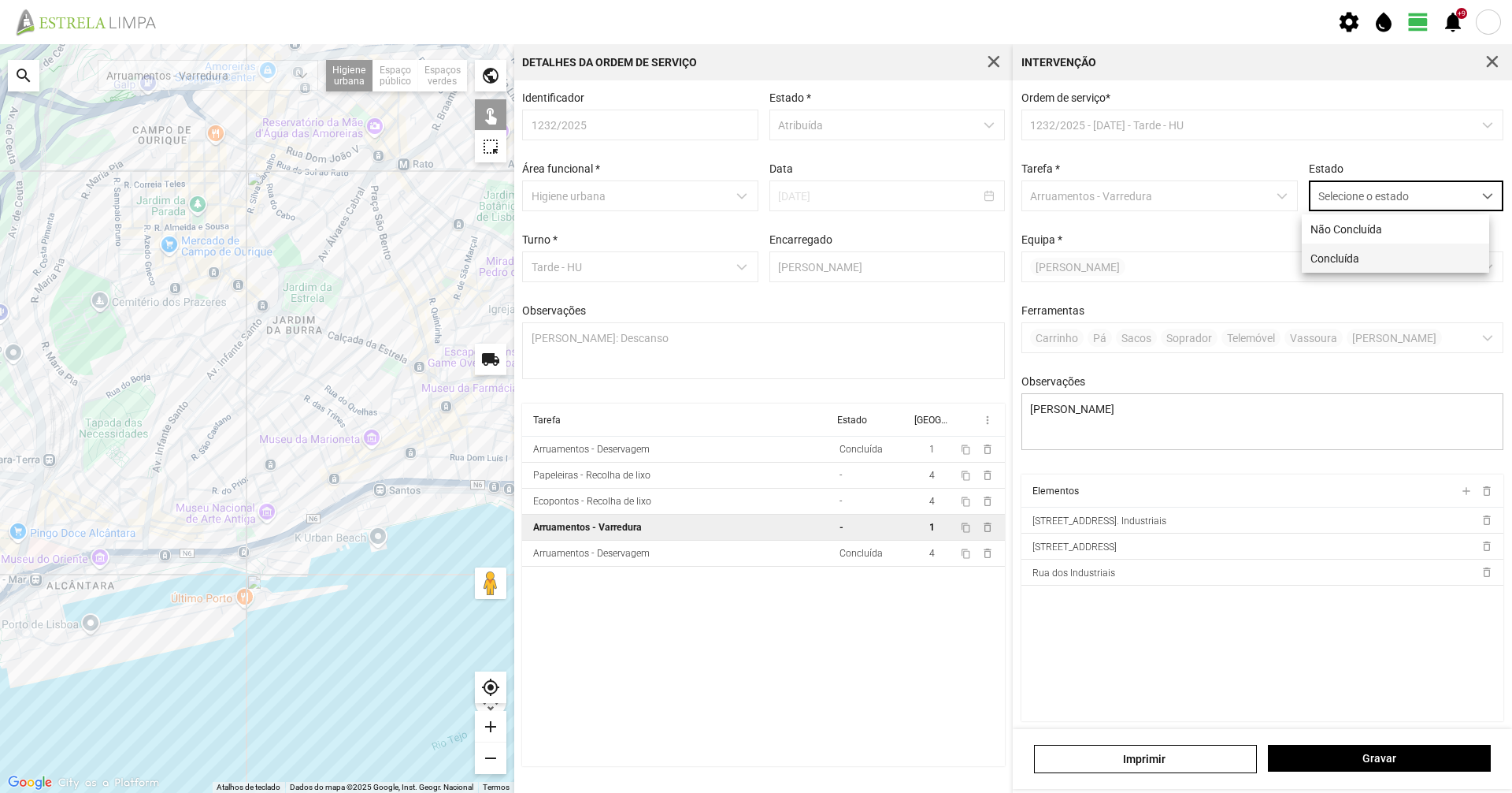
scroll to position [9, 70]
click at [1332, 260] on li "Concluída" at bounding box center [1395, 257] width 187 height 29
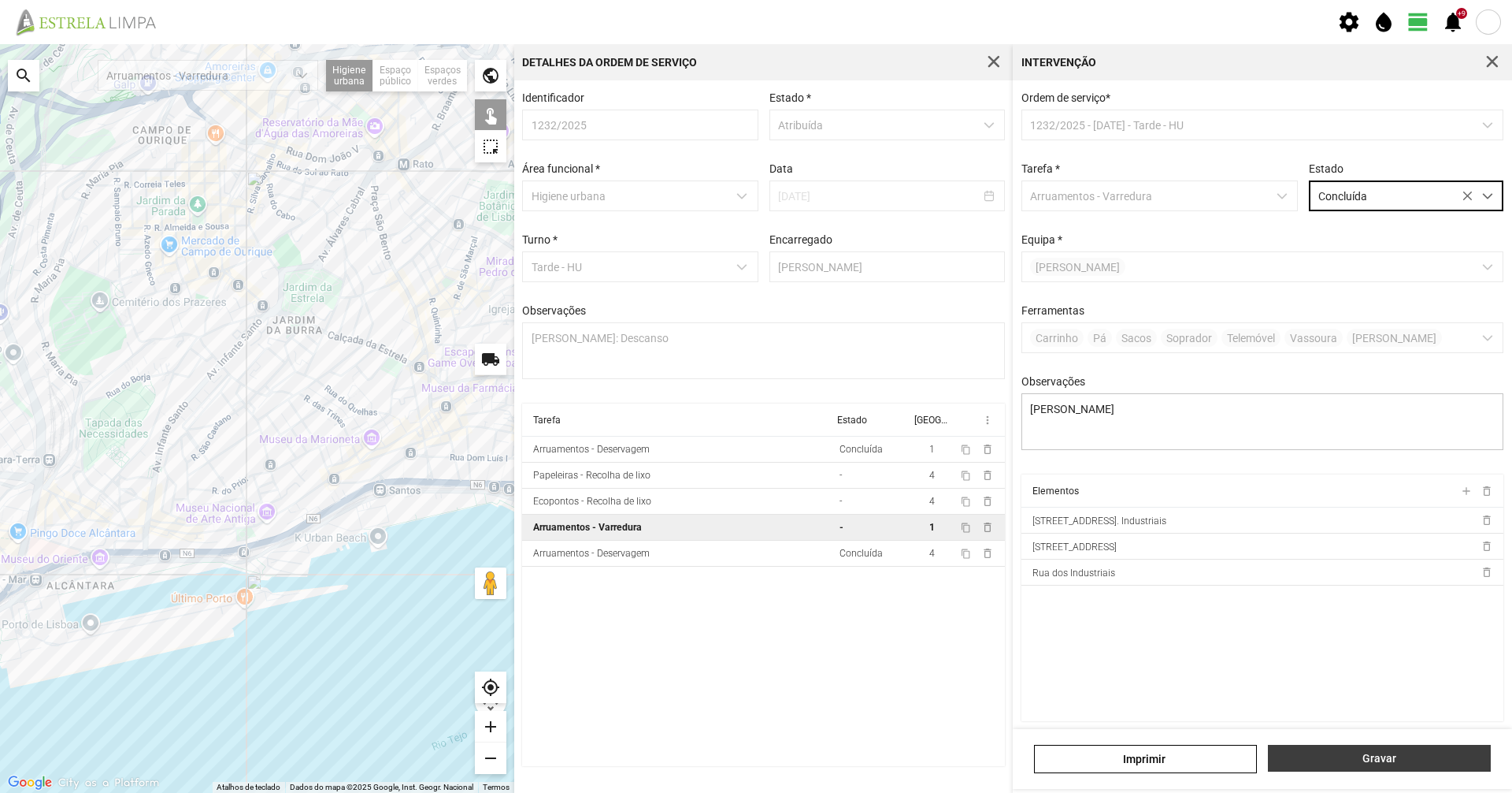
click at [1315, 763] on span "Gravar" at bounding box center [1380, 758] width 206 height 12
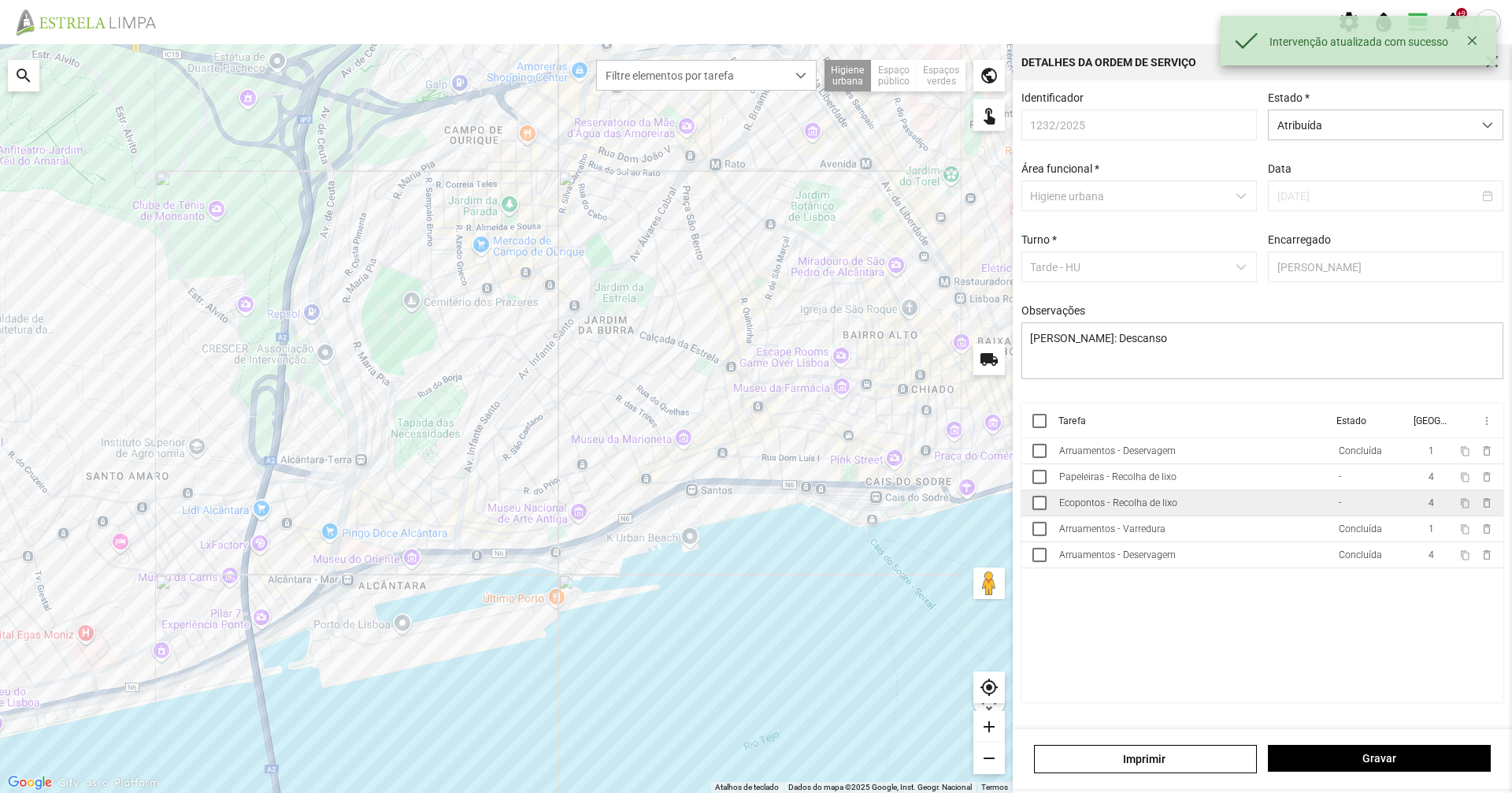
click at [1155, 501] on td "Ecopontos - Recolha de lixo" at bounding box center [1193, 503] width 280 height 26
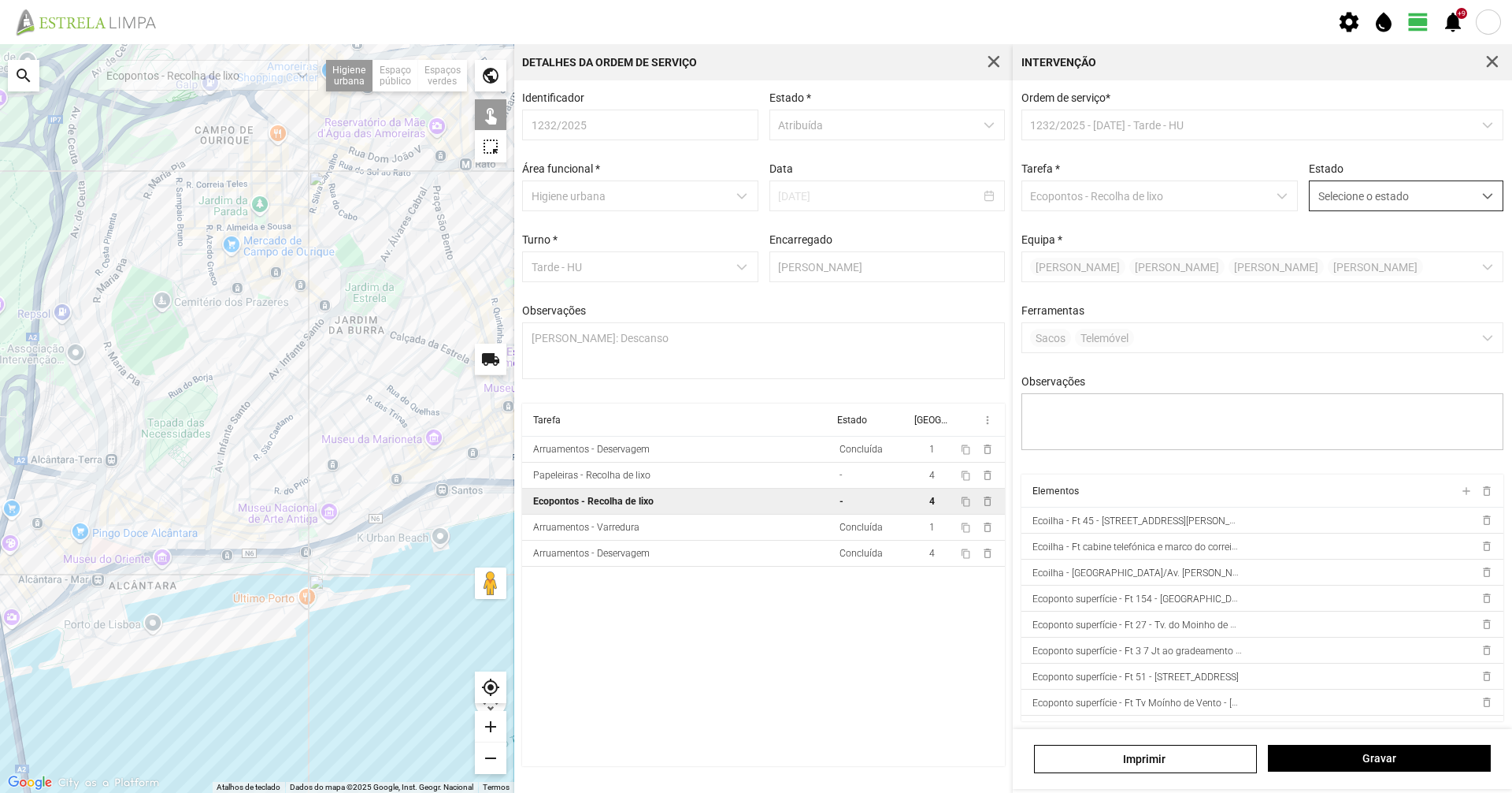
click at [1387, 192] on span "Selecione o estado" at bounding box center [1391, 195] width 163 height 29
click at [1357, 250] on li "Concluída" at bounding box center [1395, 257] width 187 height 29
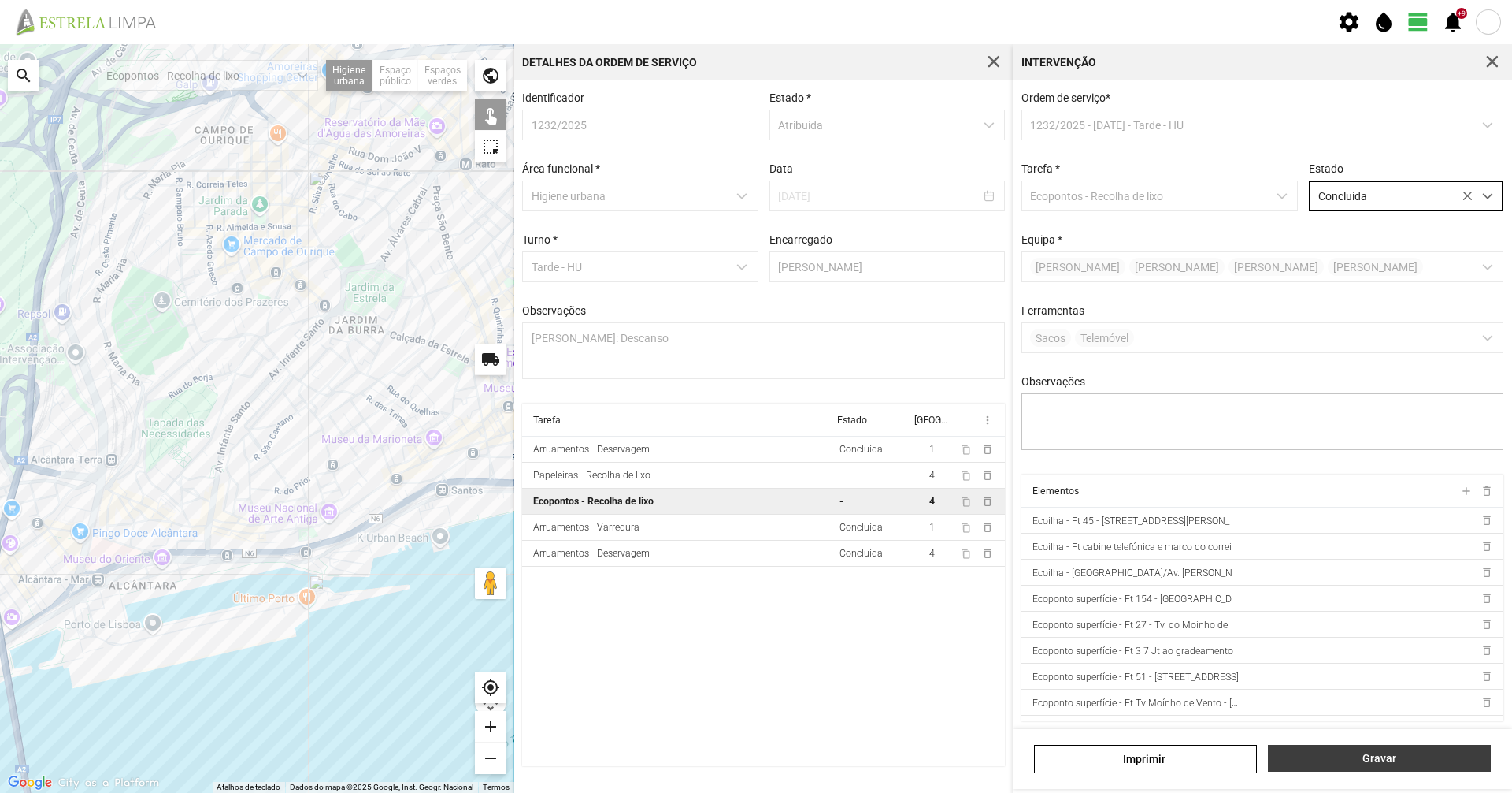
click at [1359, 763] on span "Gravar" at bounding box center [1380, 758] width 206 height 12
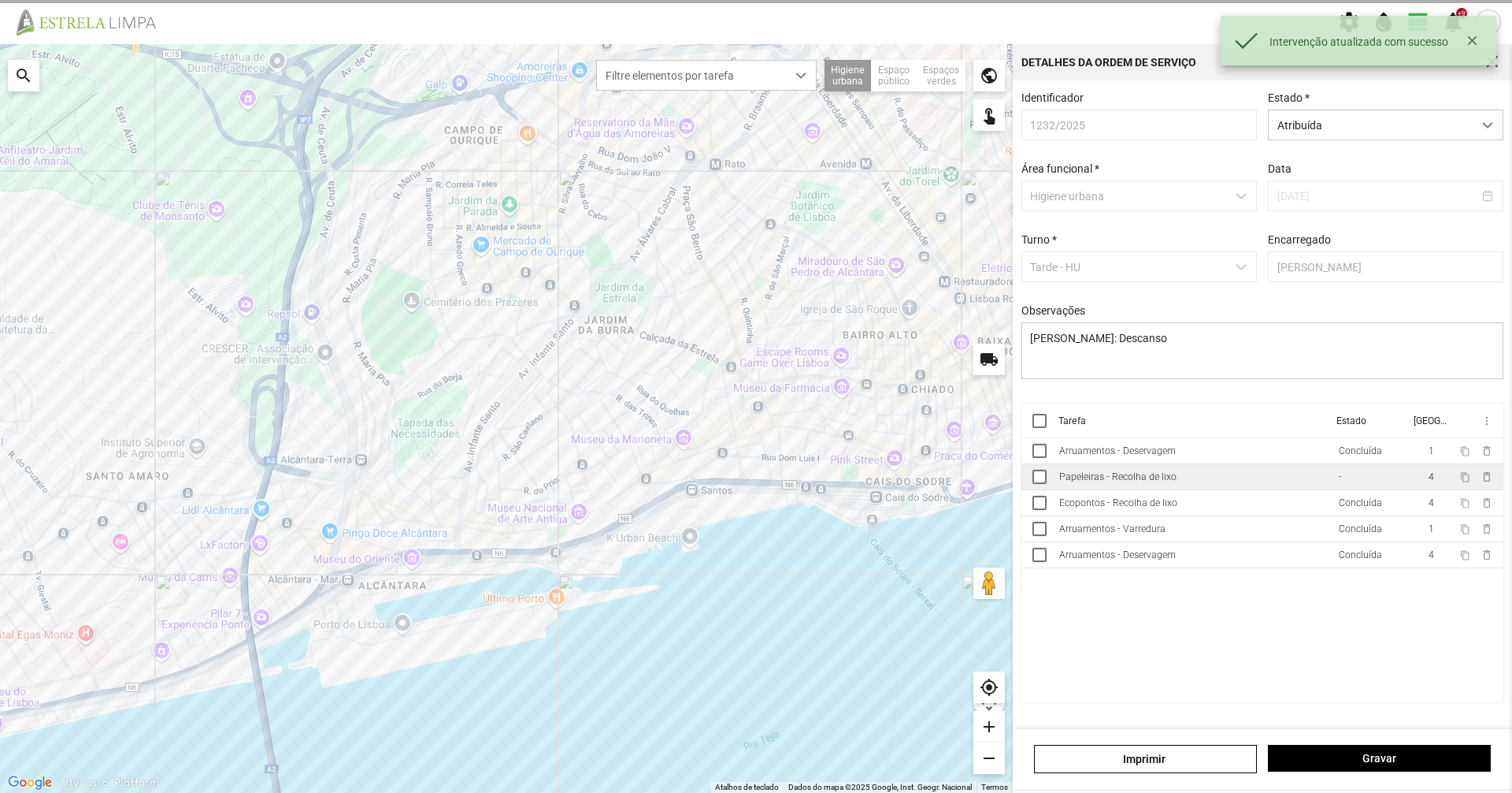
click at [1209, 475] on td "Papeleiras - Recolha de lixo" at bounding box center [1193, 477] width 280 height 26
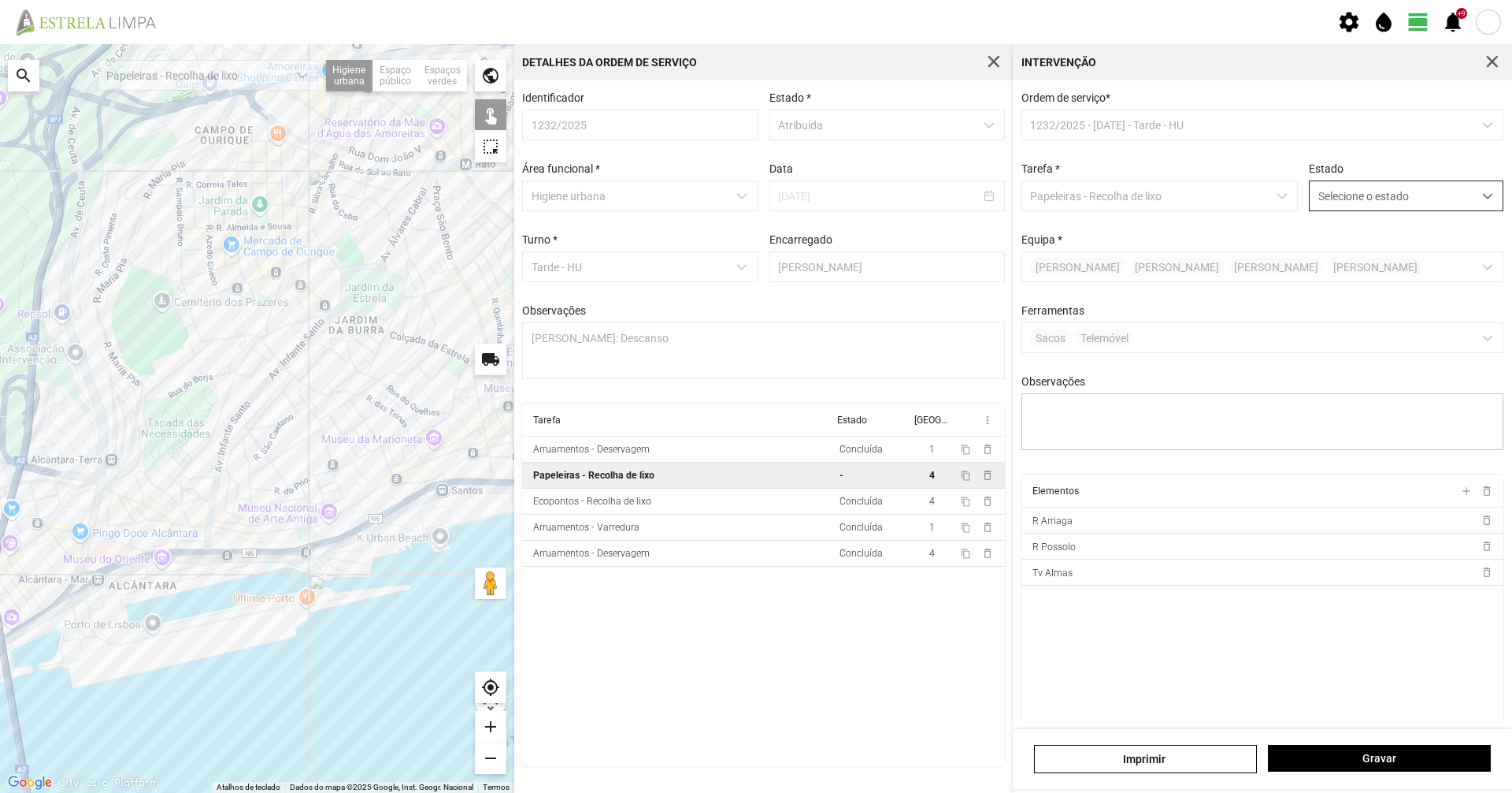
click at [1324, 206] on span "Selecione o estado" at bounding box center [1391, 195] width 163 height 29
click at [1299, 272] on p-multiselect "[PERSON_NAME] [PERSON_NAME]" at bounding box center [1262, 267] width 483 height 30
click at [1315, 259] on p-multiselect "[PERSON_NAME] [PERSON_NAME]" at bounding box center [1262, 267] width 483 height 30
click at [1338, 191] on span "Selecione o estado" at bounding box center [1391, 195] width 163 height 29
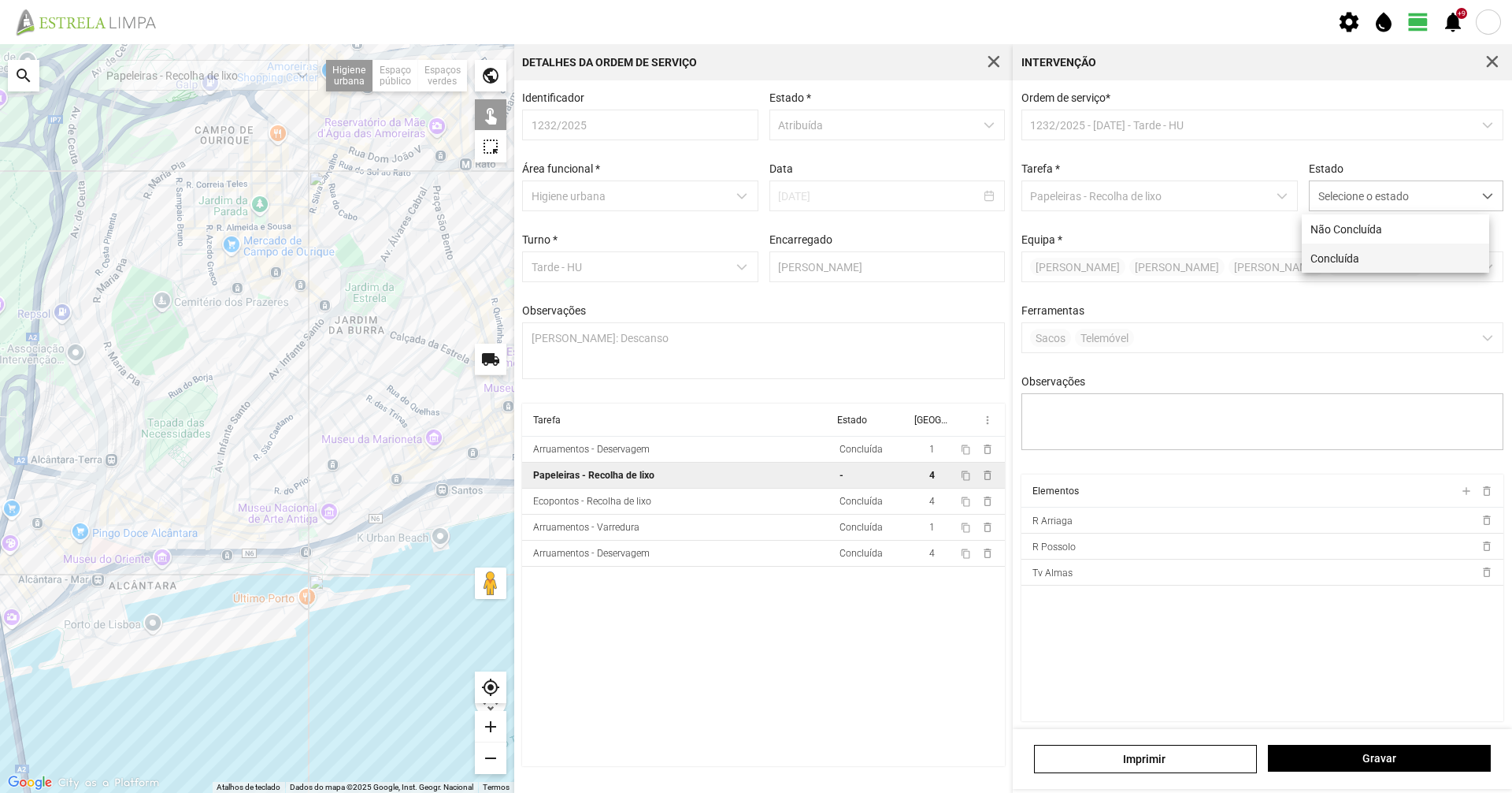
click at [1331, 251] on li "Concluída" at bounding box center [1395, 257] width 187 height 29
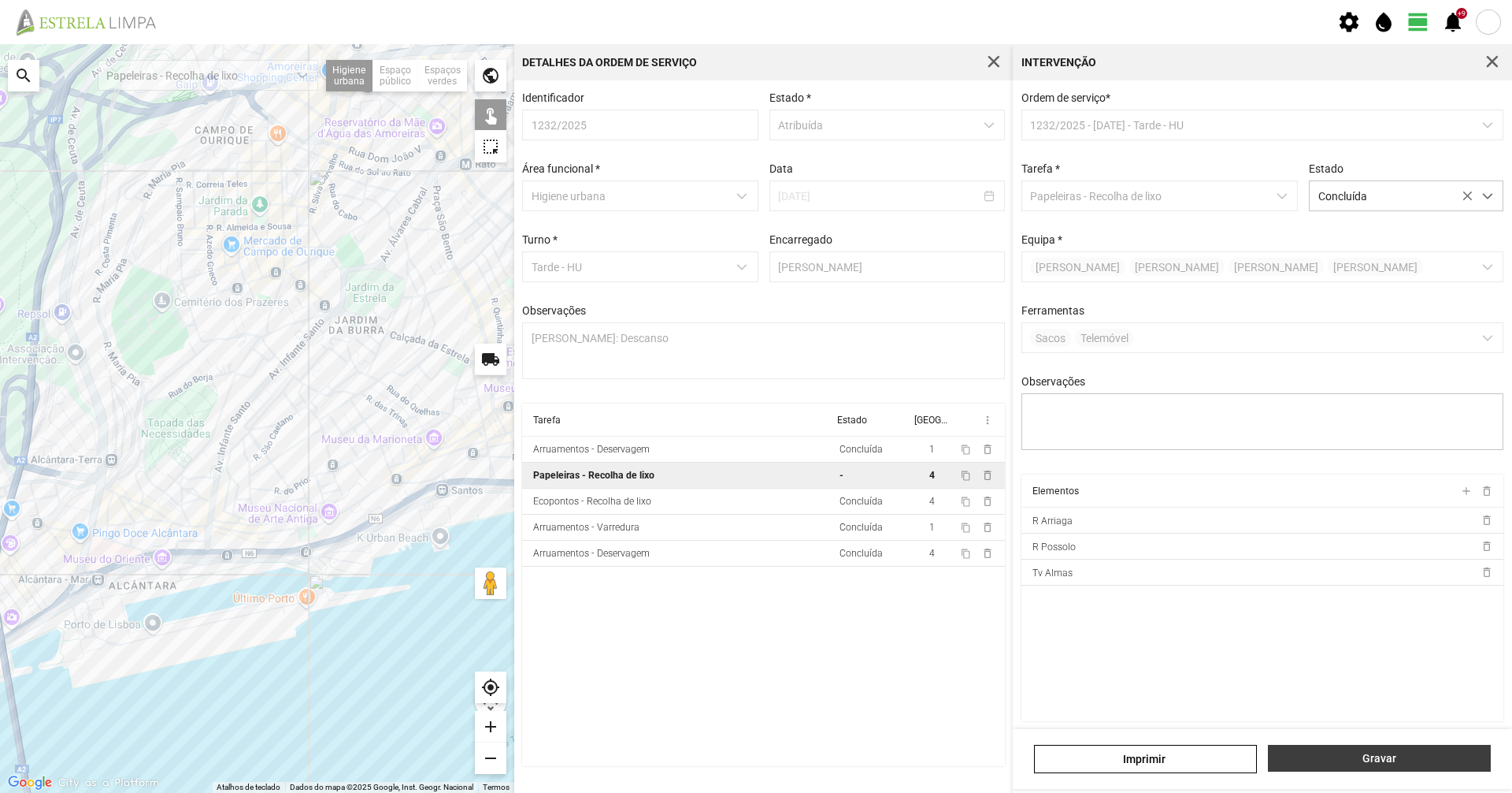
click at [1448, 754] on span "Gravar" at bounding box center [1380, 758] width 206 height 12
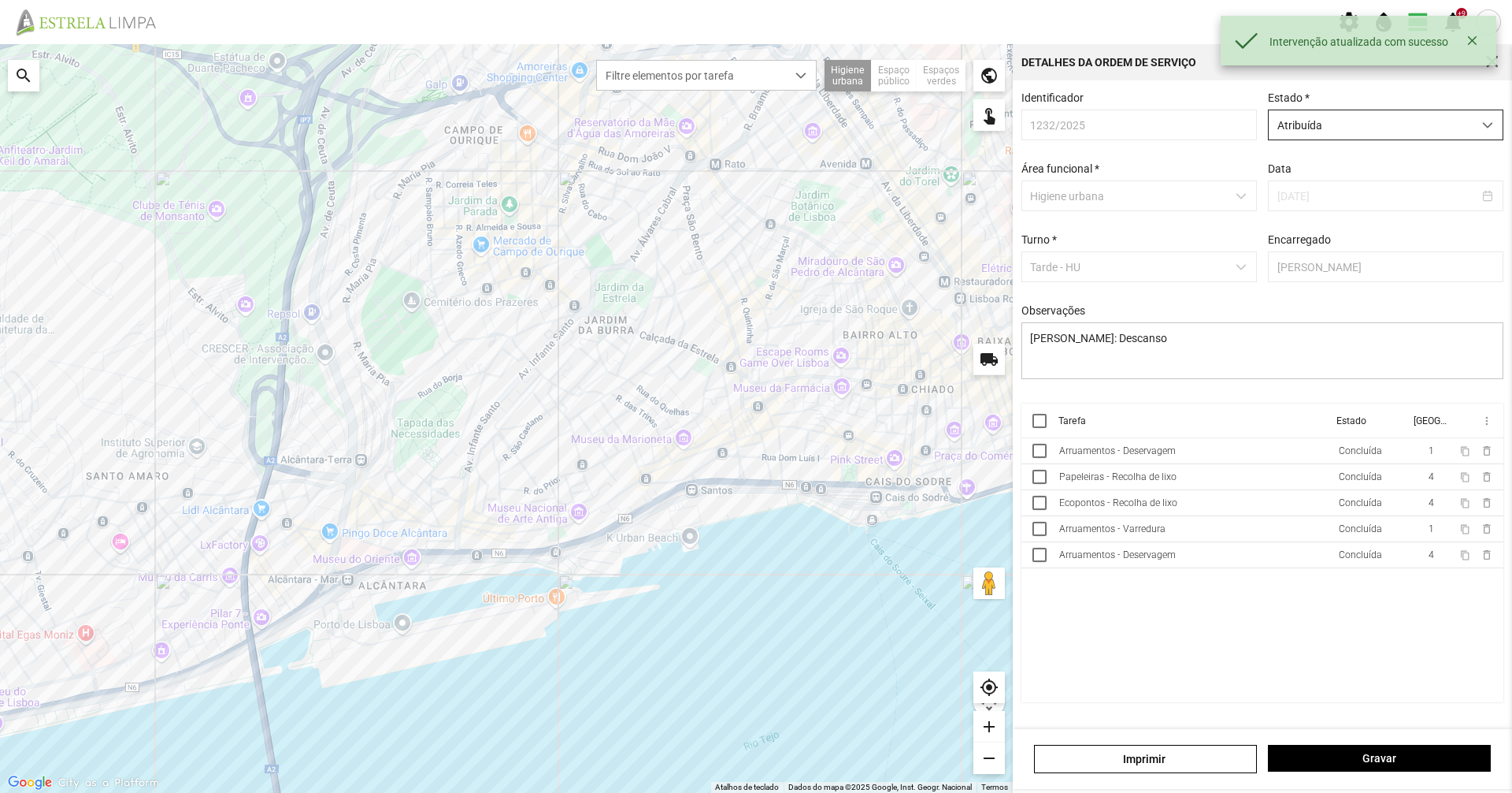
click at [1310, 130] on span "Atribuída" at bounding box center [1371, 124] width 204 height 29
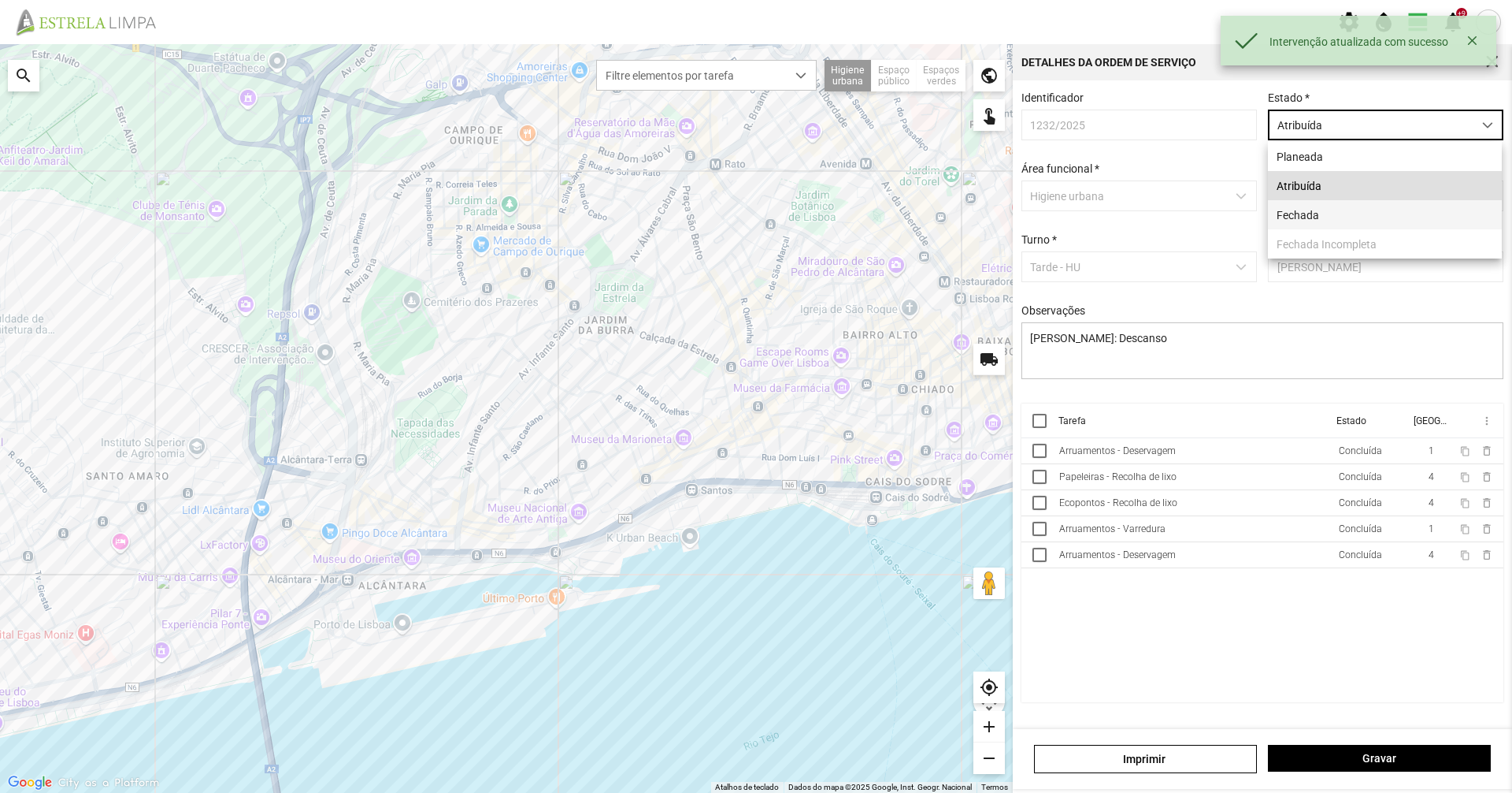
click at [1300, 212] on li "Fechada" at bounding box center [1385, 214] width 234 height 29
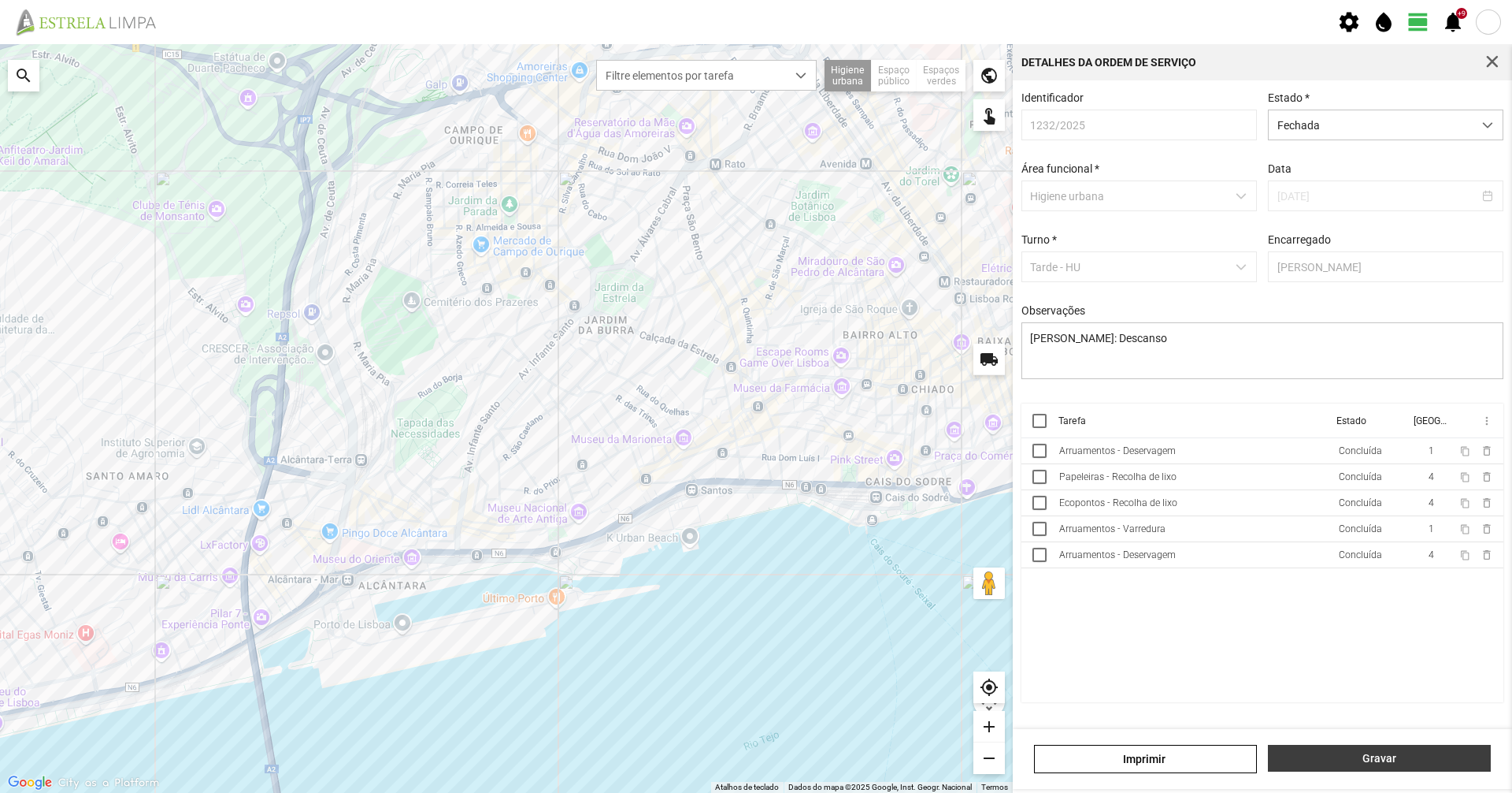
click at [1364, 753] on span "Gravar" at bounding box center [1380, 758] width 206 height 12
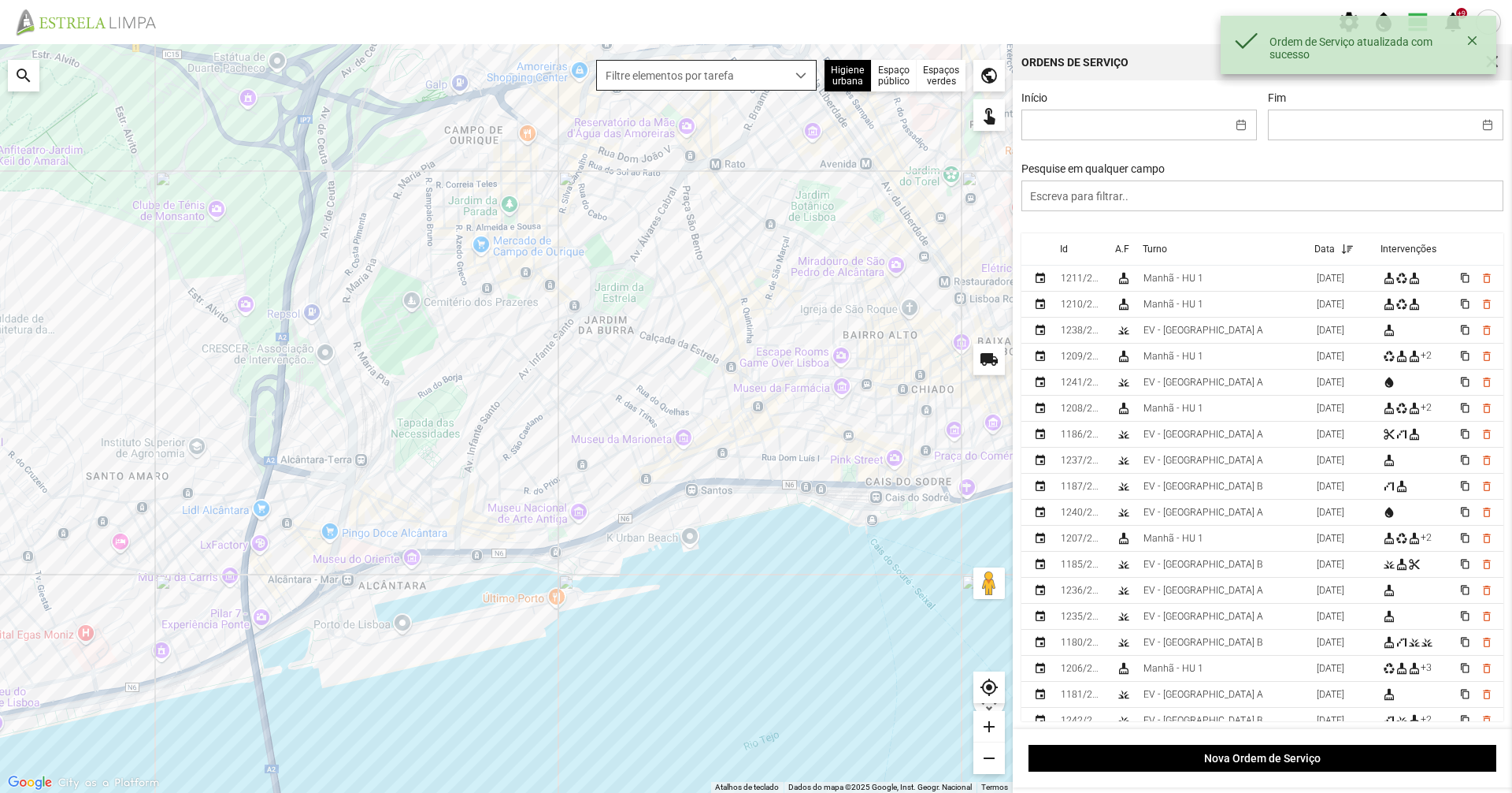
click at [687, 75] on span "Filtre elementos por tarefa" at bounding box center [691, 75] width 189 height 29
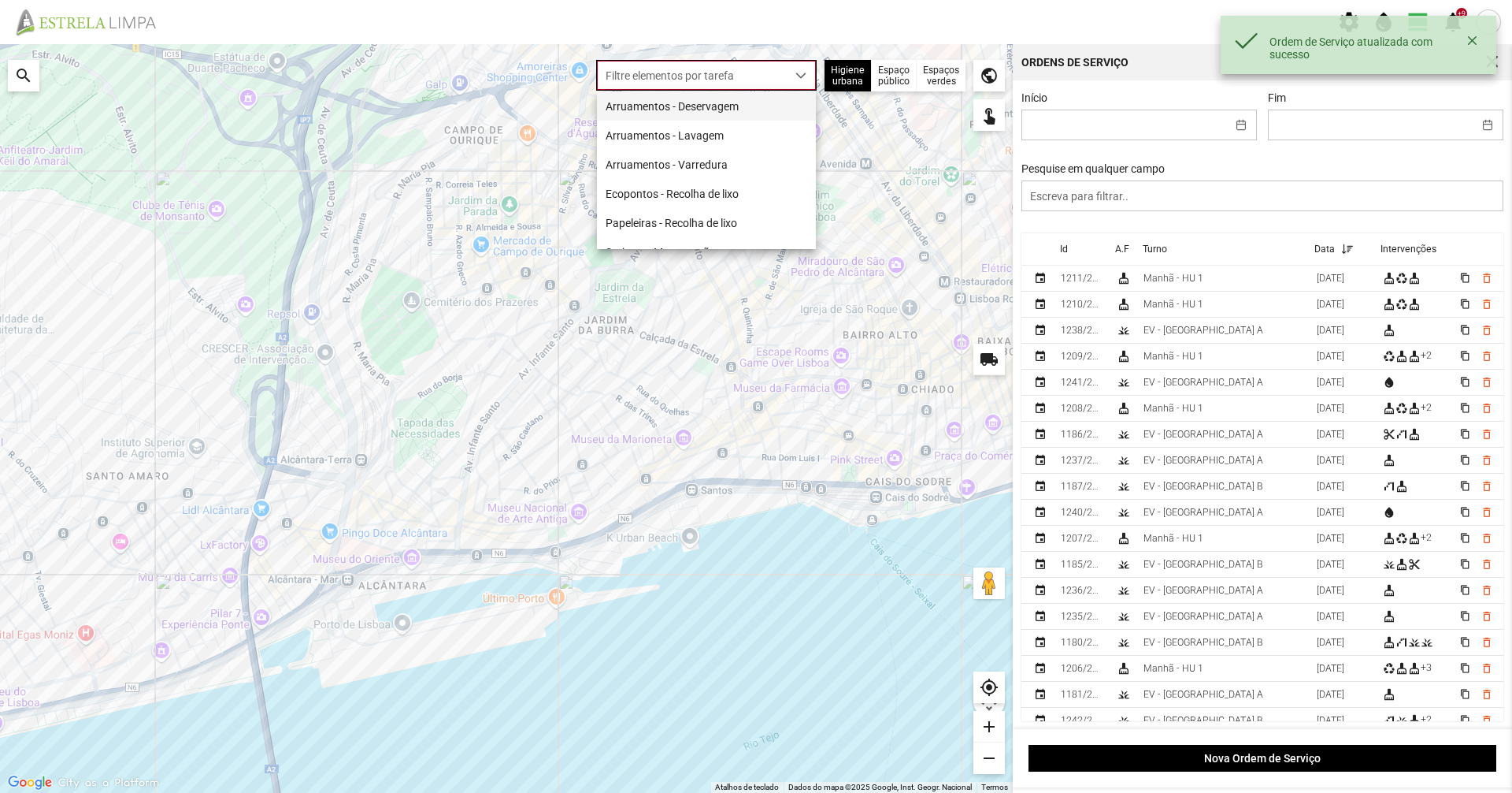
click at [705, 100] on li "Arruamentos - Deservagem" at bounding box center [706, 105] width 219 height 29
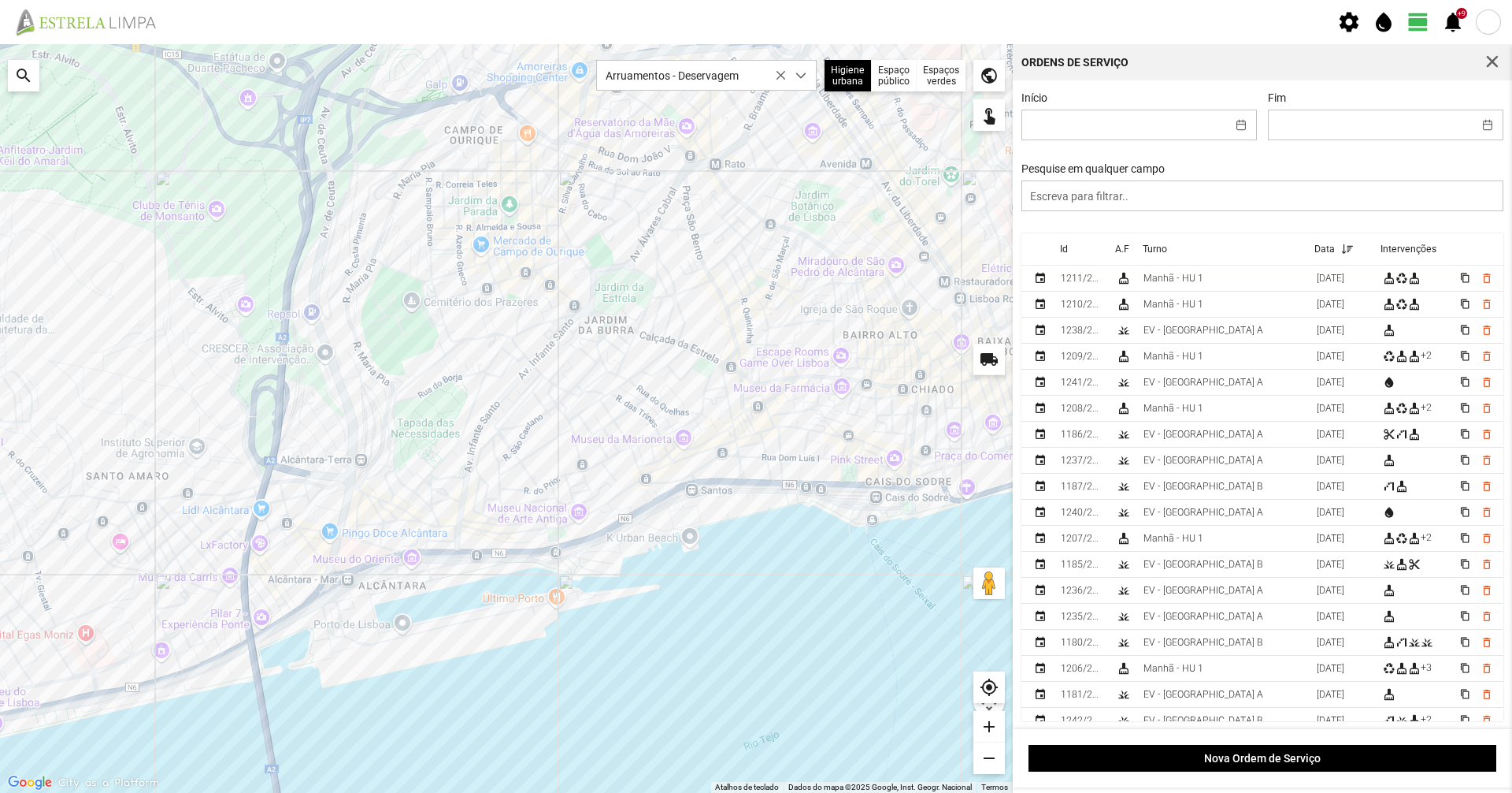
drag, startPoint x: 553, startPoint y: 461, endPoint x: 548, endPoint y: 382, distance: 79.2
click at [548, 382] on div at bounding box center [506, 419] width 1013 height 749
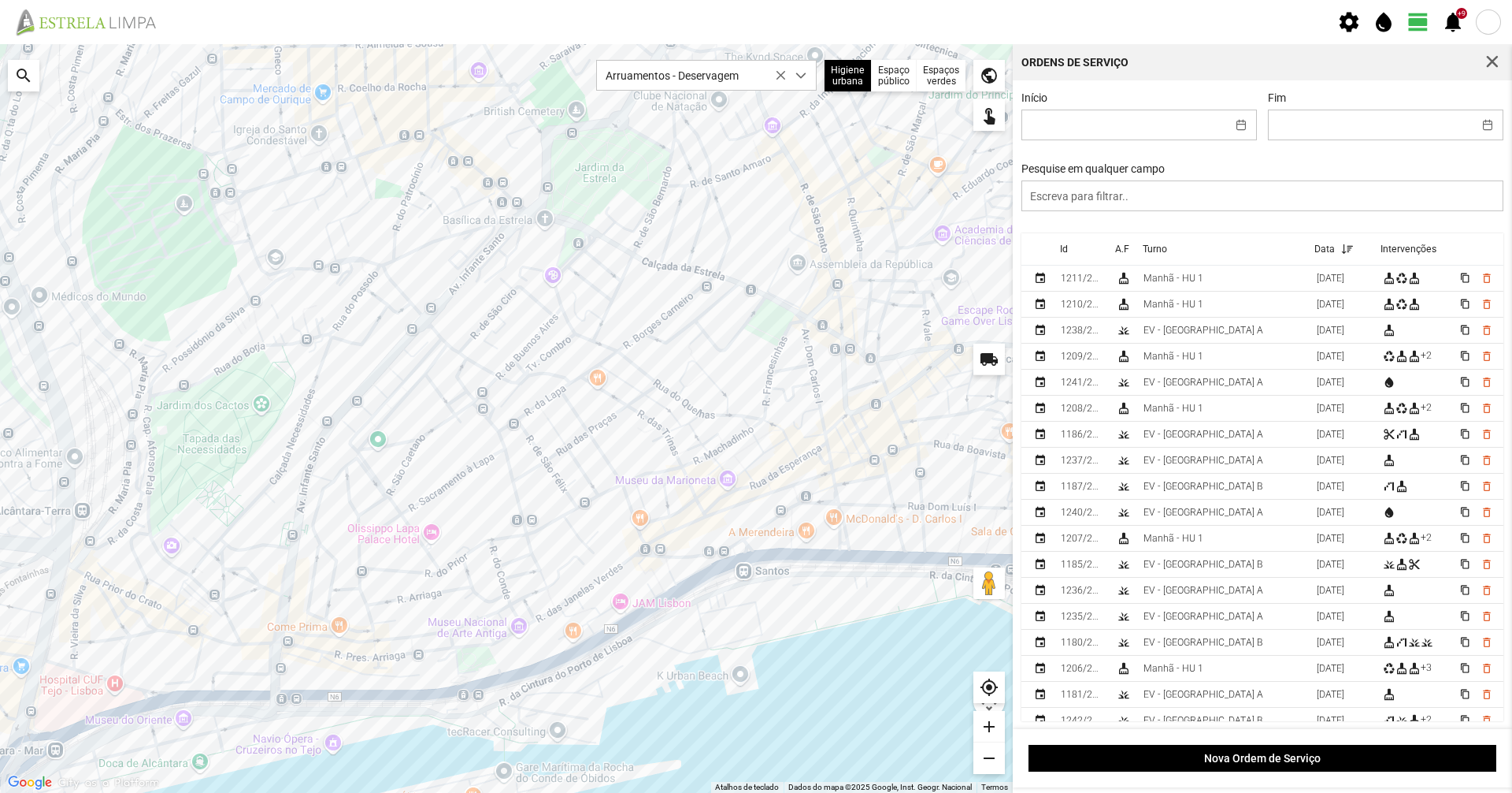
drag, startPoint x: 553, startPoint y: 270, endPoint x: 371, endPoint y: 336, distance: 193.6
click at [371, 336] on div at bounding box center [506, 419] width 1013 height 749
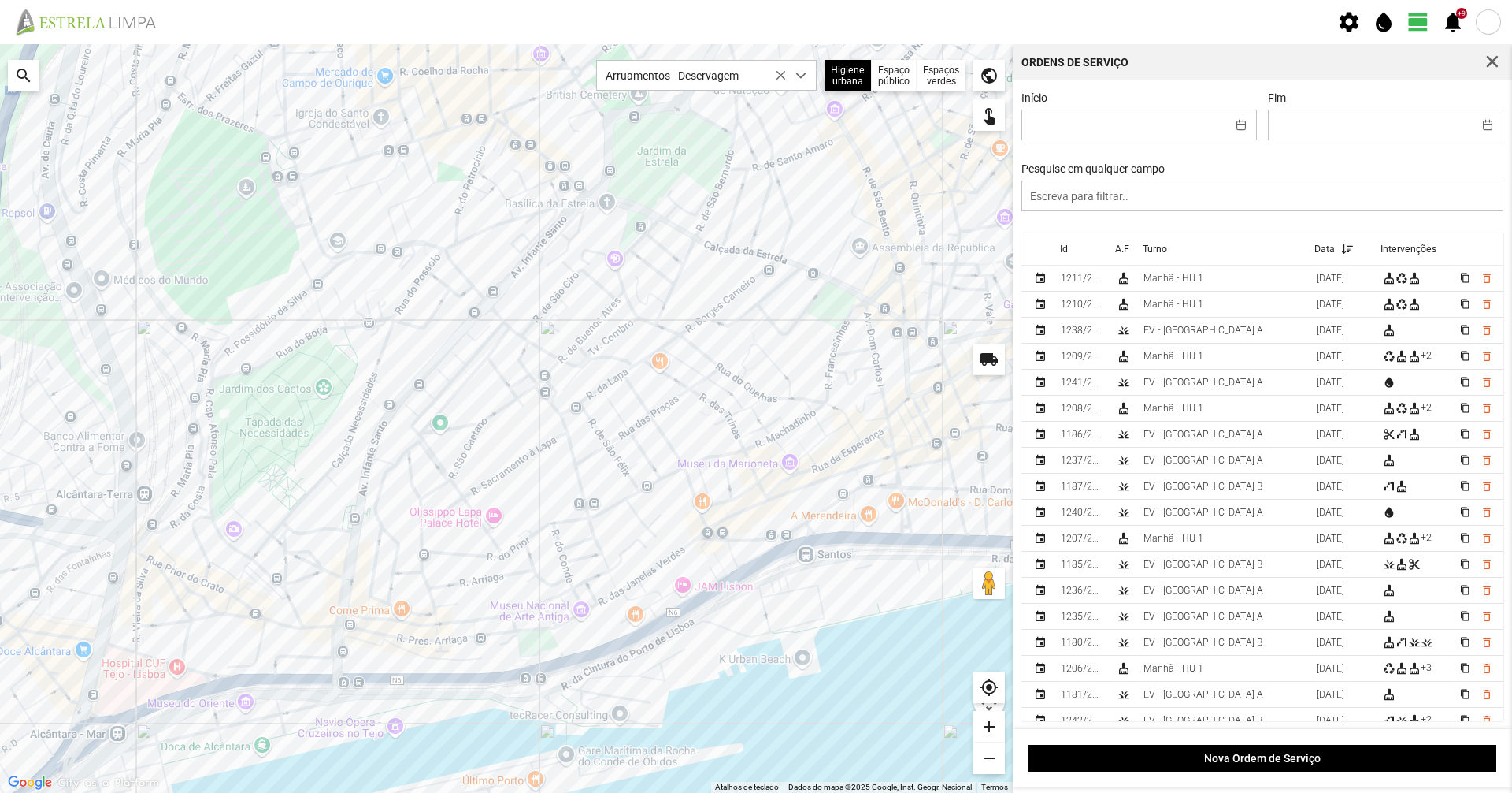
drag, startPoint x: 649, startPoint y: 282, endPoint x: 710, endPoint y: 268, distance: 62.6
click at [712, 265] on div at bounding box center [506, 419] width 1013 height 749
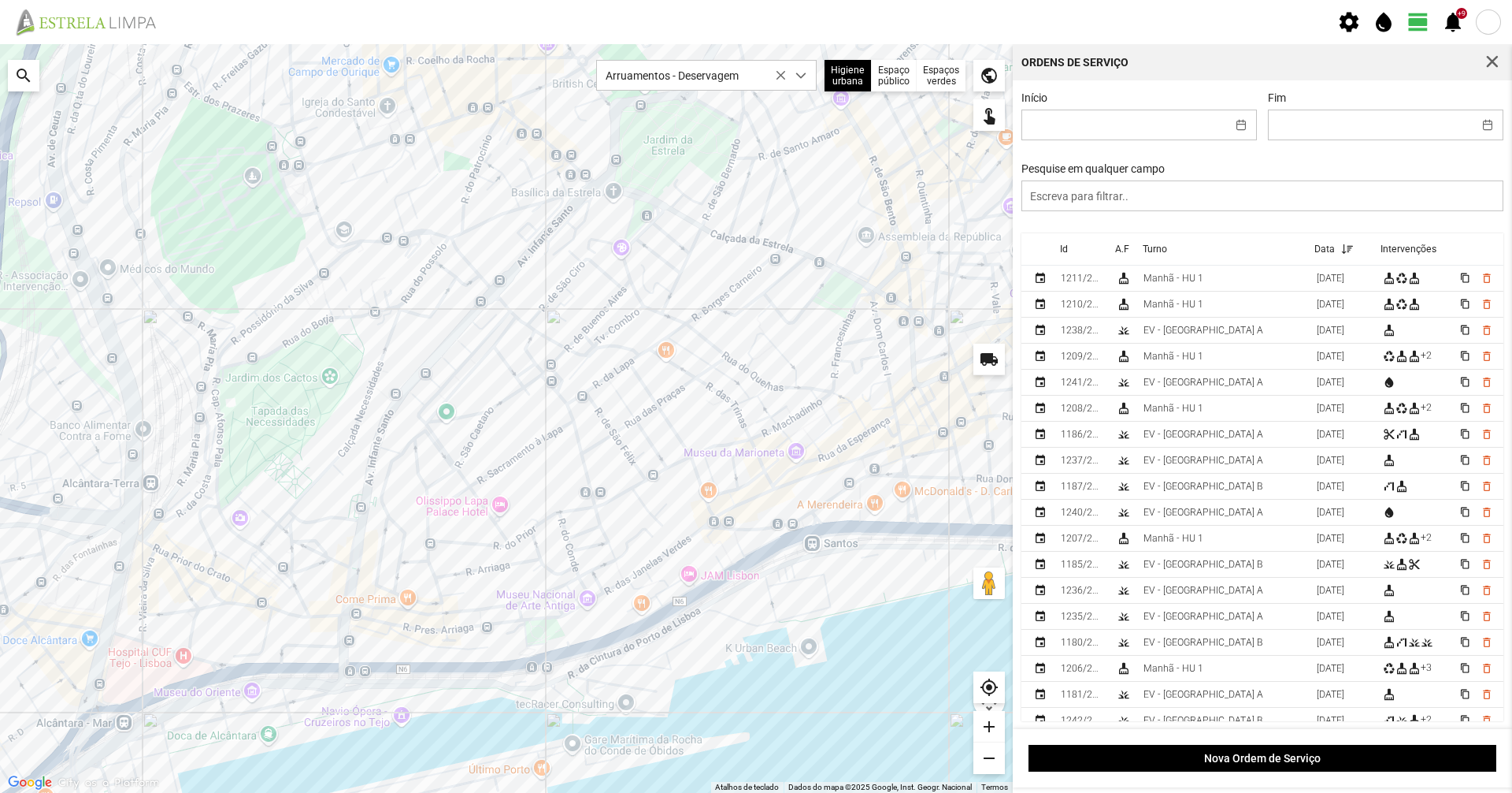
drag, startPoint x: 916, startPoint y: 401, endPoint x: 921, endPoint y: 422, distance: 21.6
click at [921, 422] on div at bounding box center [506, 419] width 1013 height 749
